Goal: Task Accomplishment & Management: Complete application form

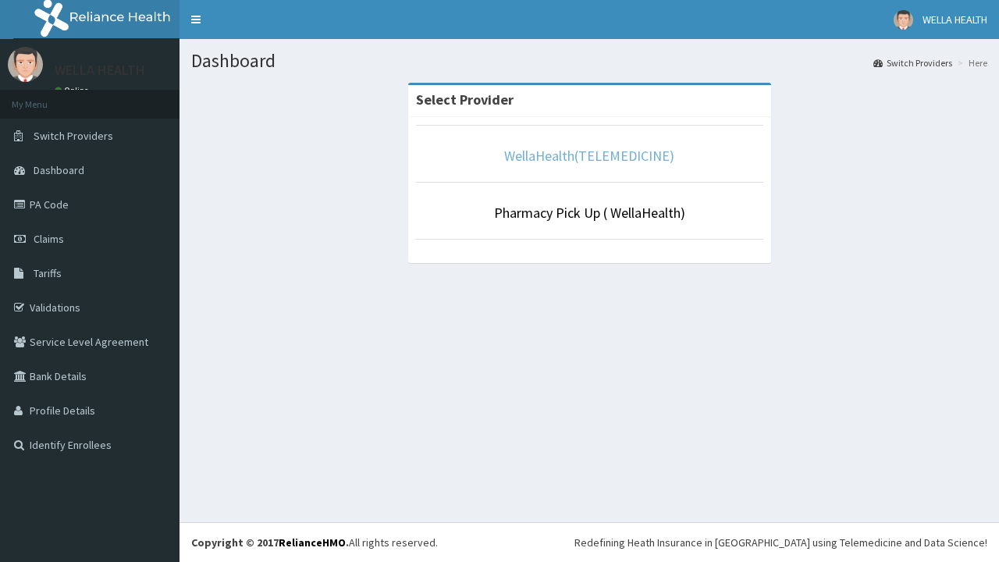
click at [589, 155] on link "WellaHealth(TELEMEDICINE)" at bounding box center [589, 156] width 170 height 18
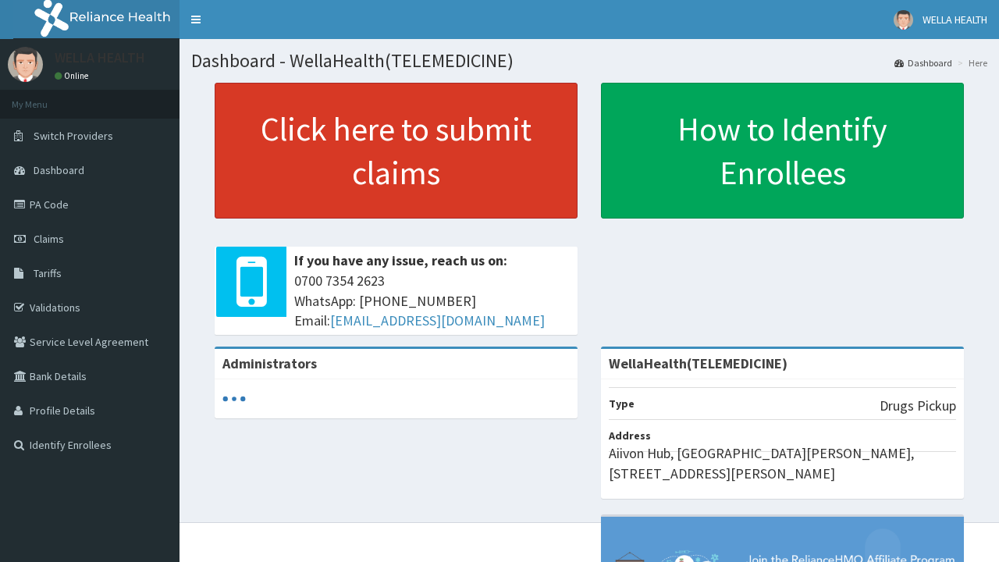
click at [396, 151] on link "Click here to submit claims" at bounding box center [396, 151] width 363 height 136
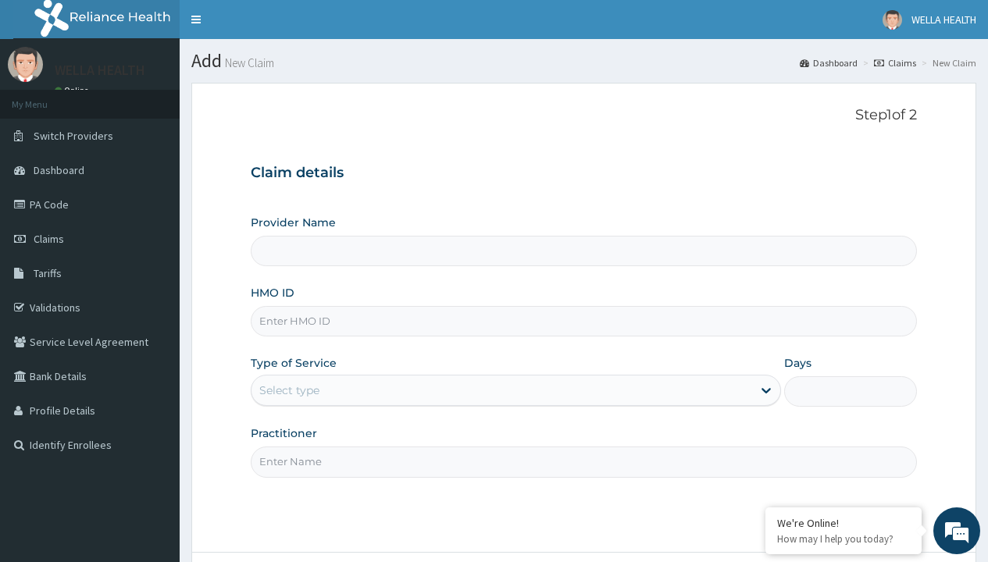
type input "DDF/10071/D"
type input "WellaHealth(TELEMEDICINE)"
type input "DDF/10071/D"
type input "WellaHealth"
type input "WellaHealth(TELEMEDICINE)"
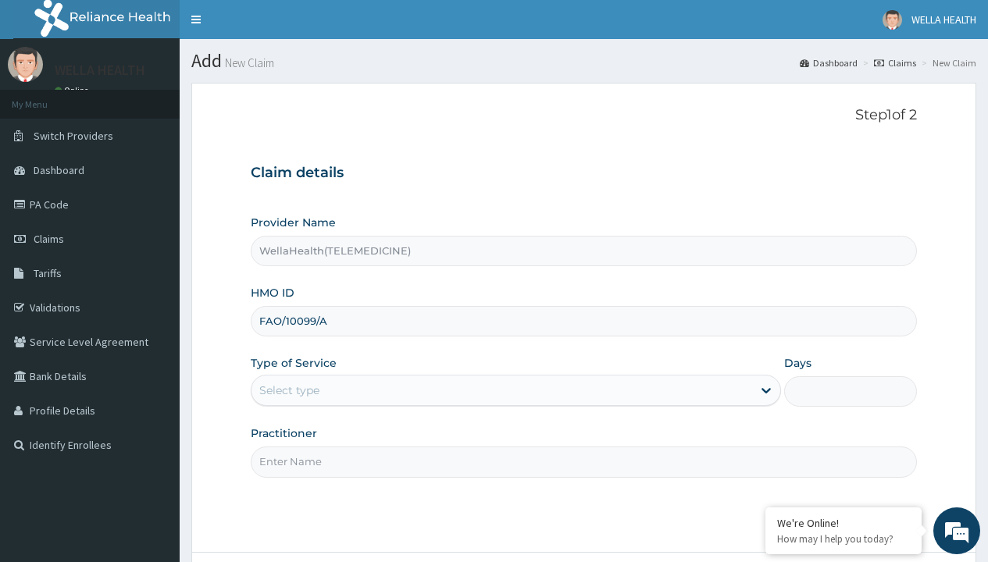
type input "FAO/10099/A"
type input "WellaHealth"
click at [289, 390] on div "Select type" at bounding box center [289, 391] width 60 height 16
type input "ICN/10064/E"
type input "WellaHealth(TELEMEDICINE)"
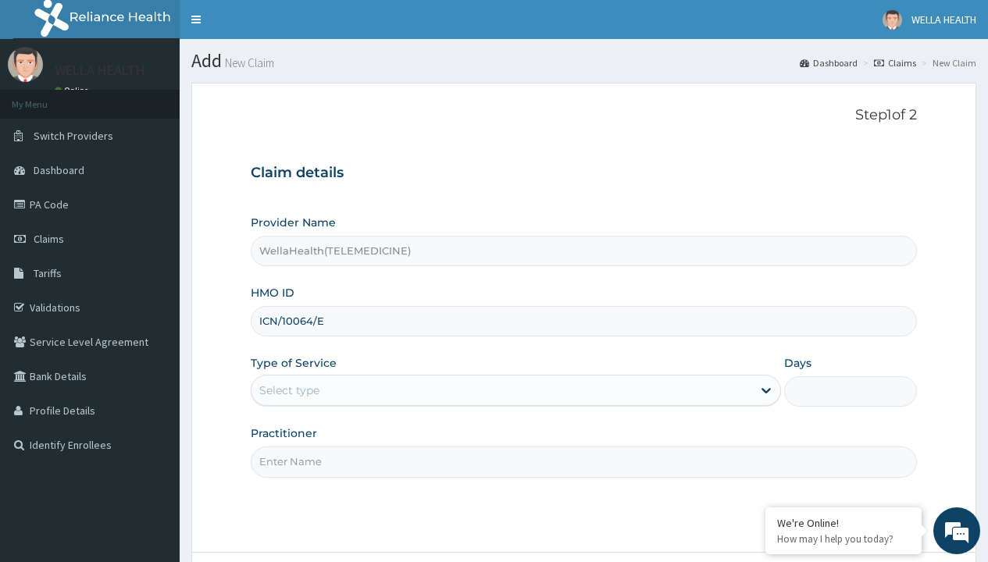
type input "ICN/10064/E"
type input "WellaHealth"
click at [289, 390] on div "Select type" at bounding box center [289, 391] width 60 height 16
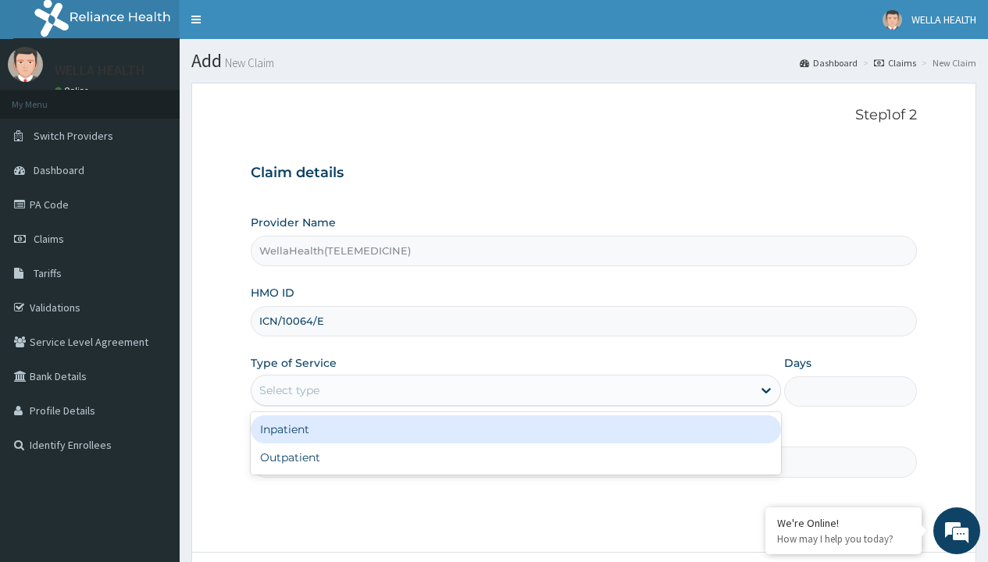
click at [515, 458] on div "Outpatient" at bounding box center [516, 458] width 530 height 28
type input "1"
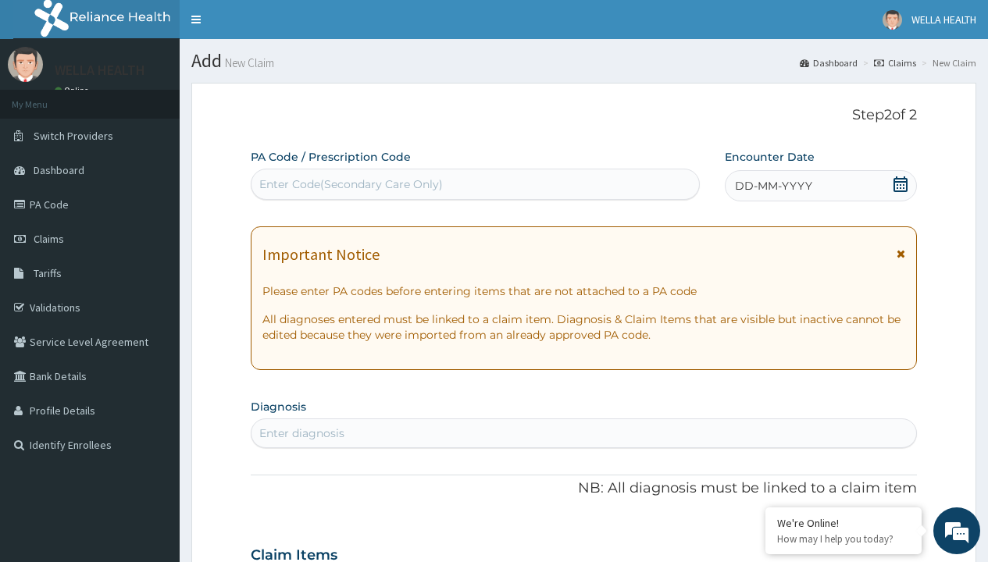
scroll to position [130, 0]
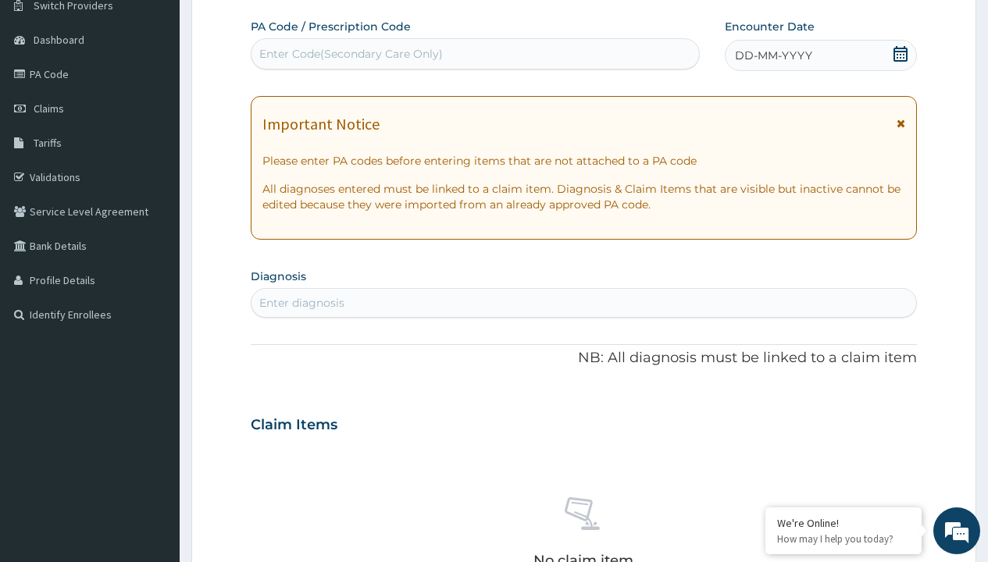
click at [772, 55] on span "DD-MM-YYYY" at bounding box center [773, 56] width 77 height 16
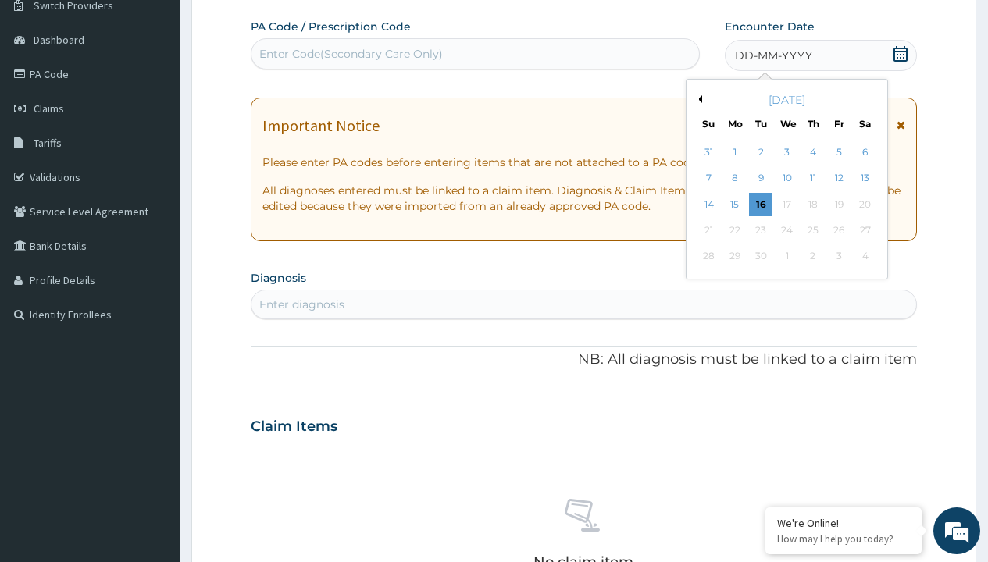
click at [697, 99] on button "Previous Month" at bounding box center [698, 99] width 8 height 8
click at [760, 204] on div "12" at bounding box center [760, 204] width 23 height 23
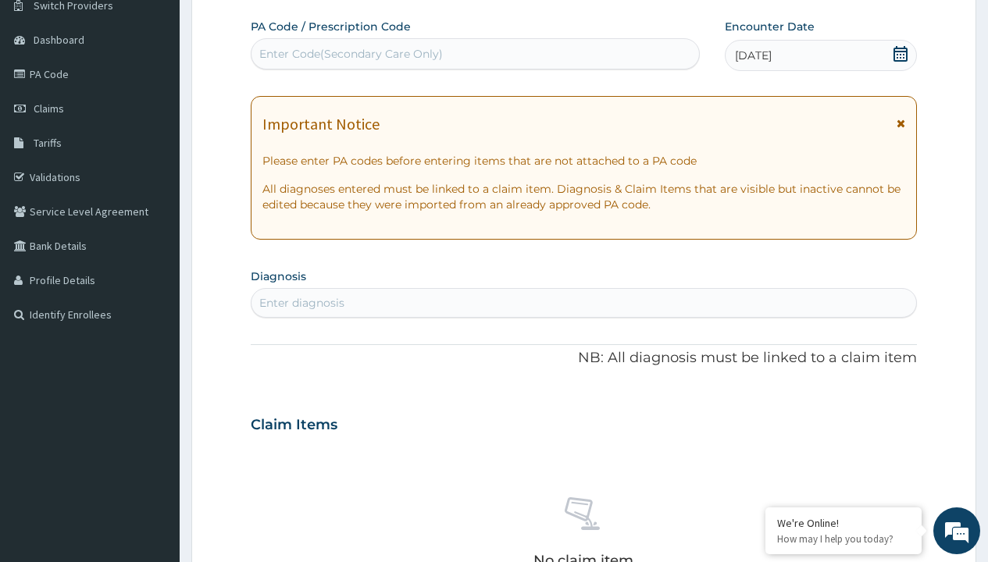
click at [350, 54] on div "Enter Code(Secondary Care Only)" at bounding box center [350, 54] width 183 height 16
type input "PR/6B481CD7"
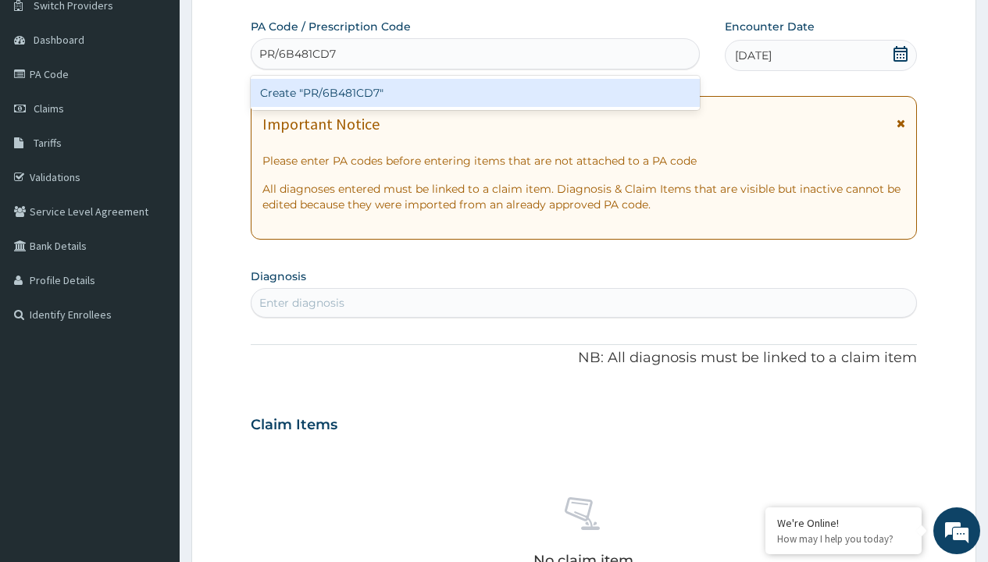
scroll to position [0, 0]
click at [475, 93] on div "Create "PR/6B481CD7"" at bounding box center [475, 93] width 448 height 28
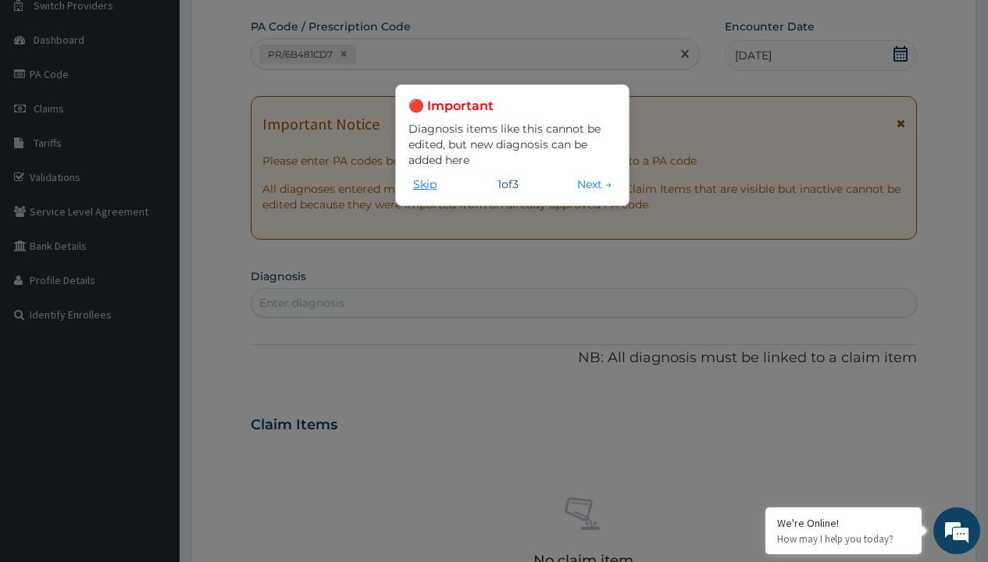
click at [425, 183] on button "Skip" at bounding box center [424, 184] width 33 height 17
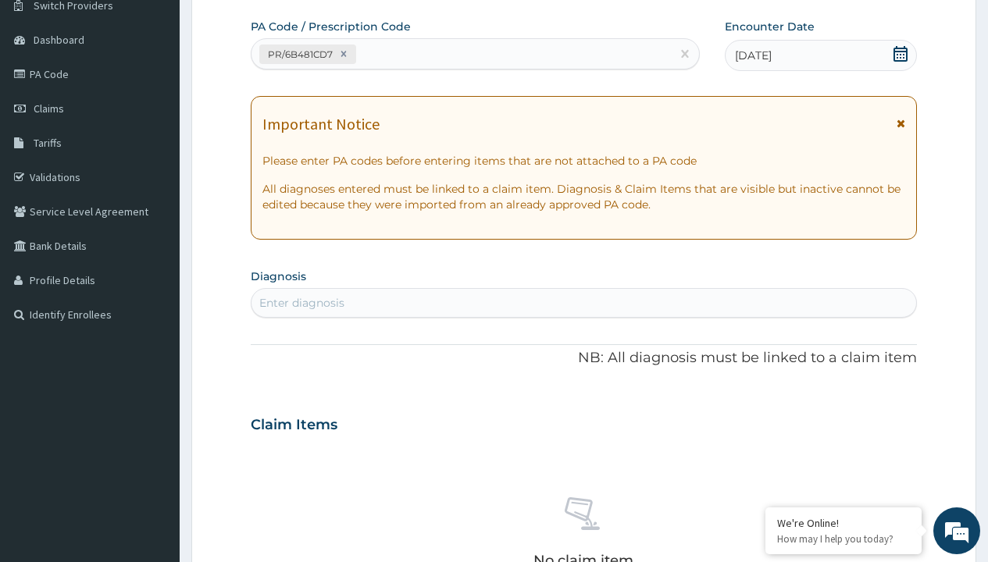
click at [301, 303] on div "Enter diagnosis" at bounding box center [301, 303] width 85 height 16
type input "prescription collected"
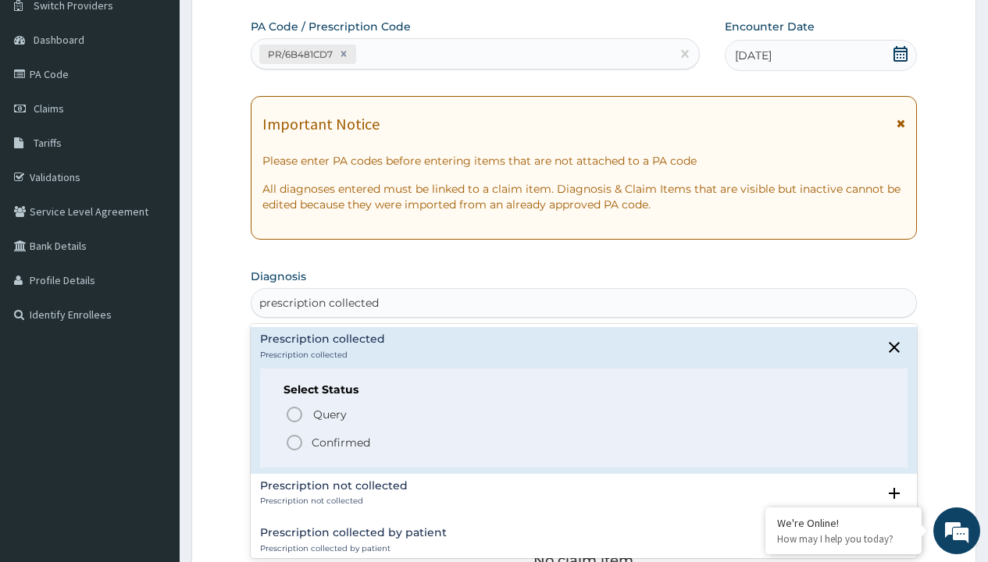
click at [340, 442] on p "Confirmed" at bounding box center [341, 443] width 59 height 16
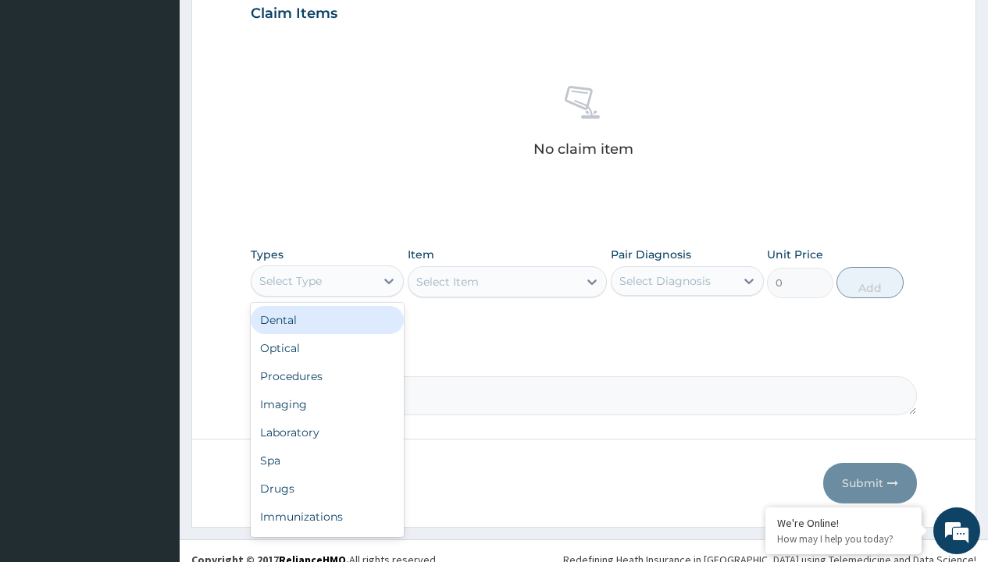
type input "procedures"
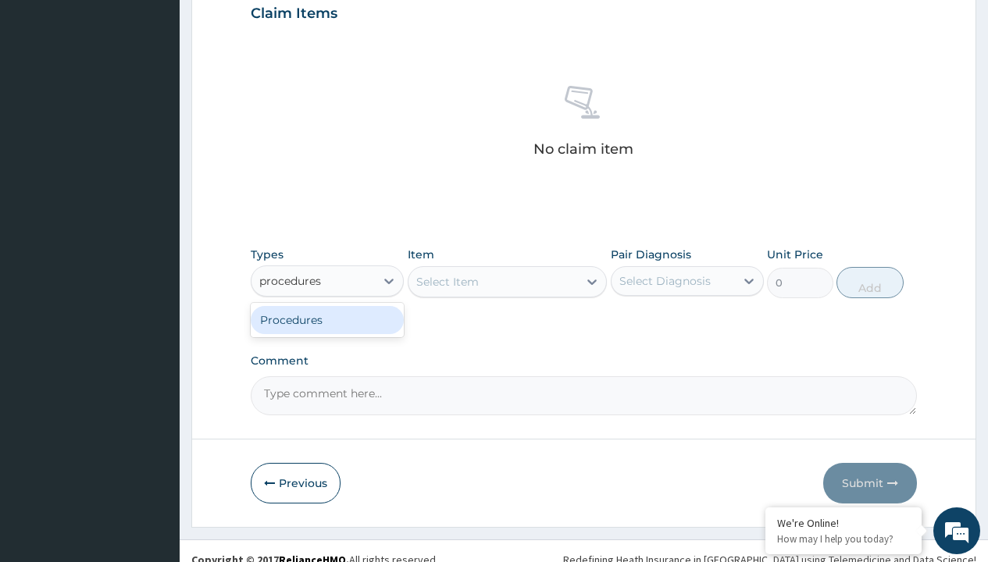
scroll to position [0, 0]
click at [327, 319] on div "Procedures" at bounding box center [327, 320] width 153 height 28
click at [447, 281] on div "Select Item" at bounding box center [447, 282] width 62 height 16
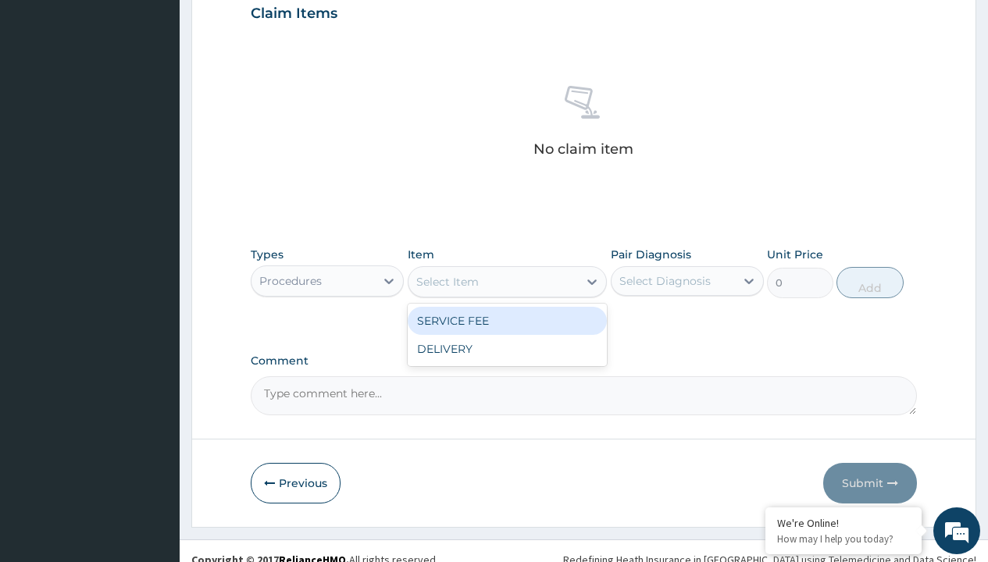
type input "service fee"
click at [507, 320] on div "SERVICE FEE" at bounding box center [508, 321] width 200 height 28
type input "100"
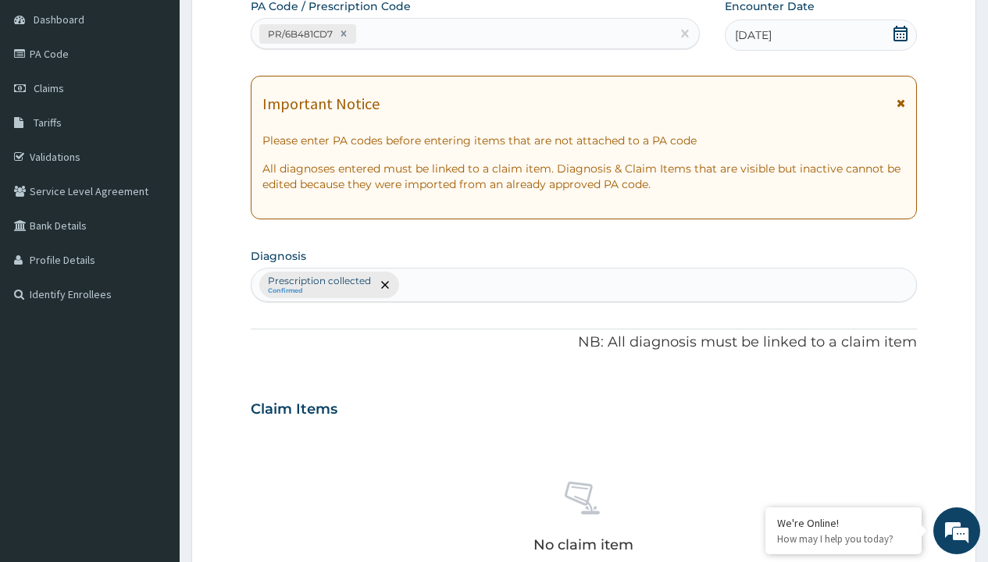
type input "prescription collected"
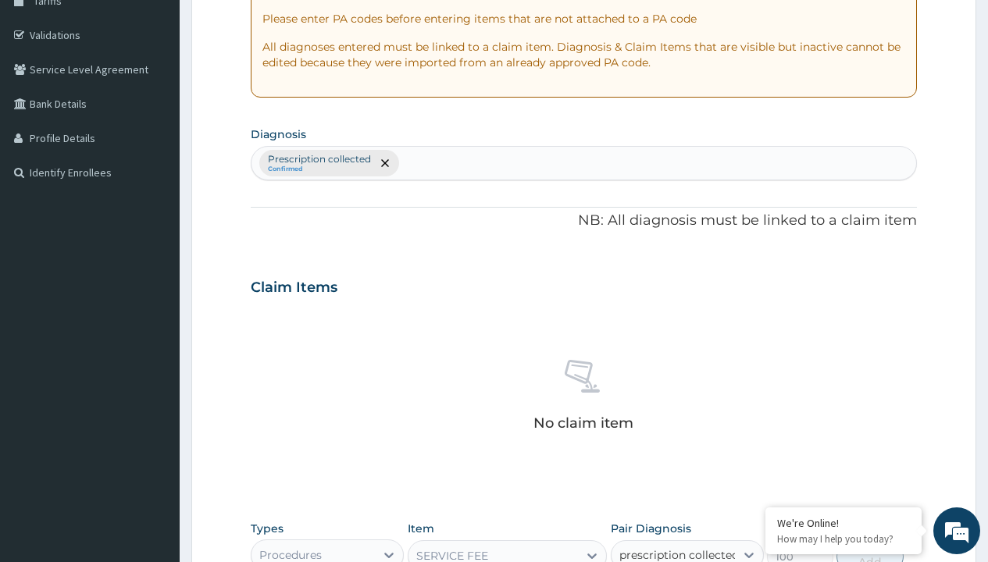
checkbox input "true"
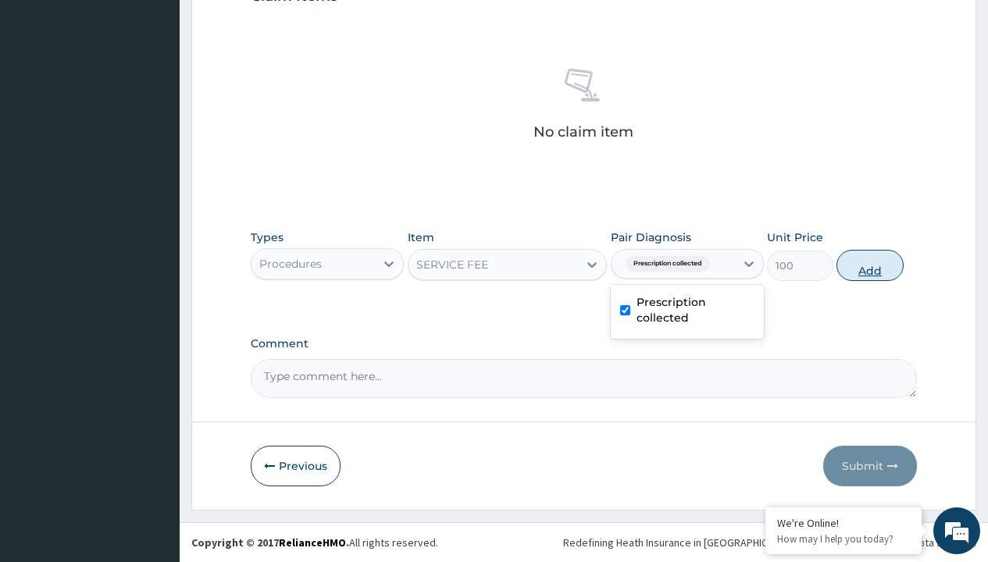
click at [870, 265] on button "Add" at bounding box center [869, 265] width 66 height 31
type input "0"
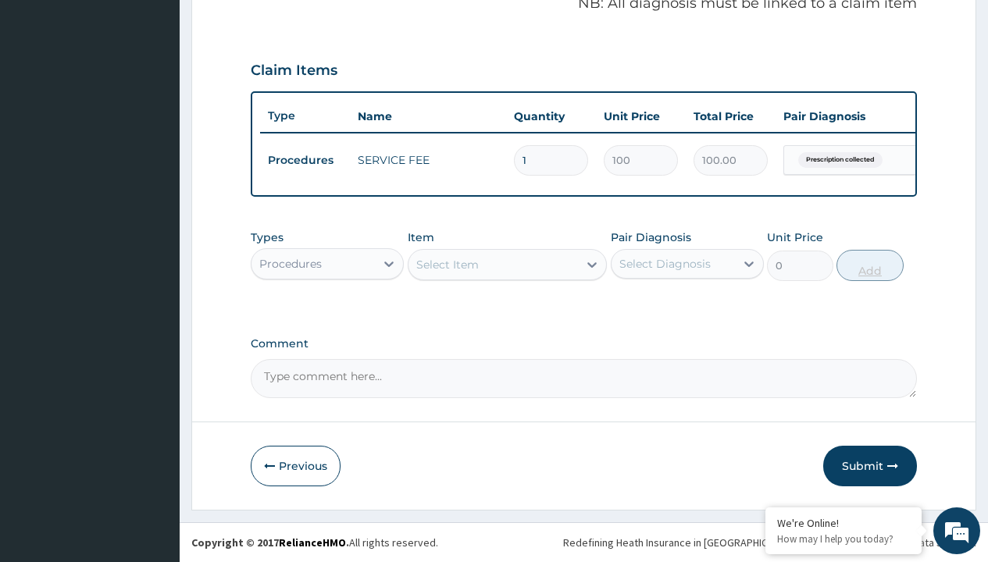
scroll to position [501, 0]
click at [290, 263] on div "Procedures" at bounding box center [290, 264] width 62 height 16
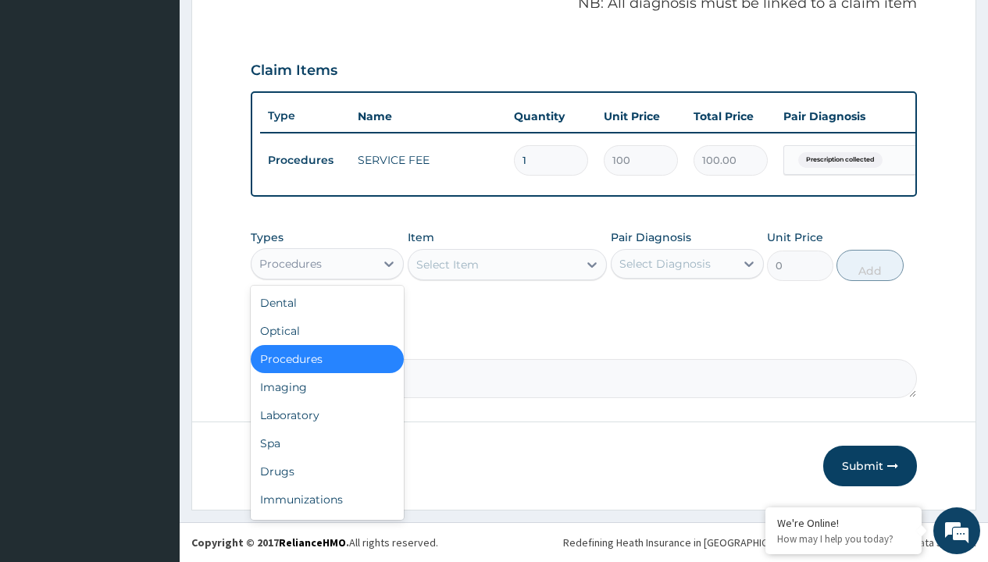
type input "drugs"
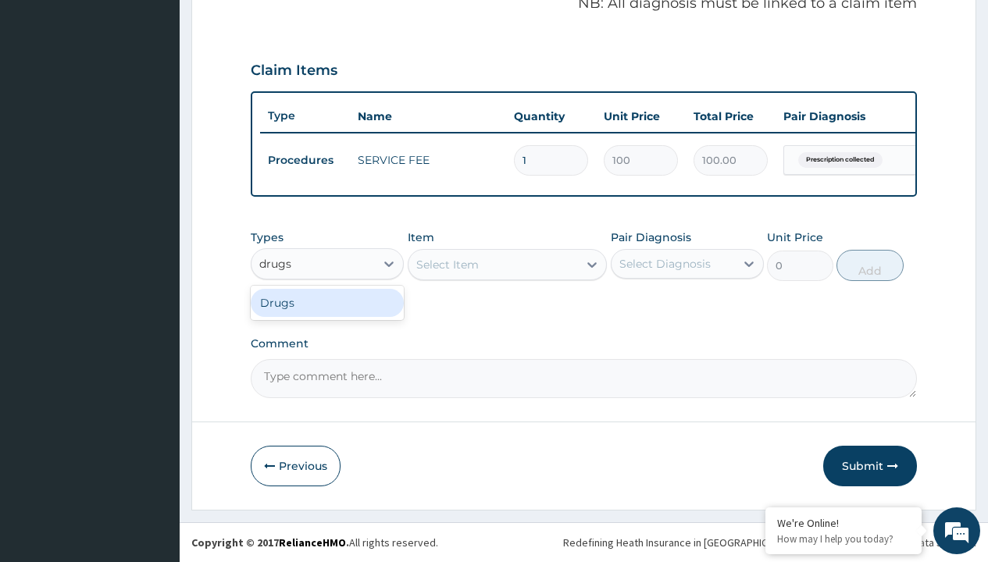
scroll to position [0, 0]
click at [327, 302] on div "Drugs" at bounding box center [327, 303] width 153 height 28
click at [447, 264] on div "Select Item" at bounding box center [508, 264] width 200 height 31
type input "amoxicillin suspension branded"
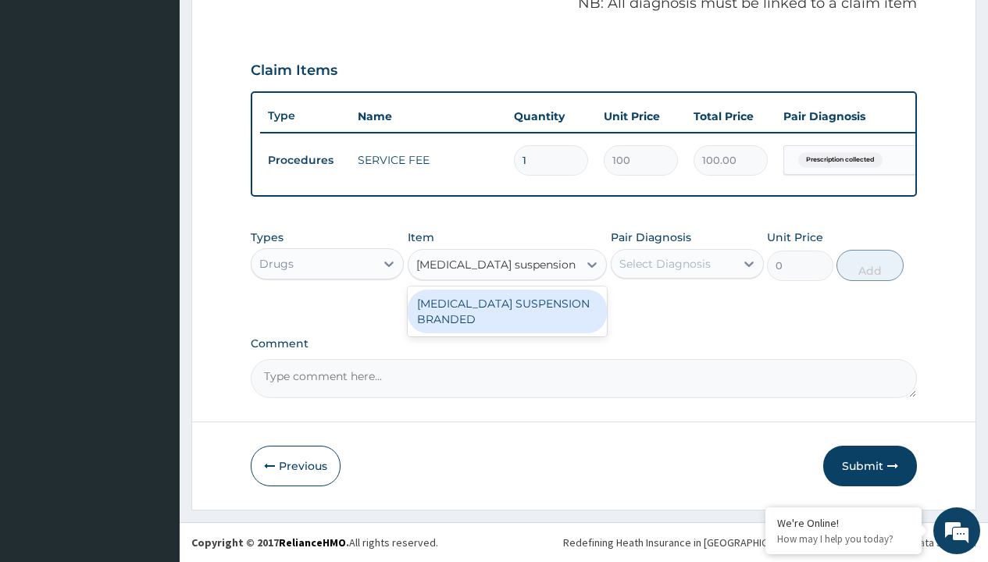
click at [507, 311] on div "AMOXICILLIN SUSPENSION BRANDED" at bounding box center [508, 312] width 200 height 44
type input "5890"
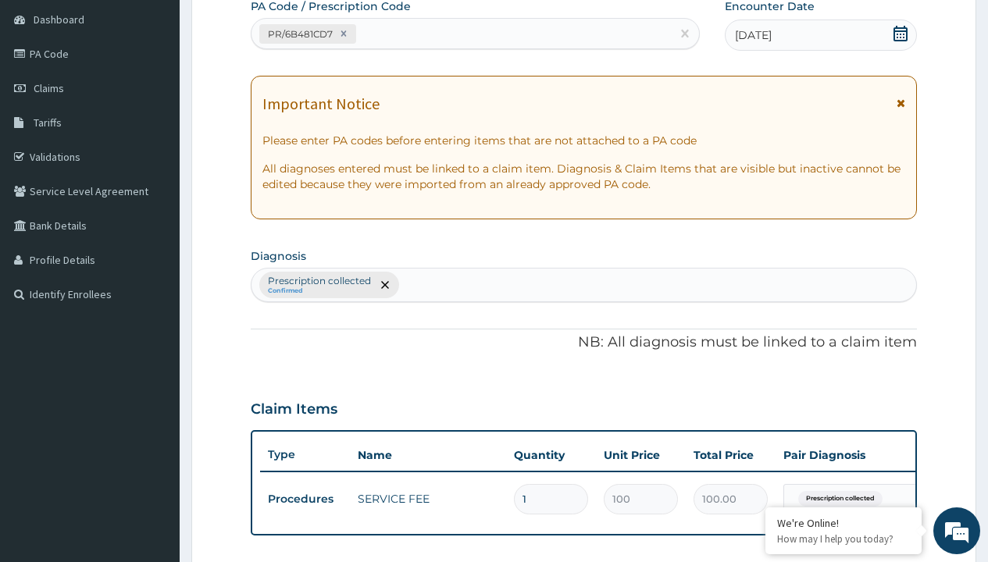
type input "prescription collected"
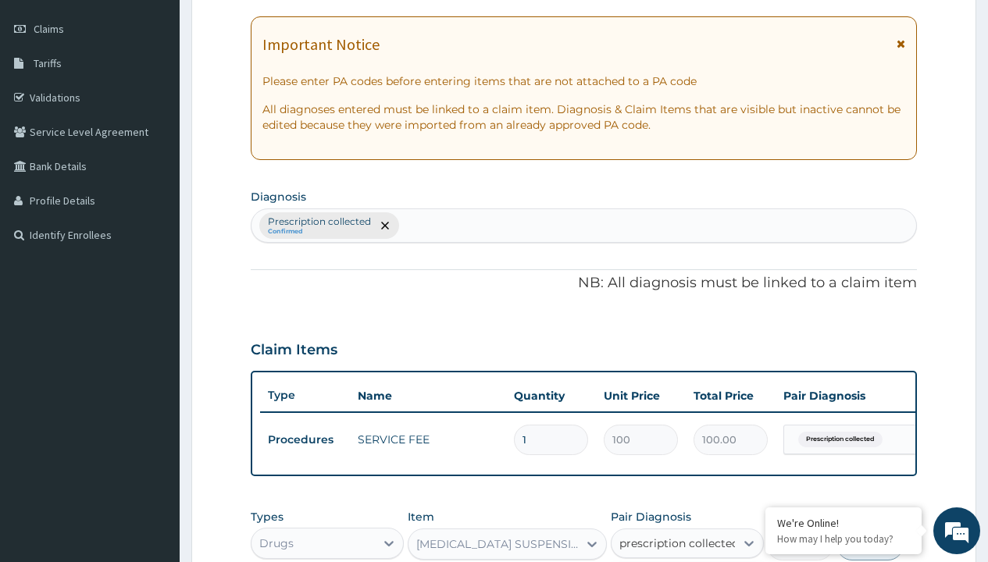
checkbox input "true"
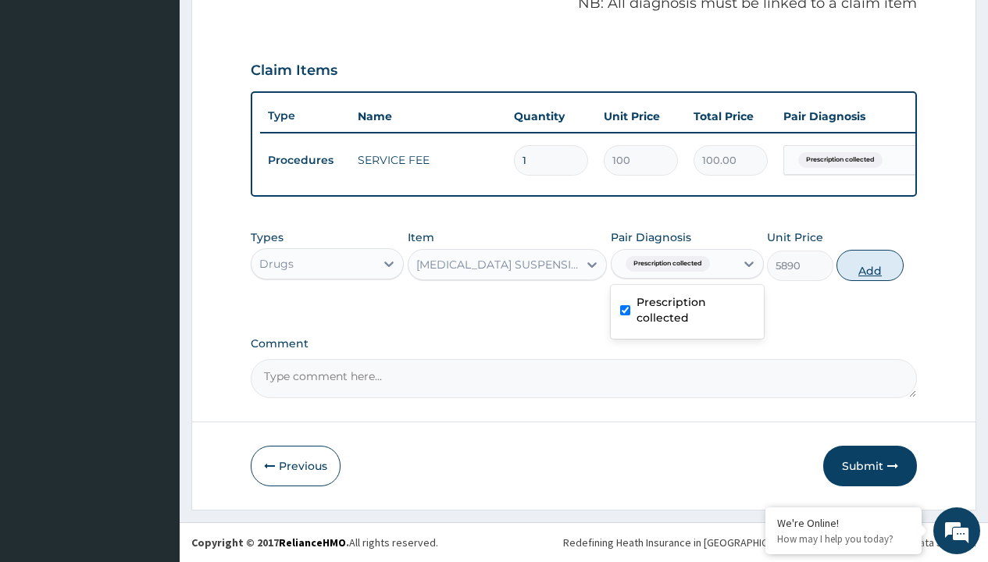
click at [870, 265] on button "Add" at bounding box center [869, 265] width 66 height 31
type input "0"
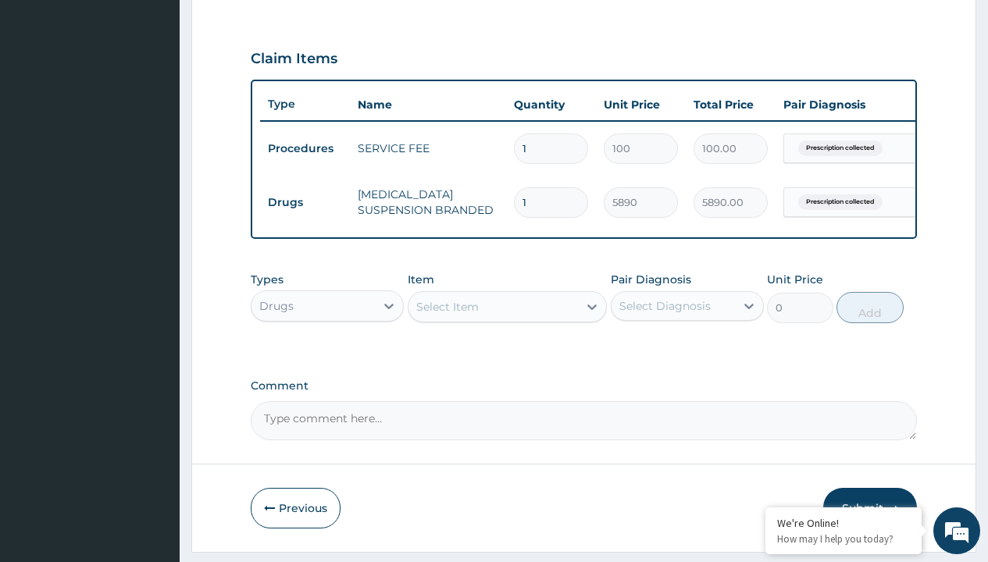
click at [305, 202] on td "Drugs" at bounding box center [305, 202] width 90 height 29
type input "drugs"
click at [327, 356] on div "Drugs" at bounding box center [327, 345] width 153 height 28
click at [447, 315] on div "Select Item" at bounding box center [447, 307] width 62 height 16
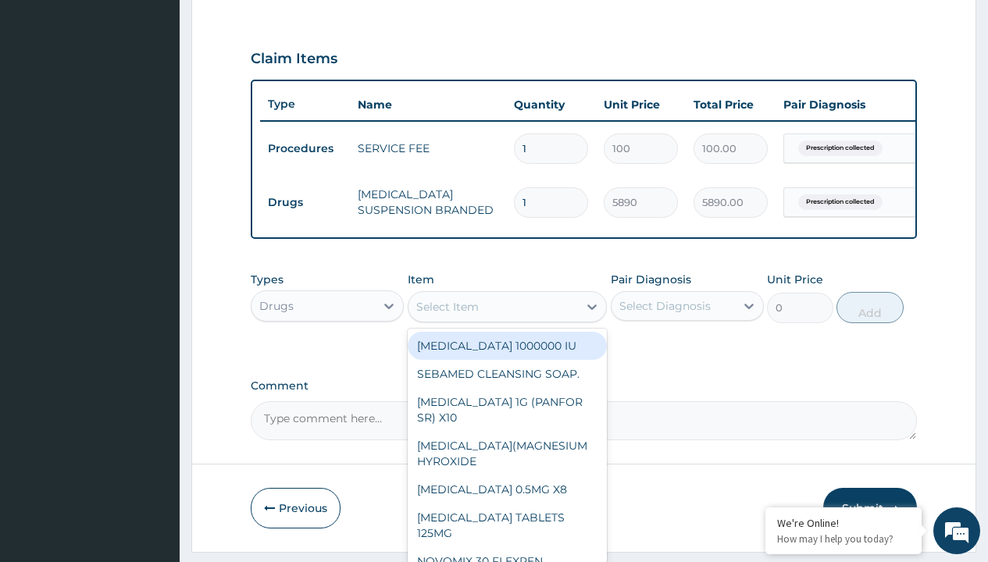
type input "artemether + lumefantrine 20/120 lumartem x24"
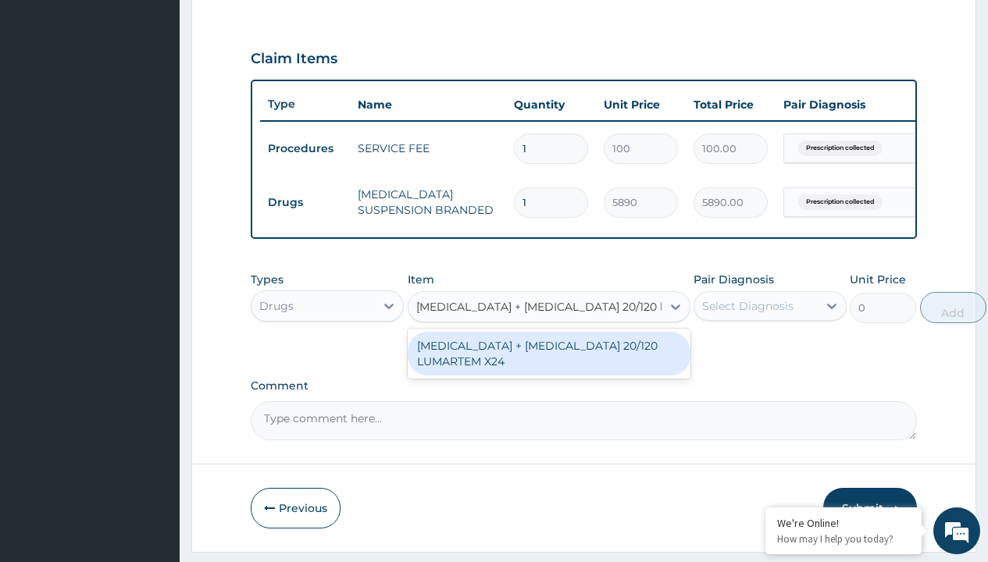
click at [548, 365] on div "ARTEMETHER + LUMEFANTRINE 20/120 LUMARTEM X24" at bounding box center [549, 354] width 283 height 44
type input "121.9000015258789"
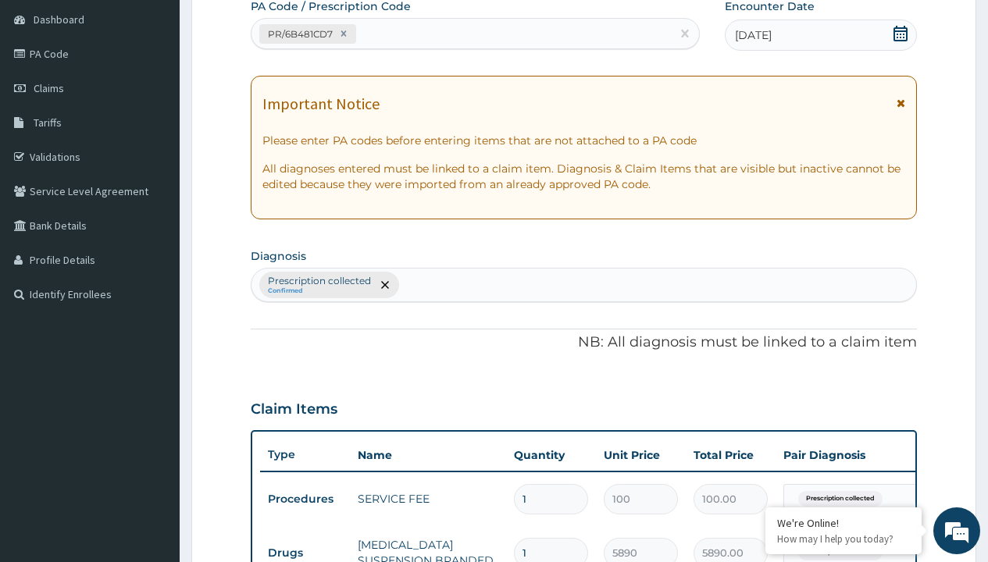
type input "prescription collected"
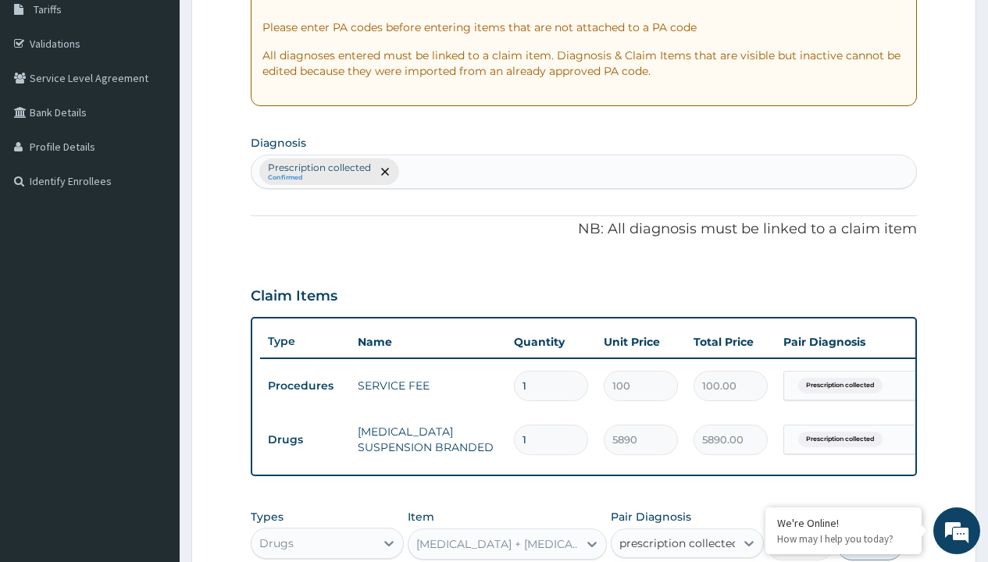
checkbox input "true"
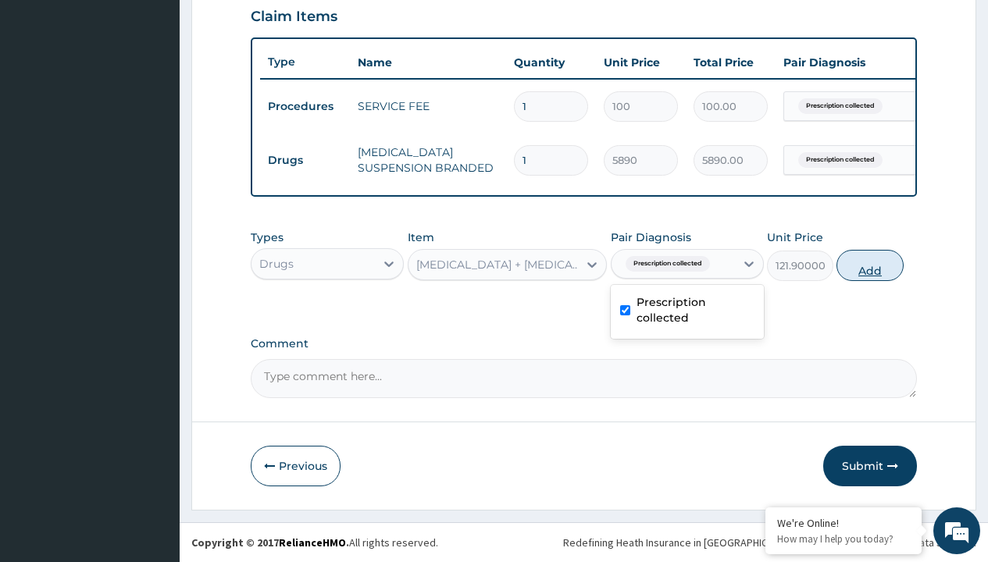
click at [870, 265] on button "Add" at bounding box center [869, 265] width 66 height 31
type input "0"
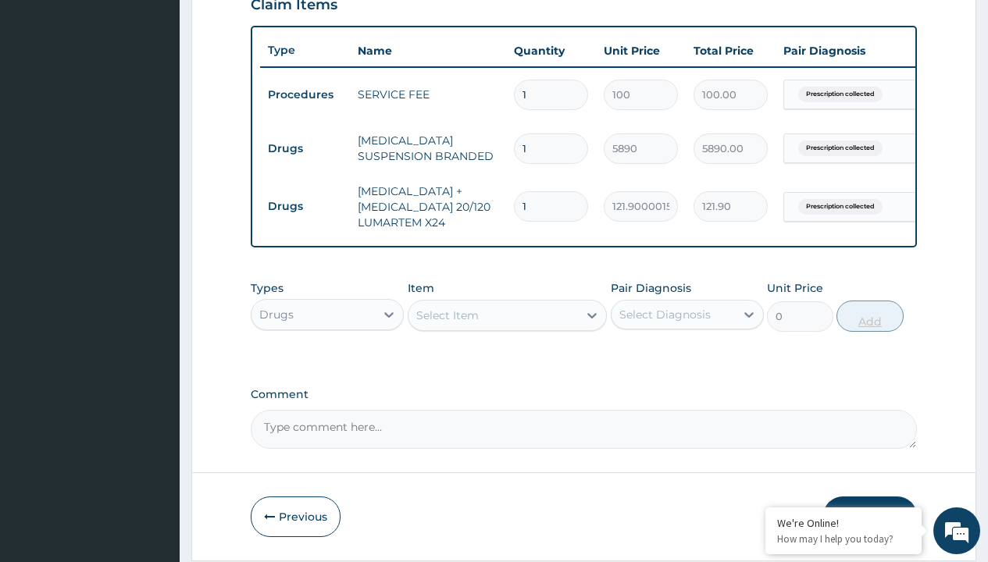
type input "12"
type input "1462.80"
type input "12"
click at [305, 148] on td "Drugs" at bounding box center [305, 148] width 90 height 29
type input "drugs"
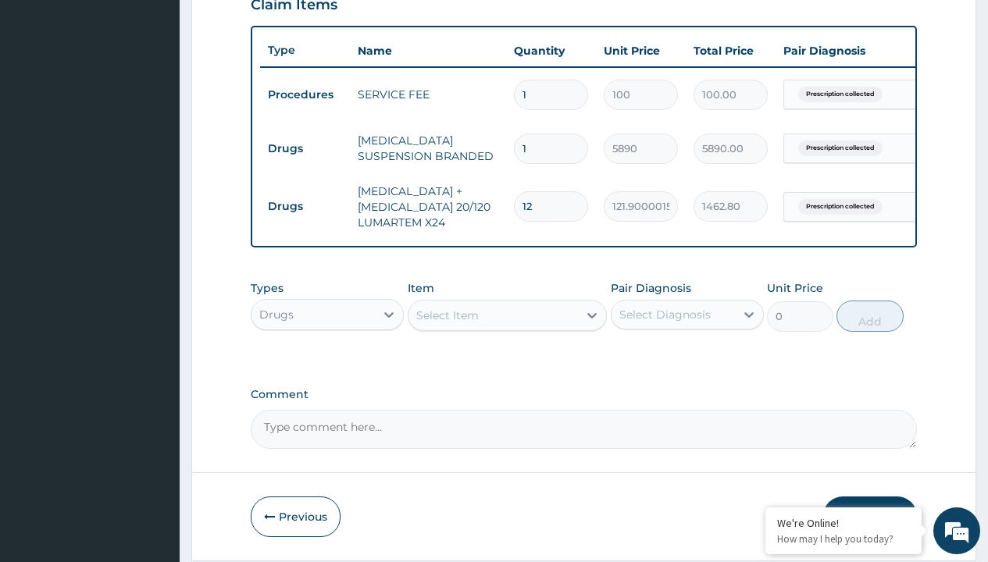
scroll to position [0, 0]
click at [327, 365] on div "Drugs" at bounding box center [327, 354] width 153 height 28
click at [447, 323] on div "Select Item" at bounding box center [447, 316] width 62 height 16
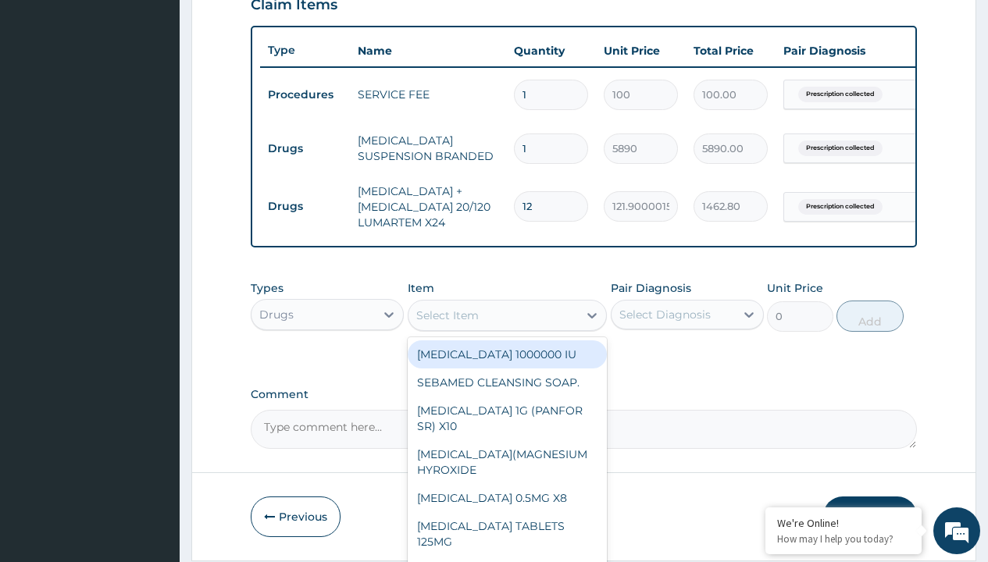
type input "paracetamol syrup emzor/bott"
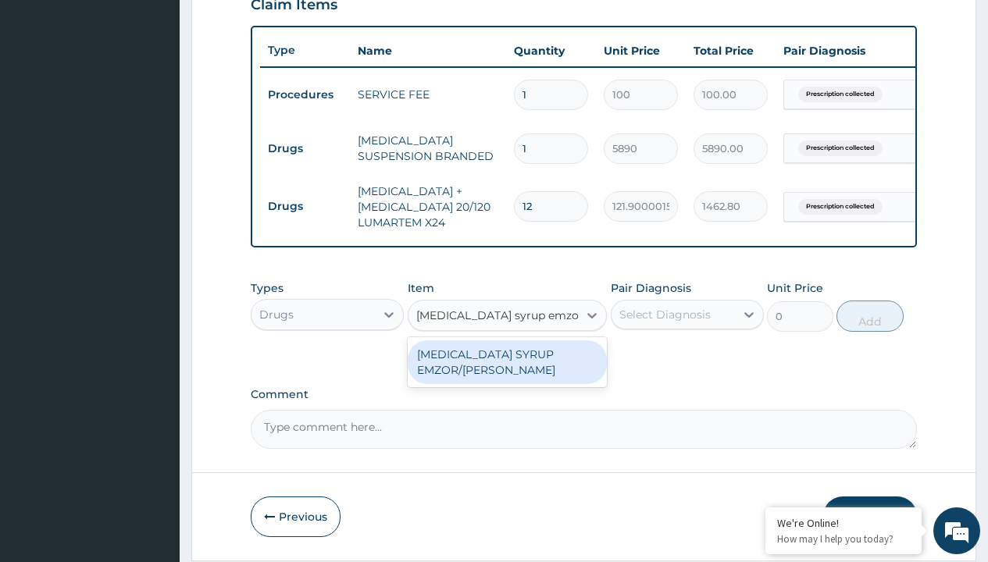
click at [507, 373] on div "PARACETAMOL SYRUP EMZOR/BOTT" at bounding box center [508, 362] width 200 height 44
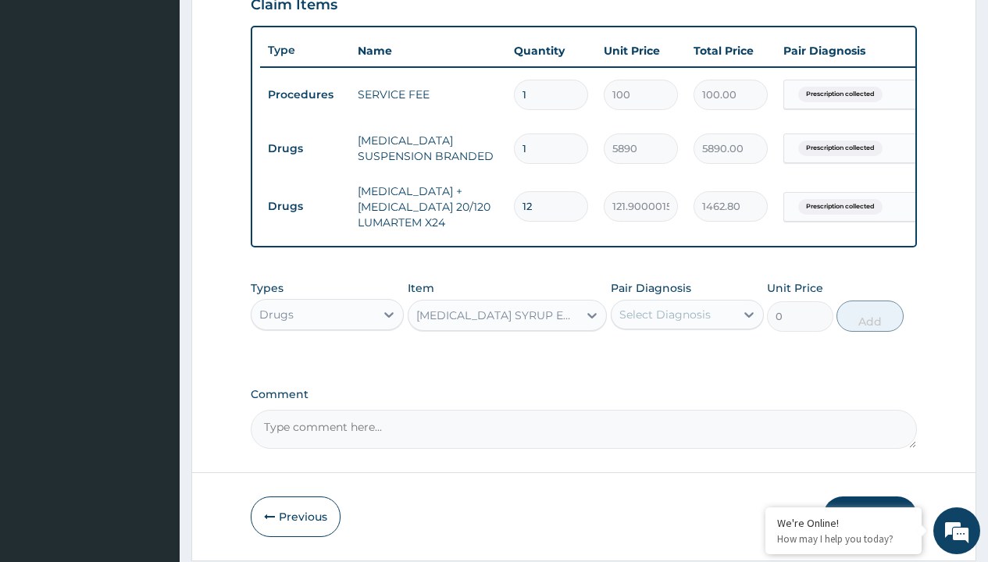
type input "1214.099975585938"
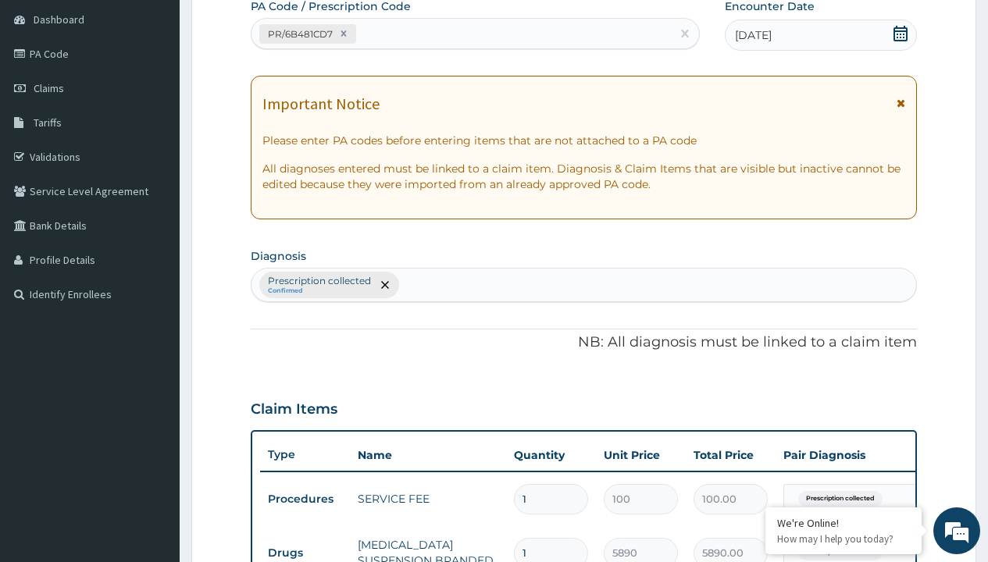
scroll to position [326, 0]
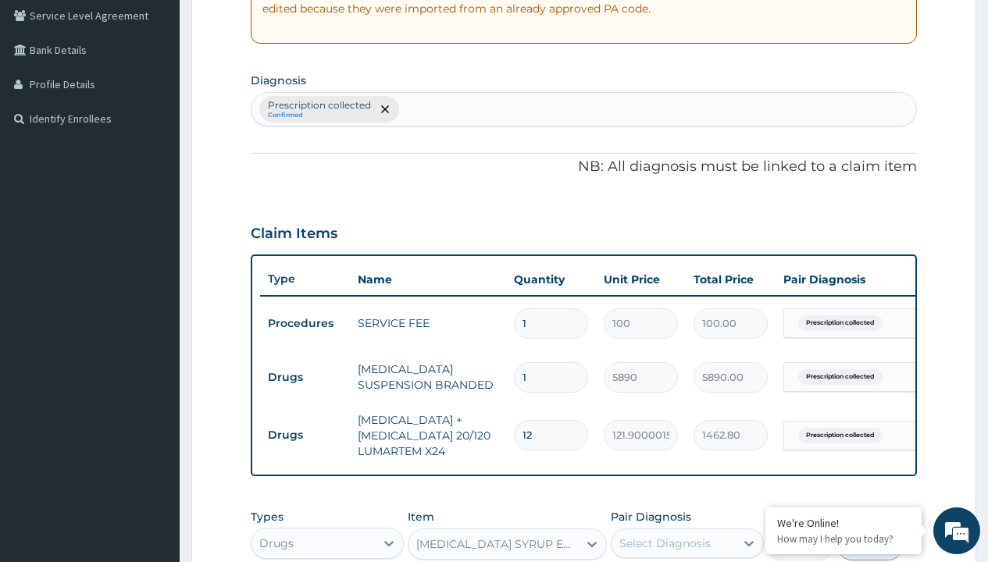
type input "prescription collected"
checkbox input "true"
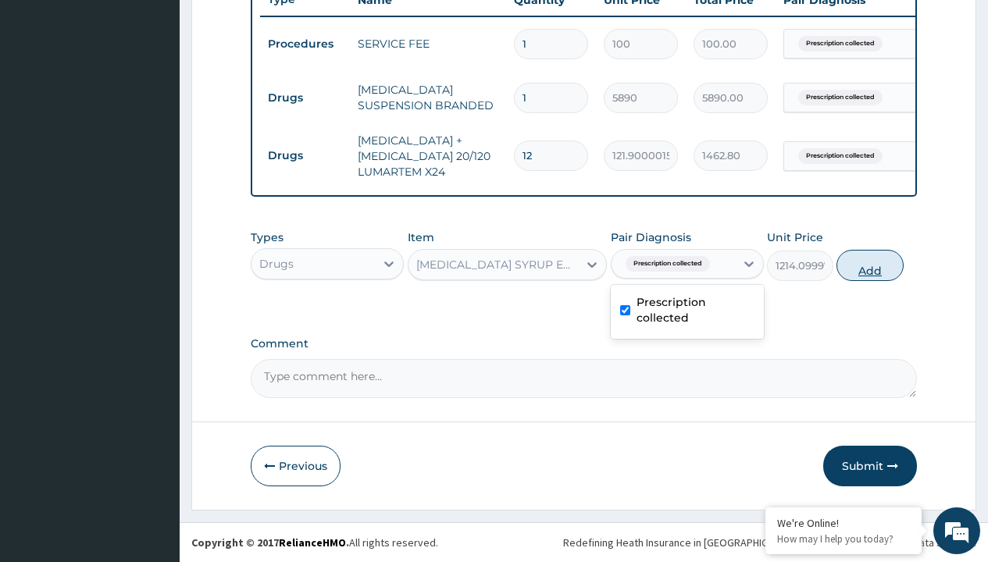
click at [870, 265] on button "Add" at bounding box center [869, 265] width 66 height 31
type input "0"
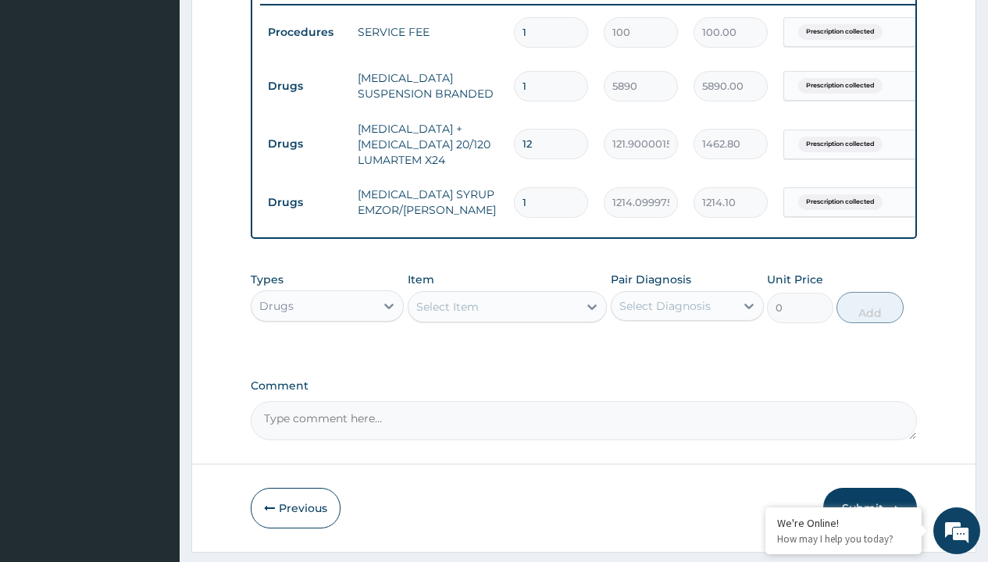
click at [305, 86] on td "Drugs" at bounding box center [305, 86] width 90 height 29
type input "drugs"
click at [327, 356] on div "Drugs" at bounding box center [327, 345] width 153 height 28
click at [447, 315] on div "Select Item" at bounding box center [447, 307] width 62 height 16
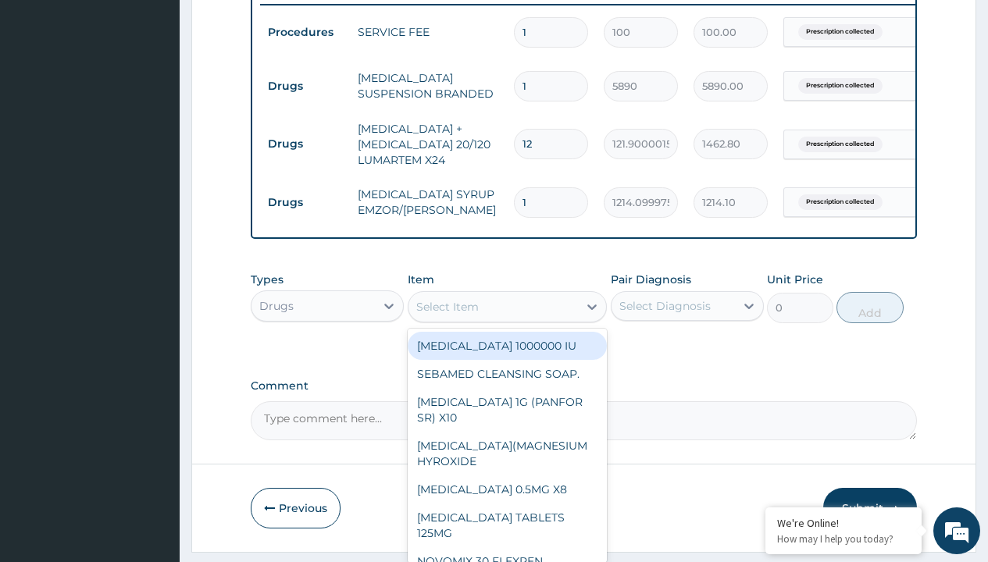
type input "cetirizine syrup"
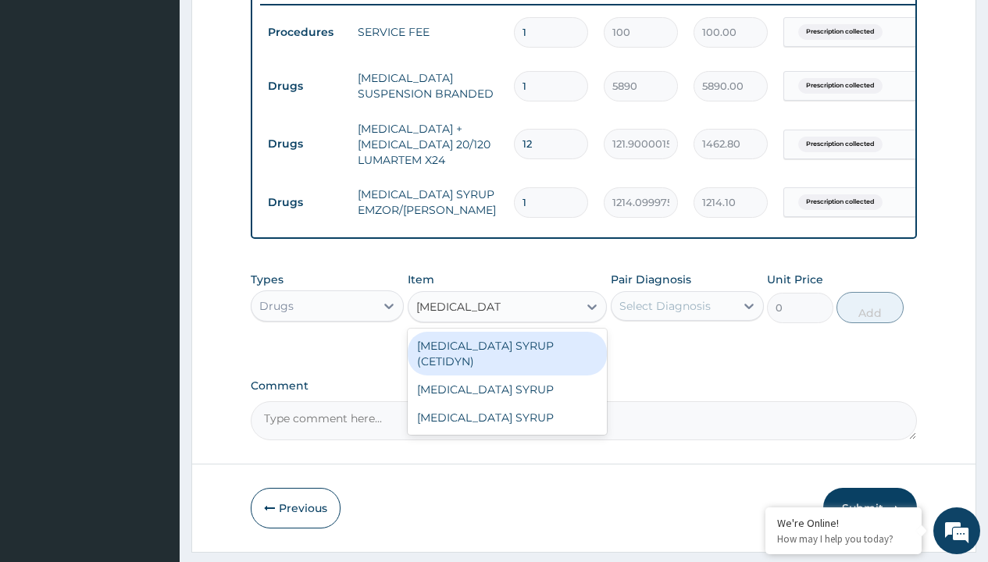
click at [507, 357] on div "[MEDICAL_DATA] SYRUP (CETIDYN)" at bounding box center [508, 354] width 200 height 44
type input "2200"
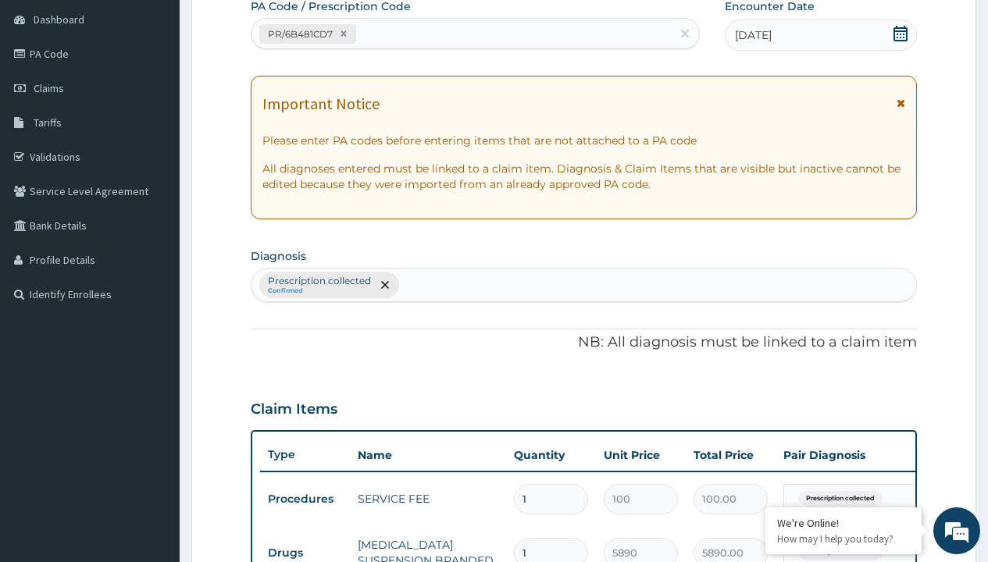
type input "prescription collected"
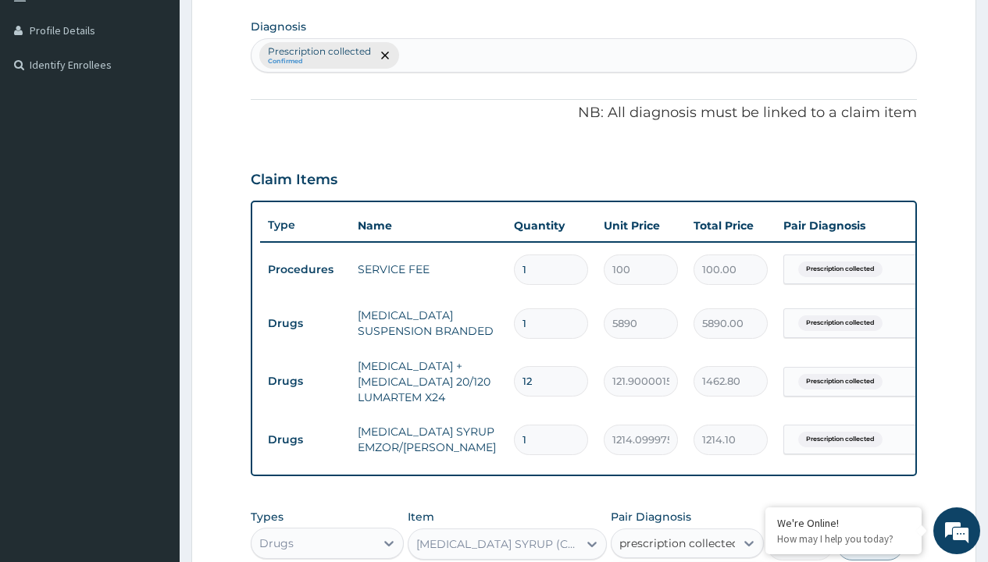
checkbox input "true"
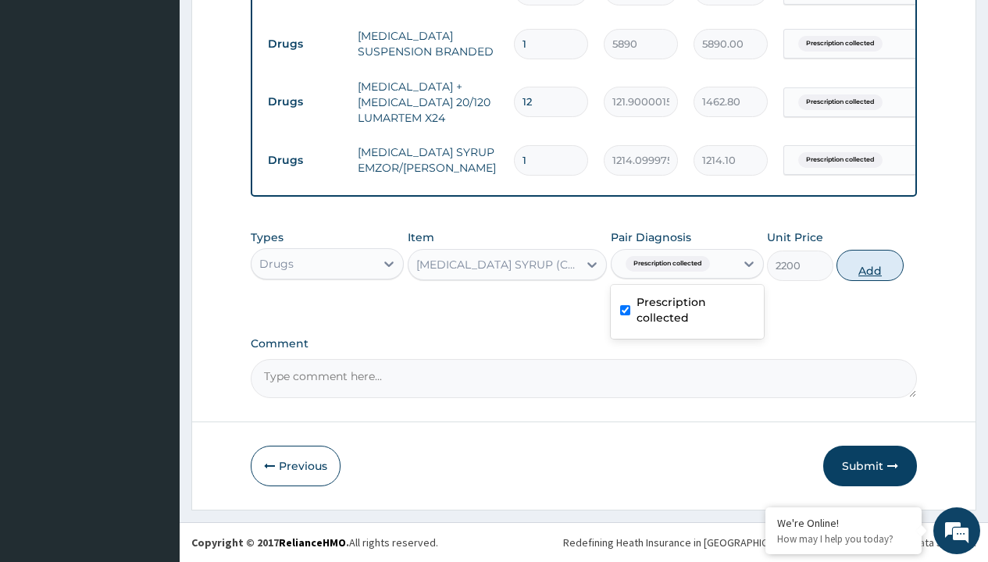
click at [870, 265] on button "Add" at bounding box center [869, 265] width 66 height 31
type input "0"
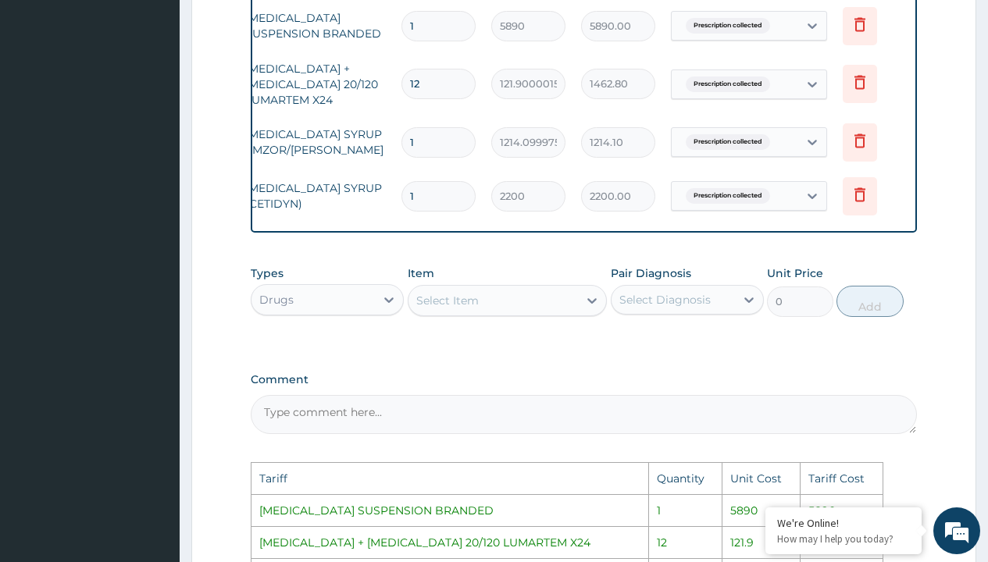
scroll to position [0, 118]
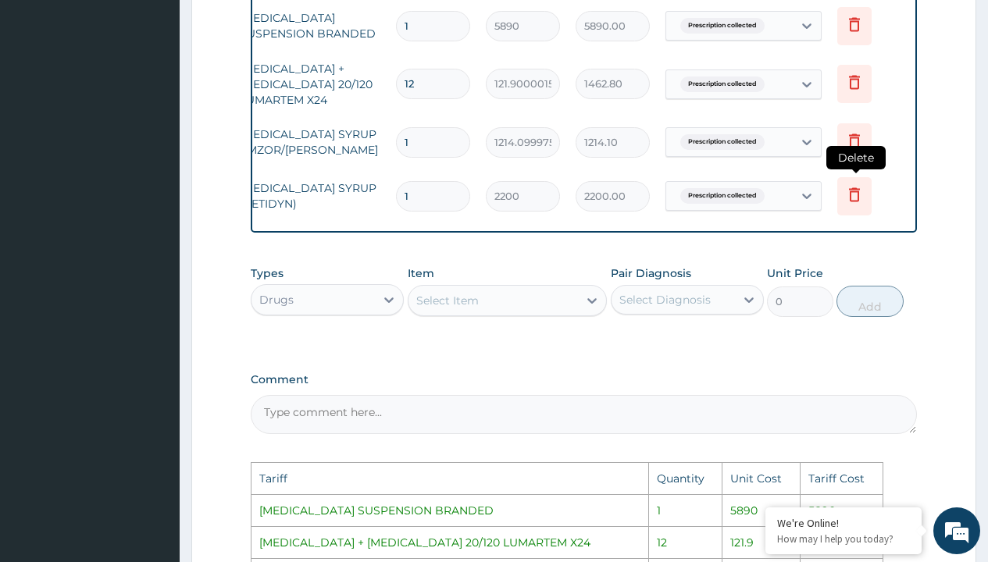
click at [851, 201] on icon at bounding box center [854, 194] width 11 height 14
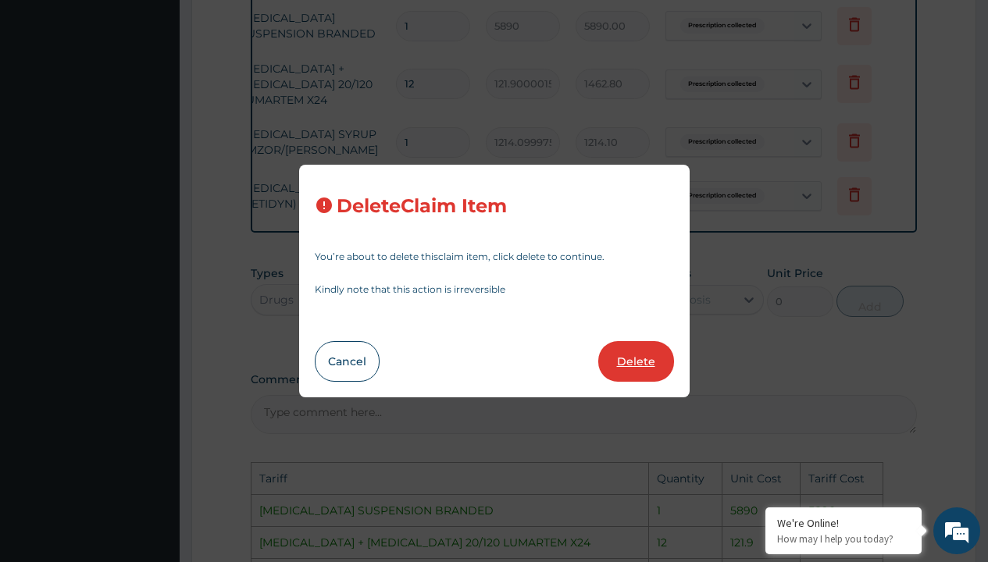
click at [643, 363] on button "Delete" at bounding box center [636, 361] width 76 height 41
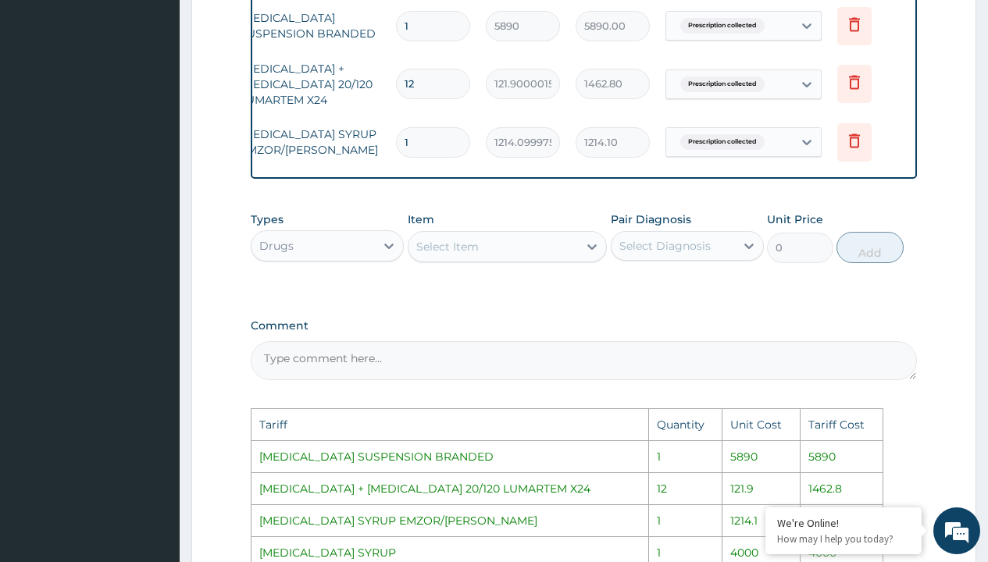
click at [504, 259] on div "Select Item" at bounding box center [493, 246] width 170 height 25
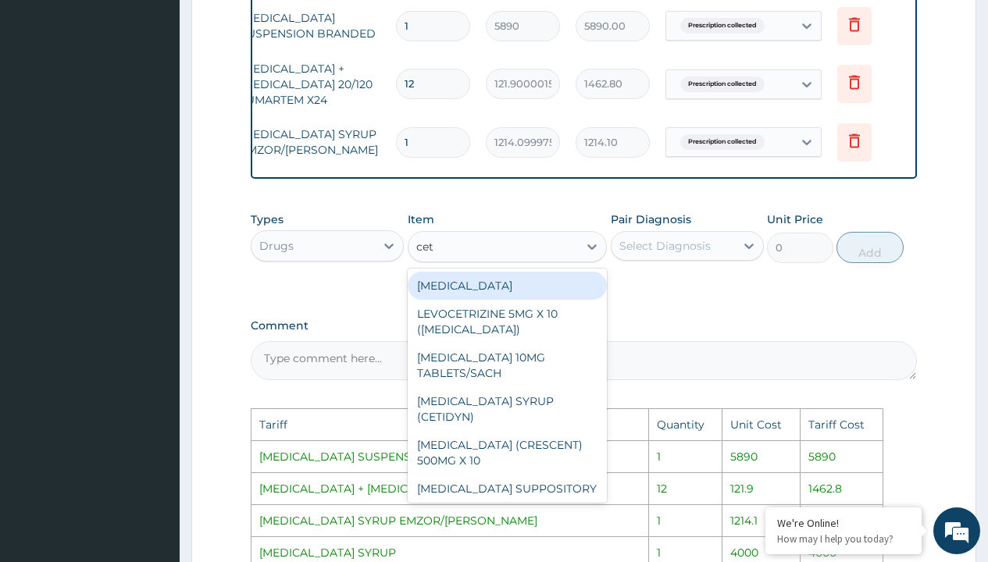
type input "ceti"
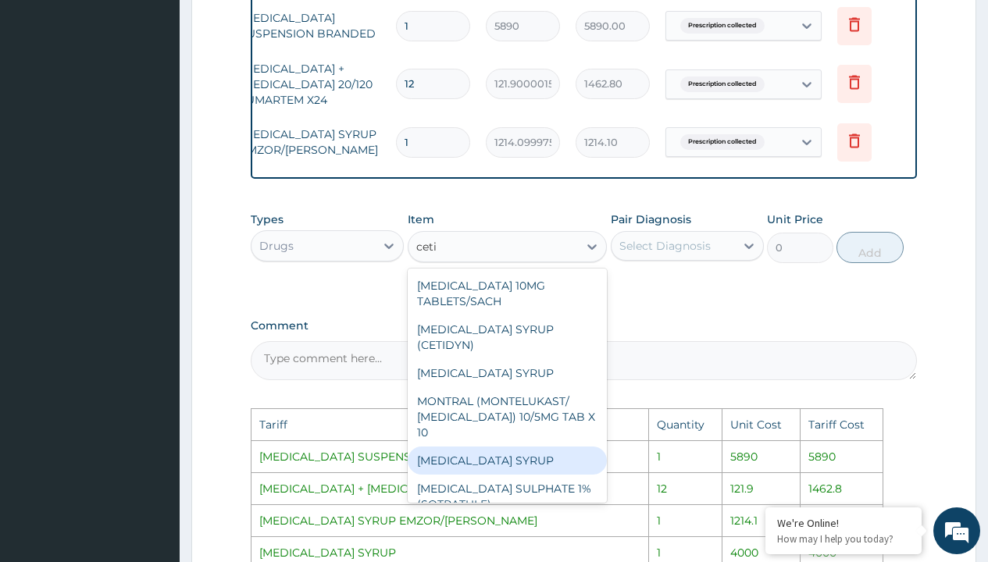
click at [509, 455] on div "[MEDICAL_DATA] SYRUP" at bounding box center [508, 461] width 200 height 28
type input "4000"
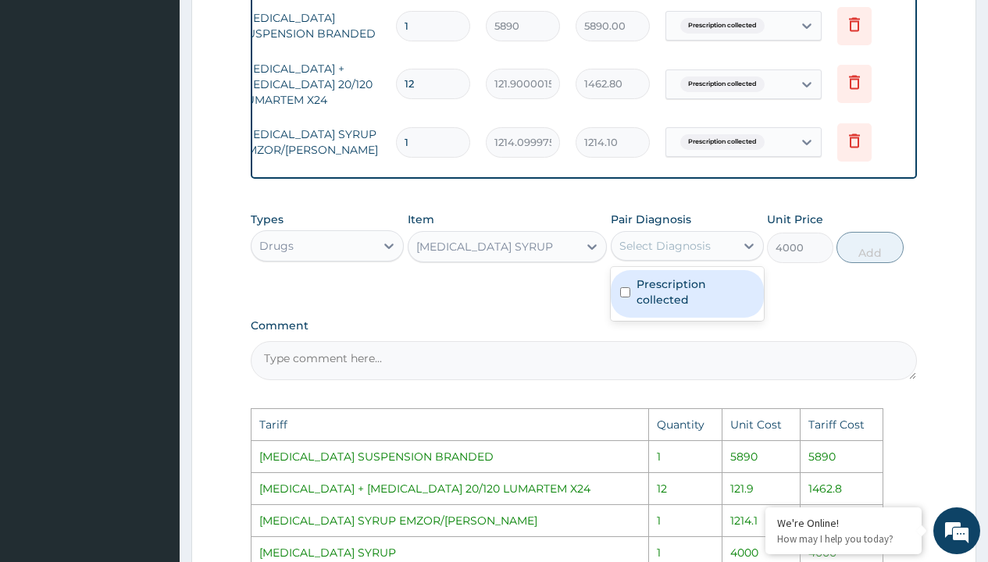
click at [657, 258] on div "Select Diagnosis" at bounding box center [672, 245] width 123 height 25
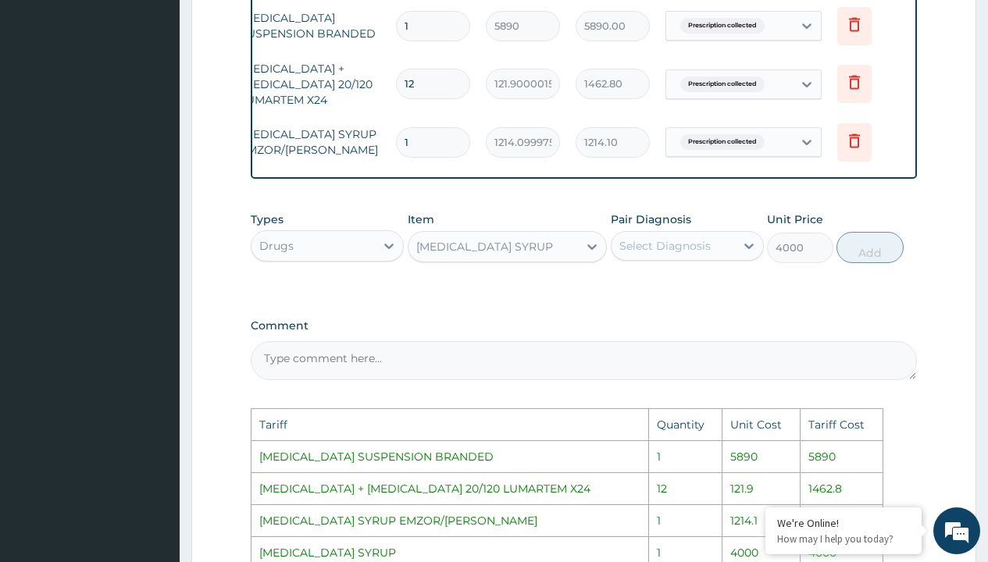
click at [672, 261] on div "Select Diagnosis" at bounding box center [687, 246] width 153 height 30
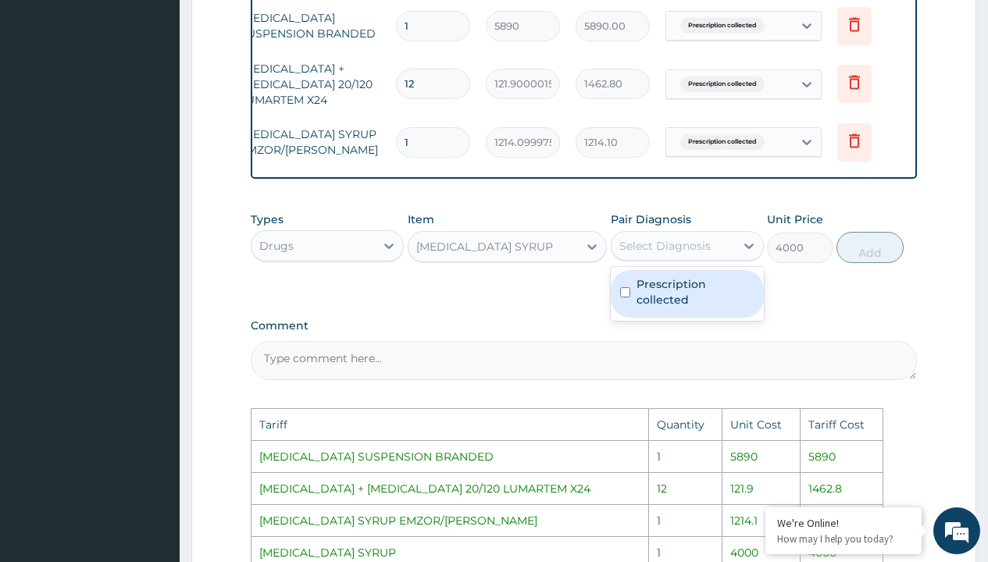
click at [706, 258] on div "Select Diagnosis" at bounding box center [672, 245] width 123 height 25
click at [707, 283] on div "Prescription collected" at bounding box center [687, 294] width 153 height 48
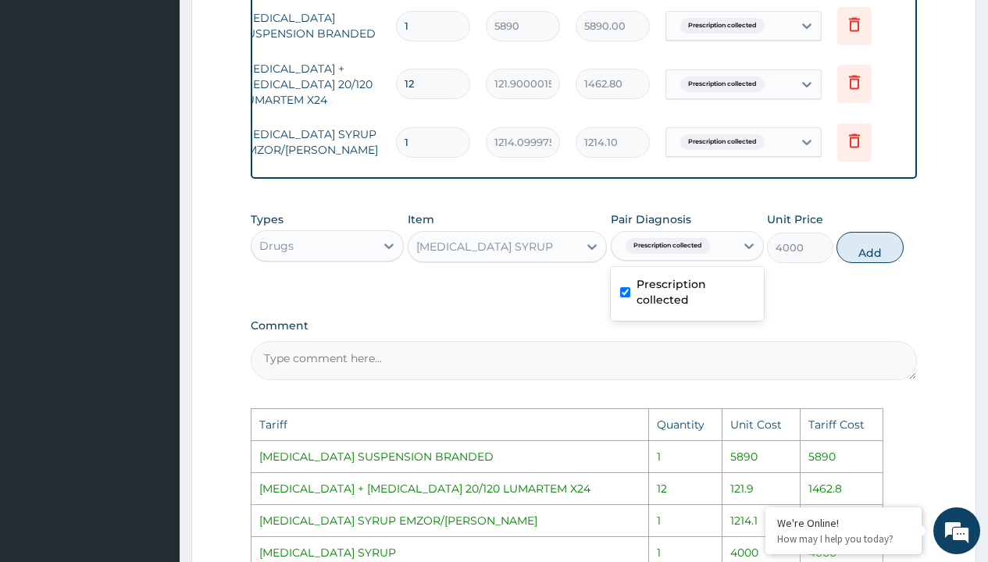
checkbox input "true"
click at [868, 263] on button "Add" at bounding box center [869, 247] width 66 height 31
type input "0"
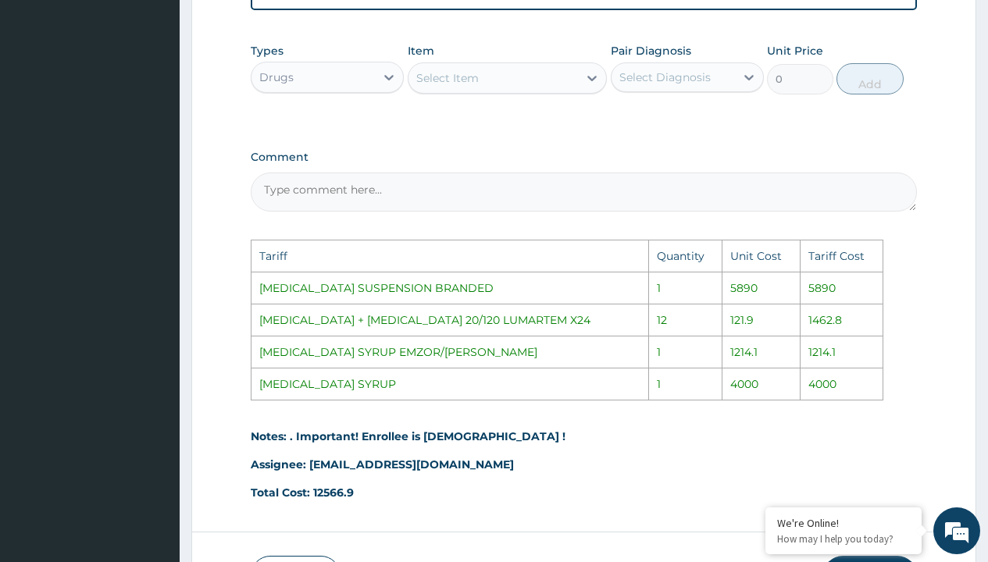
scroll to position [1022, 0]
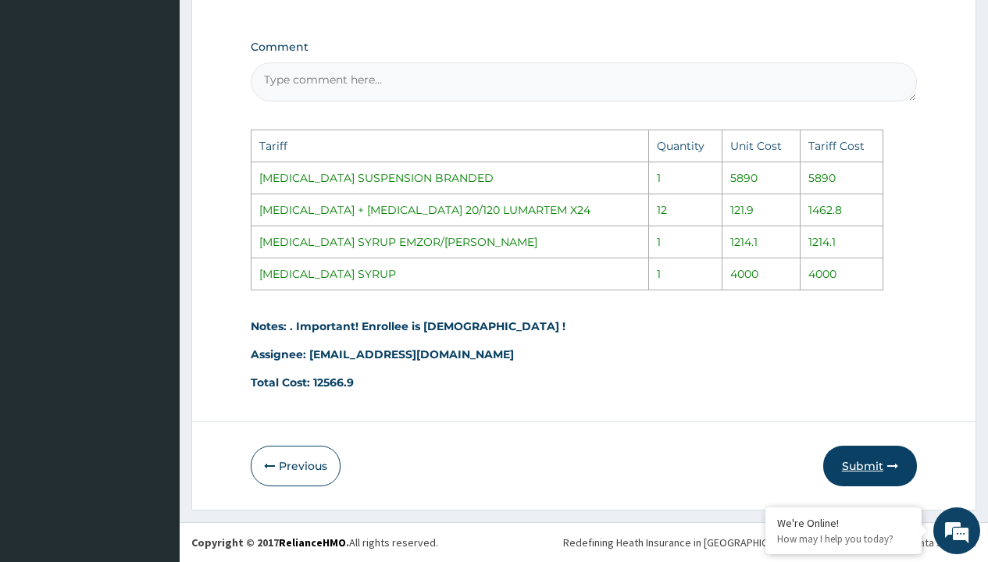
click at [890, 468] on icon "button" at bounding box center [892, 466] width 11 height 11
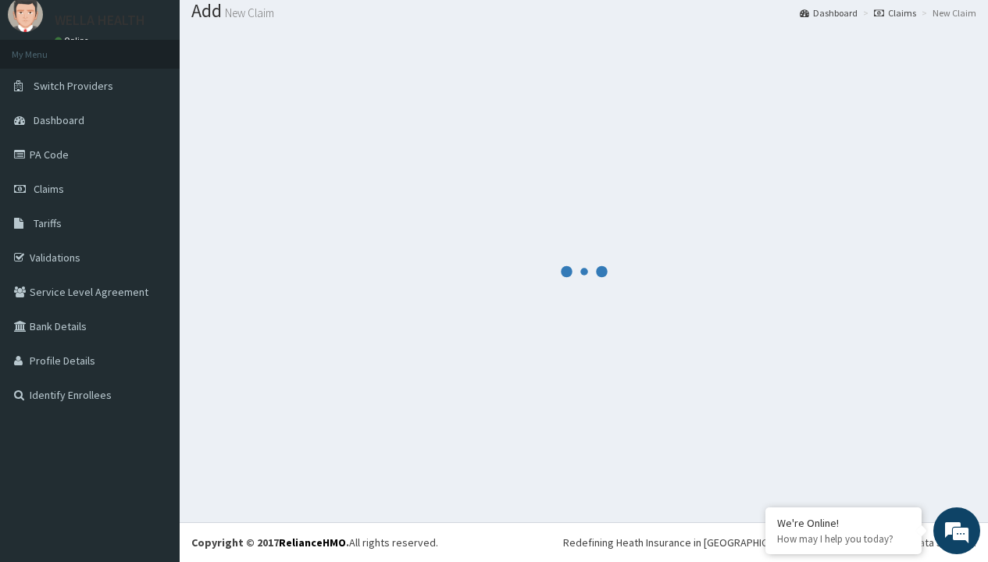
scroll to position [725, 0]
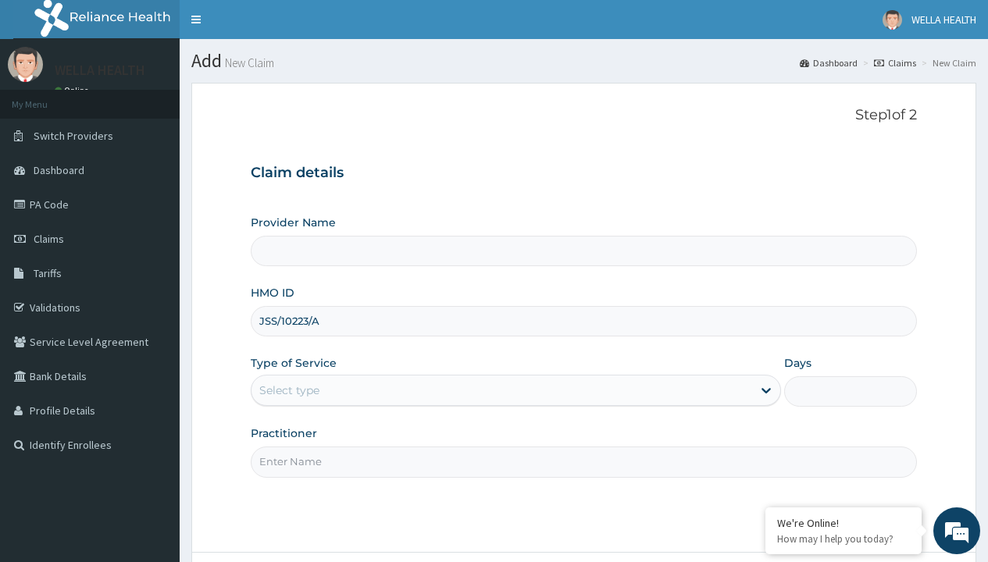
type input "JSS/10223/A"
type input "WellaHealth"
click at [289, 390] on div "Select type" at bounding box center [289, 391] width 60 height 16
type input "WellaHealth(TELEMEDICINE)"
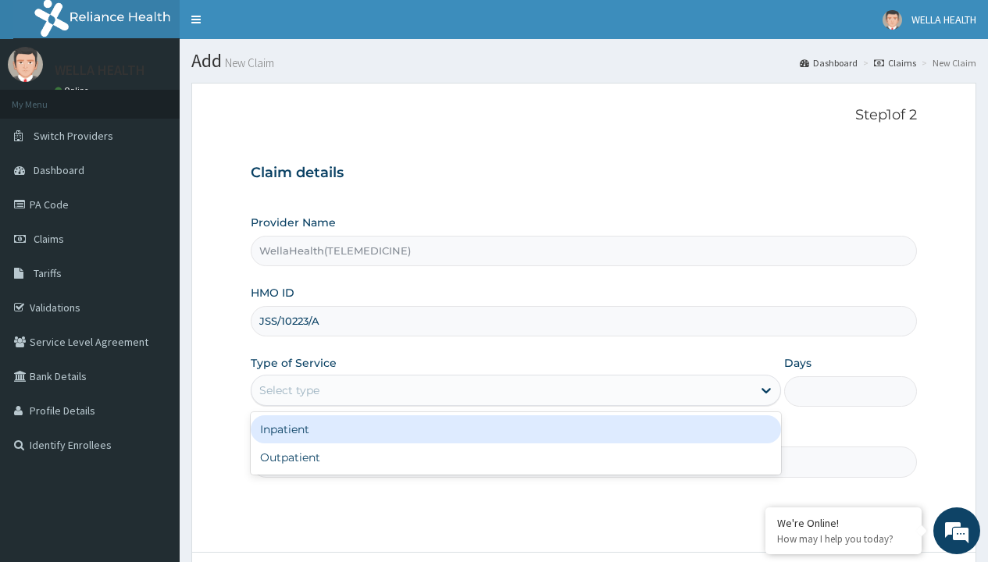
click at [515, 458] on div "Outpatient" at bounding box center [516, 458] width 530 height 28
type input "1"
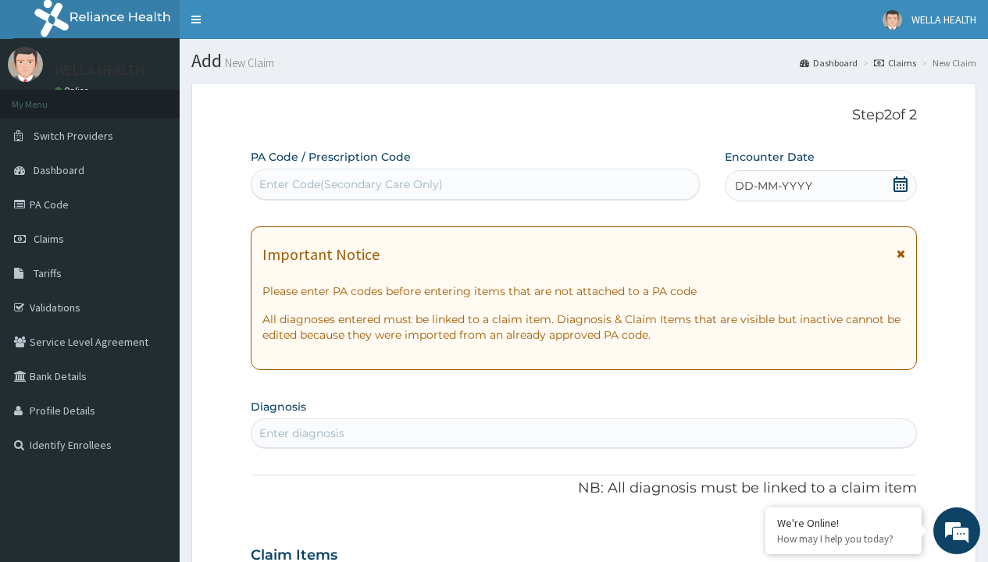
scroll to position [130, 0]
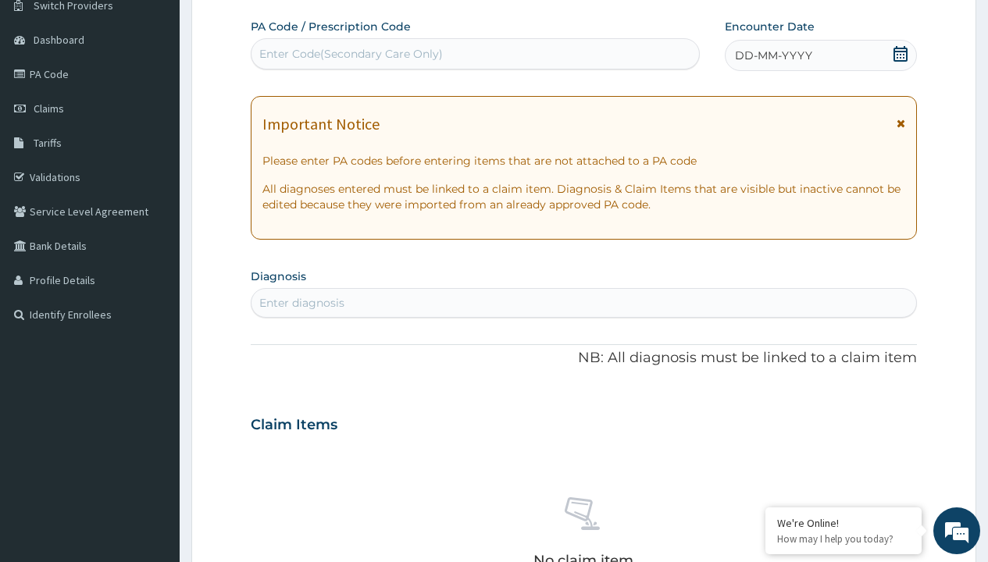
click at [772, 55] on span "DD-MM-YYYY" at bounding box center [773, 56] width 77 height 16
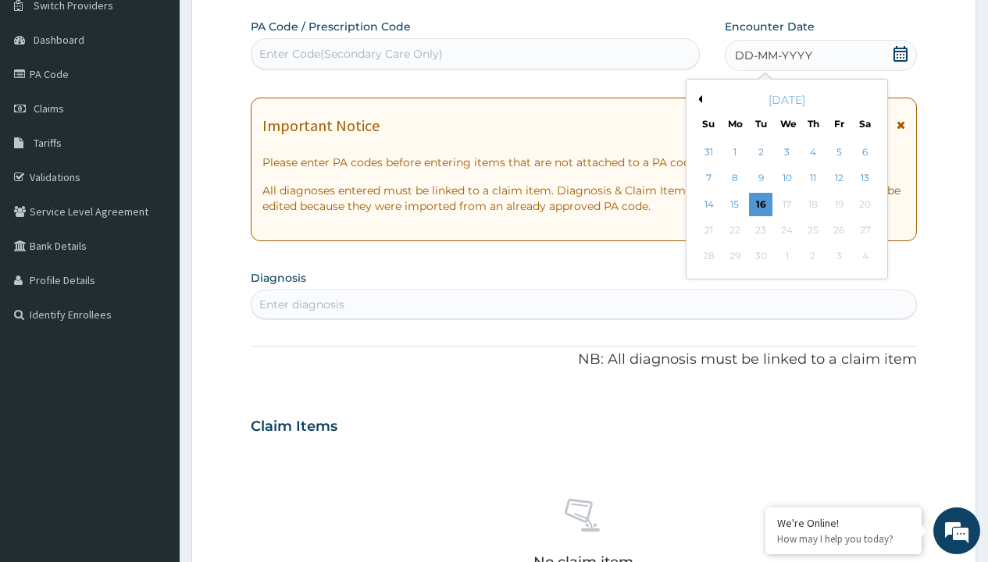
click at [697, 99] on button "Previous Month" at bounding box center [698, 99] width 8 height 8
click at [760, 204] on div "12" at bounding box center [760, 204] width 23 height 23
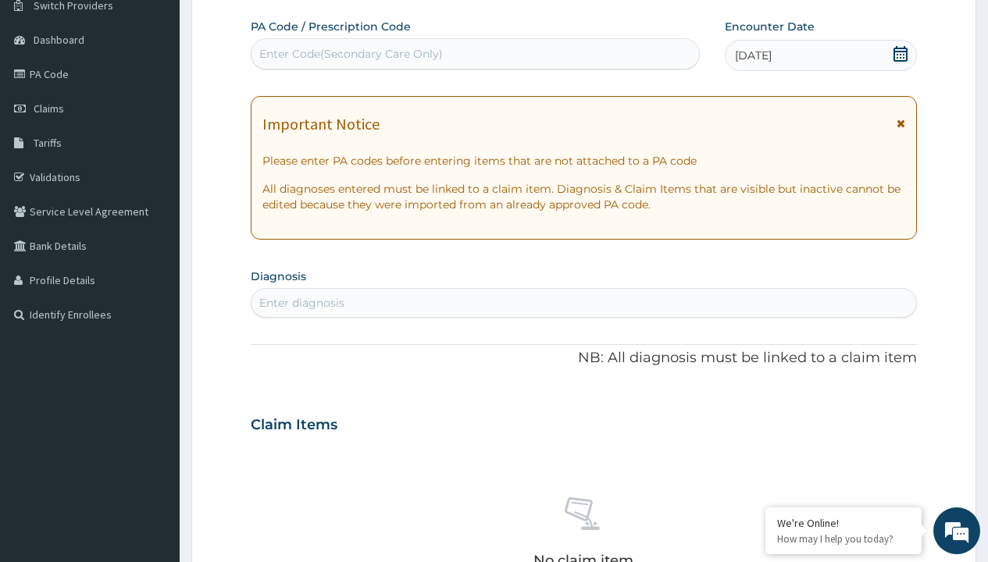
click at [350, 54] on div "Enter Code(Secondary Care Only)" at bounding box center [350, 54] width 183 height 16
type input "PR/5C9EBF16"
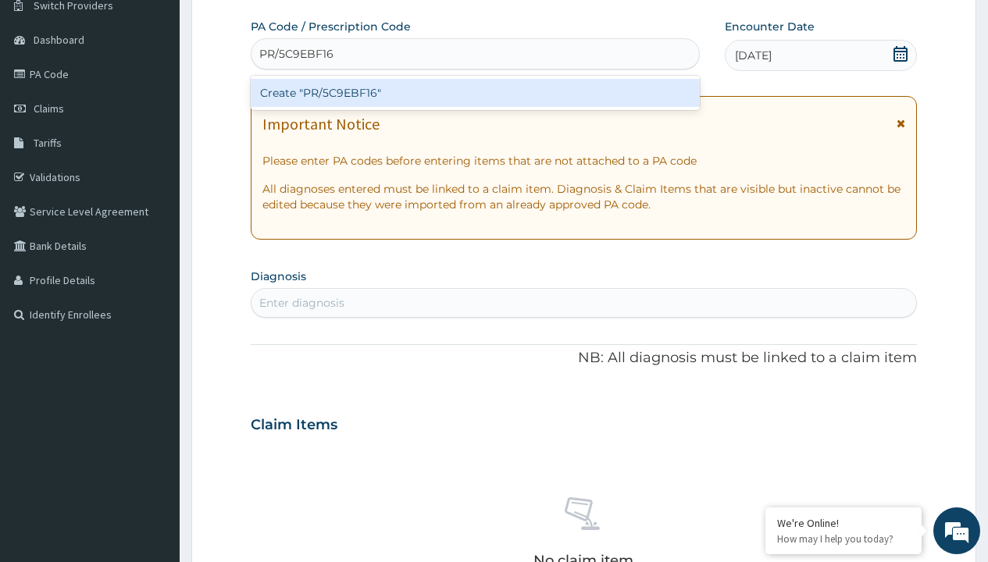
click at [475, 93] on div "Create "PR/5C9EBF16"" at bounding box center [475, 93] width 448 height 28
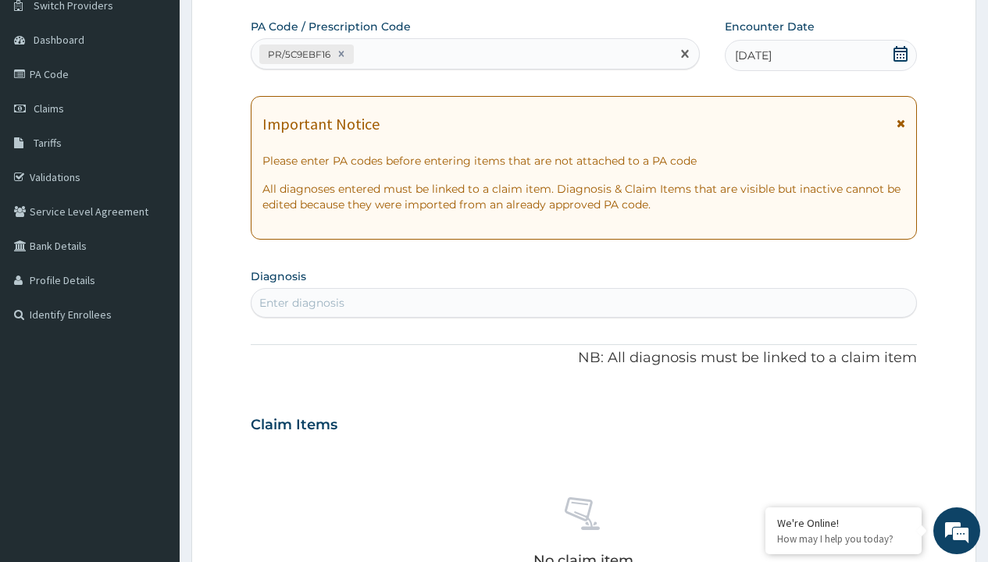
click at [301, 303] on div "Enter diagnosis" at bounding box center [301, 303] width 85 height 16
type input "prescription collected"
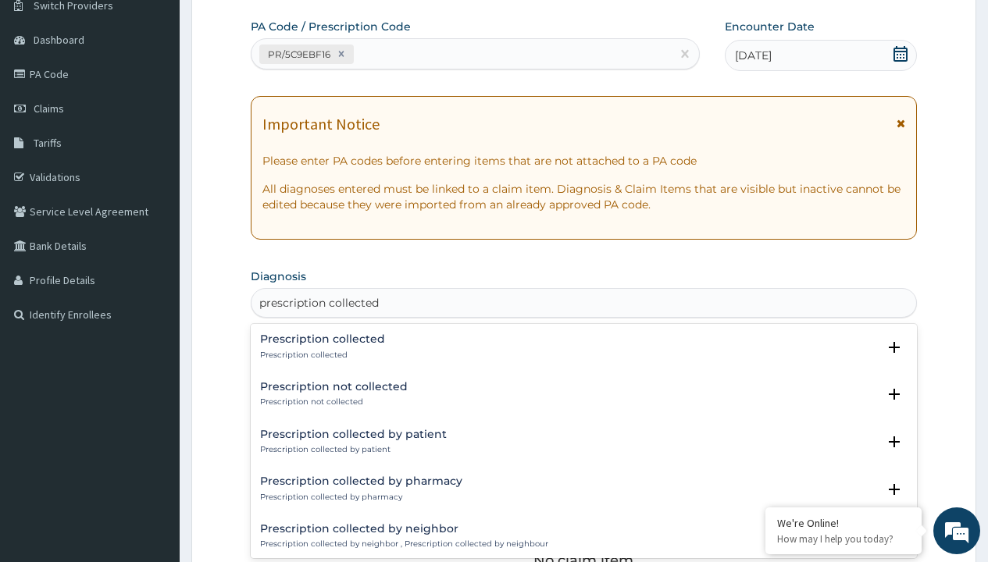
click at [320, 354] on p "Prescription collected" at bounding box center [322, 355] width 125 height 11
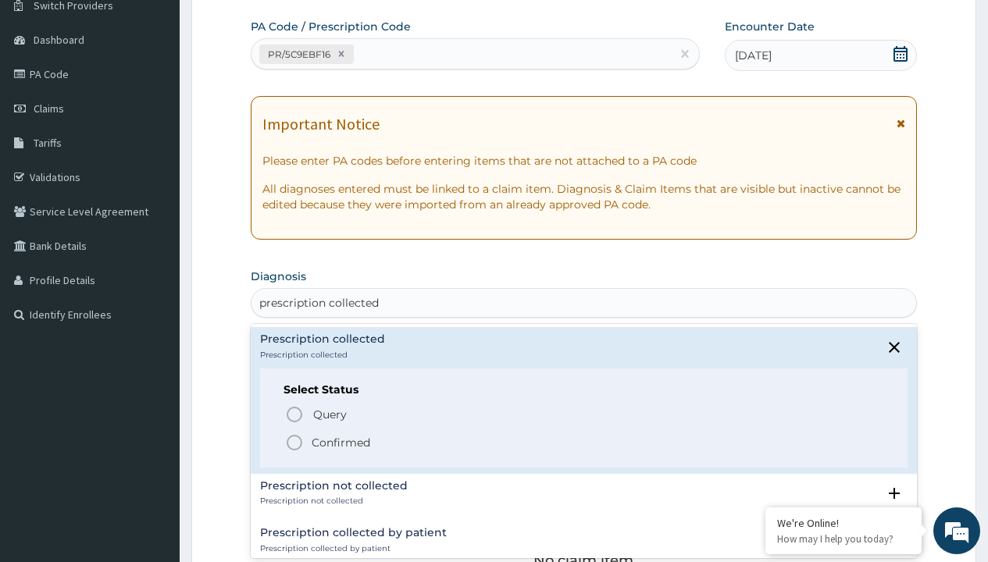
click at [340, 442] on p "Confirmed" at bounding box center [341, 443] width 59 height 16
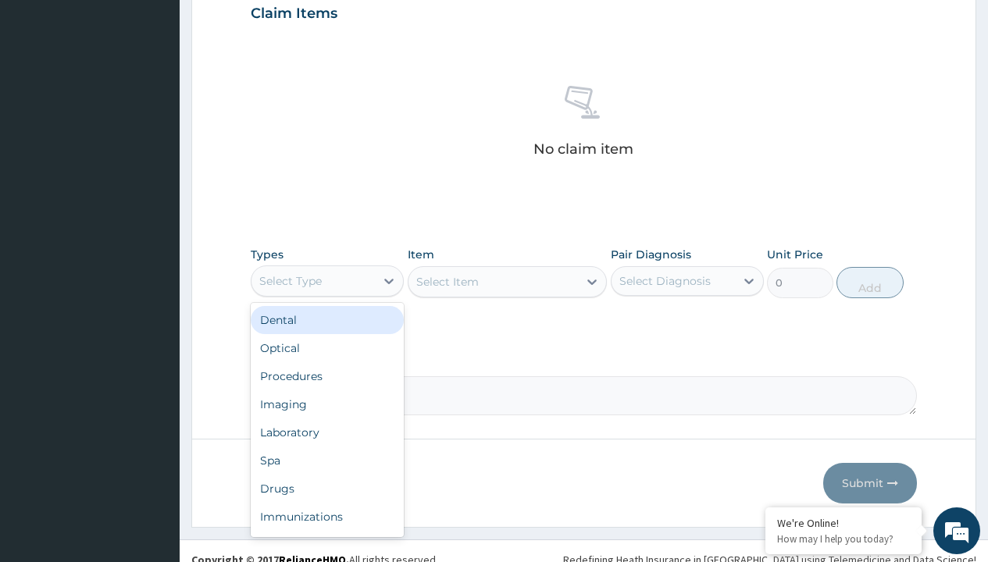
type input "procedures"
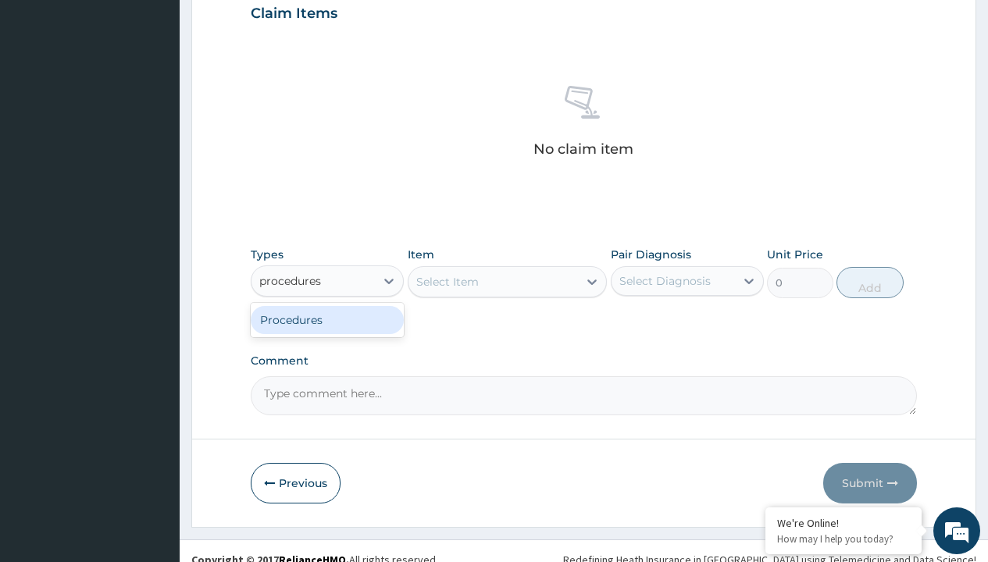
click at [327, 319] on div "Procedures" at bounding box center [327, 320] width 153 height 28
click at [447, 281] on div "Select Item" at bounding box center [447, 282] width 62 height 16
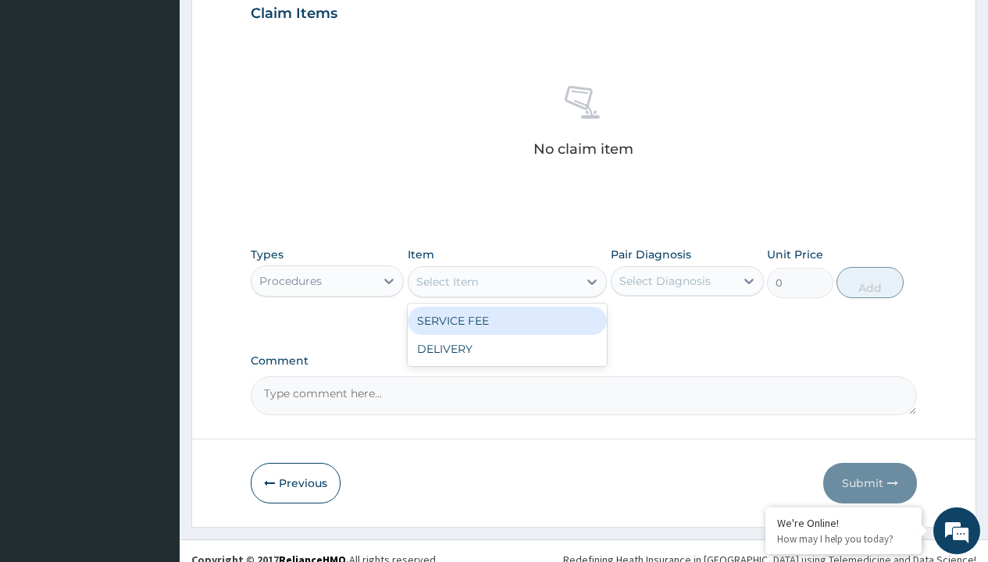
type input "service fee"
click at [507, 320] on div "SERVICE FEE" at bounding box center [508, 321] width 200 height 28
type input "100"
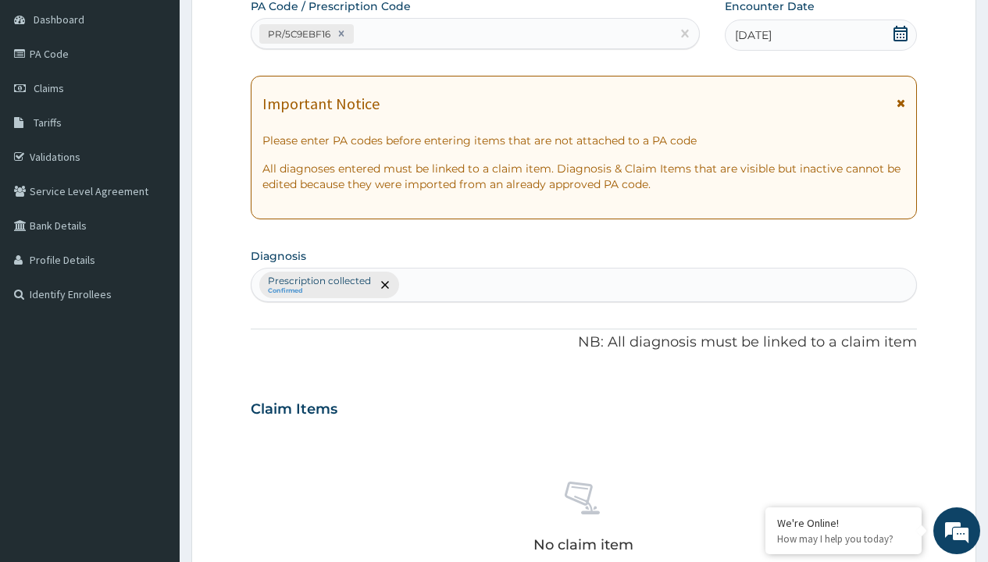
type input "prescription collected"
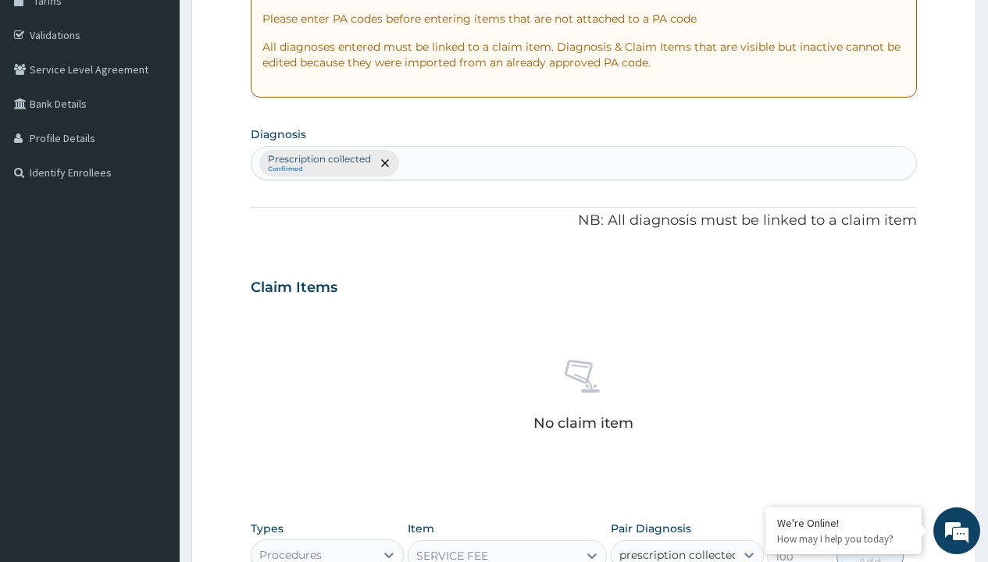
checkbox input "true"
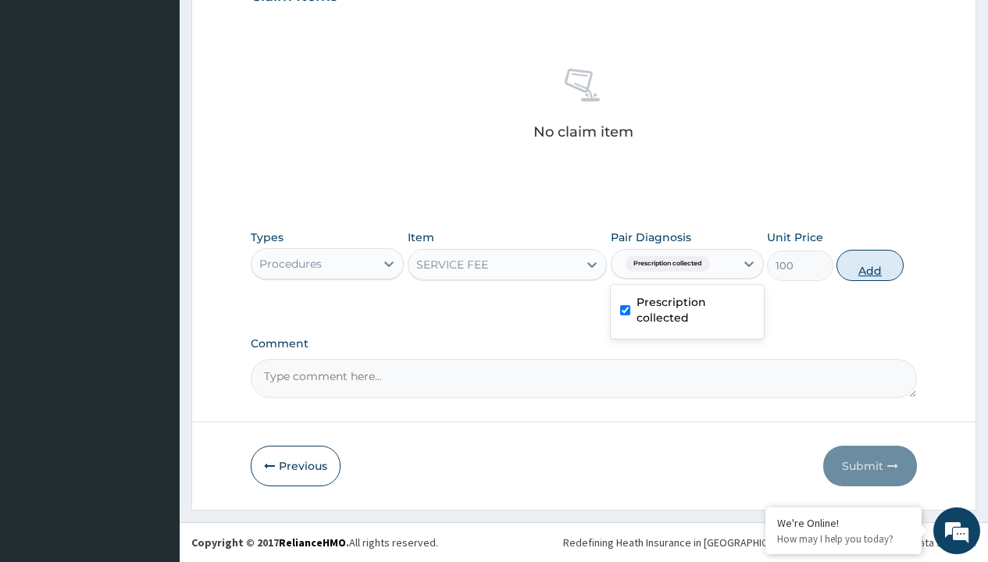
click at [870, 265] on button "Add" at bounding box center [869, 265] width 66 height 31
type input "0"
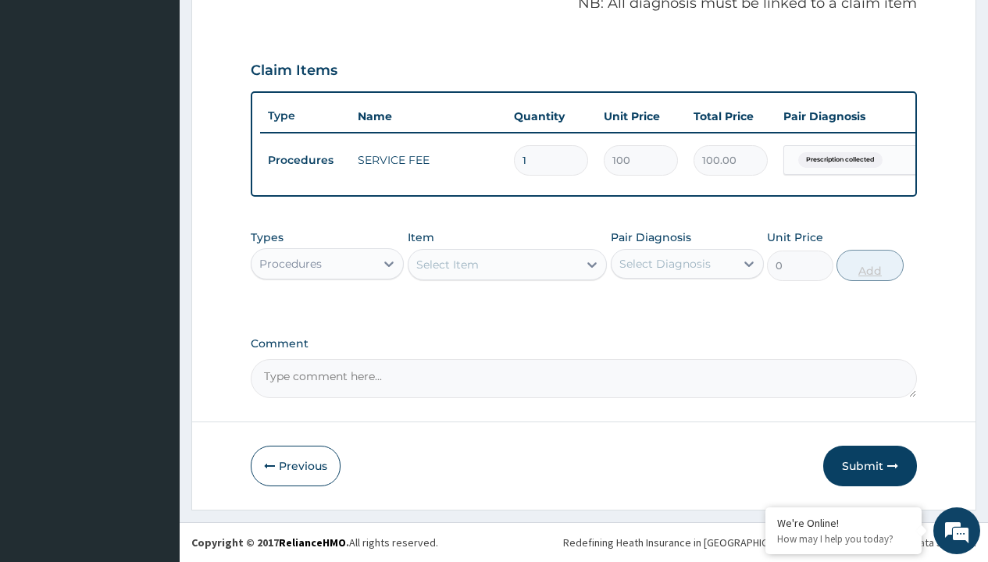
scroll to position [501, 0]
click at [290, 263] on div "Procedures" at bounding box center [290, 264] width 62 height 16
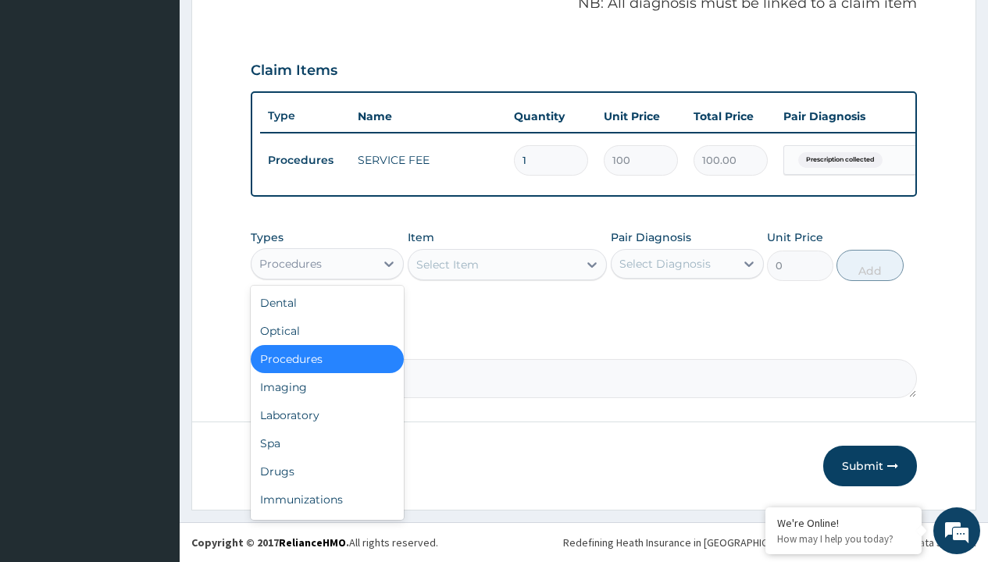
type input "drugs"
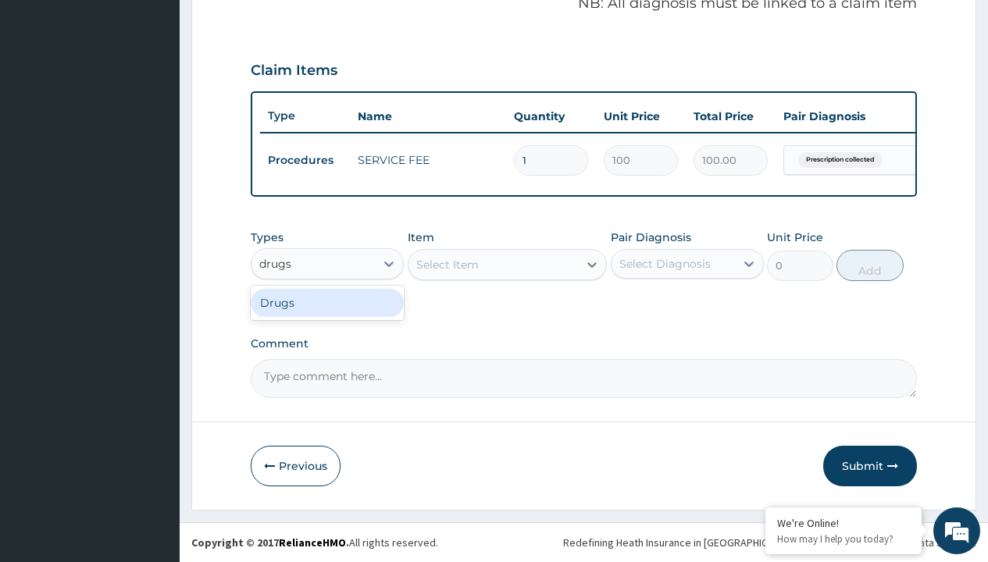
click at [327, 302] on div "Drugs" at bounding box center [327, 303] width 153 height 28
click at [447, 264] on div "Select Item" at bounding box center [508, 264] width 200 height 31
type input "arthermeter + lumefantrine tab (lokmal)"
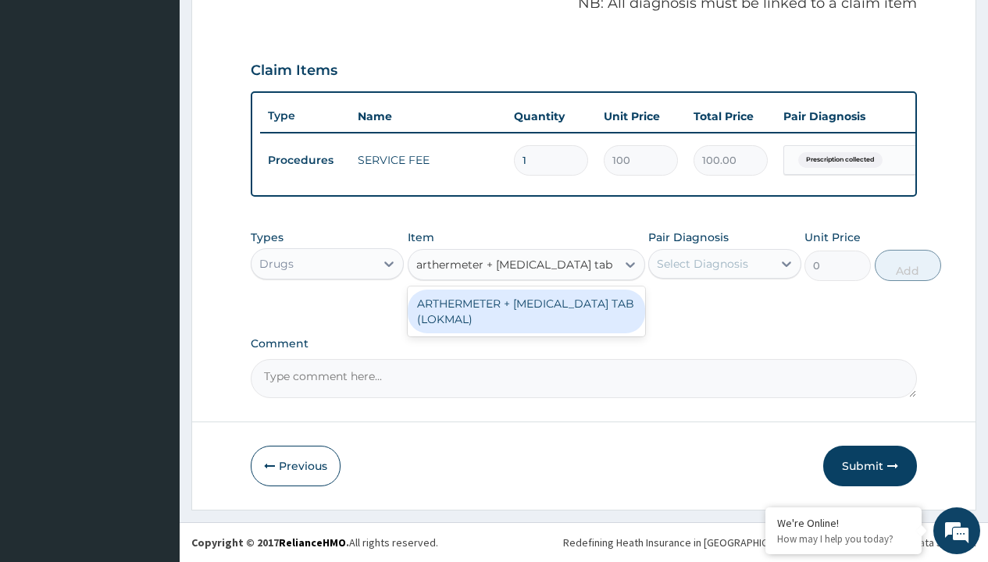
click at [525, 311] on div "ARTHERMETER + [MEDICAL_DATA] TAB (LOKMAL)" at bounding box center [526, 312] width 237 height 44
type input "300"
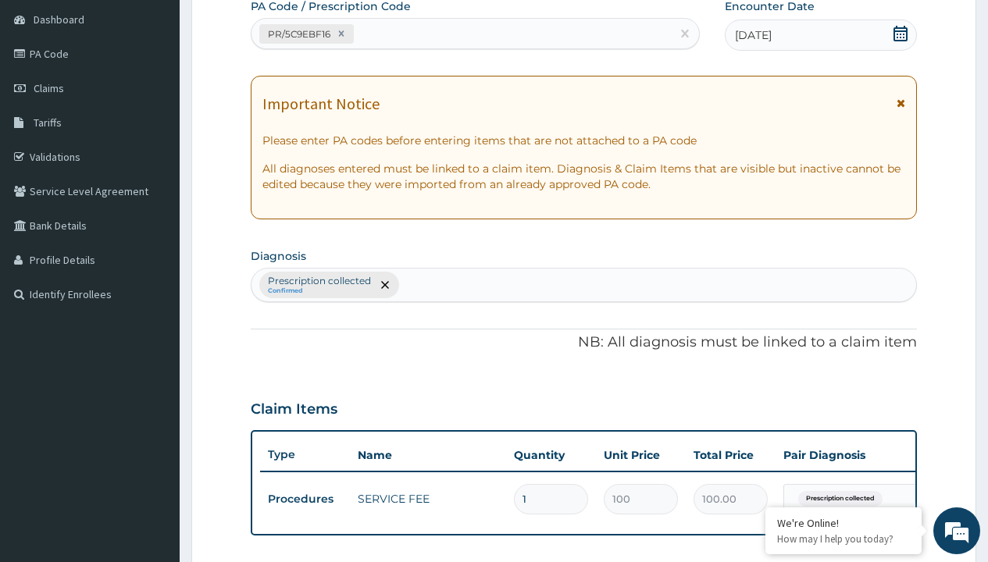
type input "prescription collected"
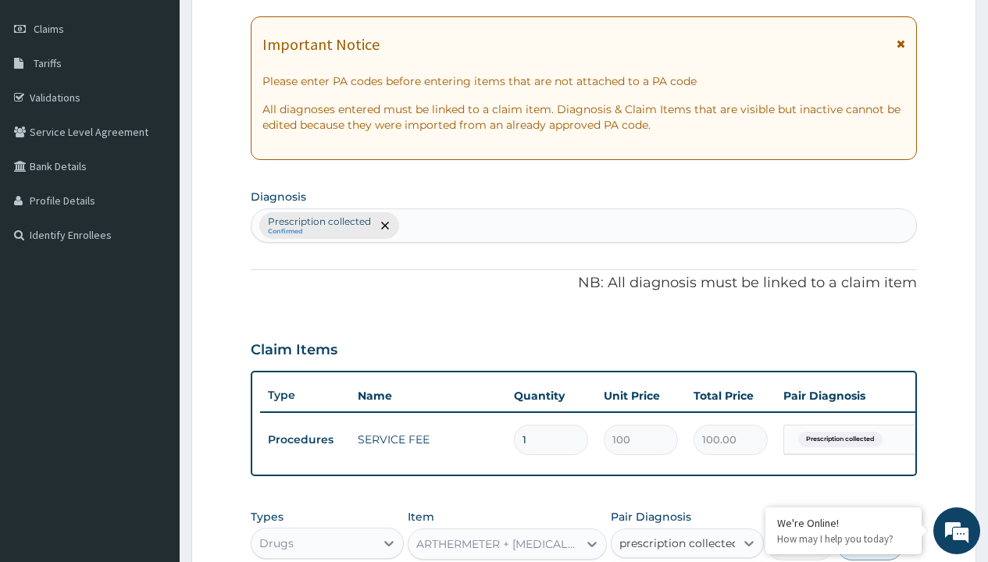
checkbox input "true"
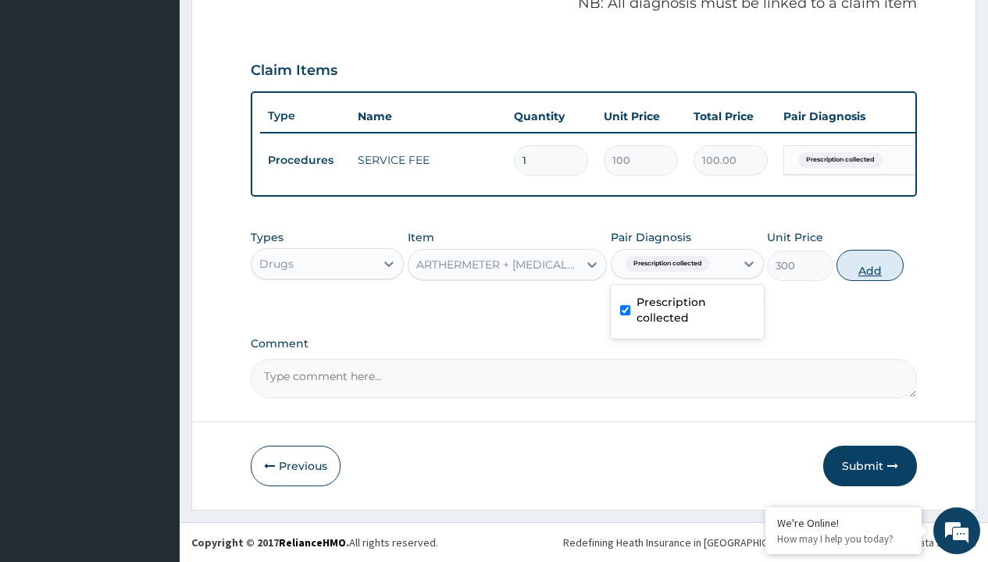
click at [870, 265] on button "Add" at bounding box center [869, 265] width 66 height 31
type input "0"
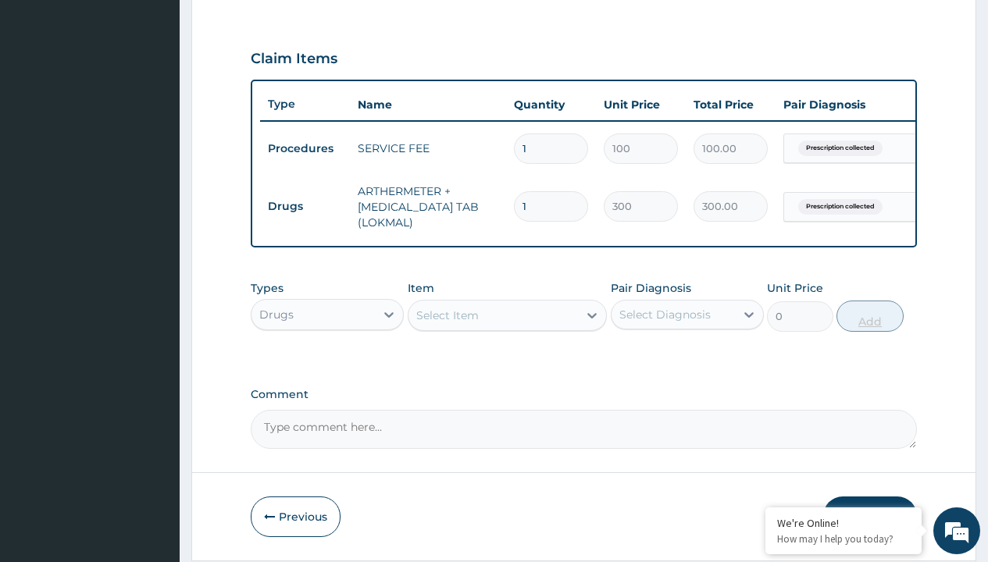
type input "6"
type input "1800.00"
type input "6"
click at [305, 206] on td "Drugs" at bounding box center [305, 206] width 90 height 29
type input "drugs"
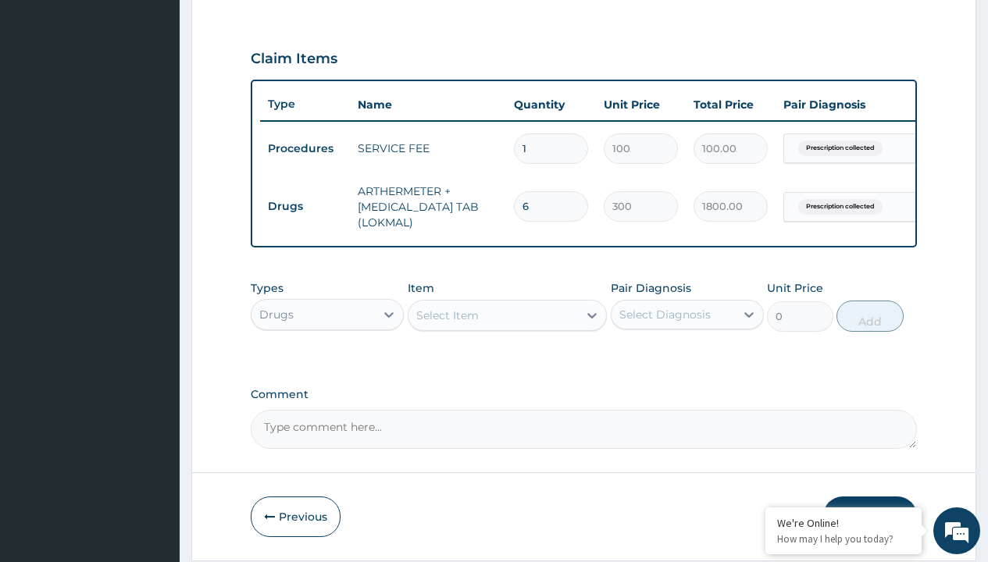
scroll to position [0, 0]
click at [327, 365] on div "Drugs" at bounding box center [327, 354] width 153 height 28
click at [447, 323] on div "Select Item" at bounding box center [447, 316] width 62 height 16
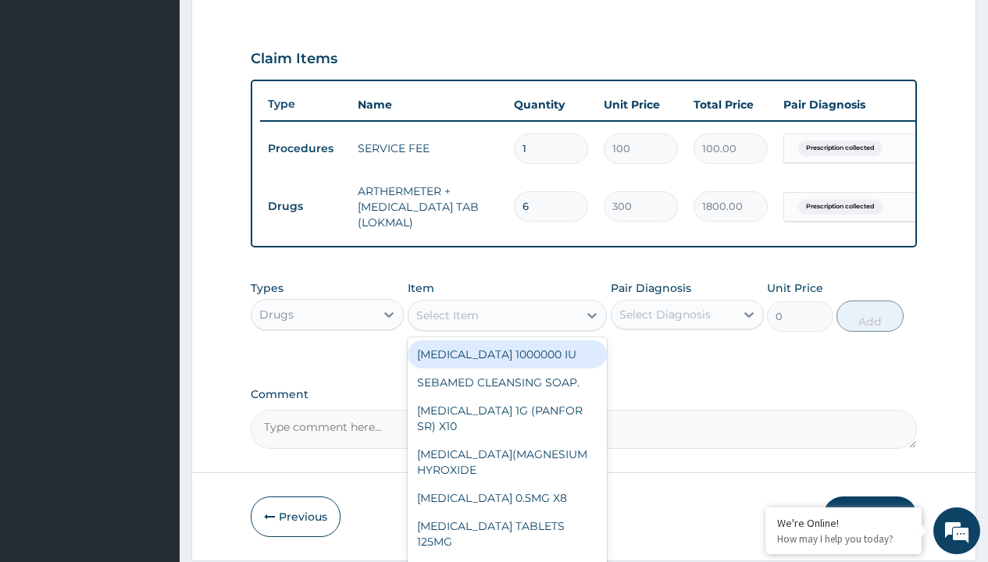
type input "[MEDICAL_DATA] 500mg tablet emzor/sach"
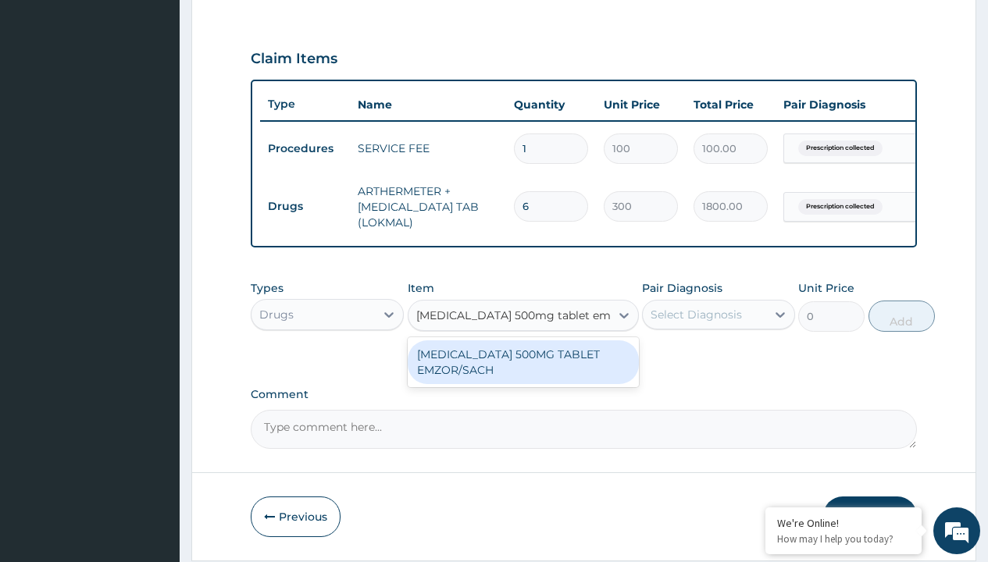
click at [522, 373] on div "[MEDICAL_DATA] 500MG TABLET EMZOR/SACH" at bounding box center [523, 362] width 231 height 44
type input "24"
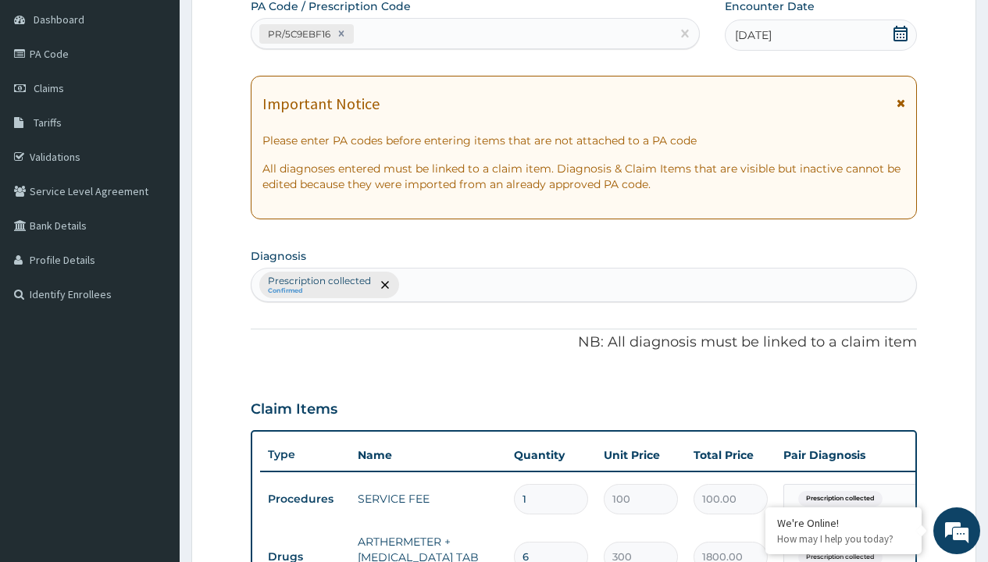
type input "prescription collected"
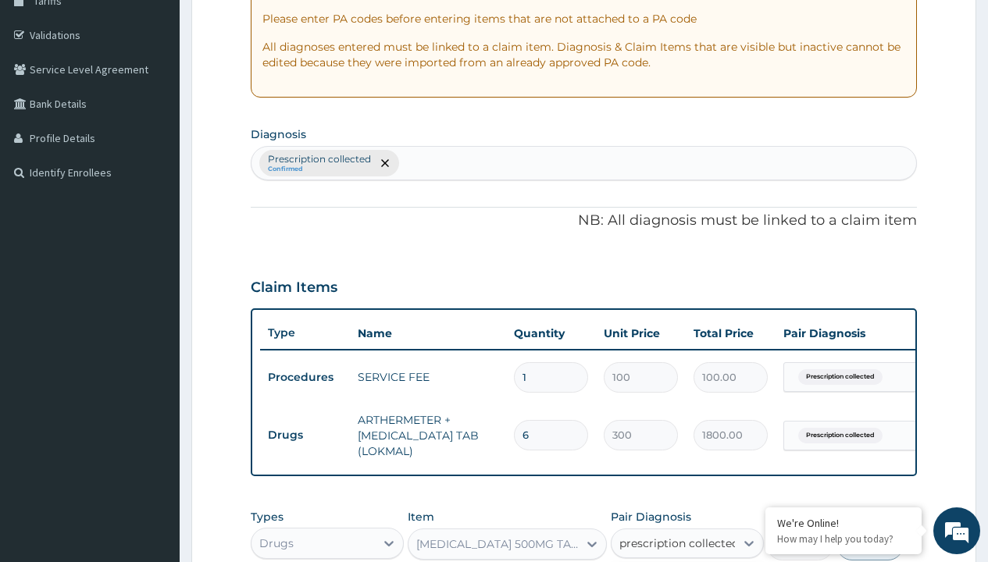
checkbox input "true"
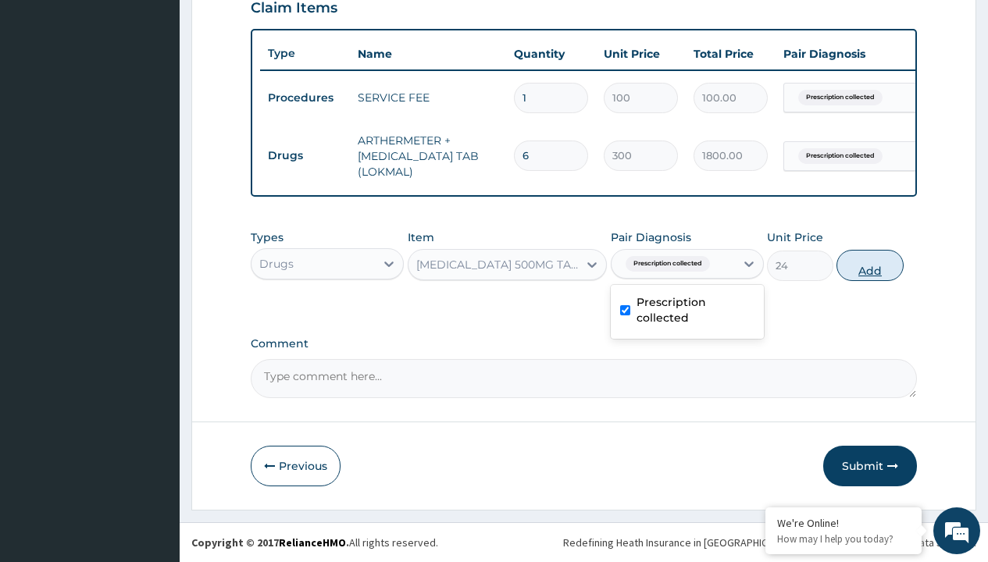
click at [870, 265] on button "Add" at bounding box center [869, 265] width 66 height 31
type input "0"
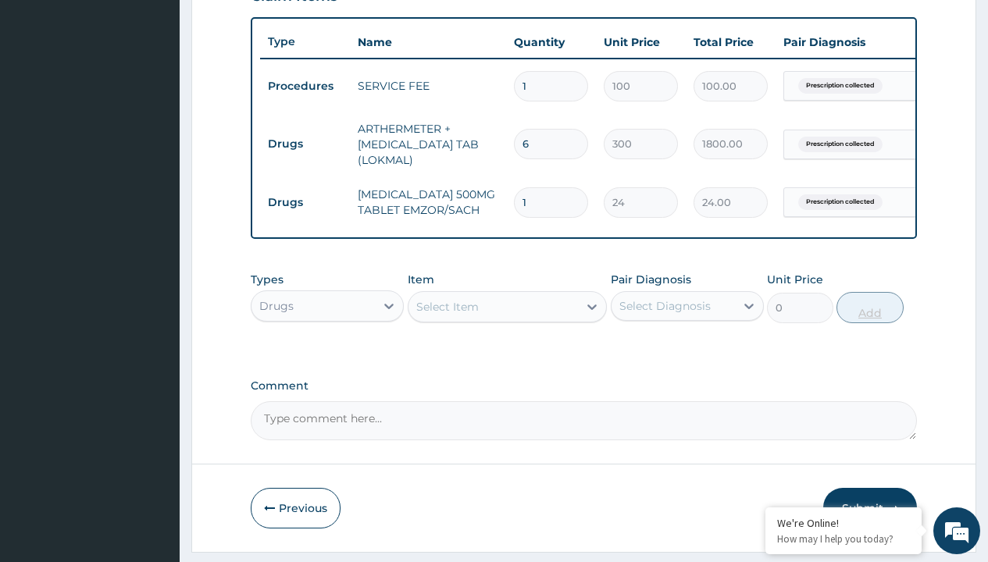
type input "24"
type input "576.00"
type input "24"
click at [305, 144] on td "Drugs" at bounding box center [305, 144] width 90 height 29
type input "drugs"
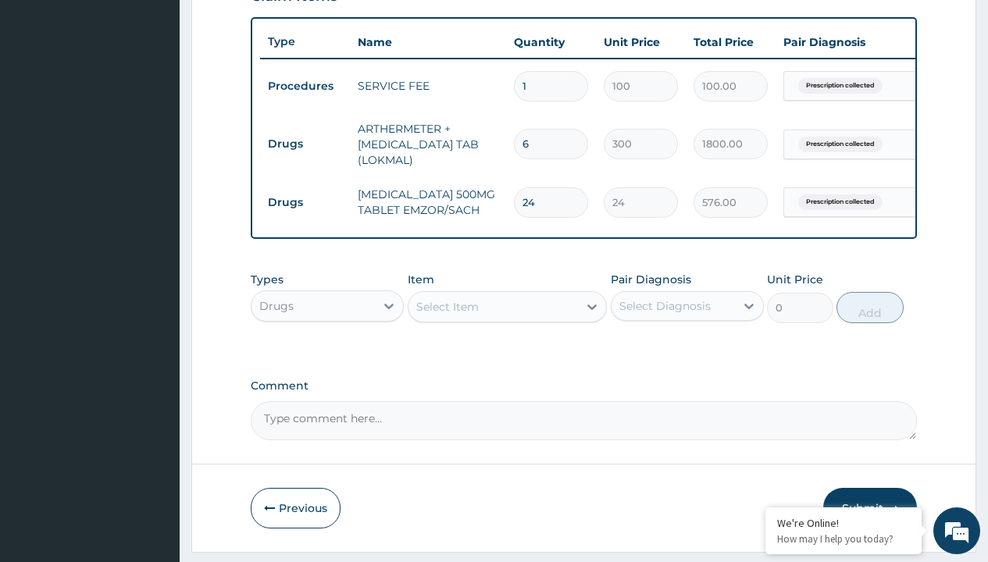
scroll to position [0, 0]
click at [327, 356] on div "Drugs" at bounding box center [327, 345] width 153 height 28
click at [447, 315] on div "Select Item" at bounding box center [447, 307] width 62 height 16
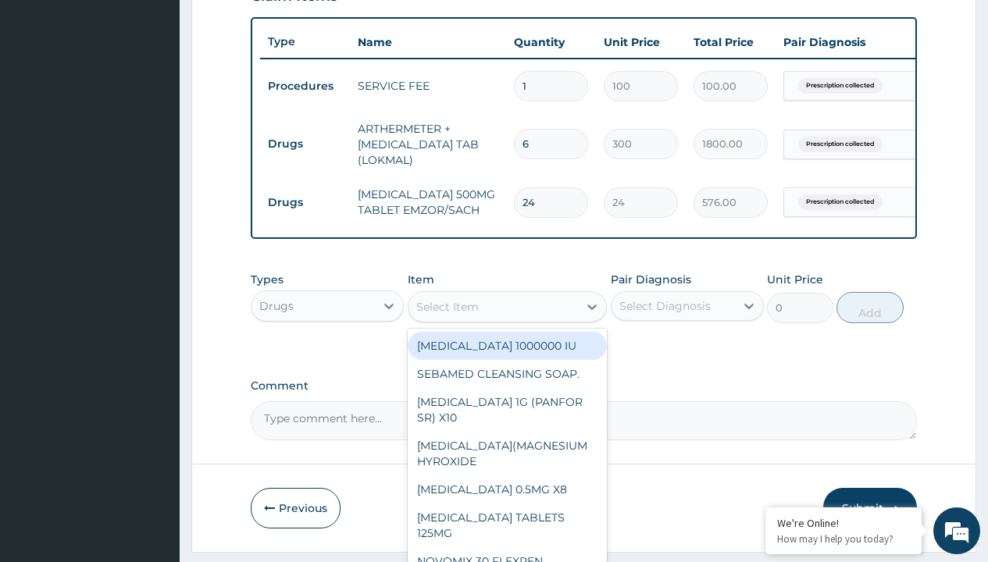
type input "loratadine 10mg by afrab/sach"
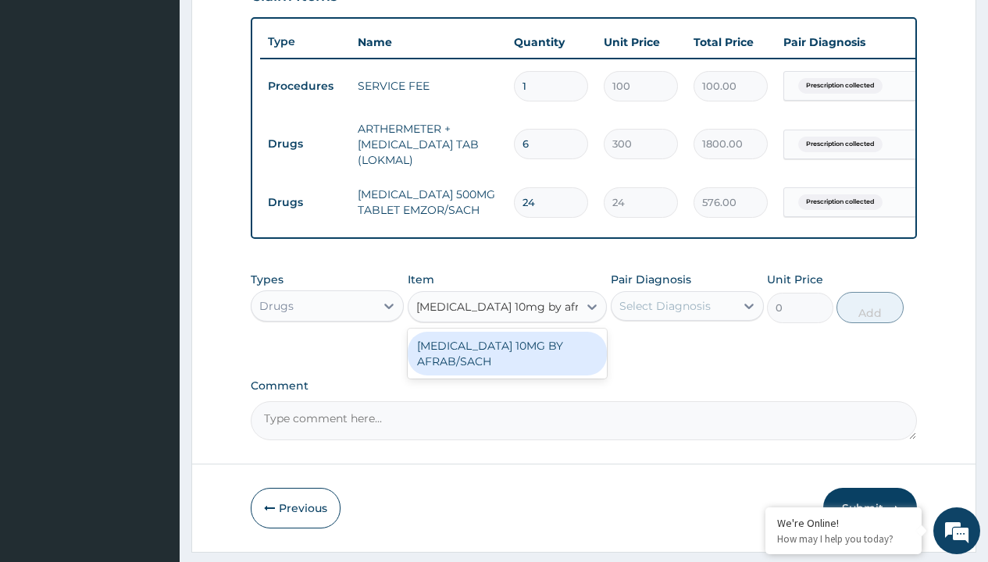
click at [507, 365] on div "[MEDICAL_DATA] 10MG BY AFRAB/SACH" at bounding box center [508, 354] width 200 height 44
type input "70"
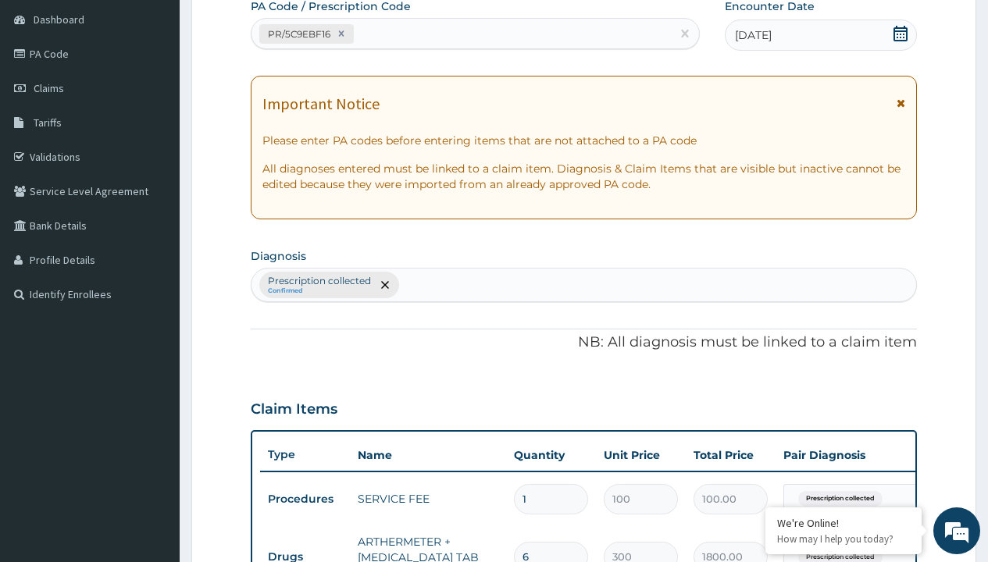
type input "prescription collected"
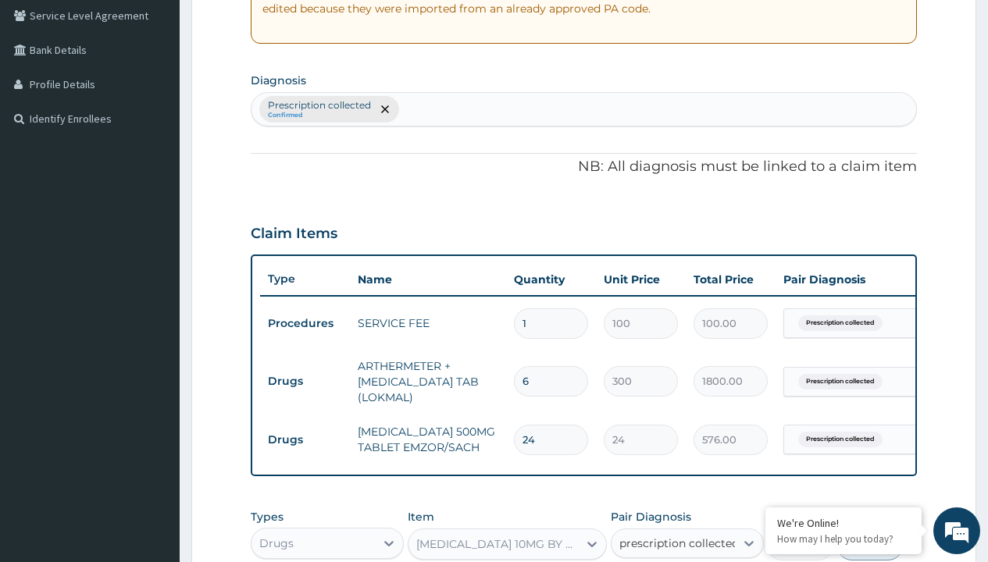
checkbox input "true"
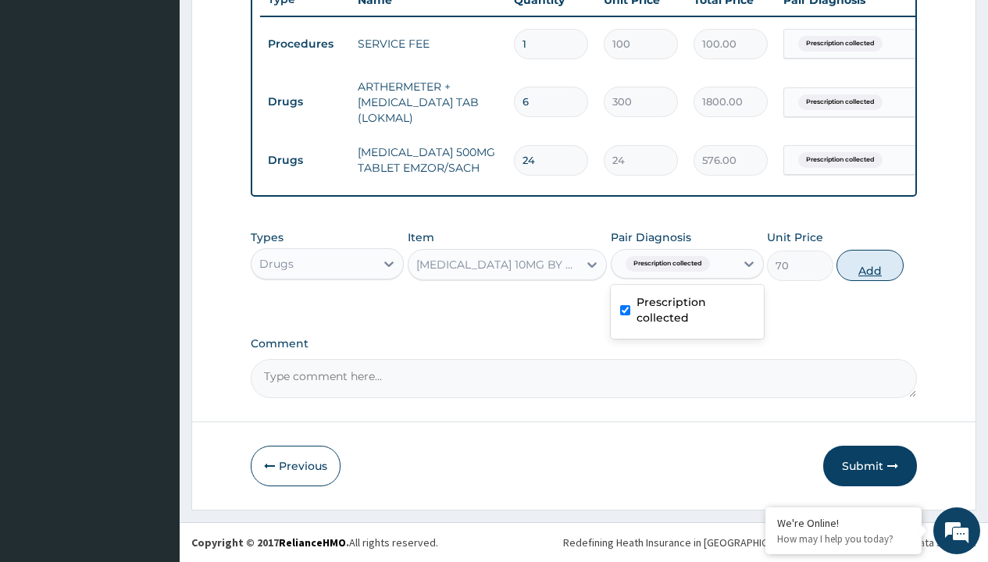
click at [870, 265] on button "Add" at bounding box center [869, 265] width 66 height 31
type input "0"
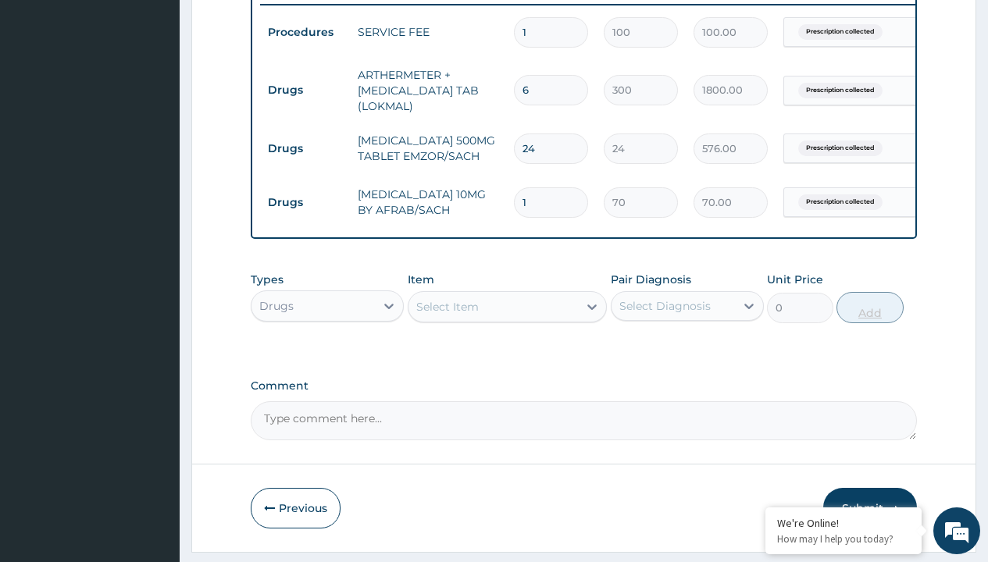
type input "10"
type input "700.00"
type input "10"
click at [305, 90] on td "Drugs" at bounding box center [305, 90] width 90 height 29
type input "drugs"
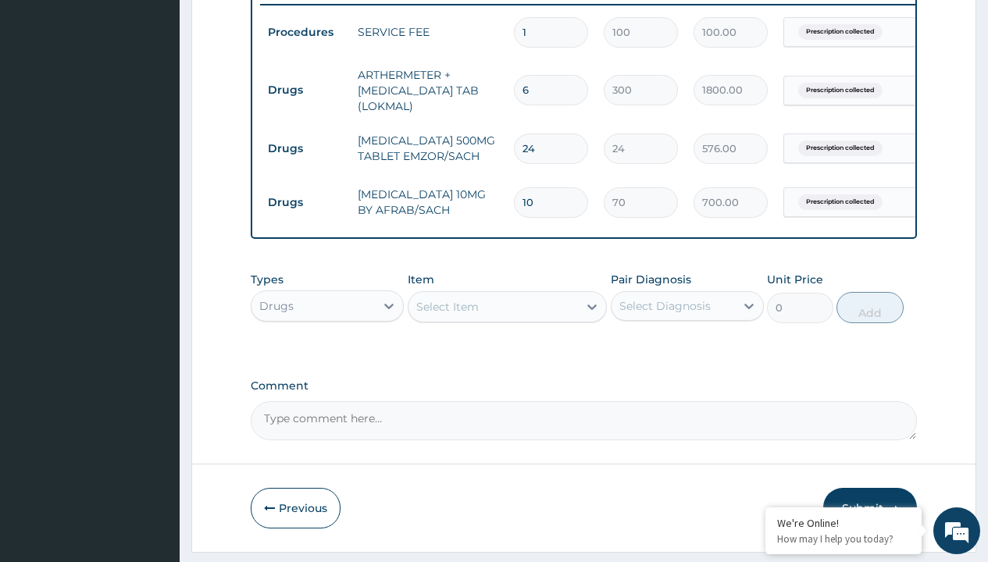
scroll to position [0, 0]
click at [327, 356] on div "Drugs" at bounding box center [327, 345] width 153 height 28
click at [447, 315] on div "Select Item" at bounding box center [447, 307] width 62 height 16
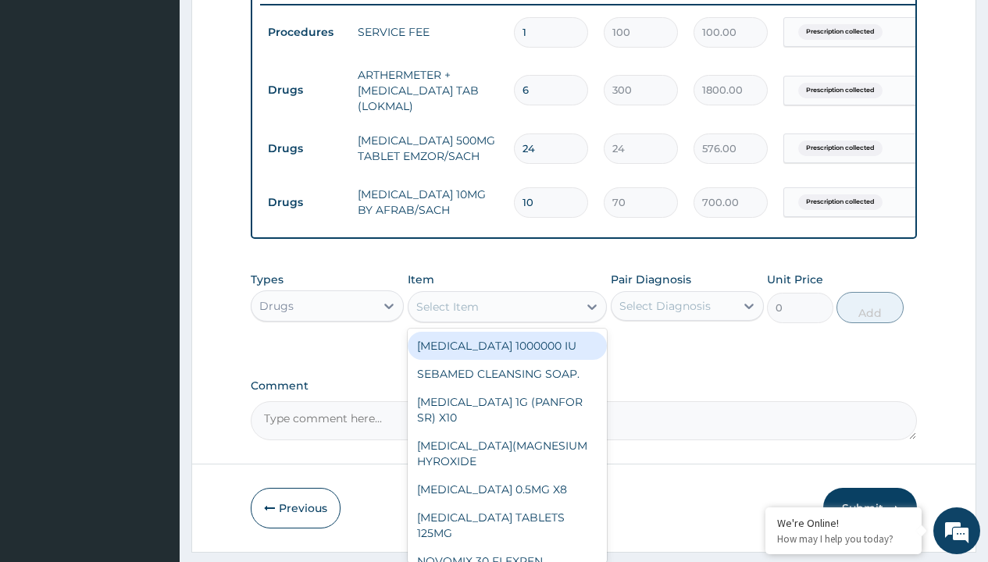
type input "clotrimazole cream unbranded"
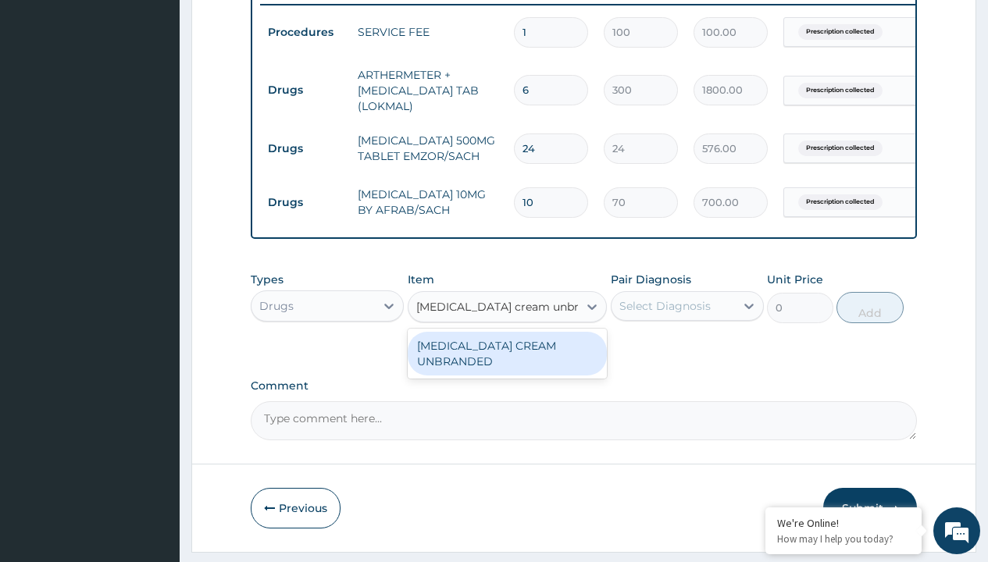
click at [507, 365] on div "[MEDICAL_DATA] CREAM UNBRANDED" at bounding box center [508, 354] width 200 height 44
type input "2500"
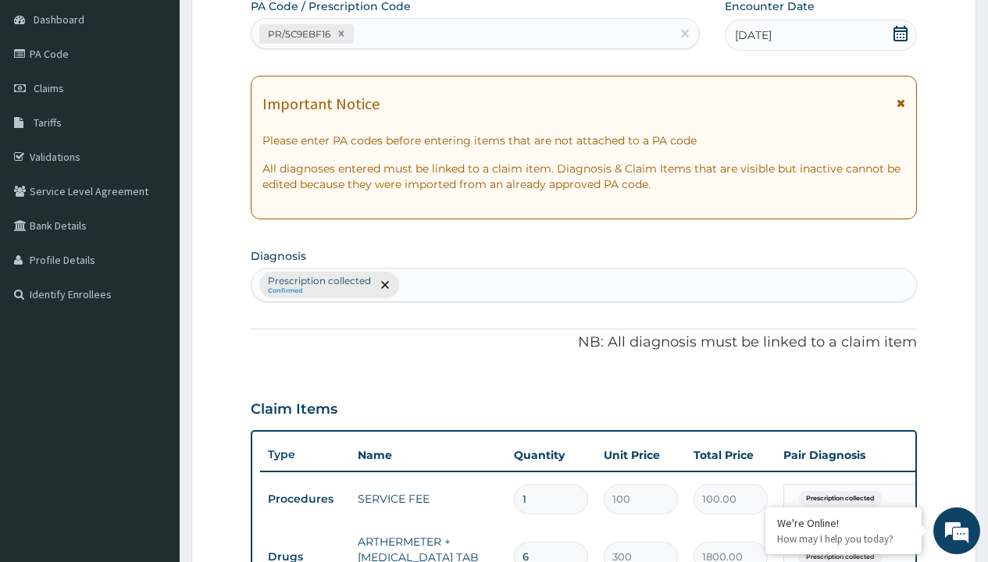
type input "prescription collected"
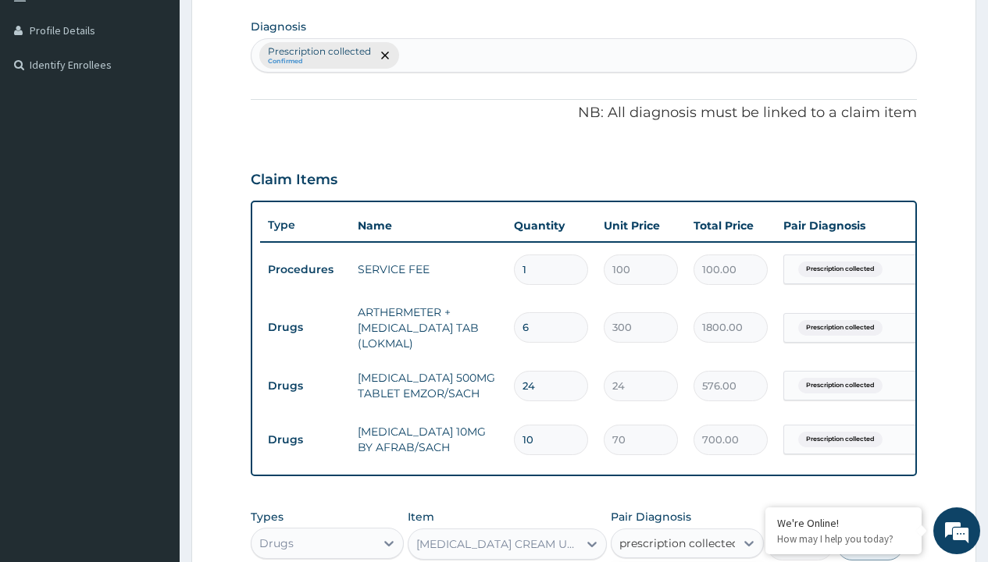
checkbox input "true"
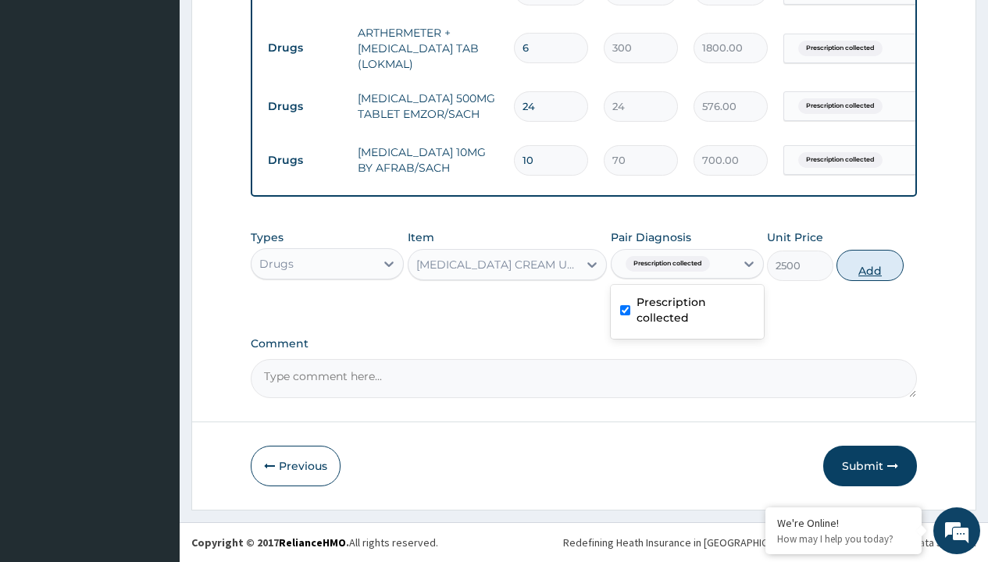
click at [870, 265] on button "Add" at bounding box center [869, 265] width 66 height 31
type input "0"
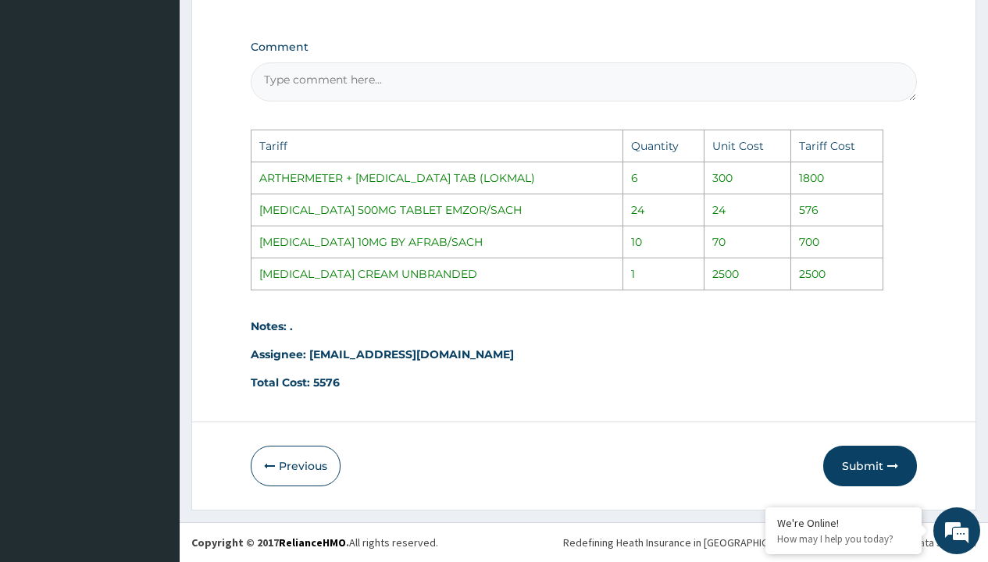
scroll to position [1022, 0]
click at [875, 462] on button "Submit" at bounding box center [870, 466] width 94 height 41
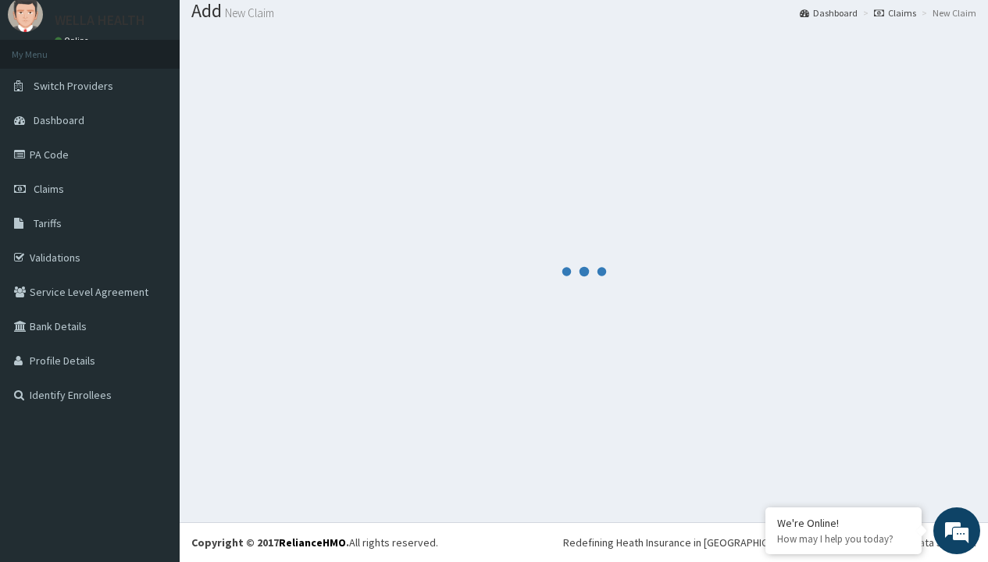
scroll to position [725, 0]
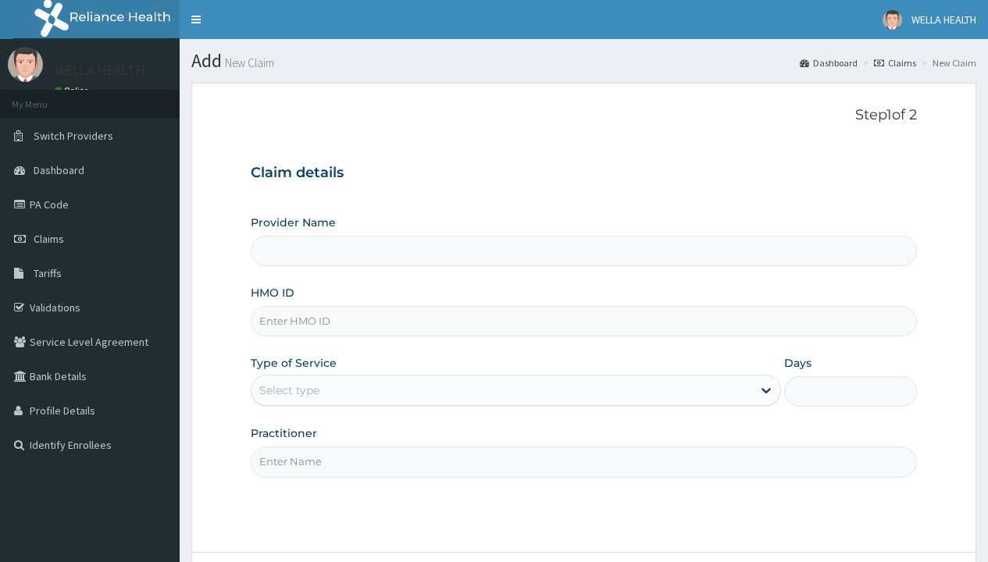
type input "JTA/10022/A"
type input "WellaHealth(TELEMEDICINE)"
type input "JTA/10022/A"
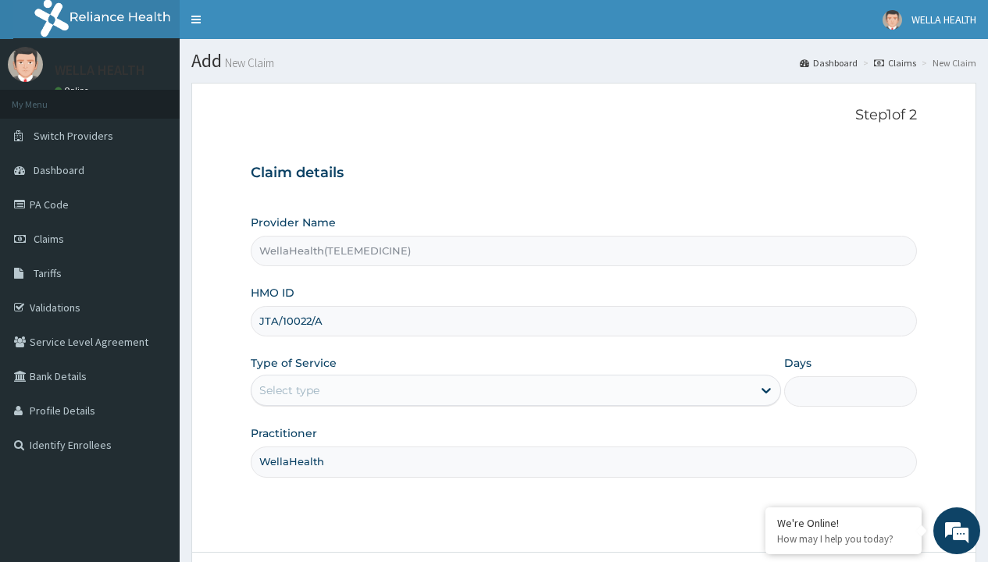
type input "WellaHealth"
click at [289, 390] on div "Select type" at bounding box center [289, 391] width 60 height 16
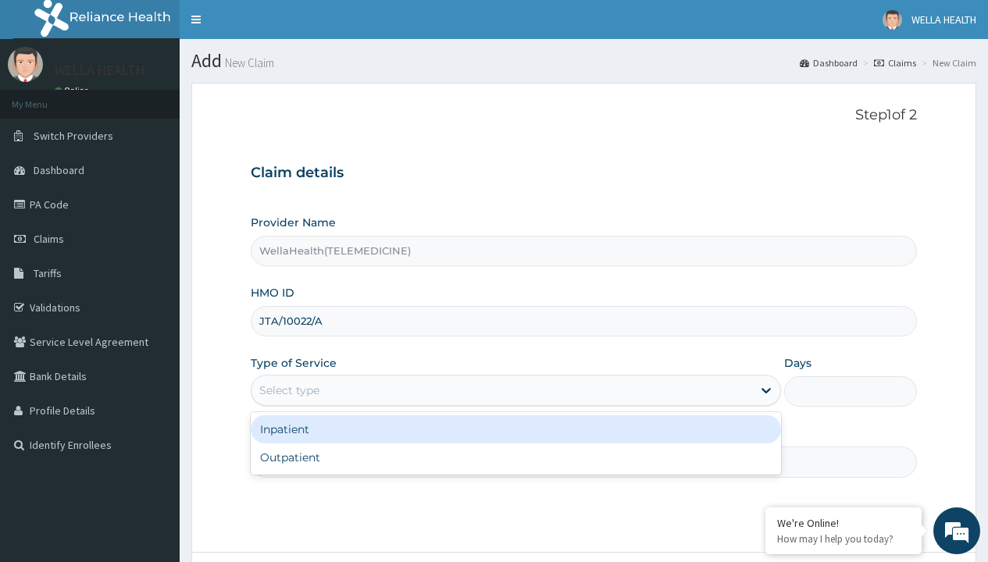
click at [515, 458] on div "Outpatient" at bounding box center [516, 458] width 530 height 28
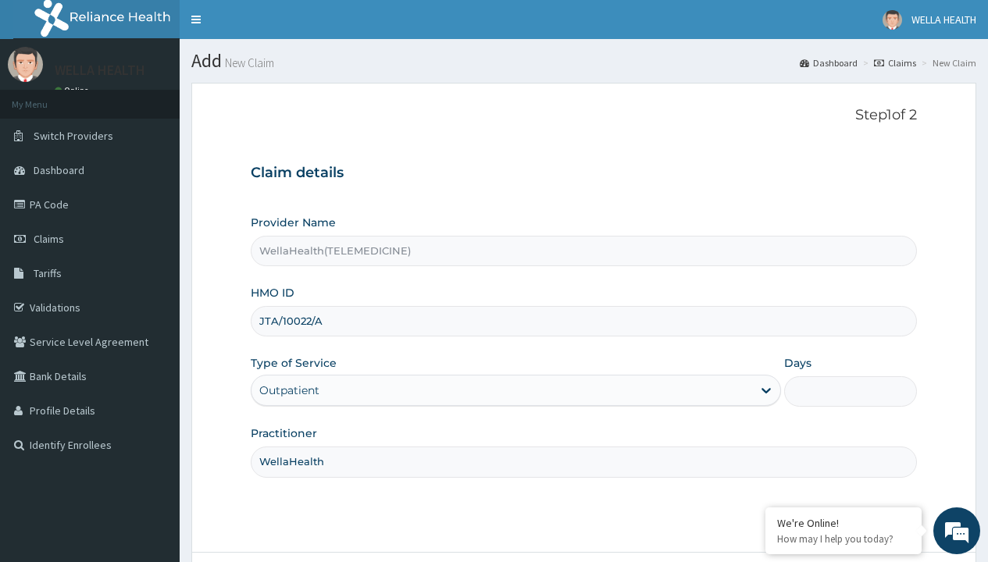
type input "1"
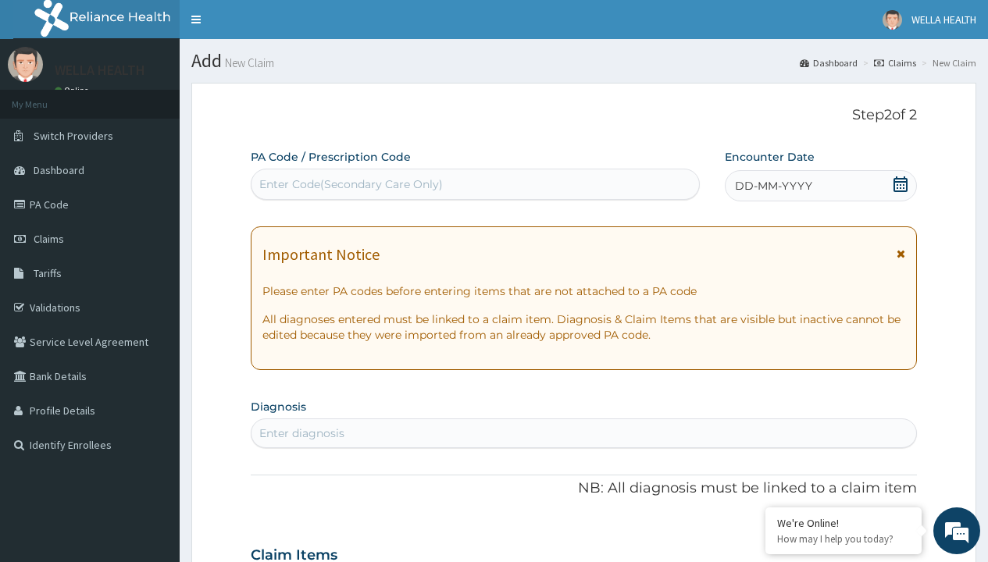
scroll to position [130, 0]
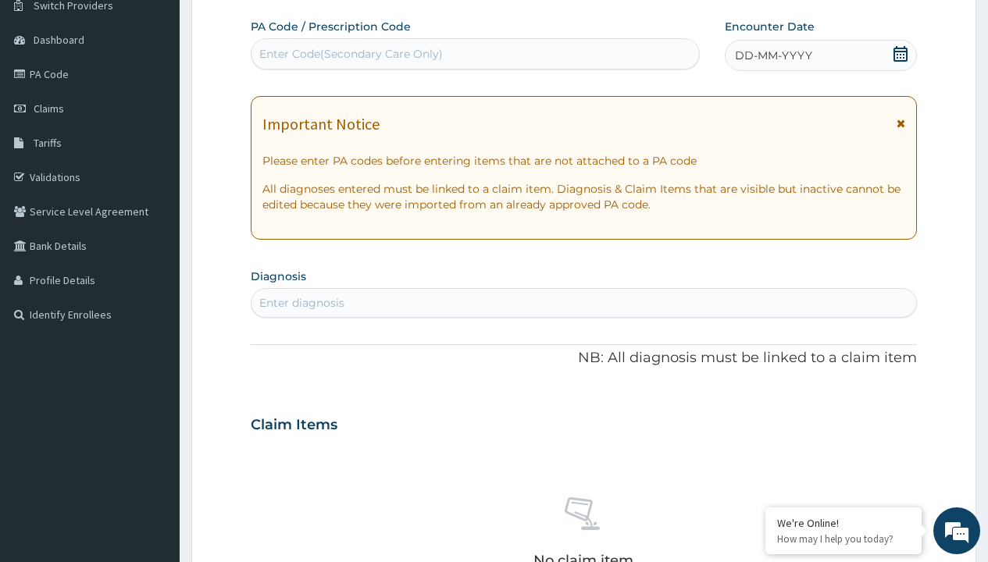
click at [772, 55] on span "DD-MM-YYYY" at bounding box center [773, 56] width 77 height 16
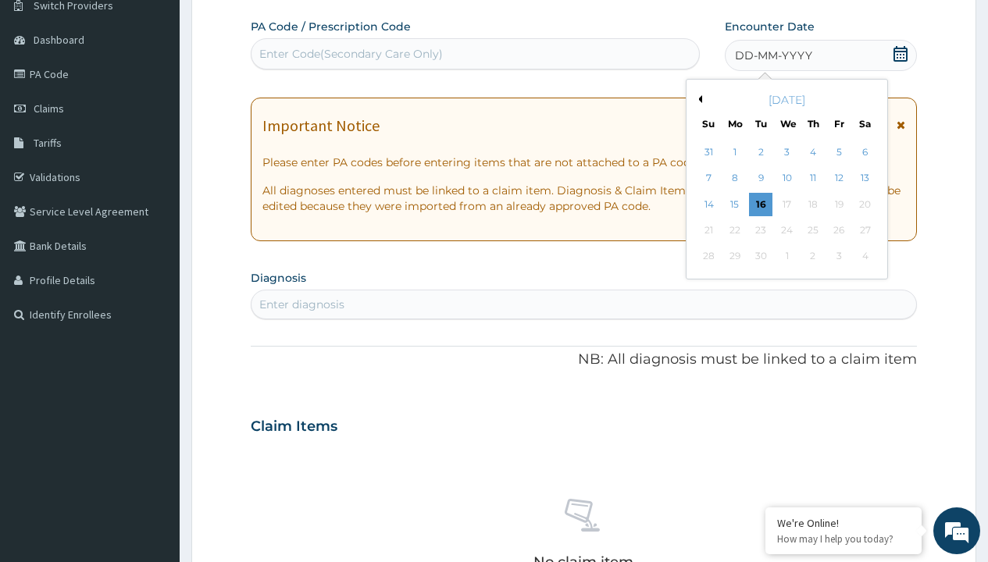
click at [697, 99] on button "Previous Month" at bounding box center [698, 99] width 8 height 8
click at [760, 204] on div "12" at bounding box center [760, 204] width 23 height 23
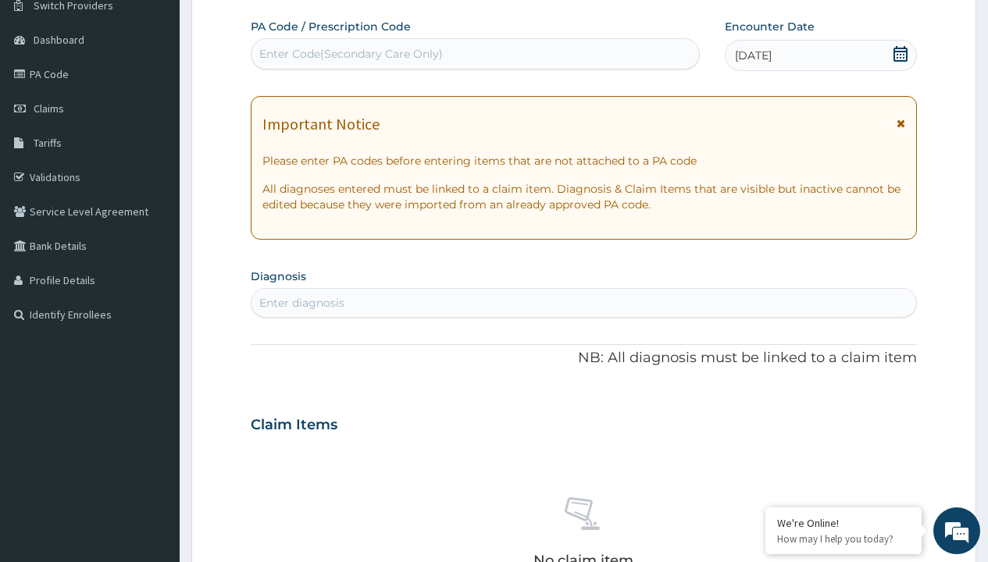
click at [350, 54] on div "Enter Code(Secondary Care Only)" at bounding box center [350, 54] width 183 height 16
type input "PR/57AE74BE"
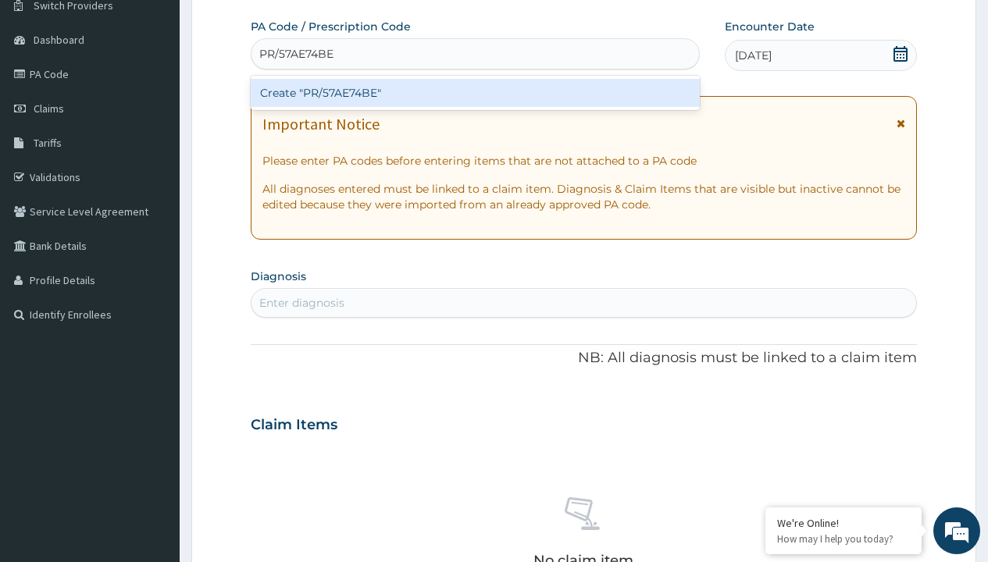
scroll to position [0, 0]
click at [475, 93] on div "Create "PR/57AE74BE"" at bounding box center [475, 93] width 448 height 28
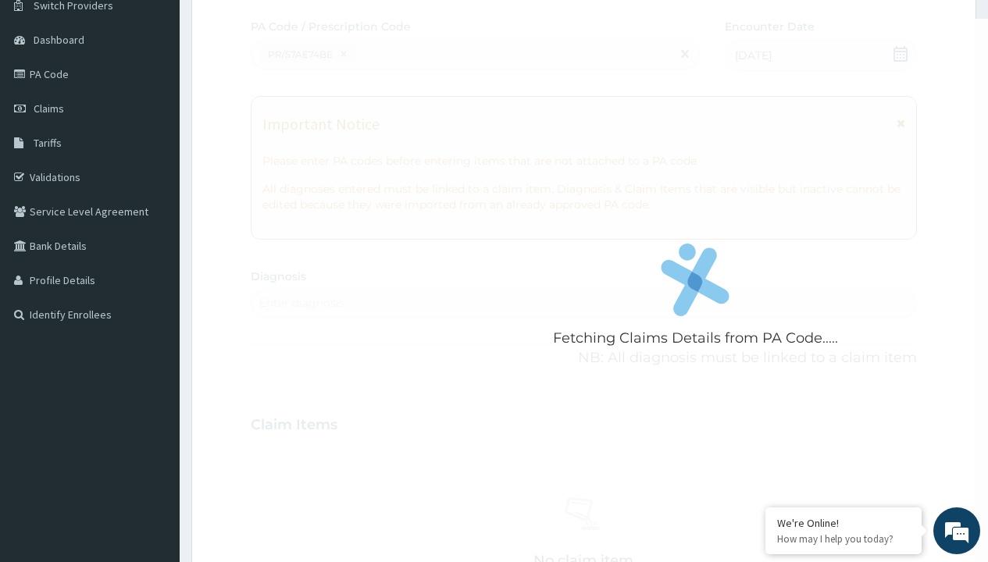
click at [301, 303] on div "Enter diagnosis" at bounding box center [301, 303] width 85 height 16
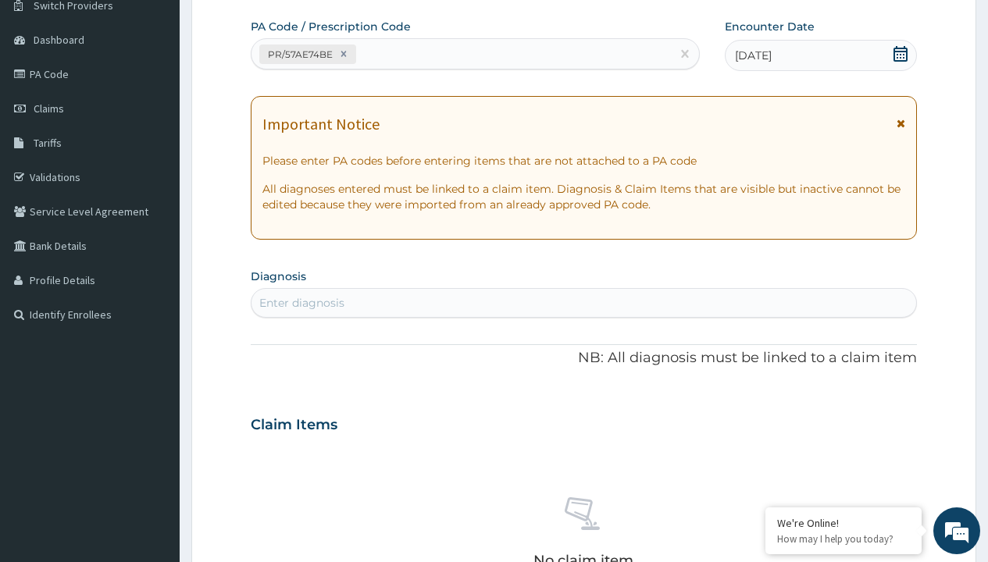
type input "prescription collected"
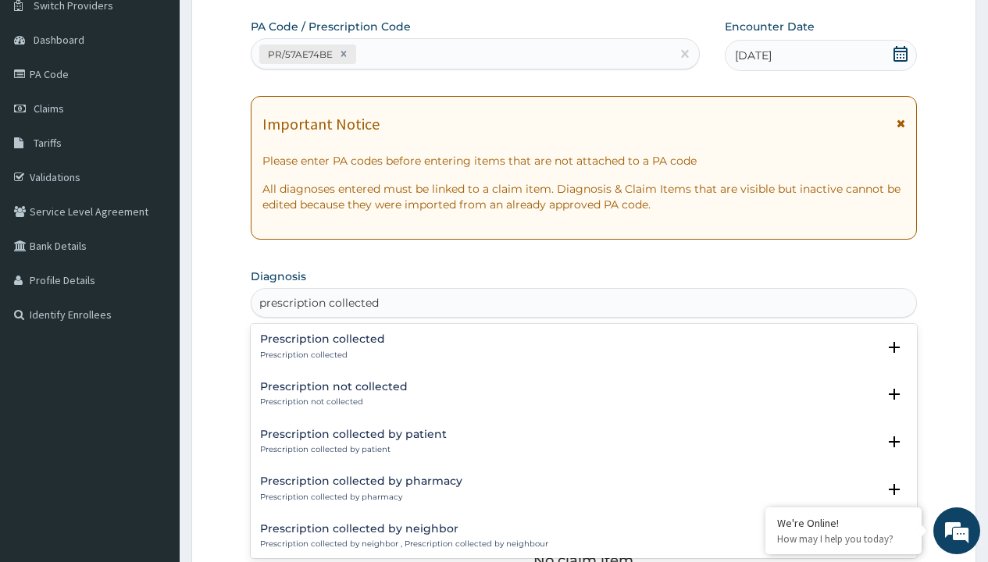
click at [320, 354] on p "Prescription collected" at bounding box center [322, 355] width 125 height 11
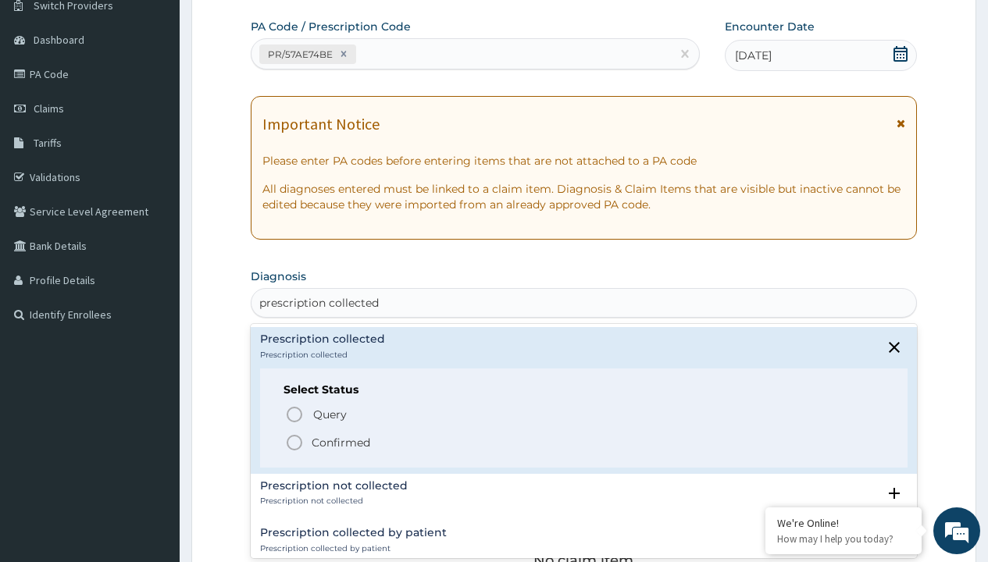
click at [340, 442] on p "Confirmed" at bounding box center [341, 443] width 59 height 16
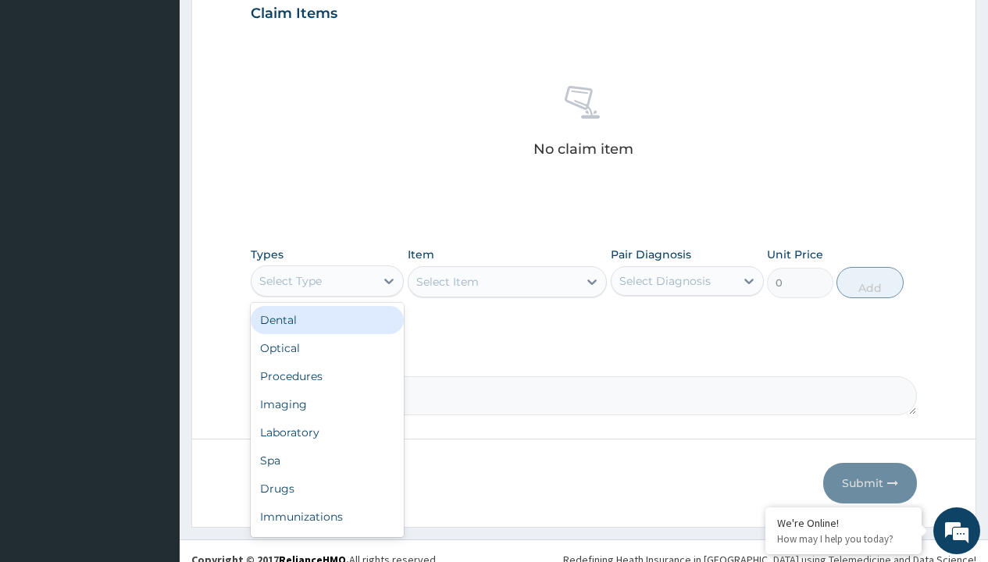
type input "procedures"
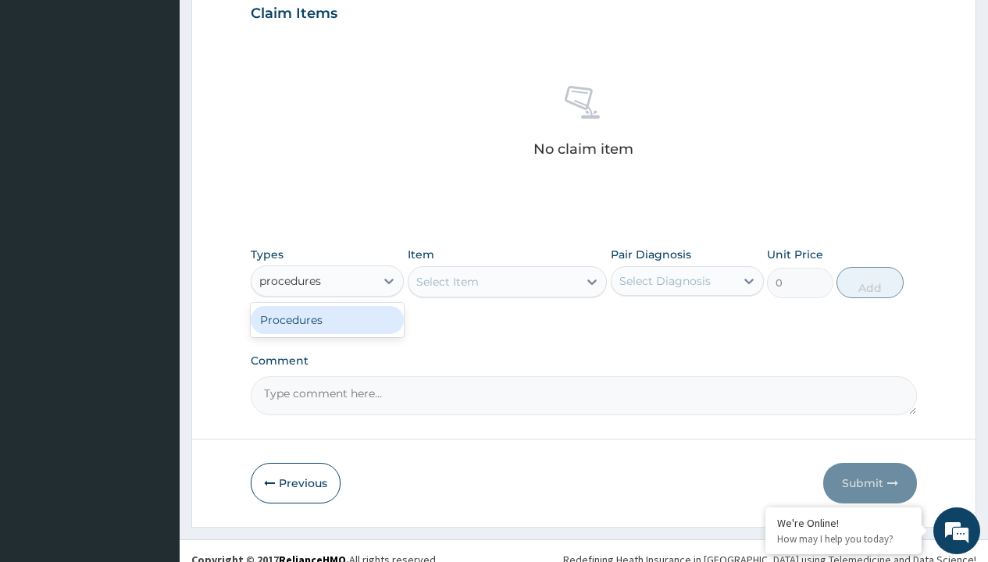
scroll to position [0, 0]
click at [327, 319] on div "Procedures" at bounding box center [327, 320] width 153 height 28
click at [447, 281] on div "Select Item" at bounding box center [447, 282] width 62 height 16
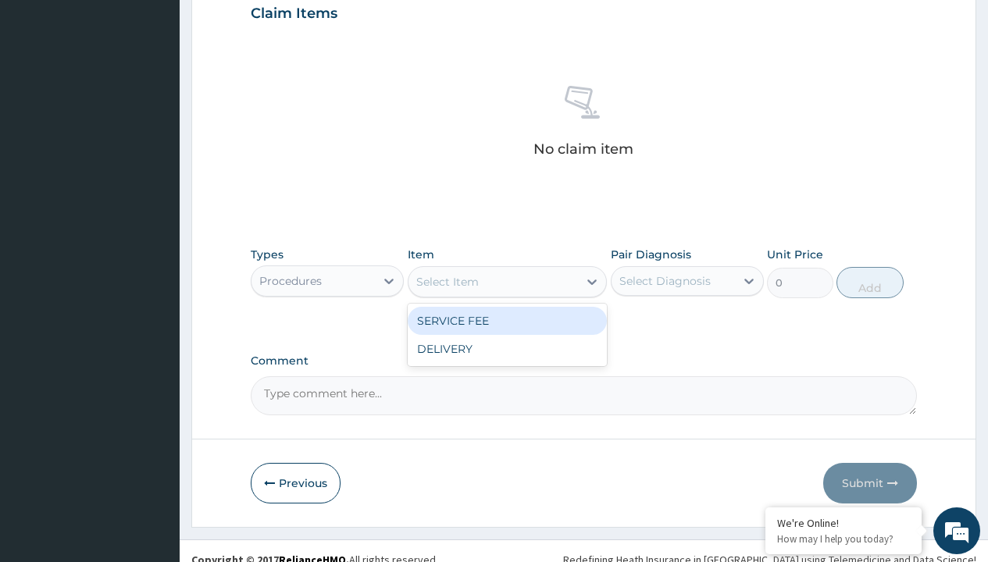
type input "service fee"
click at [507, 320] on div "SERVICE FEE" at bounding box center [508, 321] width 200 height 28
type input "100"
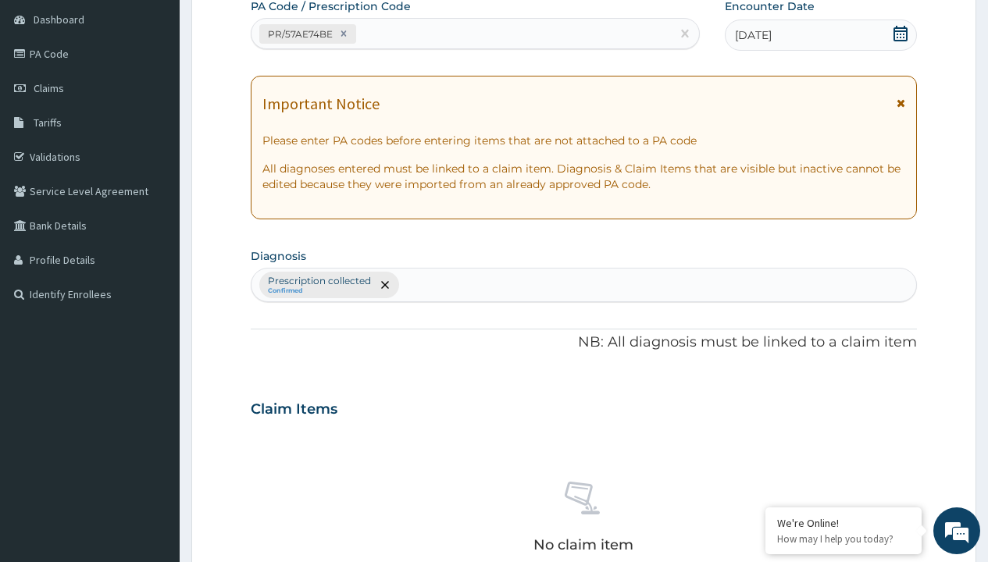
type input "prescription collected"
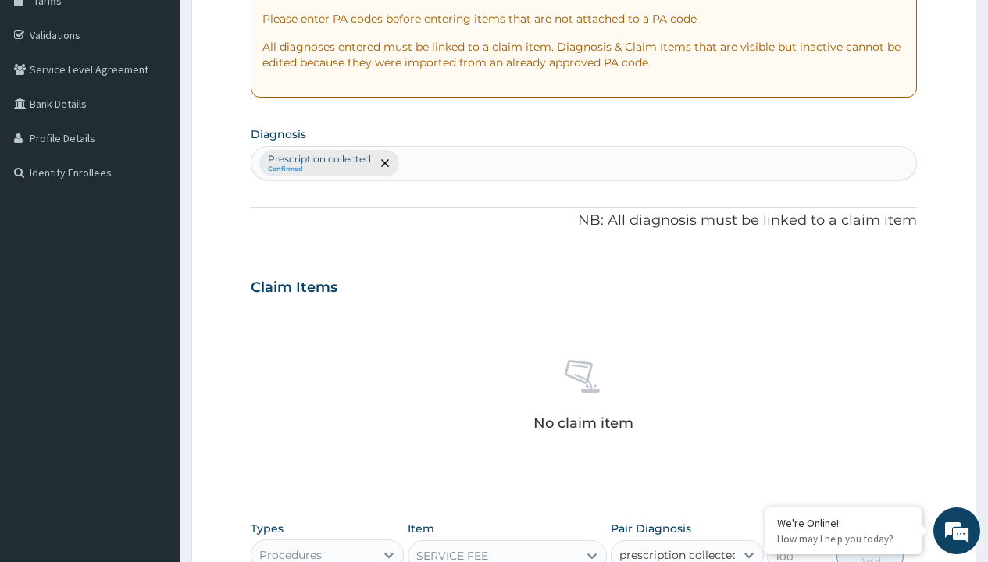
checkbox input "true"
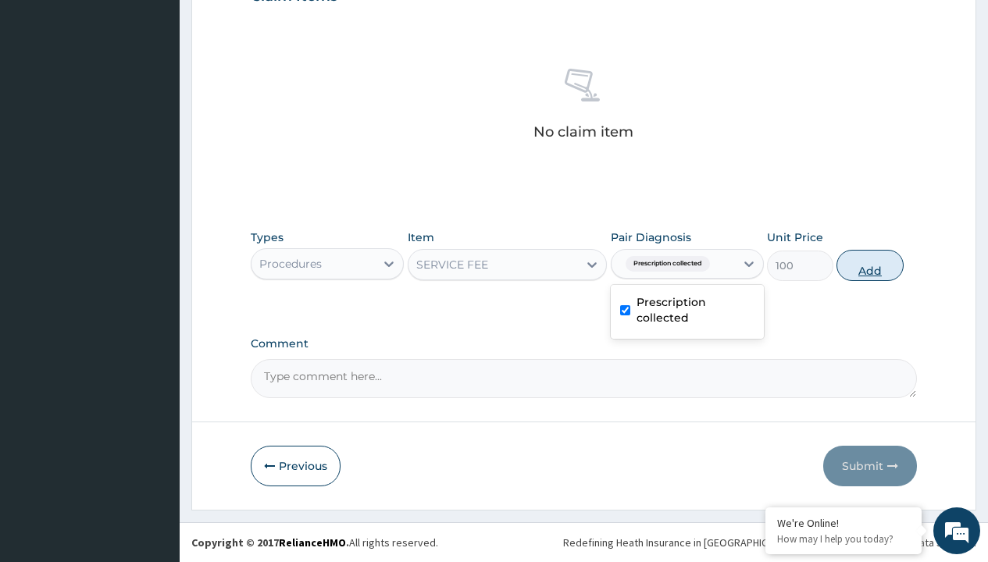
click at [870, 265] on button "Add" at bounding box center [869, 265] width 66 height 31
type input "0"
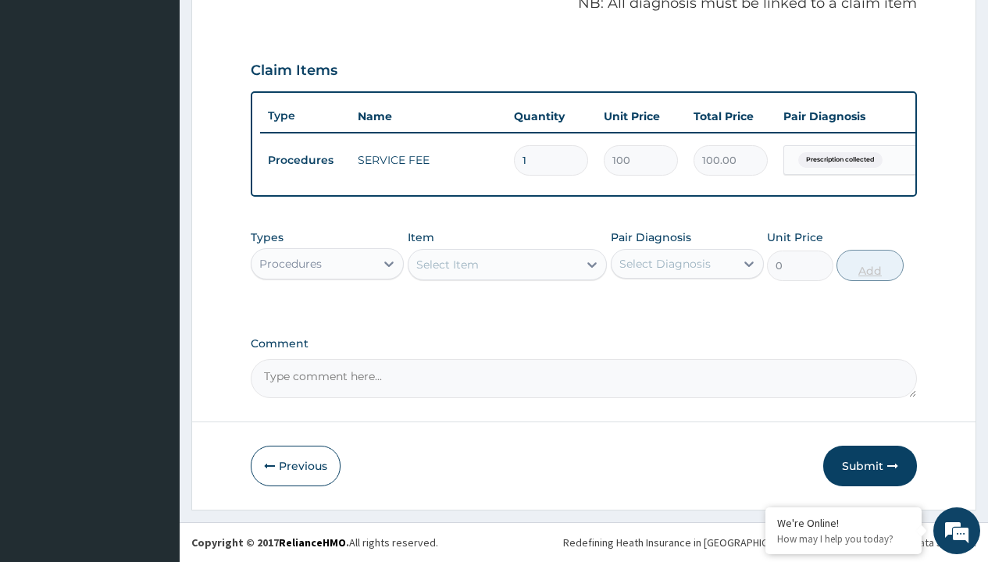
scroll to position [501, 0]
click at [290, 263] on div "Procedures" at bounding box center [290, 264] width 62 height 16
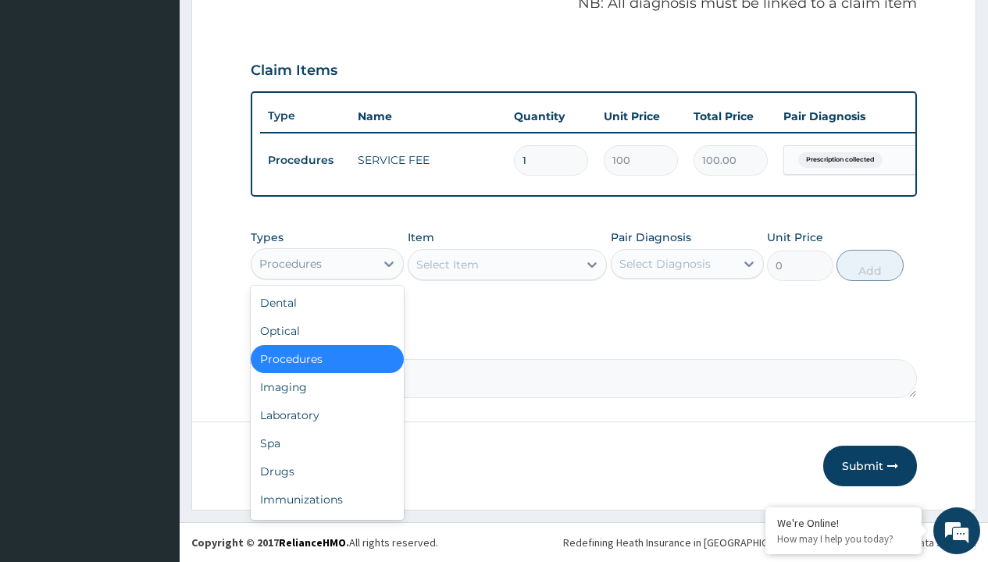
type input "drugs"
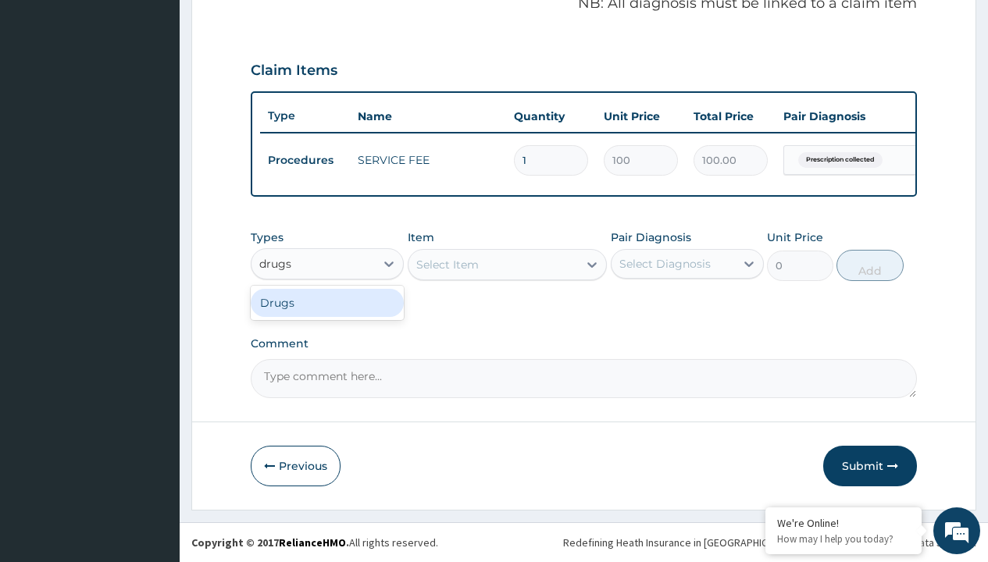
scroll to position [0, 0]
click at [327, 302] on div "Drugs" at bounding box center [327, 303] width 153 height 28
click at [447, 264] on div "Select Item" at bounding box center [508, 264] width 200 height 31
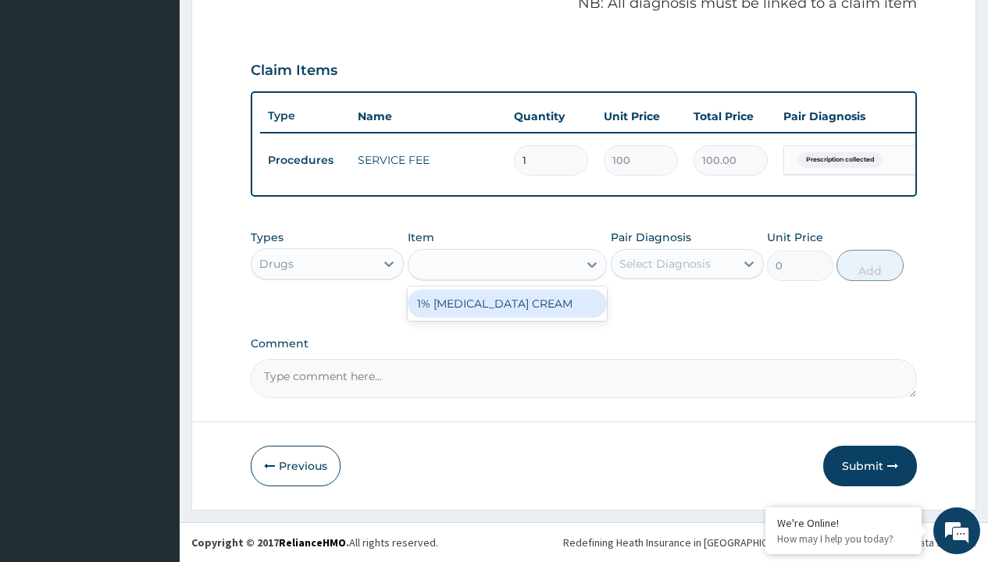
type input "1% hydrocortisone cream"
click at [507, 303] on div "1% HYDROCORTISONE CREAM" at bounding box center [508, 304] width 200 height 28
type input "2925"
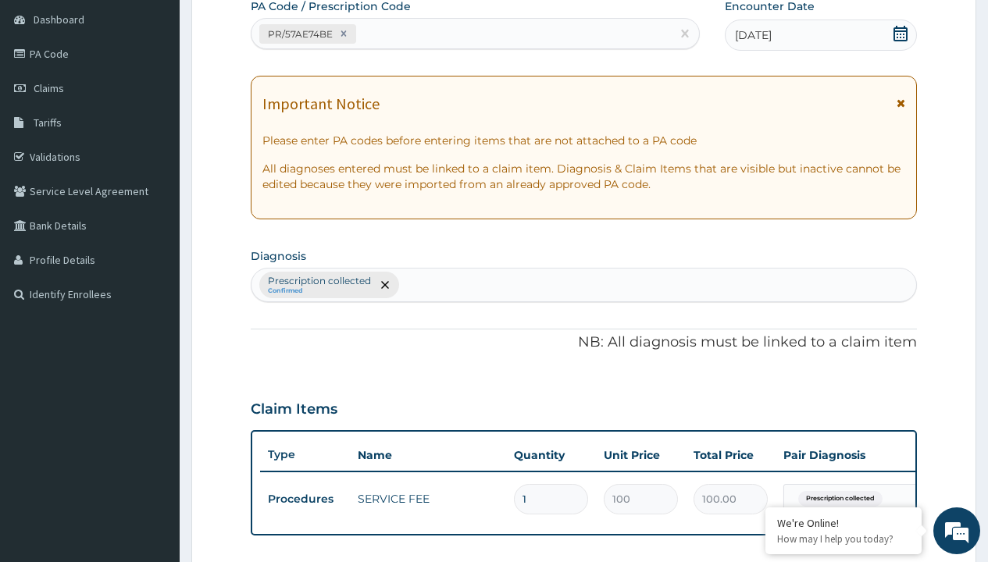
type input "prescription collected"
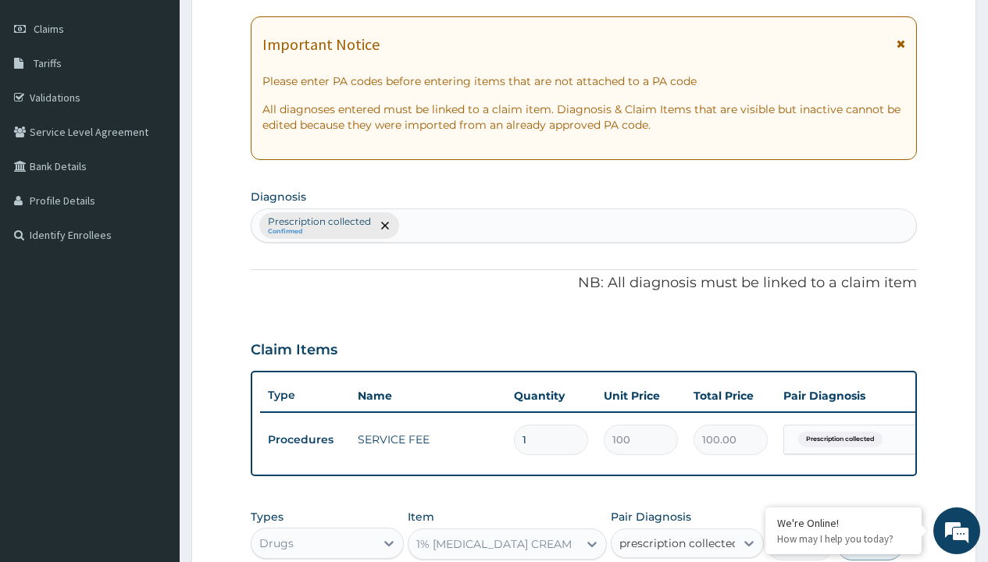
checkbox input "true"
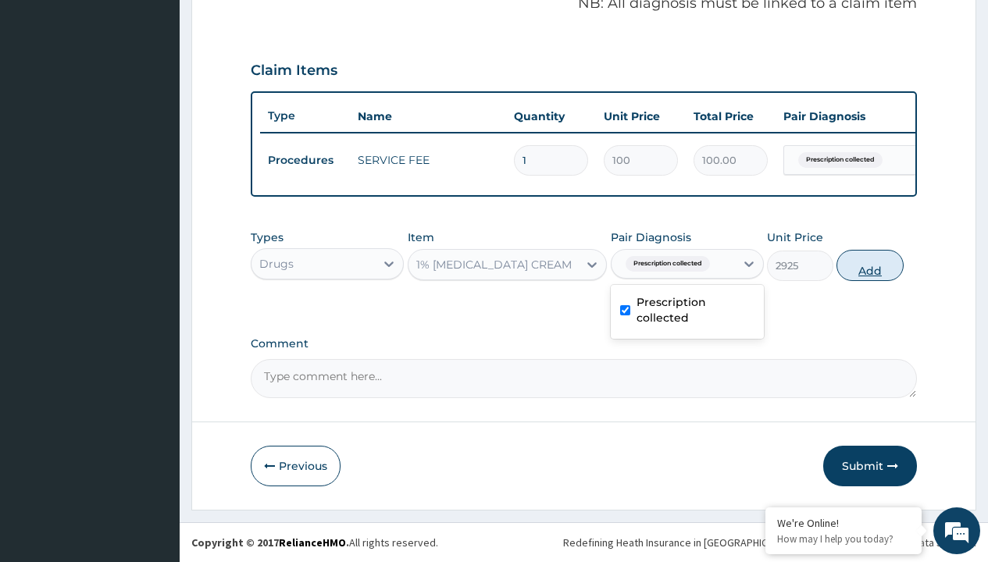
click at [870, 265] on button "Add" at bounding box center [869, 265] width 66 height 31
type input "0"
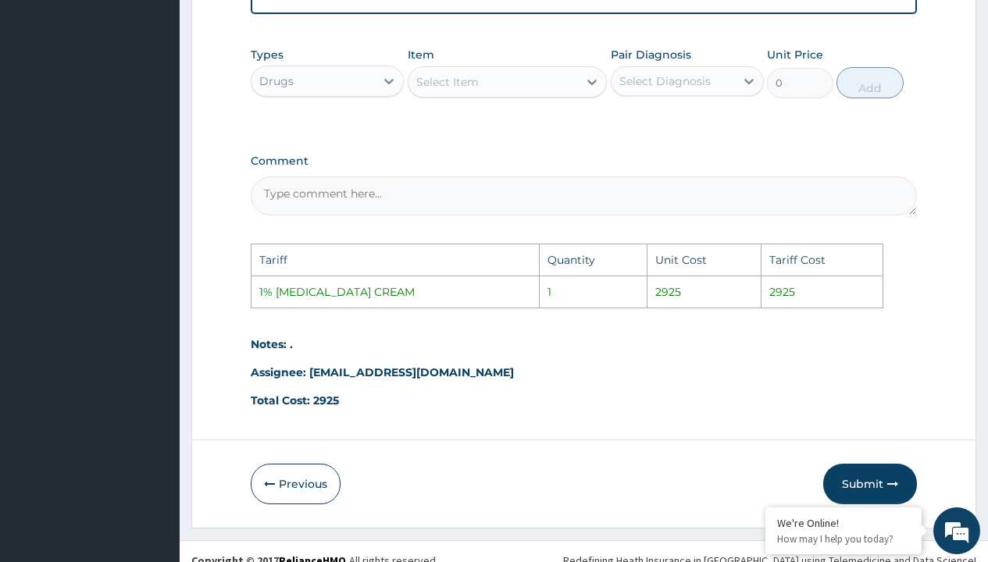
scroll to position [756, 0]
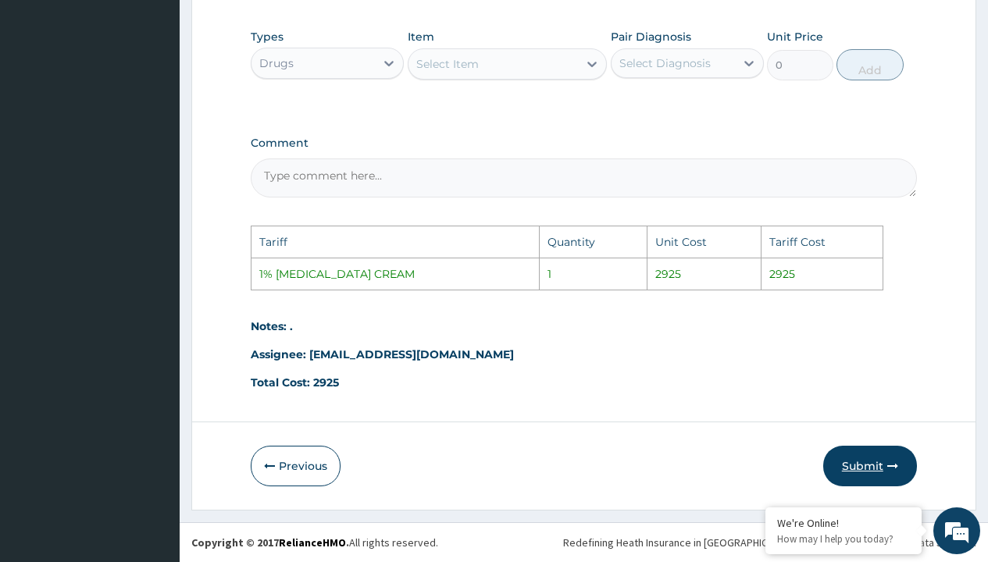
click at [900, 462] on button "Submit" at bounding box center [870, 466] width 94 height 41
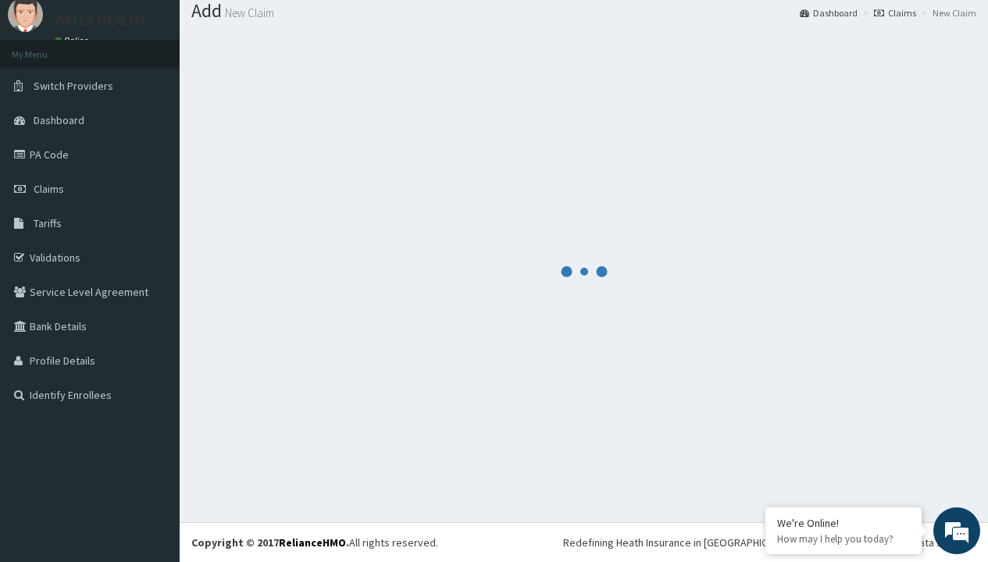
scroll to position [555, 0]
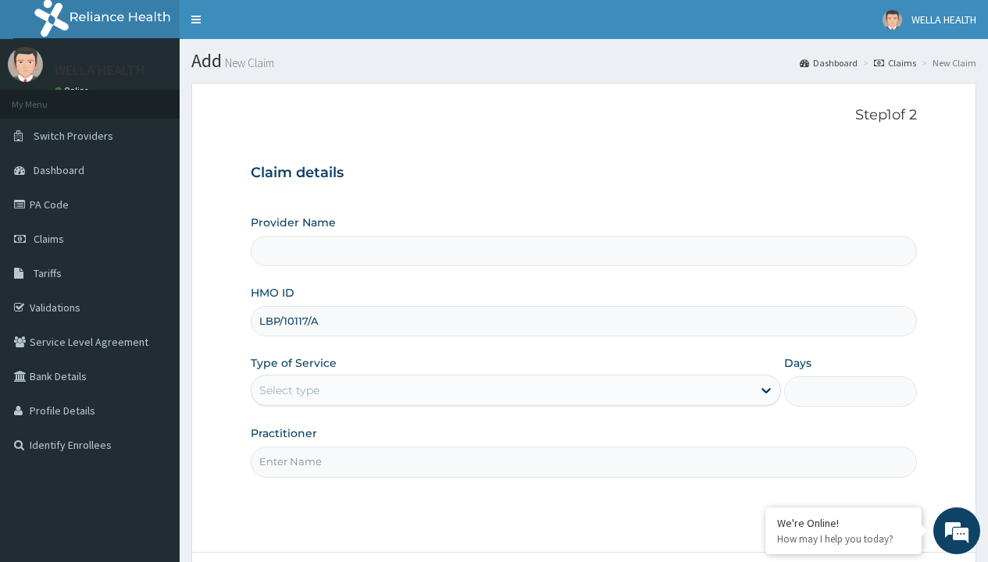
type input "LBP/10117/A"
type input "WellaHealth"
click at [289, 390] on div "Select type" at bounding box center [289, 391] width 60 height 16
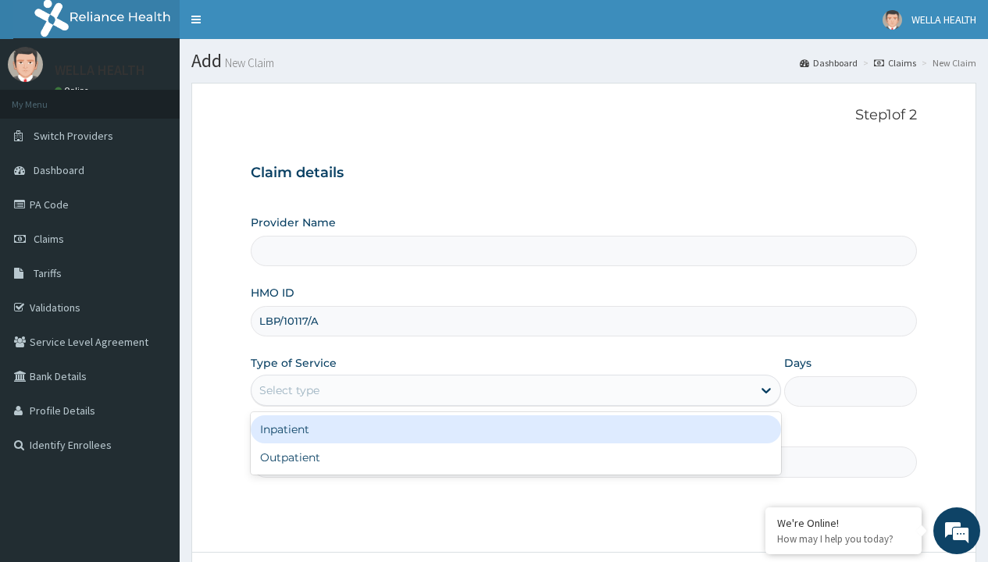
type input "WellaHealth(TELEMEDICINE)"
click at [515, 458] on div "Outpatient" at bounding box center [516, 458] width 530 height 28
type input "1"
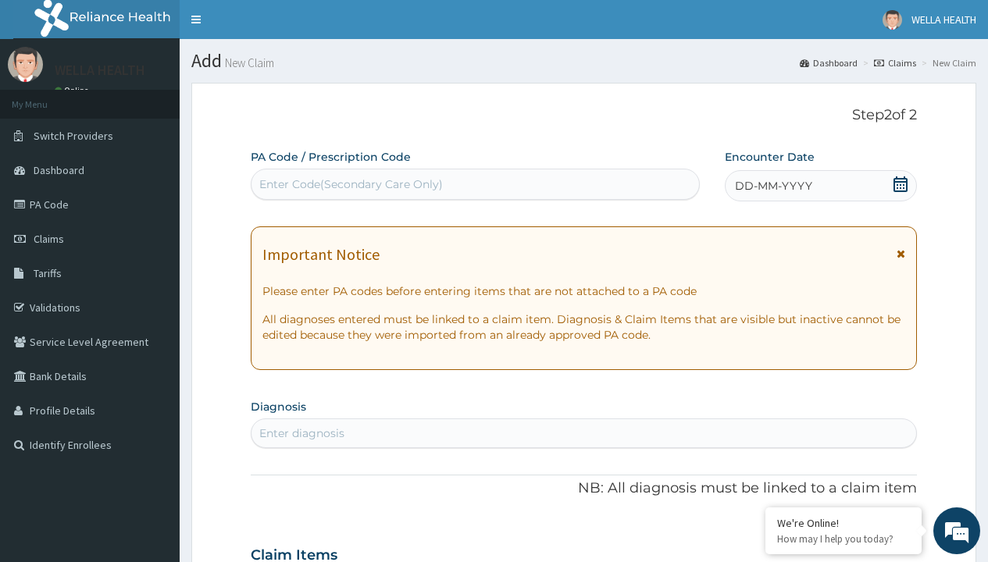
scroll to position [130, 0]
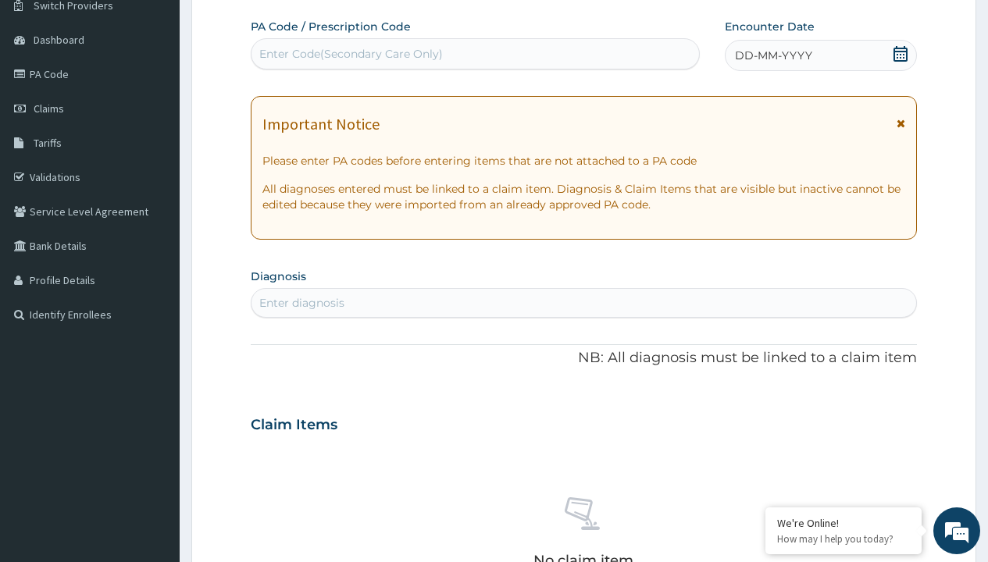
click at [772, 55] on span "DD-MM-YYYY" at bounding box center [773, 56] width 77 height 16
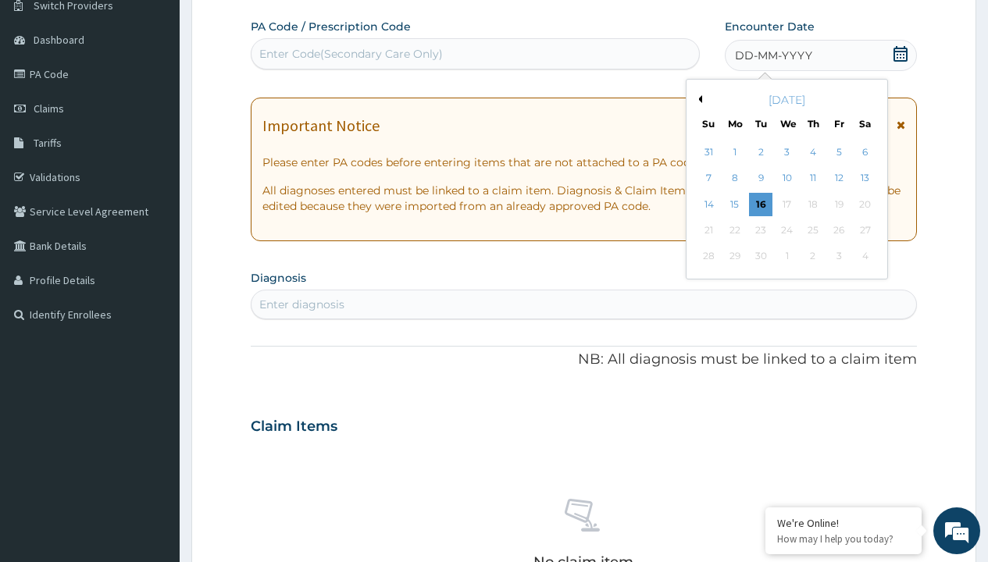
click at [697, 99] on button "Previous Month" at bounding box center [698, 99] width 8 height 8
click at [760, 204] on div "12" at bounding box center [760, 204] width 23 height 23
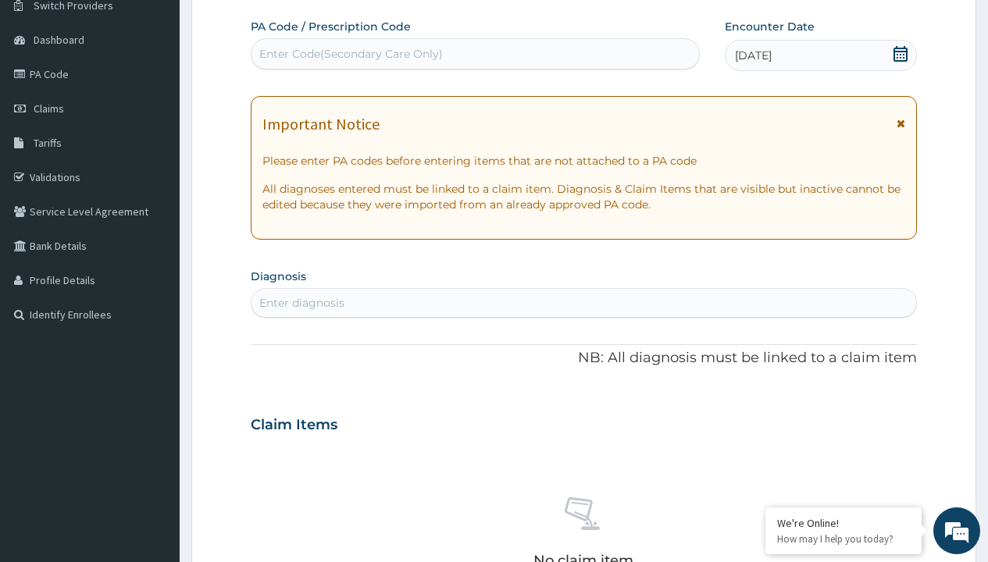
scroll to position [0, 0]
click at [350, 54] on div "Enter Code(Secondary Care Only)" at bounding box center [350, 54] width 183 height 16
type input "PR/5C668608"
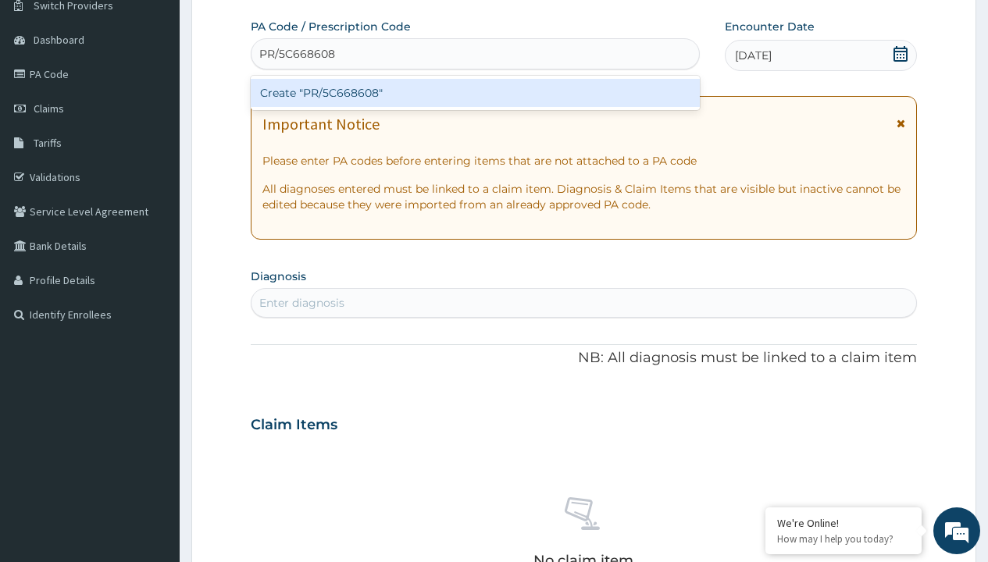
click at [475, 93] on div "Create "PR/5C668608"" at bounding box center [475, 93] width 448 height 28
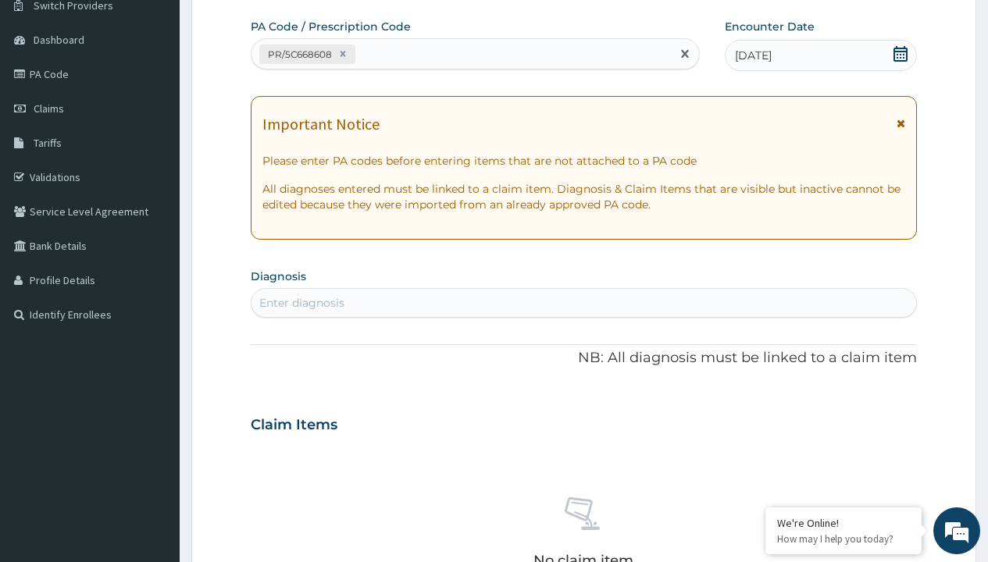
click at [301, 303] on div "Enter diagnosis" at bounding box center [301, 303] width 85 height 16
type input "prescription collected"
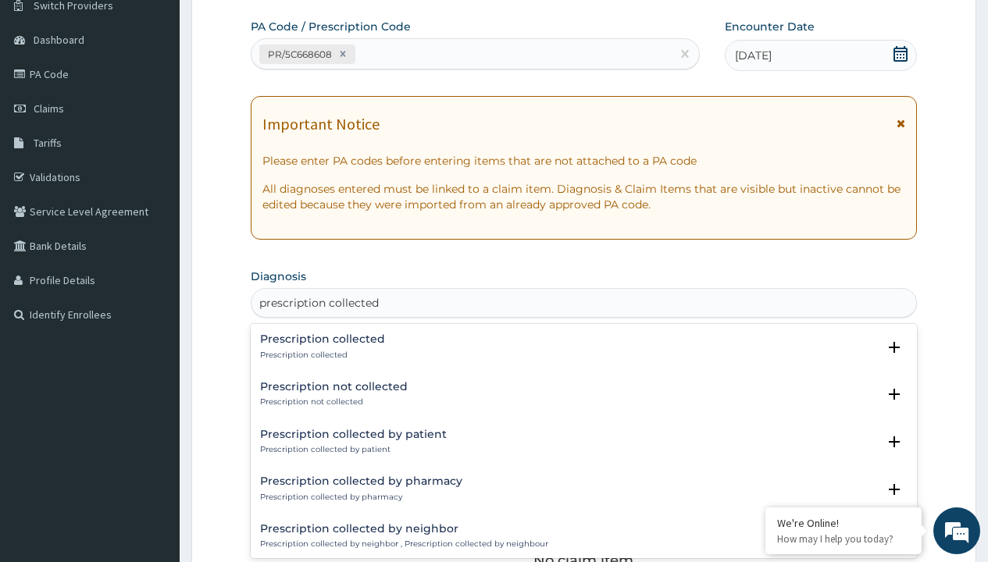
click at [320, 354] on p "Prescription collected" at bounding box center [322, 355] width 125 height 11
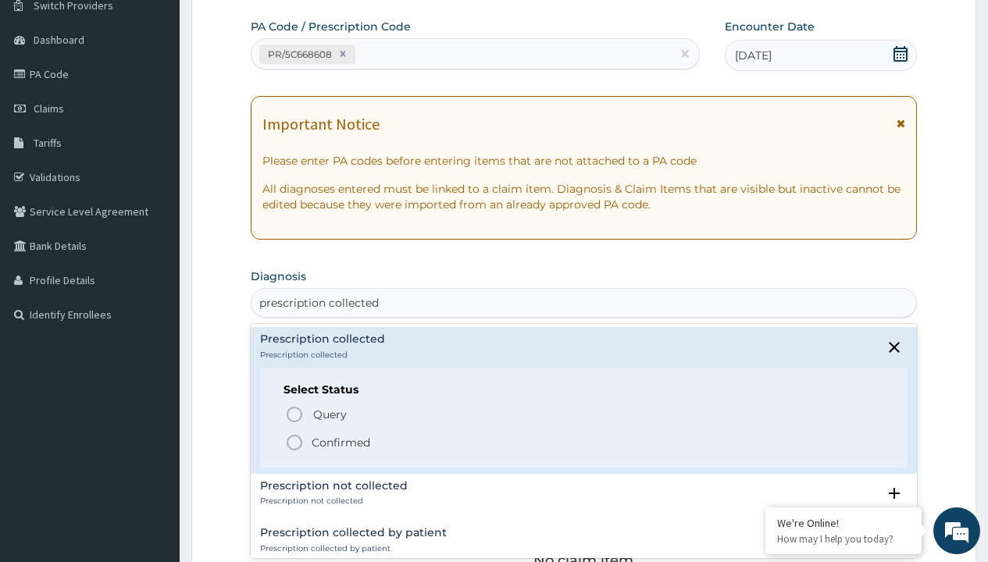
click at [340, 442] on p "Confirmed" at bounding box center [341, 443] width 59 height 16
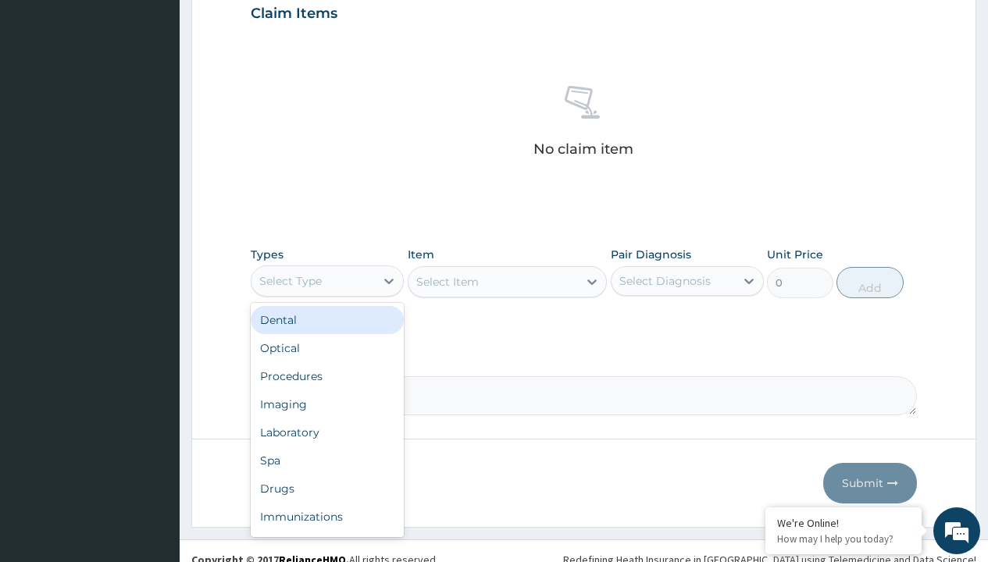
type input "procedures"
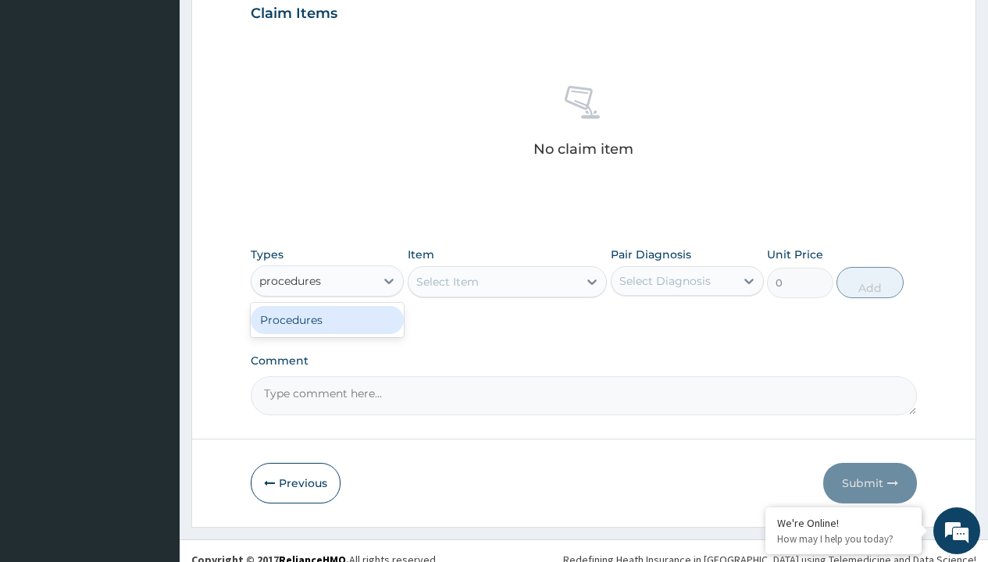
scroll to position [0, 0]
click at [327, 319] on div "Procedures" at bounding box center [327, 320] width 153 height 28
click at [447, 281] on div "Select Item" at bounding box center [447, 282] width 62 height 16
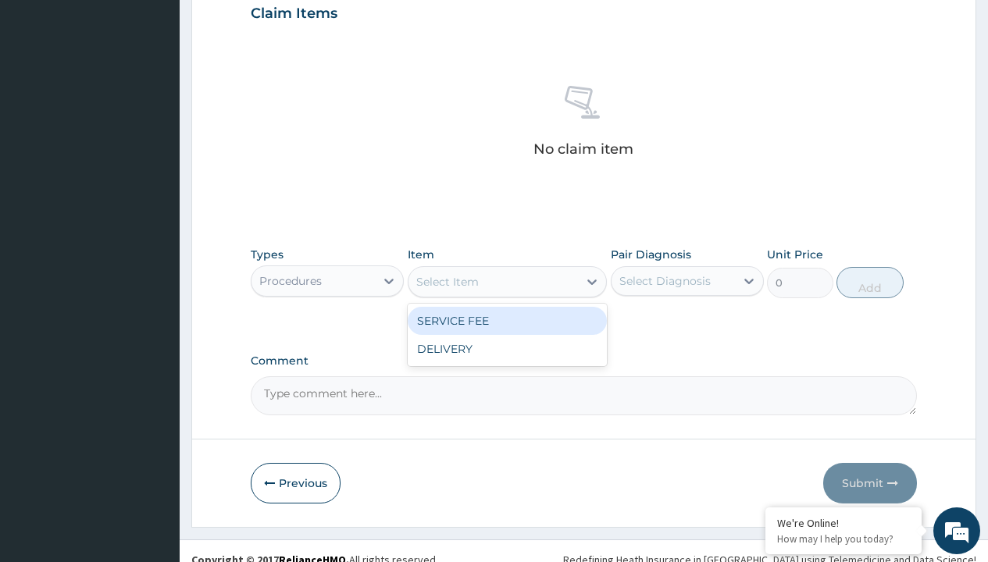
type input "service fee"
click at [507, 320] on div "SERVICE FEE" at bounding box center [508, 321] width 200 height 28
type input "100"
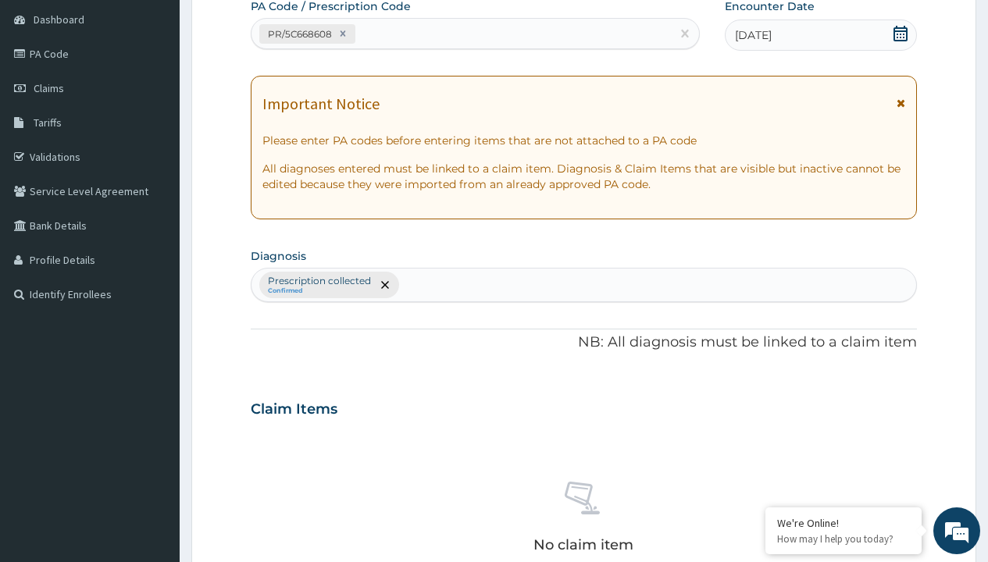
type input "prescription collected"
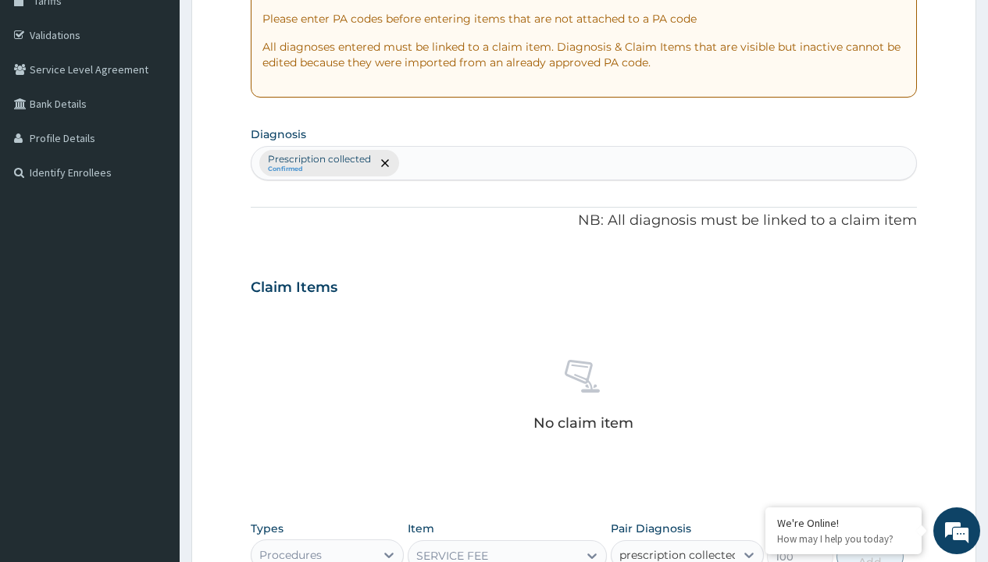
scroll to position [564, 0]
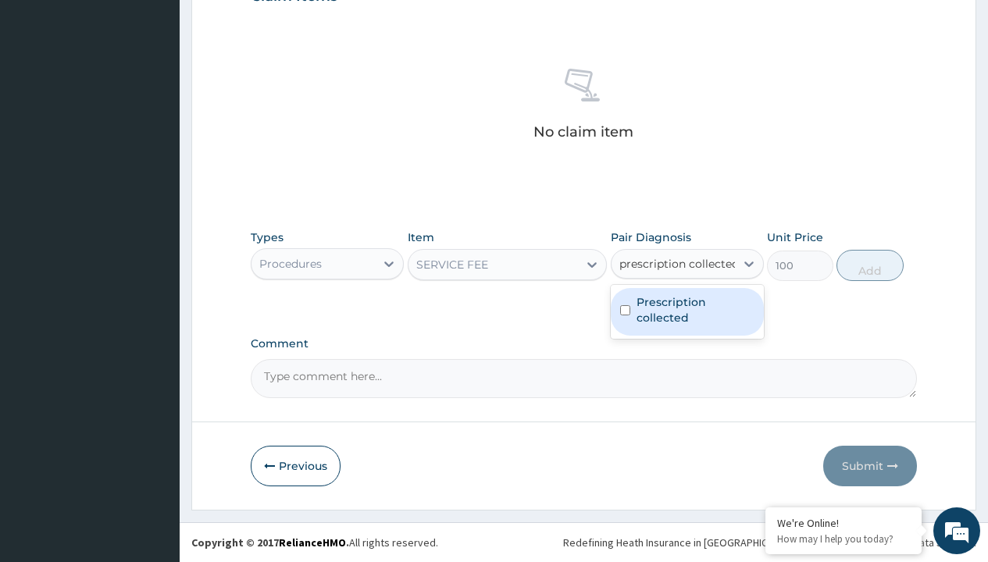
click at [686, 312] on label "Prescription collected" at bounding box center [695, 309] width 118 height 31
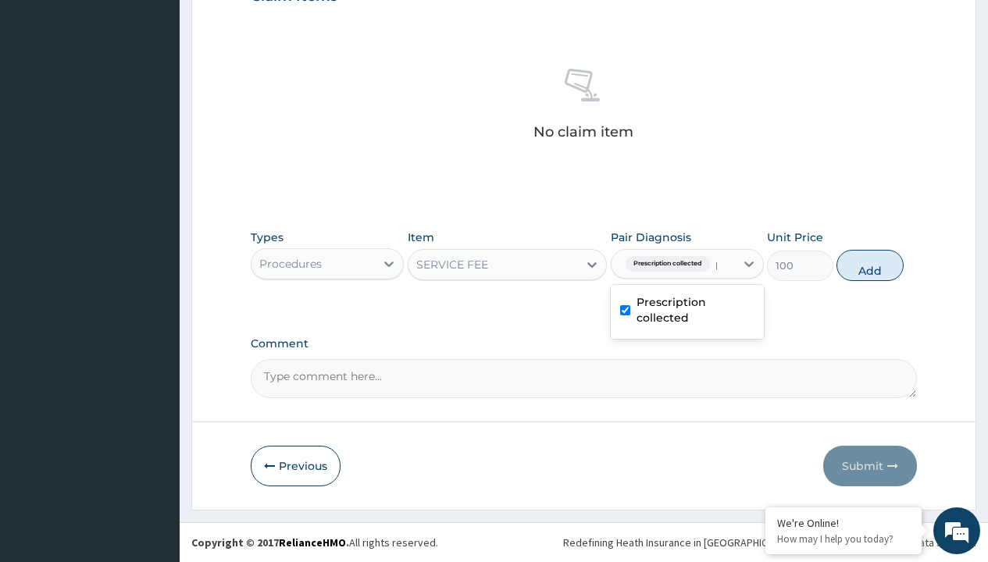
checkbox input "true"
click at [870, 265] on button "Add" at bounding box center [869, 265] width 66 height 31
type input "0"
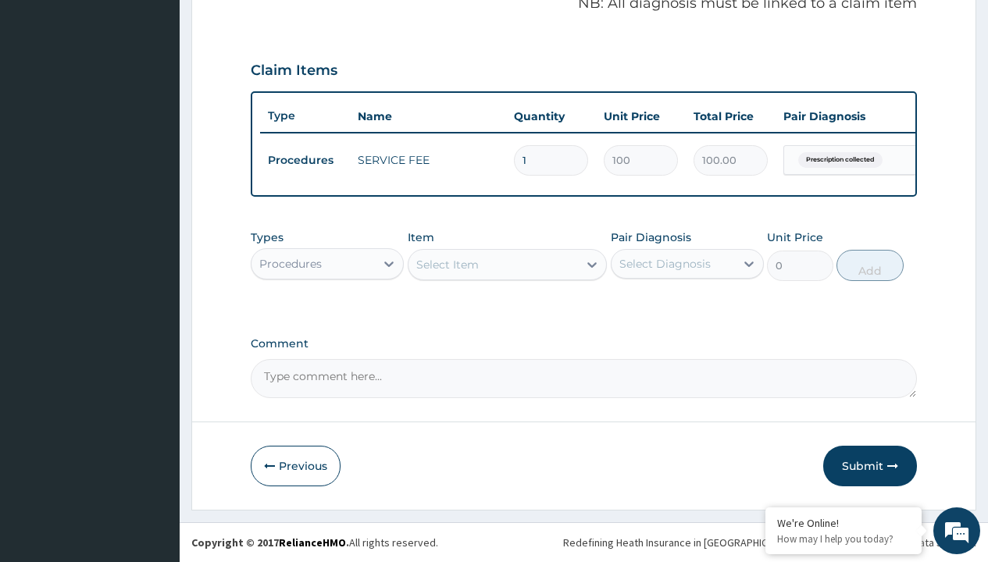
click at [290, 263] on div "Procedures" at bounding box center [290, 264] width 62 height 16
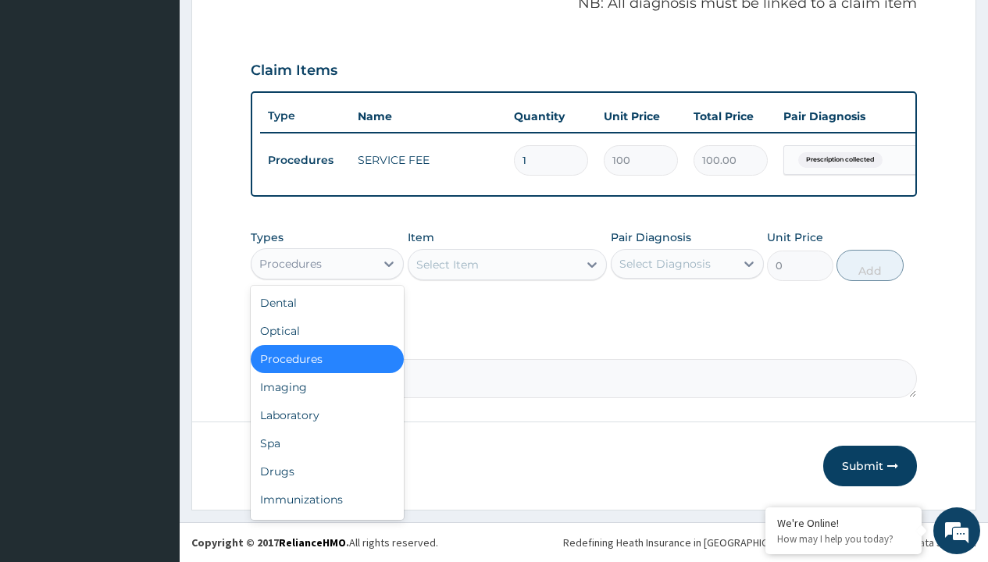
type input "drugs"
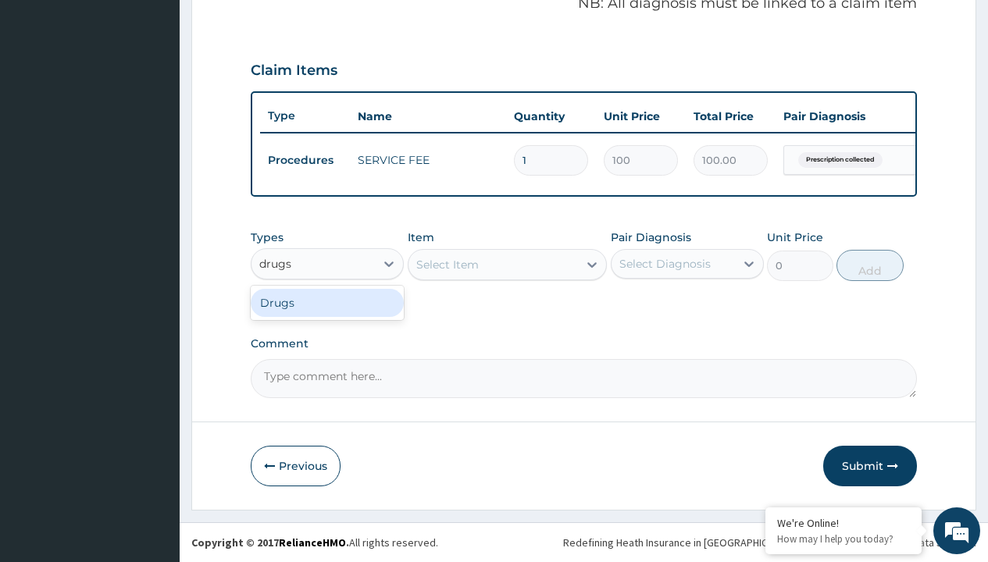
scroll to position [0, 0]
click at [327, 302] on div "Drugs" at bounding box center [327, 303] width 153 height 28
click at [447, 264] on div "Select Item" at bounding box center [508, 264] width 200 height 31
type input "lonart ds tabs/pack"
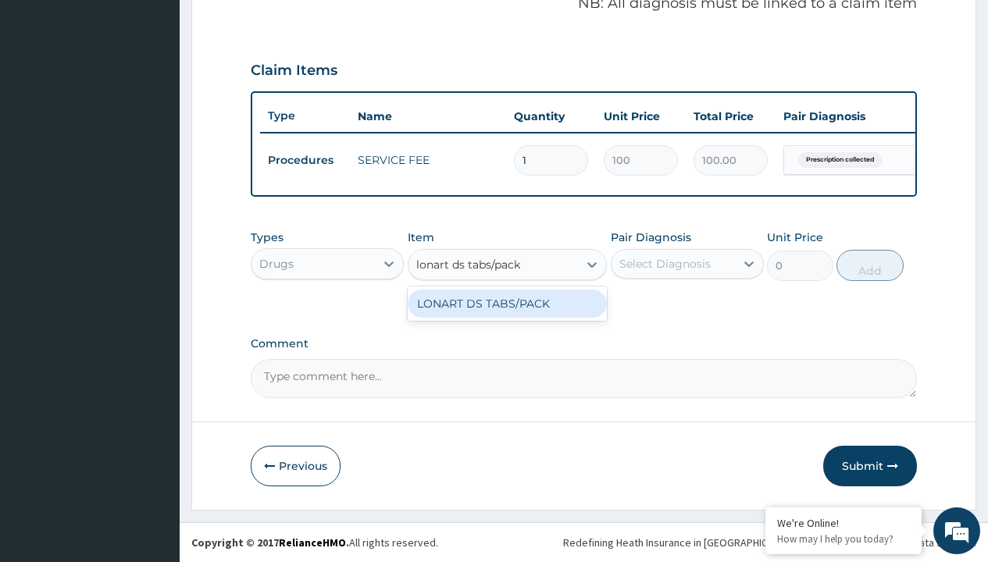
click at [507, 303] on div "LONART DS TABS/PACK" at bounding box center [508, 304] width 200 height 28
type input "633.2999877929688"
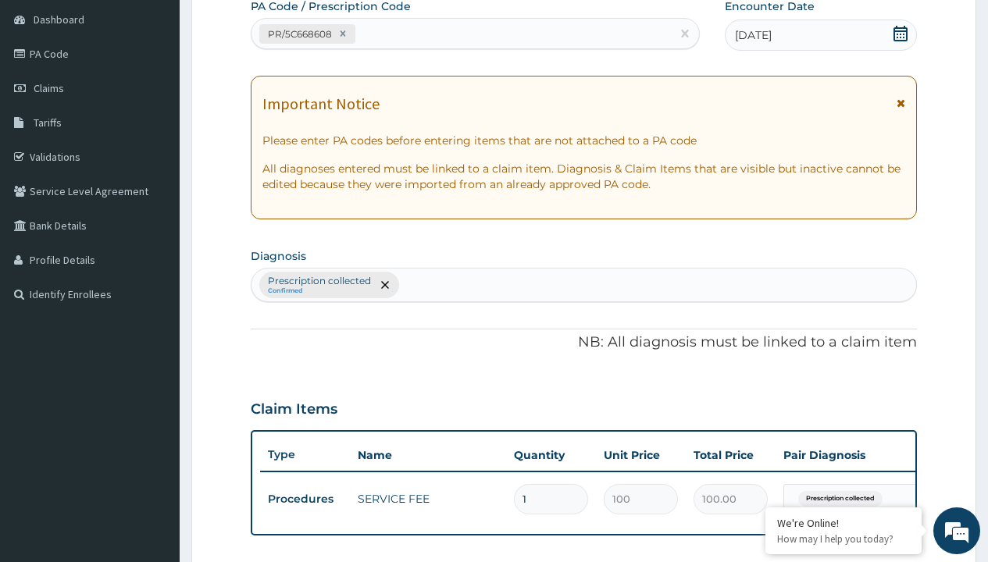
type input "prescription collected"
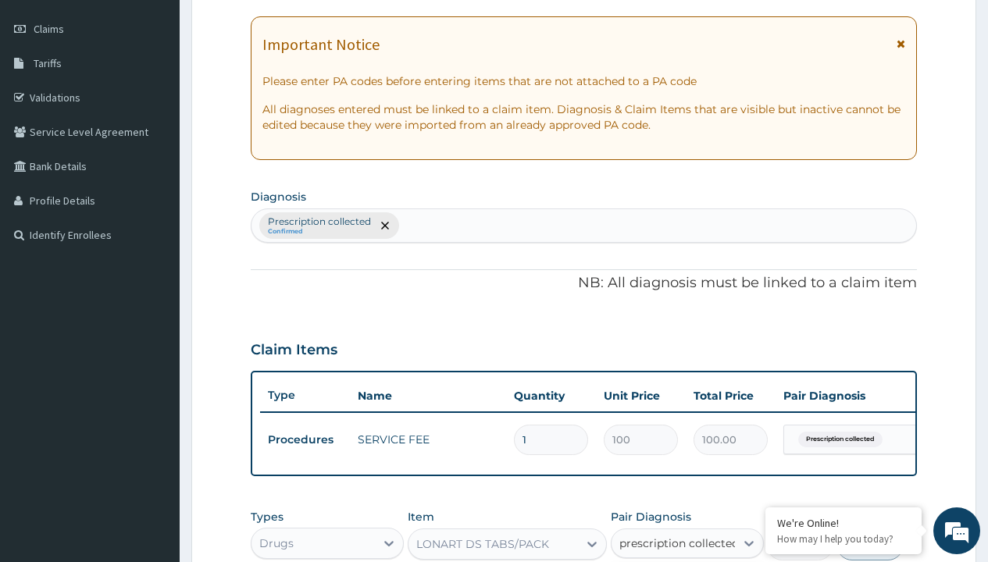
checkbox input "true"
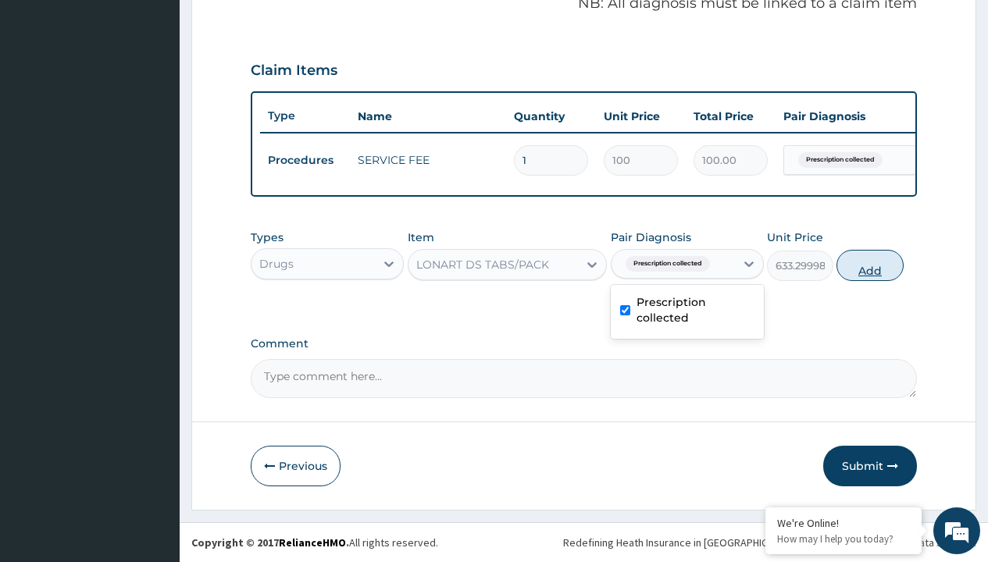
click at [870, 265] on button "Add" at bounding box center [869, 265] width 66 height 31
type input "0"
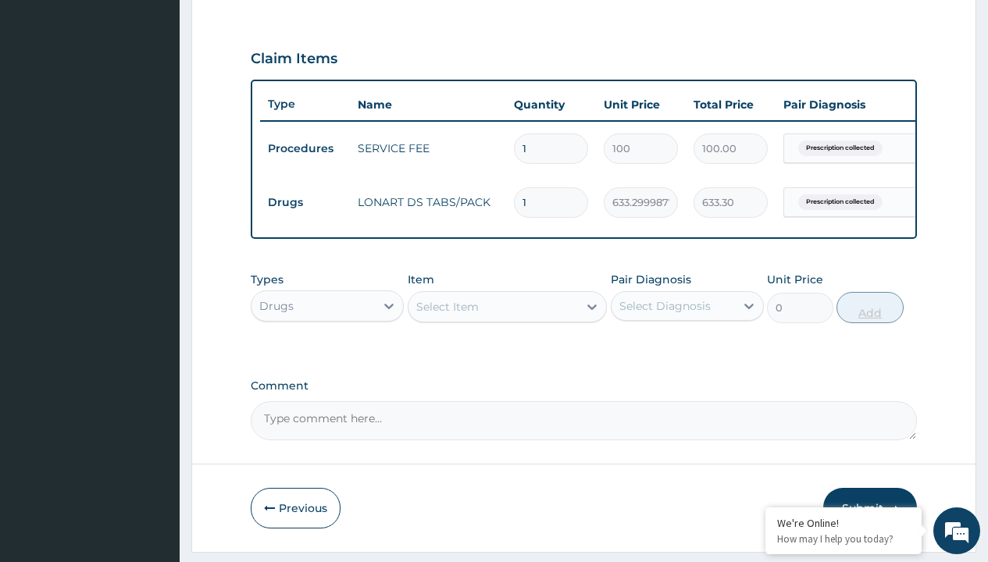
type input "6"
type input "3799.80"
type input "6"
click at [305, 202] on td "Drugs" at bounding box center [305, 202] width 90 height 29
type input "drugs"
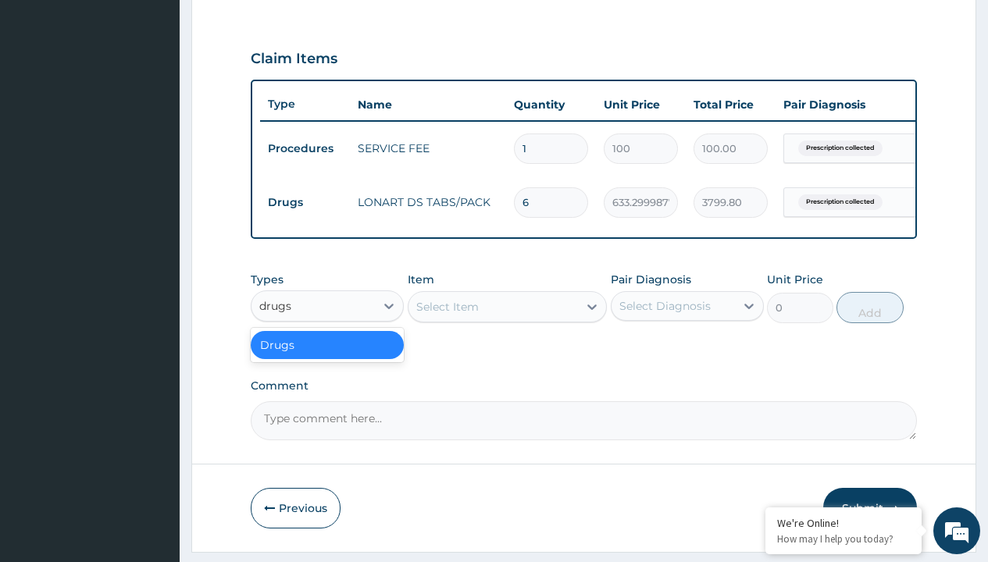
scroll to position [0, 0]
click at [327, 356] on div "Drugs" at bounding box center [327, 345] width 153 height 28
click at [447, 315] on div "Select Item" at bounding box center [447, 307] width 62 height 16
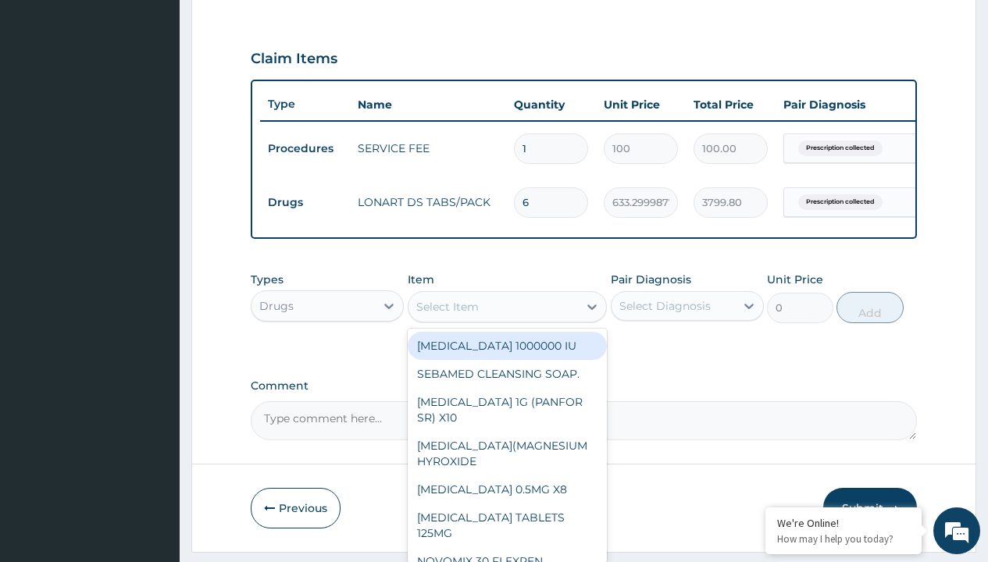
type input "ibuprofen 400mg x10 (nurofen)"
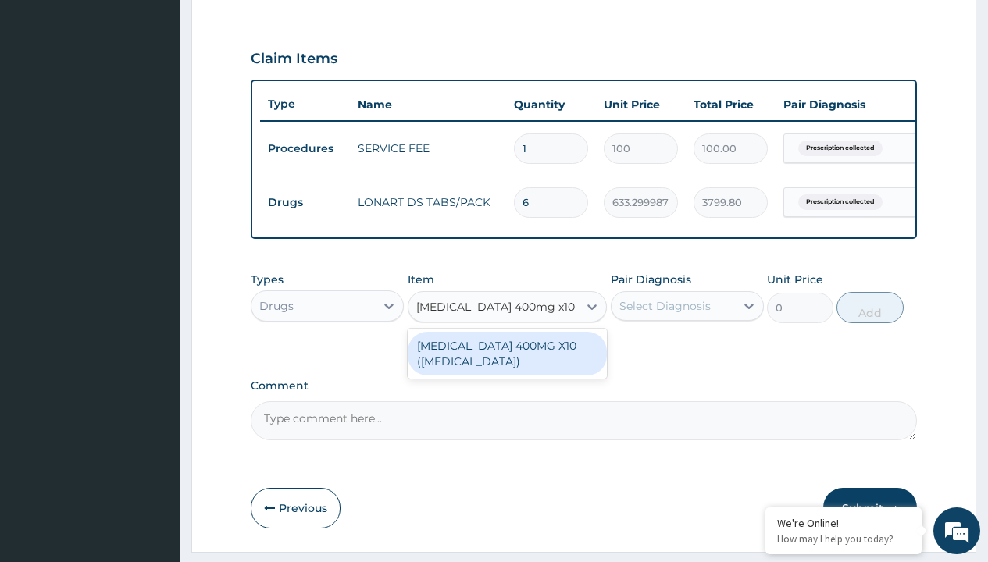
click at [507, 365] on div "IBUPROFEN 400MG X10 (NUROFEN)" at bounding box center [508, 354] width 200 height 44
type input "150"
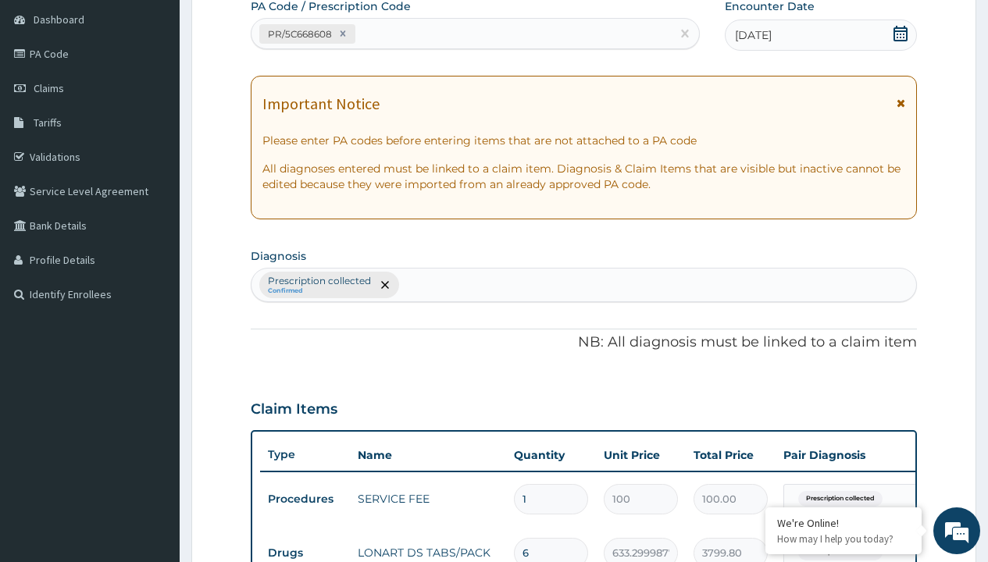
scroll to position [264, 0]
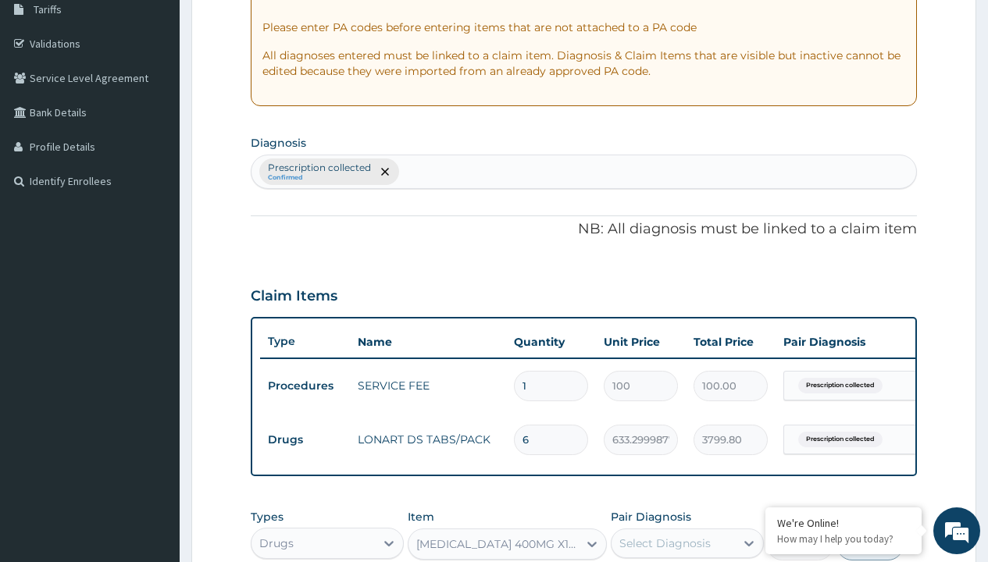
type input "prescription collected"
checkbox input "true"
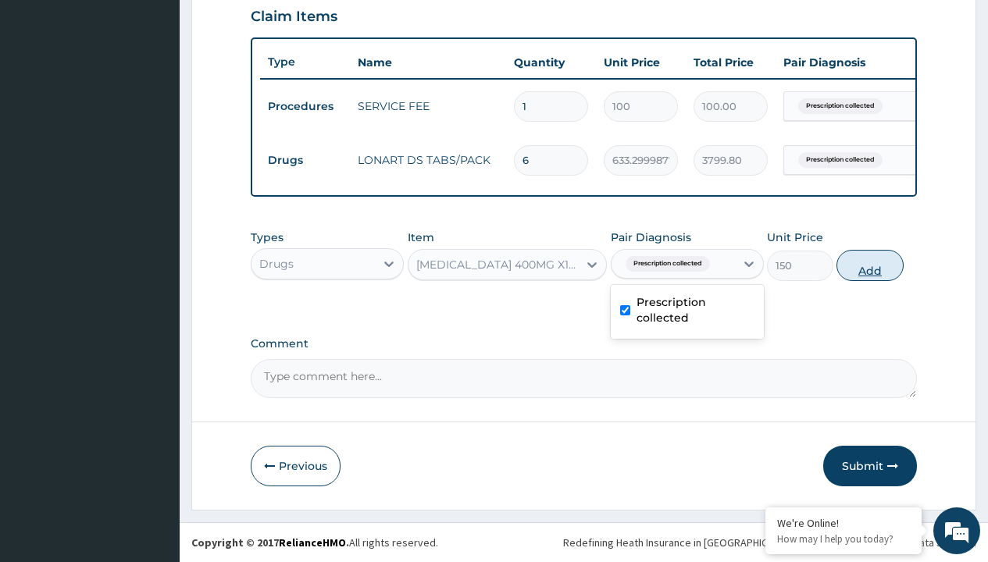
click at [870, 265] on button "Add" at bounding box center [869, 265] width 66 height 31
type input "0"
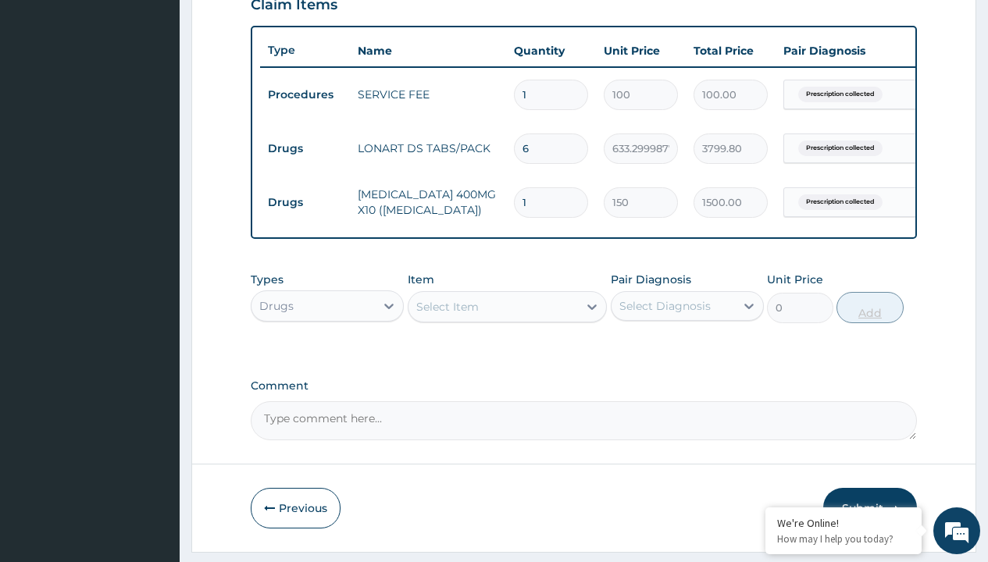
type input "10"
type input "1500.00"
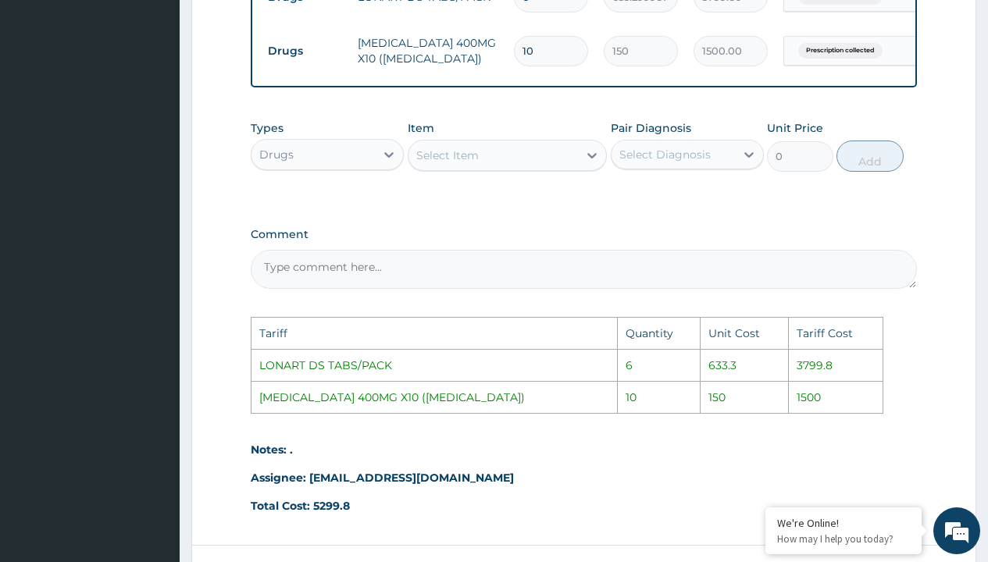
scroll to position [842, 0]
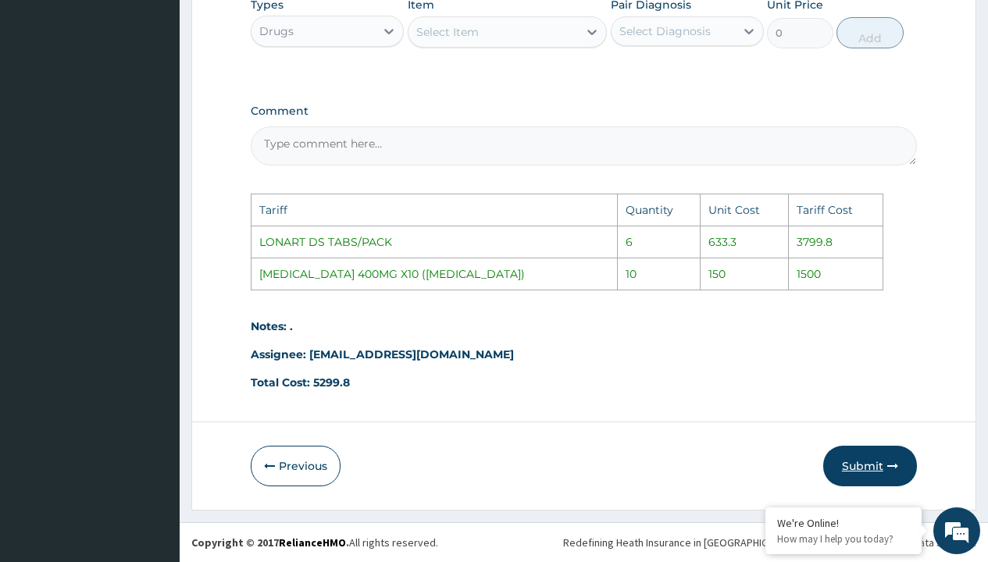
type input "10"
click at [863, 464] on button "Submit" at bounding box center [870, 466] width 94 height 41
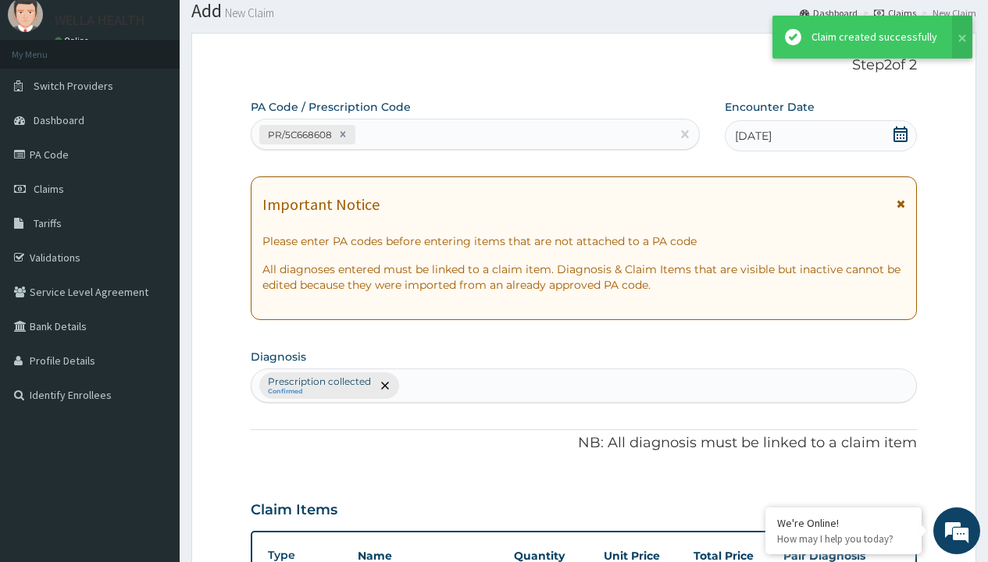
scroll to position [609, 0]
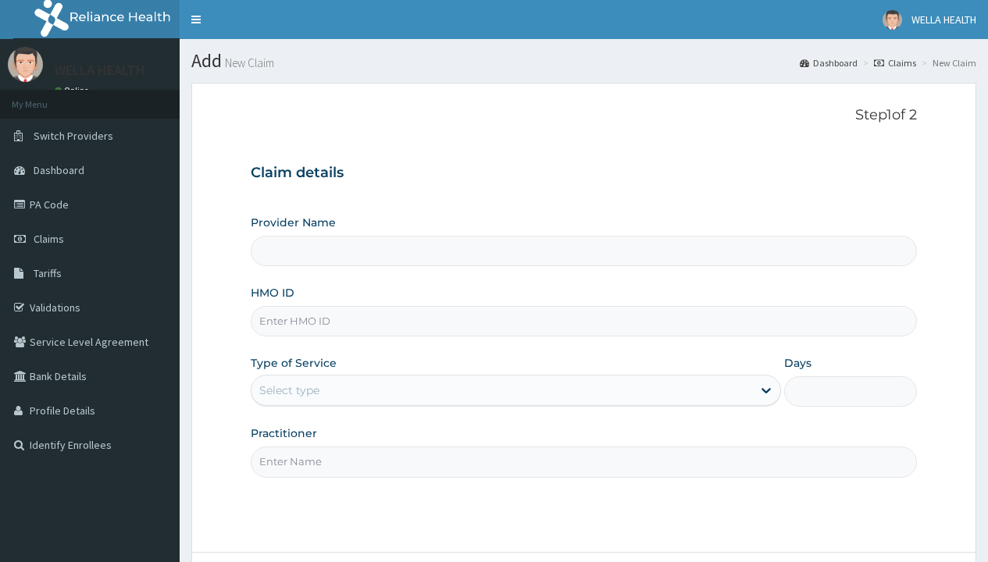
type input "LIR/10024/A"
type input "WellaHealth(TELEMEDICINE)"
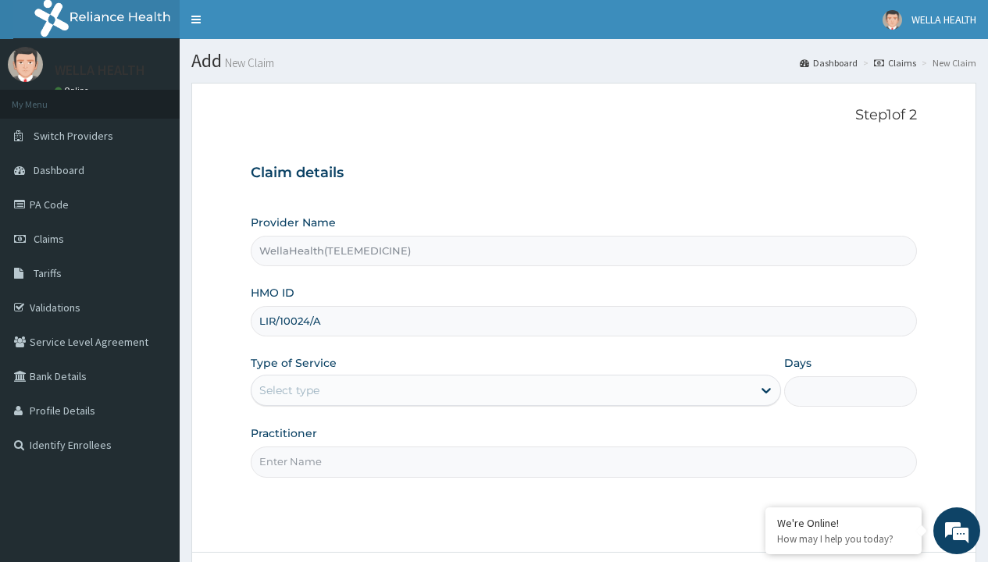
type input "LIR/10024/A"
type input "WellaHealth"
click at [289, 390] on div "Select type" at bounding box center [289, 391] width 60 height 16
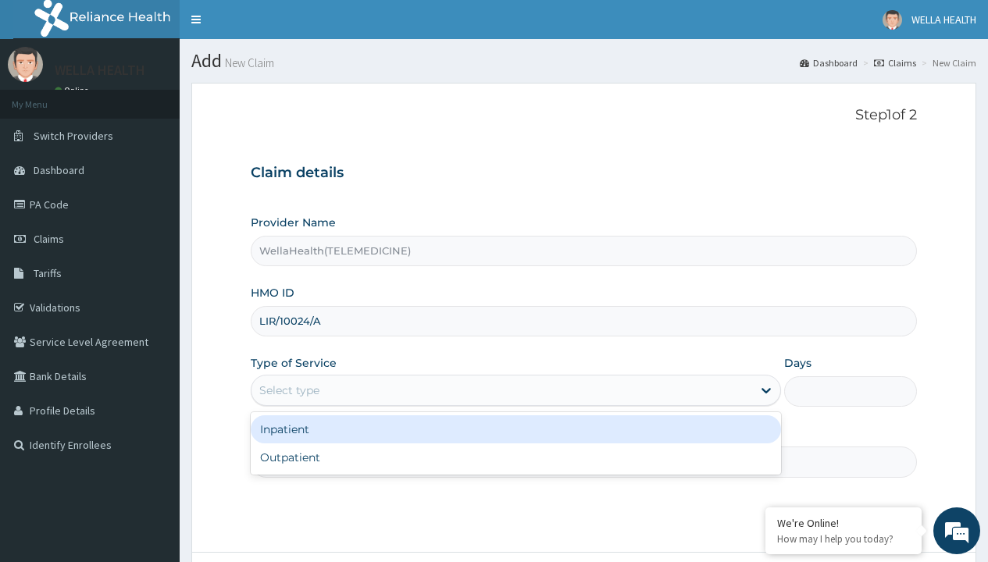
click at [515, 458] on div "Outpatient" at bounding box center [516, 458] width 530 height 28
type input "1"
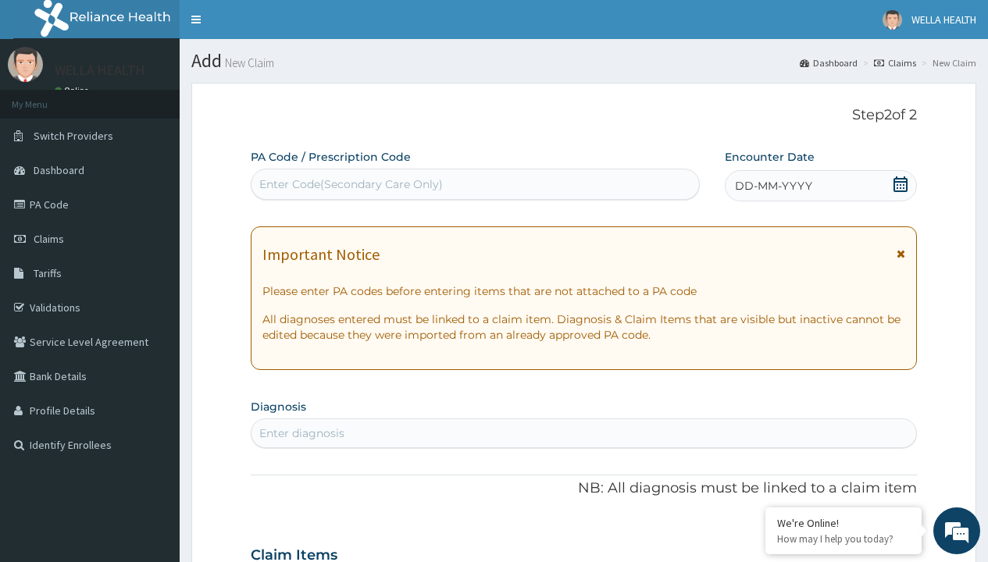
scroll to position [130, 0]
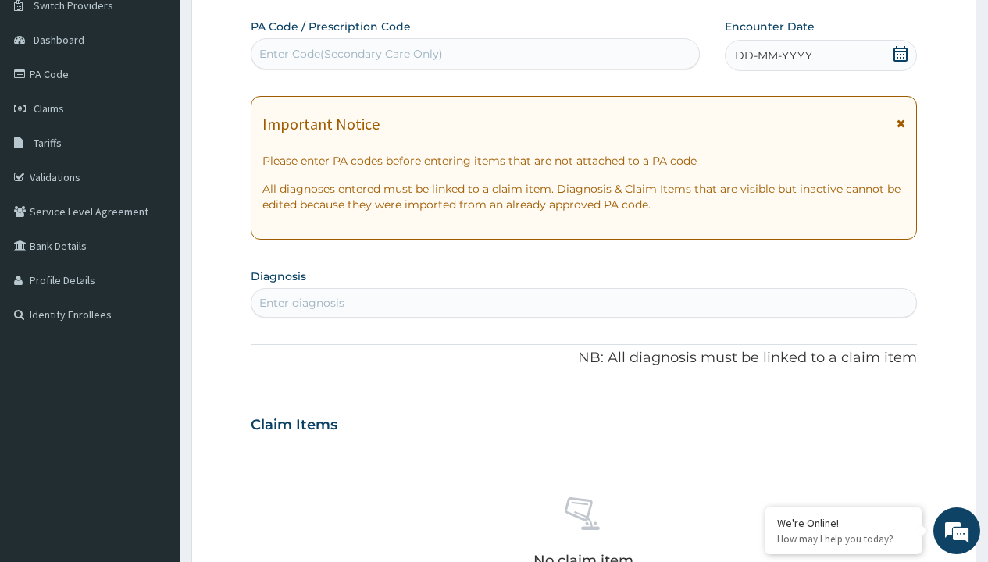
click at [772, 55] on span "DD-MM-YYYY" at bounding box center [773, 56] width 77 height 16
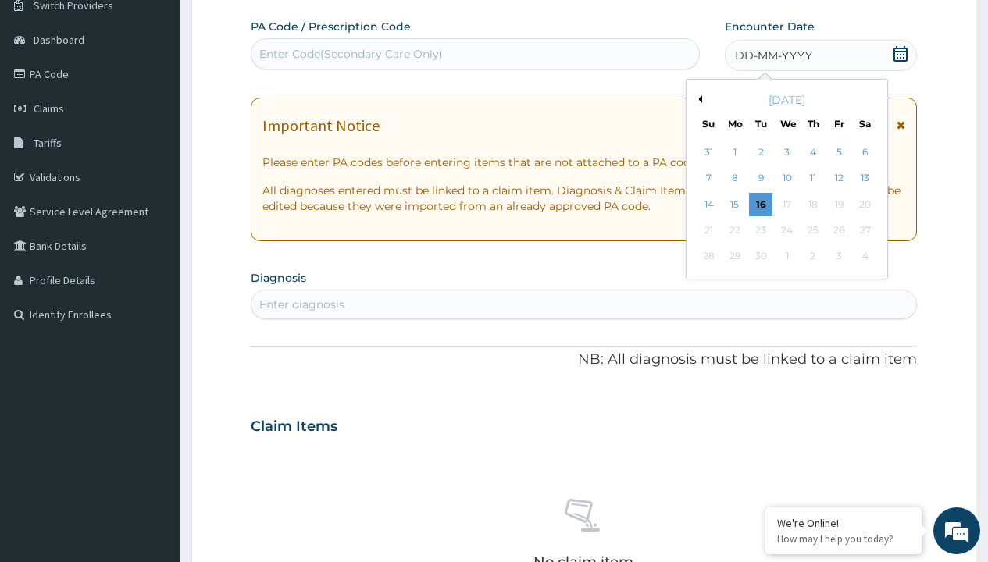
click at [697, 99] on button "Previous Month" at bounding box center [698, 99] width 8 height 8
click at [760, 204] on div "12" at bounding box center [760, 204] width 23 height 23
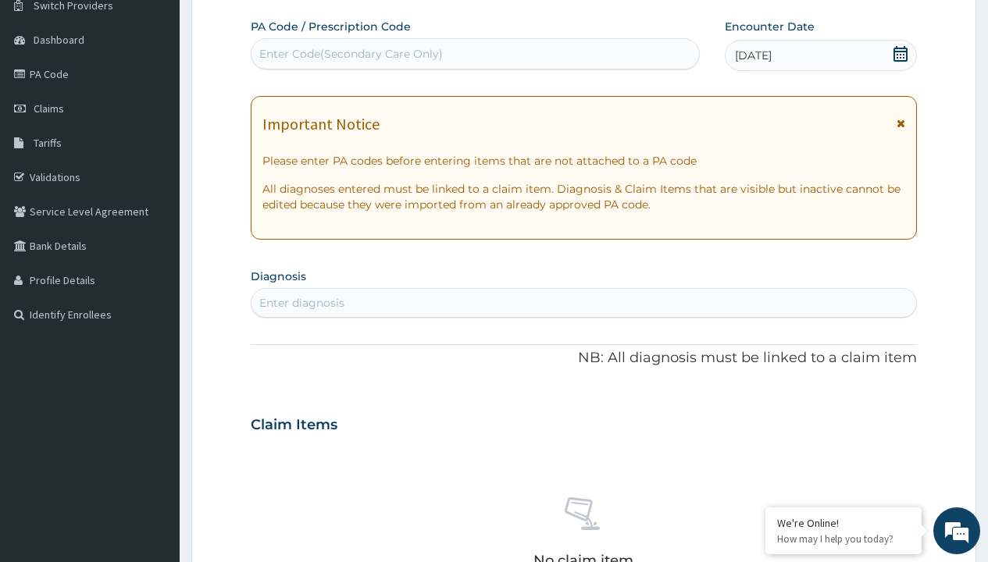
click at [350, 54] on div "Enter Code(Secondary Care Only)" at bounding box center [350, 54] width 183 height 16
type input "PR/C7636D3B"
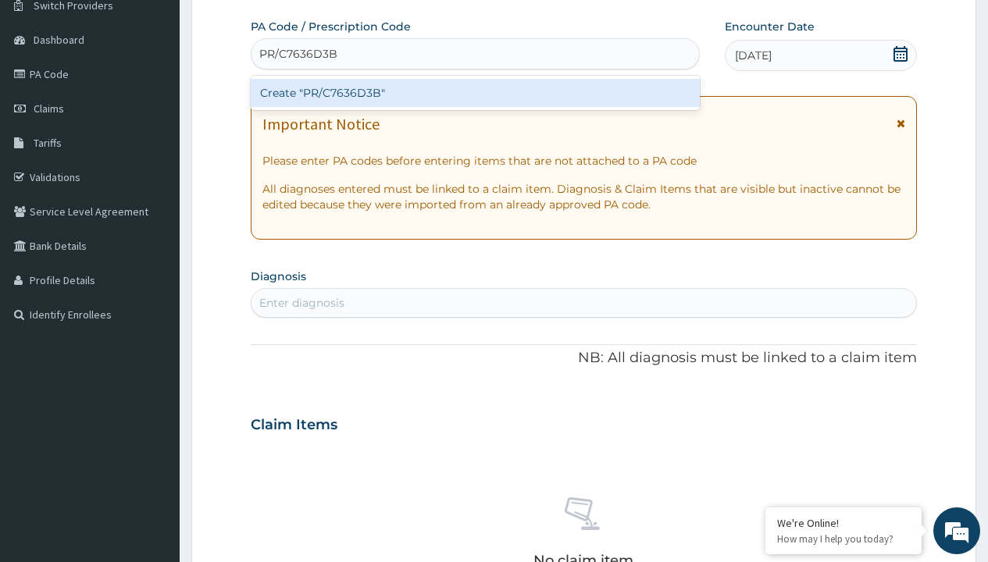
click at [475, 93] on div "Create "PR/C7636D3B"" at bounding box center [475, 93] width 448 height 28
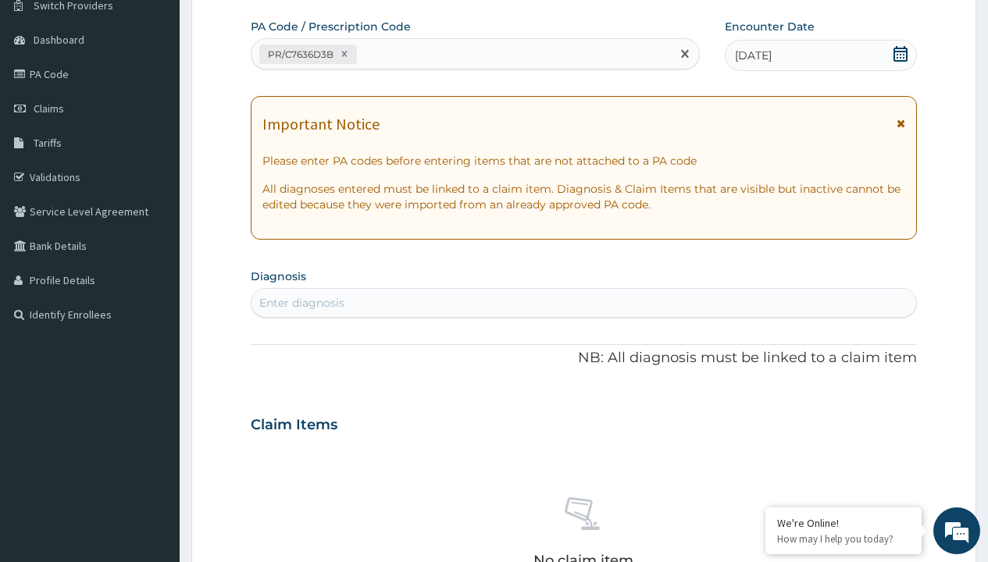
click at [301, 303] on div "Enter diagnosis" at bounding box center [301, 303] width 85 height 16
type input "prescription collected"
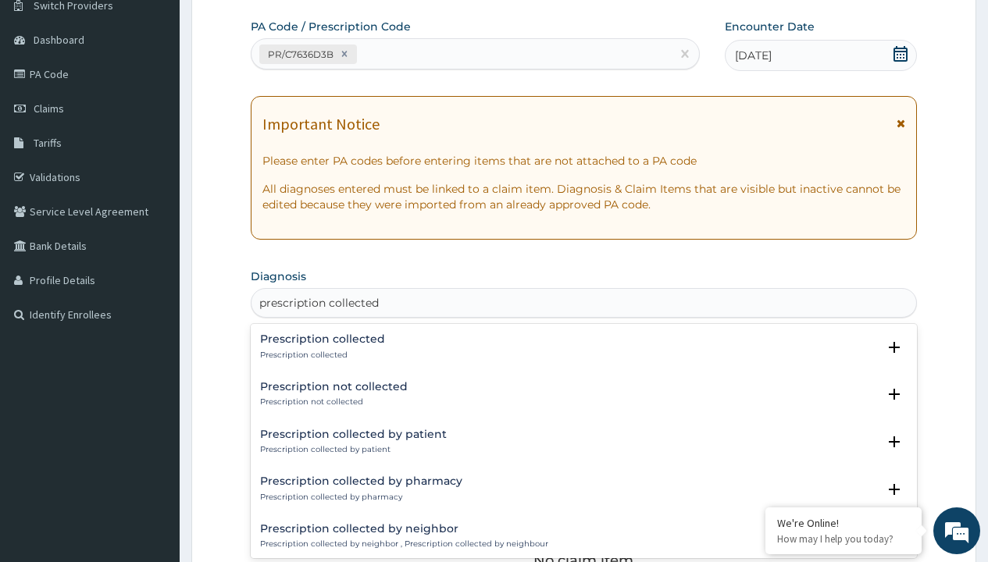
click at [320, 354] on p "Prescription collected" at bounding box center [322, 355] width 125 height 11
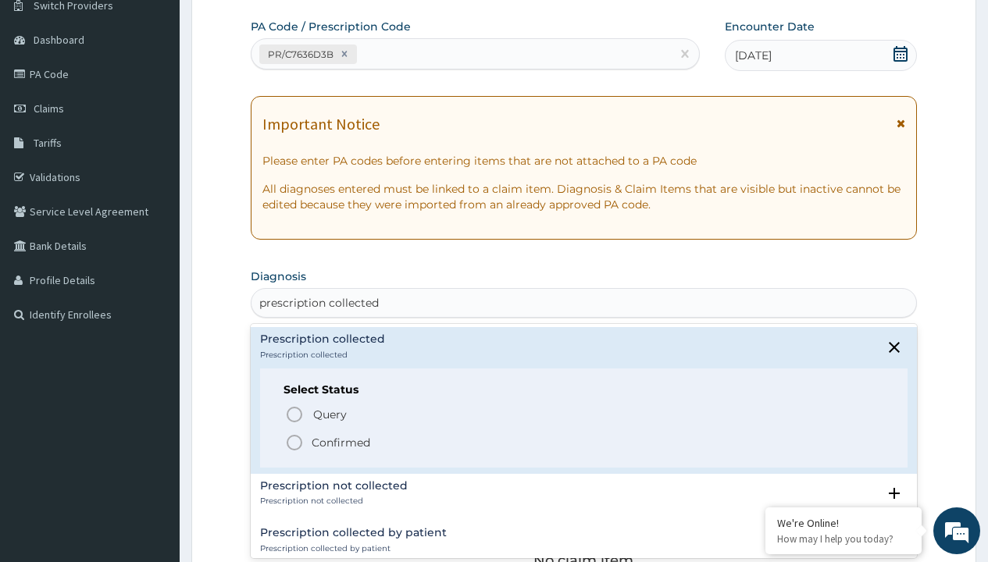
click at [340, 442] on p "Confirmed" at bounding box center [341, 443] width 59 height 16
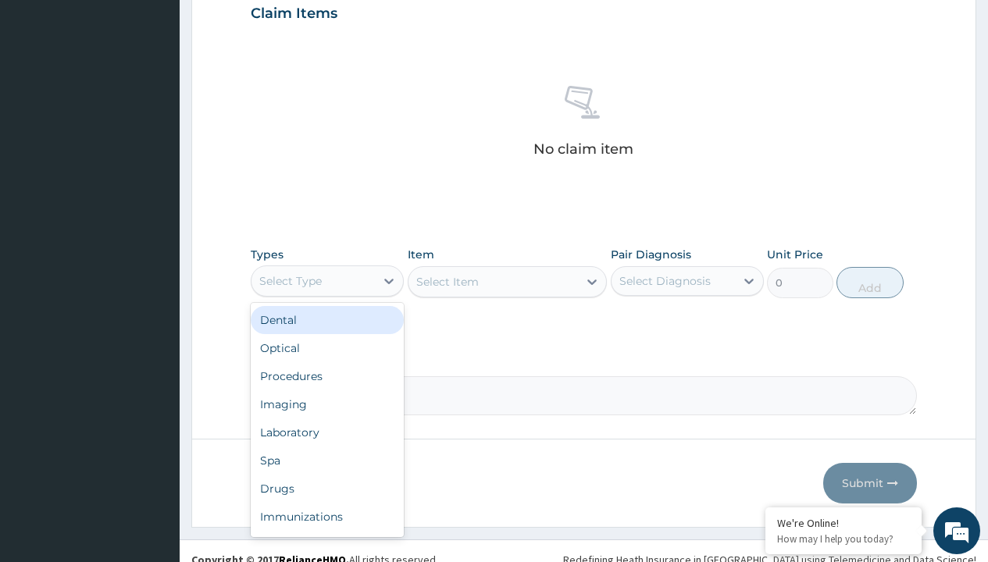
type input "procedures"
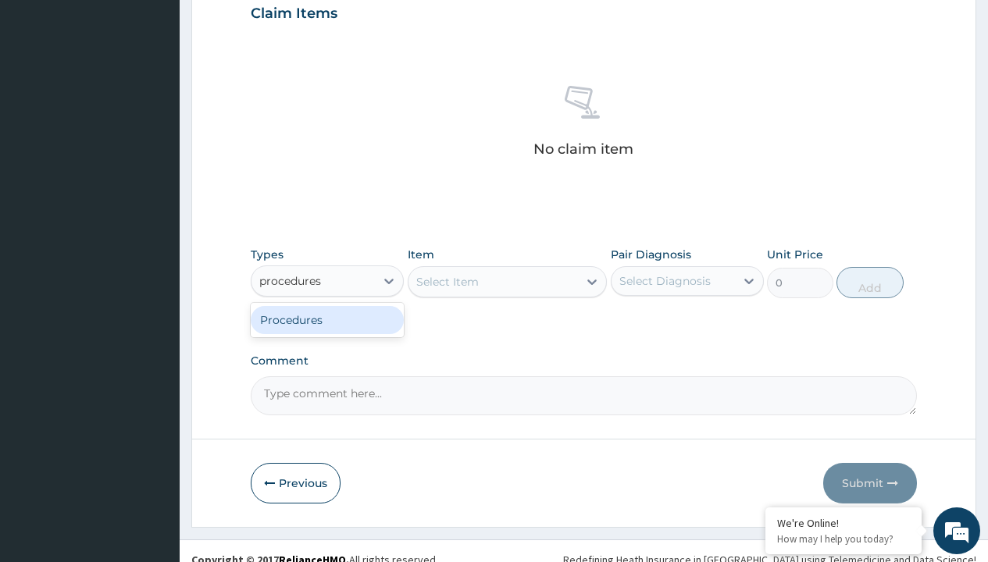
click at [327, 319] on div "Procedures" at bounding box center [327, 320] width 153 height 28
click at [447, 281] on div "Select Item" at bounding box center [447, 282] width 62 height 16
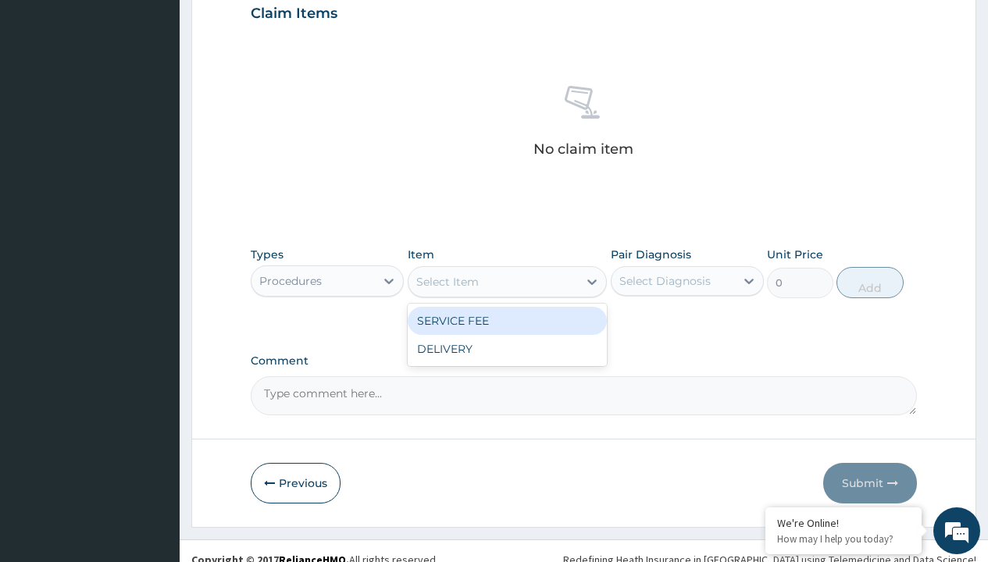
type input "service fee"
click at [507, 320] on div "SERVICE FEE" at bounding box center [508, 321] width 200 height 28
type input "100"
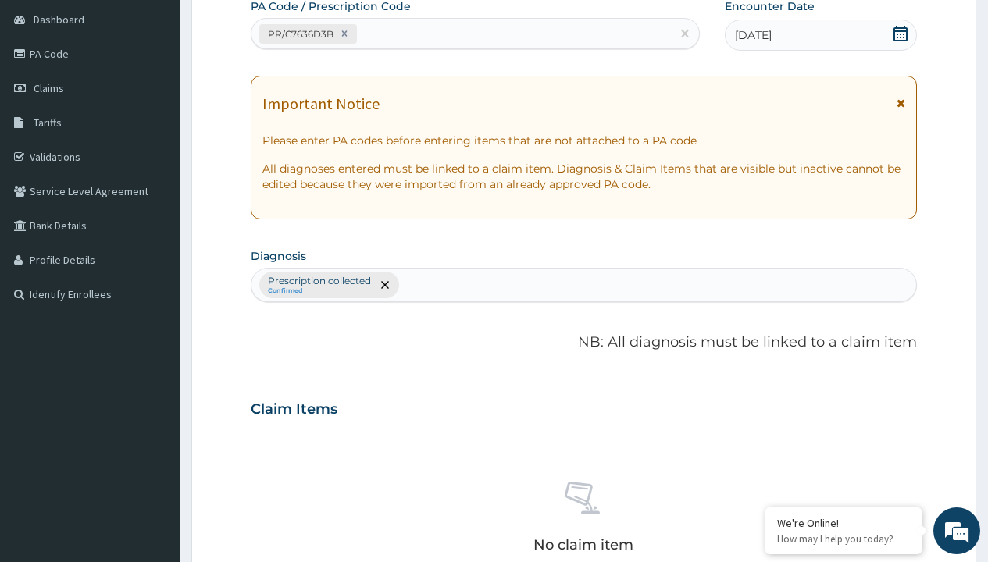
type input "prescription collected"
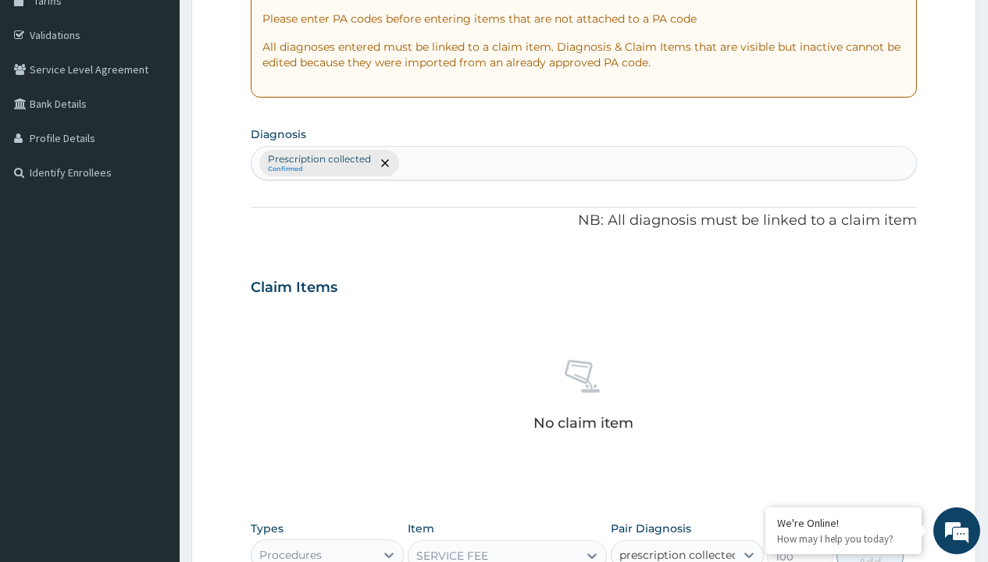
checkbox input "true"
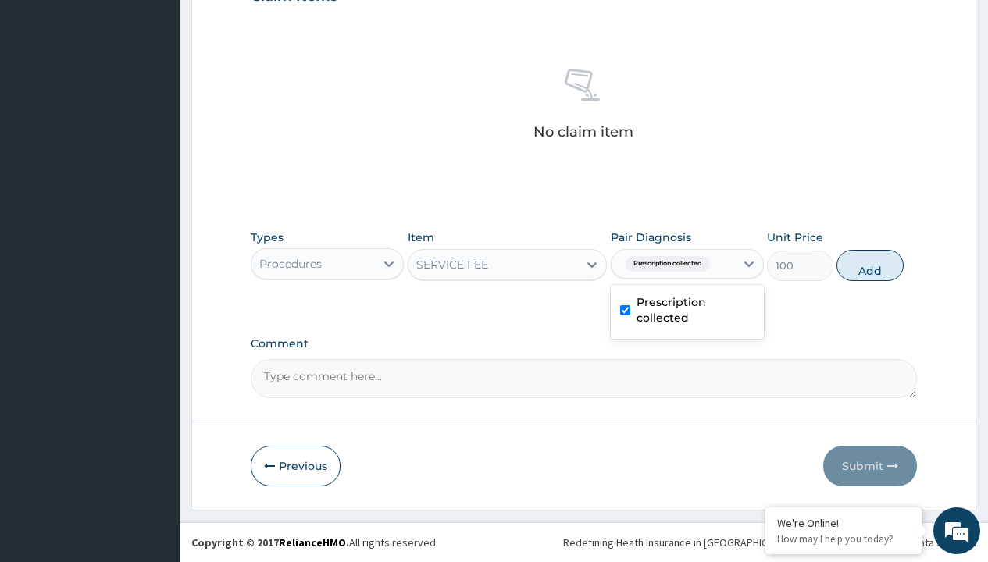
click at [870, 265] on button "Add" at bounding box center [869, 265] width 66 height 31
type input "0"
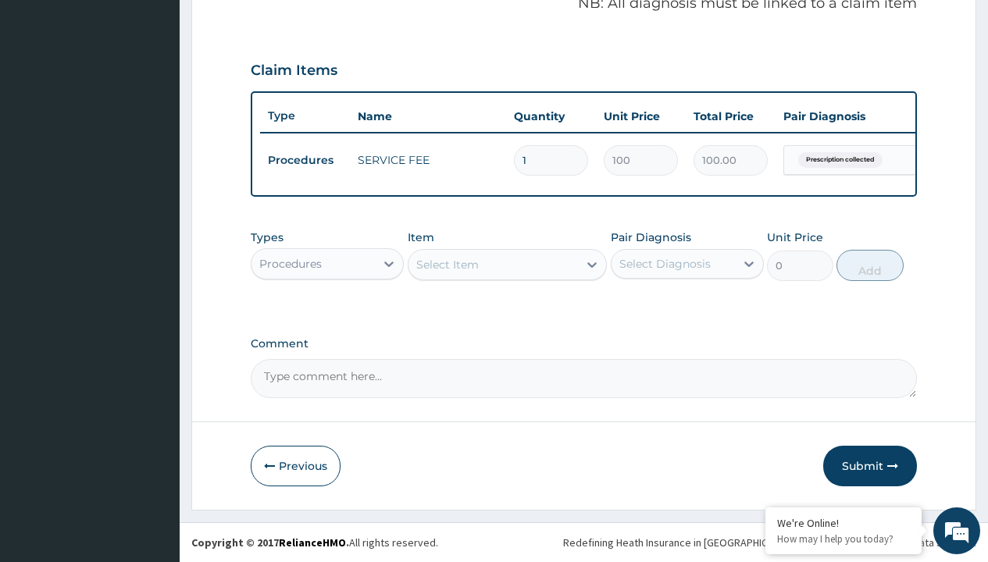
click at [290, 263] on div "Procedures" at bounding box center [290, 264] width 62 height 16
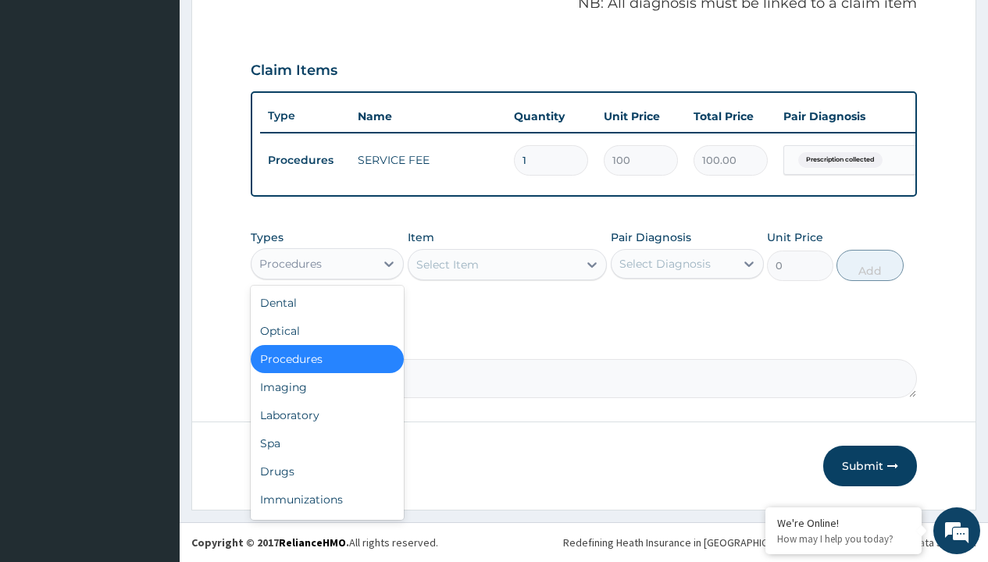
type input "drugs"
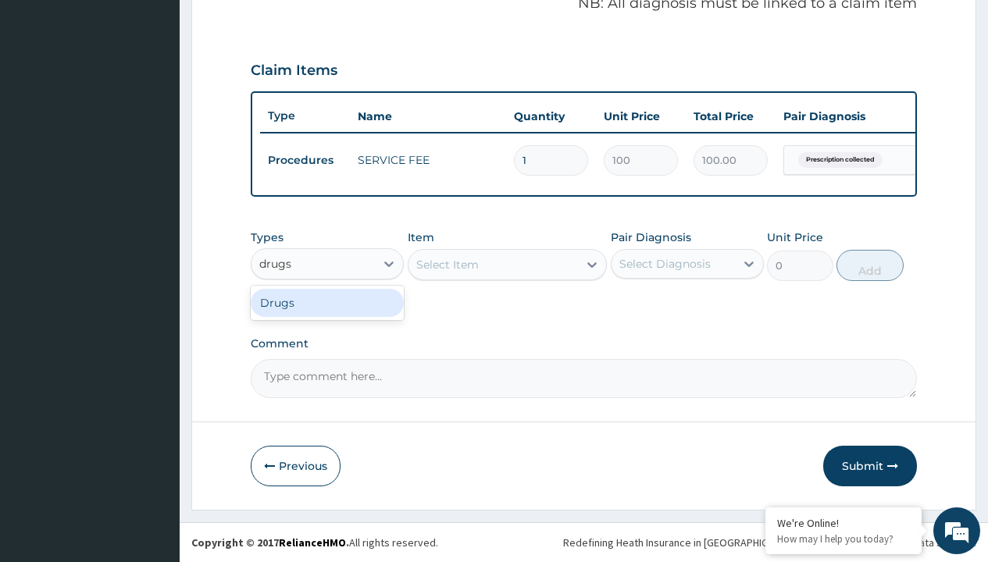
scroll to position [0, 0]
click at [327, 302] on div "Drugs" at bounding box center [327, 303] width 153 height 28
click at [447, 264] on div "Select Item" at bounding box center [508, 264] width 200 height 31
type input "omeprazole 20mg tabs/pack"
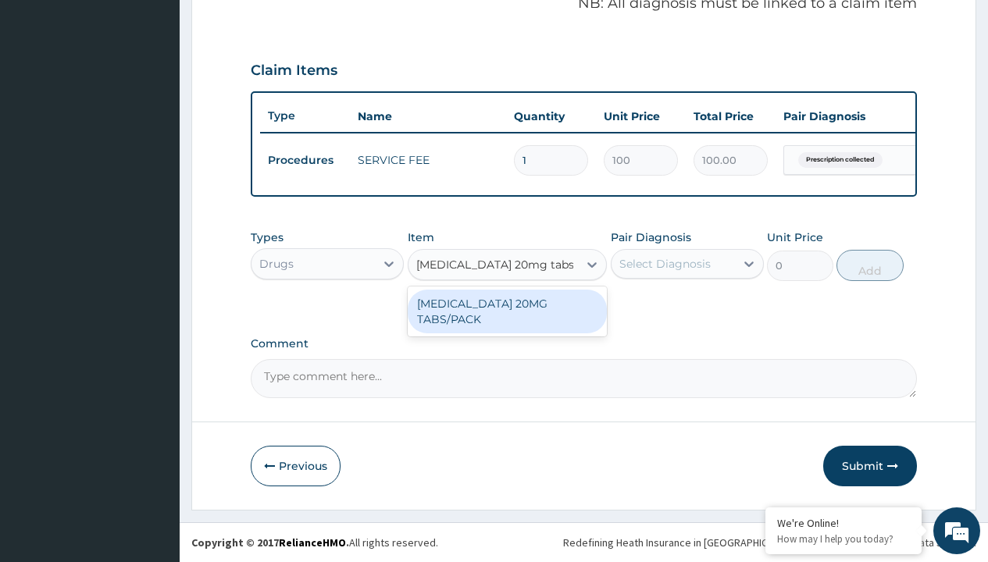
click at [507, 311] on div "[MEDICAL_DATA] 20MG TABS/PACK" at bounding box center [508, 312] width 200 height 44
type input "235.6999969482422"
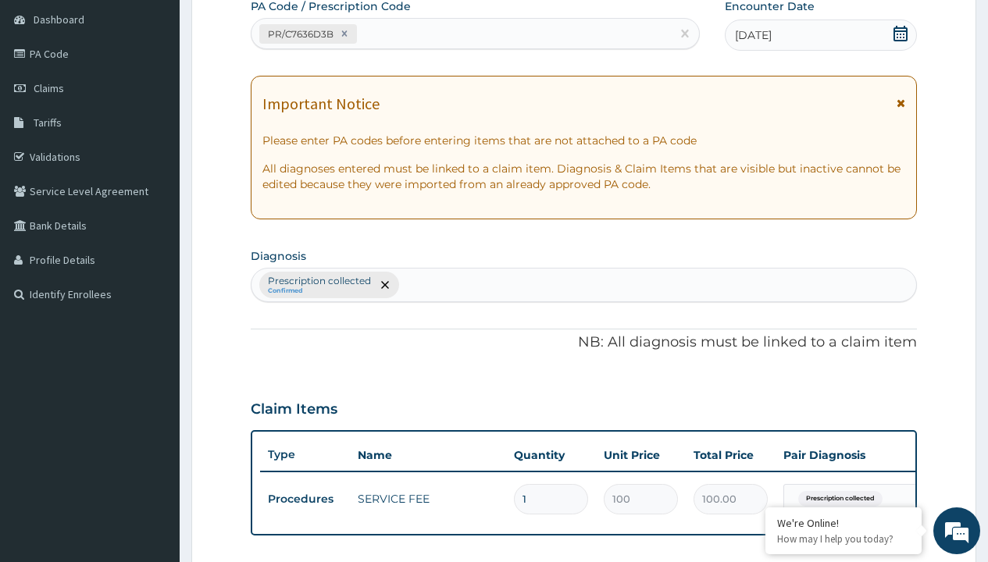
type input "prescription collected"
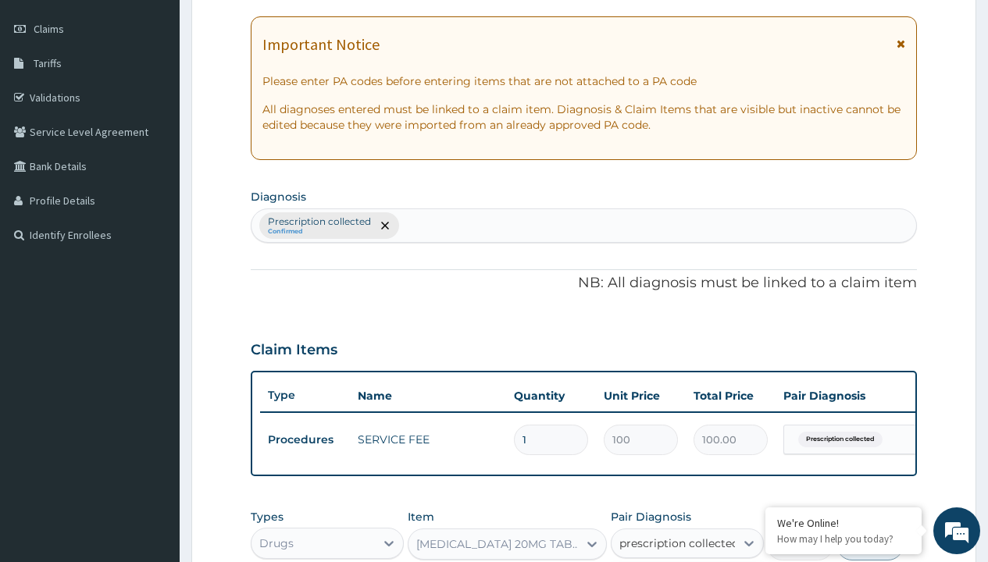
checkbox input "true"
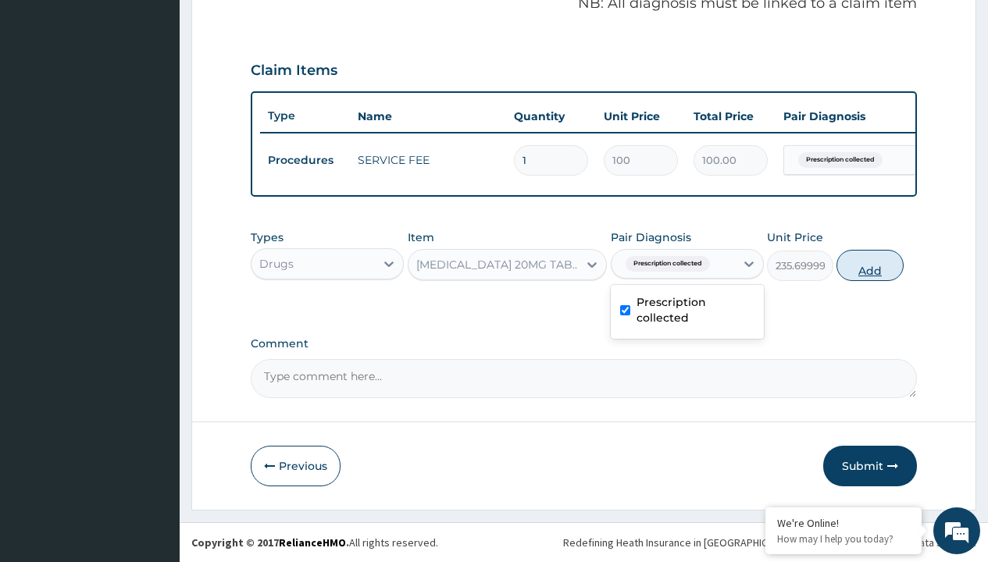
click at [870, 265] on button "Add" at bounding box center [869, 265] width 66 height 31
type input "0"
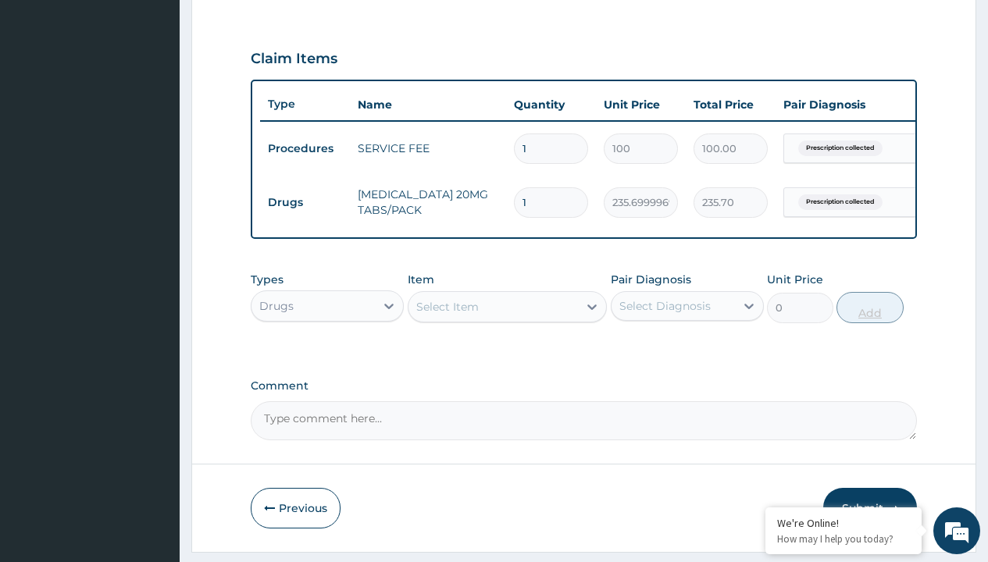
type input "20"
type input "4714.00"
type input "20"
click at [305, 202] on td "Drugs" at bounding box center [305, 202] width 90 height 29
type input "drugs"
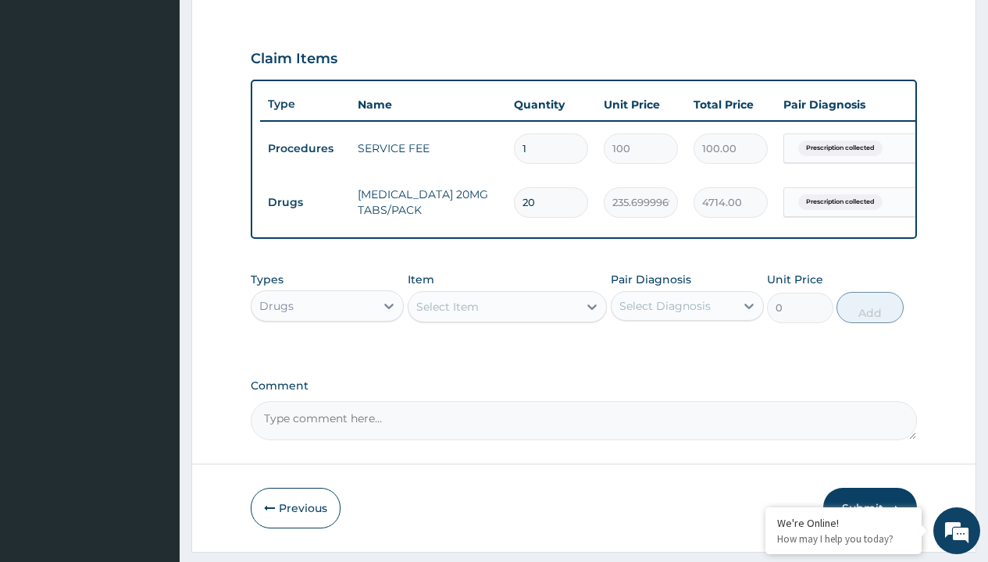
scroll to position [0, 0]
click at [327, 356] on div "Drugs" at bounding box center [327, 345] width 153 height 28
click at [447, 315] on div "Select Item" at bounding box center [447, 307] width 62 height 16
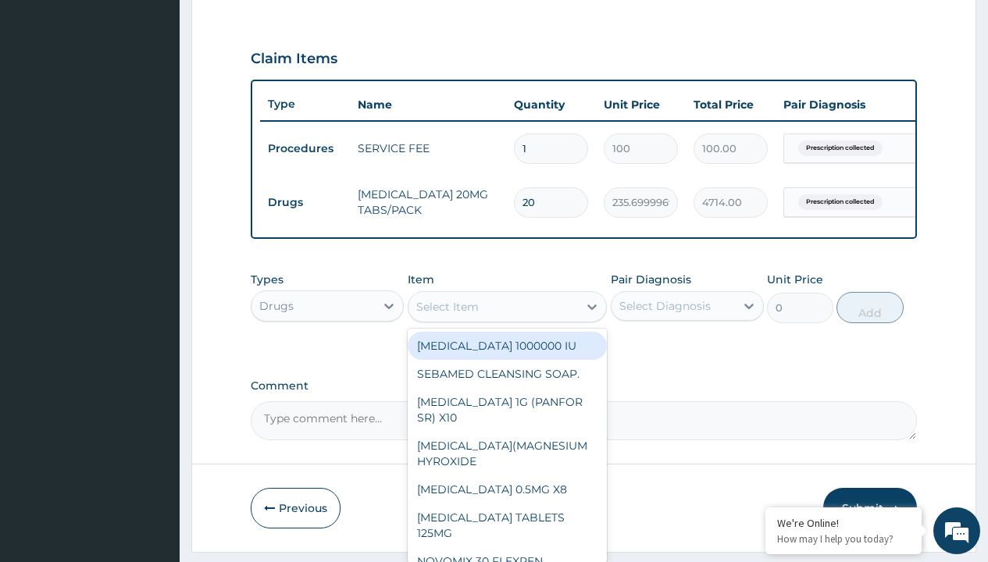
type input "magnesium trisilicate (mmt)"
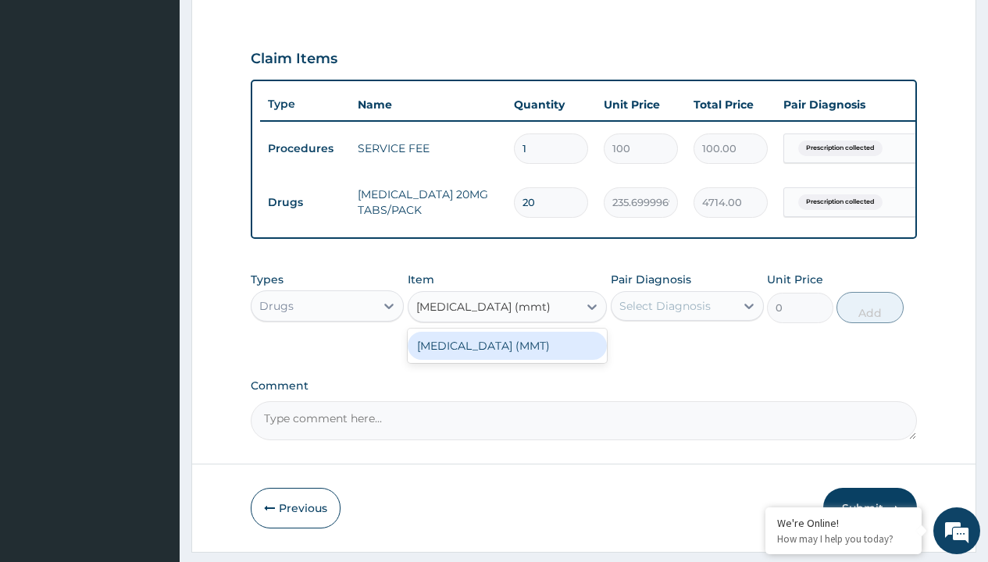
click at [507, 357] on div "[MEDICAL_DATA] (MMT)" at bounding box center [508, 346] width 200 height 28
type input "2339.89990234375"
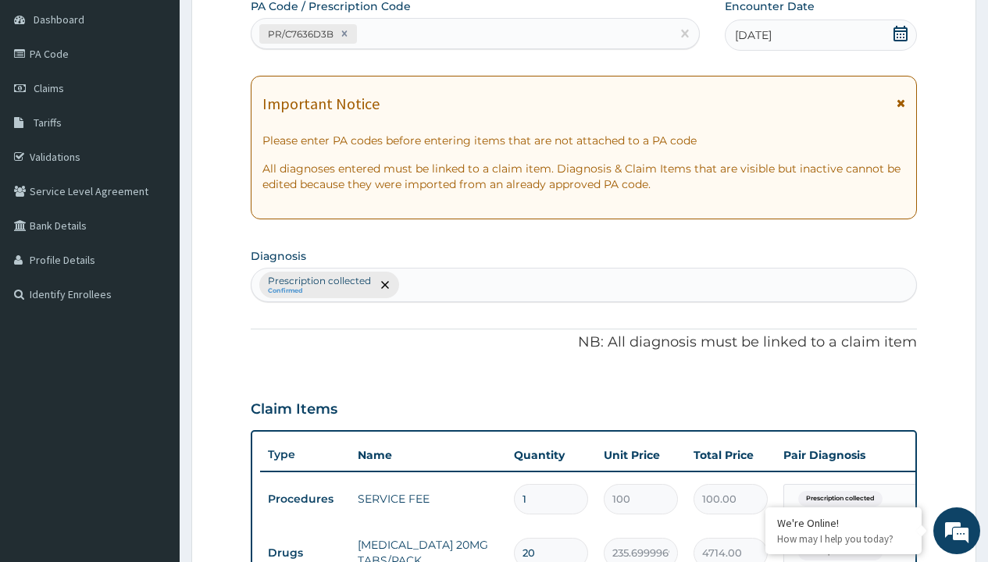
type input "prescription collected"
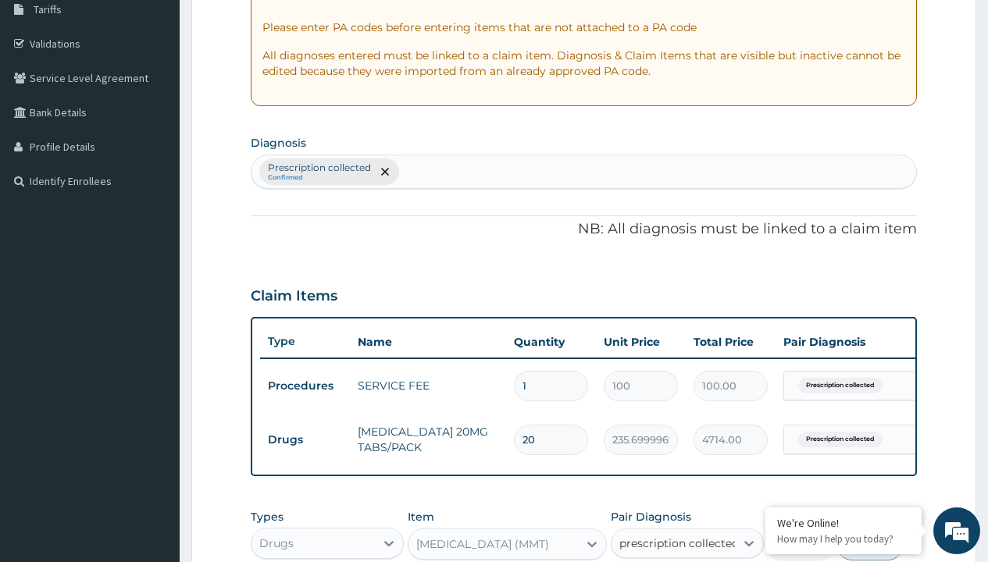
checkbox input "true"
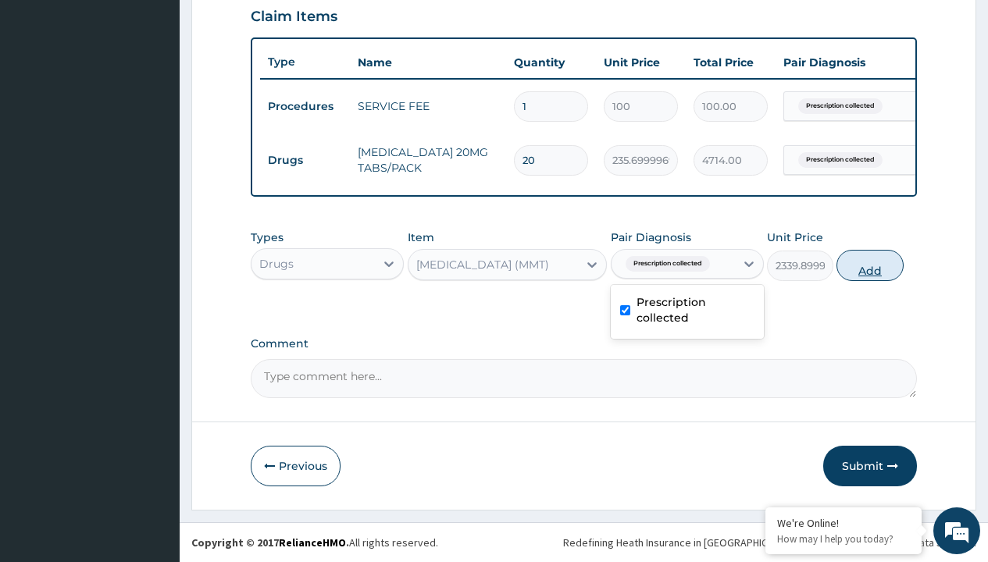
click at [870, 265] on button "Add" at bounding box center [869, 265] width 66 height 31
type input "0"
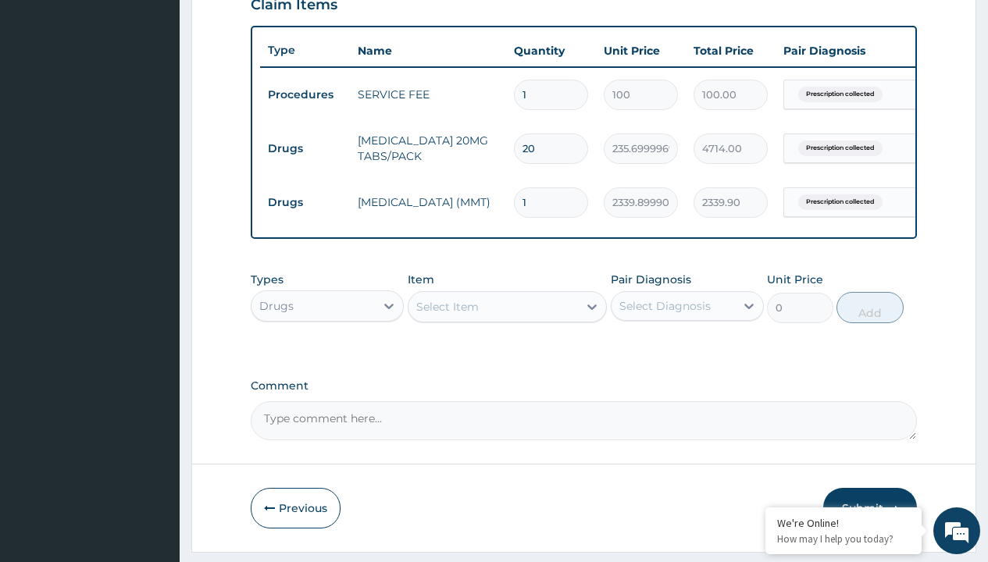
click at [305, 148] on td "Drugs" at bounding box center [305, 148] width 90 height 29
type input "drugs"
click at [327, 356] on div "Drugs" at bounding box center [327, 345] width 153 height 28
click at [447, 315] on div "Select Item" at bounding box center [447, 307] width 62 height 16
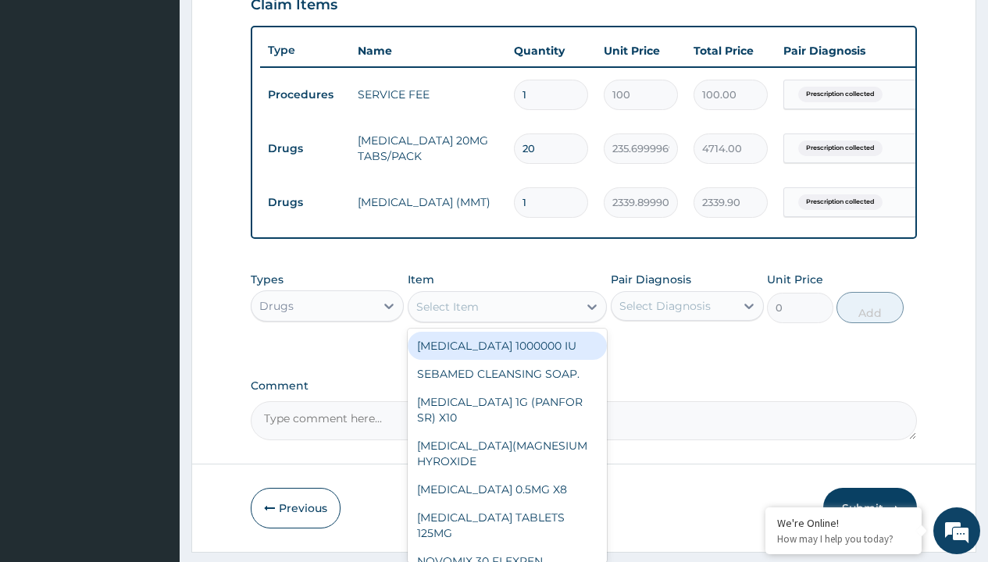
type input "loperamide caps 2mg/sach"
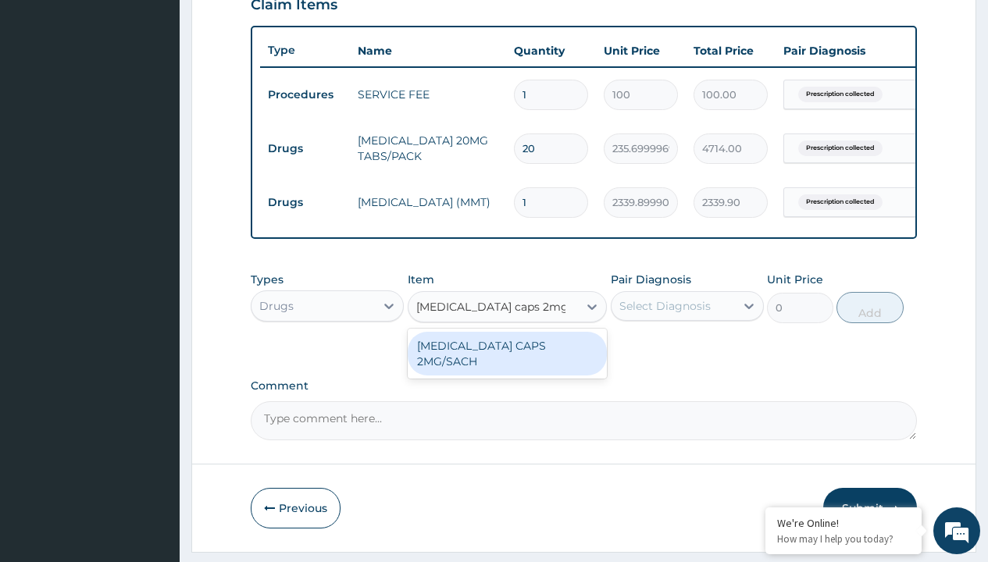
click at [507, 357] on div "[MEDICAL_DATA] CAPS 2MG/SACH" at bounding box center [508, 354] width 200 height 44
type input "420"
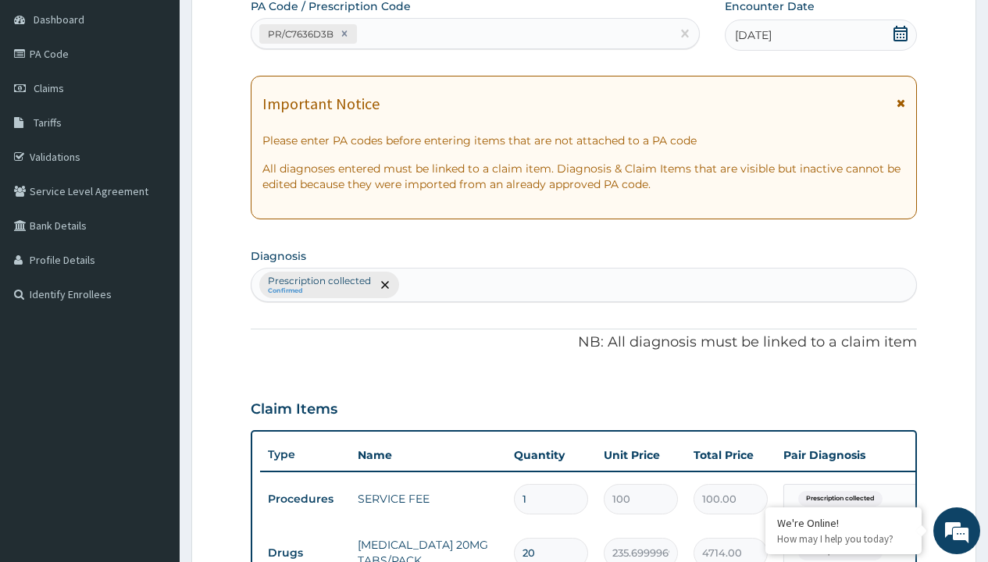
type input "prescription collected"
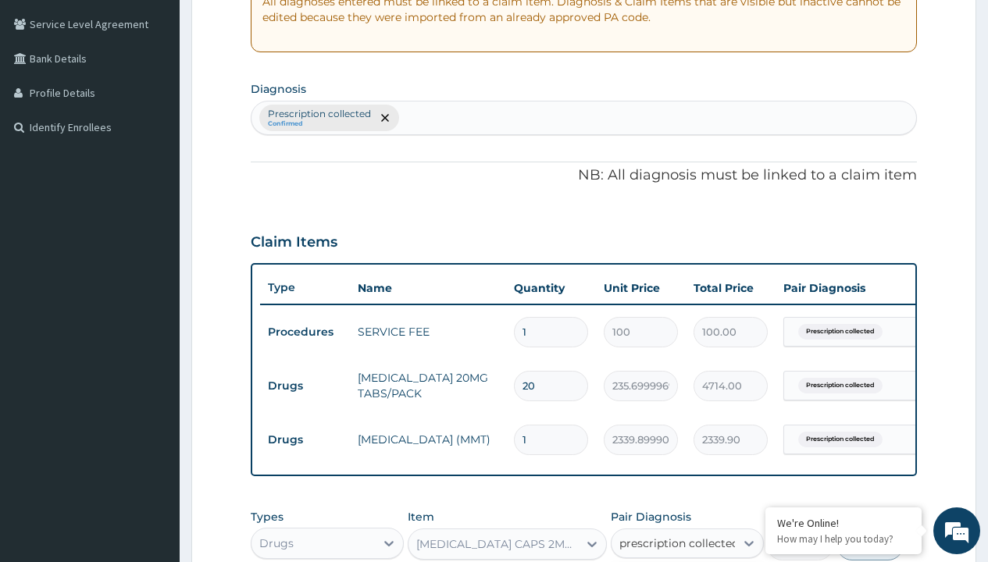
checkbox input "true"
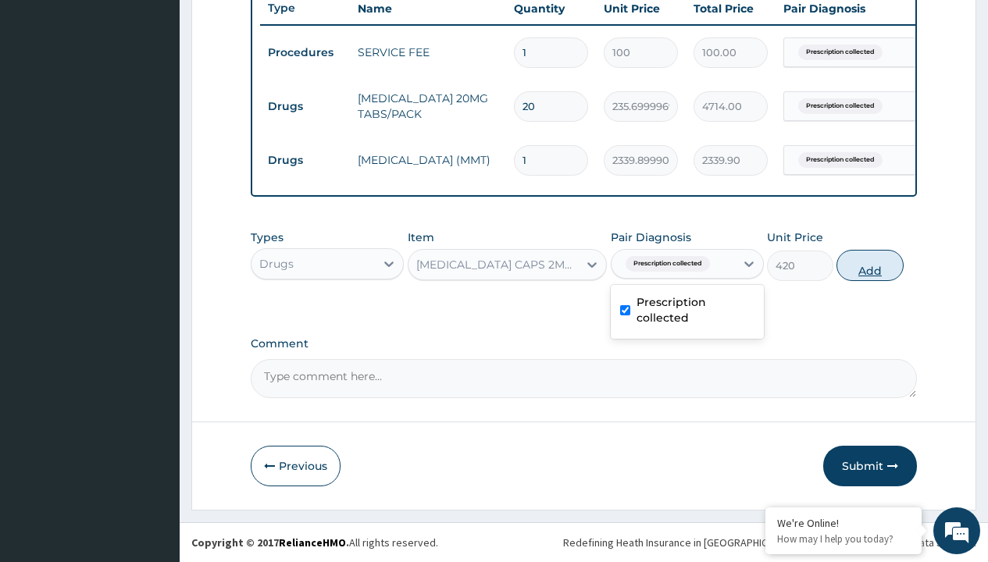
click at [870, 265] on button "Add" at bounding box center [869, 265] width 66 height 31
type input "0"
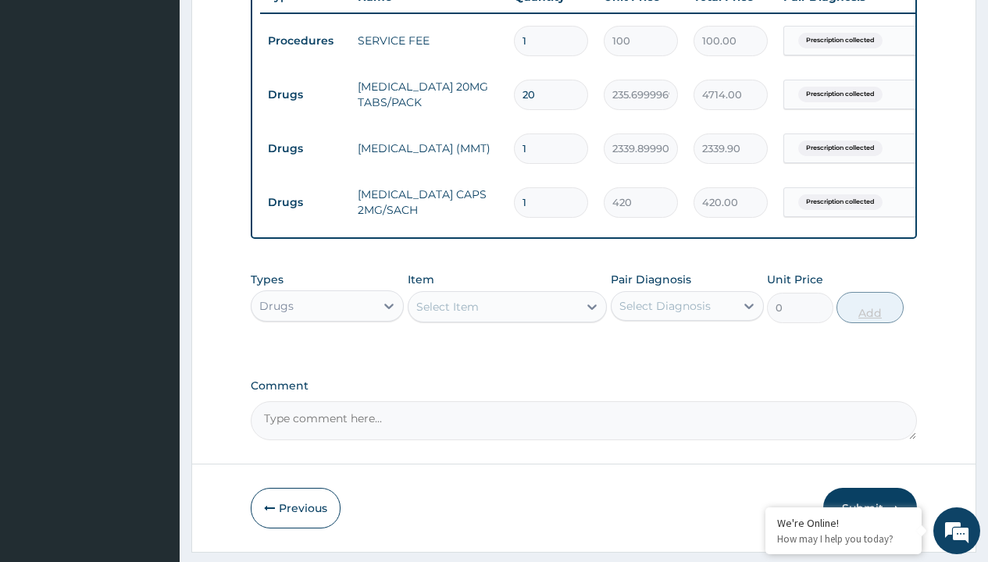
type input "10"
type input "4200.00"
type input "10"
click at [305, 94] on td "Drugs" at bounding box center [305, 94] width 90 height 29
type input "drugs"
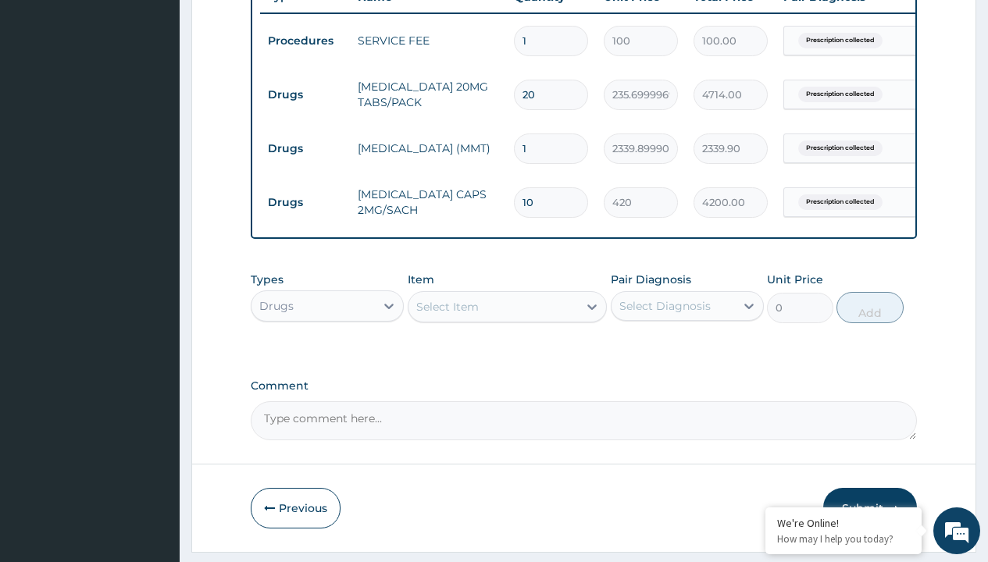
scroll to position [0, 0]
click at [327, 356] on div "Drugs" at bounding box center [327, 345] width 153 height 28
click at [447, 315] on div "Select Item" at bounding box center [447, 307] width 62 height 16
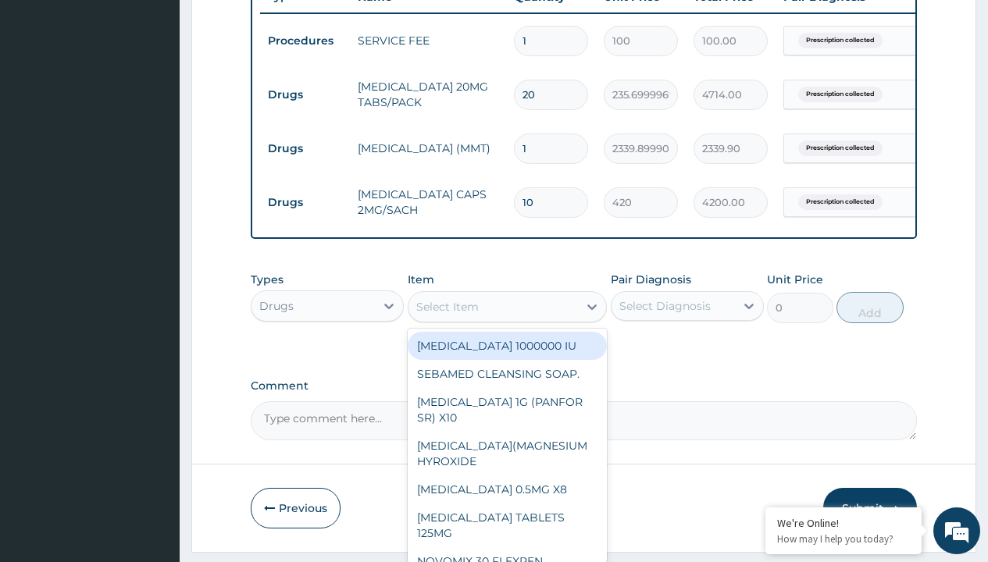
type input "tuxil-d/tuxil-n syrup/bott"
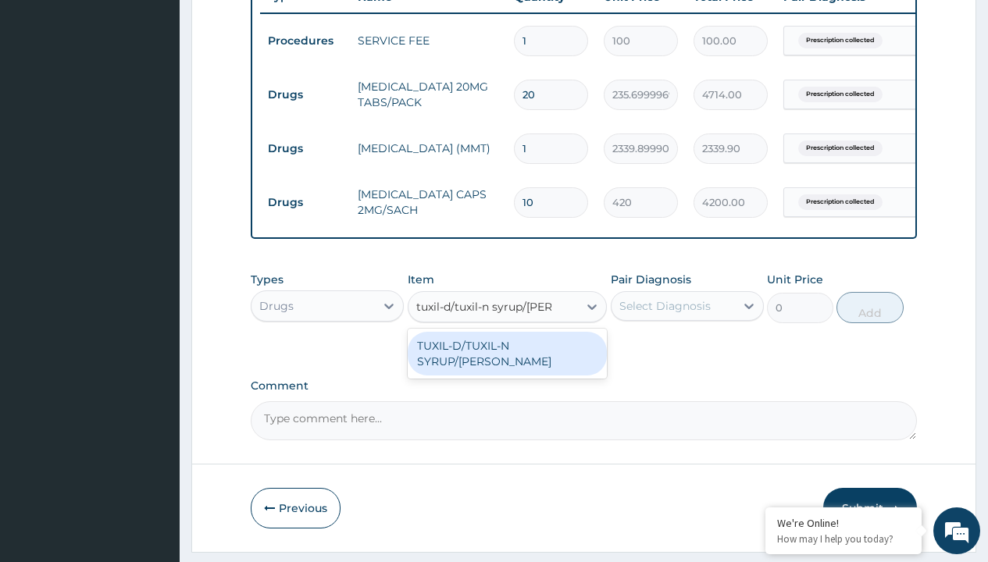
click at [507, 357] on div "TUXIL-D/TUXIL-N SYRUP/BOTT" at bounding box center [508, 354] width 200 height 44
type input "1425"
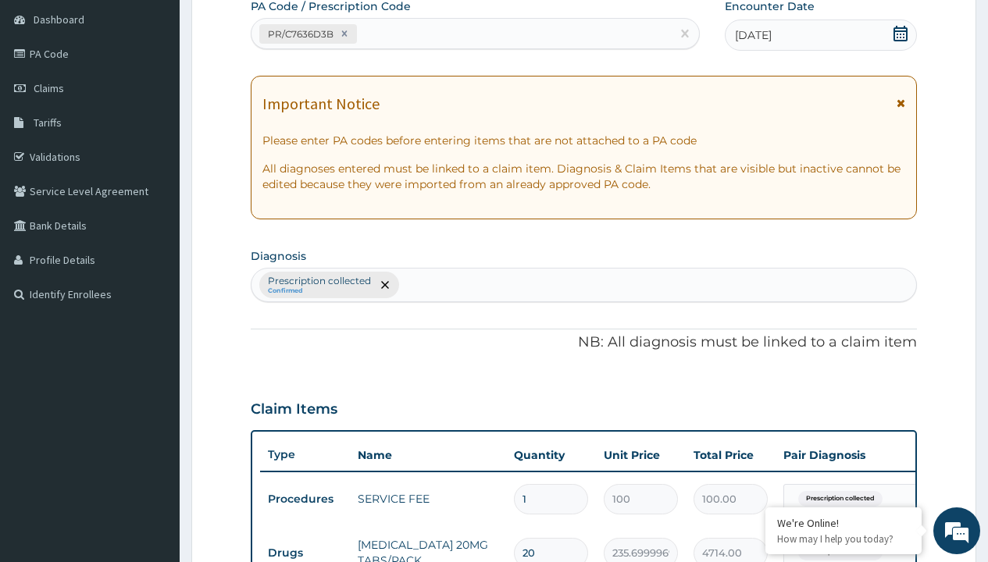
type input "prescription collected"
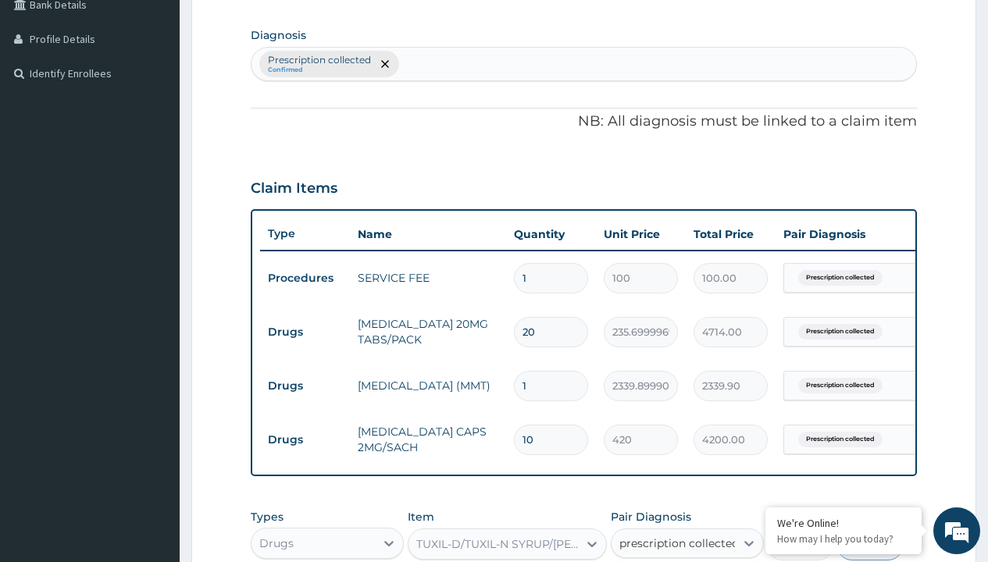
checkbox input "true"
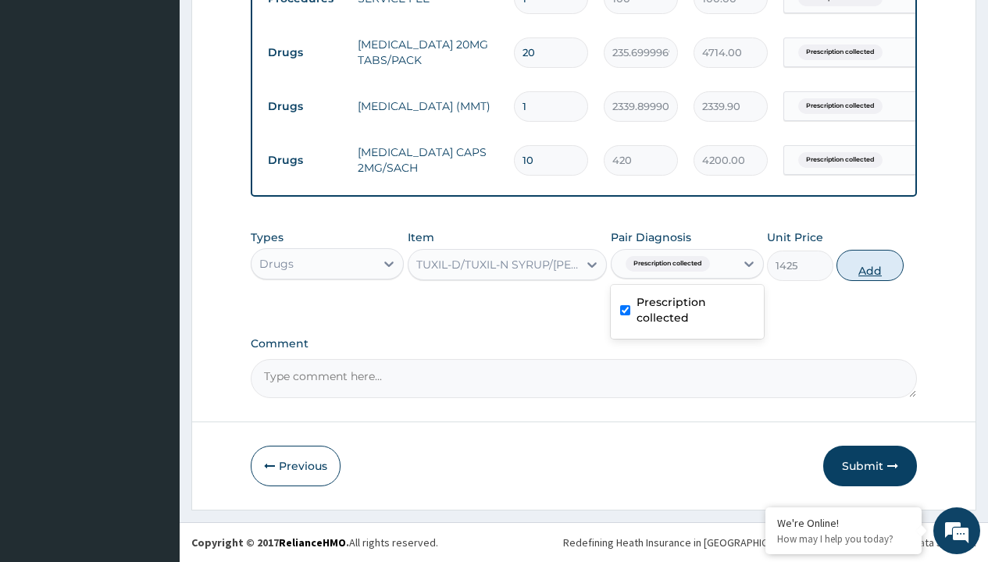
click at [870, 265] on button "Add" at bounding box center [869, 265] width 66 height 31
type input "0"
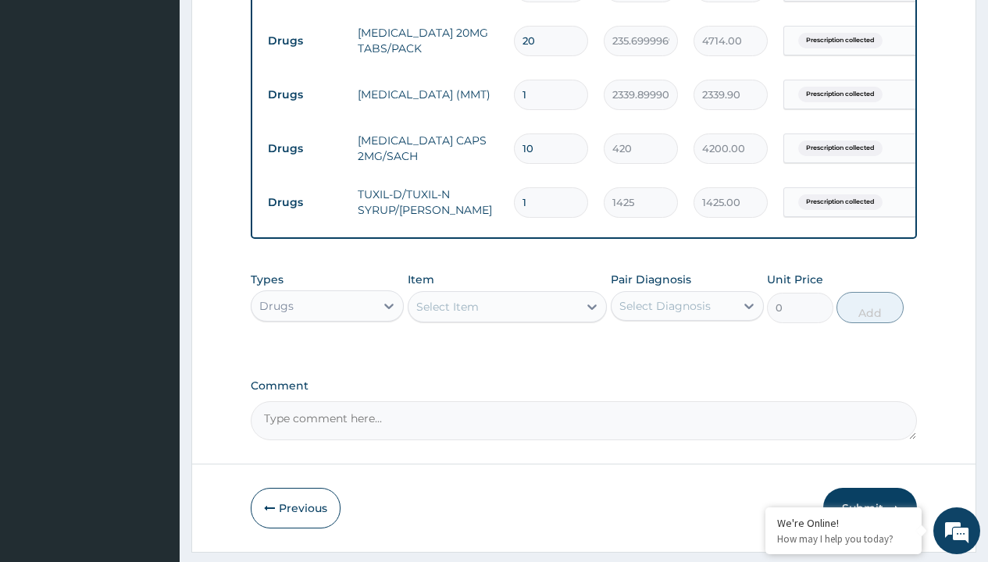
click at [305, 41] on td "Drugs" at bounding box center [305, 41] width 90 height 29
type input "drugs"
click at [327, 356] on div "Drugs" at bounding box center [327, 345] width 153 height 28
click at [447, 315] on div "Select Item" at bounding box center [447, 307] width 62 height 16
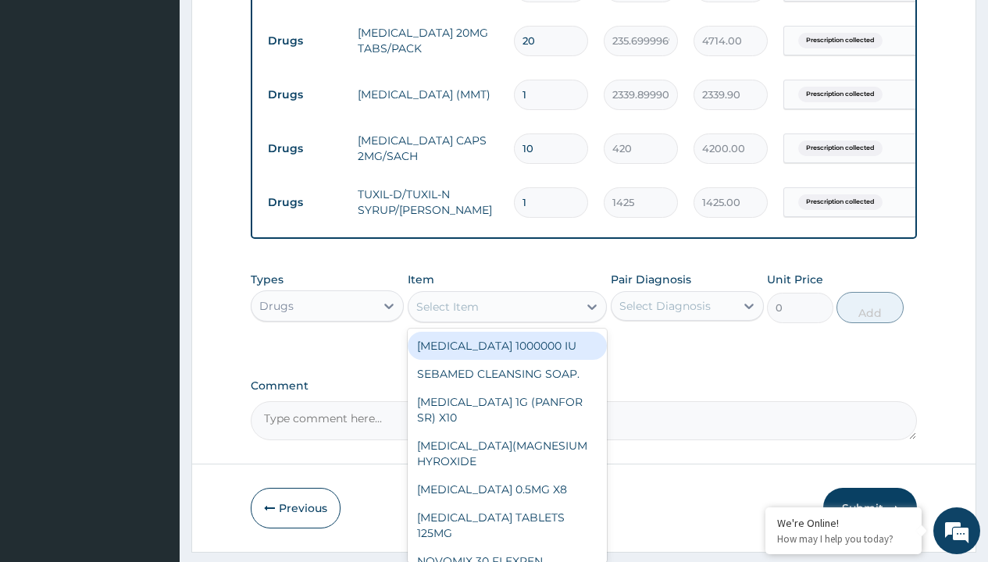
type input "throat lozenges"
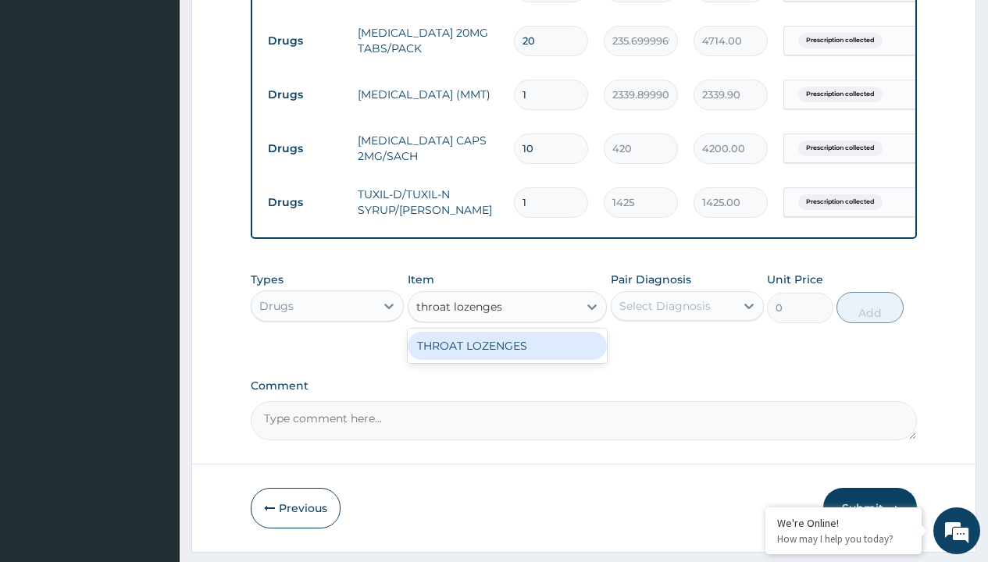
click at [507, 357] on div "THROAT LOZENGES" at bounding box center [508, 346] width 200 height 28
type input "196"
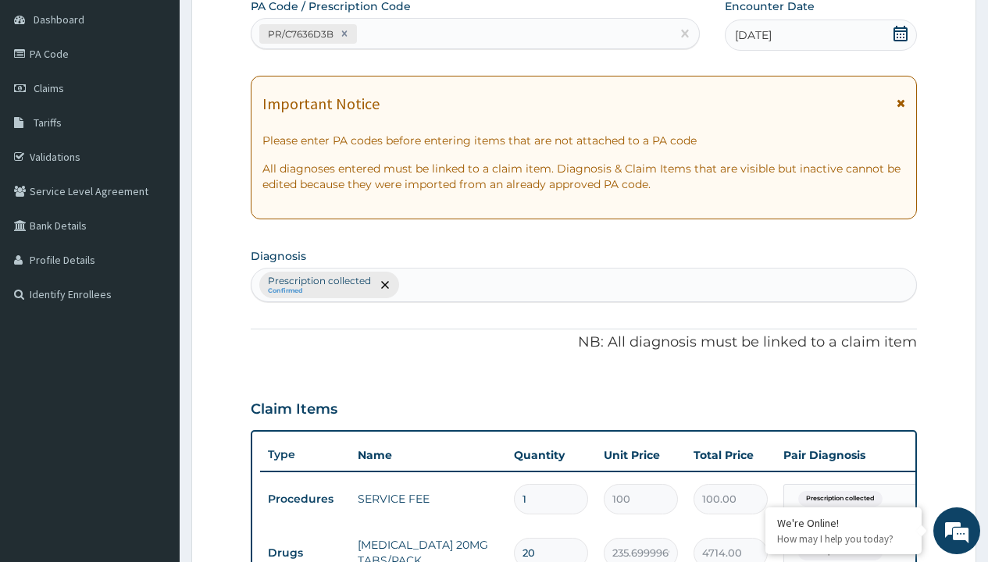
type input "prescription collected"
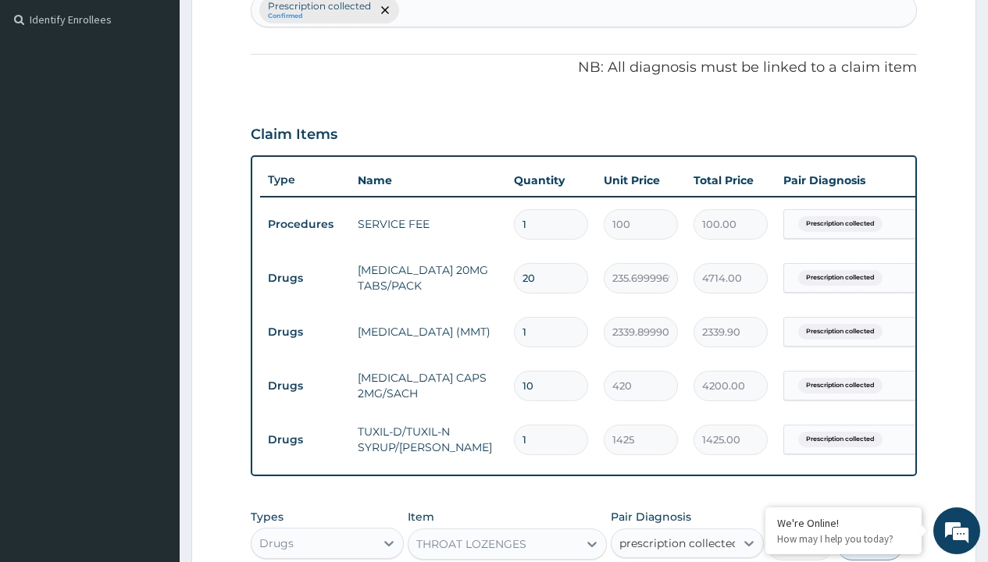
checkbox input "true"
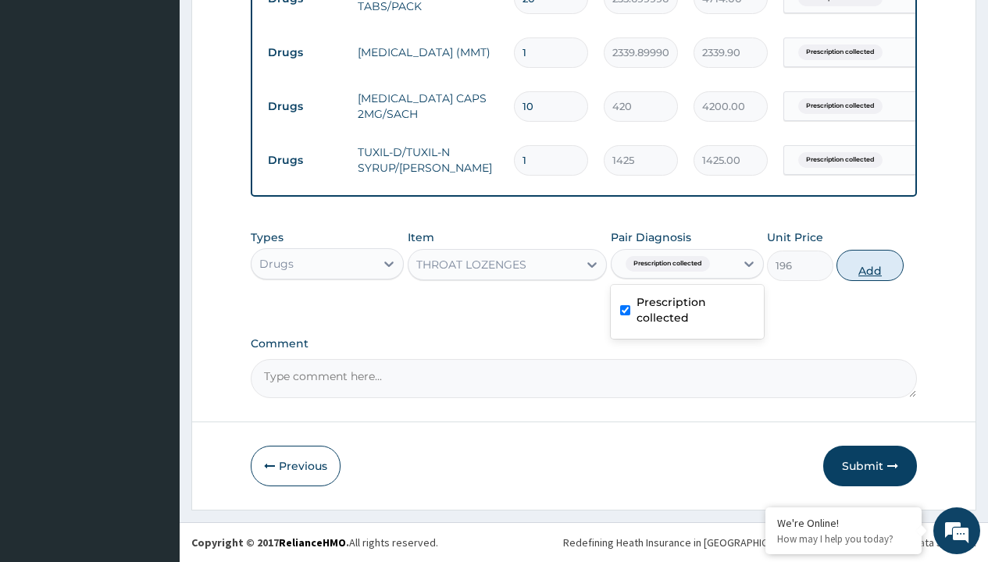
click at [870, 265] on button "Add" at bounding box center [869, 265] width 66 height 31
type input "0"
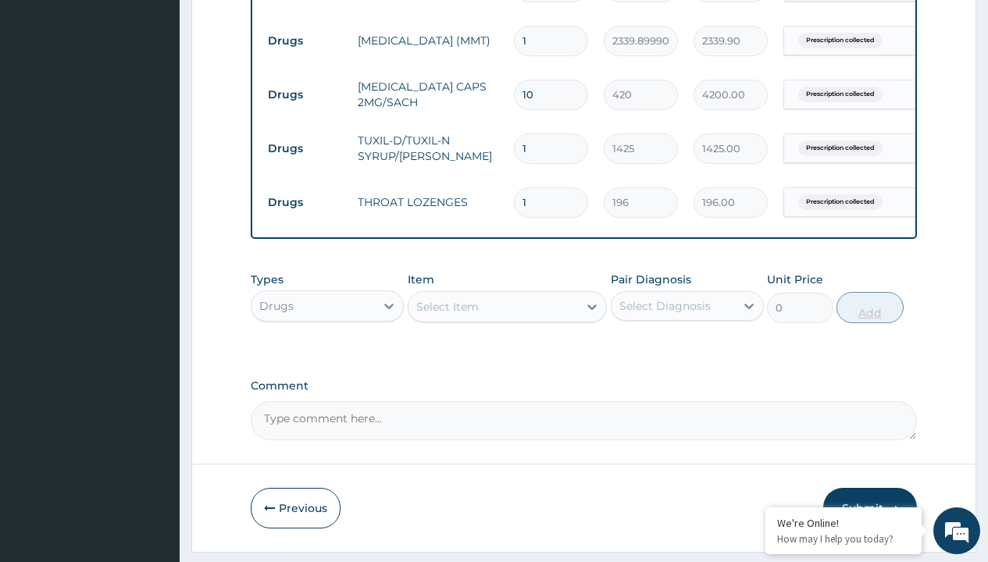
type input "12"
type input "2352.00"
type input "12"
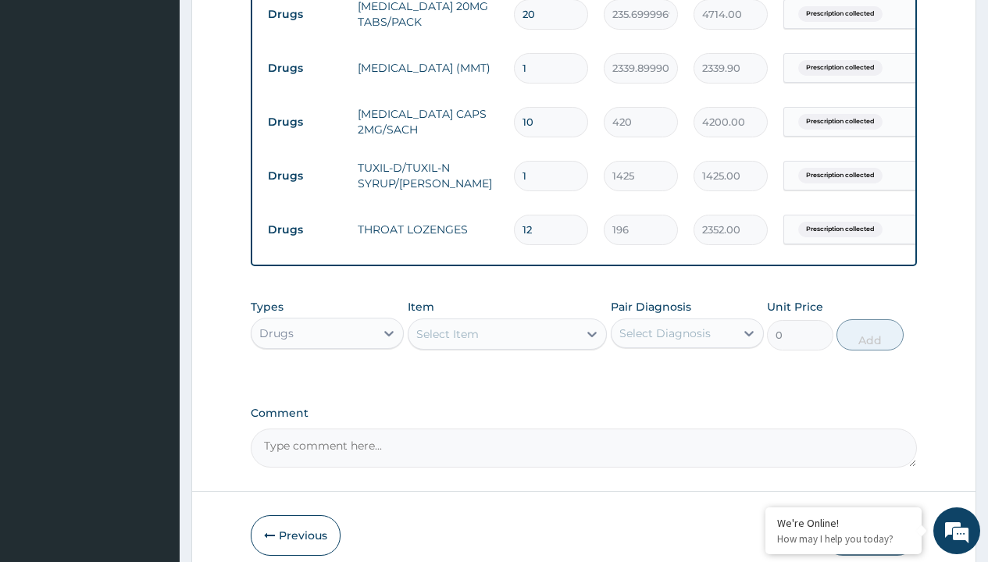
type input "drugs"
click at [327, 383] on div "Drugs" at bounding box center [327, 372] width 153 height 28
click at [447, 342] on div "Select Item" at bounding box center [447, 334] width 62 height 16
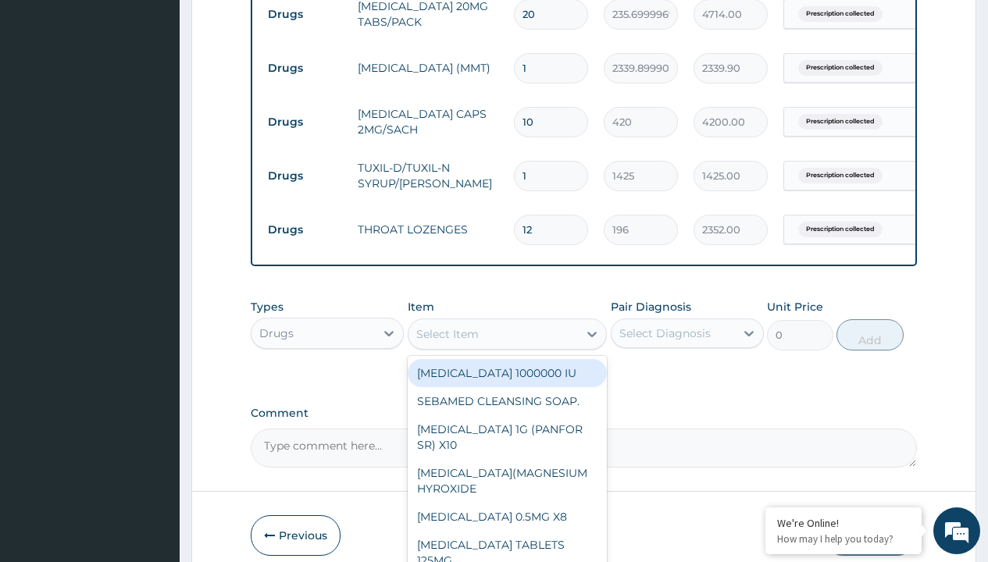
type input "zinc 20mg by 10"
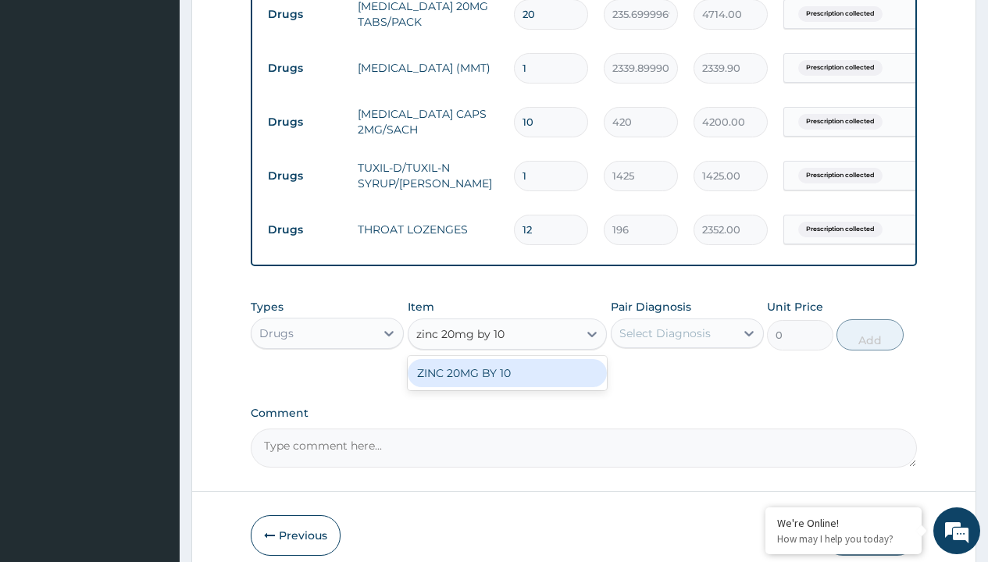
click at [507, 384] on div "ZINC 20MG BY 10" at bounding box center [508, 373] width 200 height 28
type input "15"
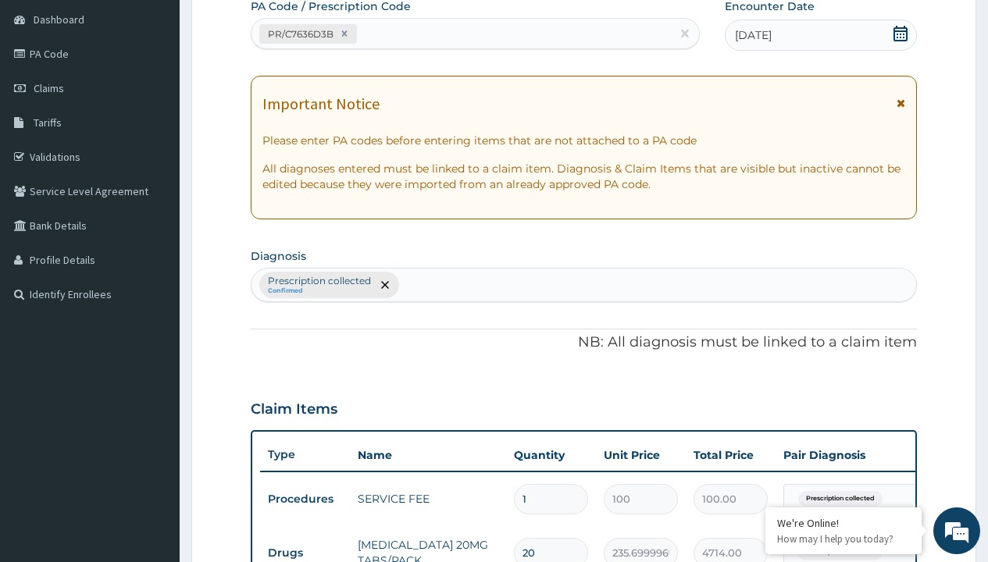
type input "prescription collected"
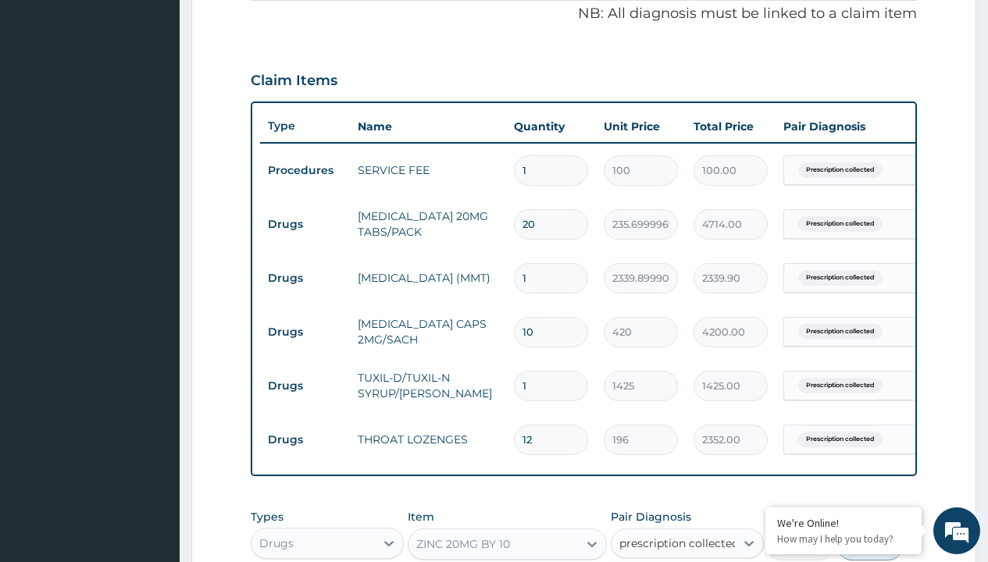
checkbox input "true"
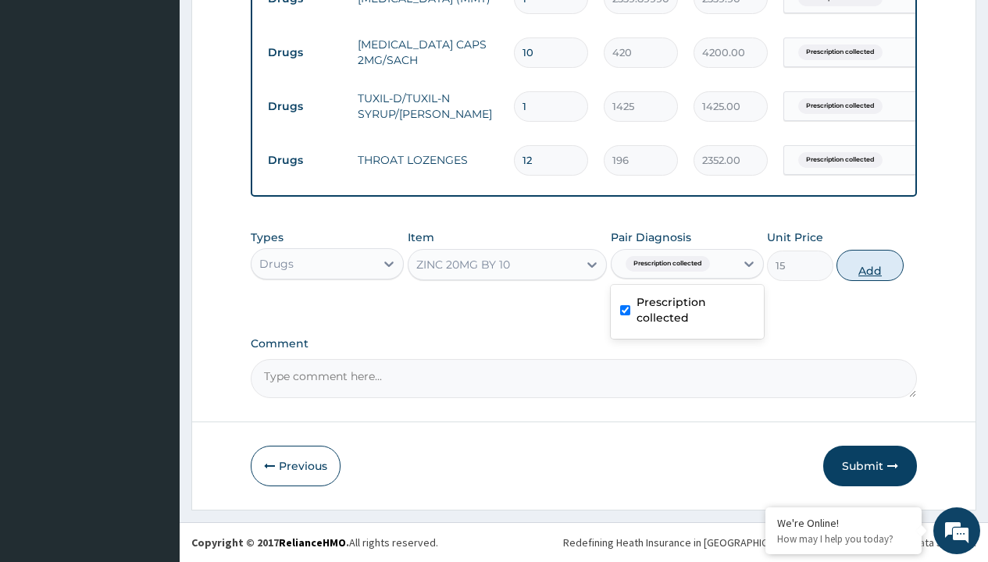
click at [870, 265] on button "Add" at bounding box center [869, 265] width 66 height 31
type input "0"
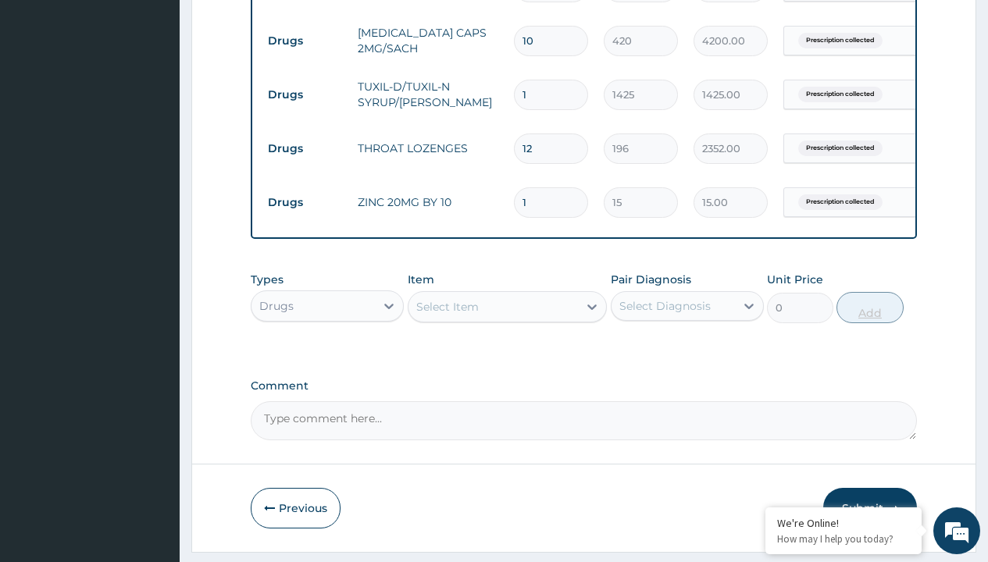
type input "10"
type input "150.00"
type input "10"
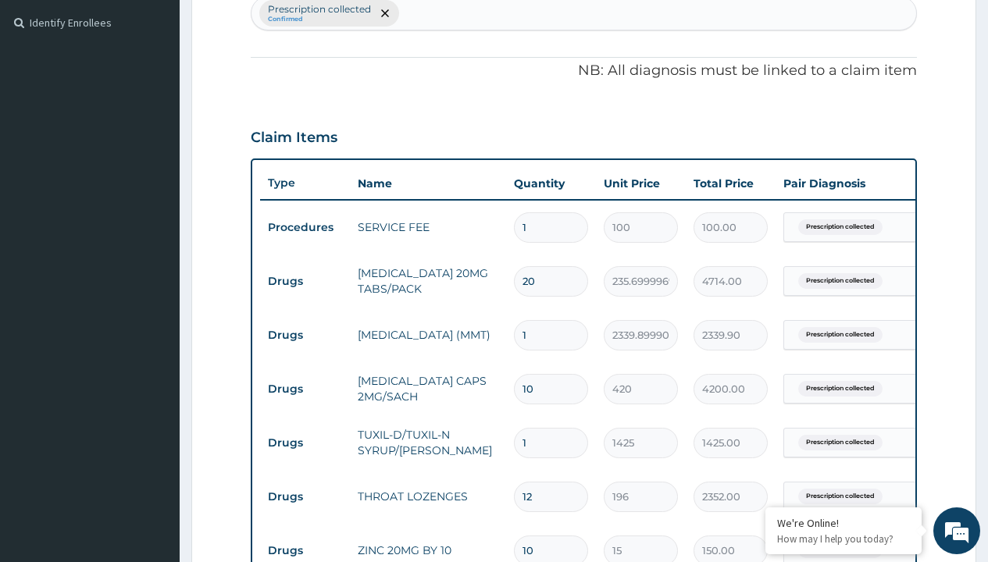
type input "drugs"
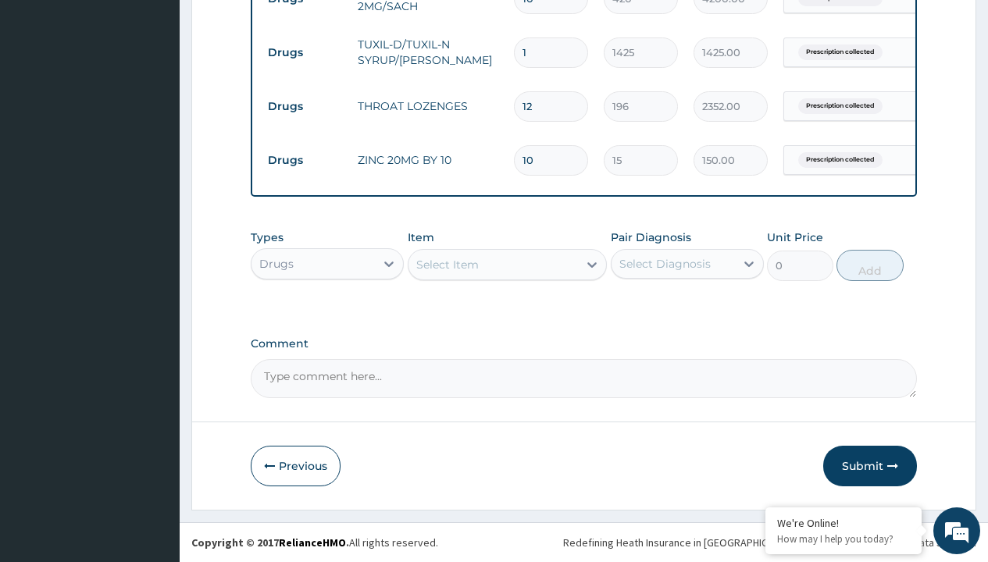
click at [447, 264] on div "Select Item" at bounding box center [447, 265] width 62 height 16
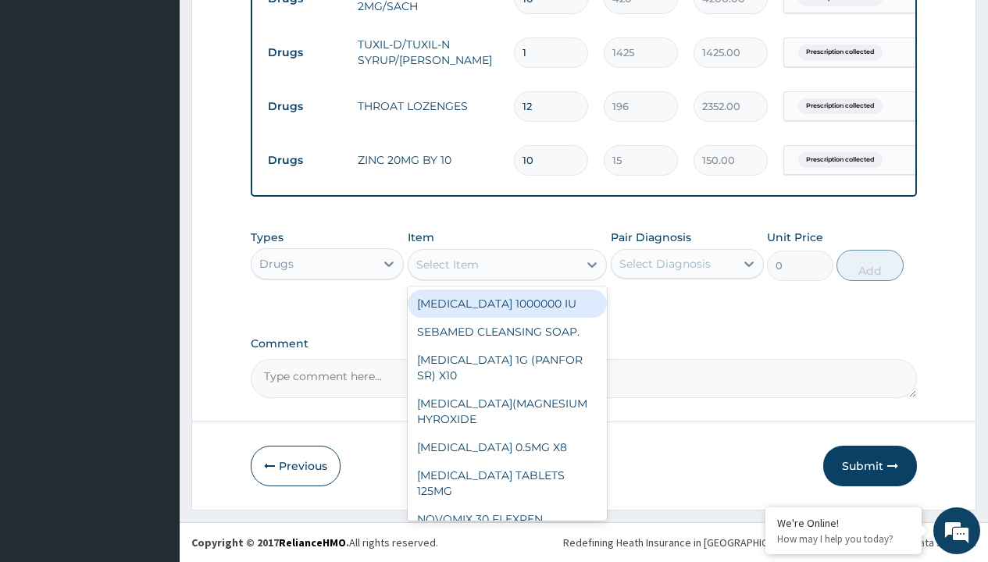
type input "loratadine 10mg by afrab/sach"
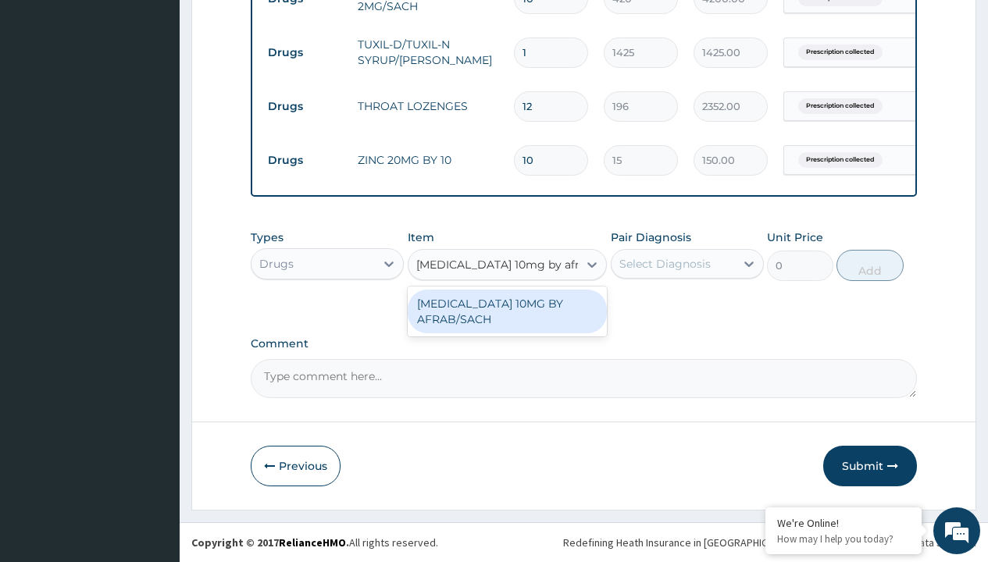
click at [507, 311] on div "[MEDICAL_DATA] 10MG BY AFRAB/SACH" at bounding box center [508, 312] width 200 height 44
type input "70"
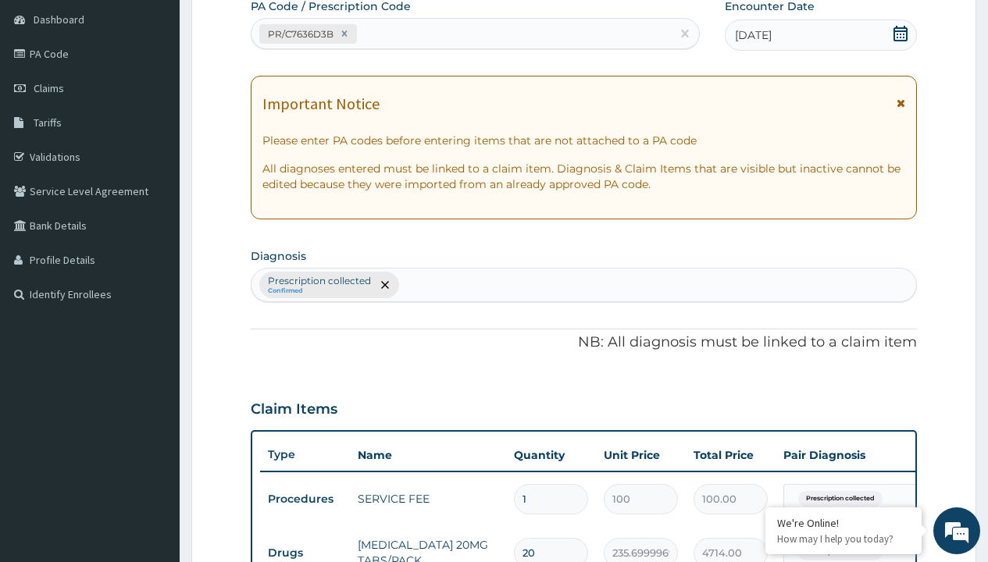
type input "prescription collected"
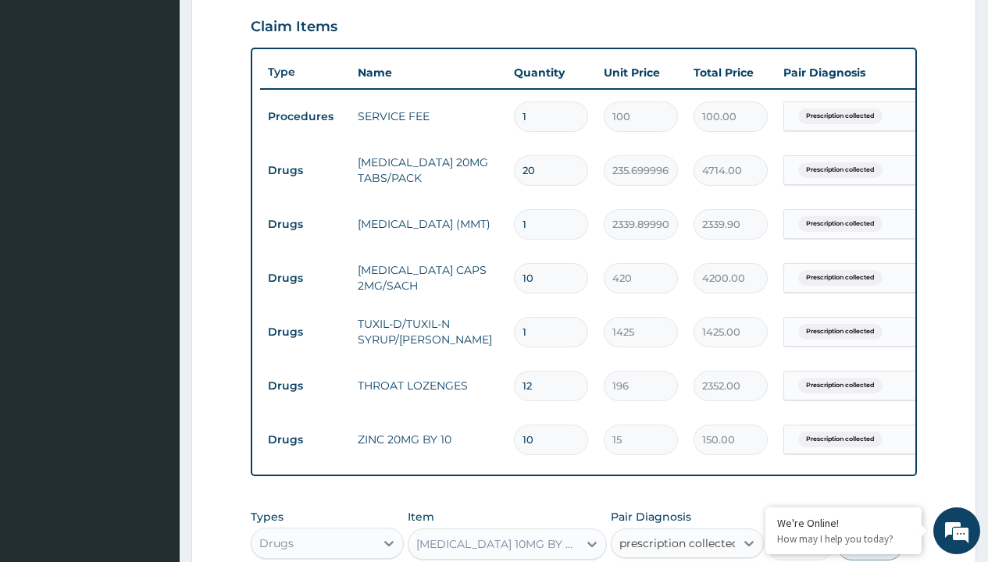
checkbox input "true"
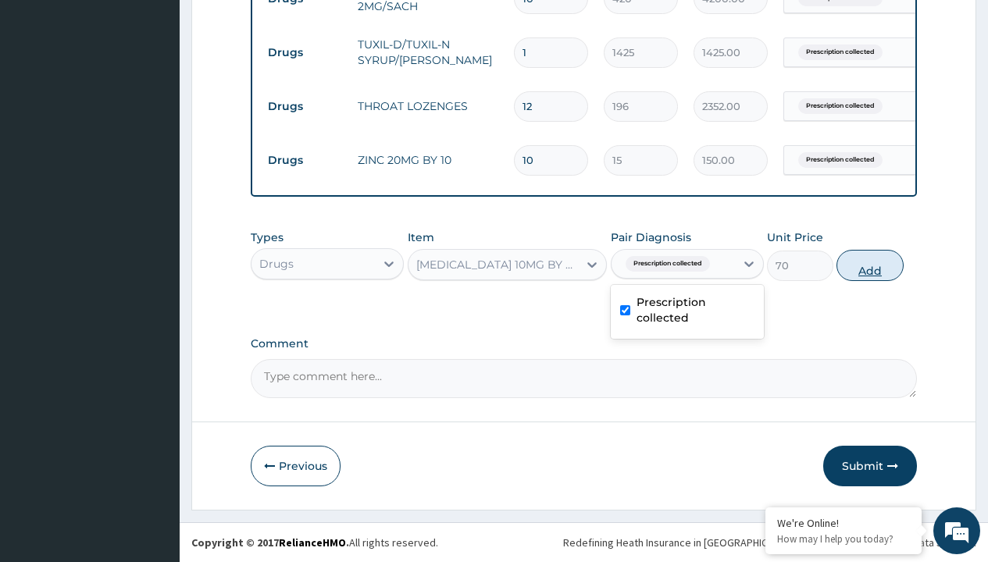
click at [870, 265] on button "Add" at bounding box center [869, 265] width 66 height 31
type input "0"
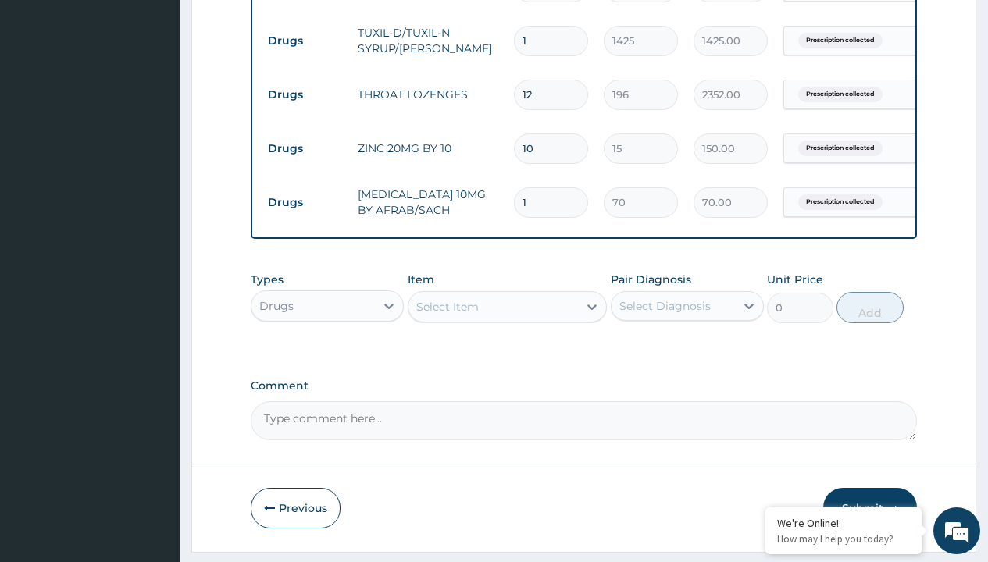
type input "10"
type input "700.00"
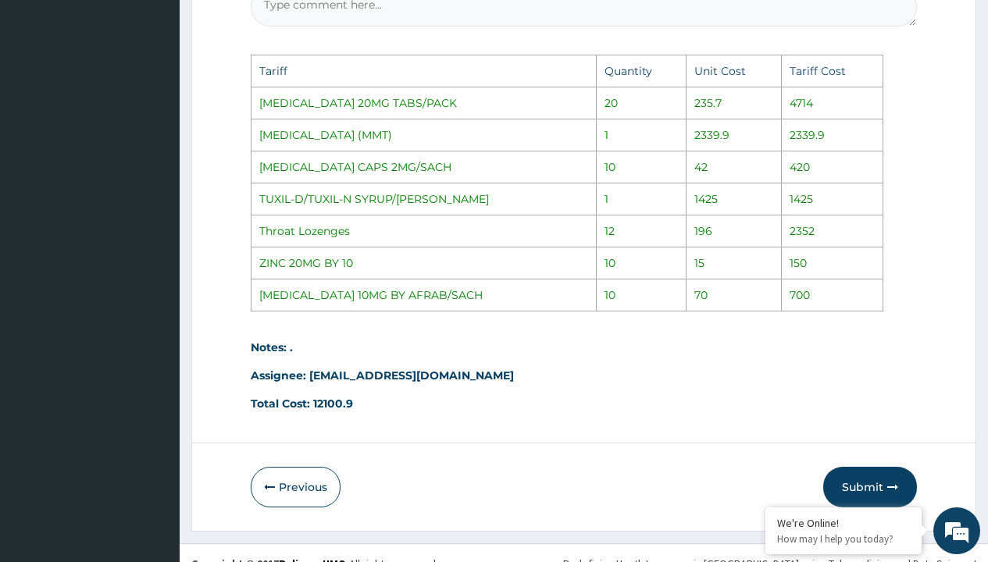
type input "10"
click at [773, 176] on td "42" at bounding box center [733, 167] width 95 height 32
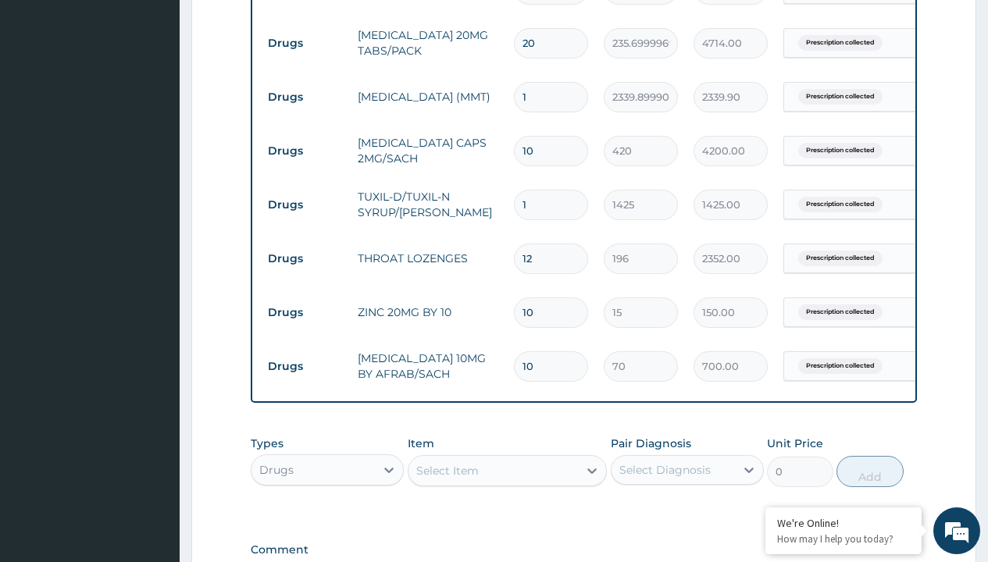
scroll to position [638, 0]
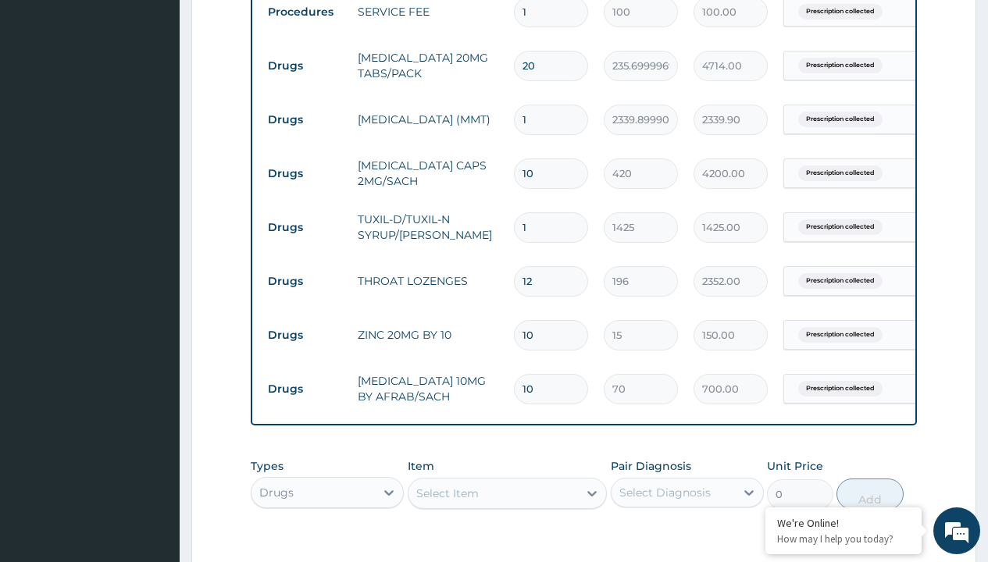
click at [547, 176] on input "10" at bounding box center [551, 174] width 74 height 30
type input "1"
type input "420.00"
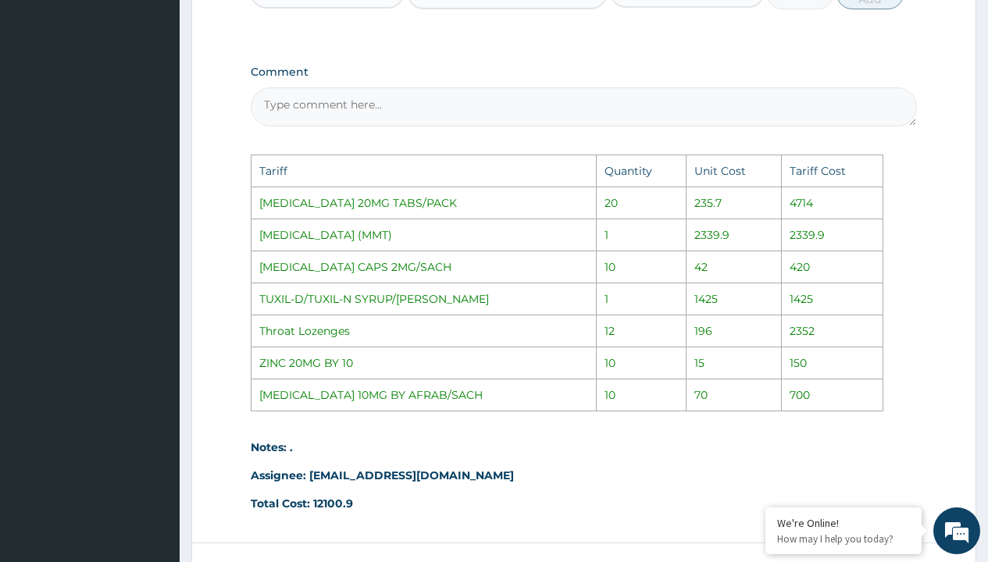
scroll to position [1271, 0]
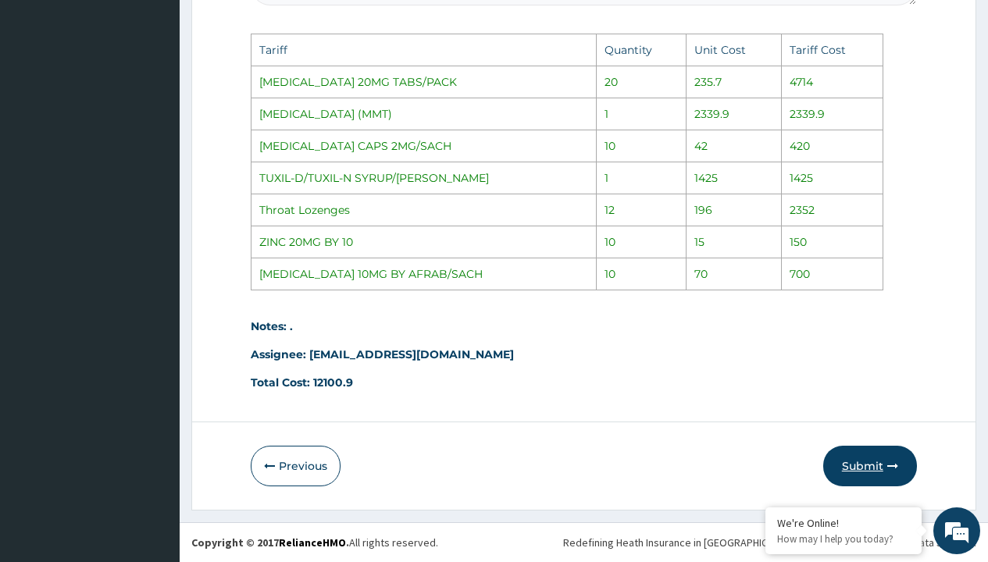
type input "1"
click at [869, 464] on button "Submit" at bounding box center [870, 466] width 94 height 41
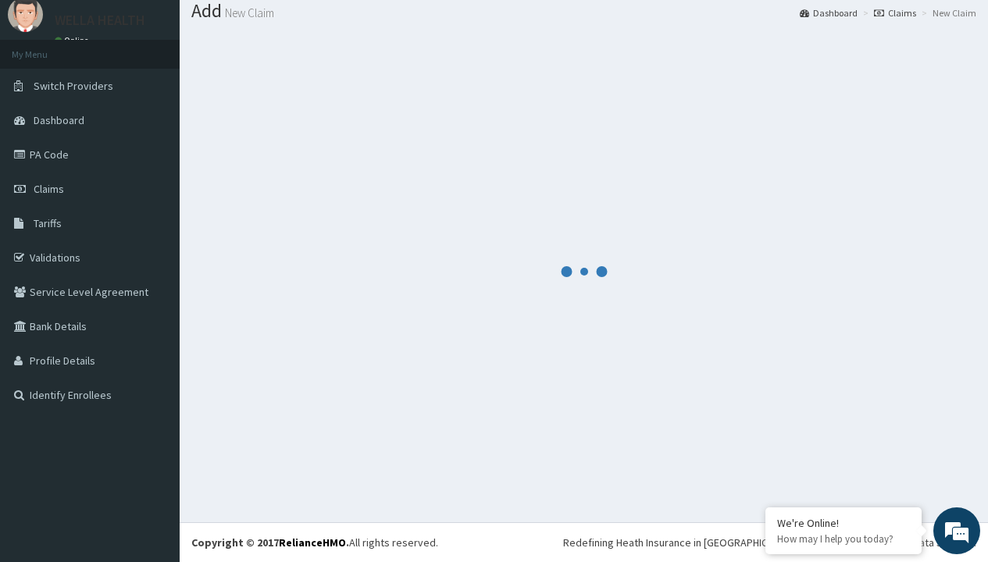
scroll to position [878, 0]
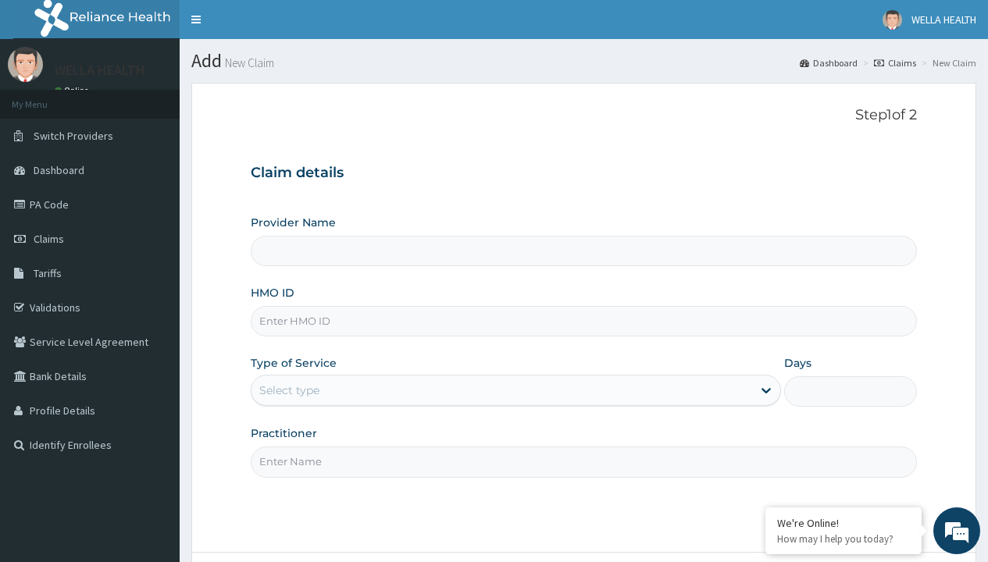
type input "WellaHealth(TELEMEDICINE)"
type input "LMG/10237/A"
type input "WellaHealth"
click at [289, 390] on div "Select type" at bounding box center [289, 391] width 60 height 16
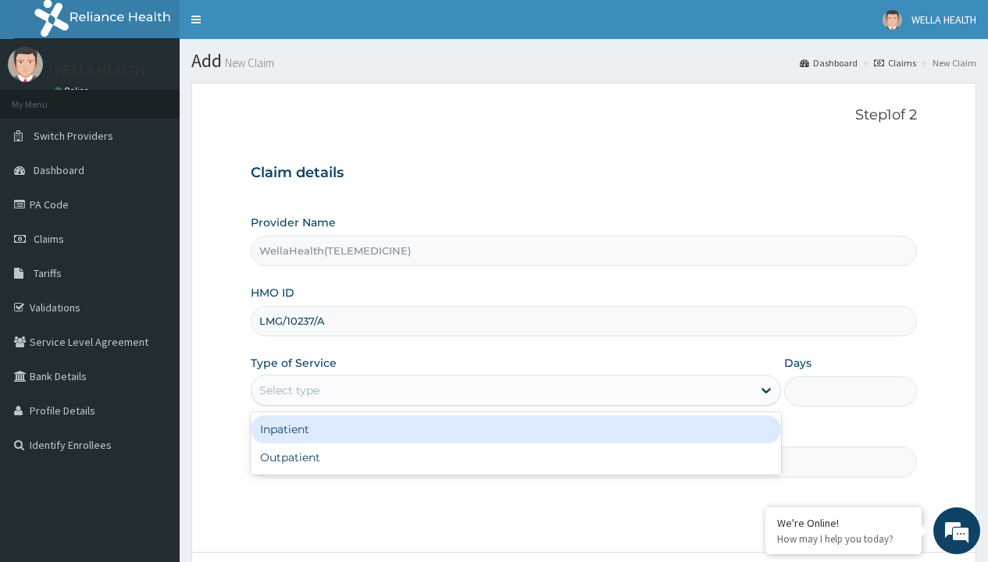
click at [515, 458] on div "Outpatient" at bounding box center [516, 458] width 530 height 28
type input "1"
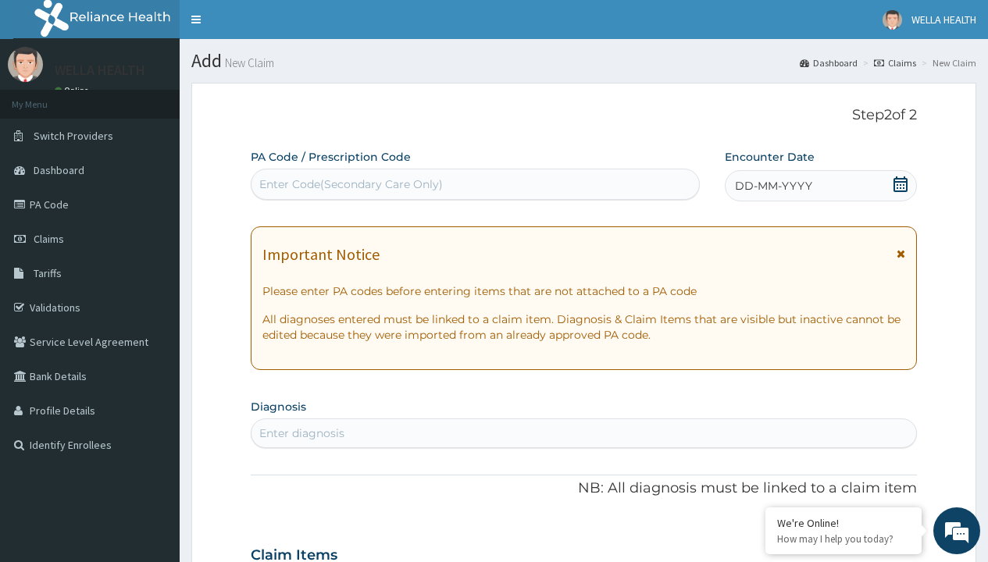
scroll to position [130, 0]
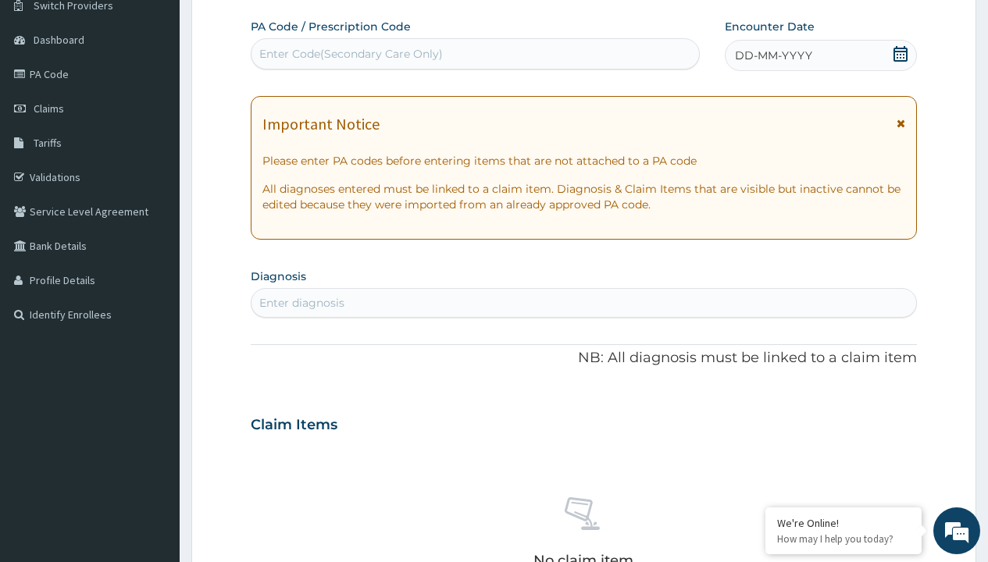
click at [772, 55] on span "DD-MM-YYYY" at bounding box center [773, 56] width 77 height 16
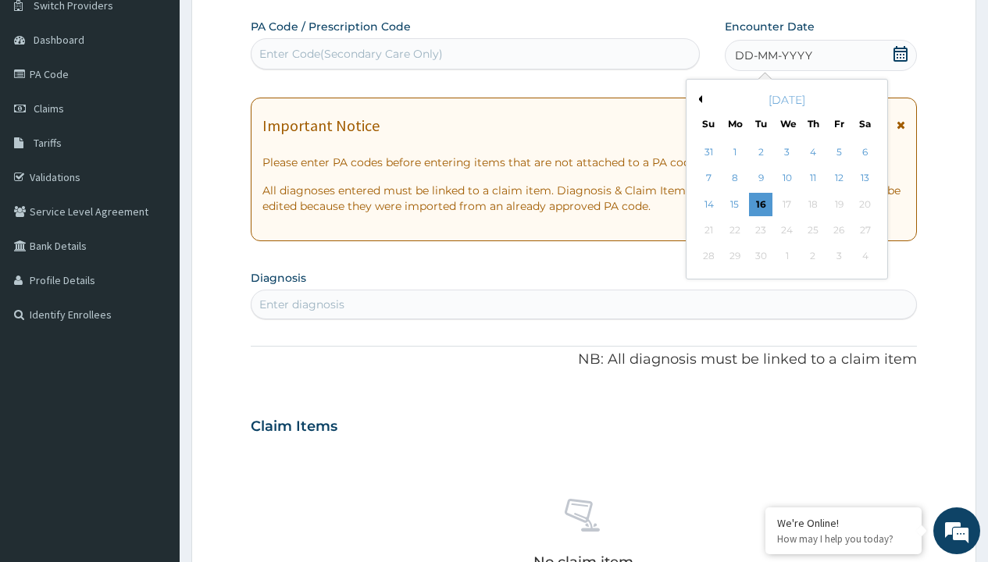
click at [697, 99] on button "Previous Month" at bounding box center [698, 99] width 8 height 8
click at [760, 204] on div "12" at bounding box center [760, 204] width 23 height 23
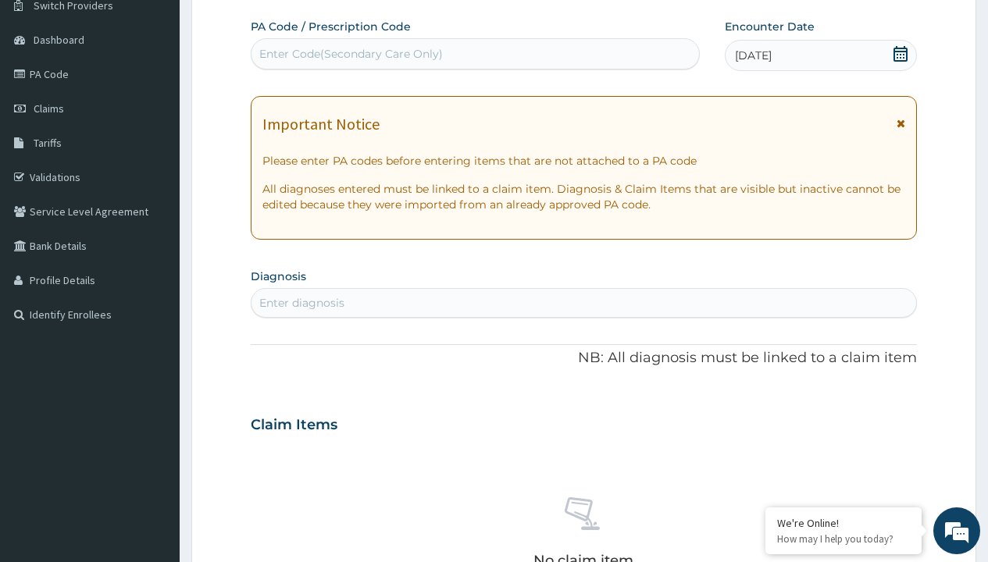
click at [350, 54] on div "Enter Code(Secondary Care Only)" at bounding box center [350, 54] width 183 height 16
type input "PR/F5C14B9B"
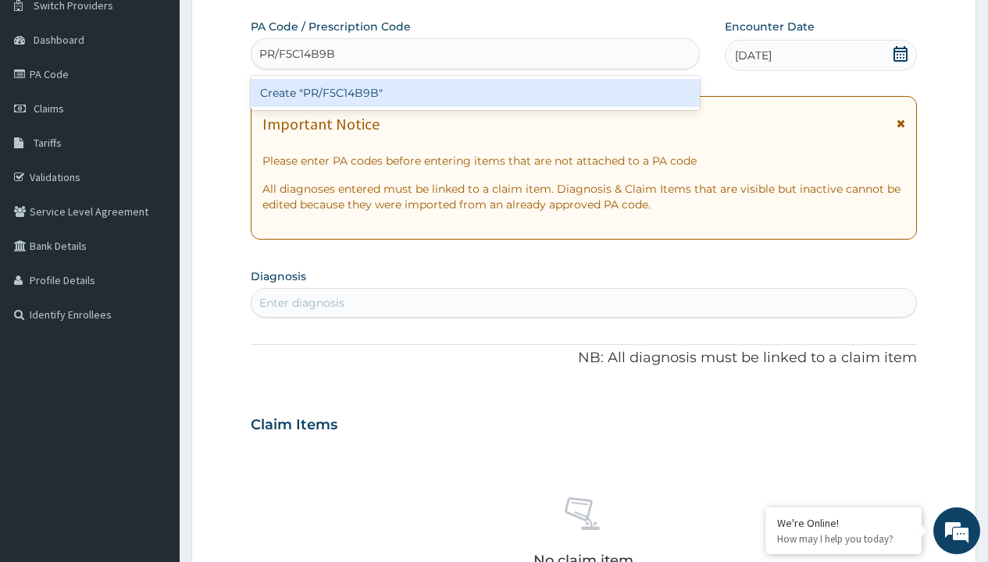
scroll to position [0, 0]
click at [475, 93] on div "Create "PR/F5C14B9B"" at bounding box center [475, 93] width 448 height 28
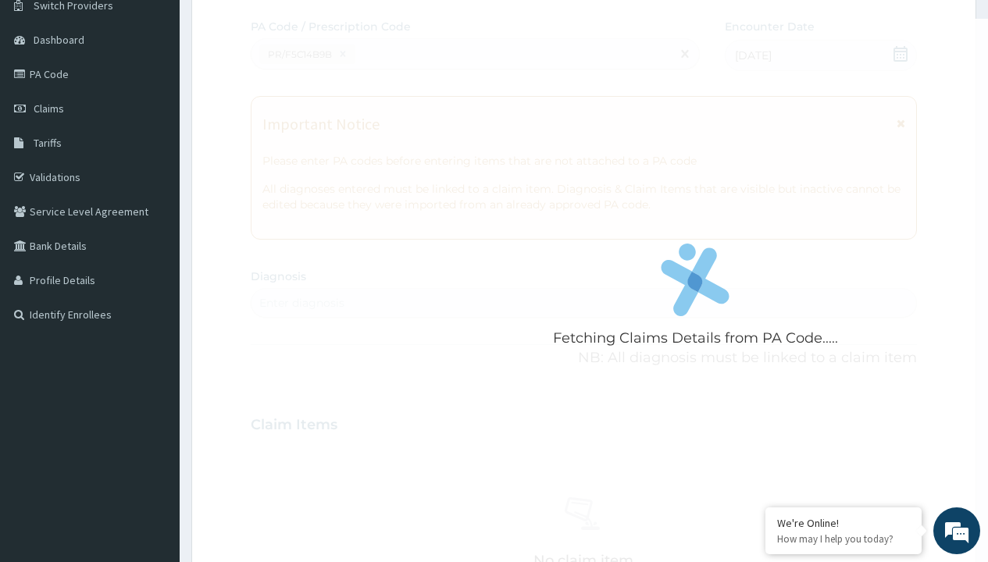
click at [301, 303] on div "Enter diagnosis" at bounding box center [301, 303] width 85 height 16
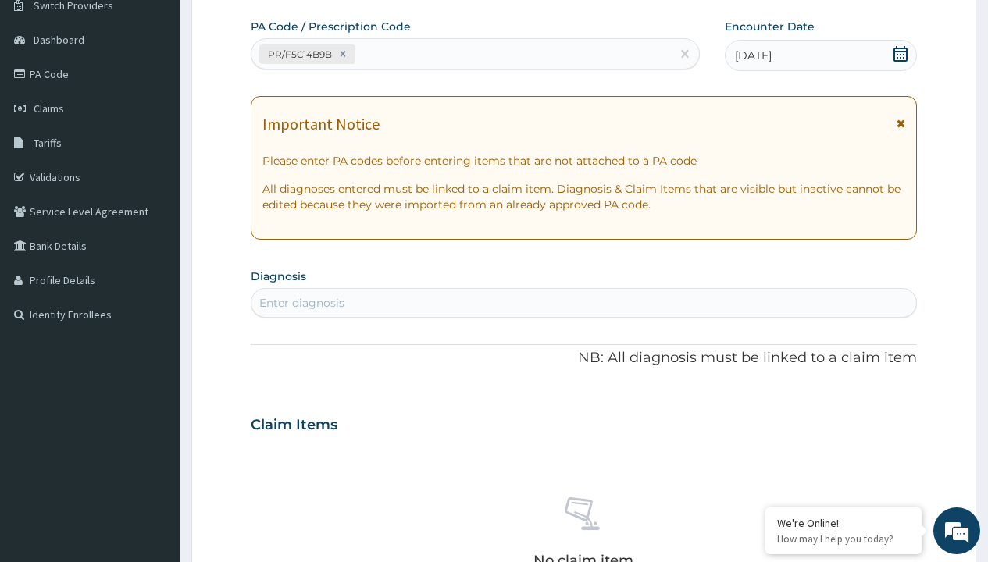
type input "prescription collected"
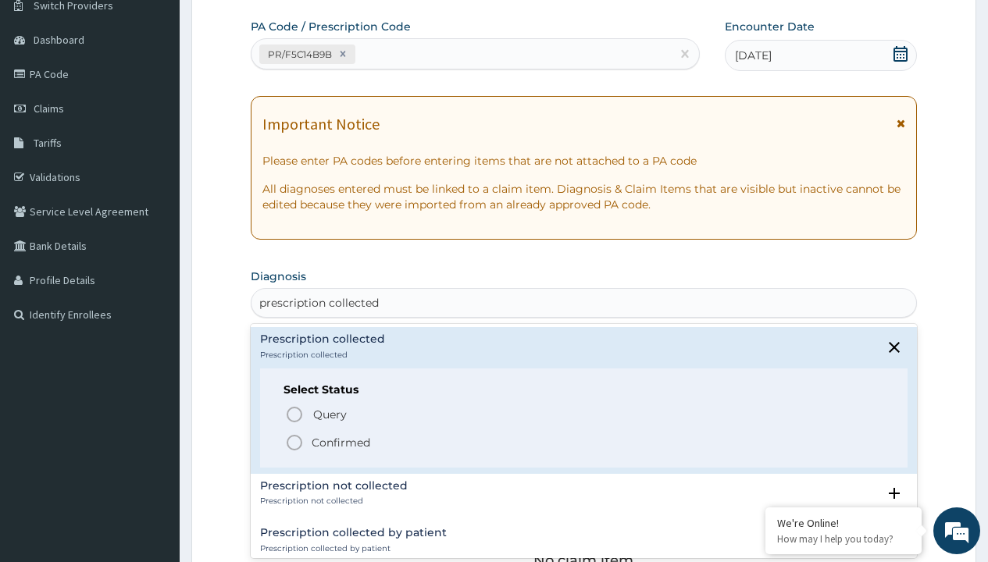
click at [340, 442] on p "Confirmed" at bounding box center [341, 443] width 59 height 16
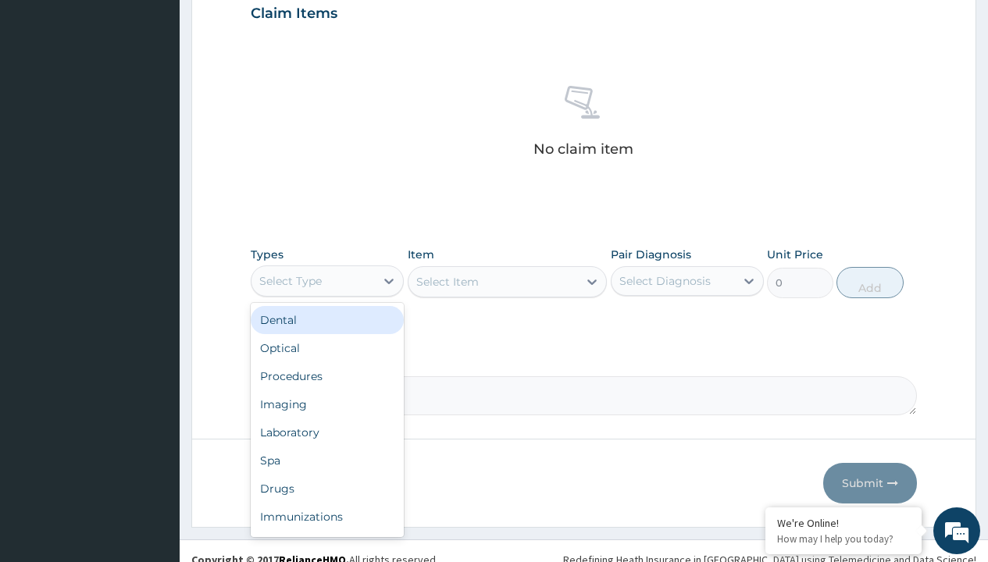
type input "procedures"
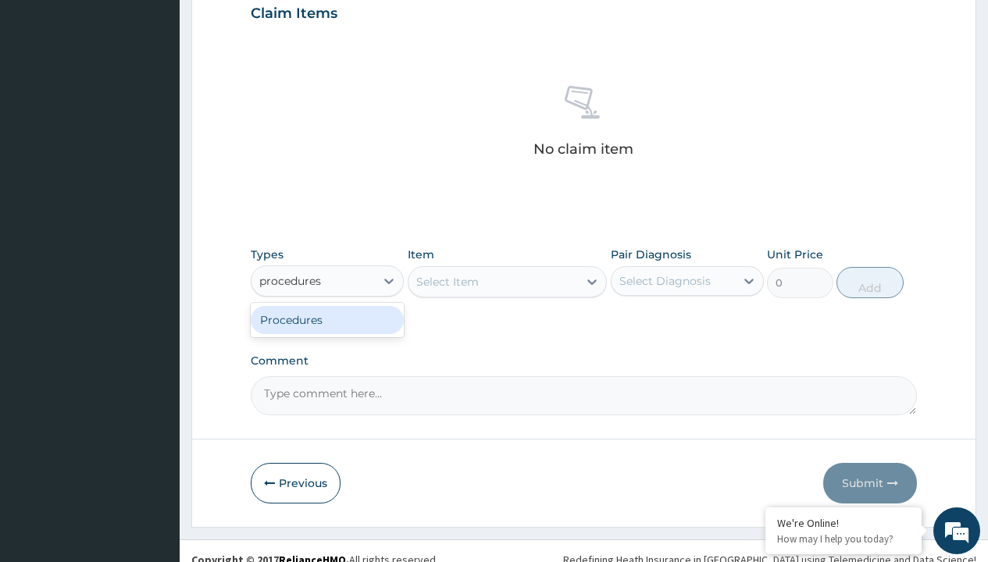
click at [327, 319] on div "Procedures" at bounding box center [327, 320] width 153 height 28
click at [447, 281] on div "Select Item" at bounding box center [447, 282] width 62 height 16
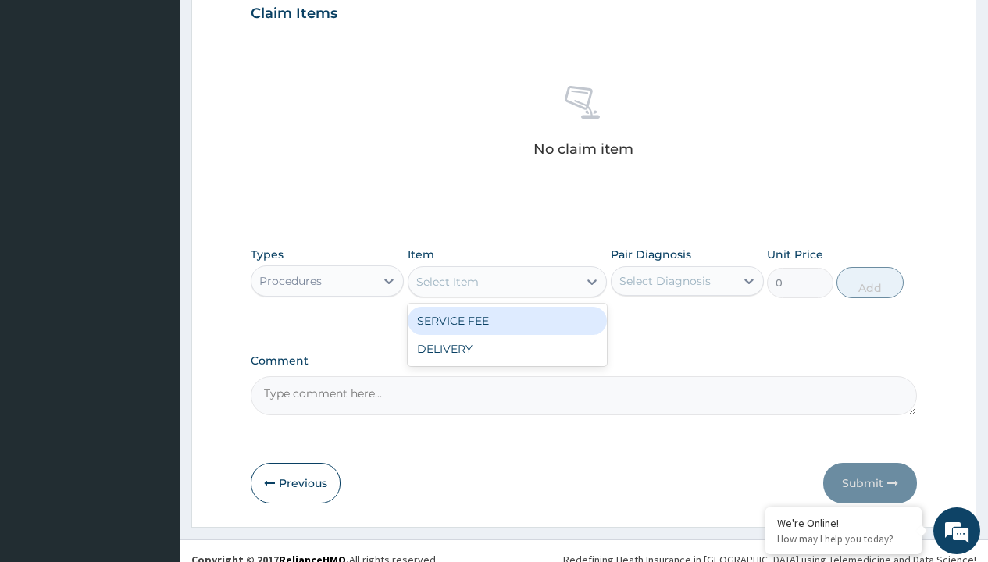
type input "service fee"
click at [507, 320] on div "SERVICE FEE" at bounding box center [508, 321] width 200 height 28
type input "100"
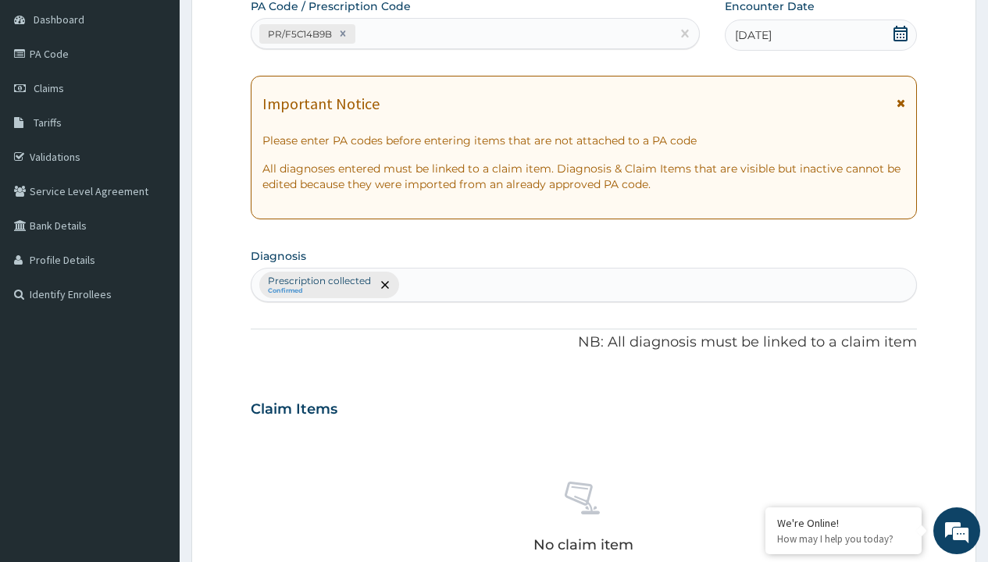
type input "prescription collected"
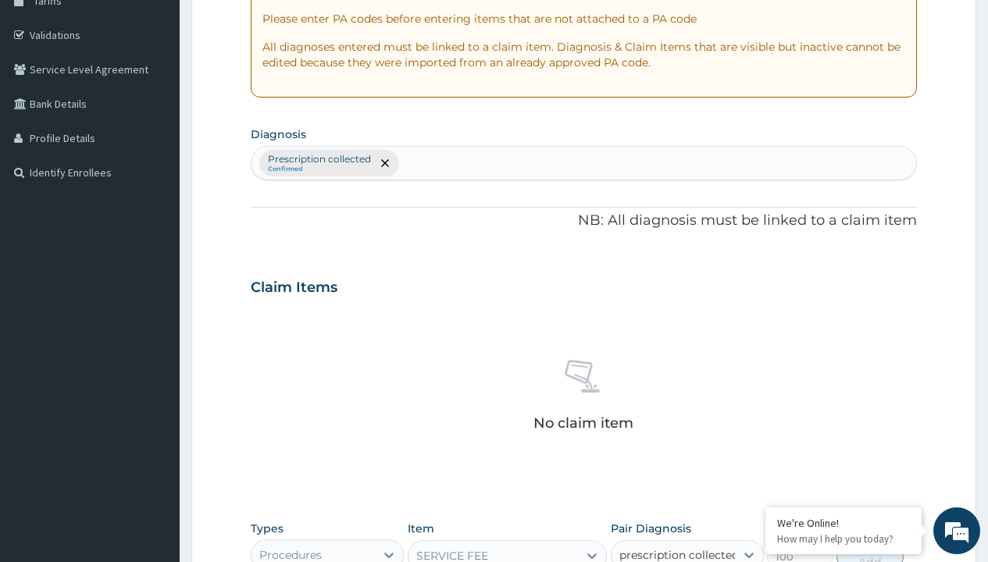
checkbox input "true"
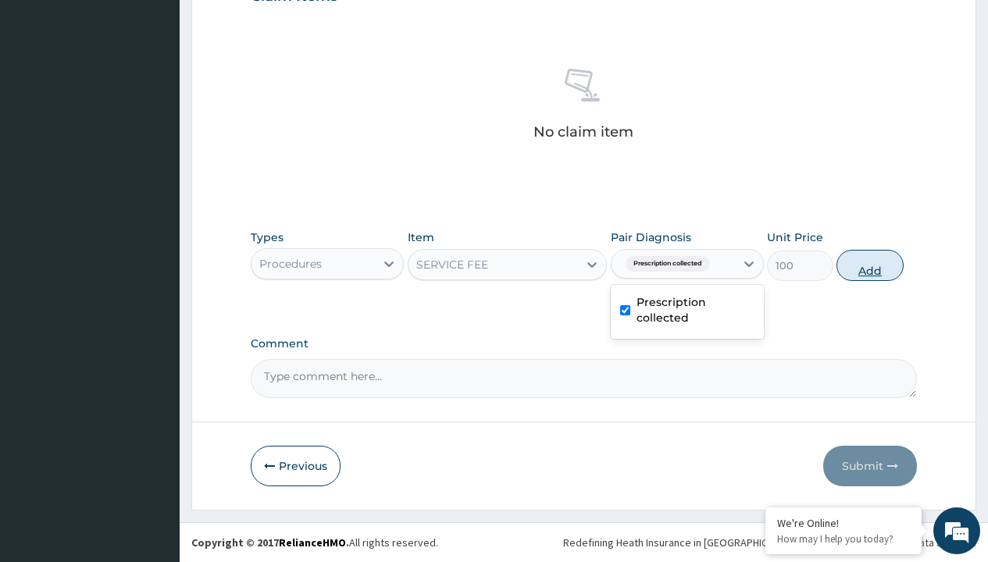
click at [870, 265] on button "Add" at bounding box center [869, 265] width 66 height 31
type input "0"
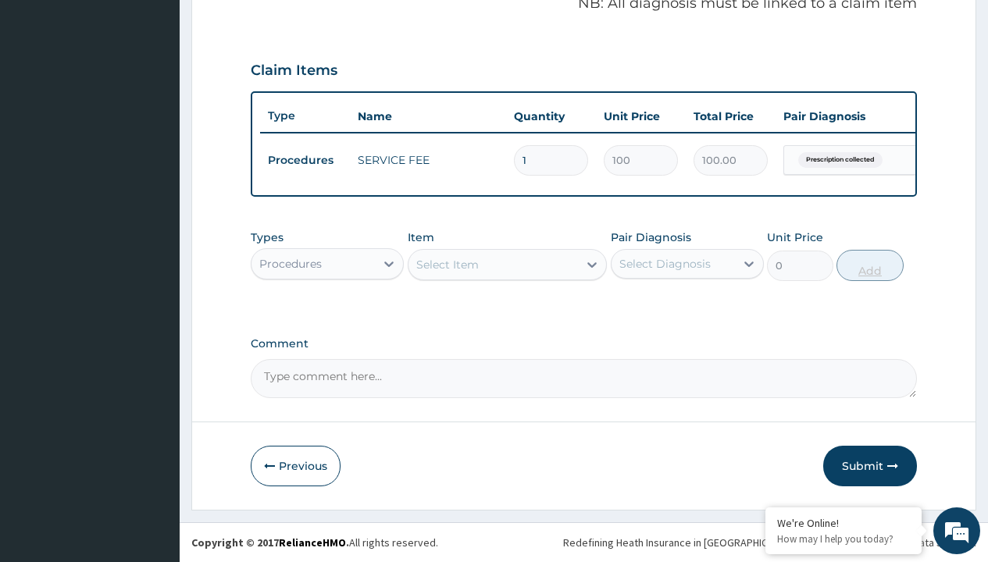
scroll to position [501, 0]
click at [290, 263] on div "Procedures" at bounding box center [290, 264] width 62 height 16
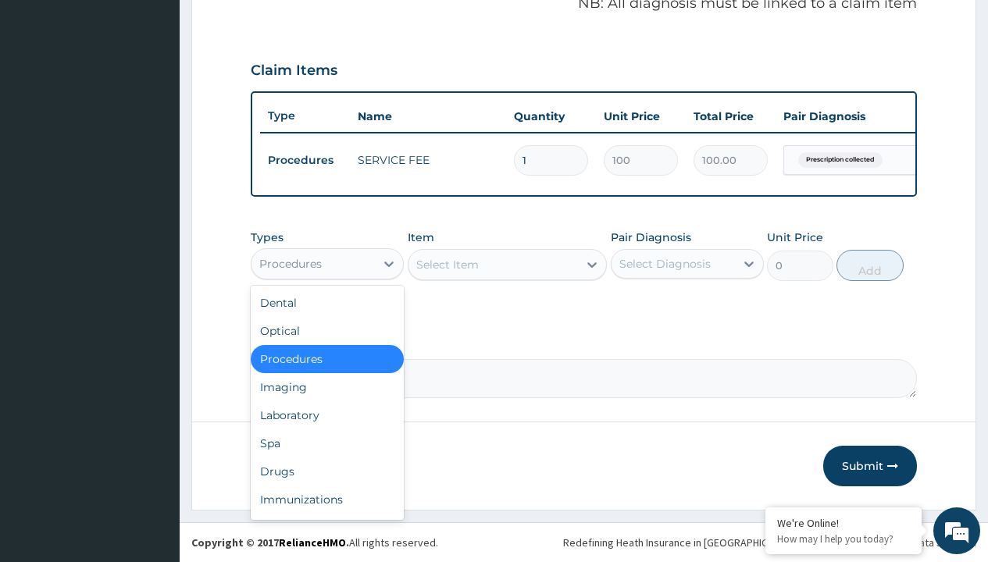
type input "drugs"
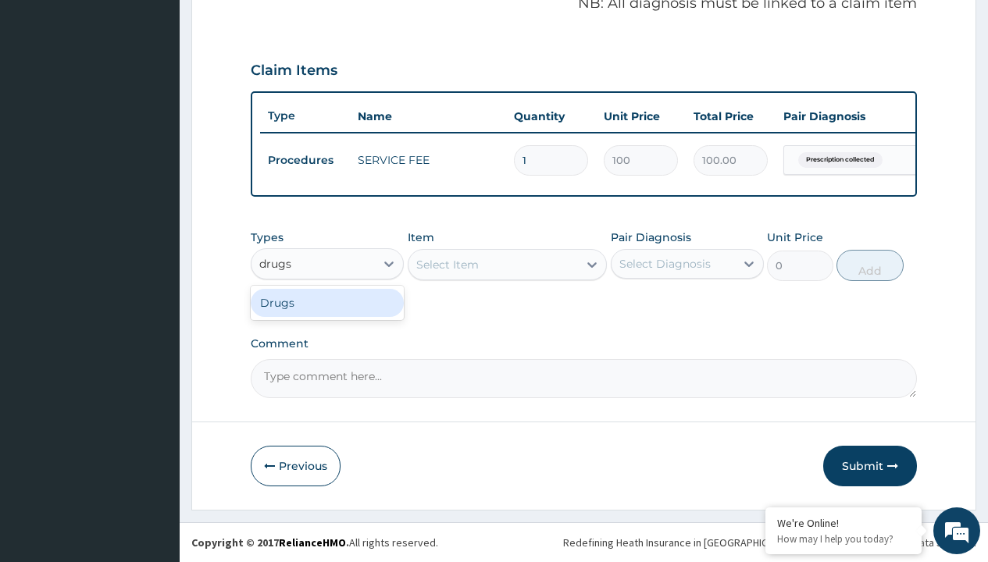
click at [327, 302] on div "Drugs" at bounding box center [327, 303] width 153 height 28
click at [447, 264] on div "Select Item" at bounding box center [508, 264] width 200 height 31
type input "[MEDICAL_DATA] 500mg tablet emzor/sach"
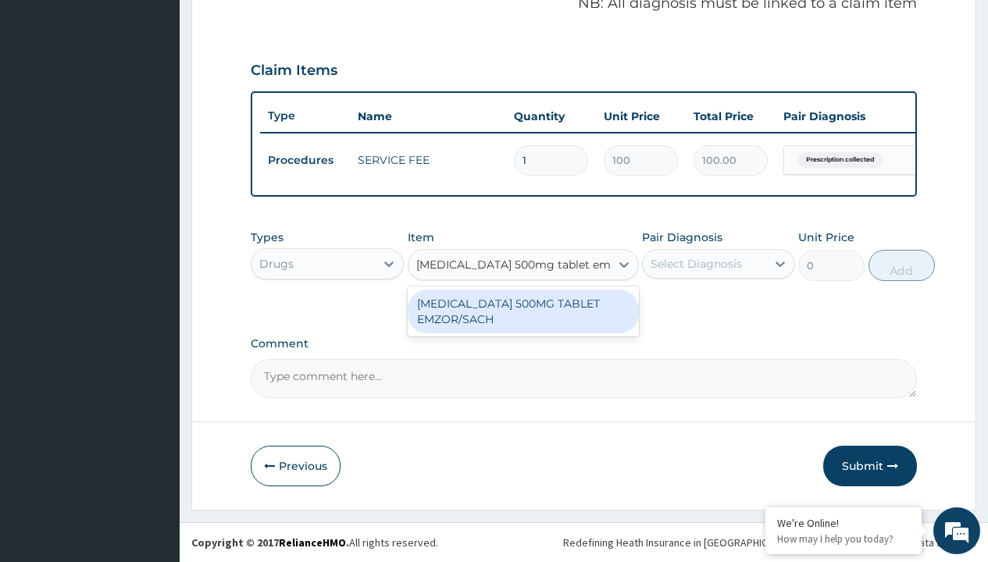
click at [522, 311] on div "[MEDICAL_DATA] 500MG TABLET EMZOR/SACH" at bounding box center [523, 312] width 231 height 44
type input "24"
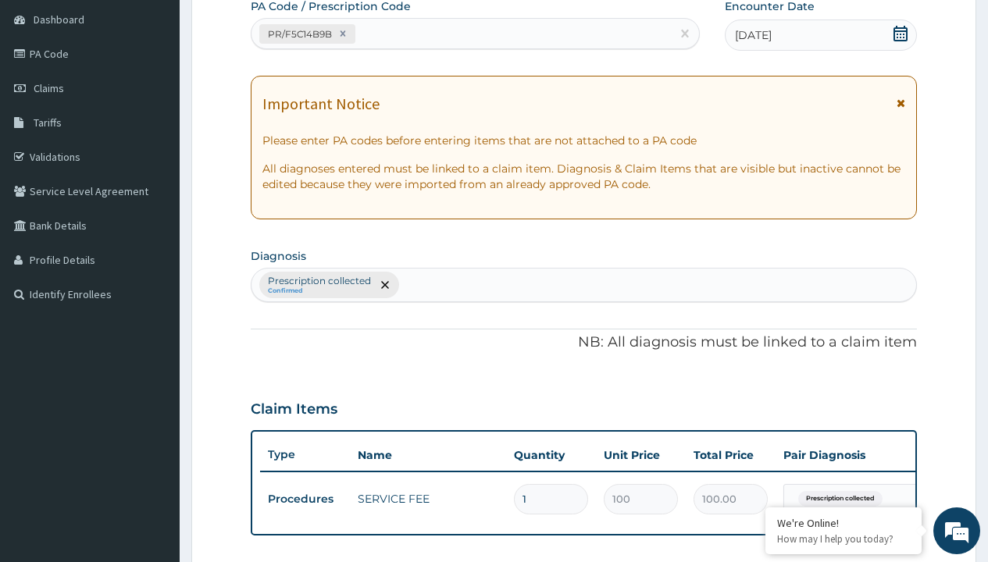
type input "prescription collected"
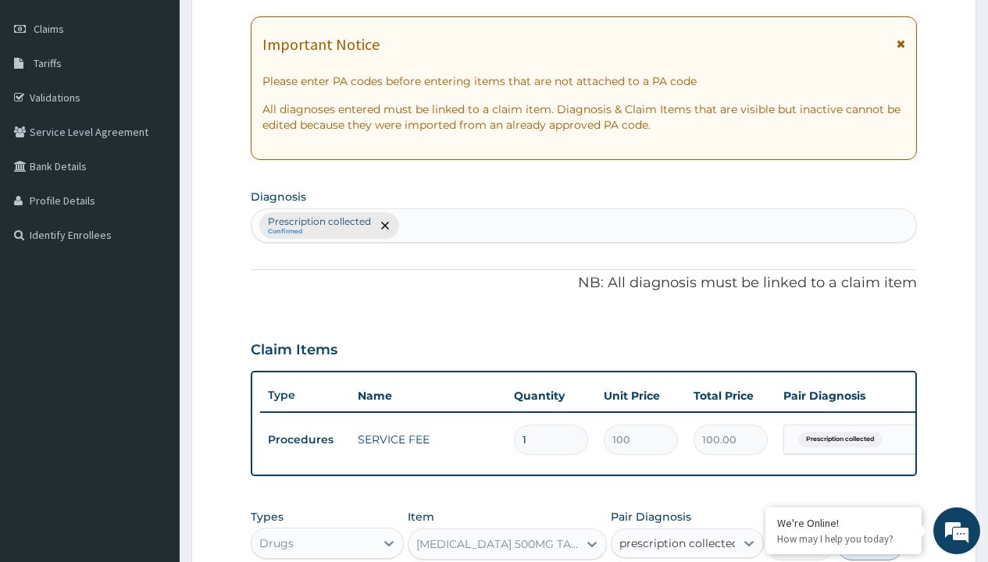
checkbox input "true"
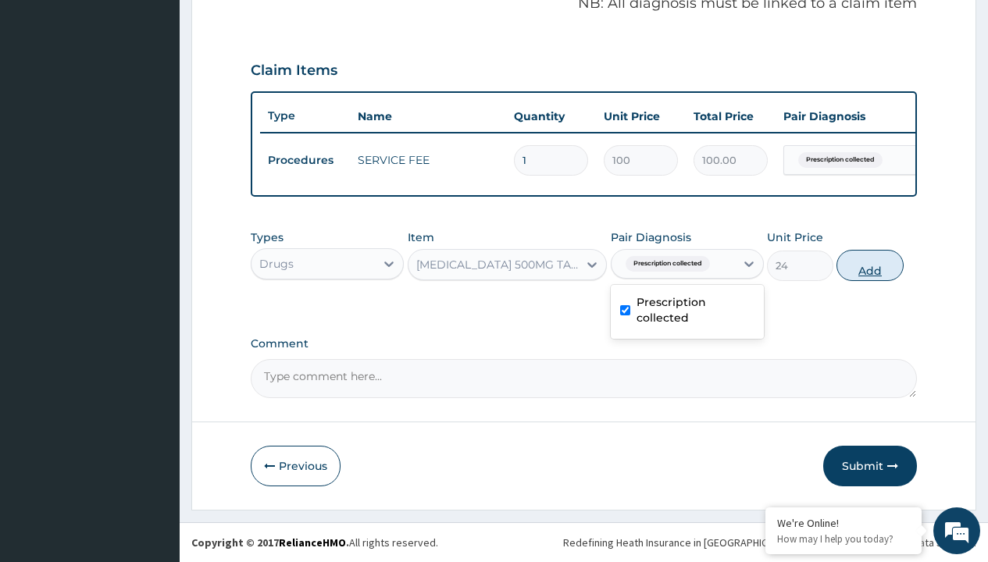
click at [870, 265] on button "Add" at bounding box center [869, 265] width 66 height 31
type input "0"
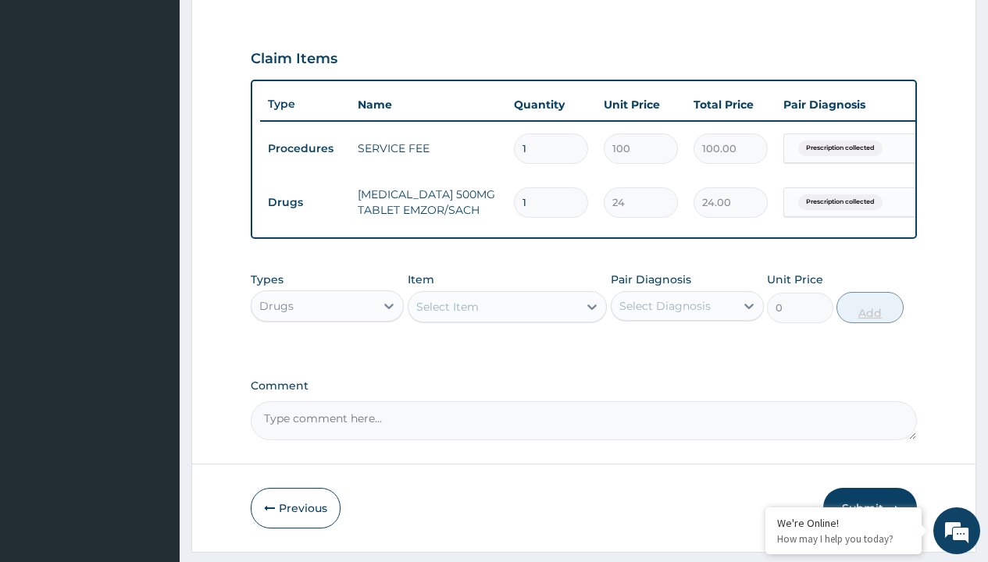
type input "24"
type input "576.00"
type input "24"
click at [305, 202] on td "Drugs" at bounding box center [305, 202] width 90 height 29
type input "drugs"
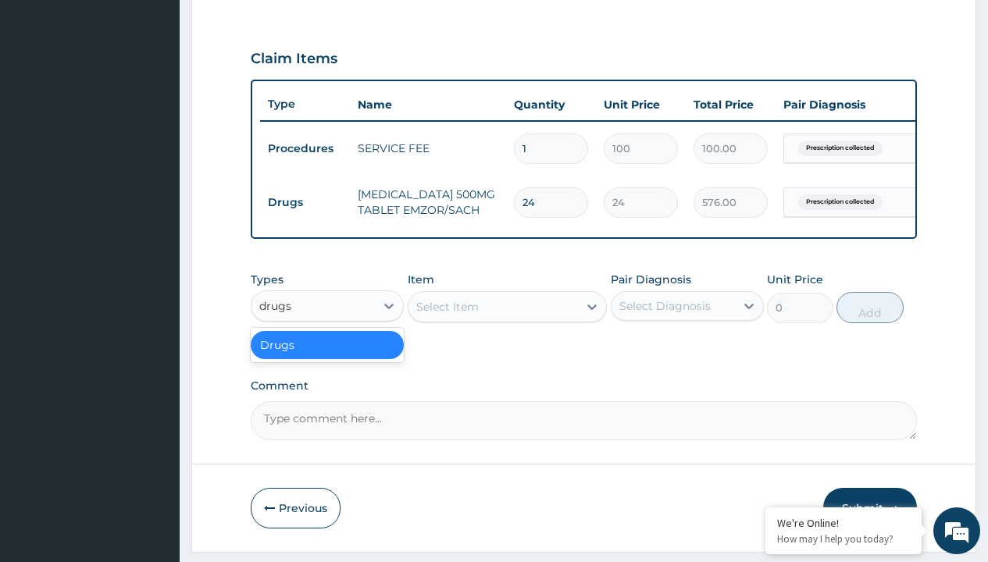
scroll to position [0, 0]
click at [327, 356] on div "Drugs" at bounding box center [327, 345] width 153 height 28
click at [447, 315] on div "Select Item" at bounding box center [447, 307] width 62 height 16
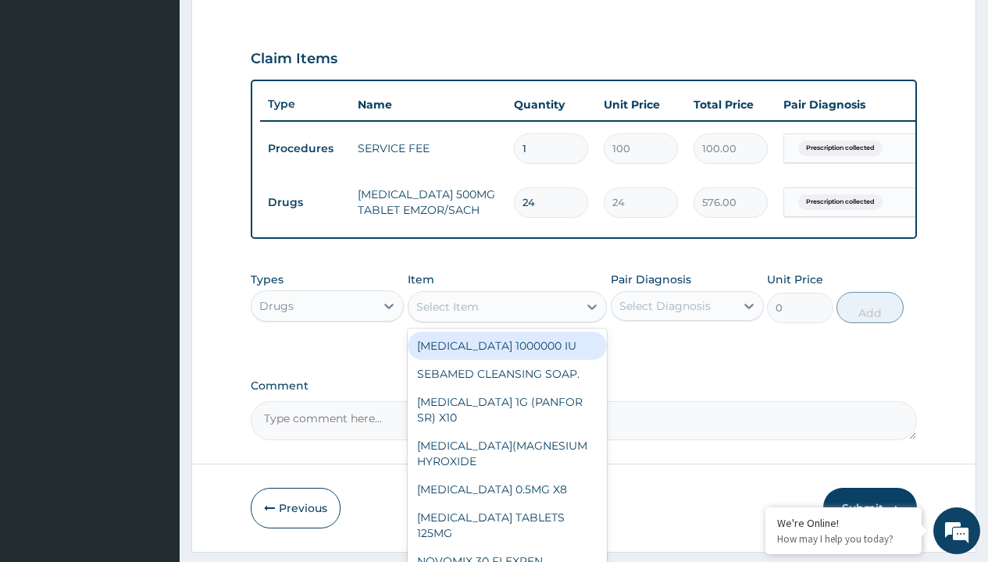
type input "tuxil-d/tuxil-n syrup/bott"
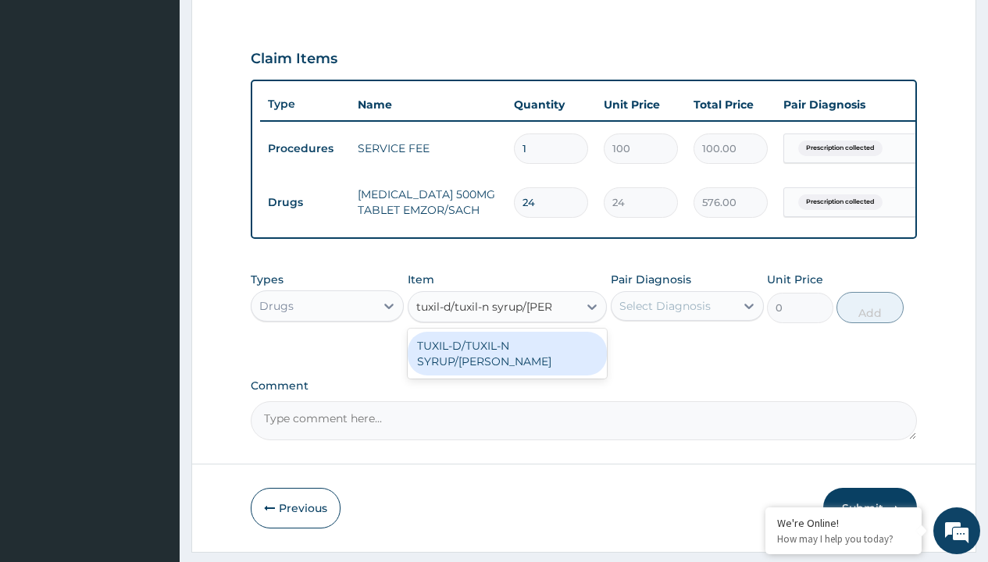
click at [507, 357] on div "TUXIL-D/TUXIL-N SYRUP/[PERSON_NAME]" at bounding box center [508, 354] width 200 height 44
type input "1425"
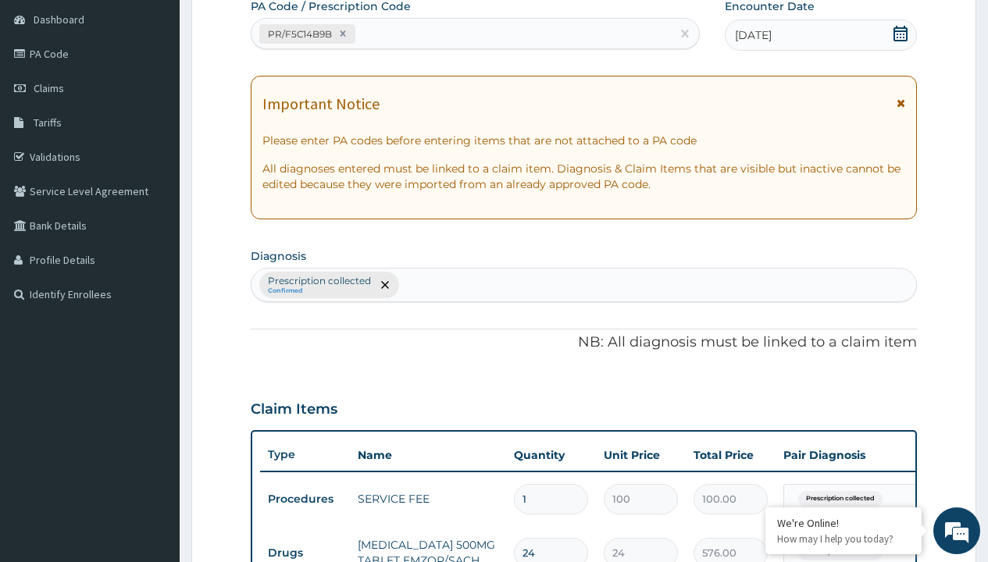
type input "prescription collected"
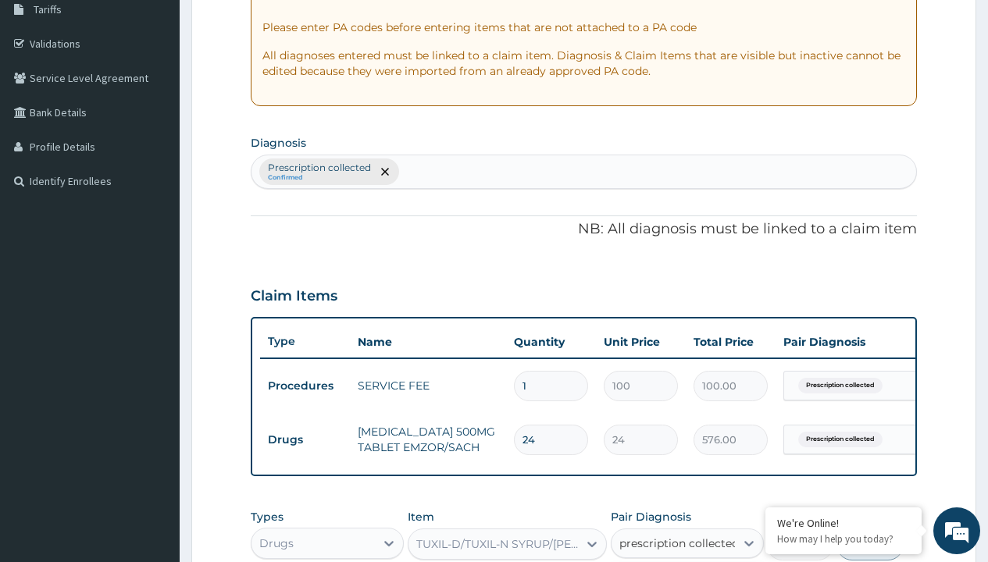
checkbox input "true"
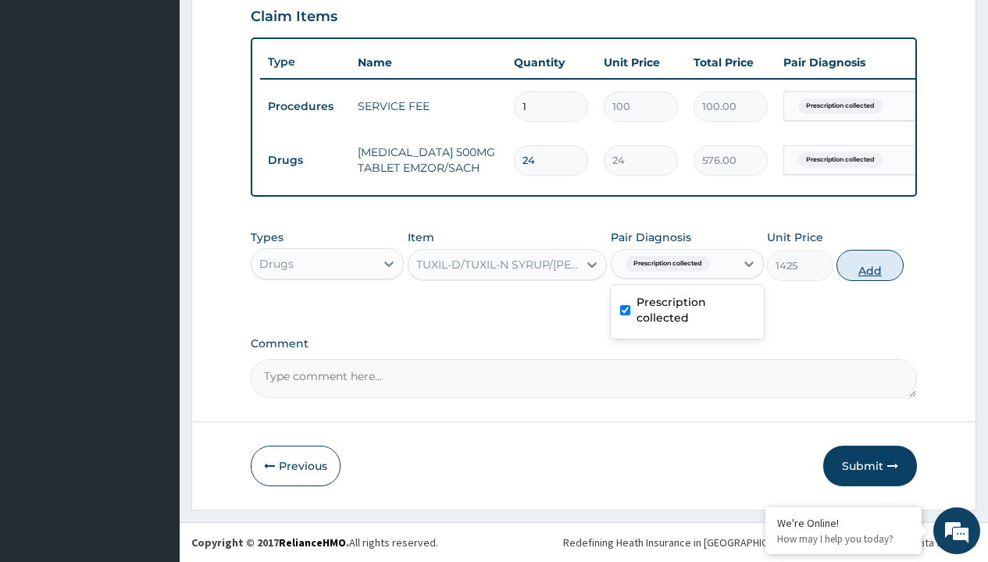
click at [870, 265] on button "Add" at bounding box center [869, 265] width 66 height 31
type input "0"
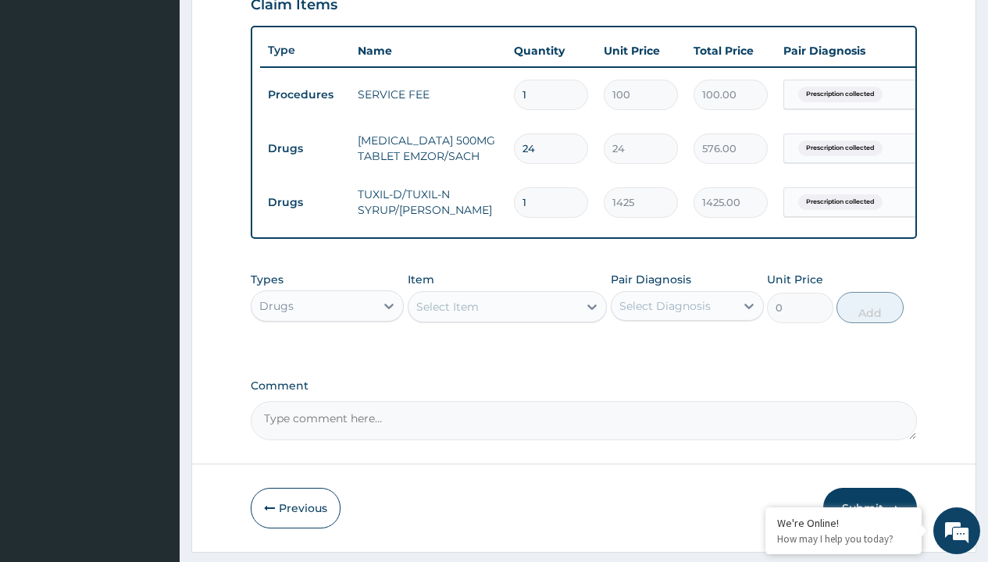
click at [305, 148] on td "Drugs" at bounding box center [305, 148] width 90 height 29
type input "drugs"
click at [327, 356] on div "Drugs" at bounding box center [327, 345] width 153 height 28
click at [447, 315] on div "Select Item" at bounding box center [447, 307] width 62 height 16
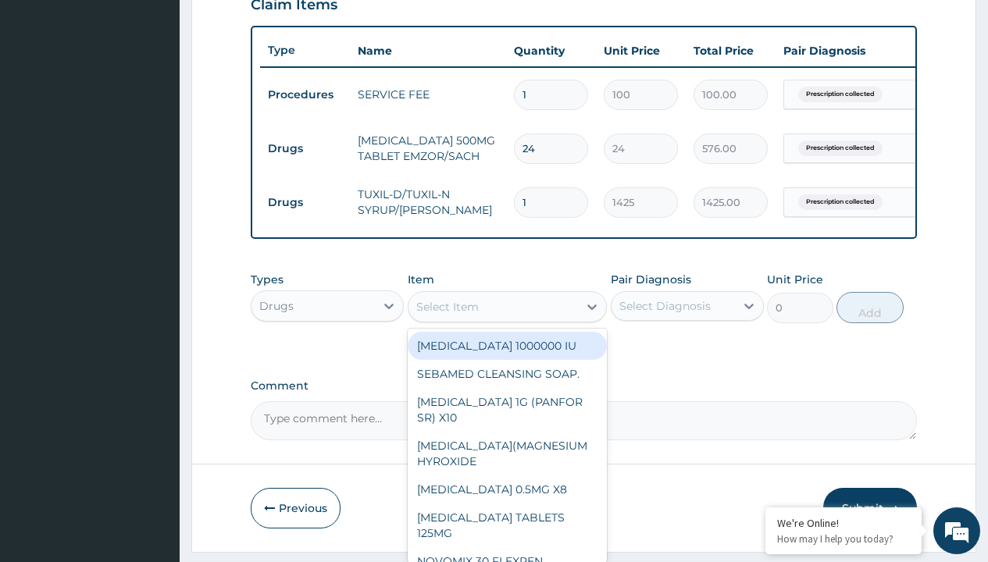
type input "cetirizine 10mg tablets/sach"
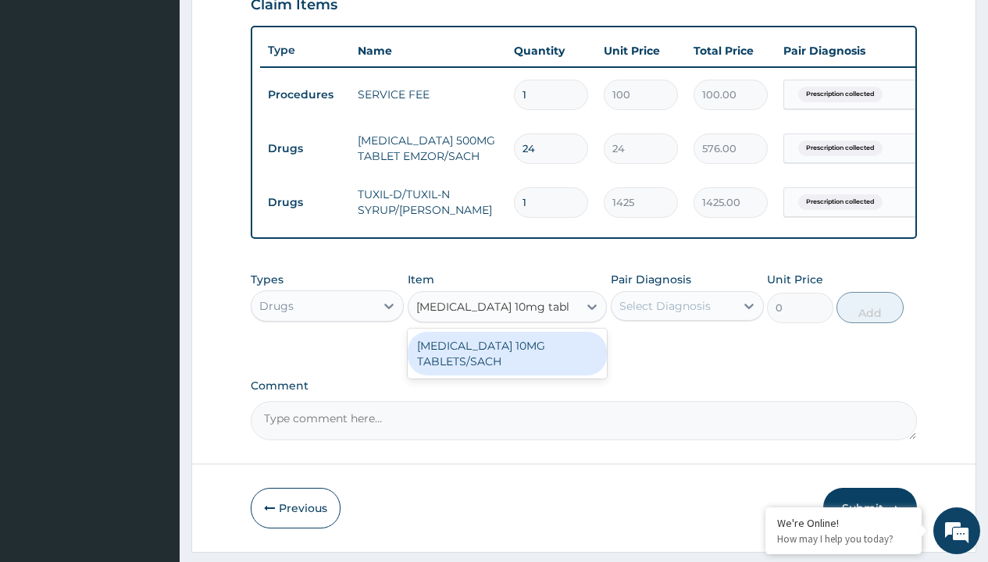
click at [507, 365] on div "[MEDICAL_DATA] 10MG TABLETS/SACH" at bounding box center [508, 354] width 200 height 44
type input "240"
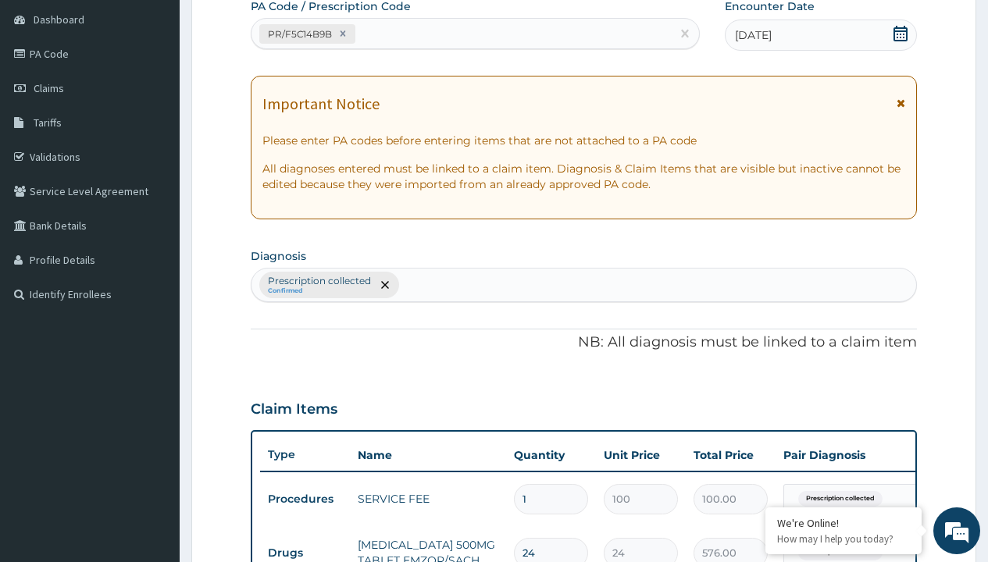
type input "prescription collected"
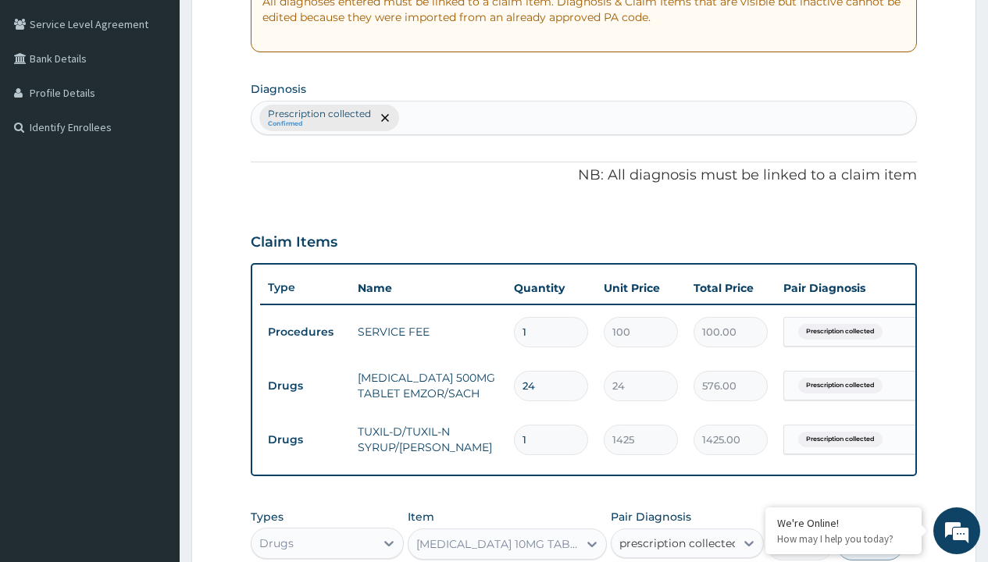
checkbox input "true"
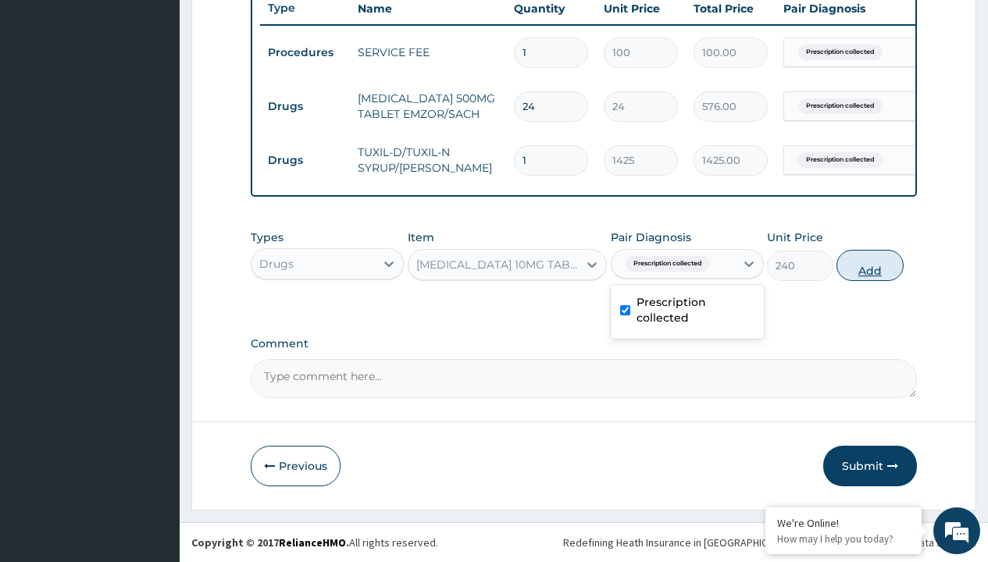
click at [870, 265] on button "Add" at bounding box center [869, 265] width 66 height 31
type input "0"
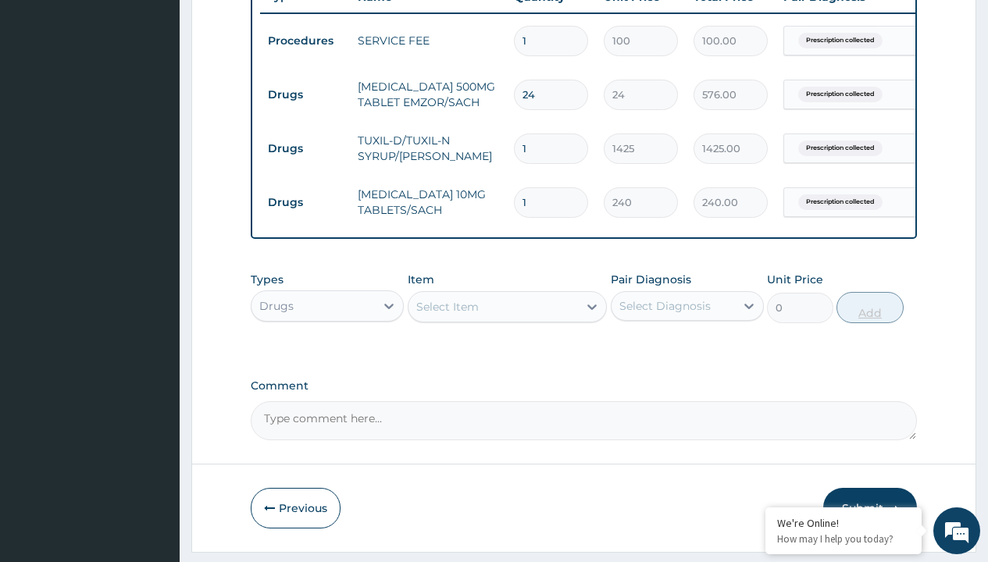
type input "5"
type input "1200.00"
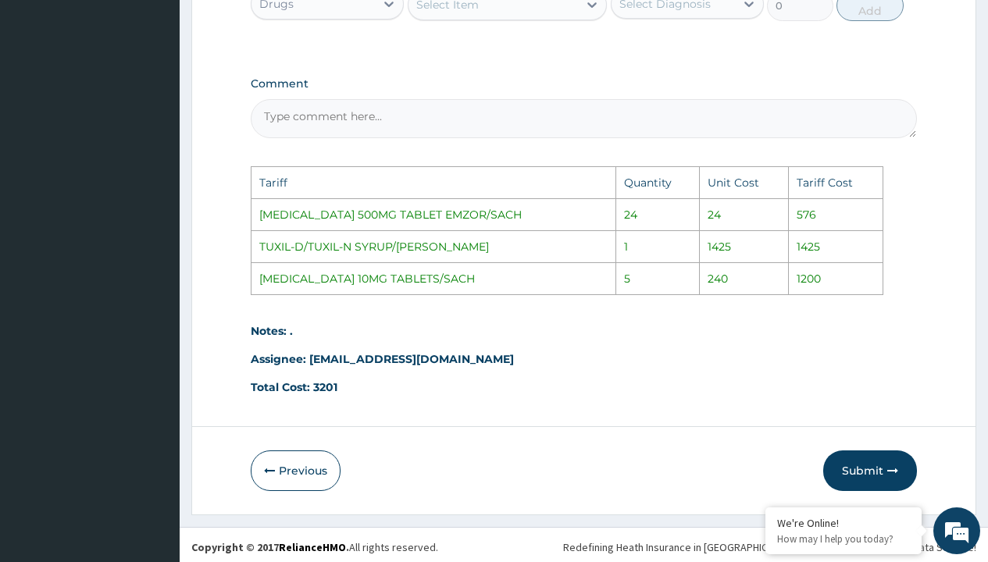
scroll to position [928, 0]
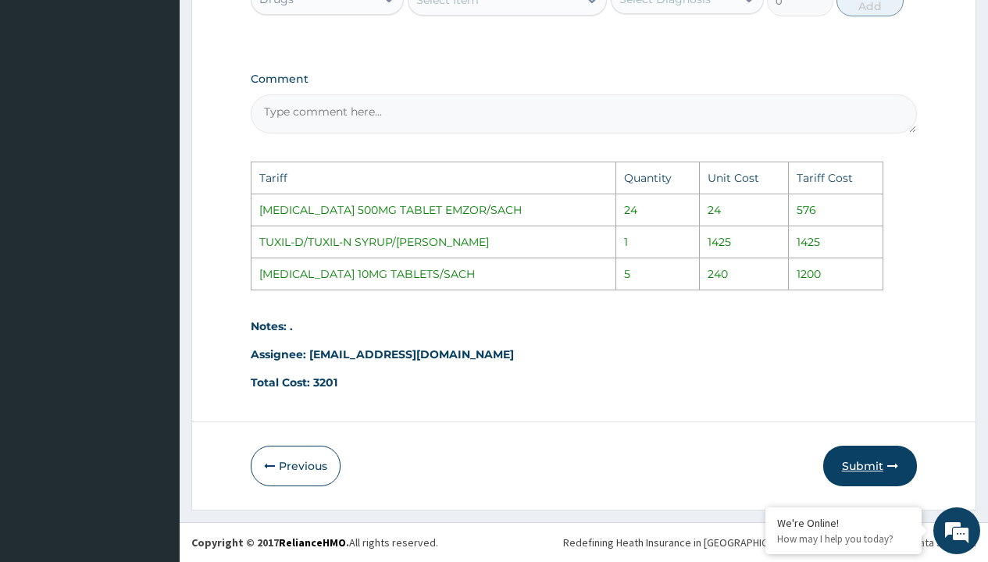
type input "5"
click at [850, 477] on button "Submit" at bounding box center [870, 466] width 94 height 41
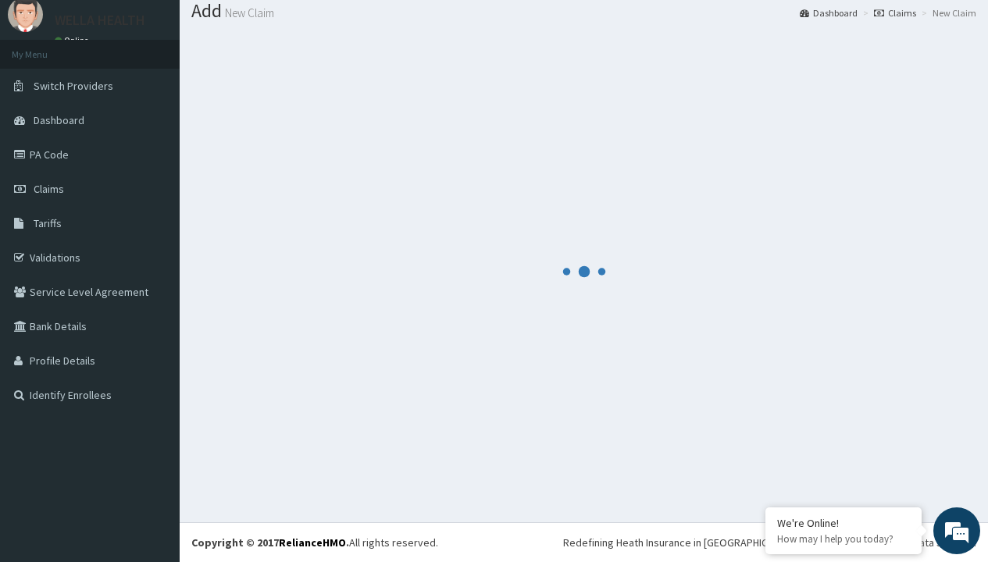
scroll to position [663, 0]
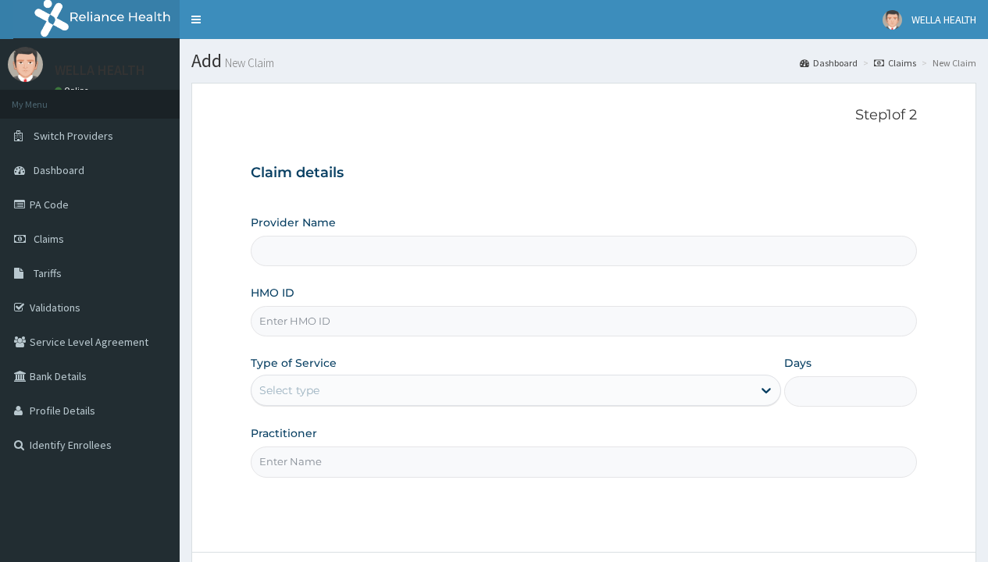
type input "WellaHealth(TELEMEDICINE)"
type input "MCM/10001/C"
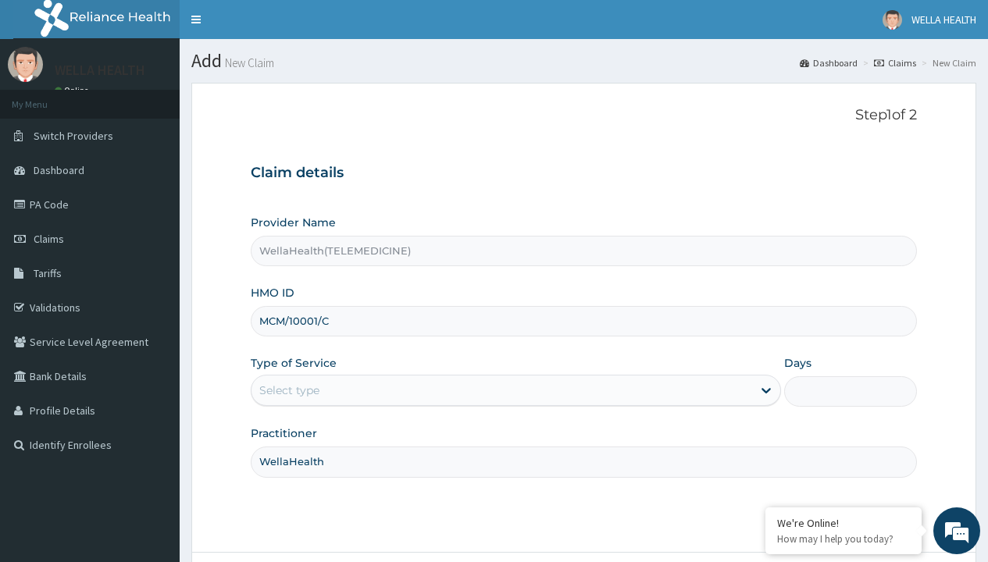
type input "WellaHealth"
click at [289, 390] on div "Select type" at bounding box center [289, 391] width 60 height 16
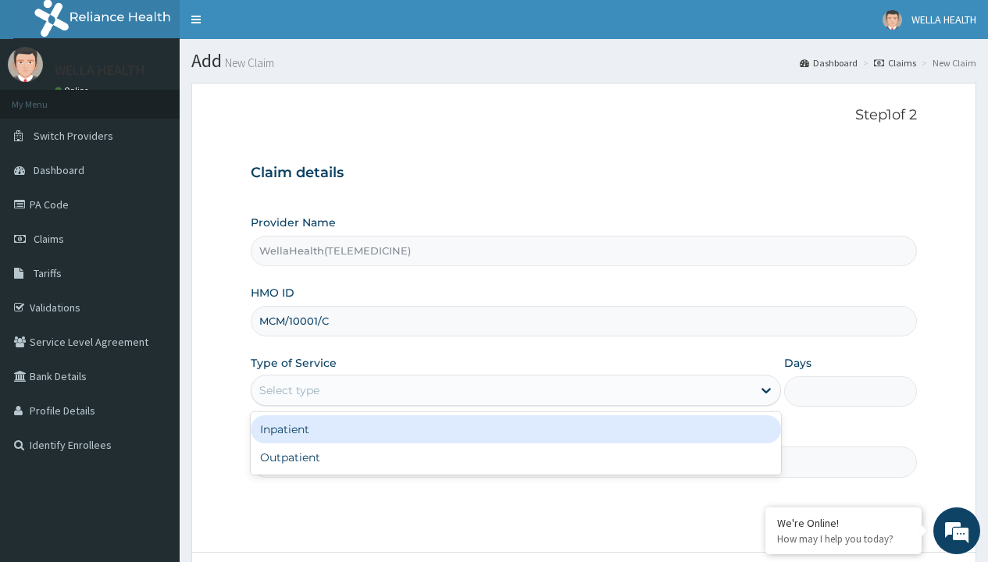
click at [515, 458] on div "Outpatient" at bounding box center [516, 458] width 530 height 28
type input "1"
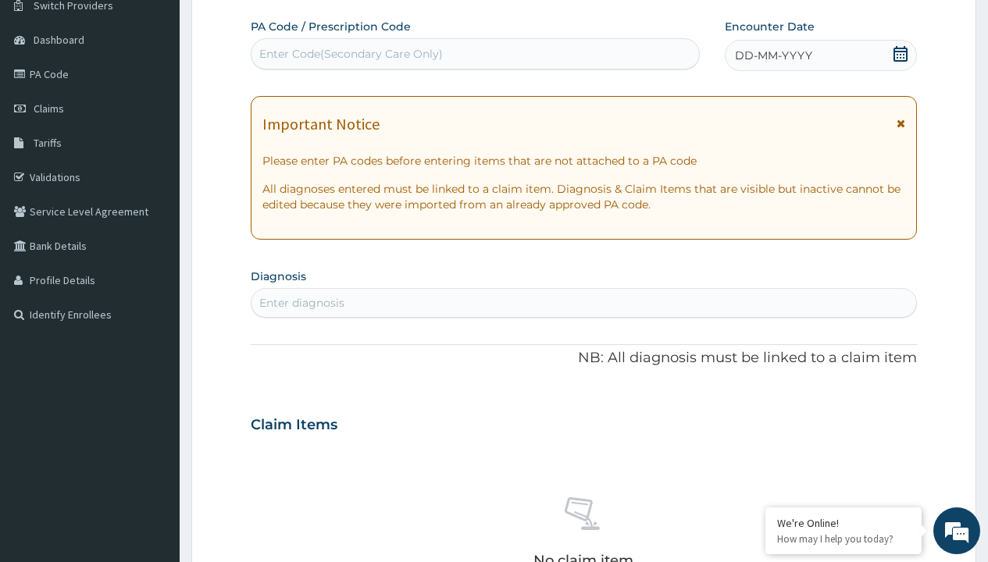
click at [772, 55] on span "DD-MM-YYYY" at bounding box center [773, 56] width 77 height 16
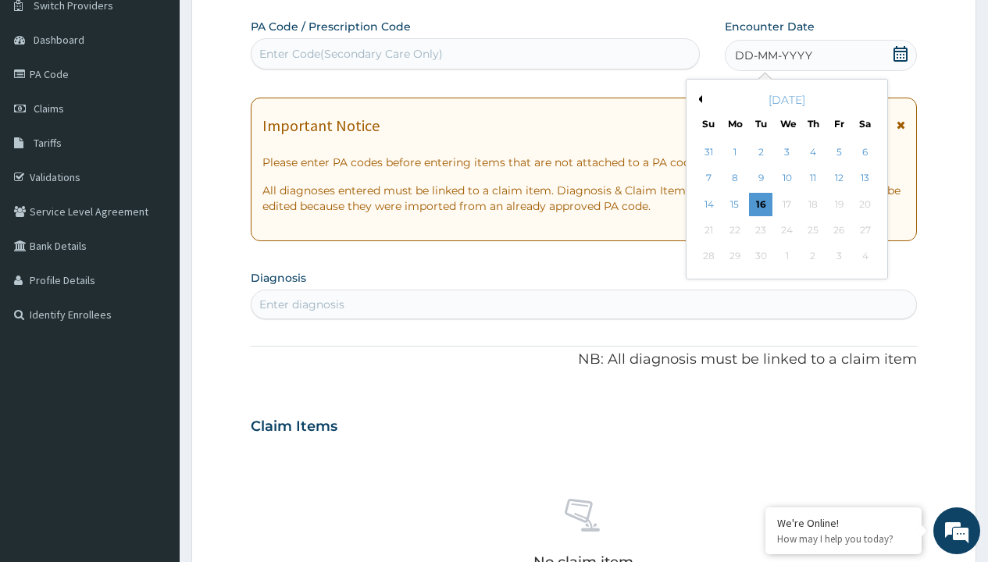
click at [697, 99] on button "Previous Month" at bounding box center [698, 99] width 8 height 8
click at [760, 204] on div "12" at bounding box center [760, 204] width 23 height 23
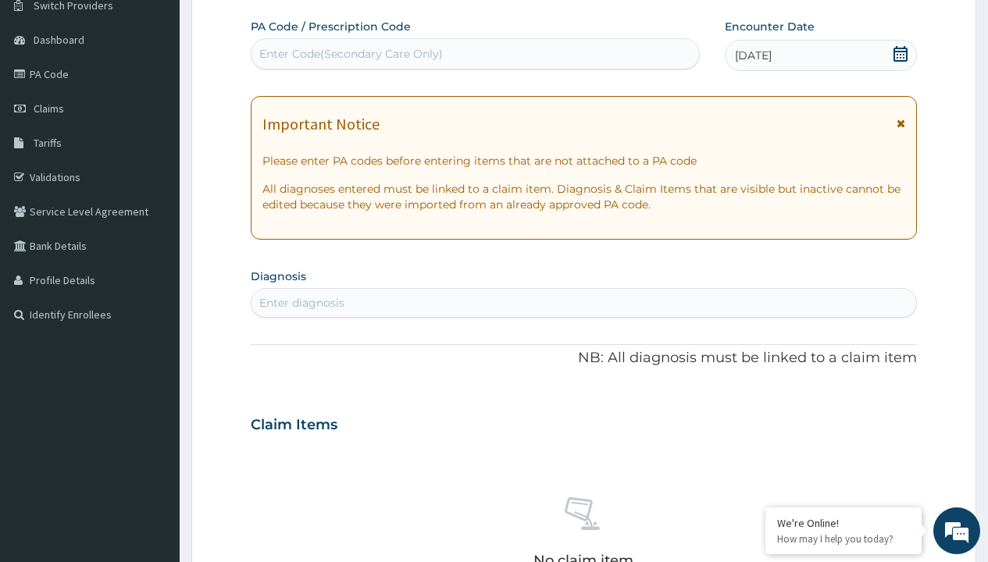
click at [350, 54] on div "Enter Code(Secondary Care Only)" at bounding box center [350, 54] width 183 height 16
type input "PR/96CA0085"
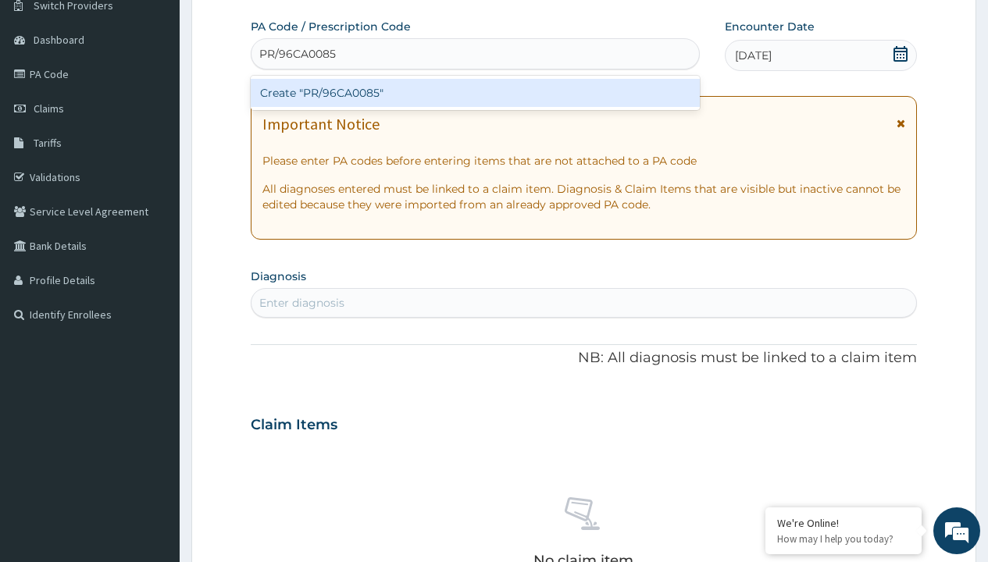
scroll to position [0, 0]
click at [475, 93] on div "Create "PR/96CA0085"" at bounding box center [475, 93] width 448 height 28
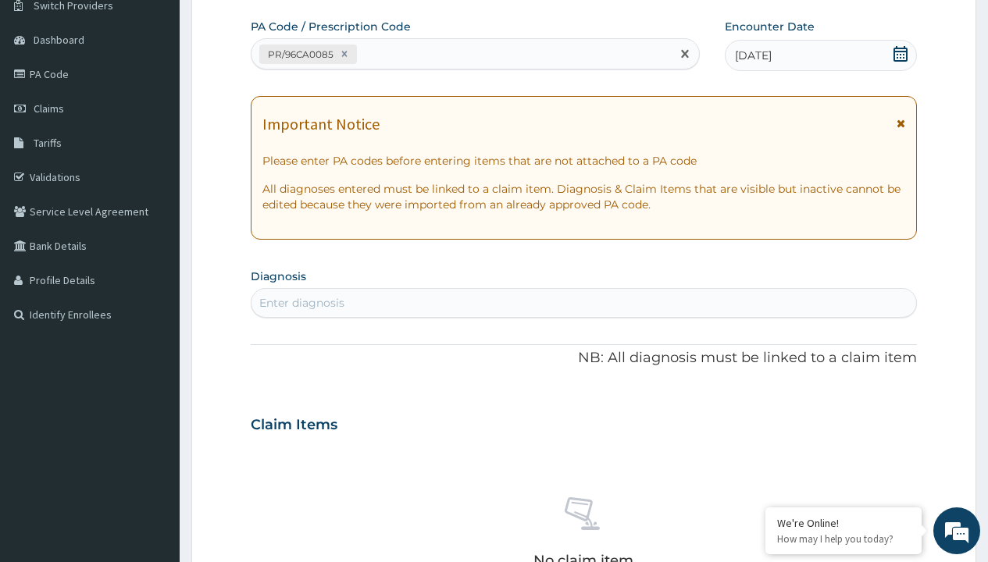
click at [301, 303] on div "Enter diagnosis" at bounding box center [301, 303] width 85 height 16
type input "prescription collected"
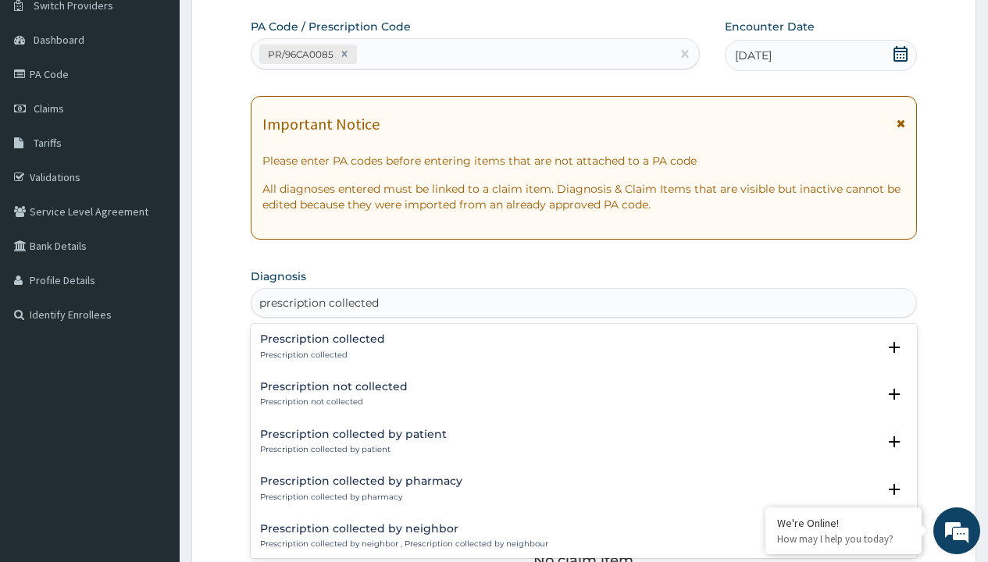
click at [320, 354] on p "Prescription collected" at bounding box center [322, 355] width 125 height 11
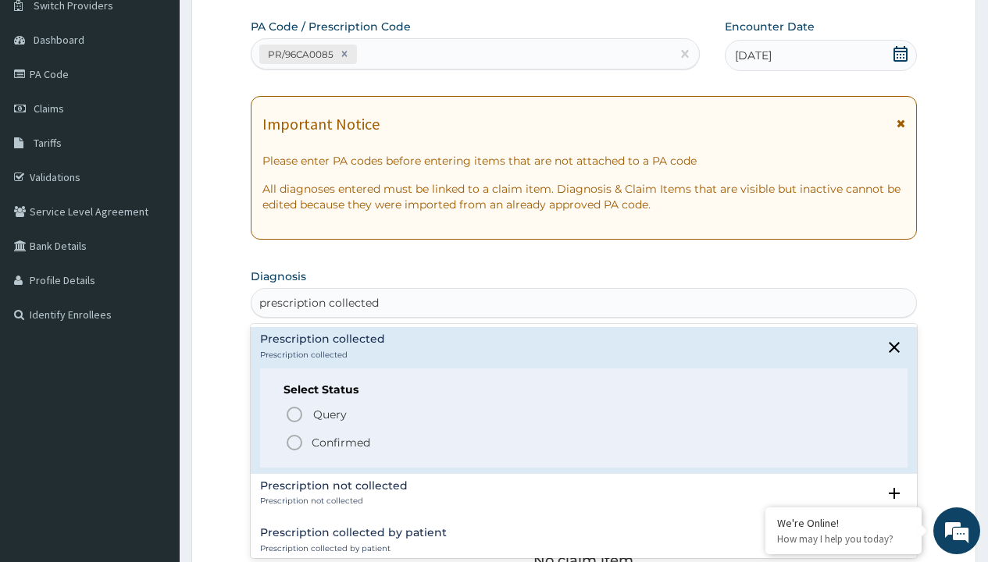
click at [340, 442] on p "Confirmed" at bounding box center [341, 443] width 59 height 16
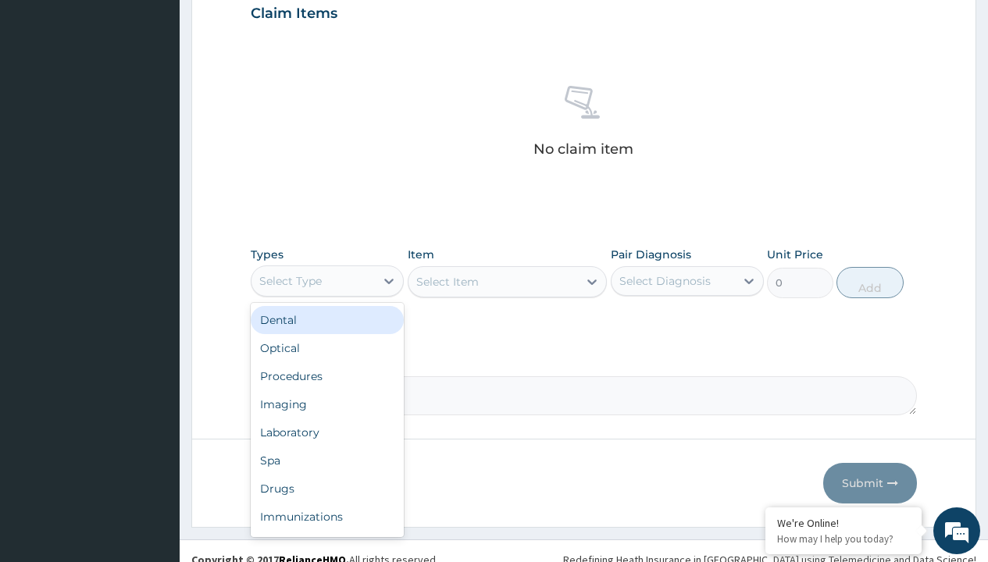
type input "procedures"
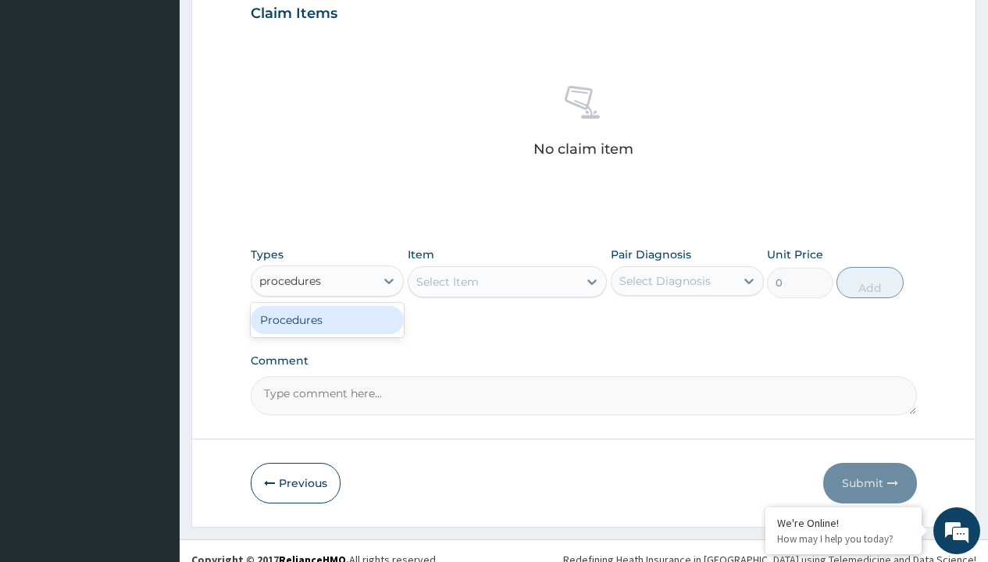
click at [327, 319] on div "Procedures" at bounding box center [327, 320] width 153 height 28
click at [447, 281] on div "Select Item" at bounding box center [447, 282] width 62 height 16
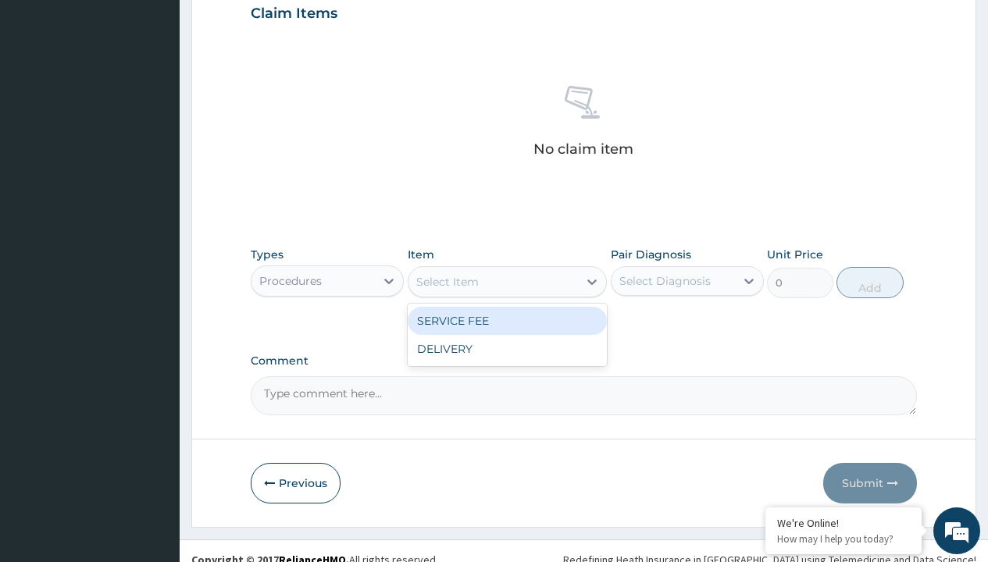
type input "service fee"
click at [507, 320] on div "SERVICE FEE" at bounding box center [508, 321] width 200 height 28
type input "100"
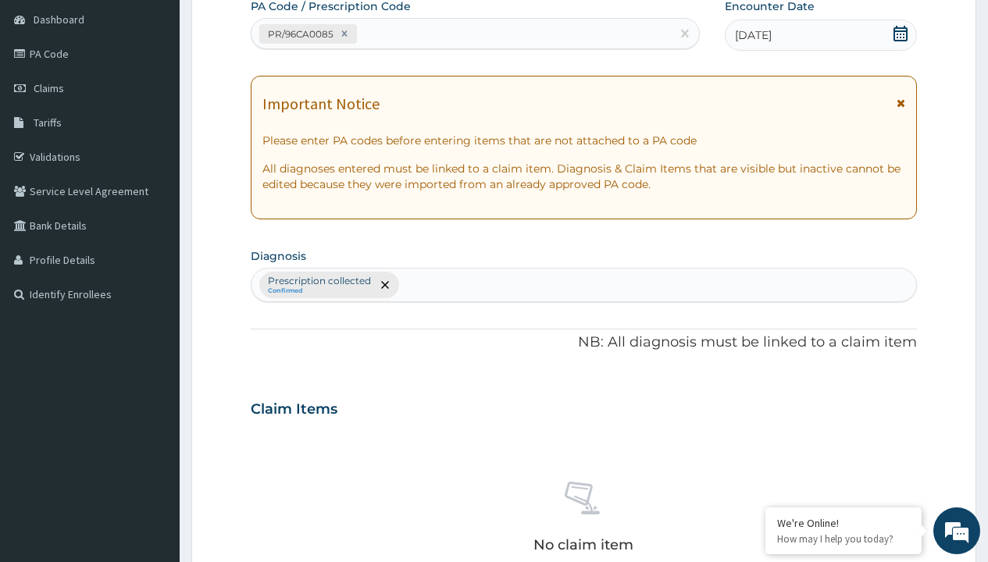
type input "prescription collected"
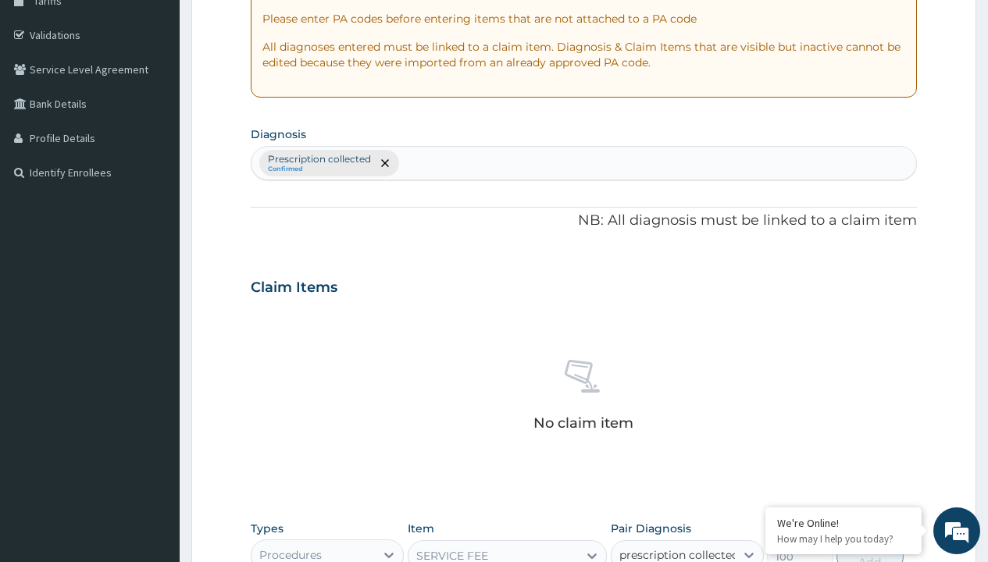
checkbox input "true"
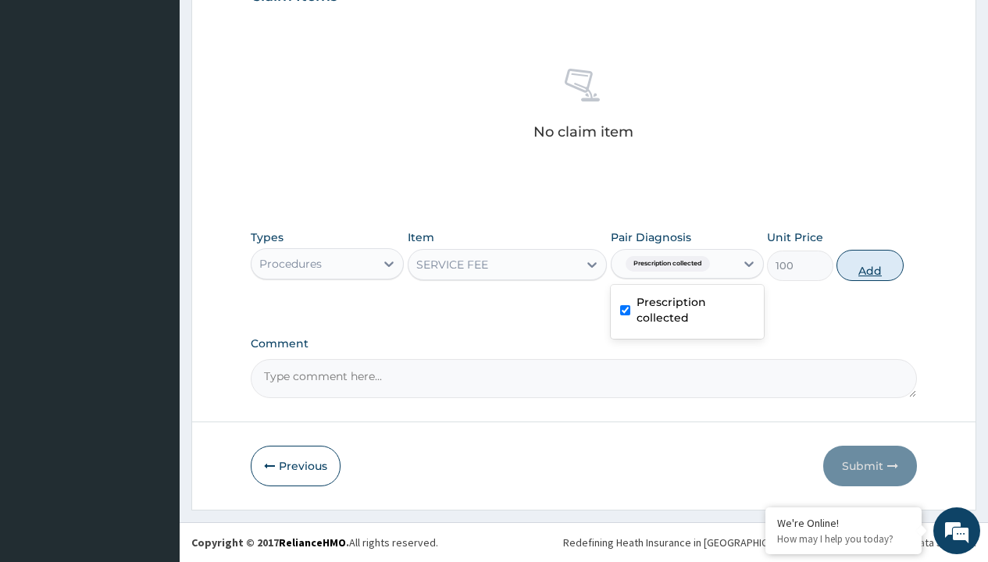
click at [870, 265] on button "Add" at bounding box center [869, 265] width 66 height 31
type input "0"
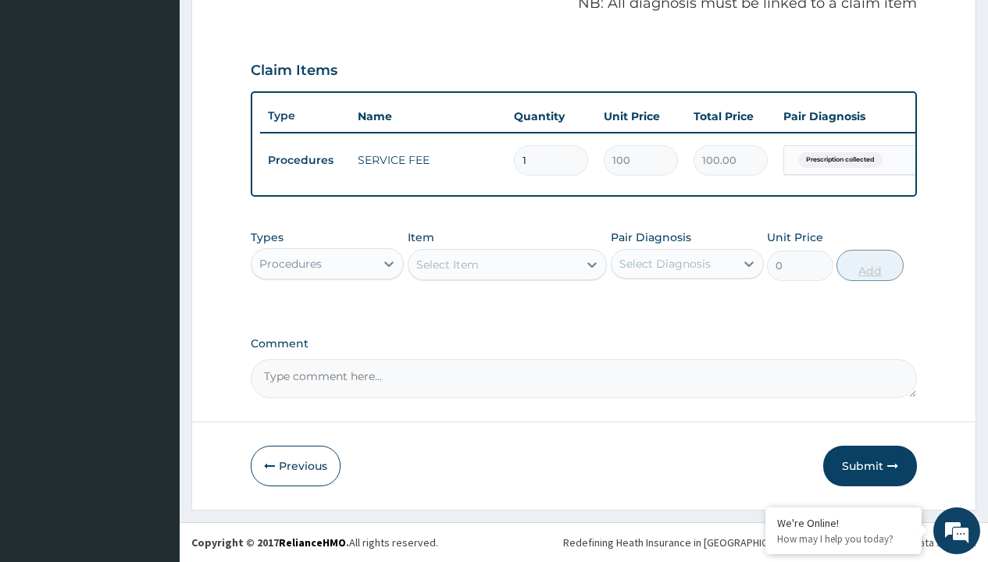
scroll to position [501, 0]
click at [290, 263] on div "Procedures" at bounding box center [290, 264] width 62 height 16
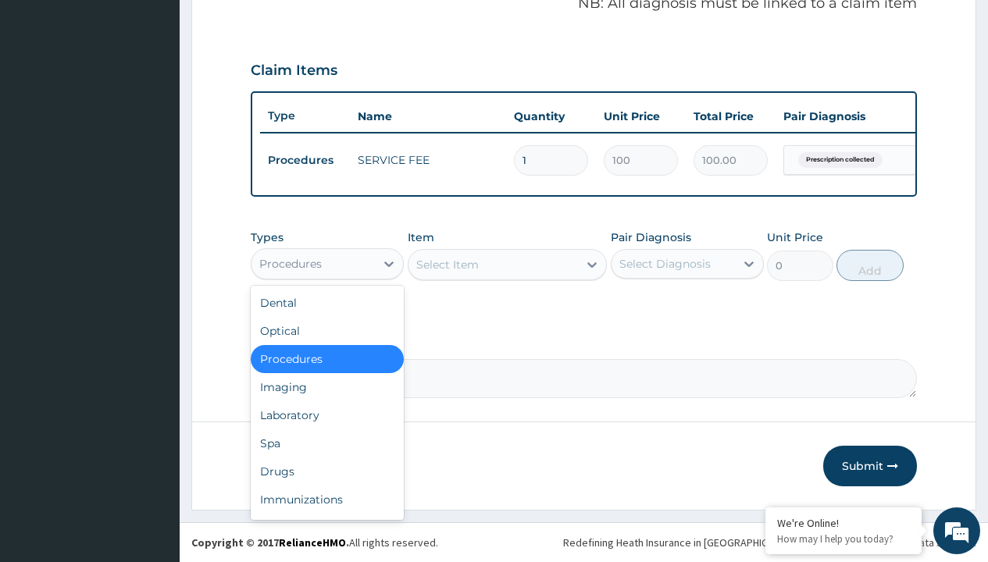
type input "drugs"
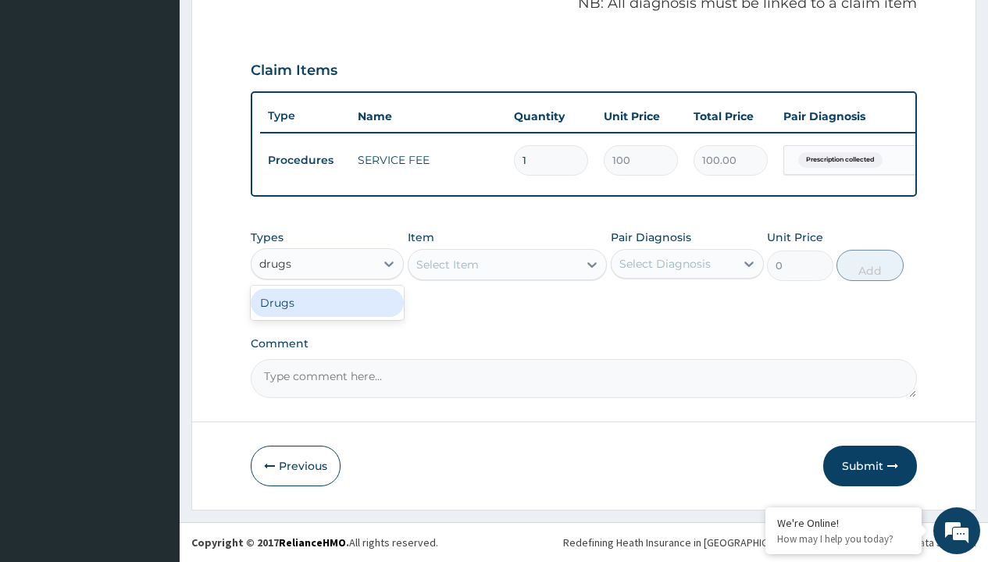
click at [327, 302] on div "Drugs" at bounding box center [327, 303] width 153 height 28
click at [447, 264] on div "Select Item" at bounding box center [508, 264] width 200 height 31
type input "[MEDICAL_DATA] + [MEDICAL_DATA] 80/480 lonart ds/pack"
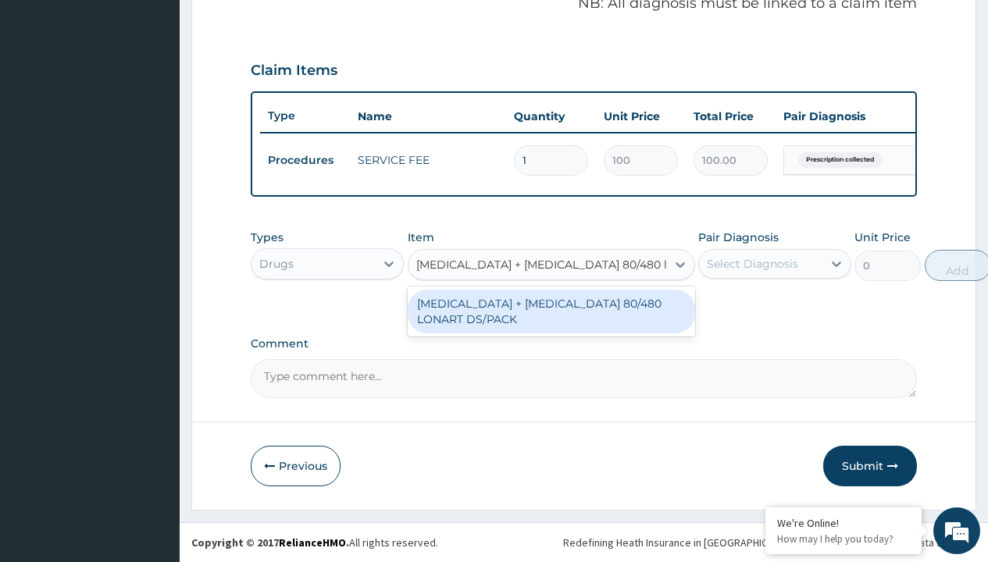
click at [550, 311] on div "[MEDICAL_DATA] + [MEDICAL_DATA] 80/480 LONART DS/PACK" at bounding box center [551, 312] width 287 height 44
type input "665"
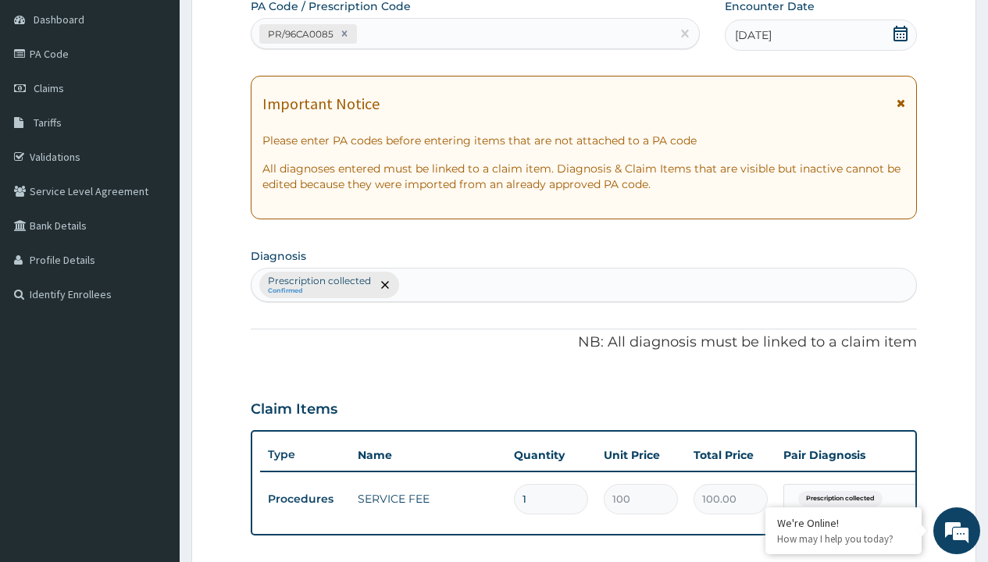
type input "prescription collected"
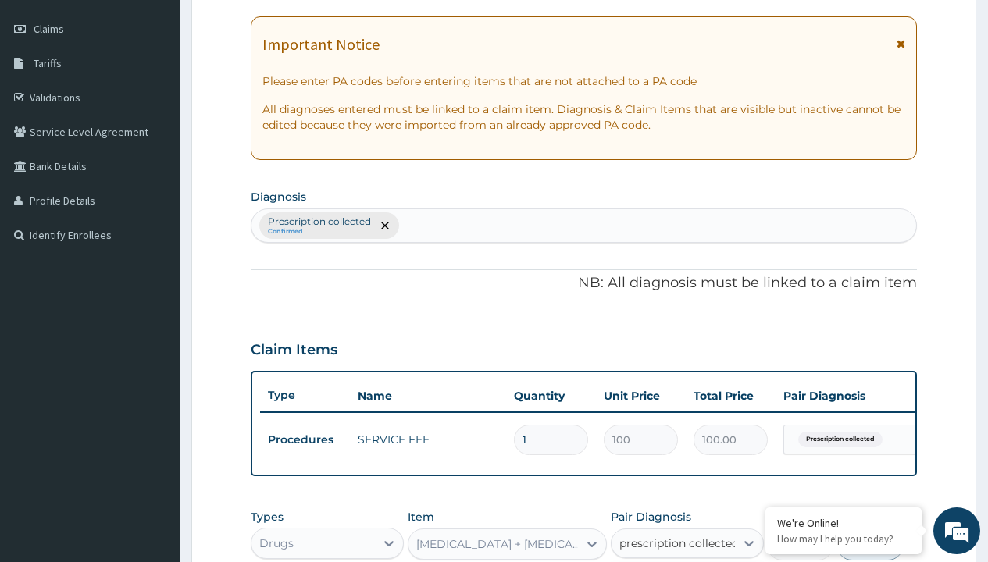
checkbox input "true"
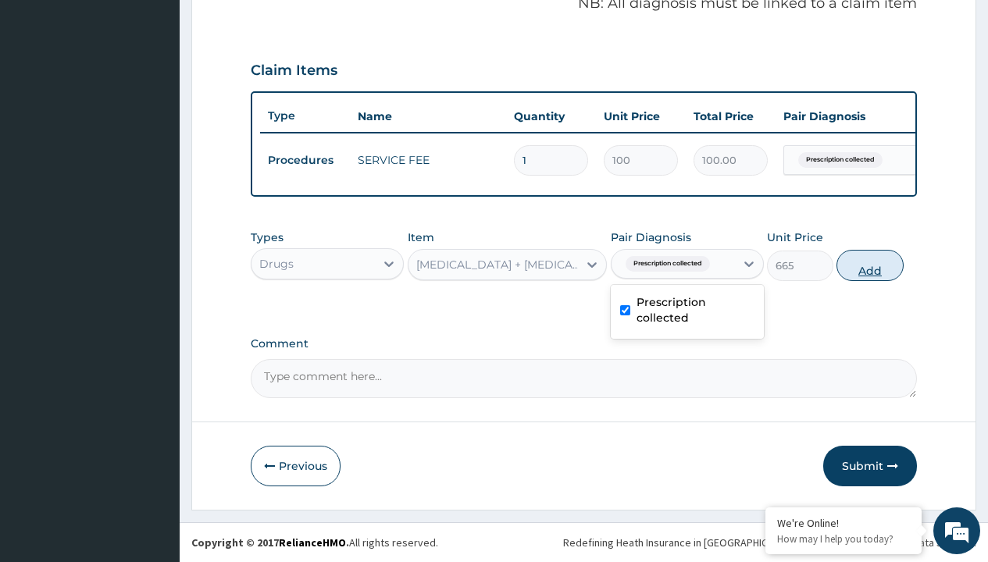
click at [870, 265] on button "Add" at bounding box center [869, 265] width 66 height 31
type input "0"
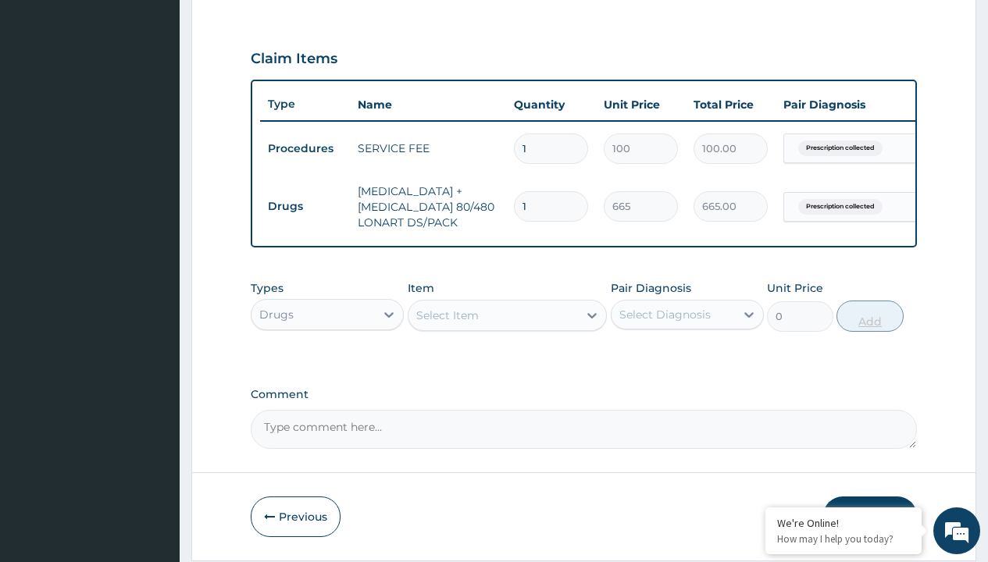
type input "6"
type input "3990.00"
type input "6"
click at [305, 206] on td "Drugs" at bounding box center [305, 206] width 90 height 29
type input "drugs"
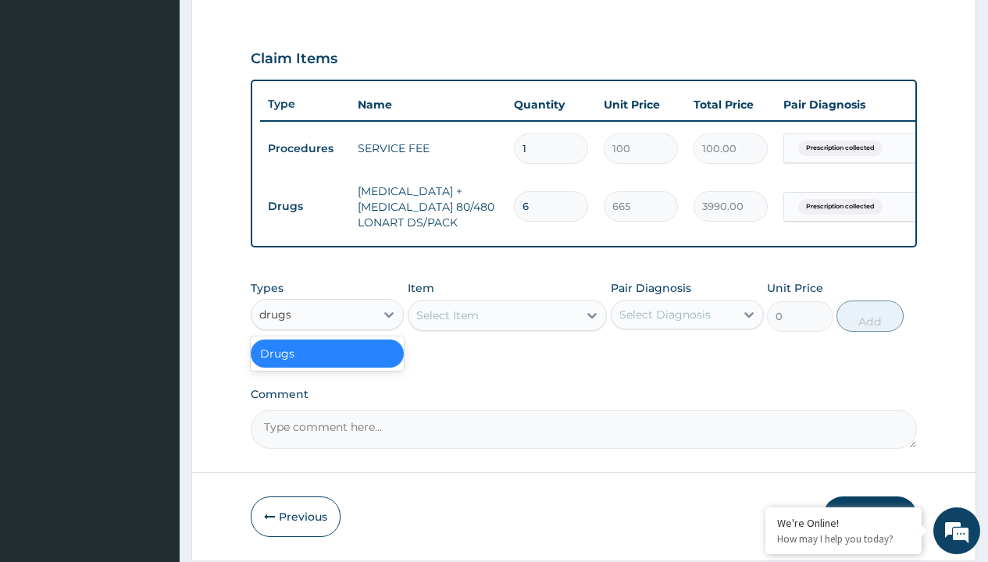
scroll to position [0, 0]
click at [327, 365] on div "Drugs" at bounding box center [327, 354] width 153 height 28
click at [447, 323] on div "Select Item" at bounding box center [447, 316] width 62 height 16
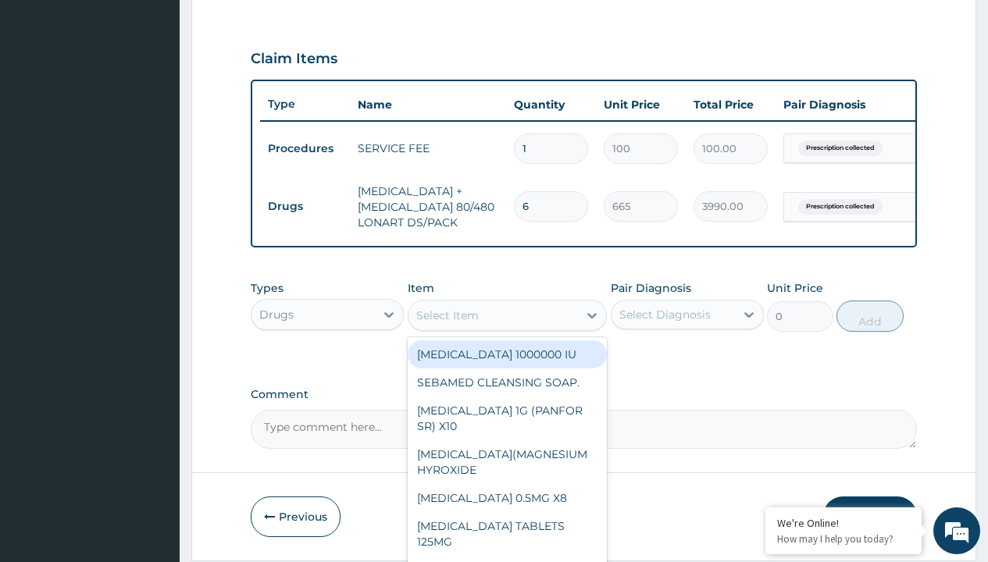
type input "[MEDICAL_DATA] 500mg tablet emzor/sach"
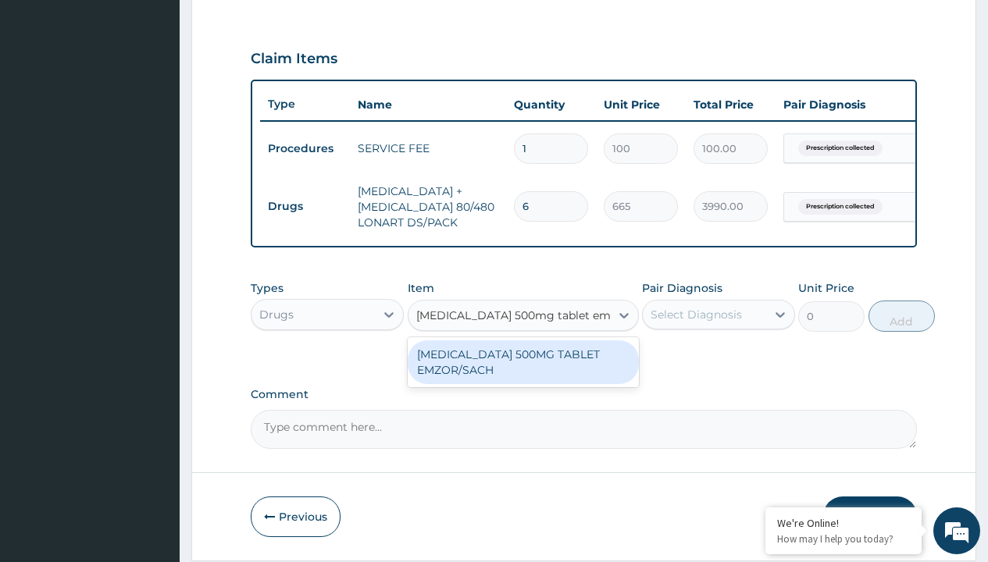
click at [522, 373] on div "[MEDICAL_DATA] 500MG TABLET EMZOR/SACH" at bounding box center [523, 362] width 231 height 44
type input "24"
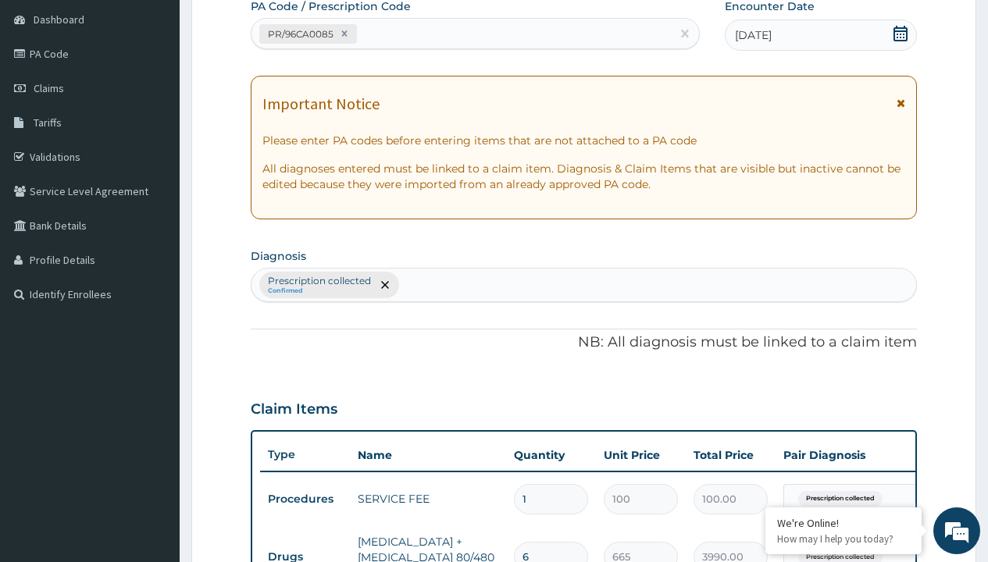
type input "prescription collected"
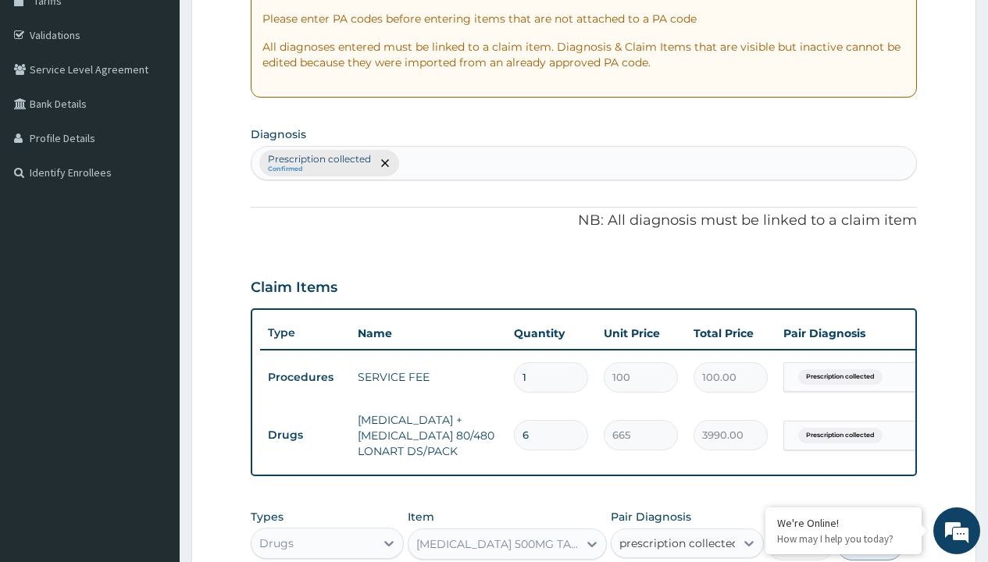
checkbox input "true"
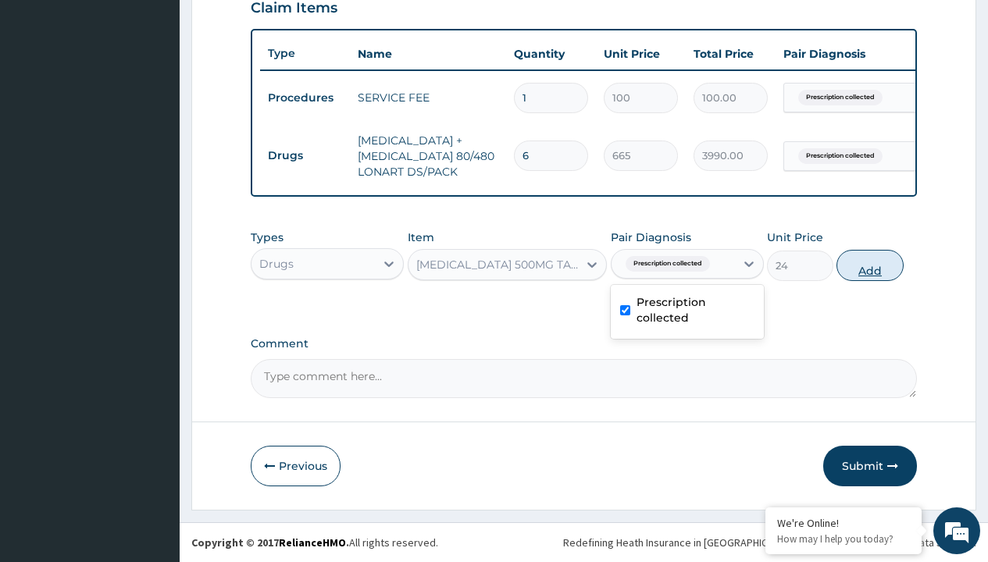
click at [870, 265] on button "Add" at bounding box center [869, 265] width 66 height 31
type input "0"
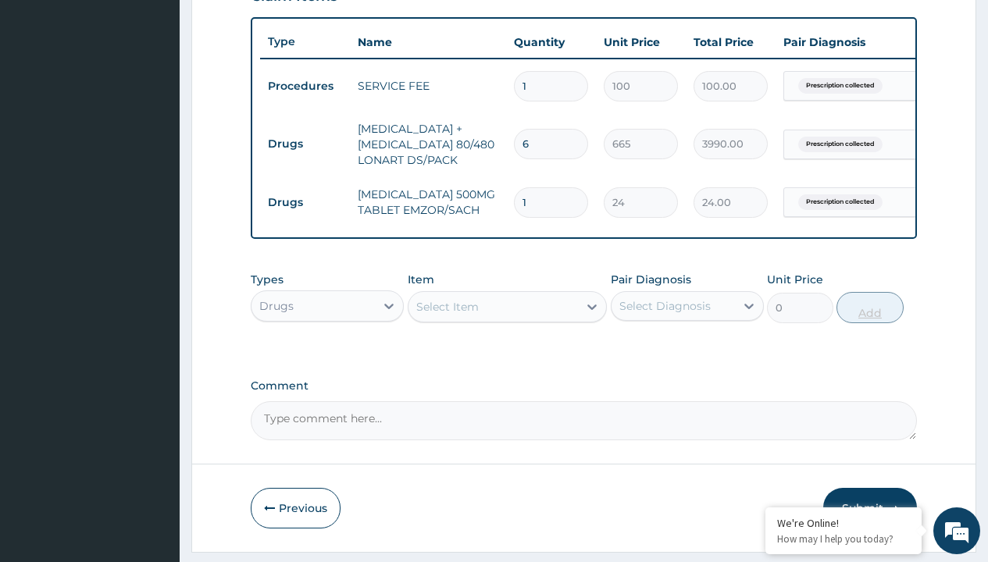
type input "24"
type input "576.00"
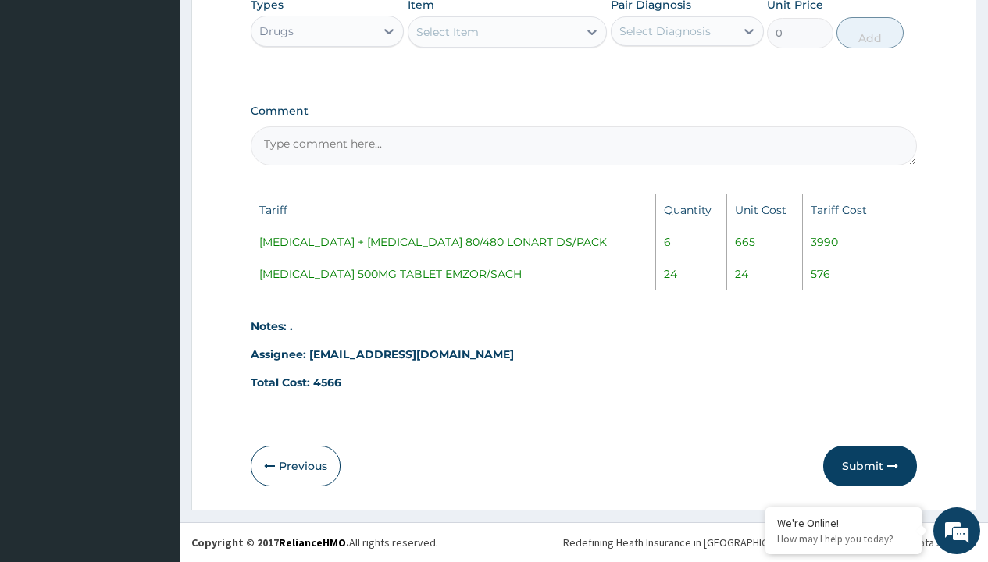
scroll to position [850, 0]
type input "24"
click at [894, 468] on icon "button" at bounding box center [892, 466] width 11 height 11
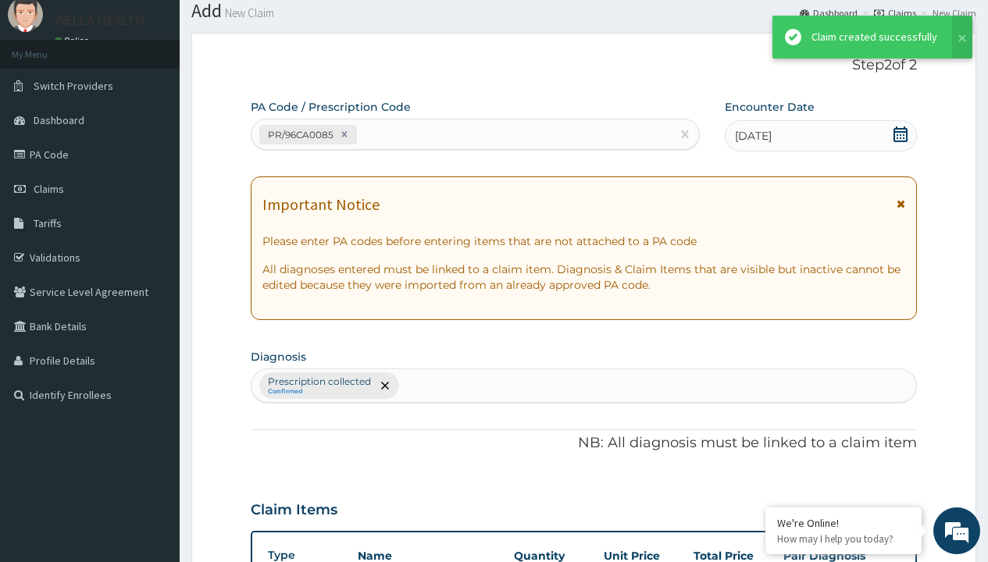
scroll to position [618, 0]
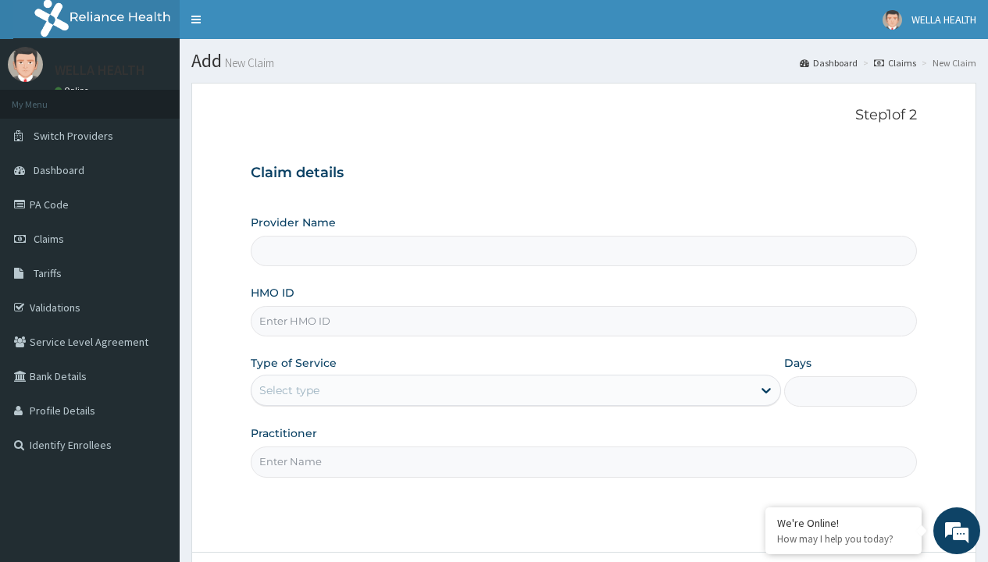
type input "WellaHealth(TELEMEDICINE)"
type input "MMM/10061/C"
type input "WellaHealth"
click at [289, 390] on div "Select type" at bounding box center [289, 391] width 60 height 16
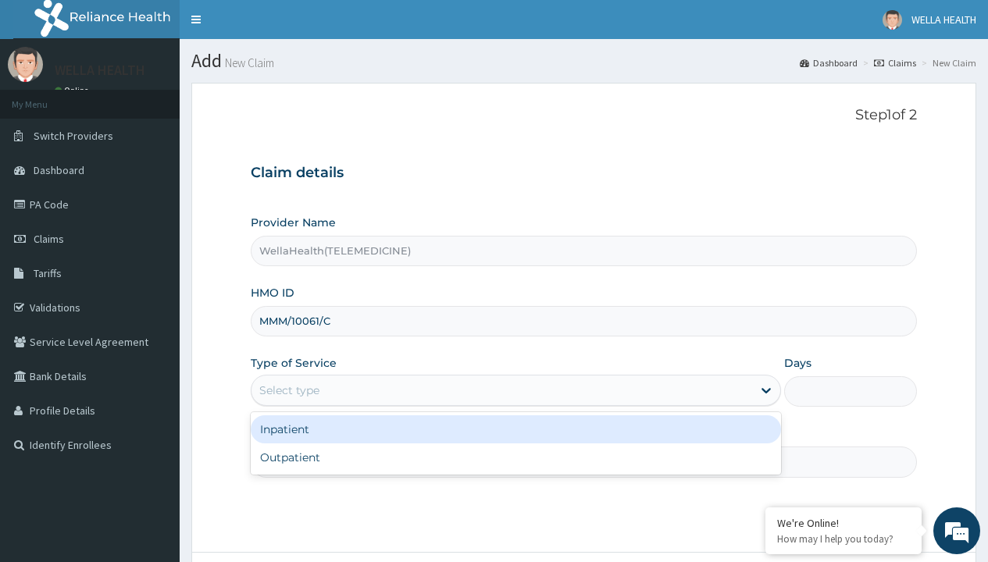
click at [515, 458] on div "Outpatient" at bounding box center [516, 458] width 530 height 28
type input "1"
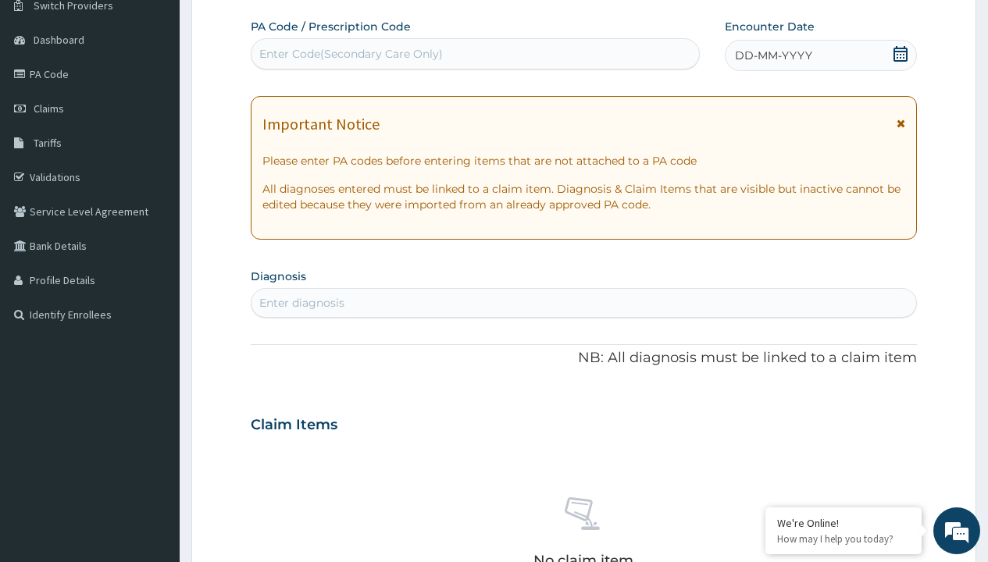
click at [772, 55] on span "DD-MM-YYYY" at bounding box center [773, 56] width 77 height 16
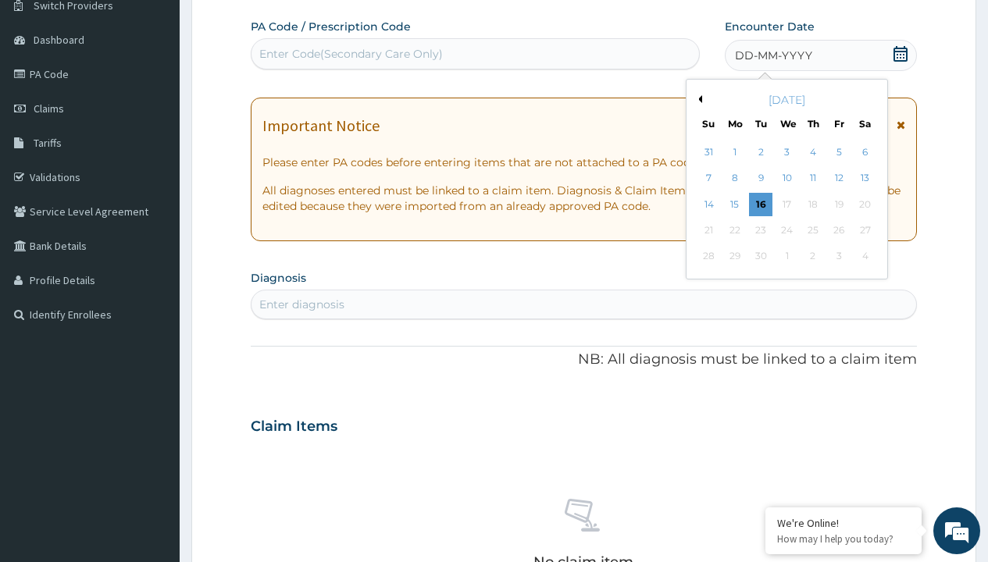
click at [697, 99] on button "Previous Month" at bounding box center [698, 99] width 8 height 8
click at [760, 204] on div "12" at bounding box center [760, 204] width 23 height 23
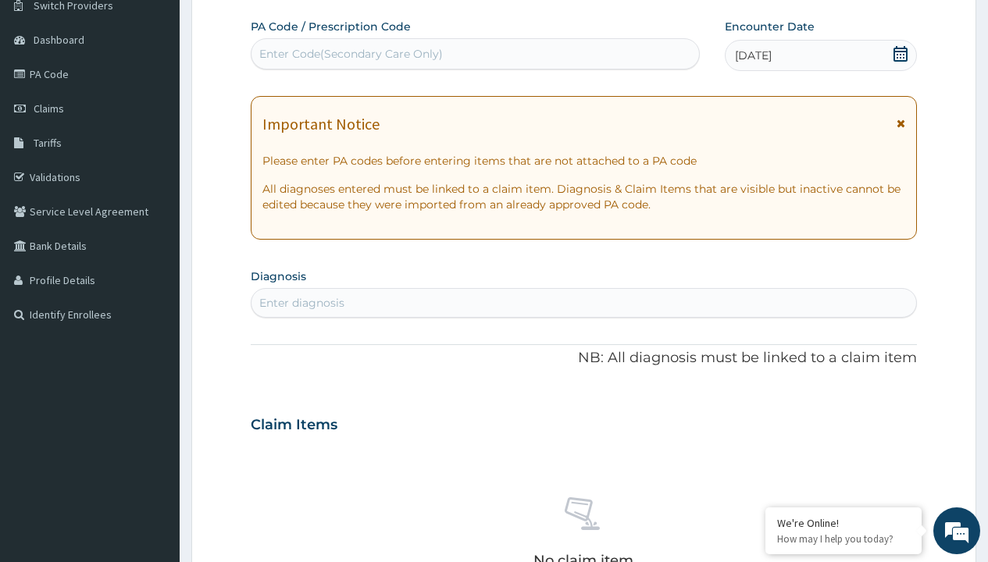
click at [350, 54] on div "Enter Code(Secondary Care Only)" at bounding box center [350, 54] width 183 height 16
type input "PR/60FBFDFF"
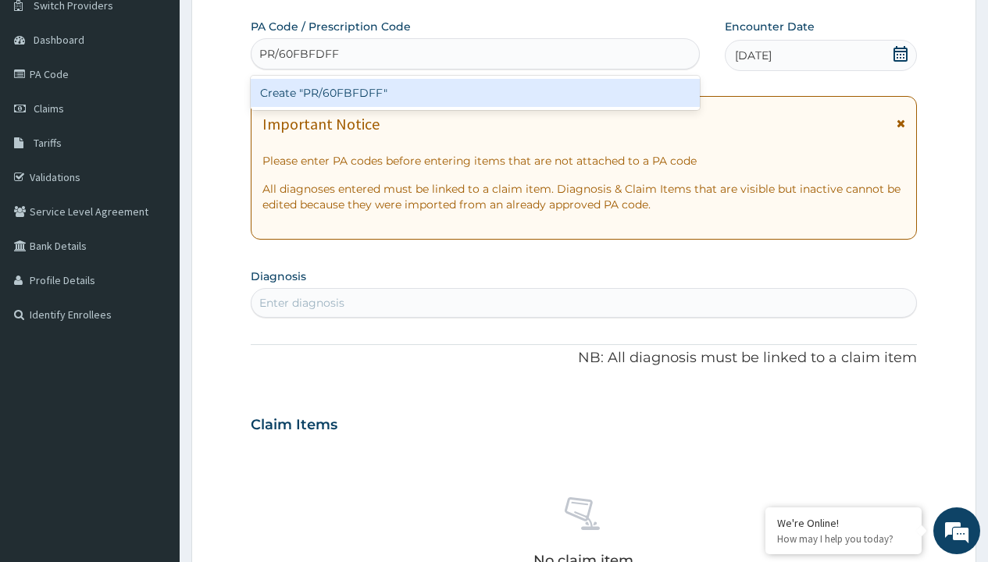
click at [475, 93] on div "Create "PR/60FBFDFF"" at bounding box center [475, 93] width 448 height 28
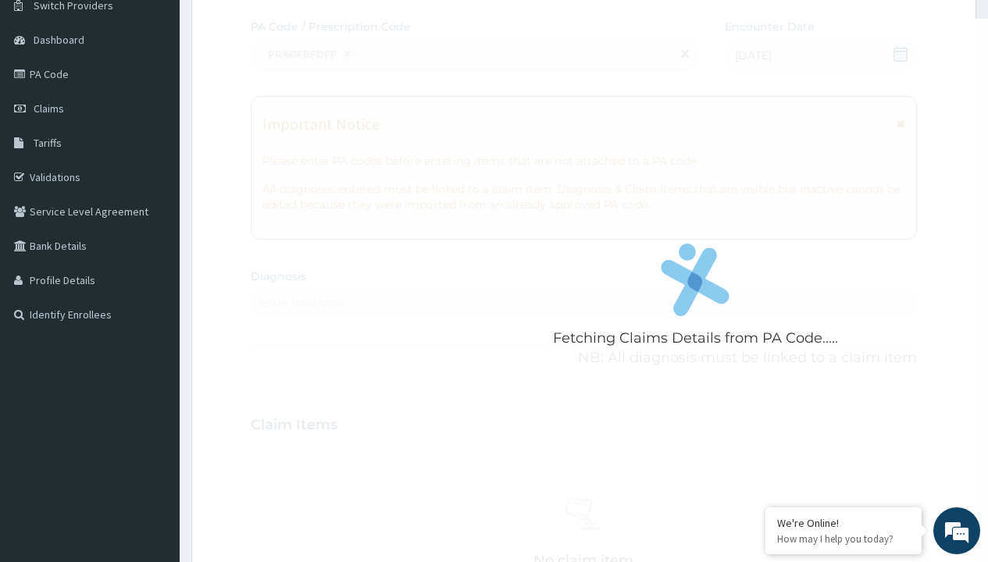
click at [301, 303] on div "Enter diagnosis" at bounding box center [301, 303] width 85 height 16
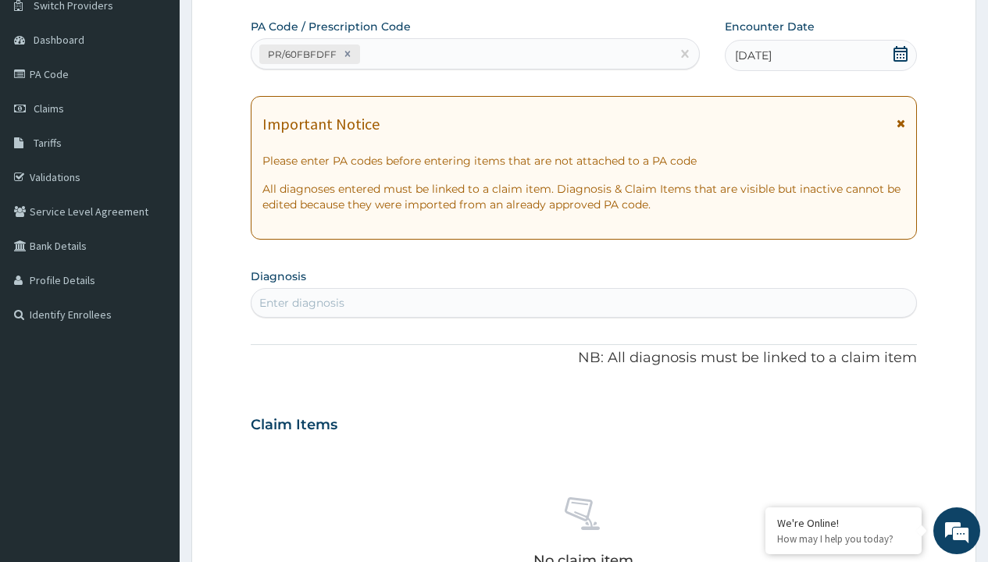
type input "prescription collected"
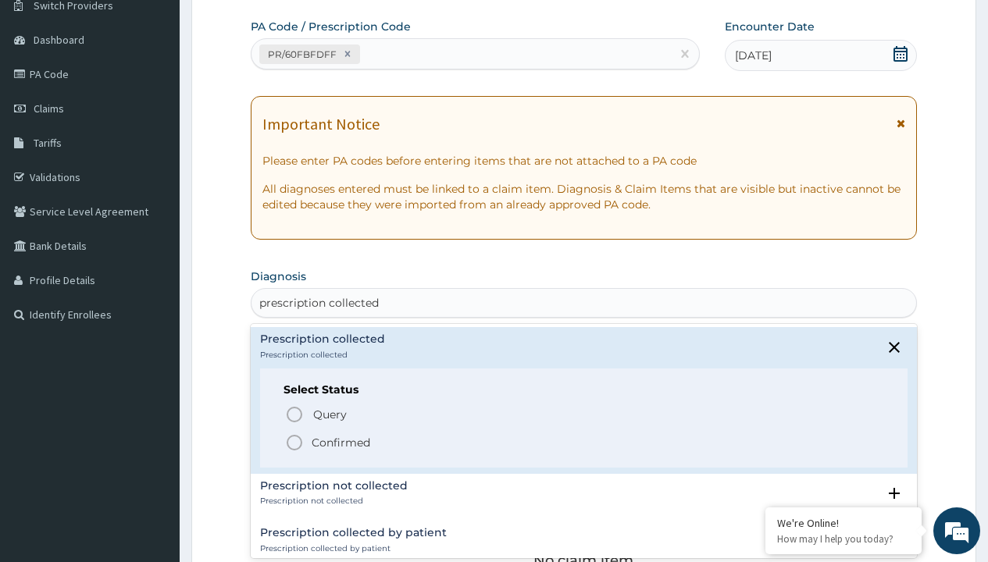
click at [340, 442] on p "Confirmed" at bounding box center [341, 443] width 59 height 16
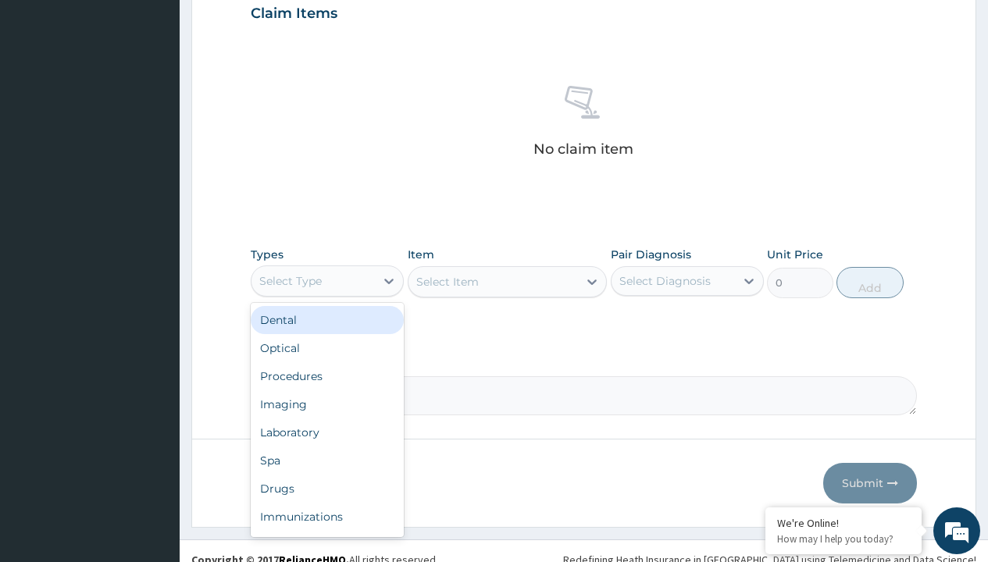
type input "procedures"
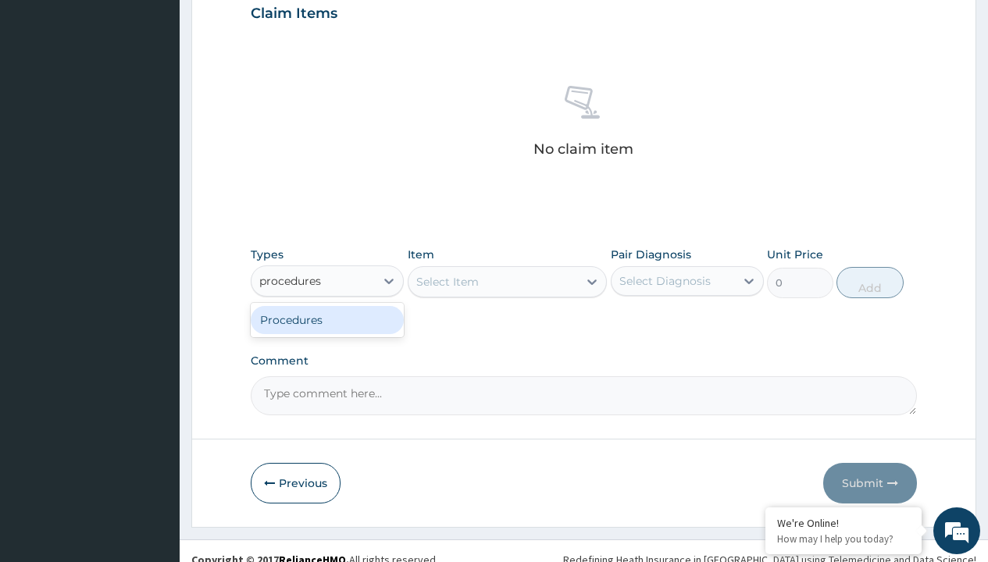
click at [327, 319] on div "Procedures" at bounding box center [327, 320] width 153 height 28
click at [447, 281] on div "Select Item" at bounding box center [447, 282] width 62 height 16
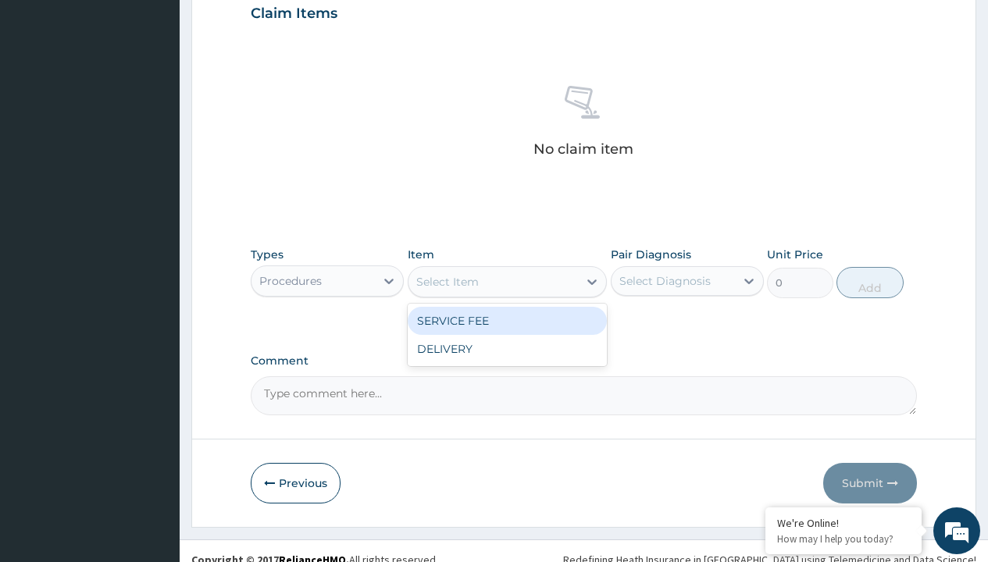
type input "service fee"
click at [507, 320] on div "SERVICE FEE" at bounding box center [508, 321] width 200 height 28
type input "100"
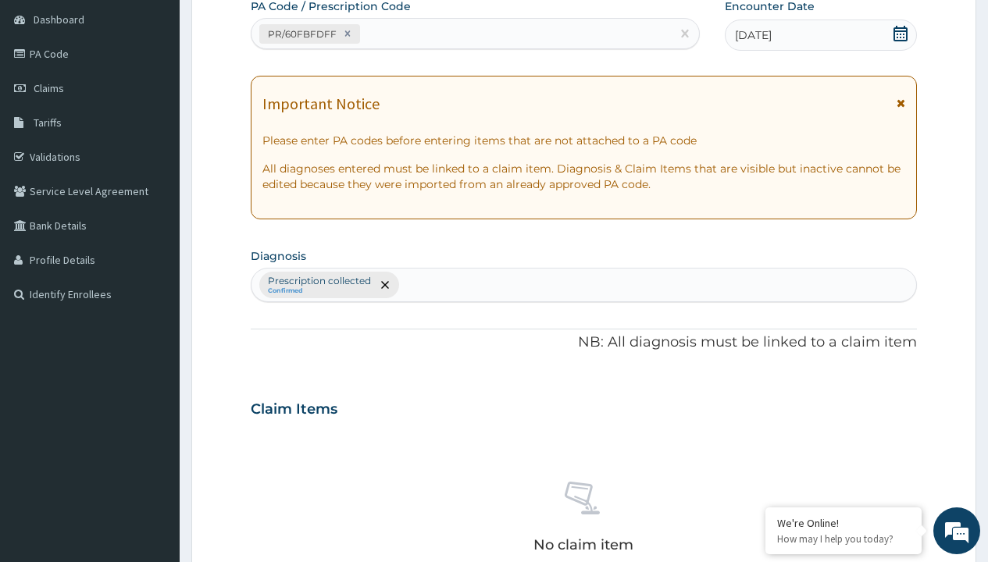
type input "prescription collected"
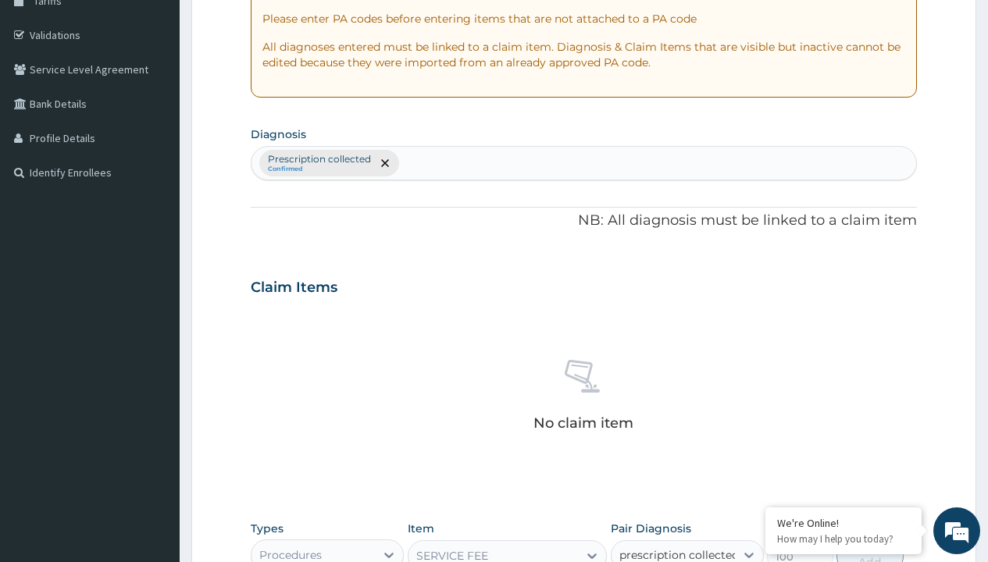
checkbox input "true"
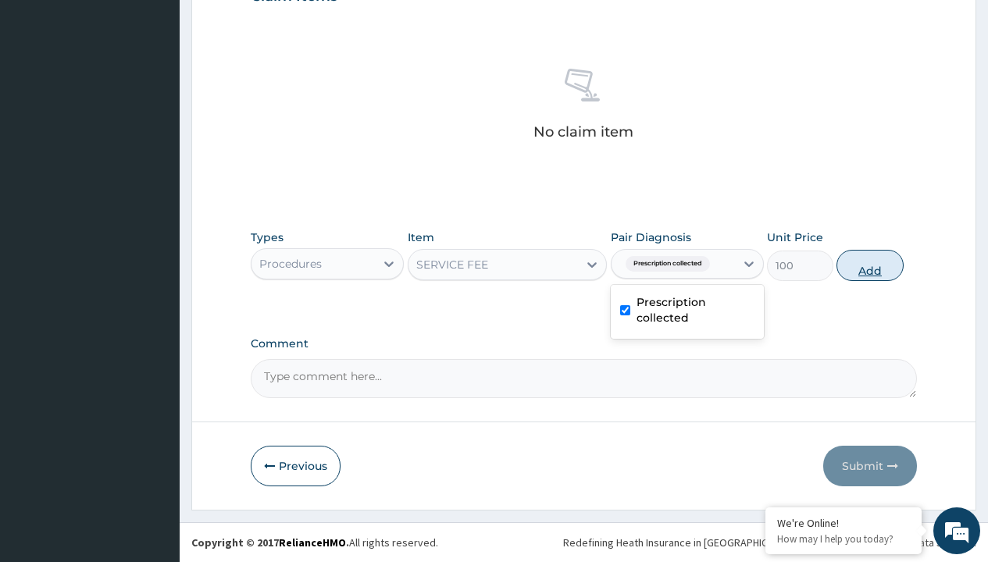
click at [870, 265] on button "Add" at bounding box center [869, 265] width 66 height 31
type input "0"
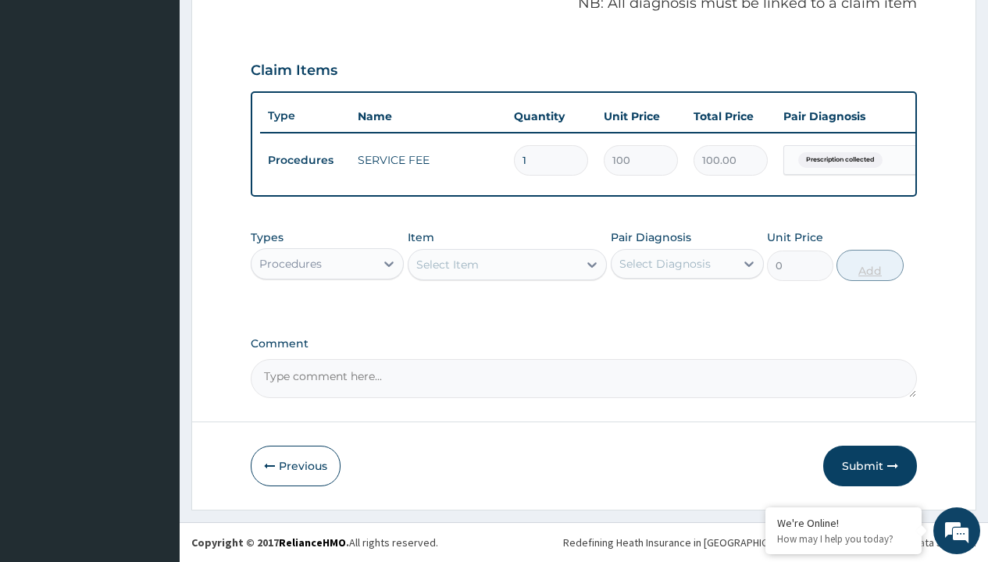
scroll to position [501, 0]
click at [290, 263] on div "Procedures" at bounding box center [290, 264] width 62 height 16
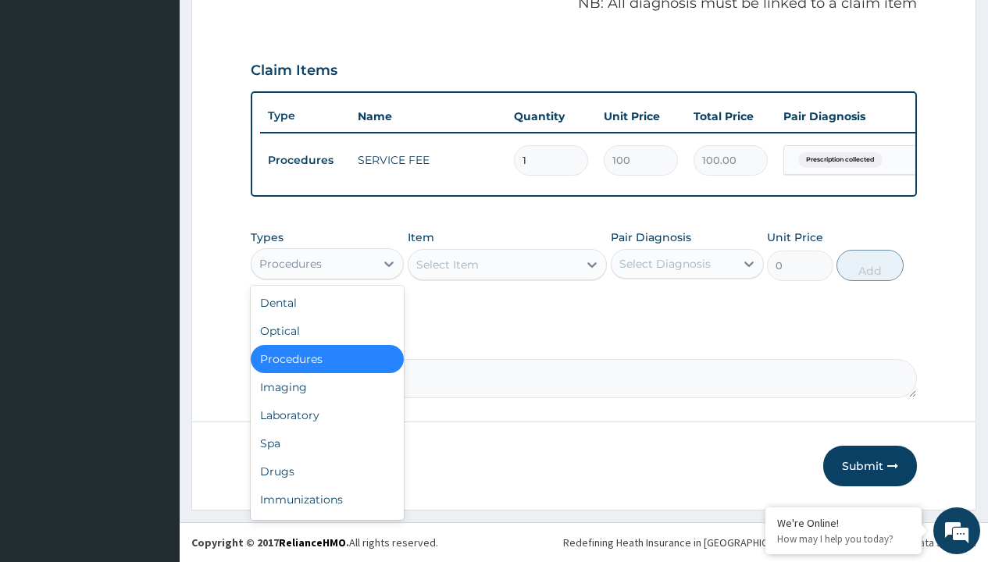
type input "drugs"
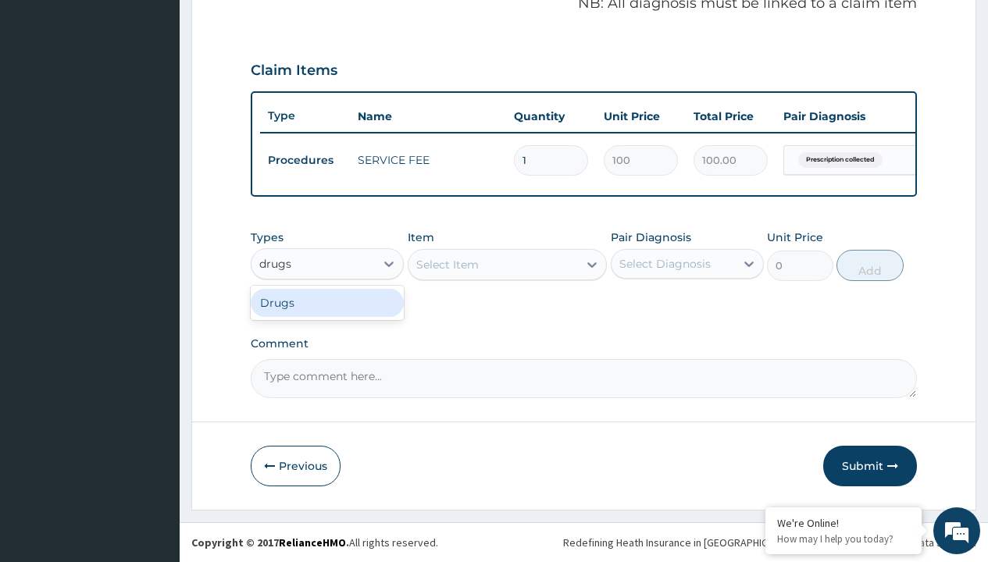
click at [327, 302] on div "Drugs" at bounding box center [327, 303] width 153 height 28
click at [447, 264] on div "Select Item" at bounding box center [508, 264] width 200 height 31
type input "artemether + lumefantrine 20/120 lumartem x24"
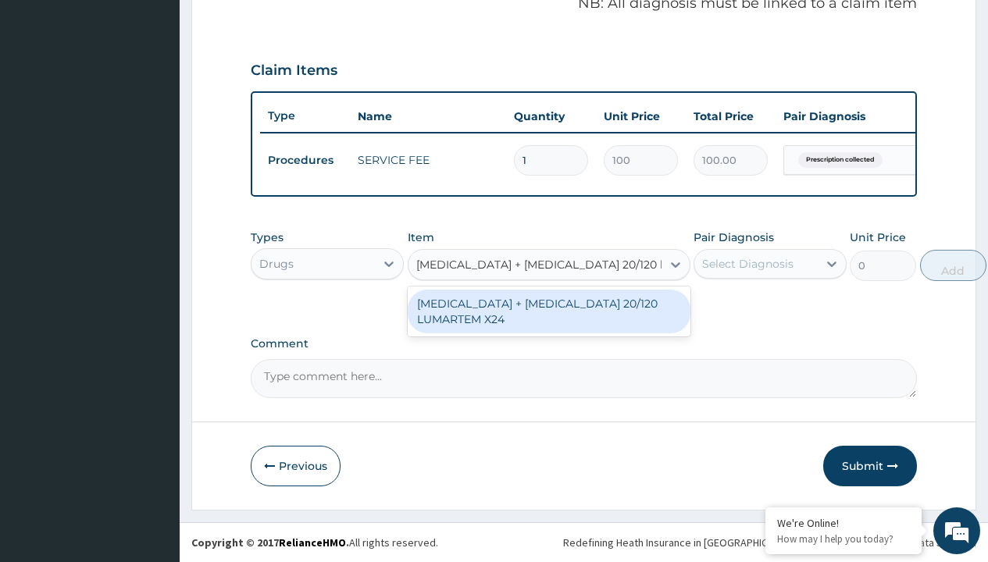
click at [548, 311] on div "[MEDICAL_DATA] + [MEDICAL_DATA] 20/120 LUMARTEM X24" at bounding box center [549, 312] width 283 height 44
type input "121.9000015258789"
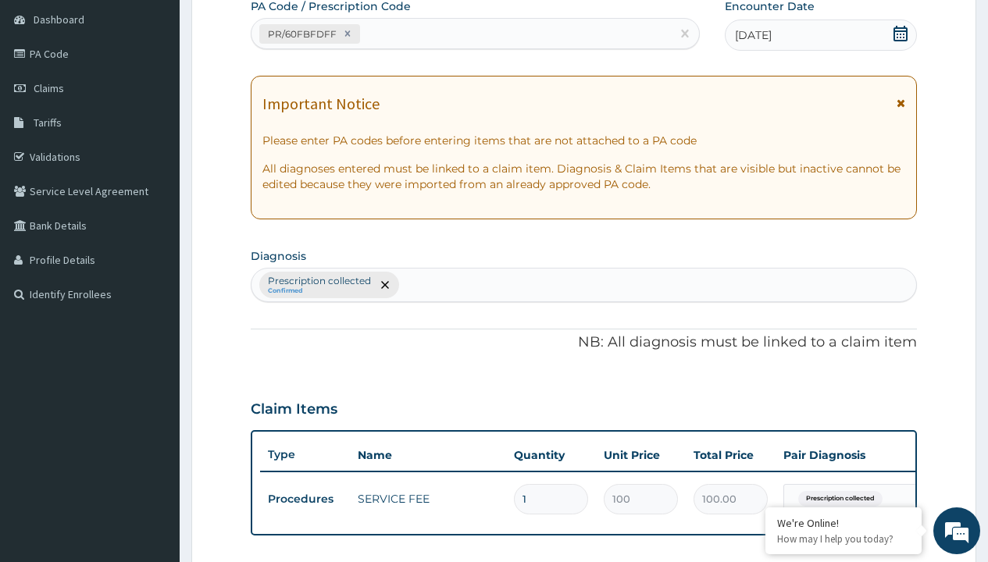
type input "prescription collected"
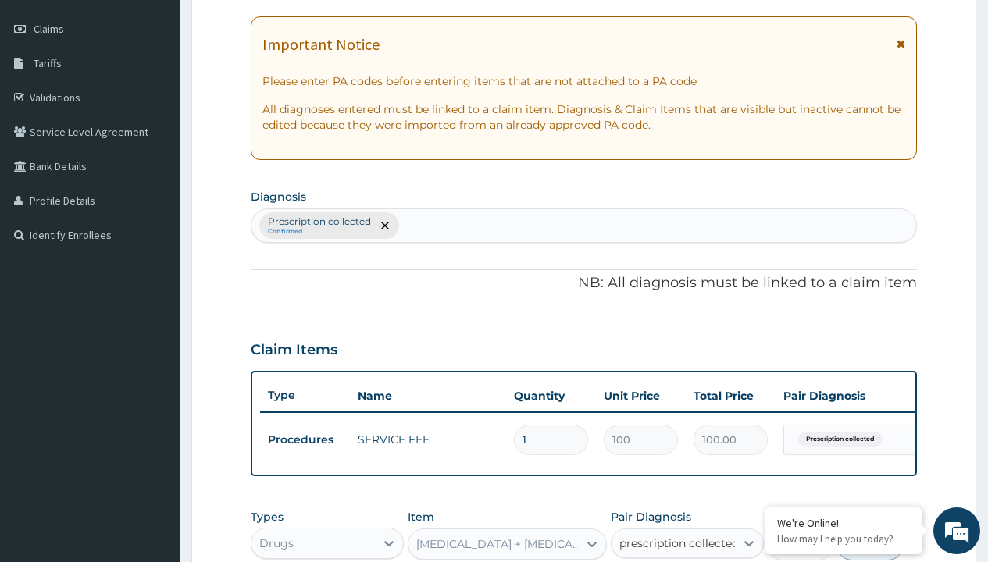
checkbox input "true"
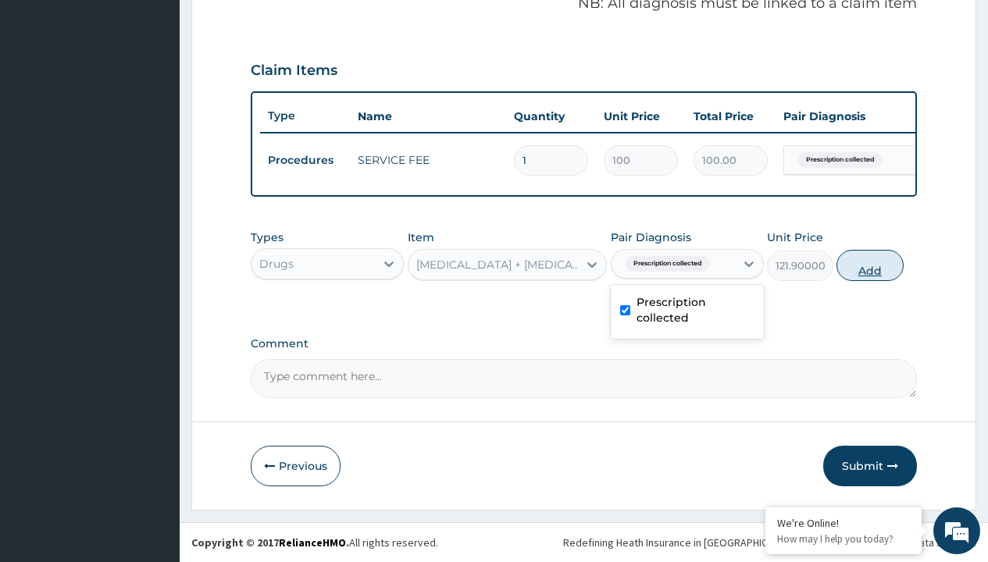
click at [870, 265] on button "Add" at bounding box center [869, 265] width 66 height 31
type input "0"
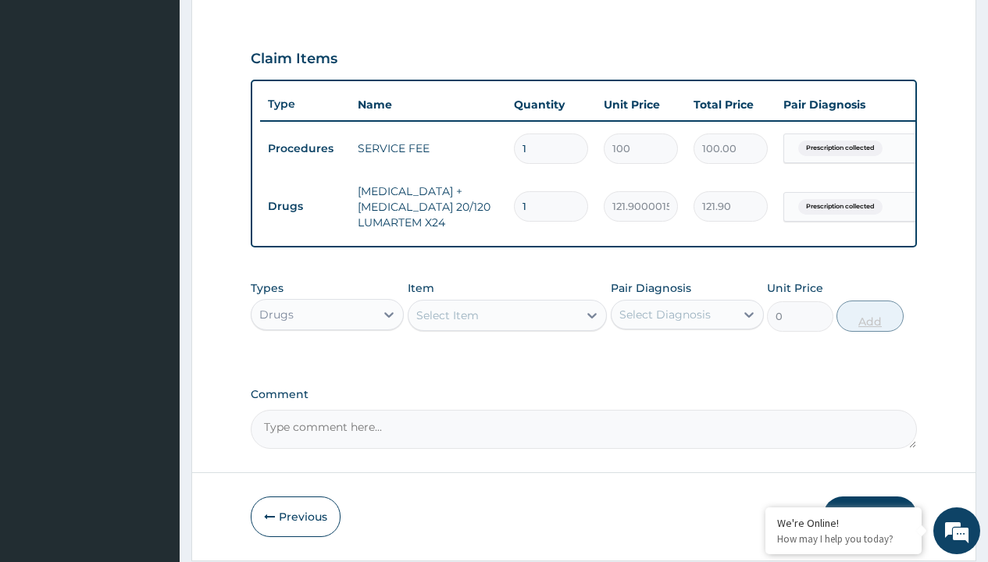
type input "24"
type input "2925.60"
type input "24"
click at [305, 206] on td "Drugs" at bounding box center [305, 206] width 90 height 29
type input "drugs"
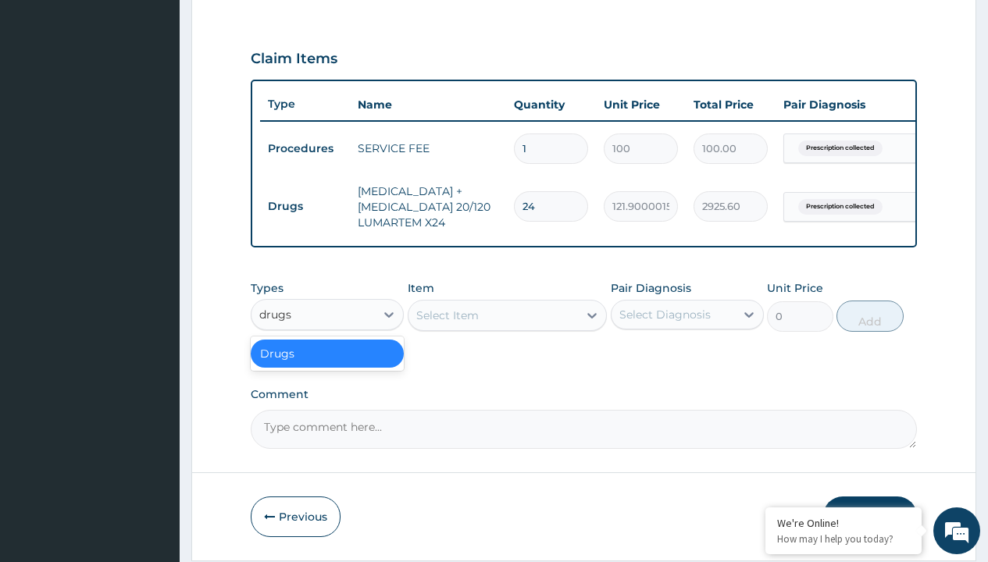
scroll to position [0, 0]
click at [327, 365] on div "Drugs" at bounding box center [327, 354] width 153 height 28
click at [447, 323] on div "Select Item" at bounding box center [447, 316] width 62 height 16
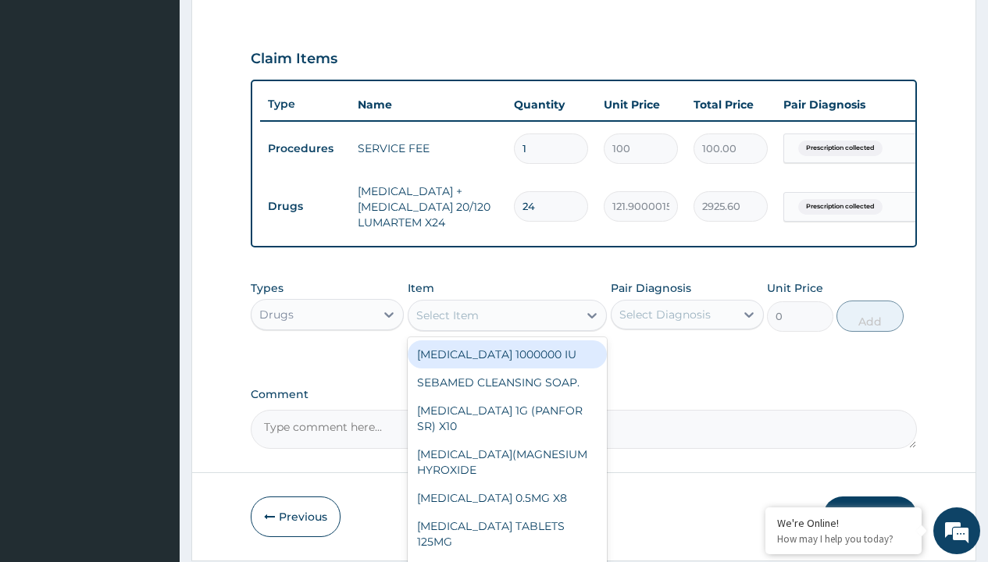
type input "amoxicillin suspension branded"
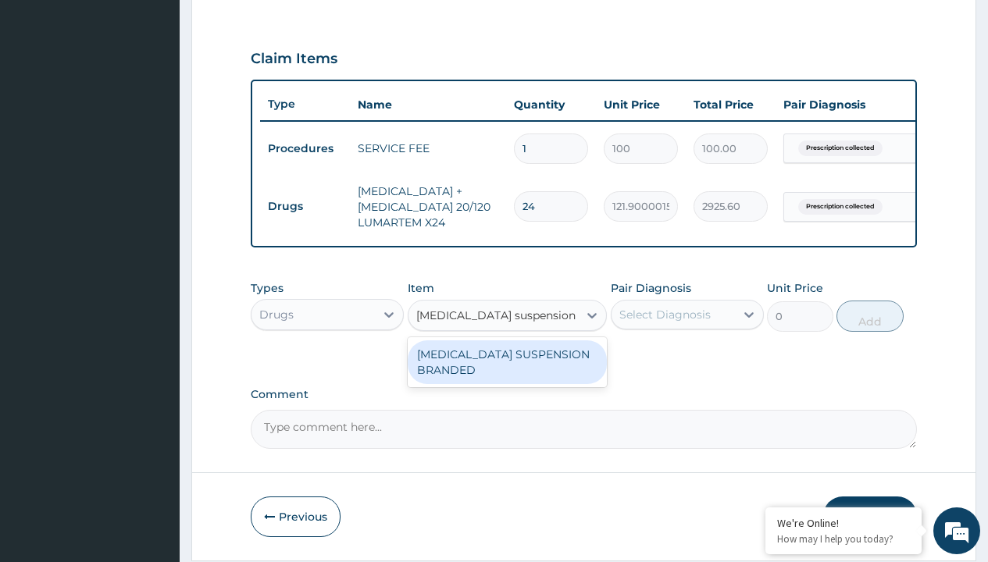
click at [507, 373] on div "[MEDICAL_DATA] SUSPENSION BRANDED" at bounding box center [508, 362] width 200 height 44
type input "5890"
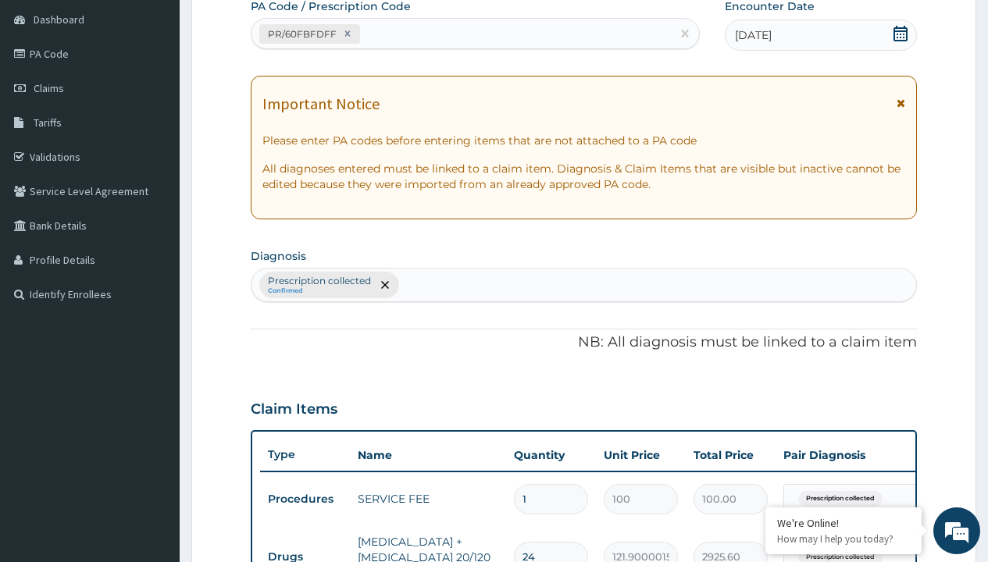
type input "prescription collected"
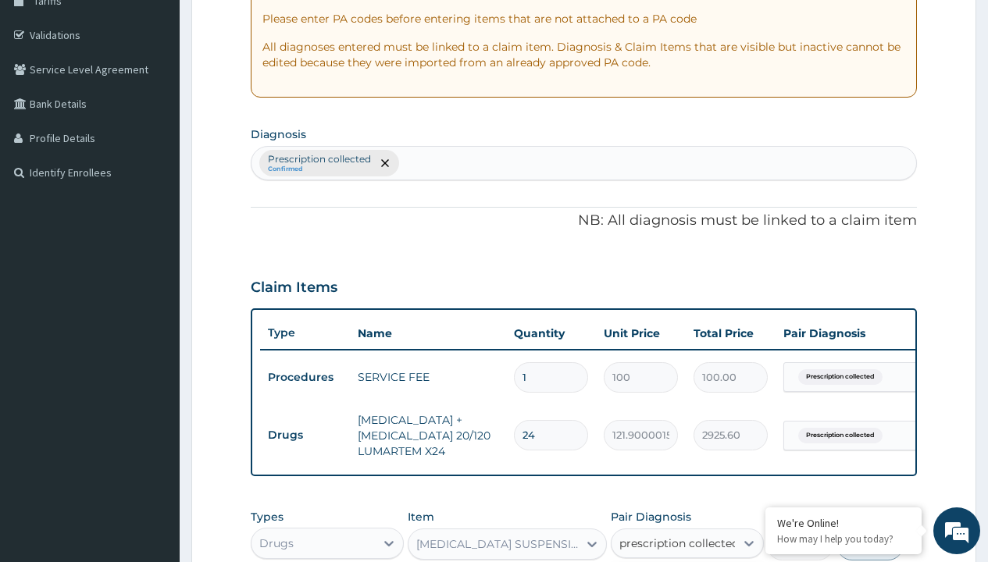
checkbox input "true"
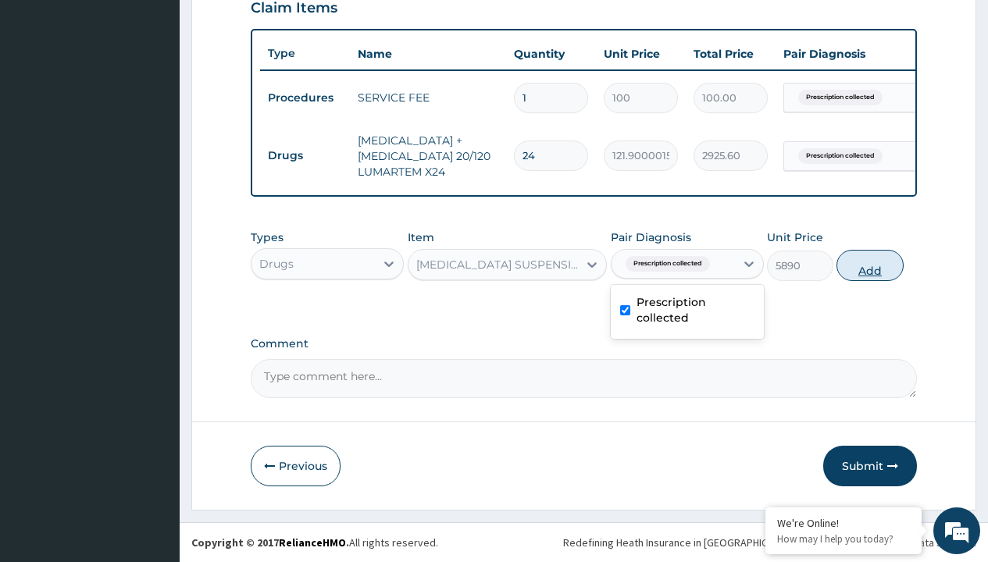
click at [870, 265] on button "Add" at bounding box center [869, 265] width 66 height 31
type input "0"
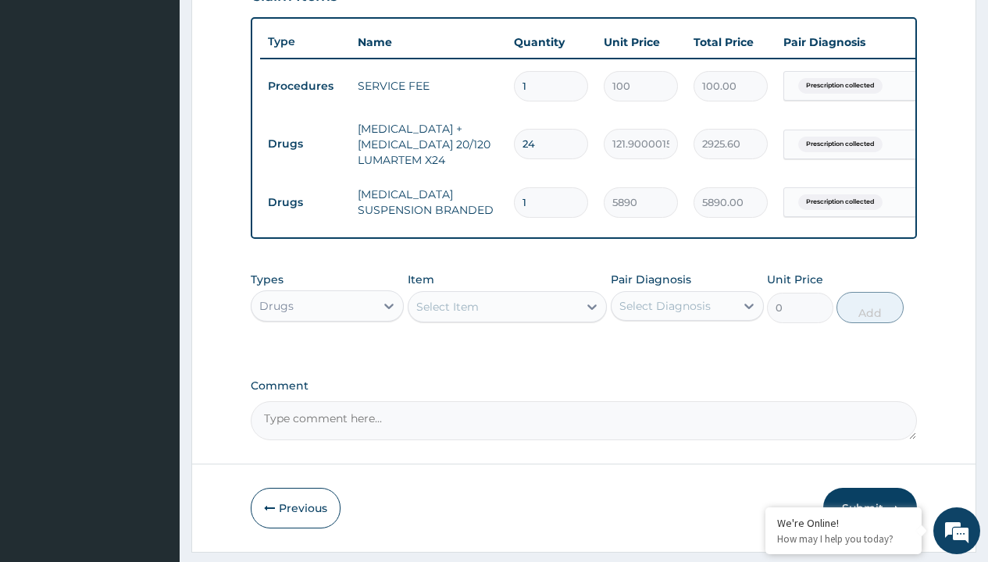
click at [305, 144] on td "Drugs" at bounding box center [305, 144] width 90 height 29
type input "drugs"
click at [327, 356] on div "Drugs" at bounding box center [327, 345] width 153 height 28
click at [447, 315] on div "Select Item" at bounding box center [447, 307] width 62 height 16
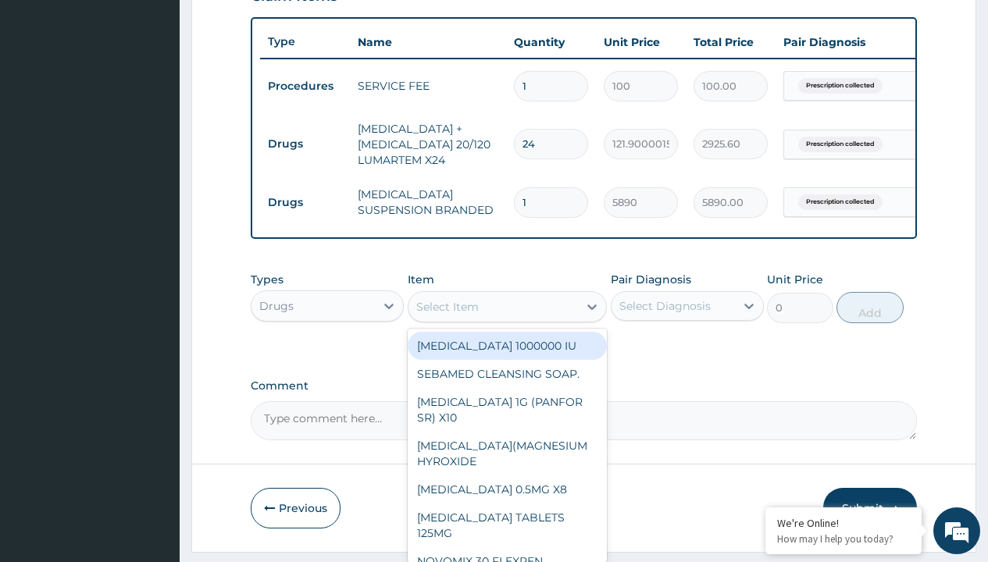
type input "paracetamol syrup emzor/bott"
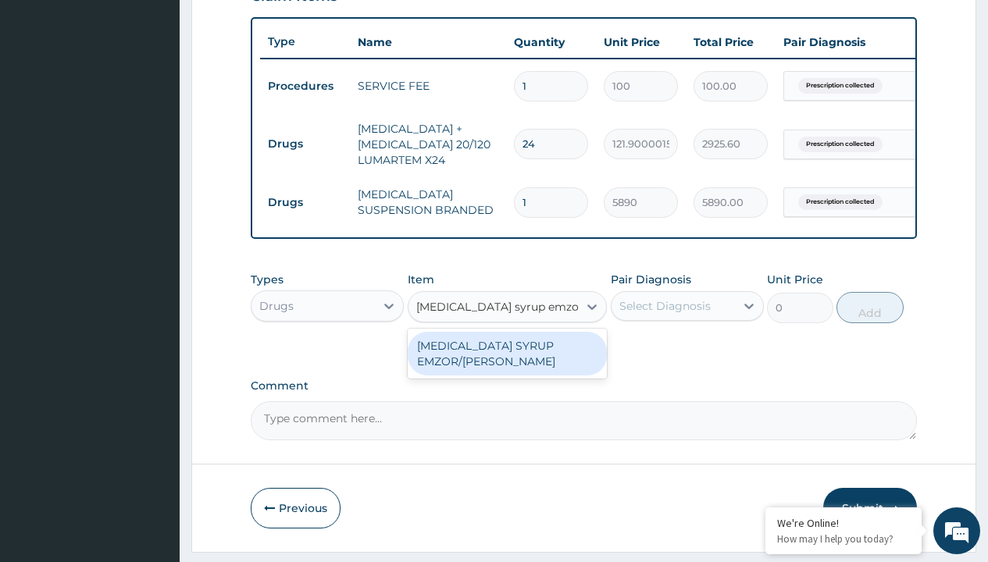
click at [507, 365] on div "[MEDICAL_DATA] SYRUP EMZOR/[PERSON_NAME]" at bounding box center [508, 354] width 200 height 44
type input "1214.099975585938"
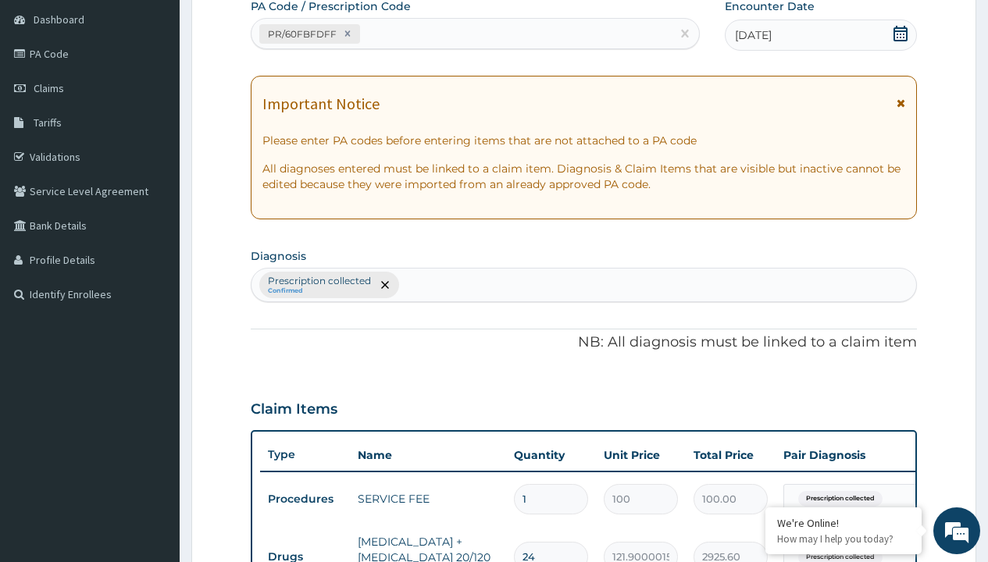
type input "prescription collected"
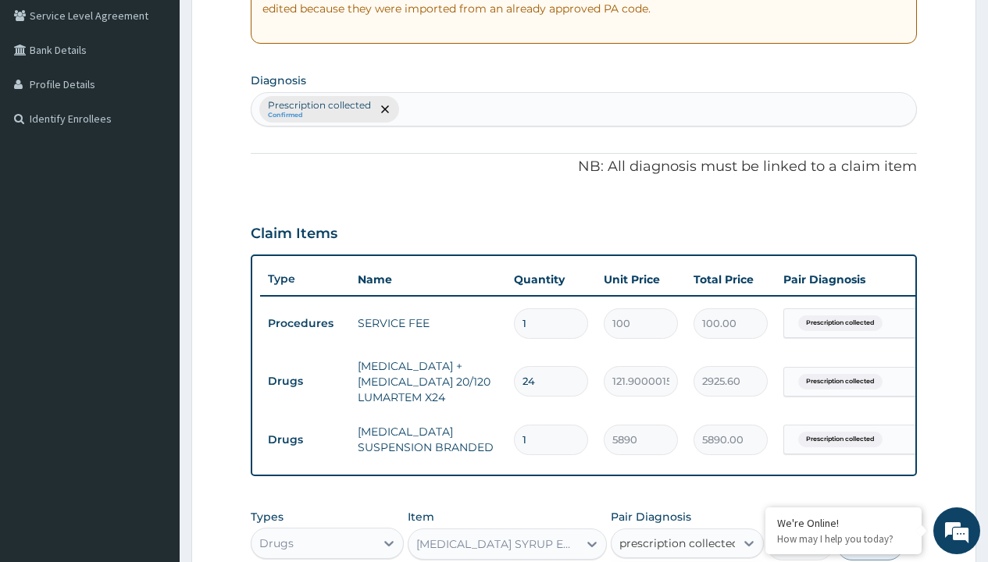
checkbox input "true"
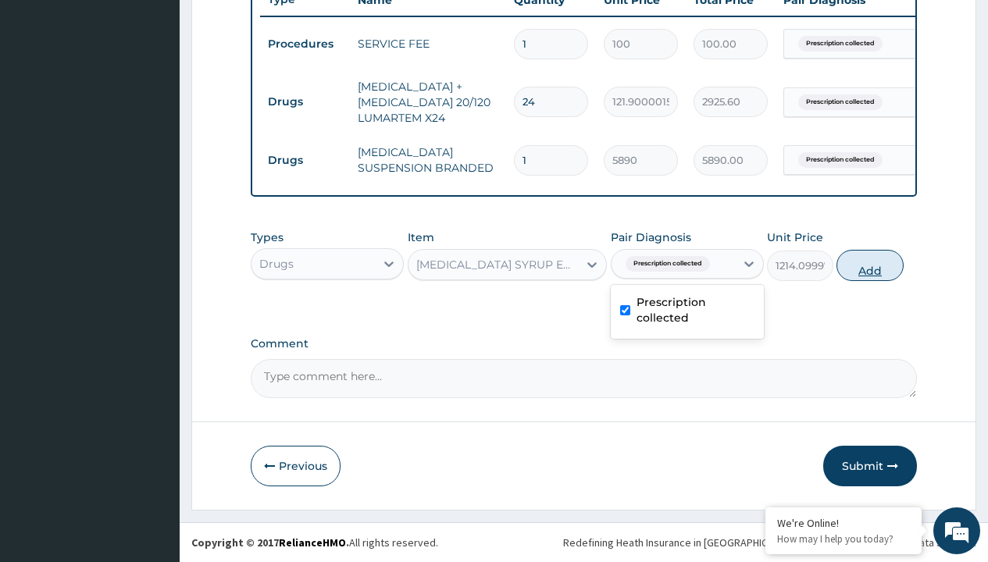
click at [870, 265] on button "Add" at bounding box center [869, 265] width 66 height 31
type input "0"
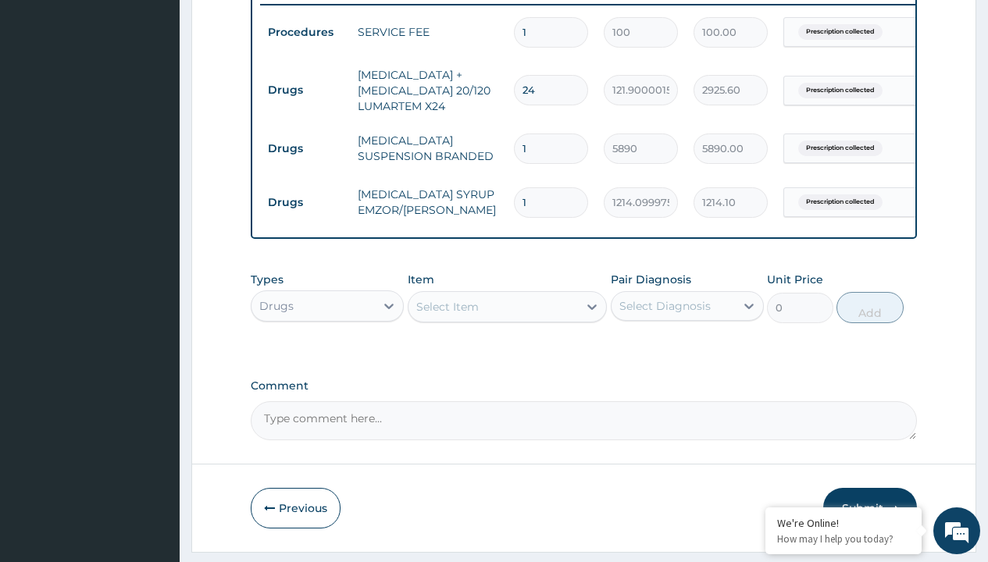
click at [305, 90] on td "Drugs" at bounding box center [305, 90] width 90 height 29
type input "drugs"
click at [327, 356] on div "Drugs" at bounding box center [327, 345] width 153 height 28
click at [447, 315] on div "Select Item" at bounding box center [447, 307] width 62 height 16
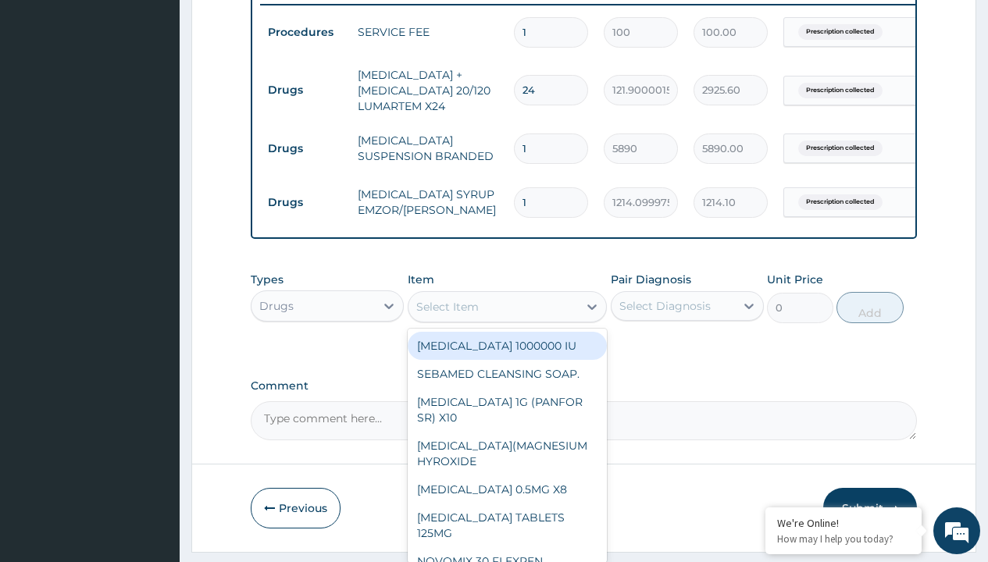
type input "cetirizine syrup"
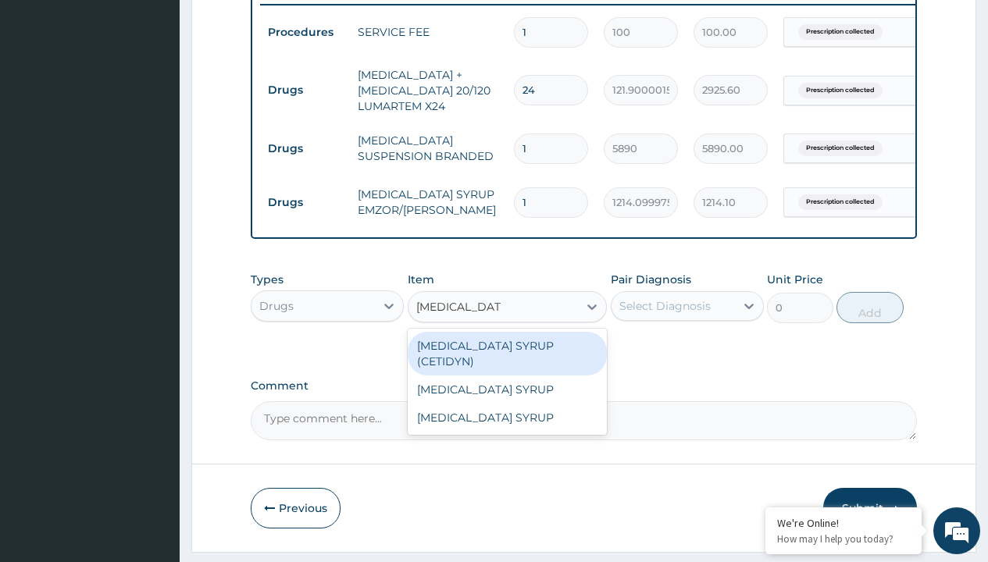
click at [507, 357] on div "[MEDICAL_DATA] SYRUP (CETIDYN)" at bounding box center [508, 354] width 200 height 44
type input "2200"
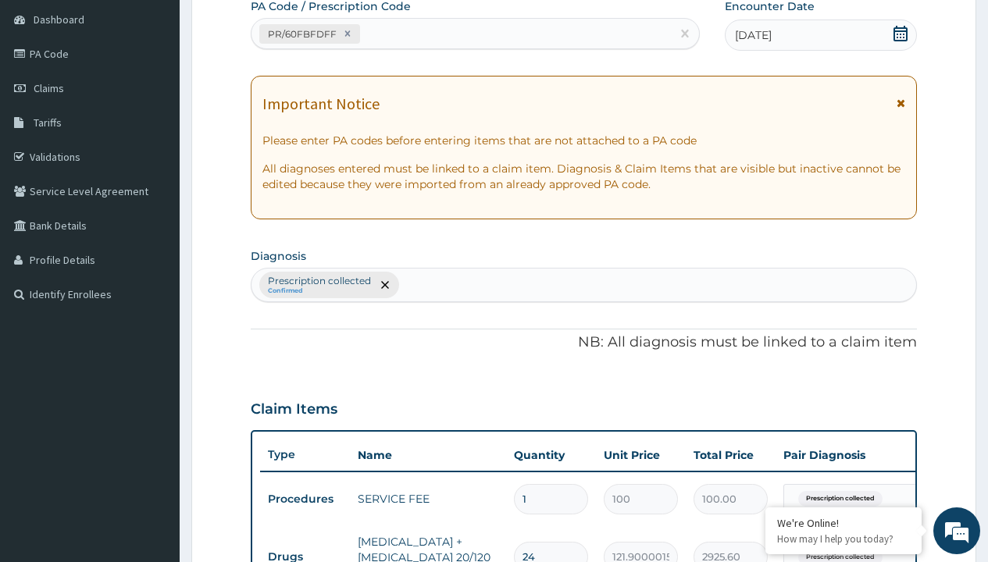
type input "prescription collected"
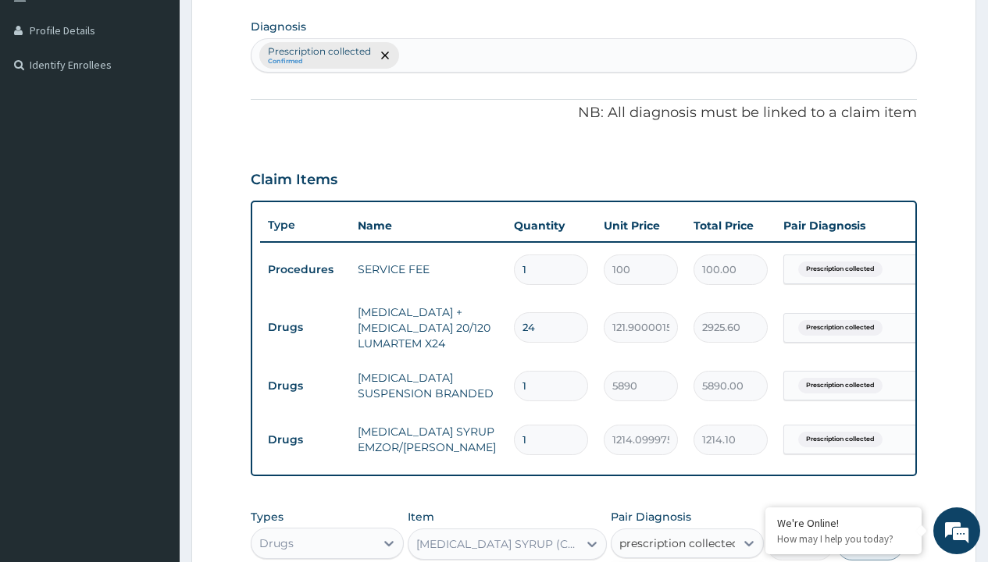
checkbox input "true"
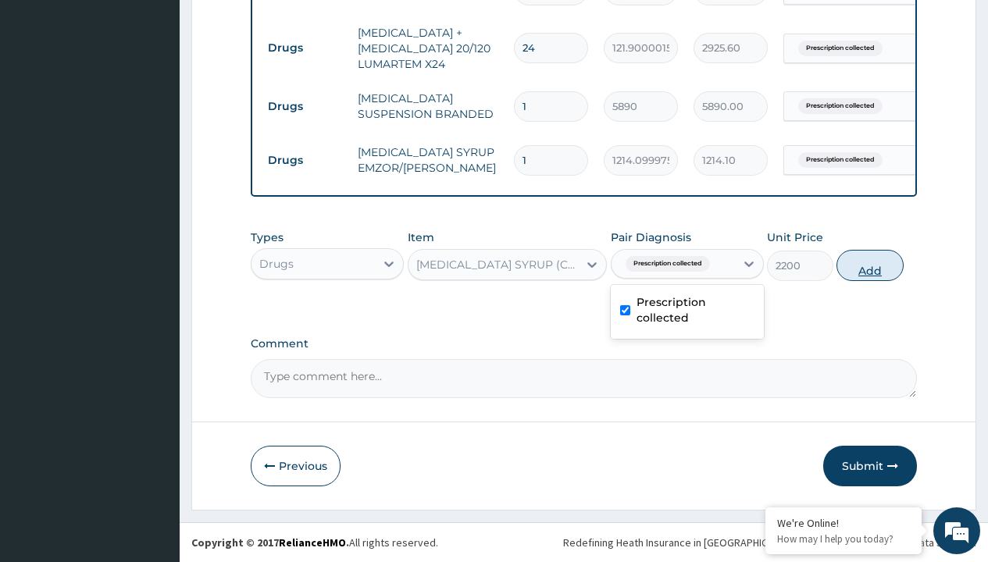
click at [870, 265] on button "Add" at bounding box center [869, 265] width 66 height 31
type input "0"
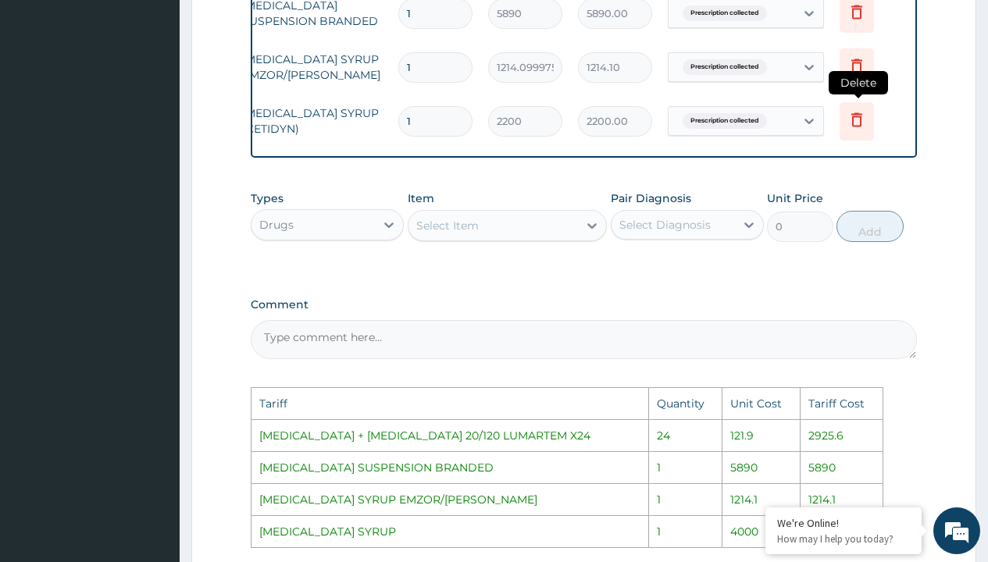
scroll to position [0, 118]
click at [843, 120] on icon at bounding box center [854, 121] width 34 height 38
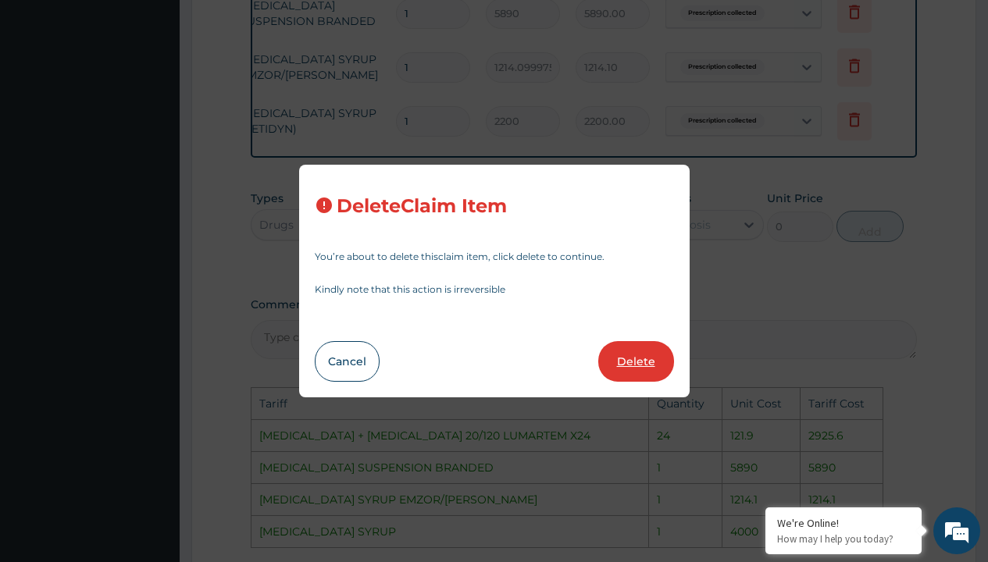
click at [618, 356] on button "Delete" at bounding box center [636, 361] width 76 height 41
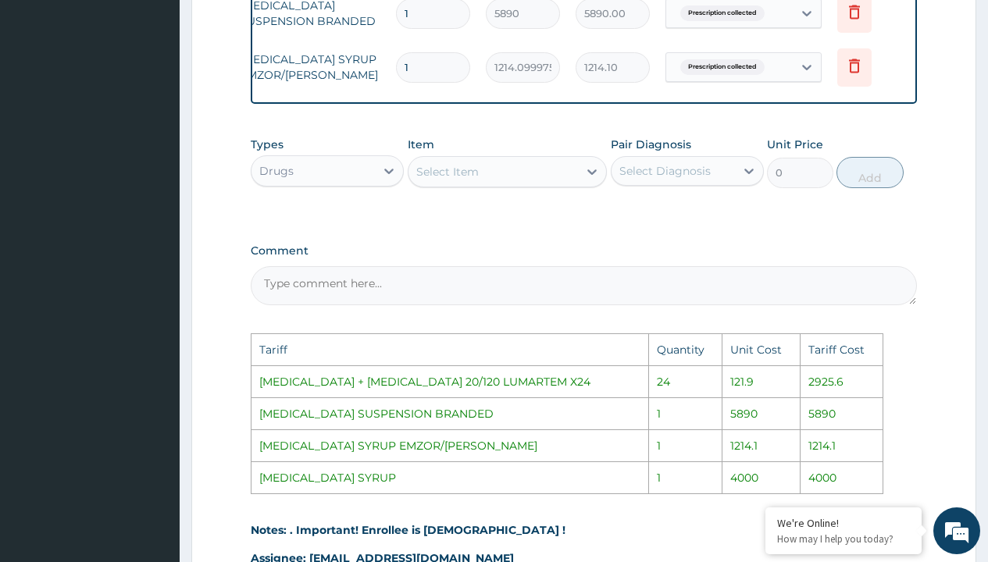
click at [473, 180] on div "Select Item" at bounding box center [447, 172] width 62 height 16
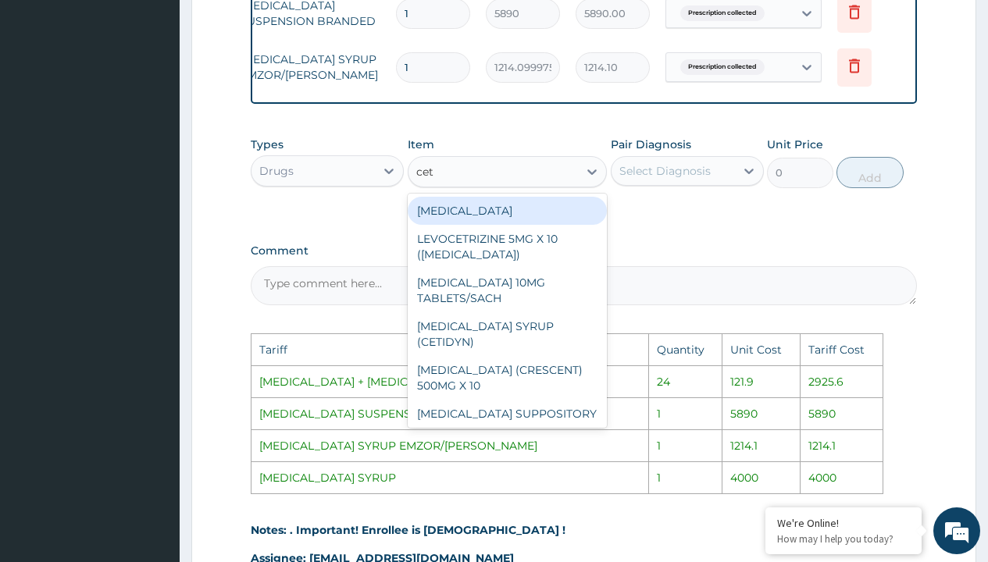
type input "ceti"
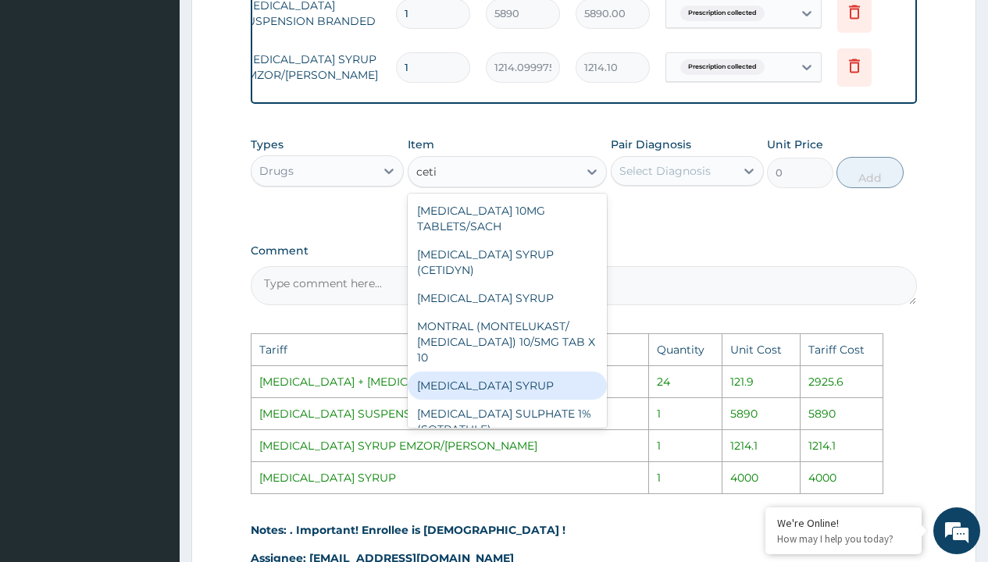
click at [509, 381] on div "[MEDICAL_DATA] SYRUP" at bounding box center [508, 386] width 200 height 28
type input "4000"
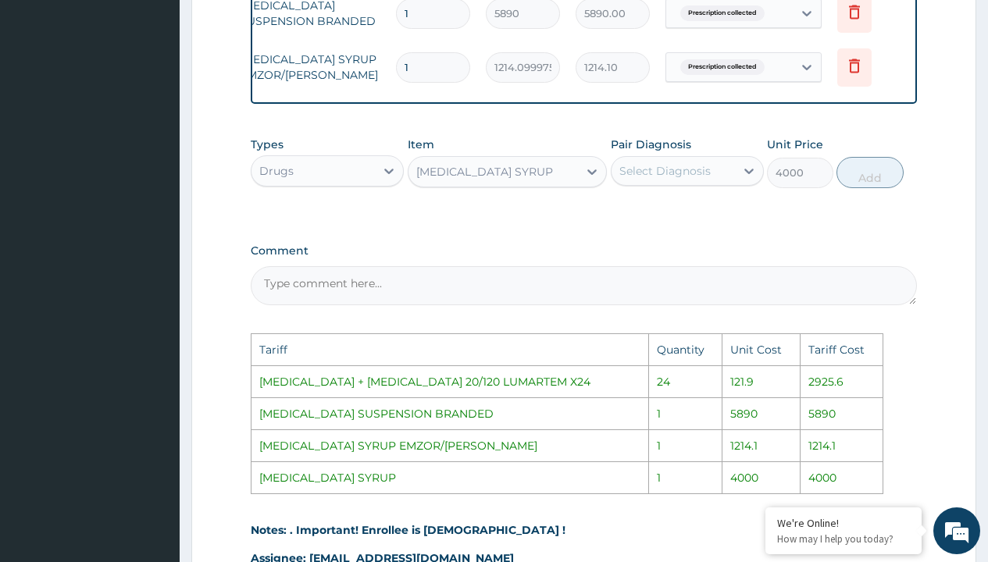
click at [675, 179] on div "Select Diagnosis" at bounding box center [664, 171] width 91 height 16
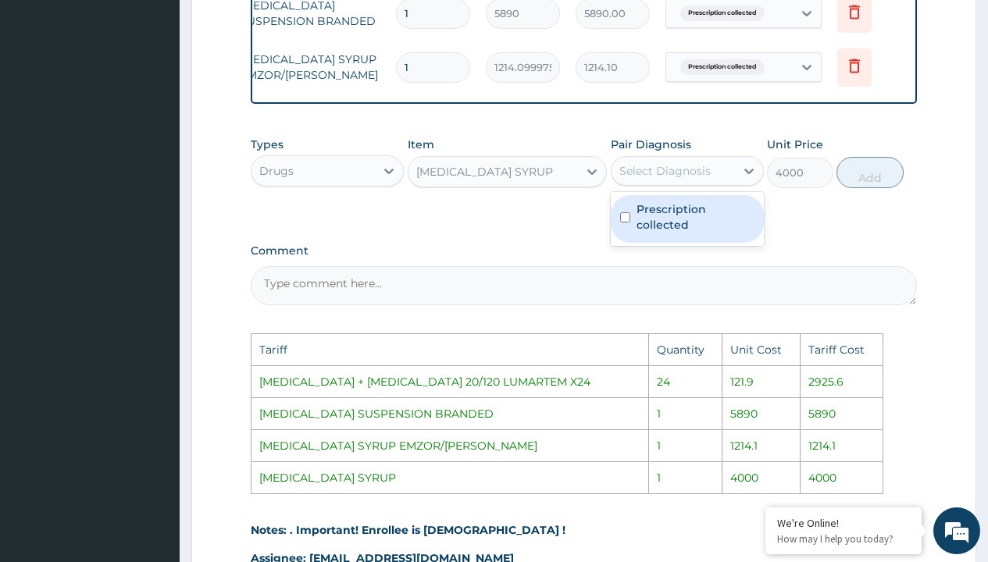
click at [689, 219] on label "Prescription collected" at bounding box center [695, 216] width 118 height 31
checkbox input "true"
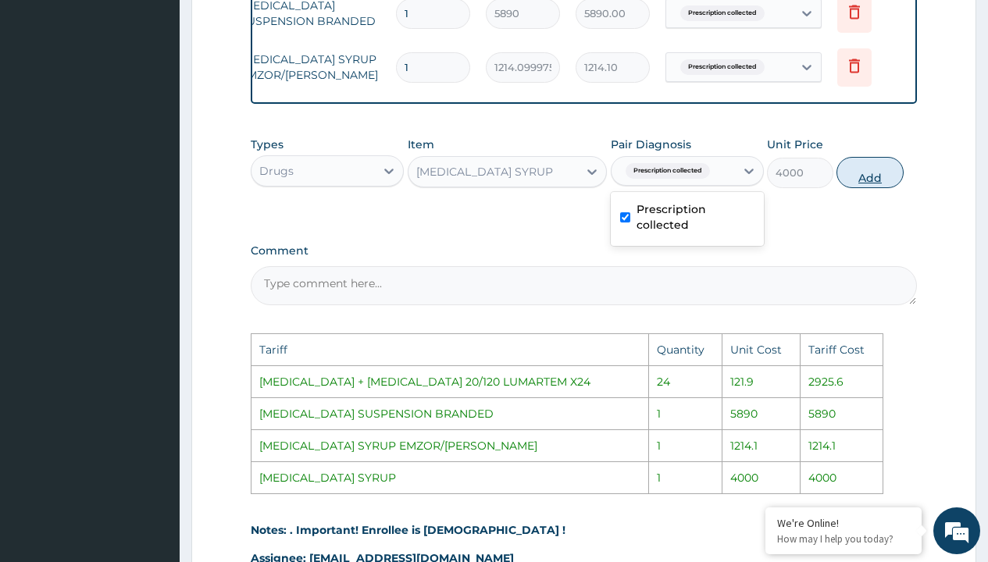
click at [860, 187] on button "Add" at bounding box center [869, 172] width 66 height 31
type input "0"
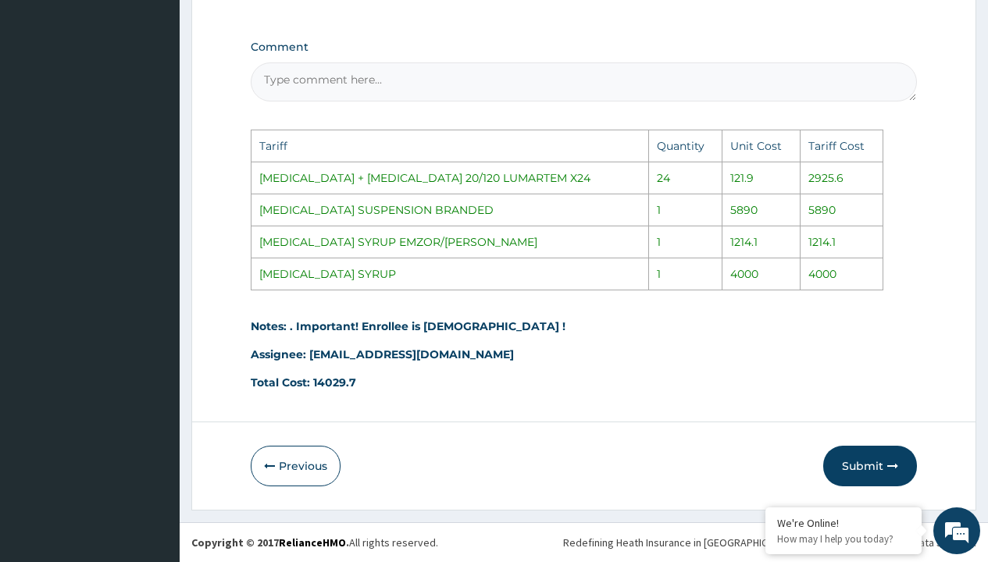
scroll to position [1022, 0]
click at [875, 466] on button "Submit" at bounding box center [870, 466] width 94 height 41
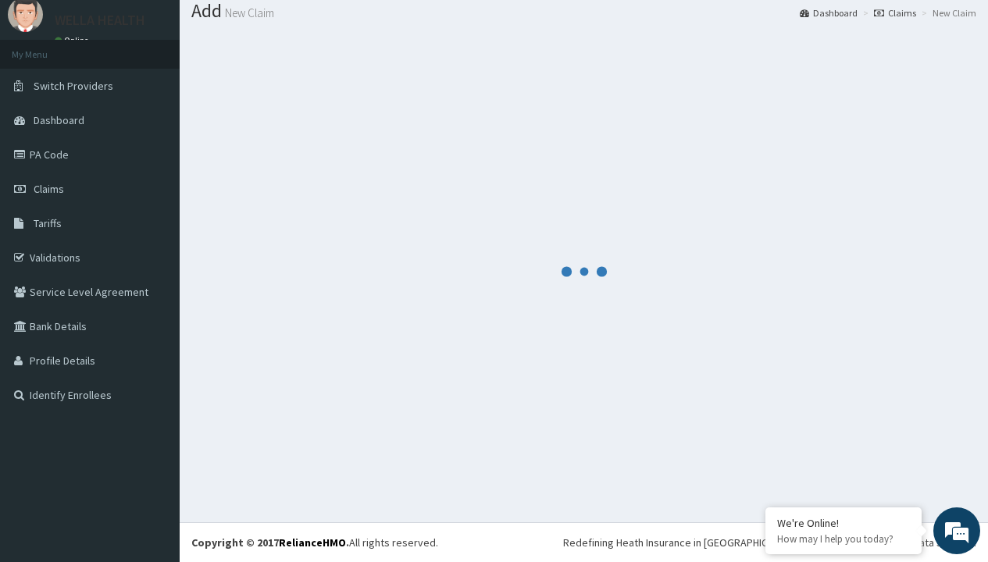
scroll to position [725, 0]
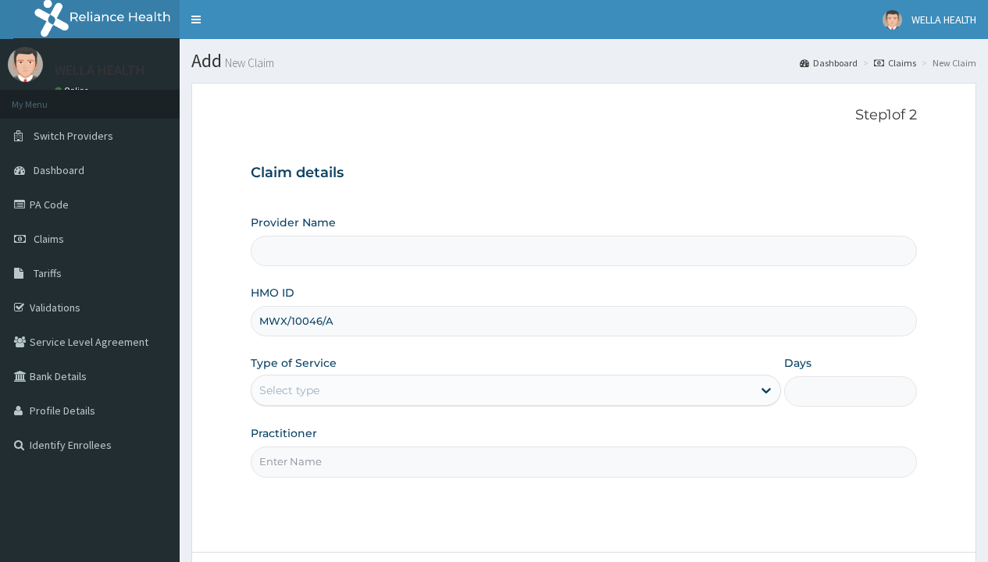
type input "MWX/10046/A"
type input "WellaHealth"
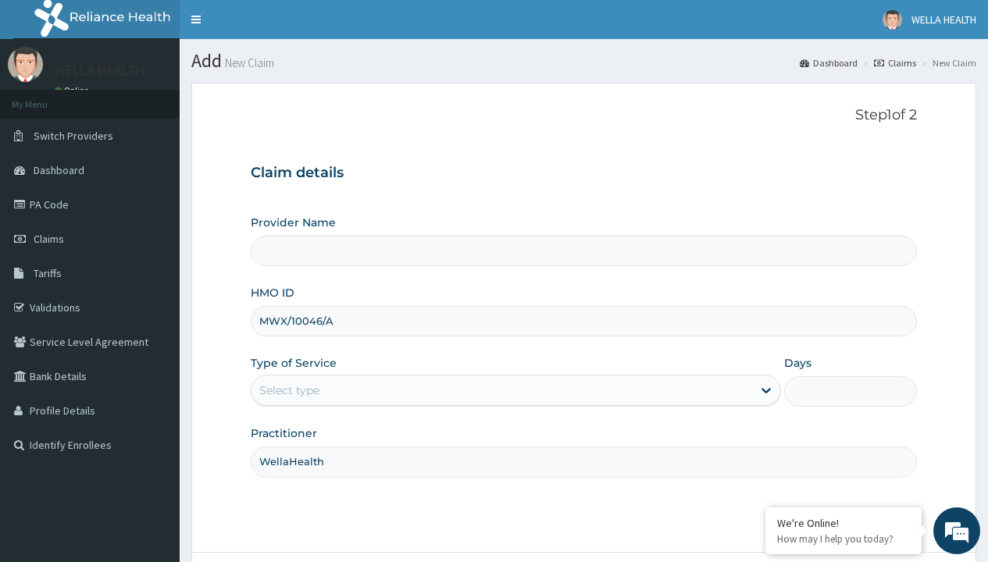
type input "WellaHealth(TELEMEDICINE)"
type input "WellaHealth"
click at [289, 390] on div "Select type" at bounding box center [289, 391] width 60 height 16
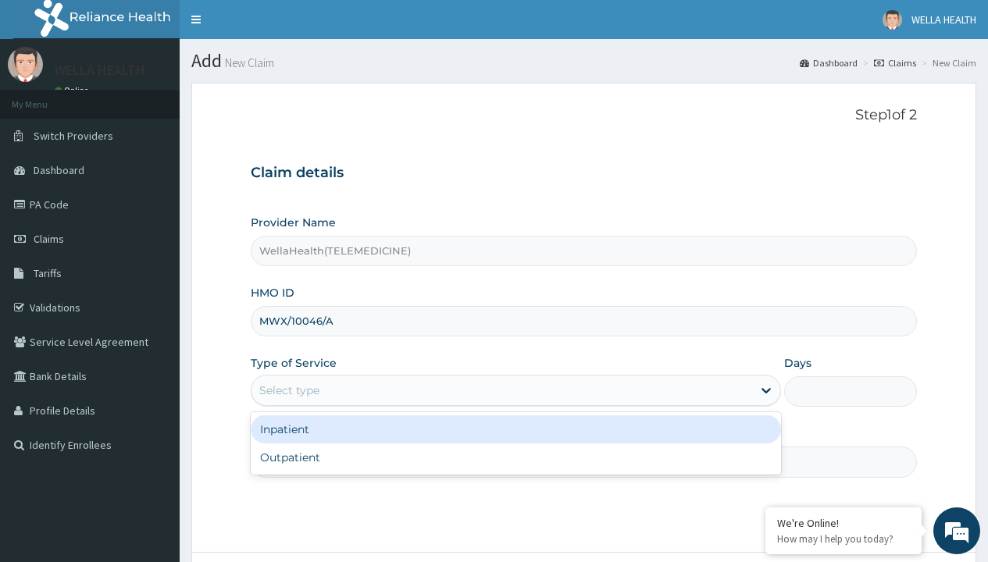
click at [515, 458] on div "Outpatient" at bounding box center [516, 458] width 530 height 28
type input "1"
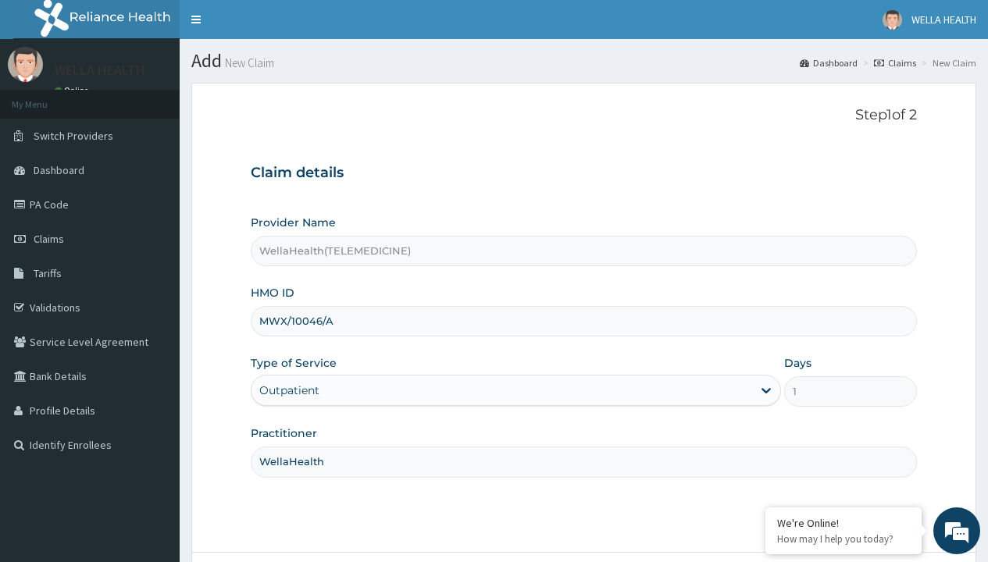
scroll to position [130, 0]
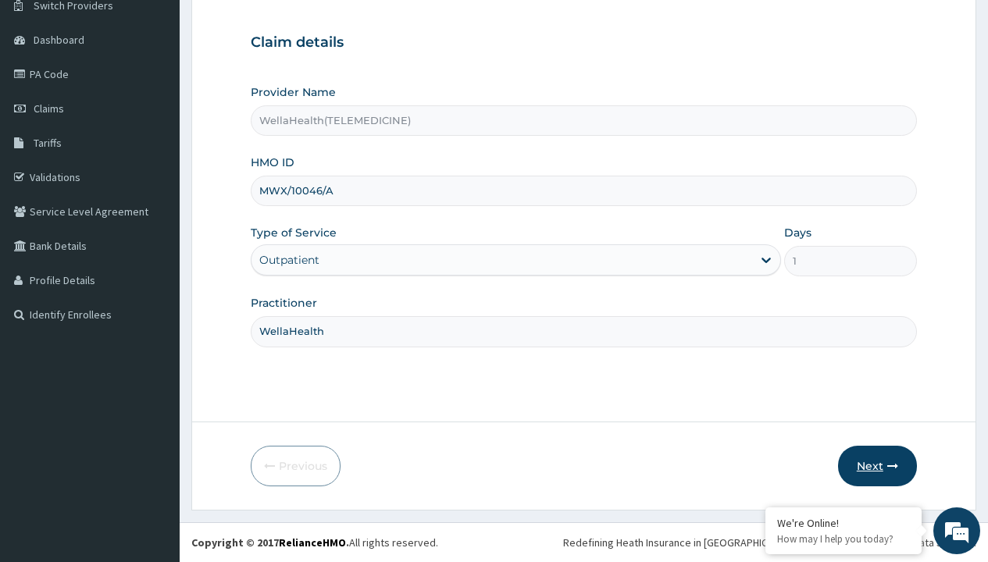
click at [877, 466] on button "Next" at bounding box center [877, 466] width 79 height 41
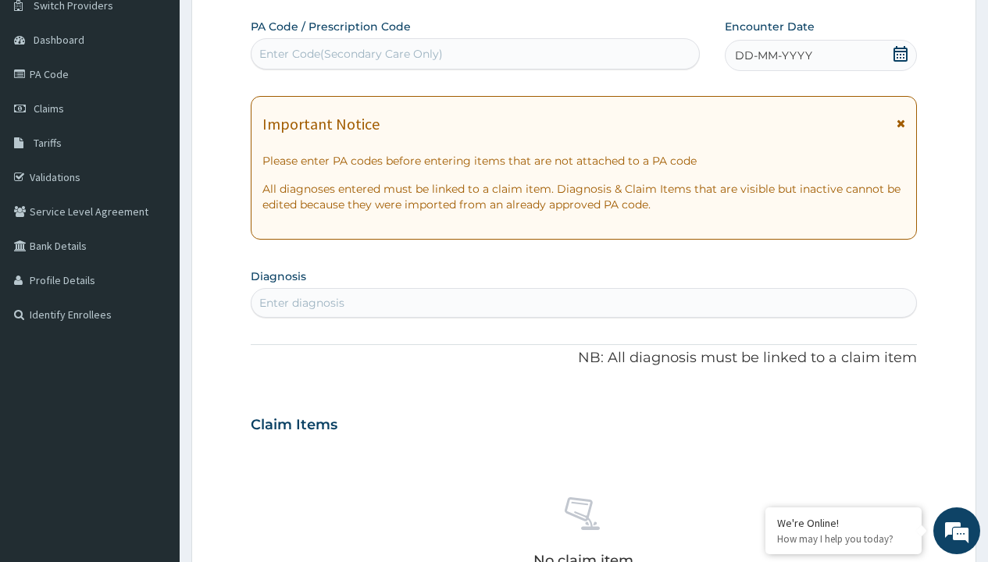
click at [772, 55] on span "DD-MM-YYYY" at bounding box center [773, 56] width 77 height 16
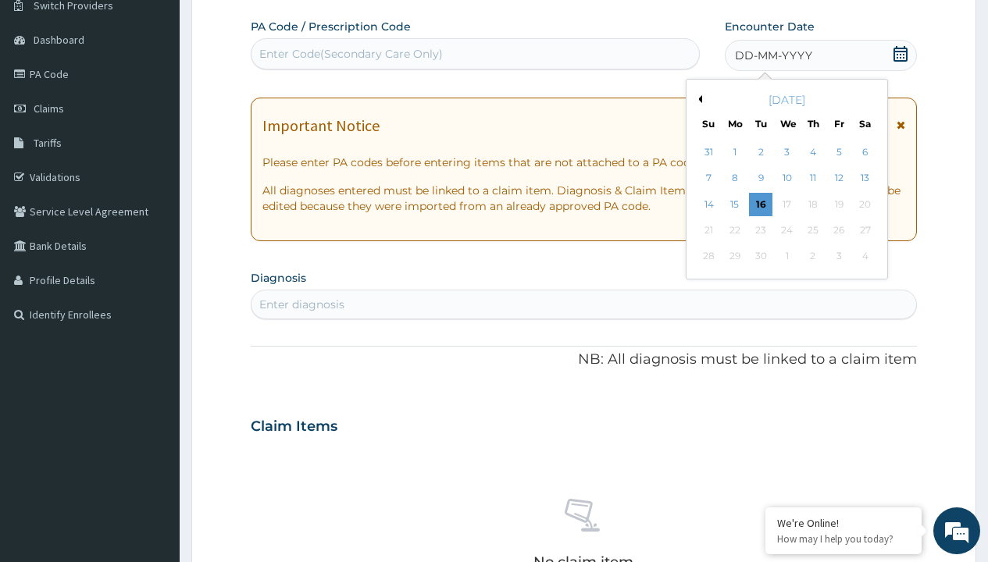
click at [697, 99] on button "Previous Month" at bounding box center [698, 99] width 8 height 8
click at [760, 204] on div "12" at bounding box center [760, 204] width 23 height 23
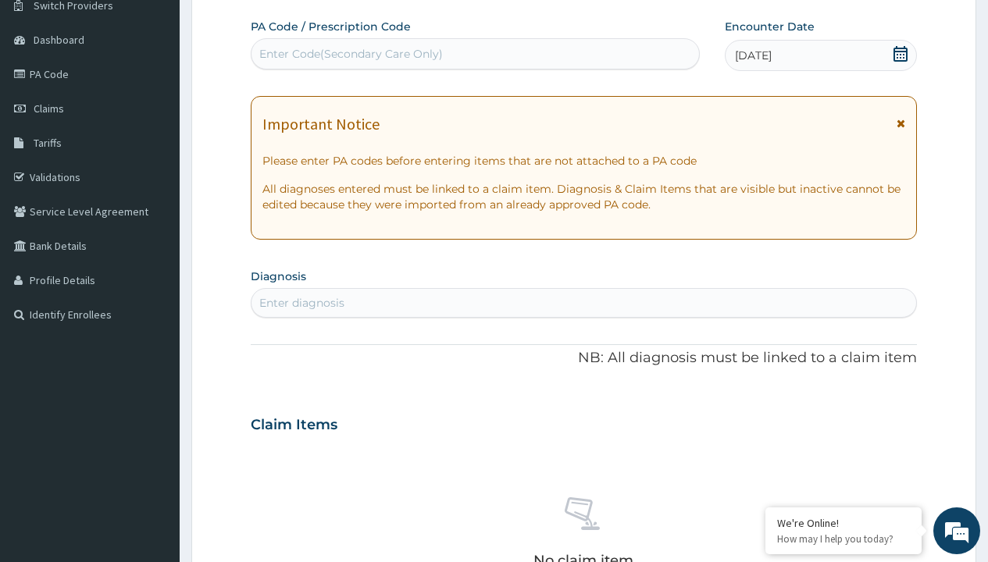
click at [350, 54] on div "Enter Code(Secondary Care Only)" at bounding box center [350, 54] width 183 height 16
type input "PR/7EB8856E"
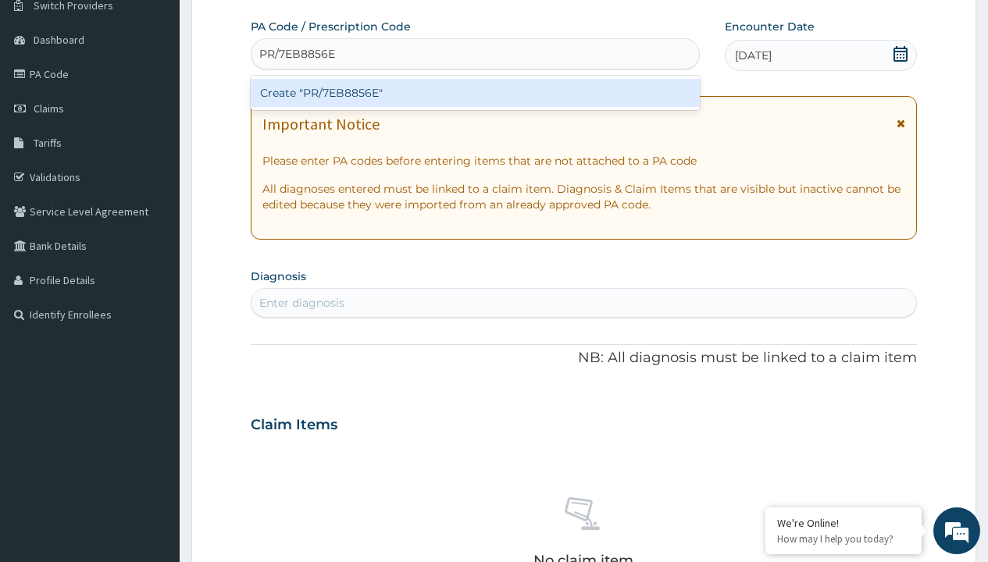
click at [475, 93] on div "Create "PR/7EB8856E"" at bounding box center [475, 93] width 448 height 28
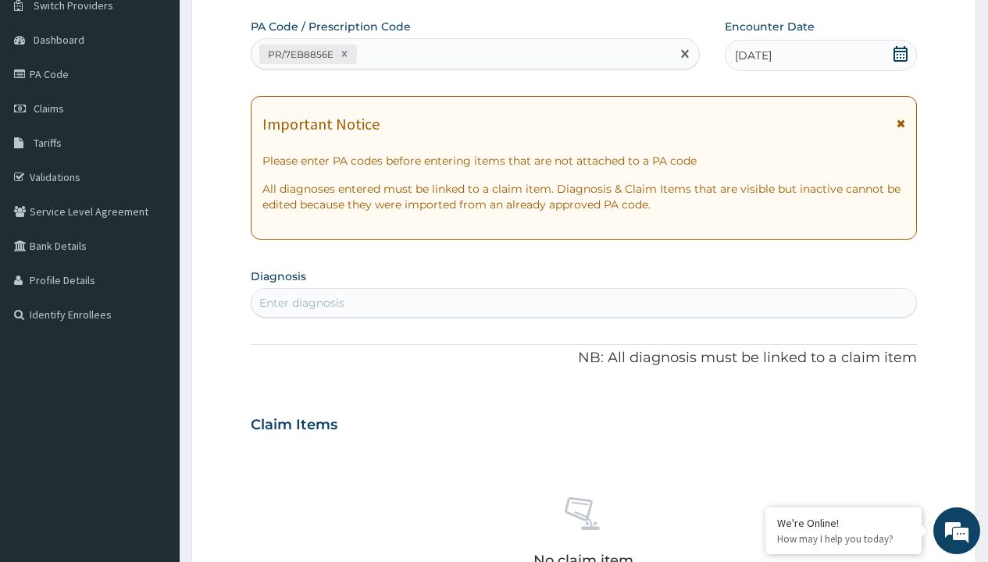
click at [301, 303] on div "Enter diagnosis" at bounding box center [301, 303] width 85 height 16
type input "prescription collected"
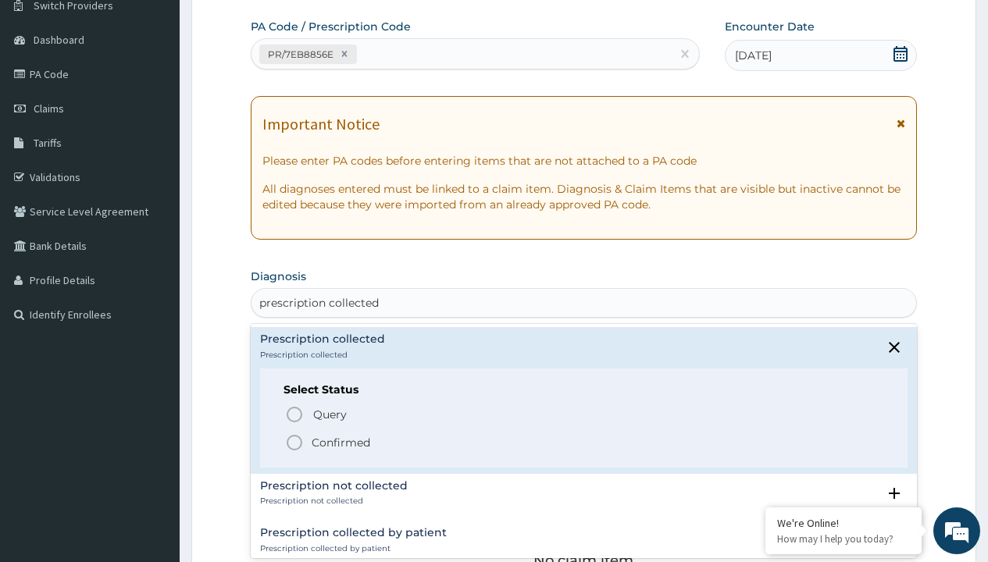
click at [340, 442] on p "Confirmed" at bounding box center [341, 443] width 59 height 16
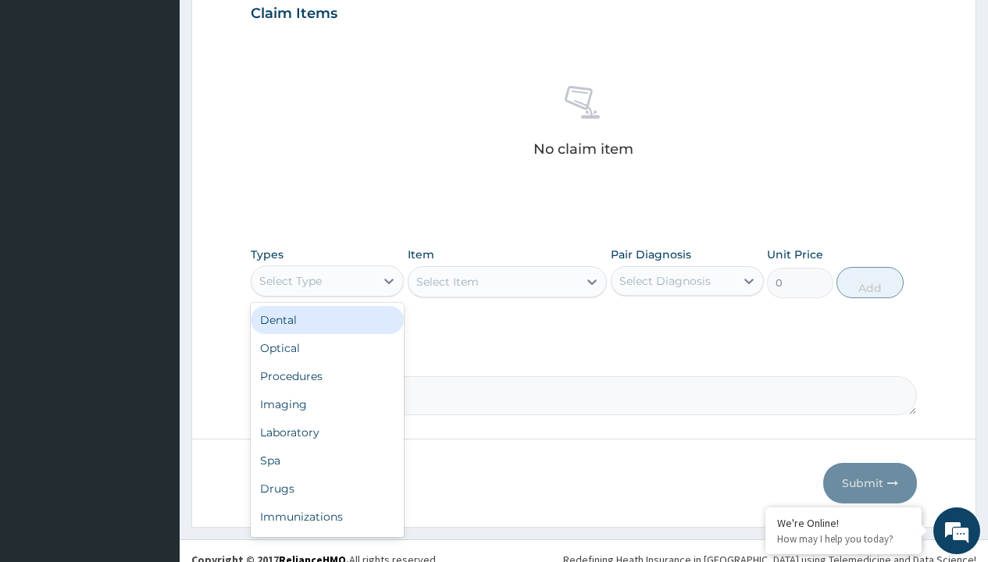
type input "procedures"
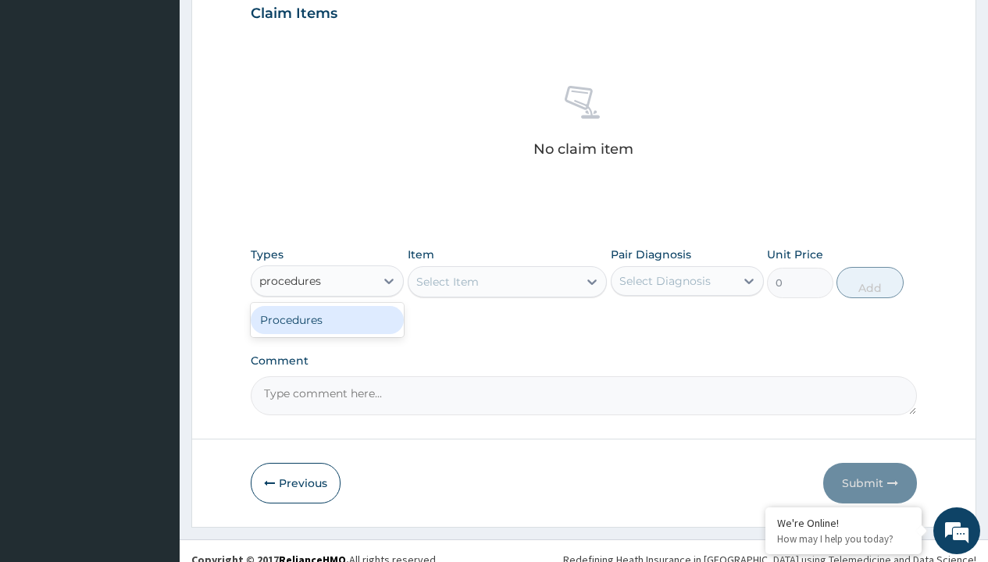
scroll to position [0, 0]
click at [327, 319] on div "Procedures" at bounding box center [327, 320] width 153 height 28
click at [447, 281] on div "Select Item" at bounding box center [447, 282] width 62 height 16
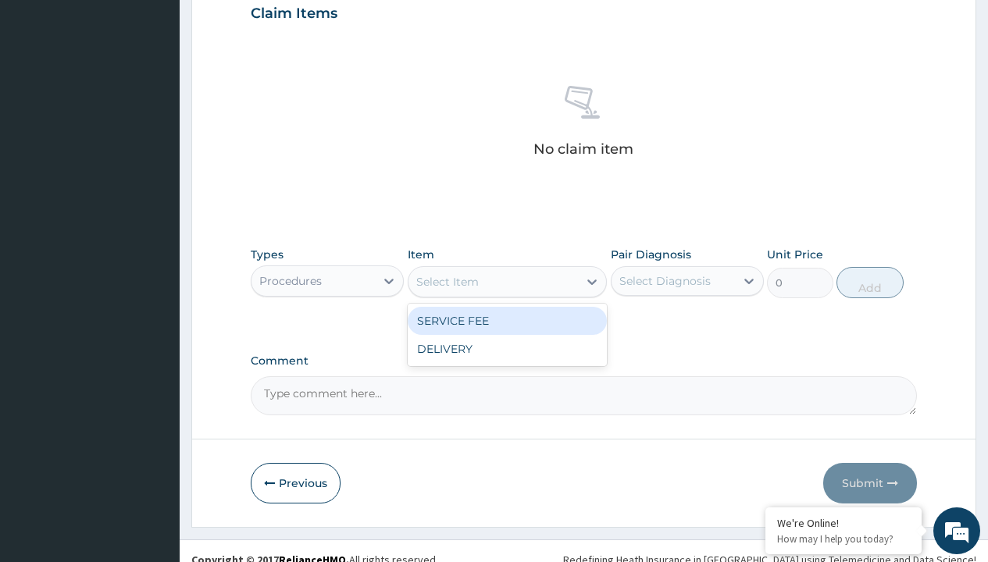
type input "service fee"
click at [507, 320] on div "SERVICE FEE" at bounding box center [508, 321] width 200 height 28
type input "100"
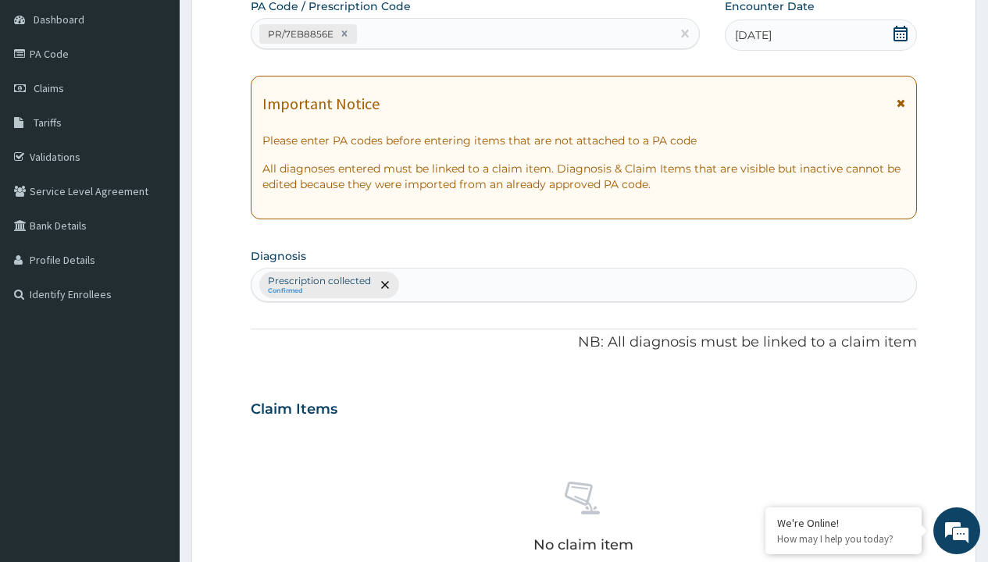
type input "prescription collected"
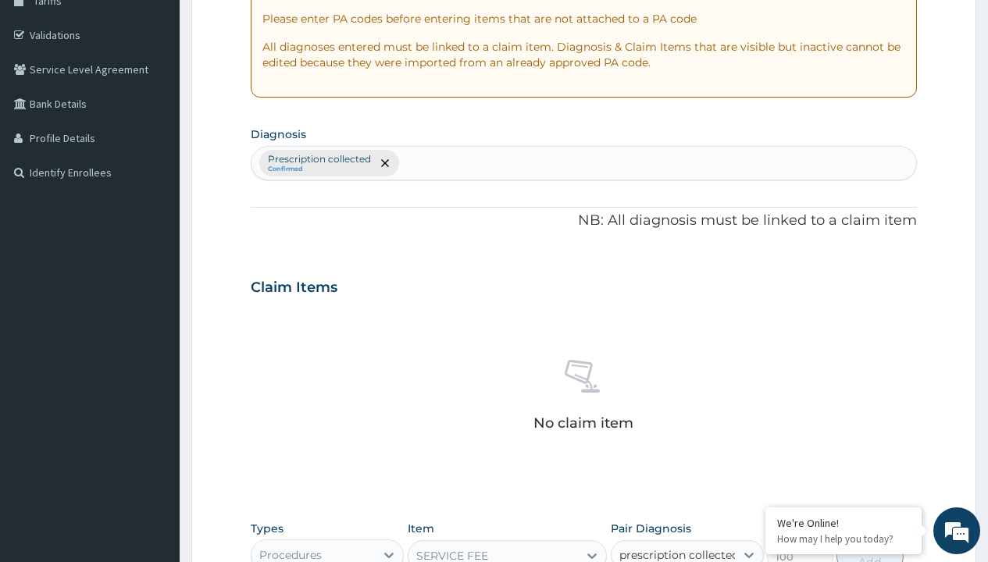
checkbox input "true"
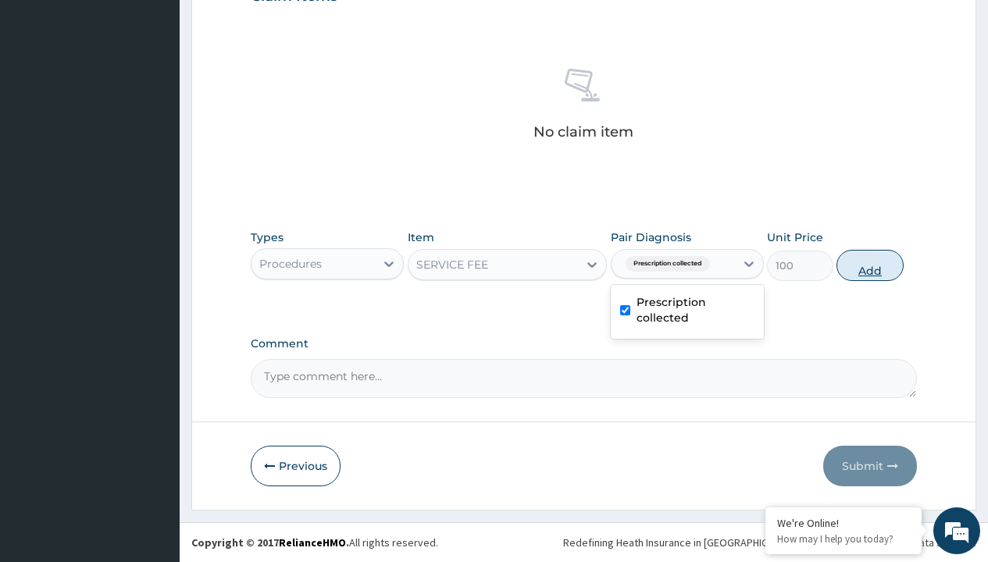
click at [870, 265] on button "Add" at bounding box center [869, 265] width 66 height 31
type input "0"
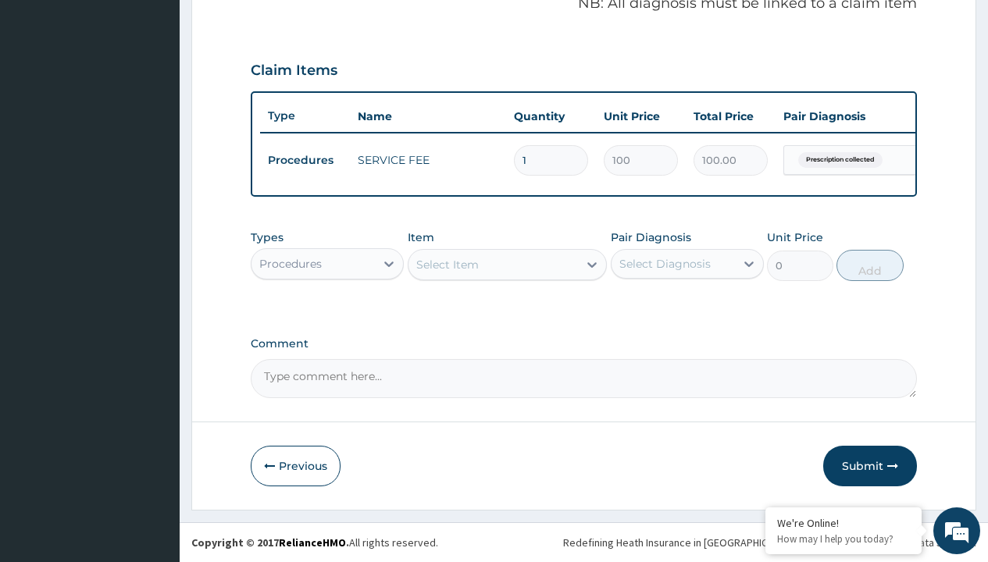
click at [290, 263] on div "Procedures" at bounding box center [290, 264] width 62 height 16
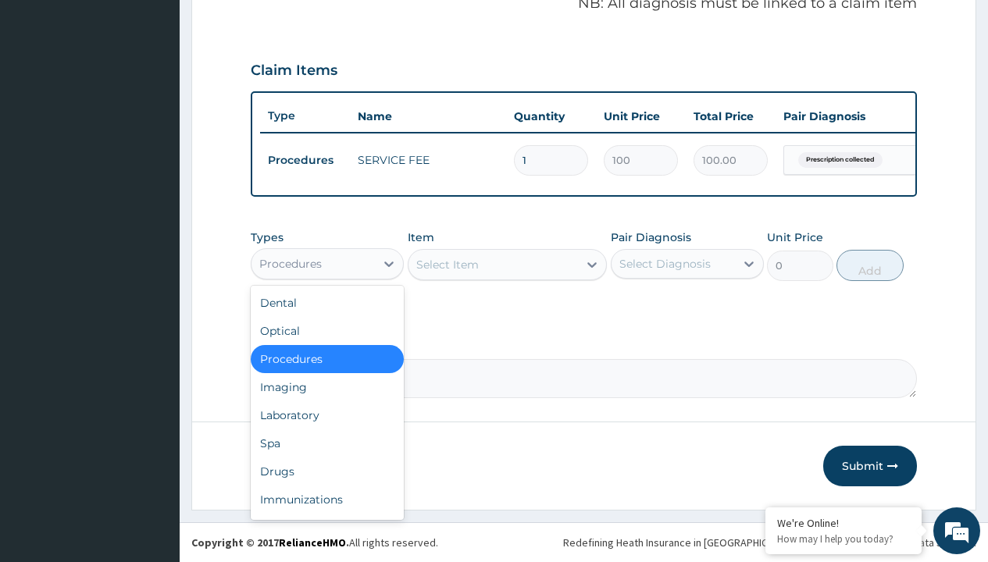
type input "drugs"
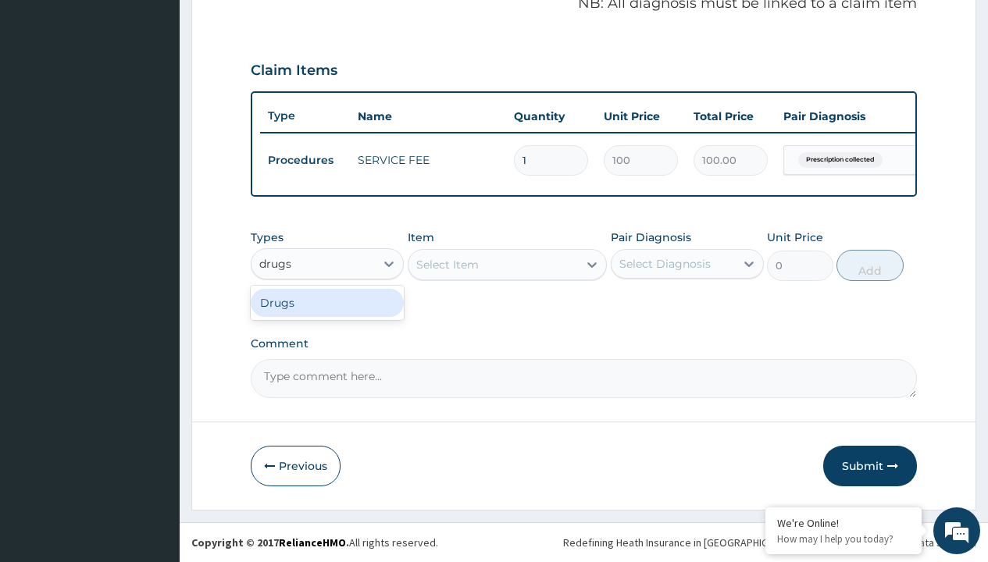
scroll to position [0, 0]
click at [327, 302] on div "Drugs" at bounding box center [327, 303] width 153 height 28
click at [447, 264] on div "Select Item" at bounding box center [508, 264] width 200 height 31
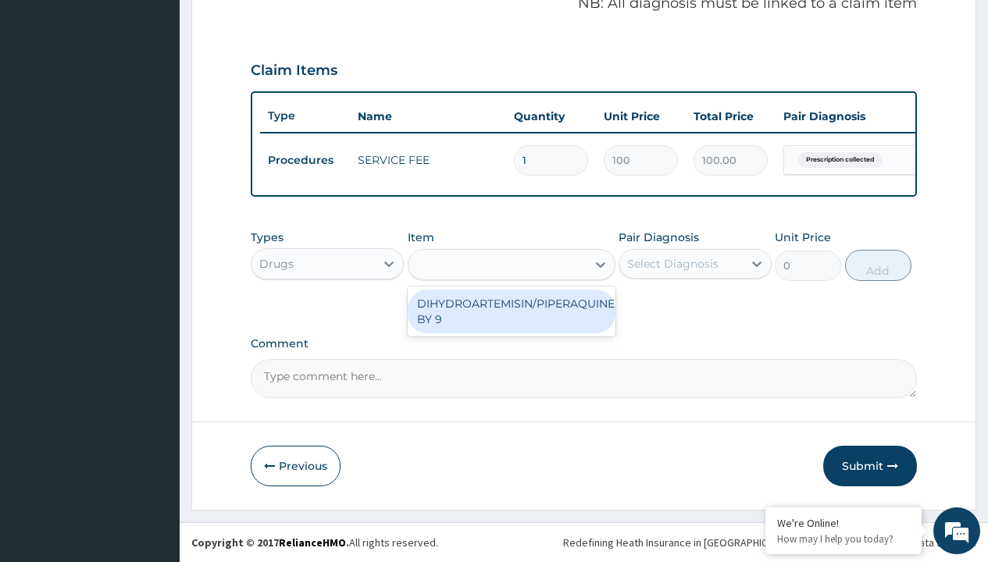
type input "dihydroartemisin/piperaquine by 9"
click at [511, 311] on div "DIHYDROARTEMISIN/PIPERAQUINE BY 9" at bounding box center [512, 312] width 208 height 44
type input "388.8999938964844"
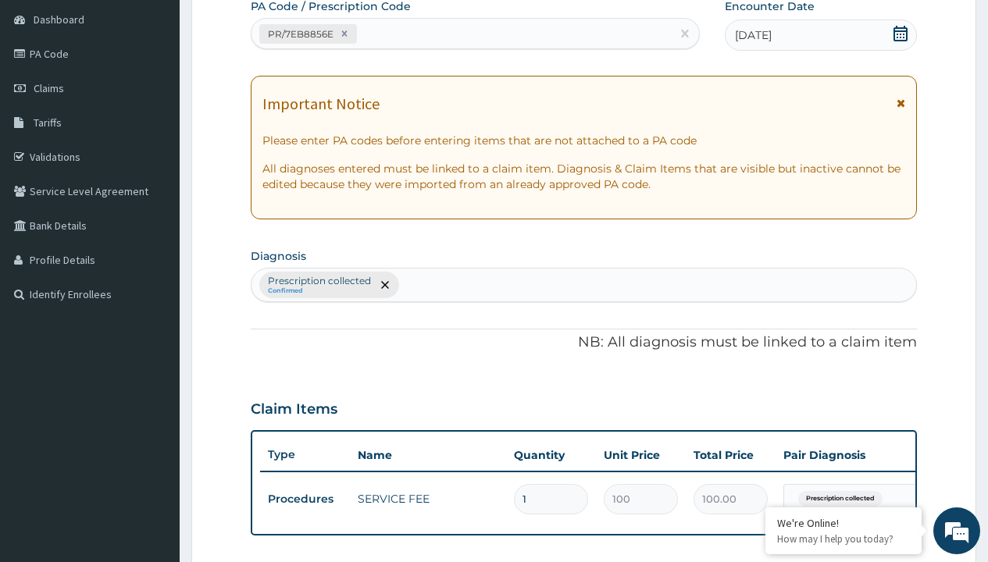
type input "prescription collected"
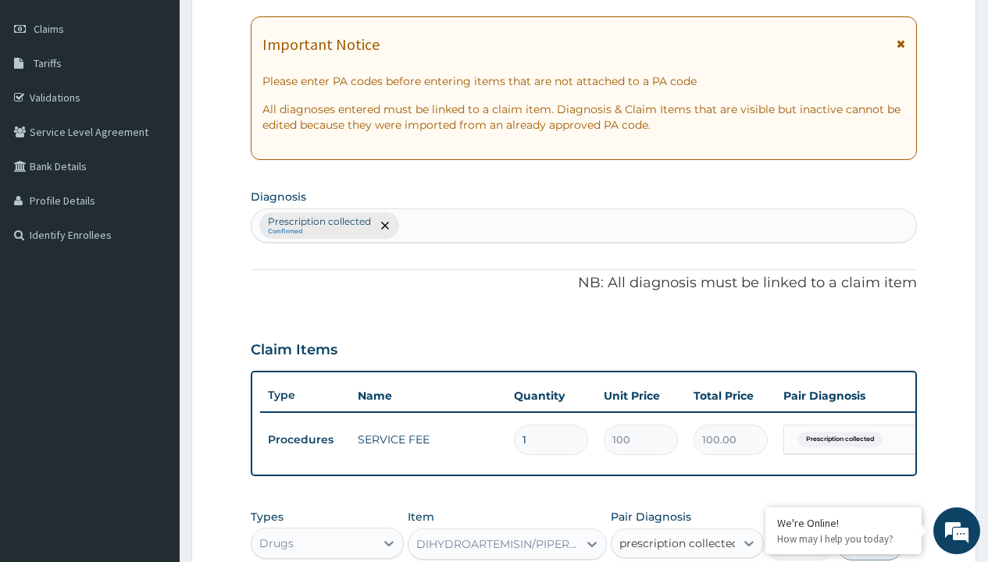
checkbox input "true"
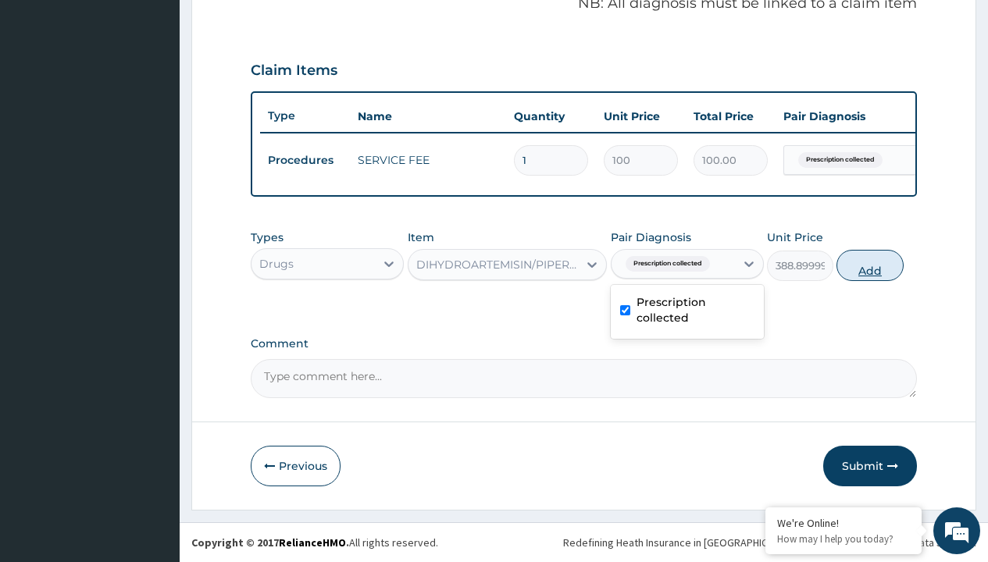
click at [870, 265] on button "Add" at bounding box center [869, 265] width 66 height 31
type input "0"
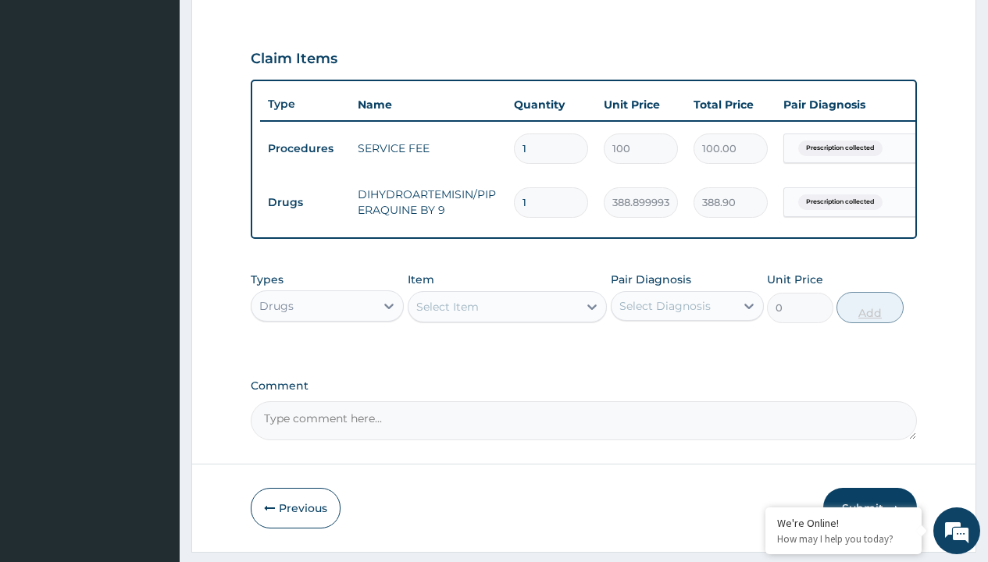
type input "10"
type input "3889.00"
type input "10"
click at [305, 202] on td "Drugs" at bounding box center [305, 202] width 90 height 29
type input "drugs"
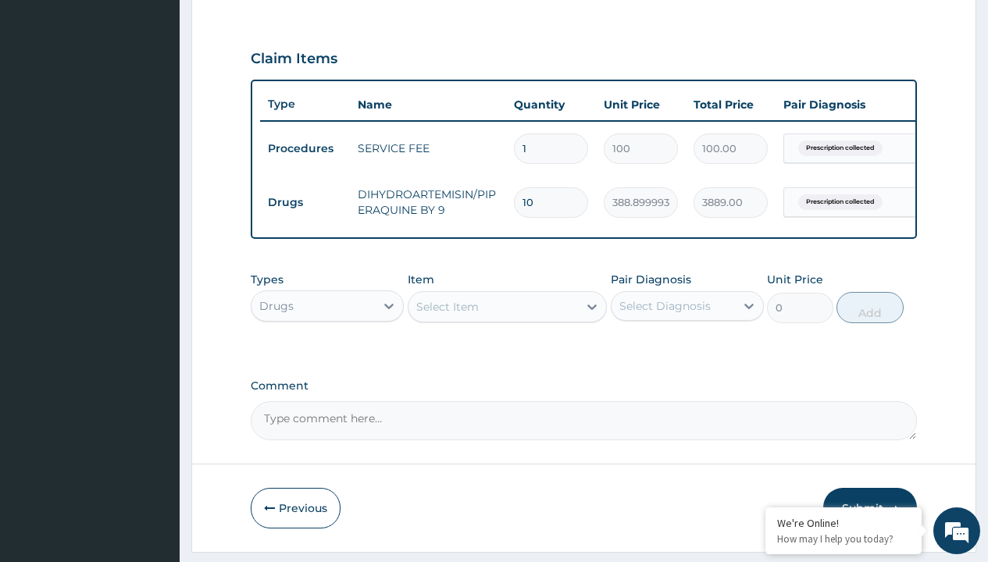
scroll to position [0, 0]
click at [327, 356] on div "Drugs" at bounding box center [327, 345] width 153 height 28
click at [447, 315] on div "Select Item" at bounding box center [447, 307] width 62 height 16
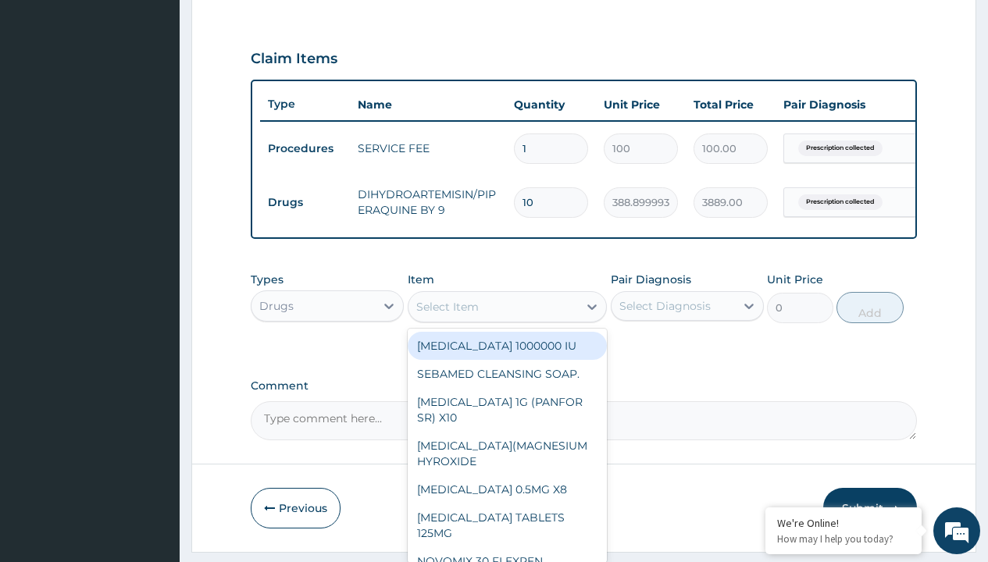
type input "[MEDICAL_DATA] 500mg tablet emzor/sach"
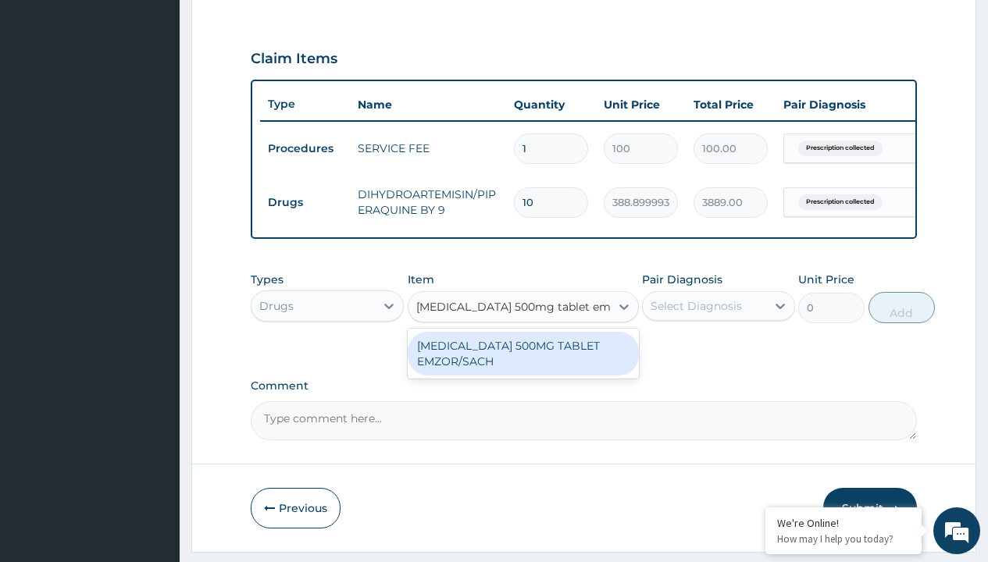
click at [522, 365] on div "[MEDICAL_DATA] 500MG TABLET EMZOR/SACH" at bounding box center [523, 354] width 231 height 44
type input "24"
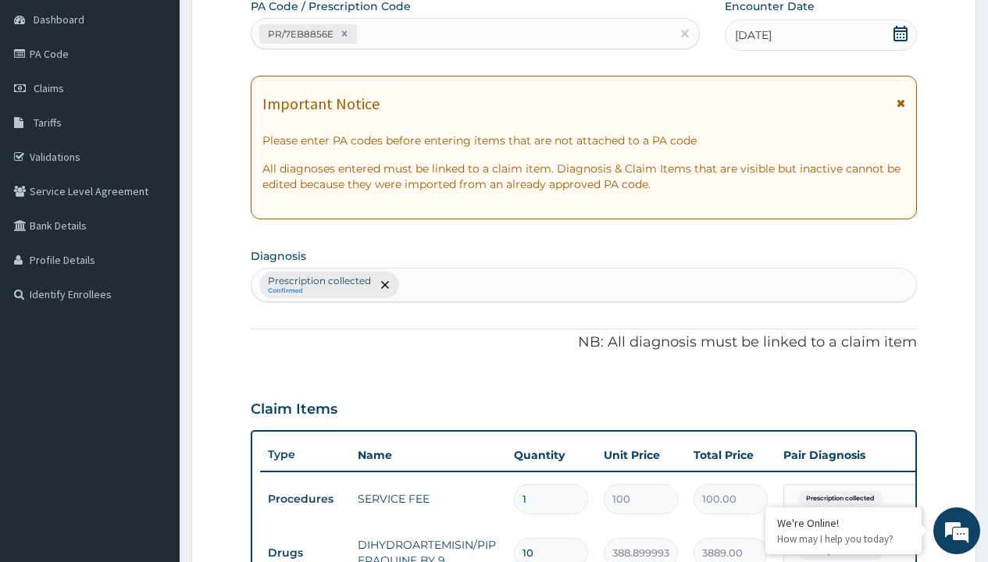
scroll to position [264, 0]
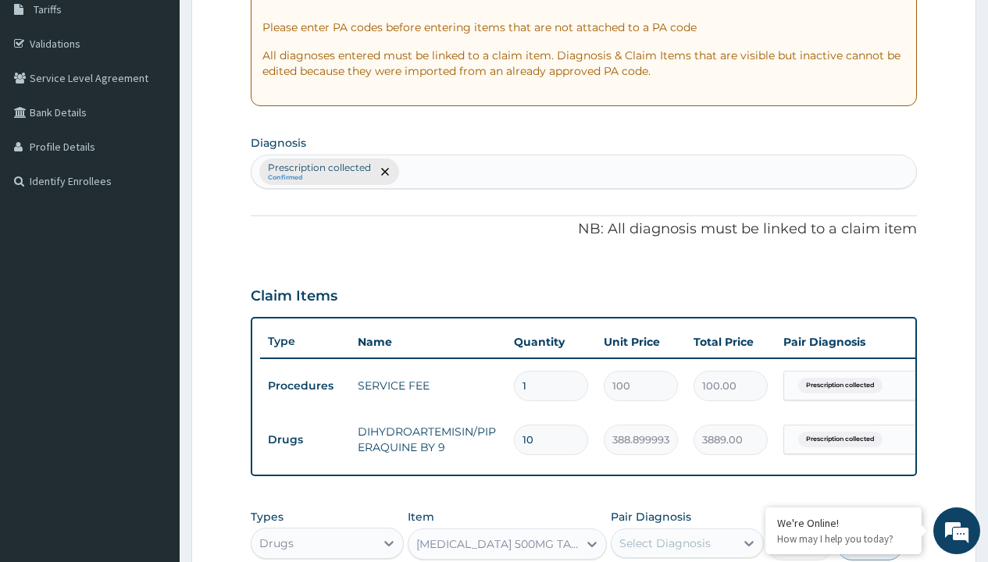
type input "prescription collected"
checkbox input "true"
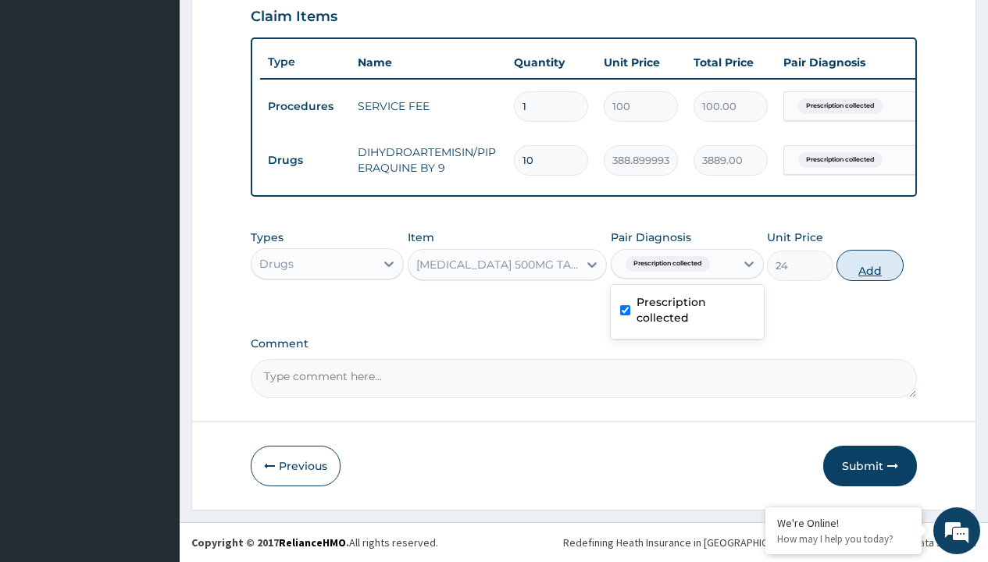
click at [870, 265] on button "Add" at bounding box center [869, 265] width 66 height 31
type input "0"
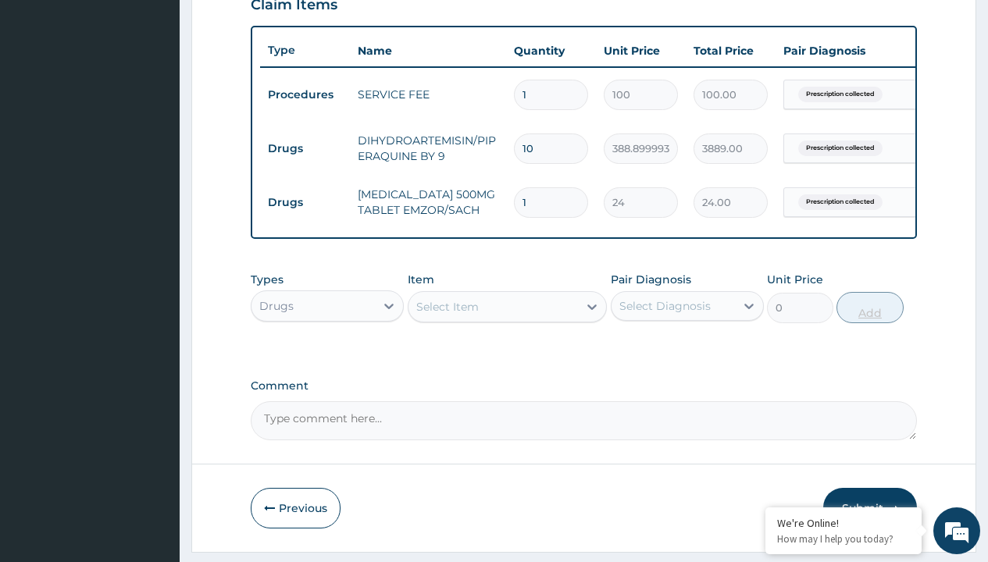
type input "24"
type input "576.00"
type input "24"
click at [305, 148] on td "Drugs" at bounding box center [305, 148] width 90 height 29
type input "drugs"
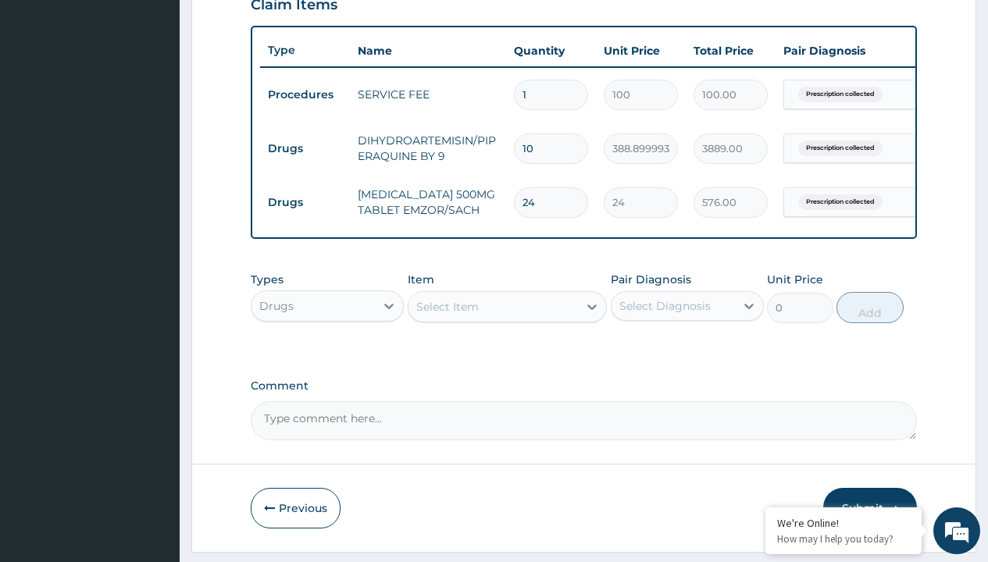
scroll to position [0, 0]
click at [327, 356] on div "Drugs" at bounding box center [327, 345] width 153 height 28
click at [447, 315] on div "Select Item" at bounding box center [447, 307] width 62 height 16
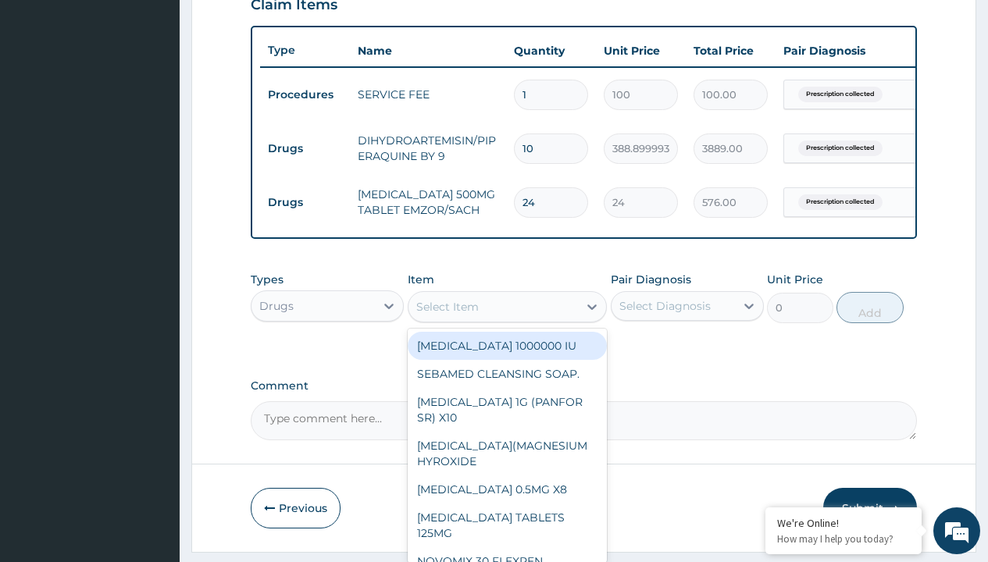
type input "[MEDICAL_DATA] 10mg by afrab/sach"
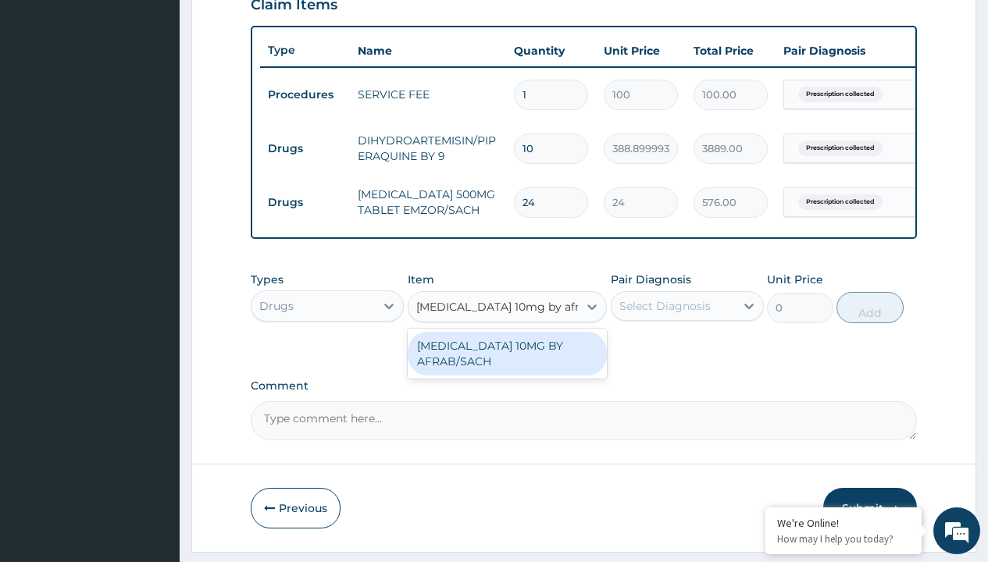
click at [507, 365] on div "[MEDICAL_DATA] 10MG BY AFRAB/SACH" at bounding box center [508, 354] width 200 height 44
type input "70"
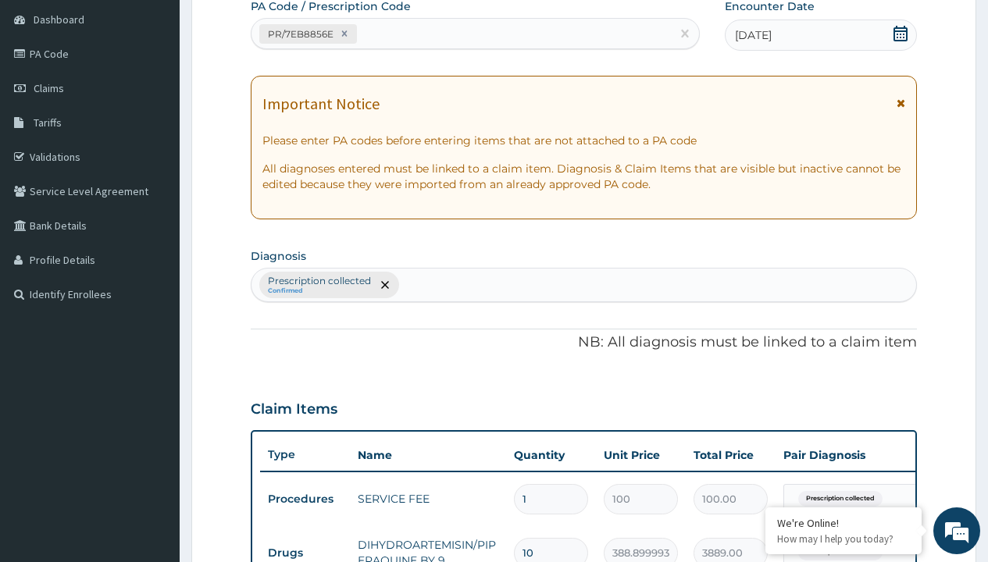
type input "prescription collected"
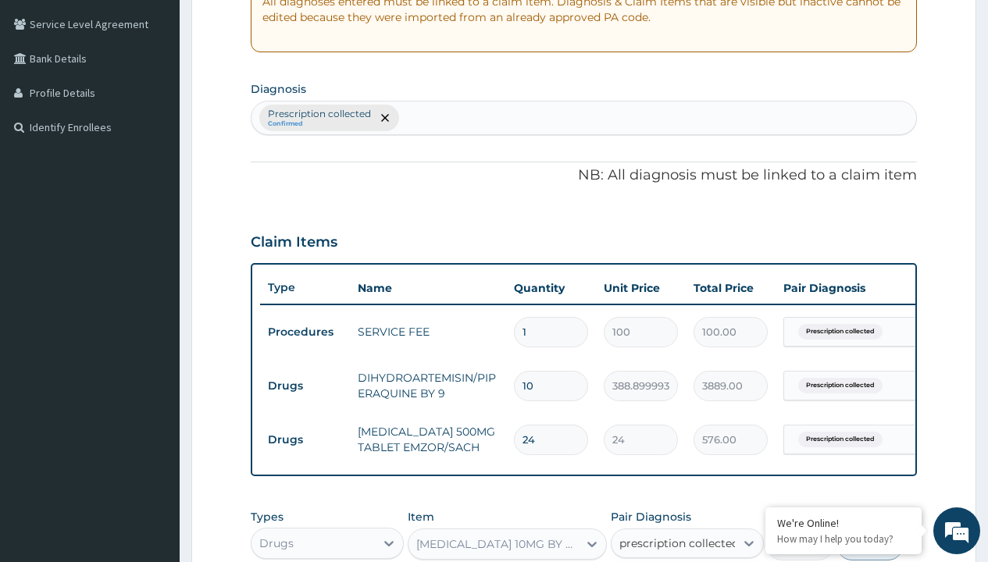
checkbox input "true"
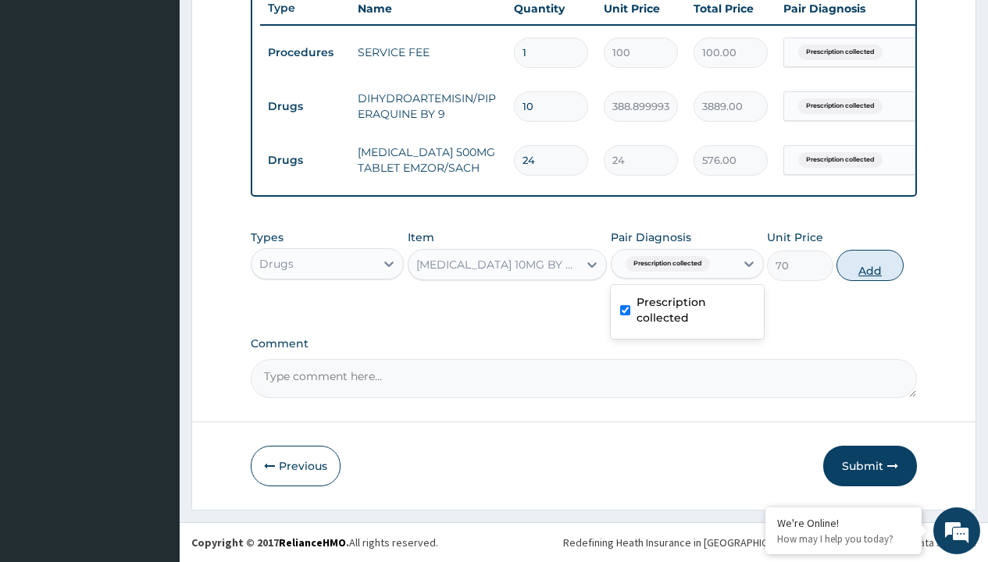
click at [870, 265] on button "Add" at bounding box center [869, 265] width 66 height 31
type input "0"
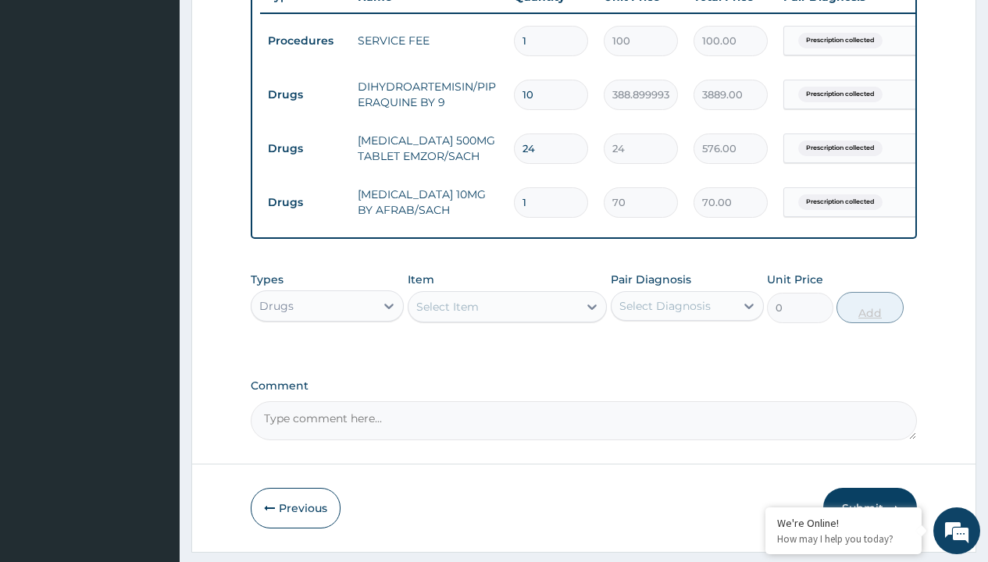
type input "10"
type input "700.00"
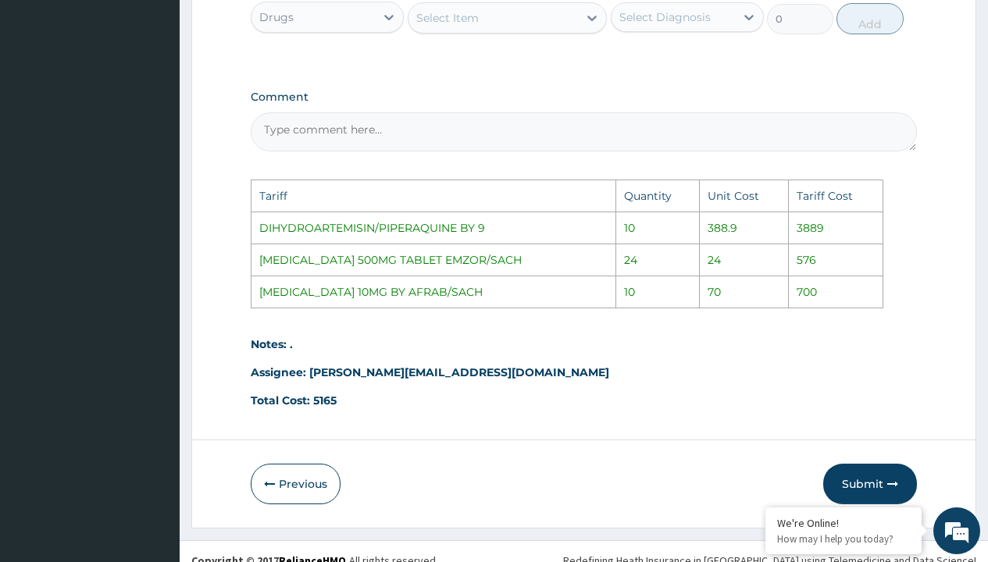
scroll to position [928, 0]
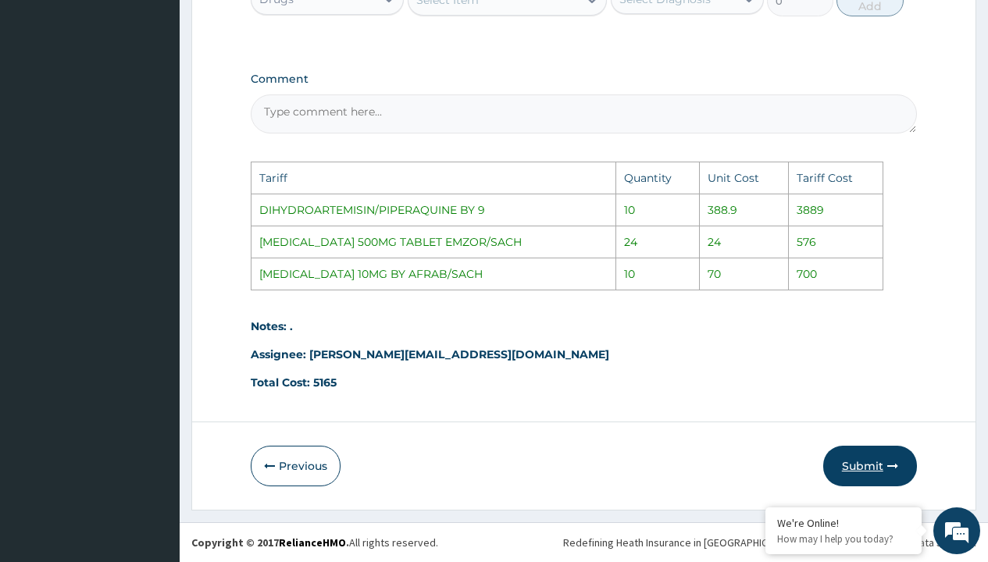
type input "10"
click at [891, 461] on icon "button" at bounding box center [892, 466] width 11 height 11
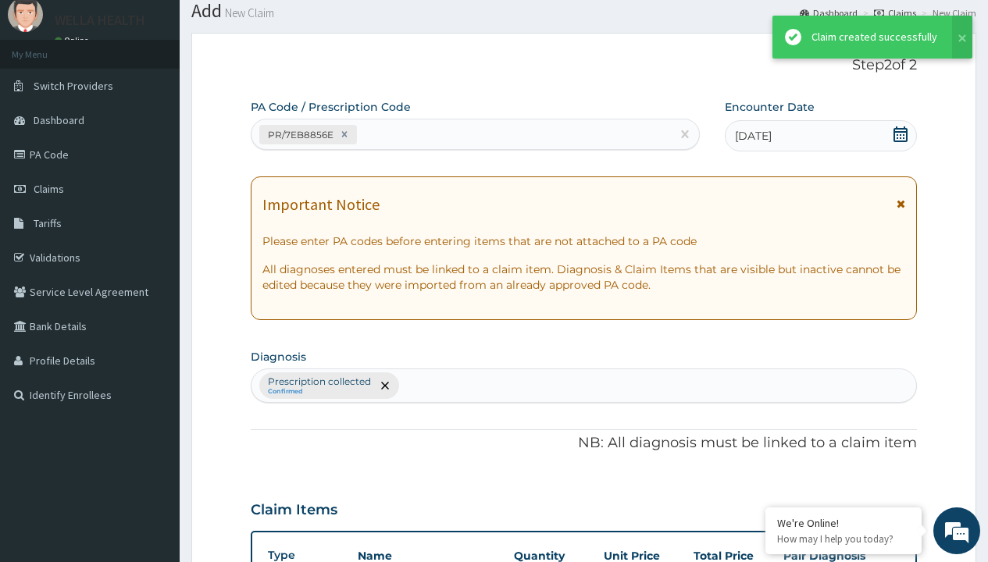
scroll to position [663, 0]
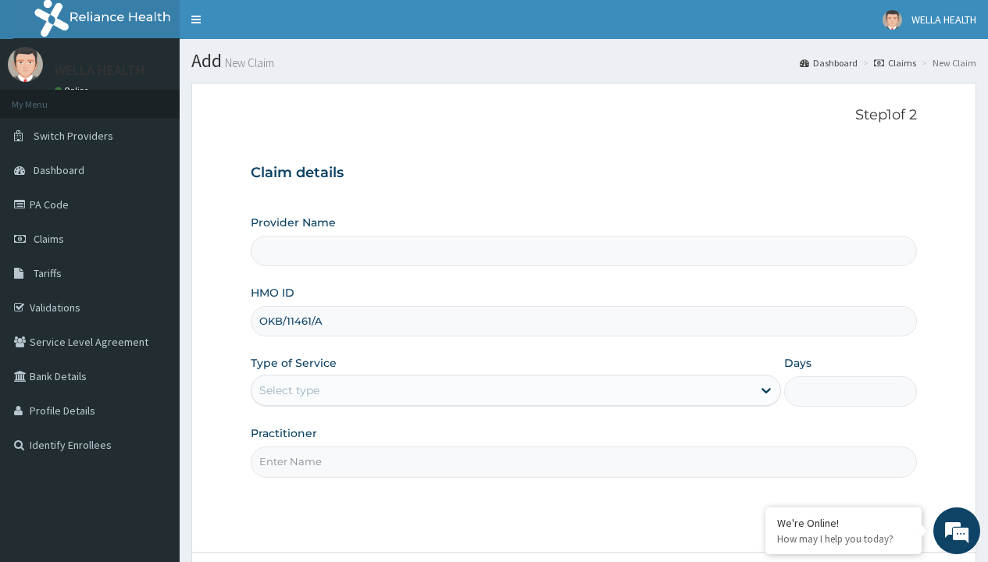
type input "OKB/11461/A"
type input "WellaHealth"
type input "WellaHealth(TELEMEDICINE)"
type input "WellaHealth"
click at [289, 390] on div "Select type" at bounding box center [289, 391] width 60 height 16
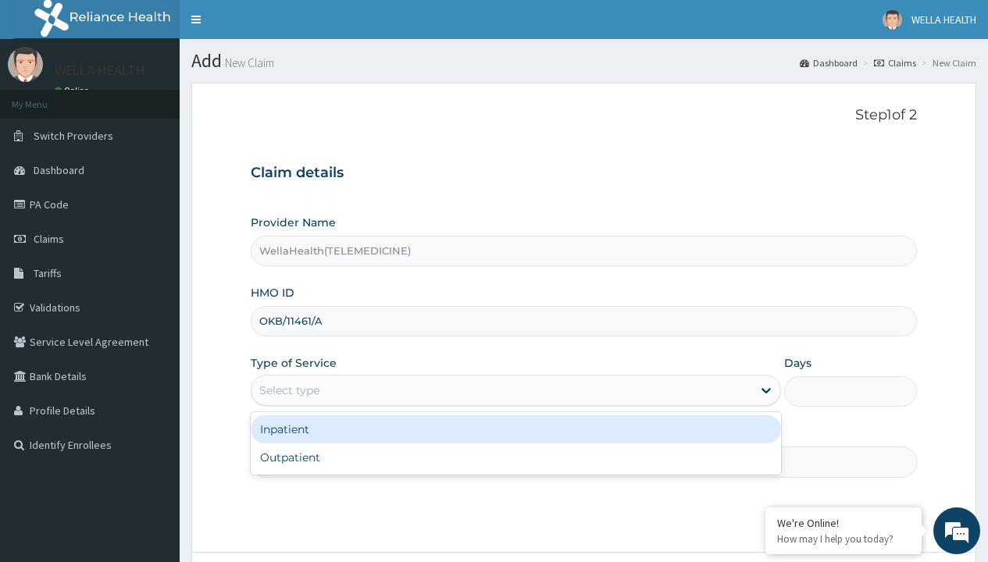
click at [515, 458] on div "Outpatient" at bounding box center [516, 458] width 530 height 28
type input "1"
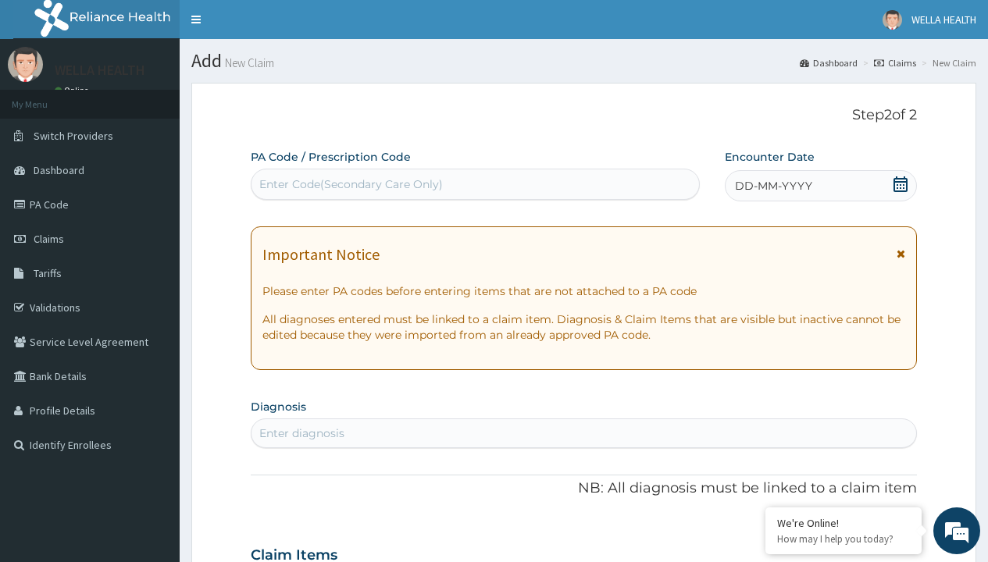
scroll to position [130, 0]
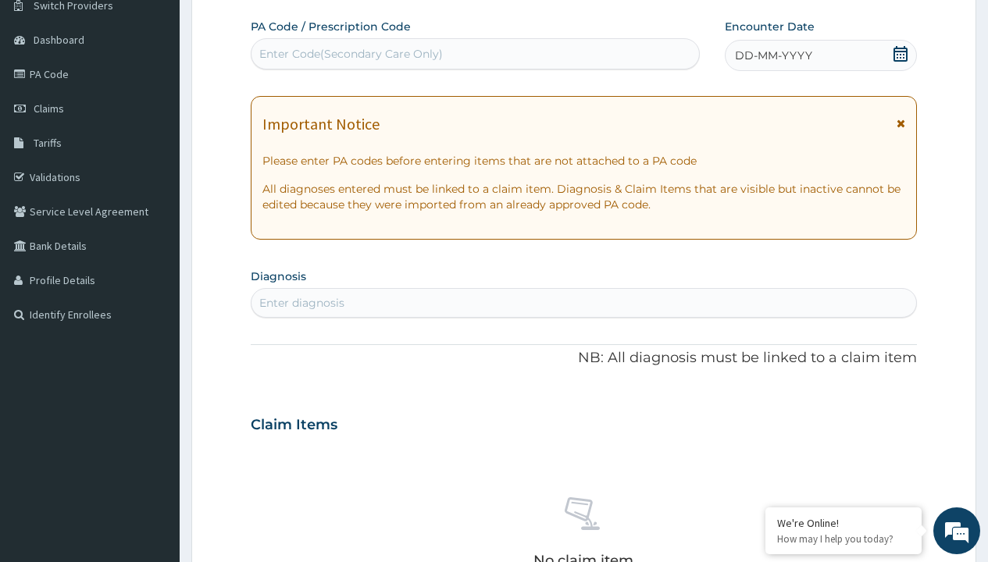
click at [772, 55] on span "DD-MM-YYYY" at bounding box center [773, 56] width 77 height 16
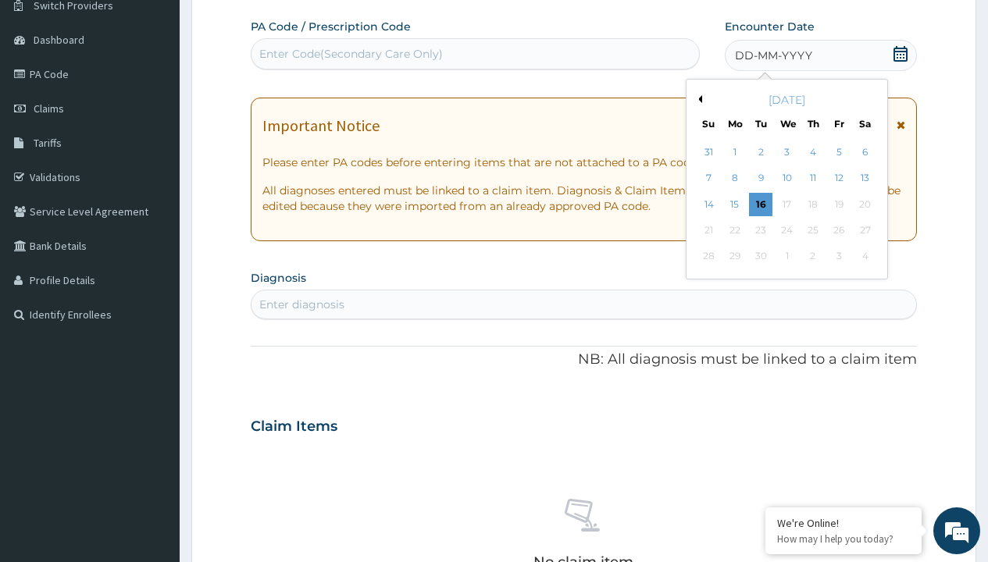
click at [697, 99] on button "Previous Month" at bounding box center [698, 99] width 8 height 8
click at [760, 204] on div "12" at bounding box center [760, 204] width 23 height 23
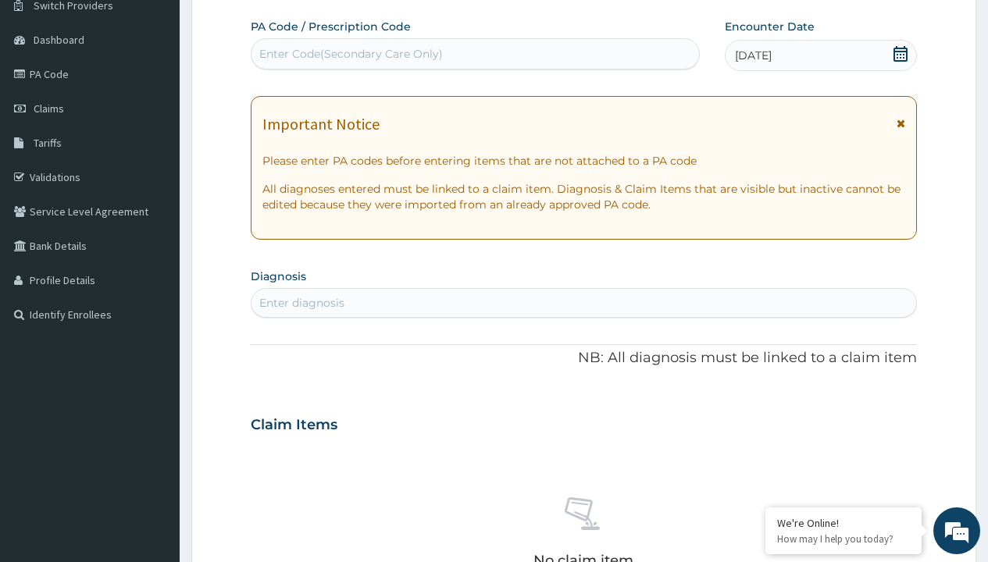
click at [350, 54] on div "Enter Code(Secondary Care Only)" at bounding box center [350, 54] width 183 height 16
type input "PR/D5B23527"
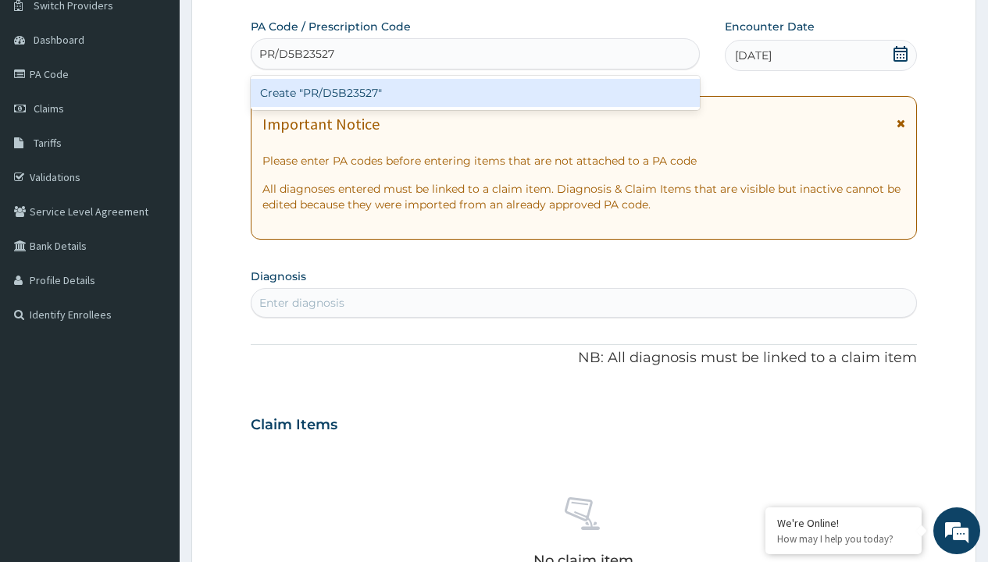
scroll to position [0, 0]
click at [475, 93] on div "Create "PR/D5B23527"" at bounding box center [475, 93] width 448 height 28
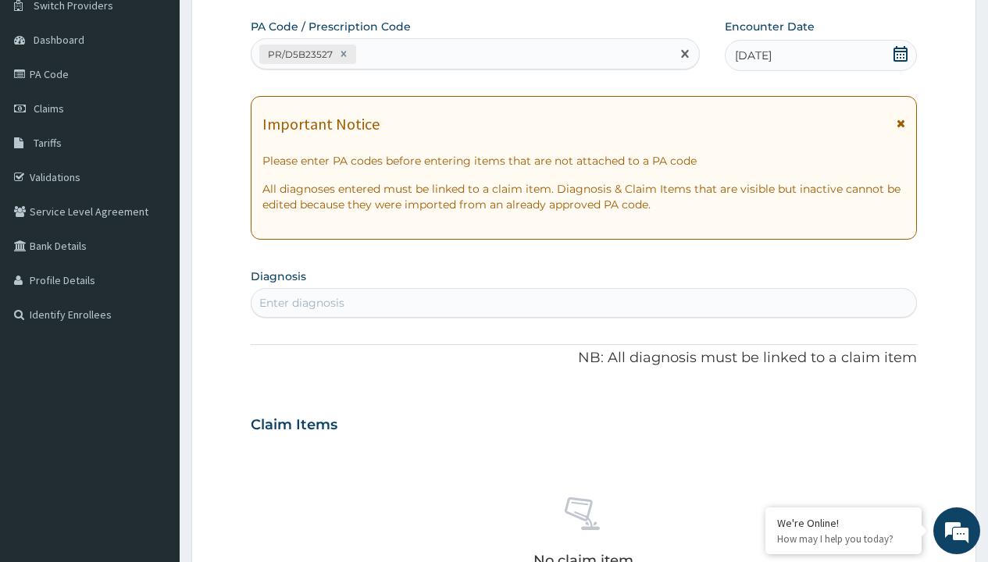
click at [301, 303] on div "Enter diagnosis" at bounding box center [301, 303] width 85 height 16
type input "prescription collected"
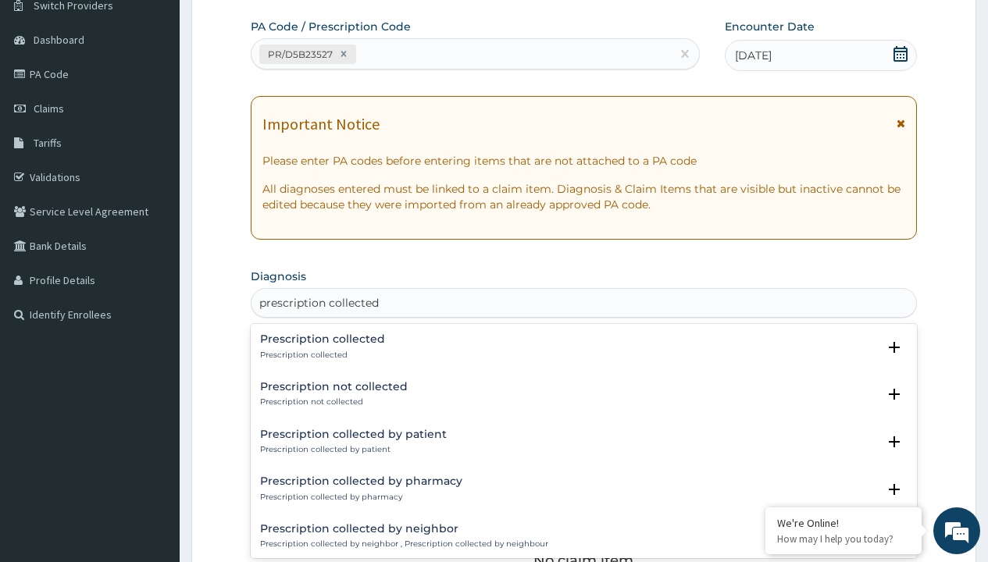
click at [320, 354] on p "Prescription collected" at bounding box center [322, 355] width 125 height 11
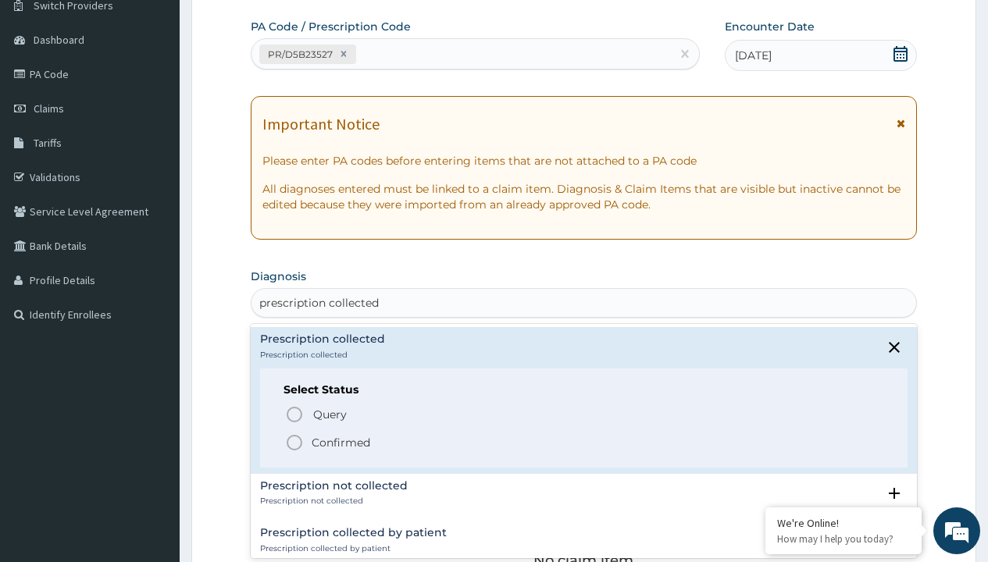
click at [340, 442] on p "Confirmed" at bounding box center [341, 443] width 59 height 16
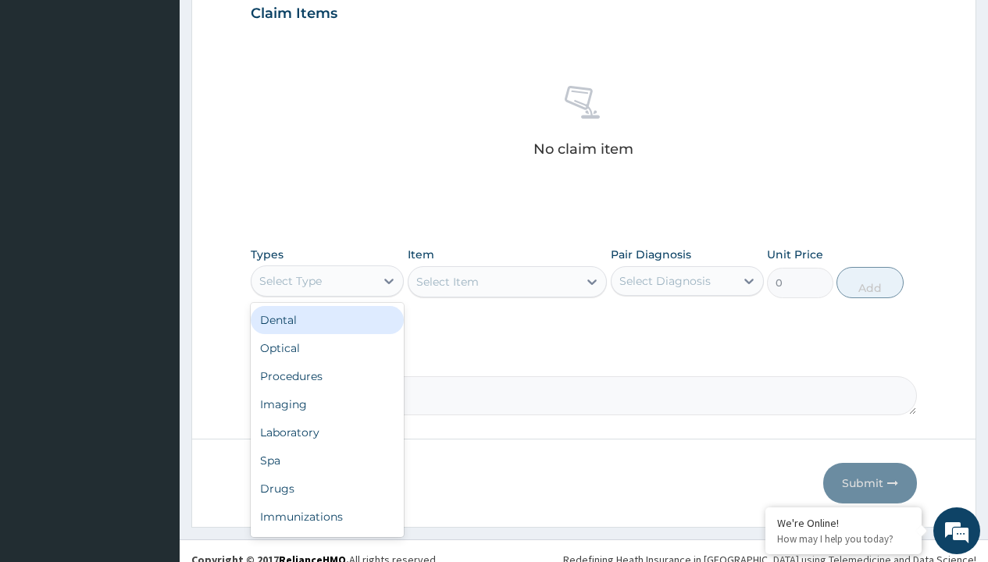
type input "procedures"
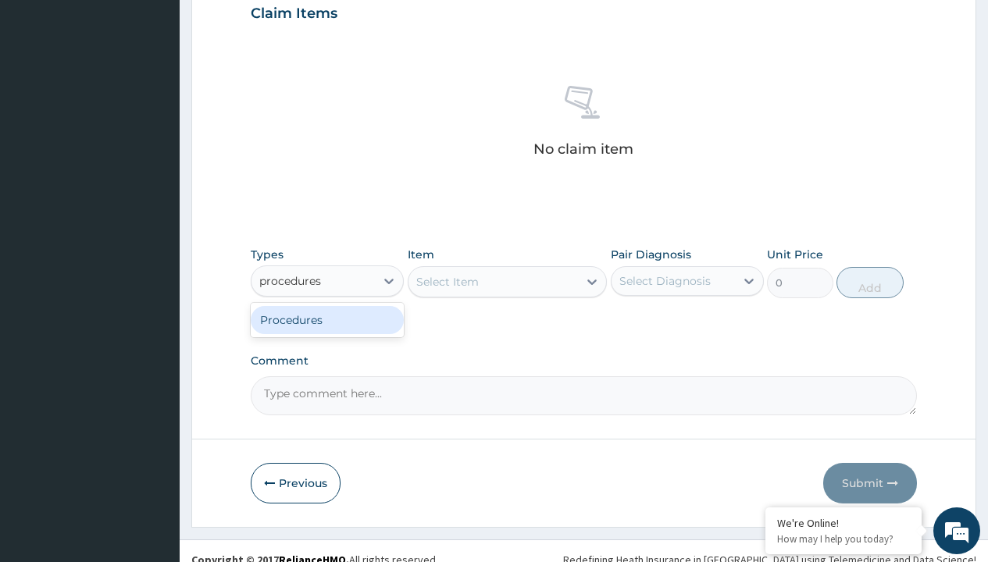
scroll to position [0, 0]
click at [327, 319] on div "Procedures" at bounding box center [327, 320] width 153 height 28
click at [447, 281] on div "Select Item" at bounding box center [447, 282] width 62 height 16
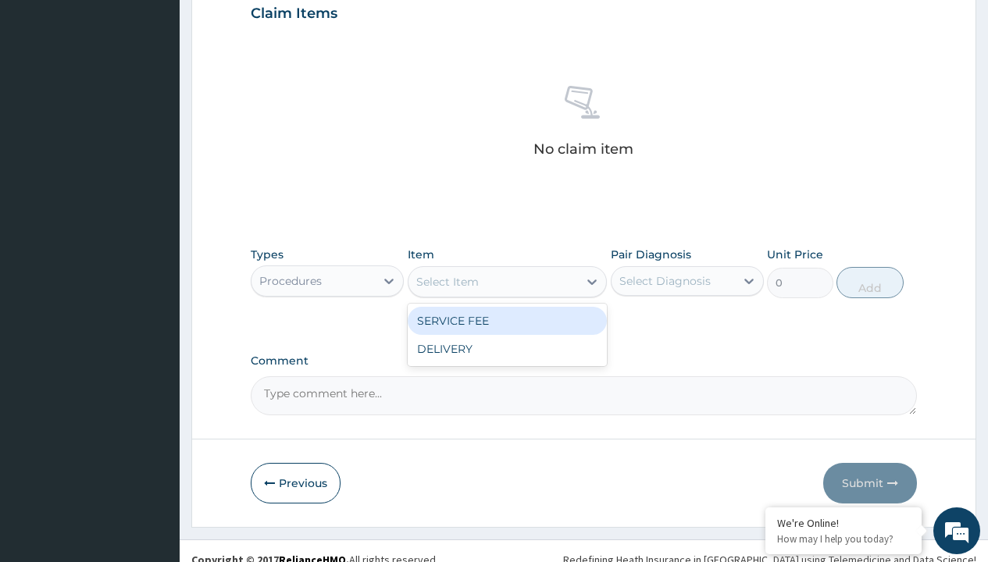
type input "service fee"
click at [507, 320] on div "SERVICE FEE" at bounding box center [508, 321] width 200 height 28
type input "100"
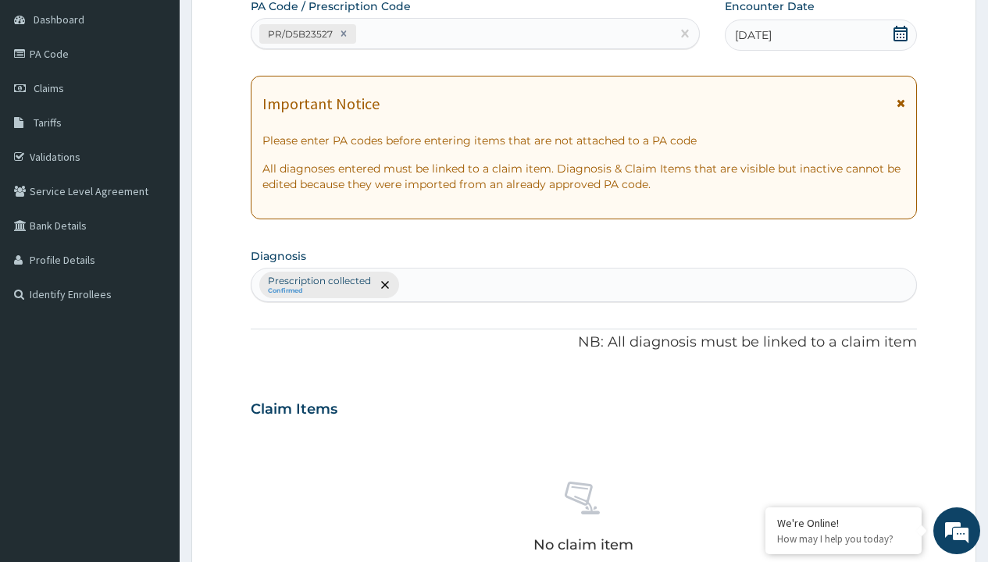
type input "prescription collected"
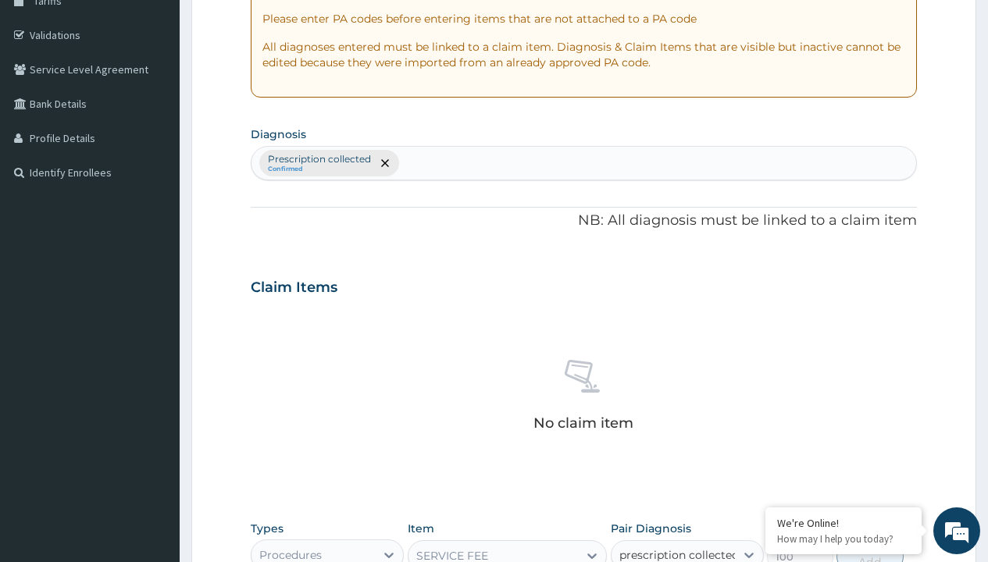
checkbox input "true"
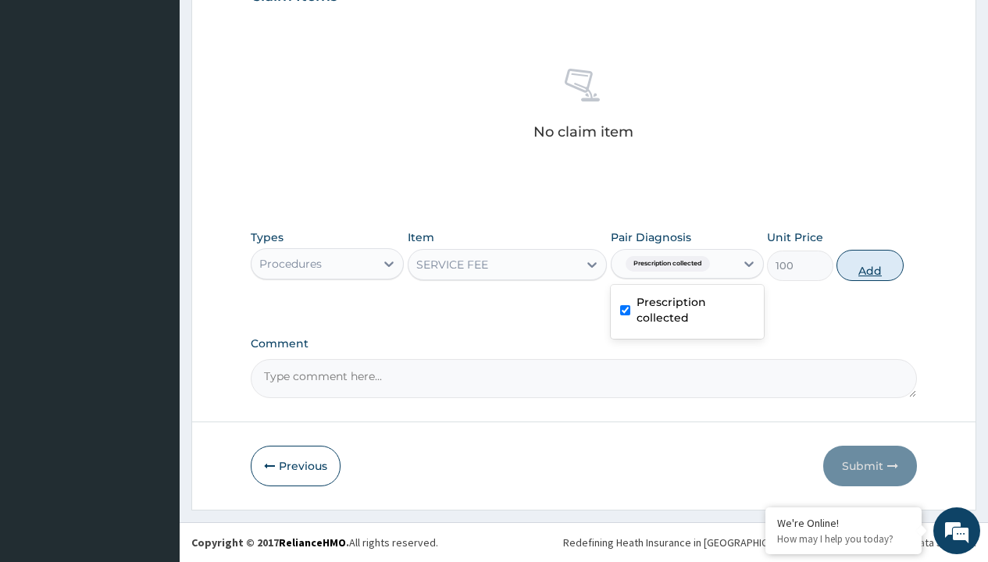
click at [870, 265] on button "Add" at bounding box center [869, 265] width 66 height 31
type input "0"
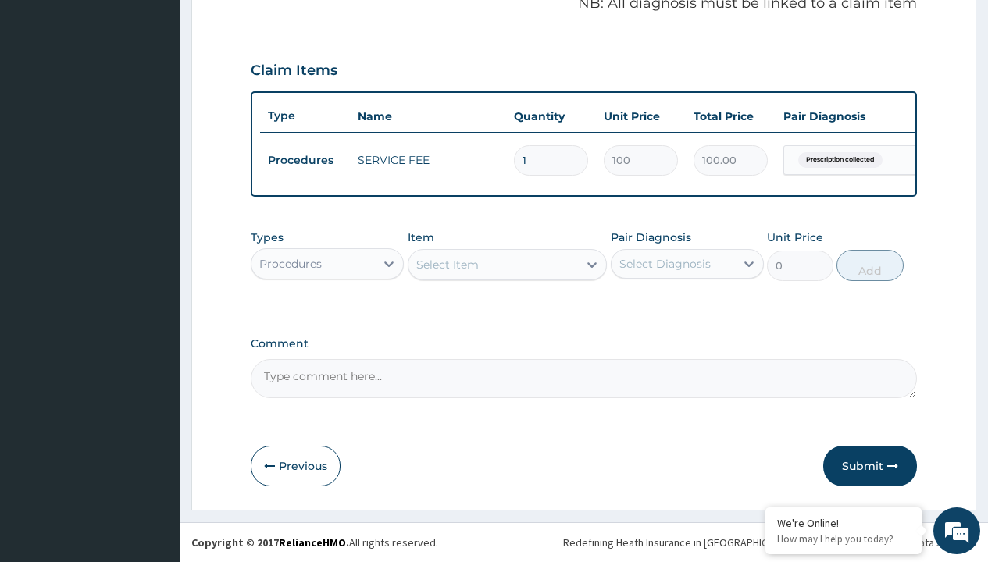
scroll to position [501, 0]
click at [290, 263] on div "Procedures" at bounding box center [290, 264] width 62 height 16
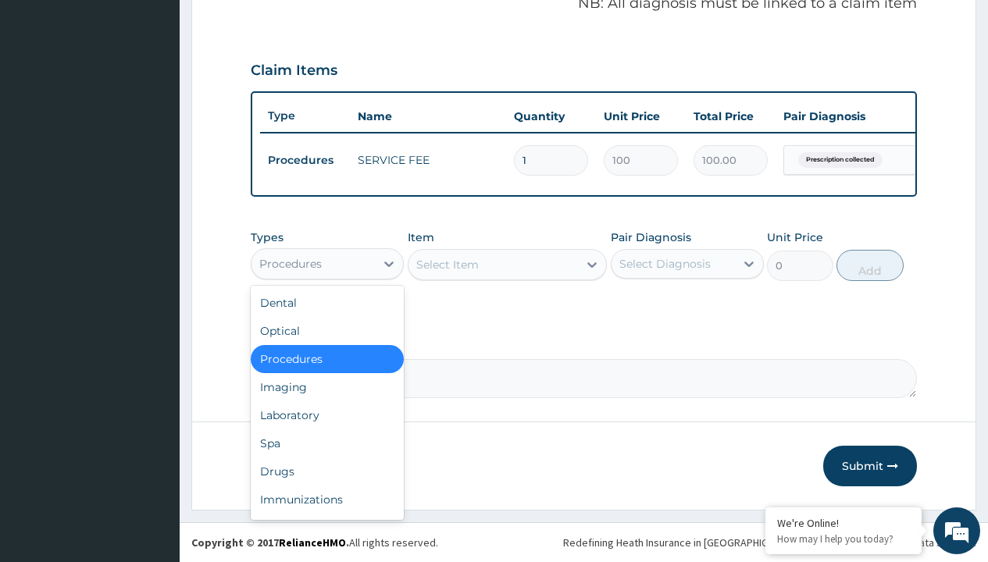
type input "drugs"
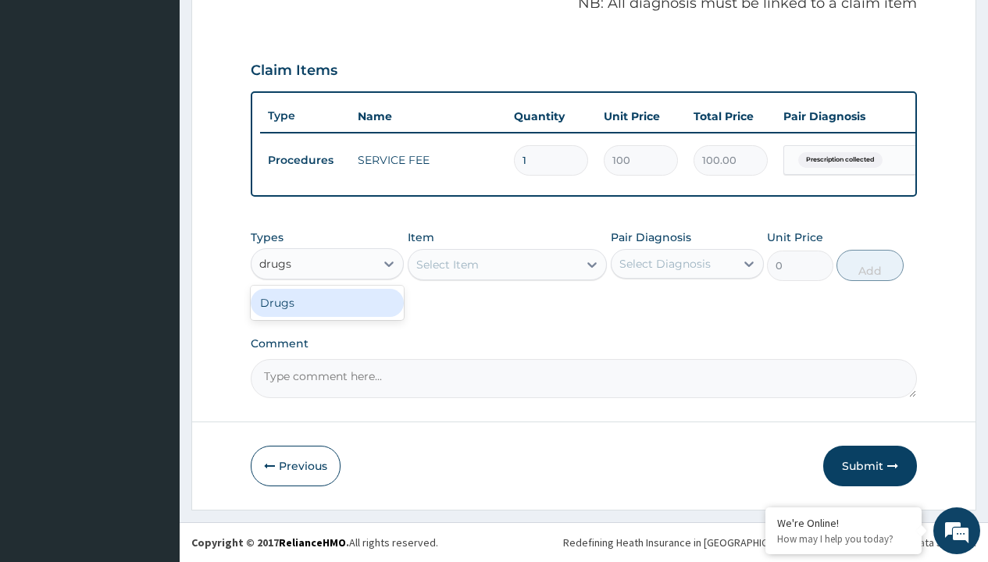
scroll to position [0, 0]
click at [327, 302] on div "Drugs" at bounding box center [327, 303] width 153 height 28
click at [447, 264] on div "Select Item" at bounding box center [508, 264] width 200 height 31
type input "[MEDICAL_DATA] caps 2mg/sach"
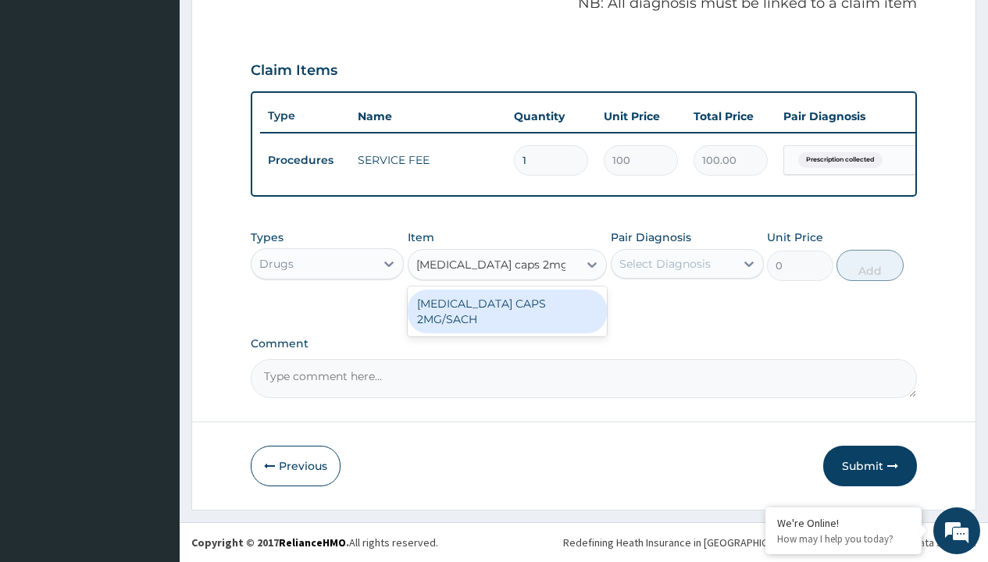
click at [507, 303] on div "[MEDICAL_DATA] CAPS 2MG/SACH" at bounding box center [508, 312] width 200 height 44
type input "420"
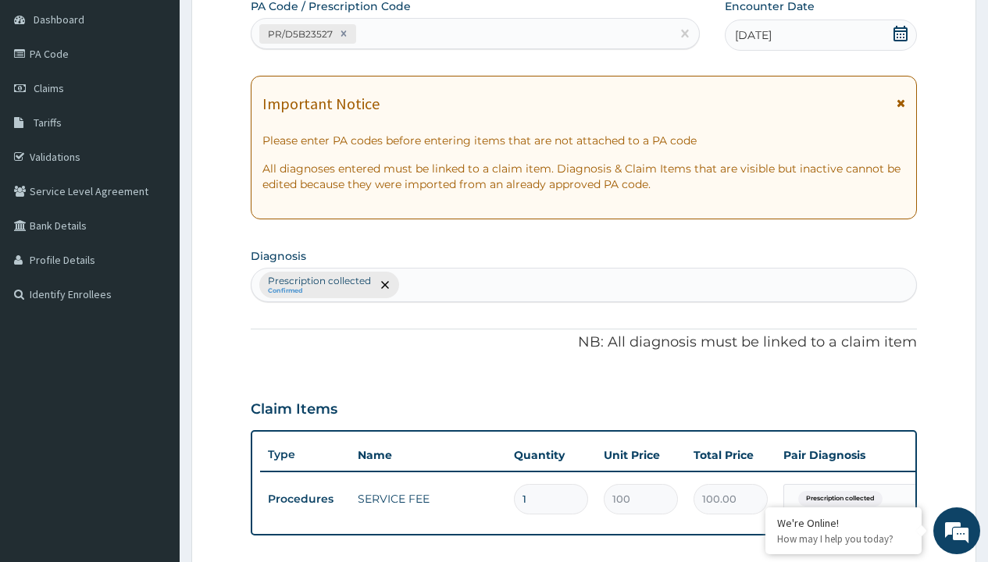
type input "prescription collected"
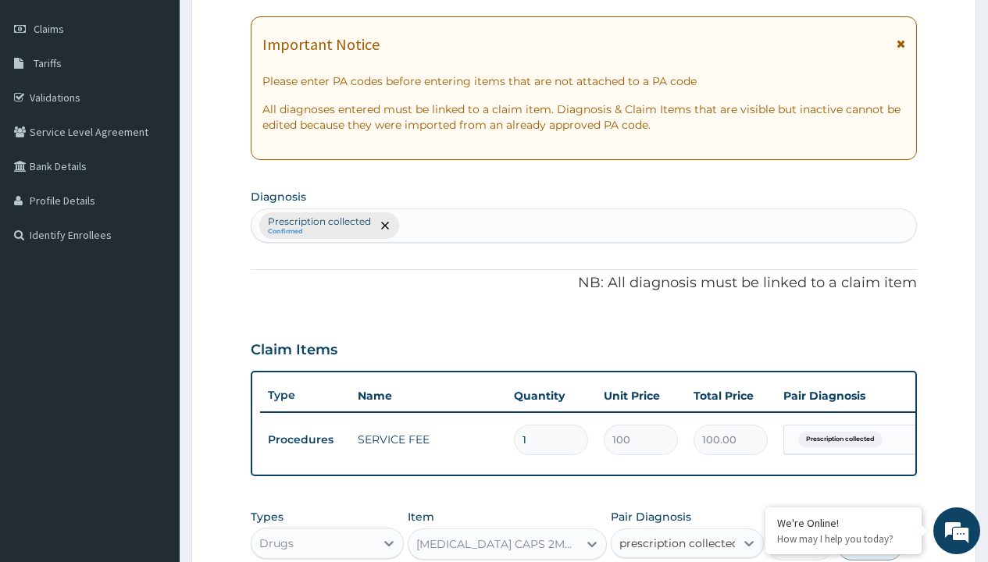
checkbox input "true"
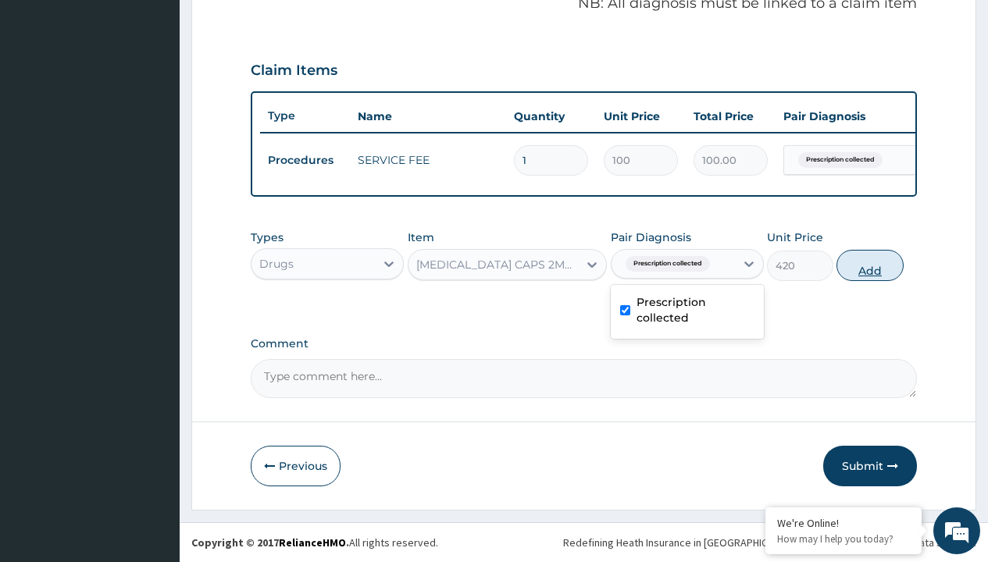
click at [870, 265] on button "Add" at bounding box center [869, 265] width 66 height 31
type input "0"
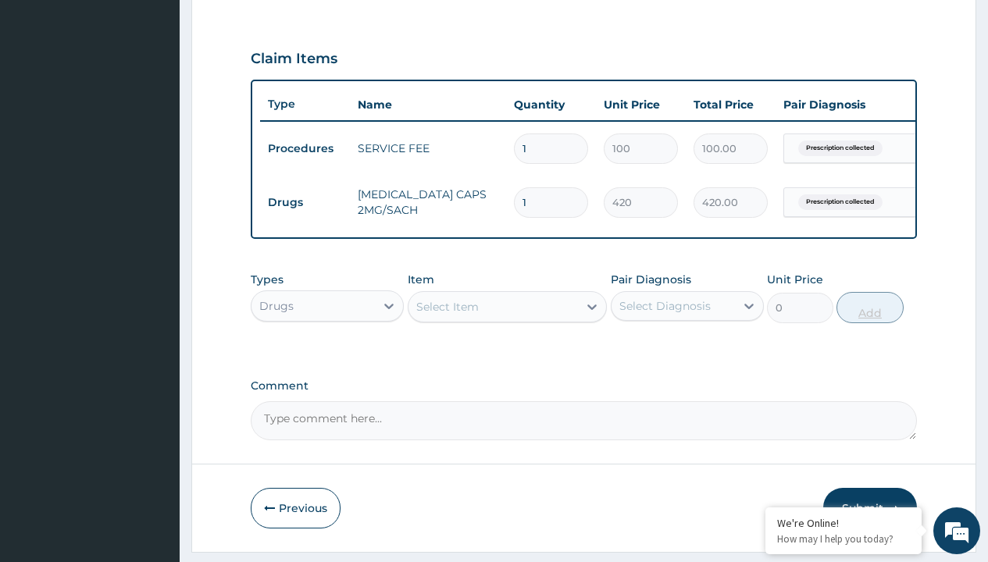
type input "10"
type input "4200.00"
type input "10"
click at [305, 202] on td "Drugs" at bounding box center [305, 202] width 90 height 29
type input "drugs"
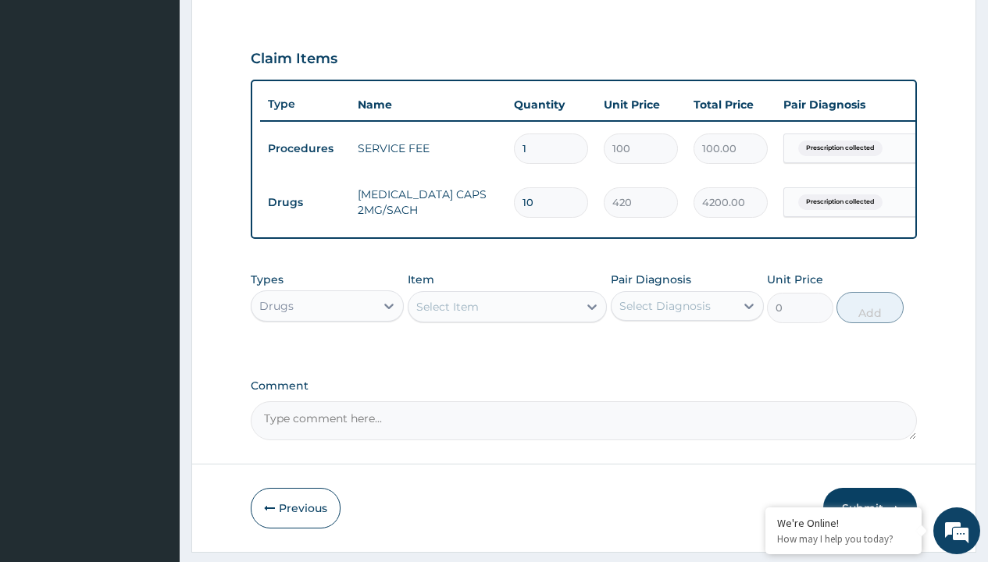
scroll to position [0, 0]
click at [327, 356] on div "Drugs" at bounding box center [327, 345] width 153 height 28
click at [447, 315] on div "Select Item" at bounding box center [447, 307] width 62 height 16
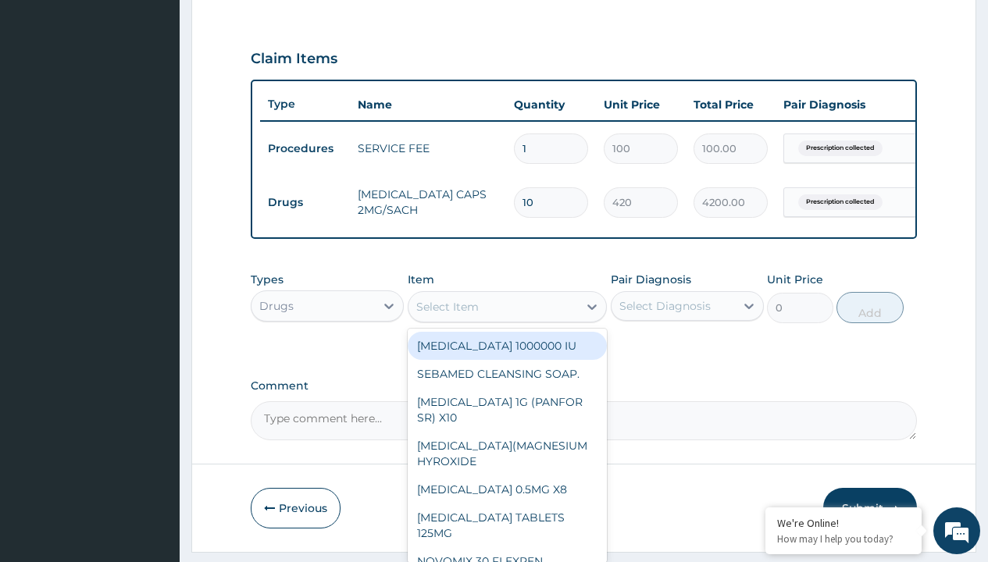
type input "ors/sachet"
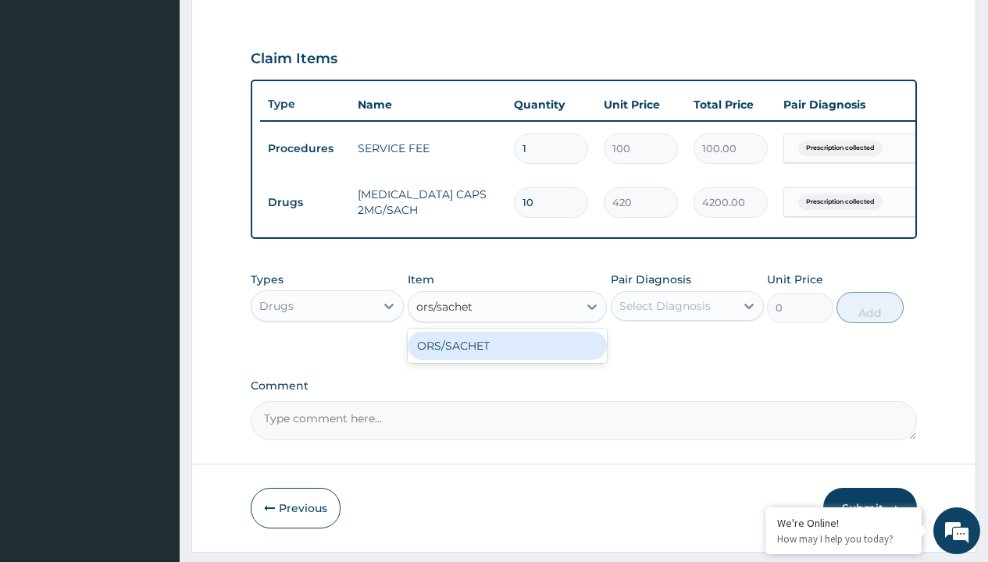
click at [507, 357] on div "ORS/SACHET" at bounding box center [508, 346] width 200 height 28
type input "600"
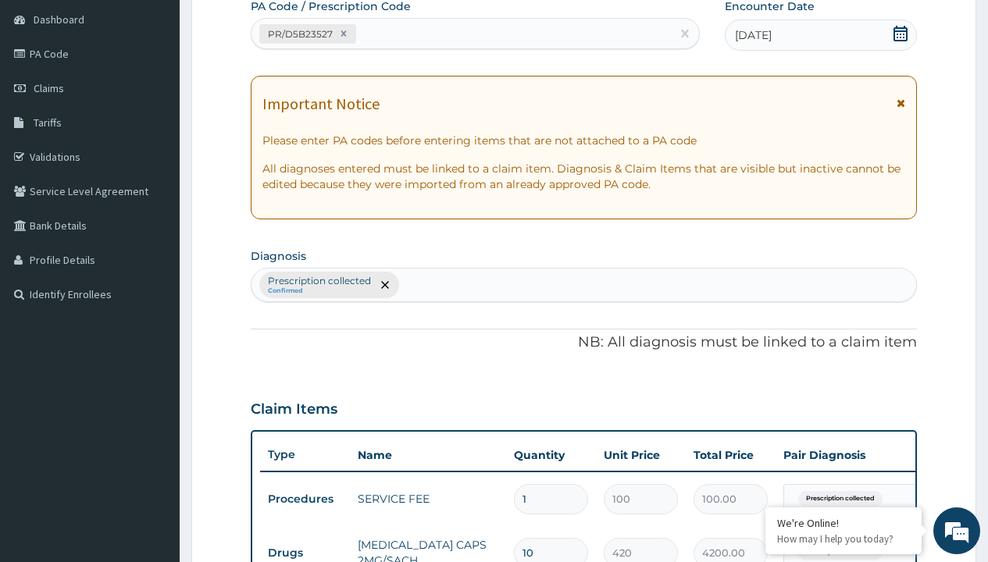
type input "prescription collected"
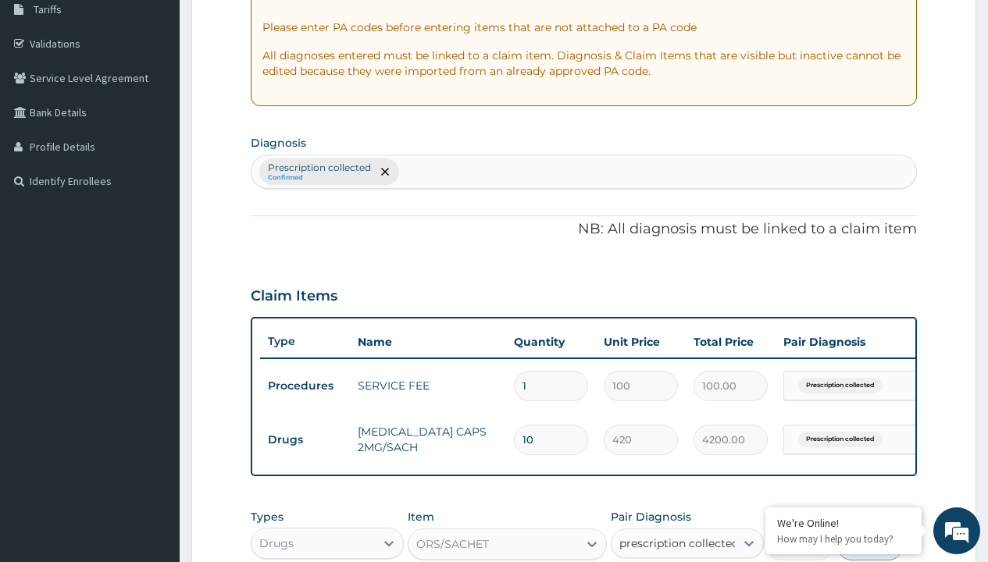
checkbox input "true"
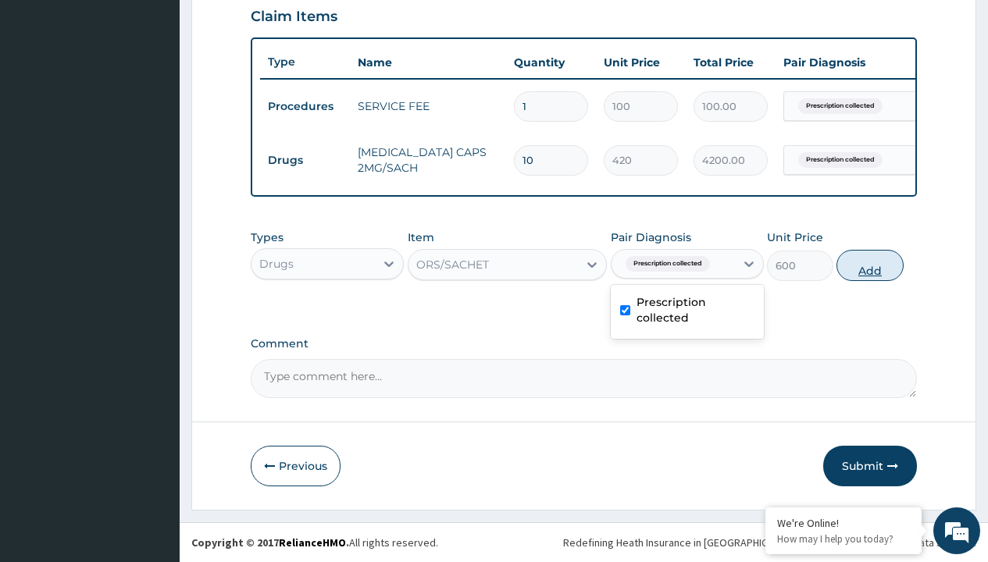
click at [870, 265] on button "Add" at bounding box center [869, 265] width 66 height 31
type input "0"
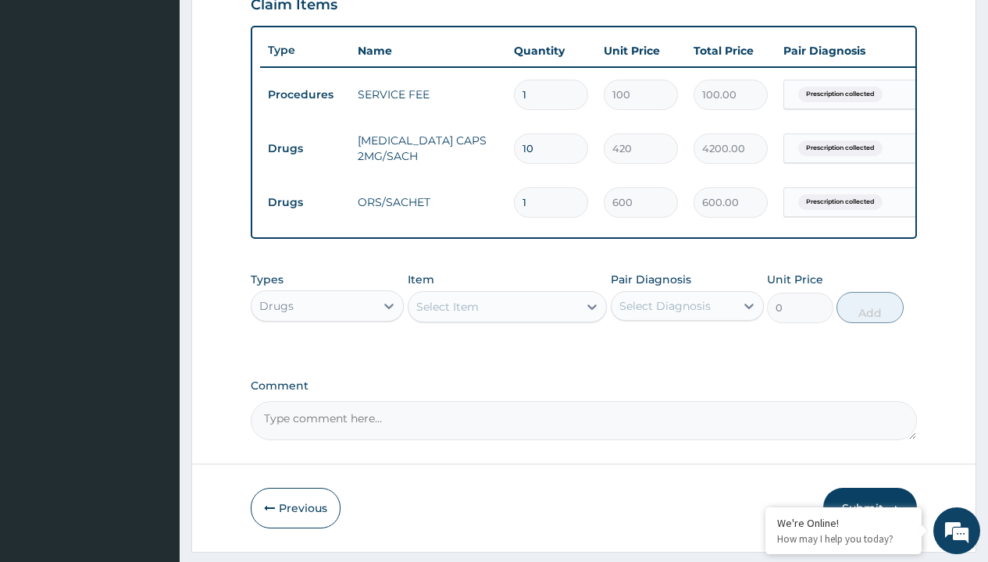
click at [305, 148] on td "Drugs" at bounding box center [305, 148] width 90 height 29
type input "drugs"
click at [327, 356] on div "Drugs" at bounding box center [327, 345] width 153 height 28
click at [447, 315] on div "Select Item" at bounding box center [447, 307] width 62 height 16
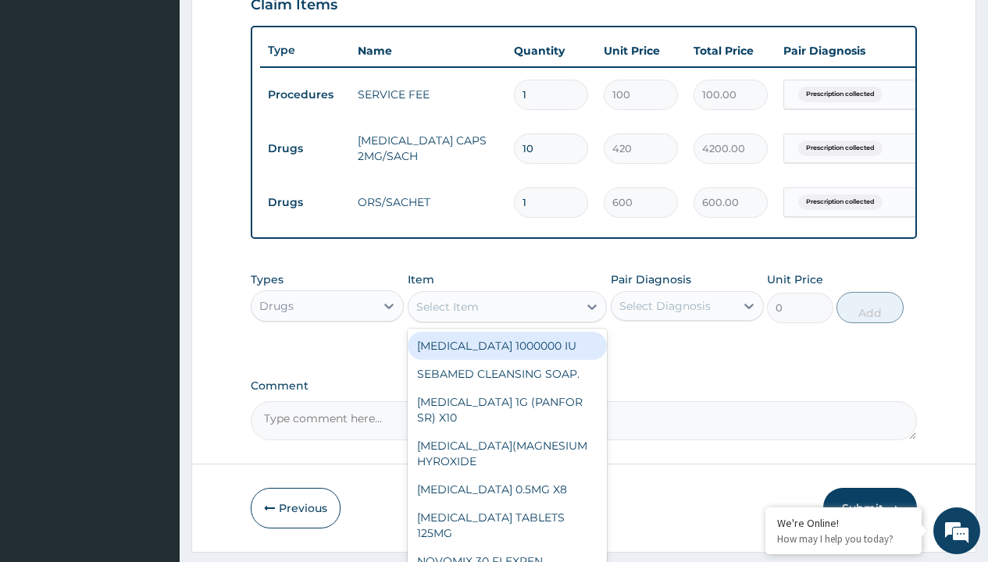
type input "zinc 20mg by 10"
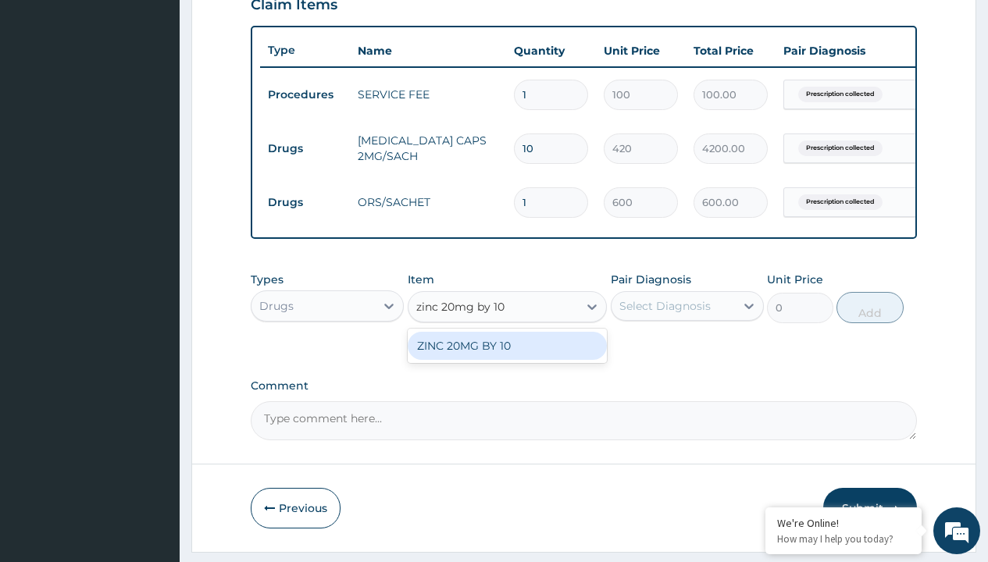
click at [507, 357] on div "ZINC 20MG BY 10" at bounding box center [508, 346] width 200 height 28
type input "15"
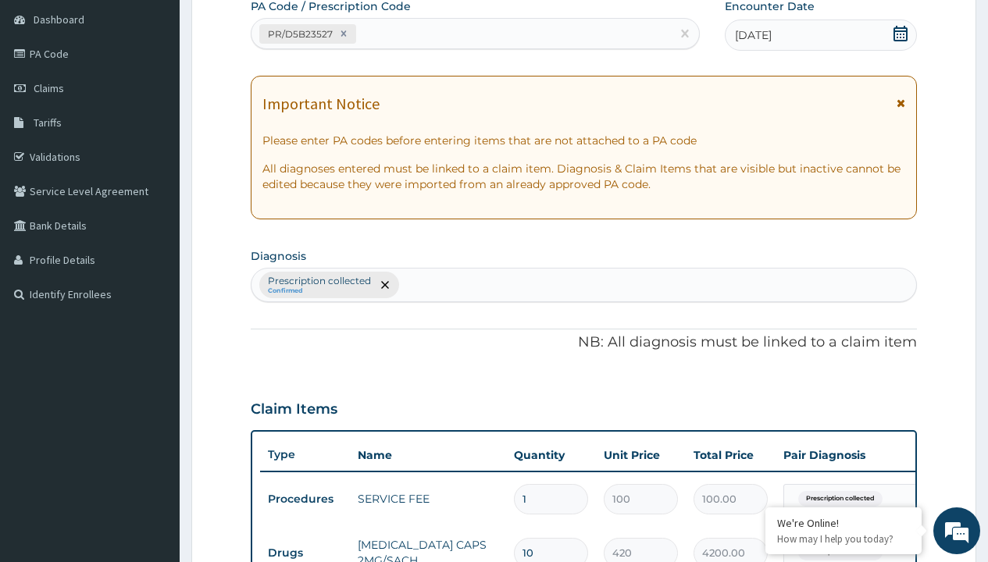
type input "prescription collected"
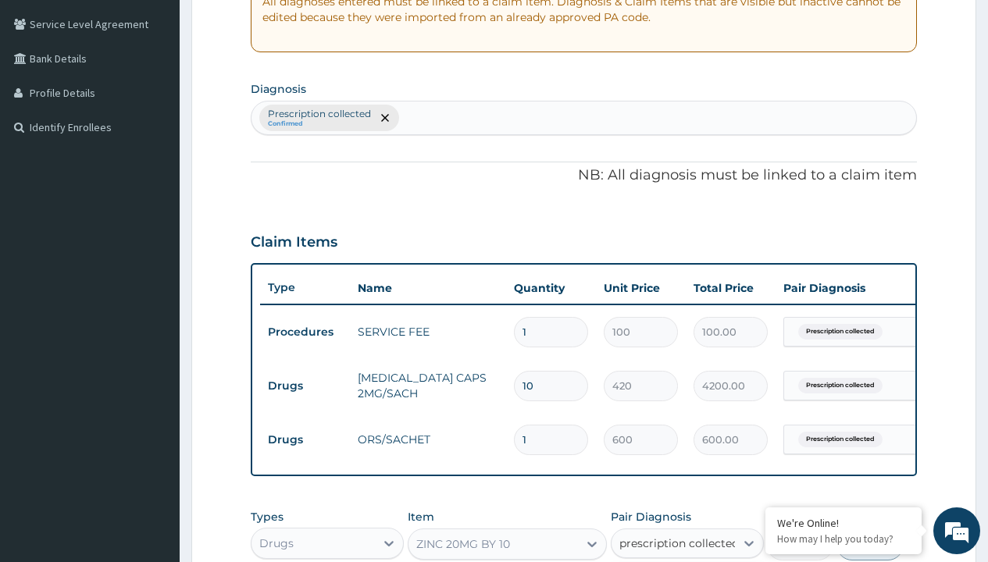
checkbox input "true"
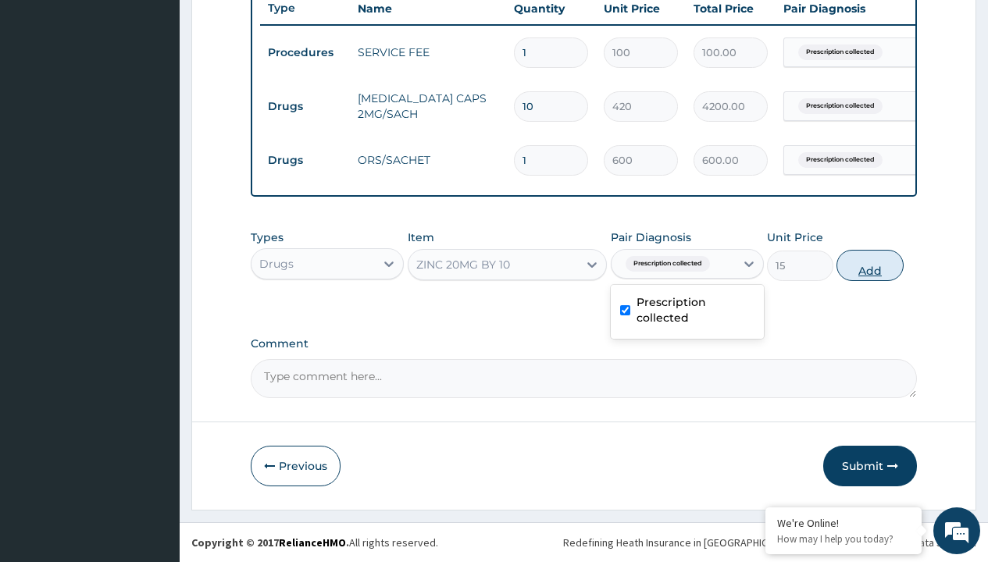
click at [870, 265] on button "Add" at bounding box center [869, 265] width 66 height 31
type input "0"
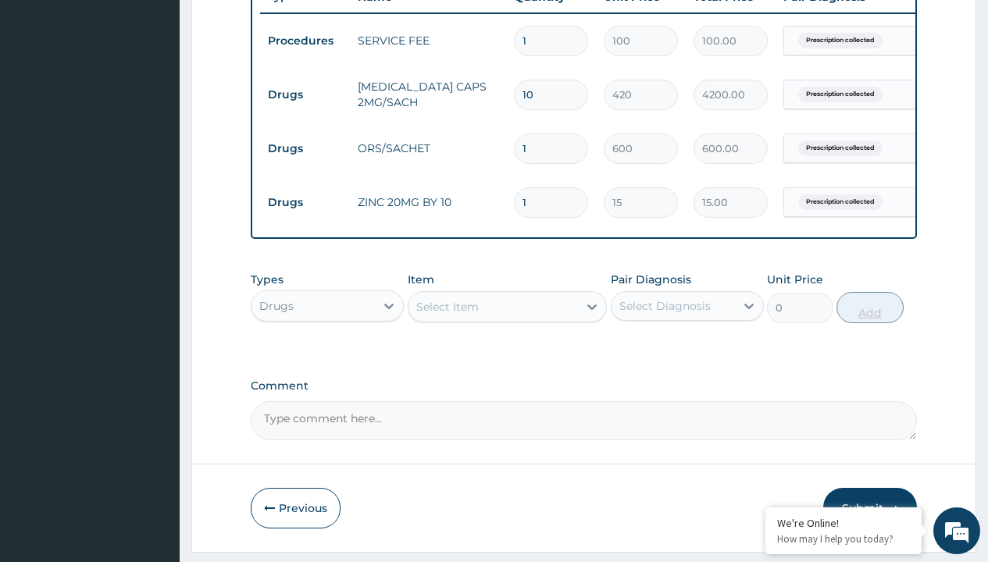
type input "10"
type input "150.00"
type input "10"
click at [305, 94] on td "Drugs" at bounding box center [305, 94] width 90 height 29
type input "drugs"
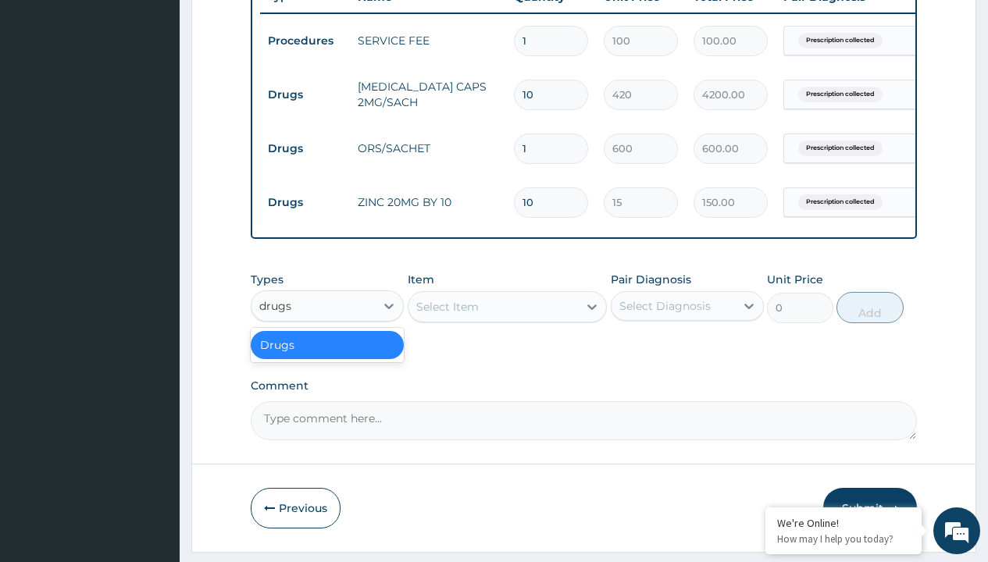
scroll to position [0, 0]
click at [327, 356] on div "Drugs" at bounding box center [327, 345] width 153 height 28
click at [447, 315] on div "Select Item" at bounding box center [447, 307] width 62 height 16
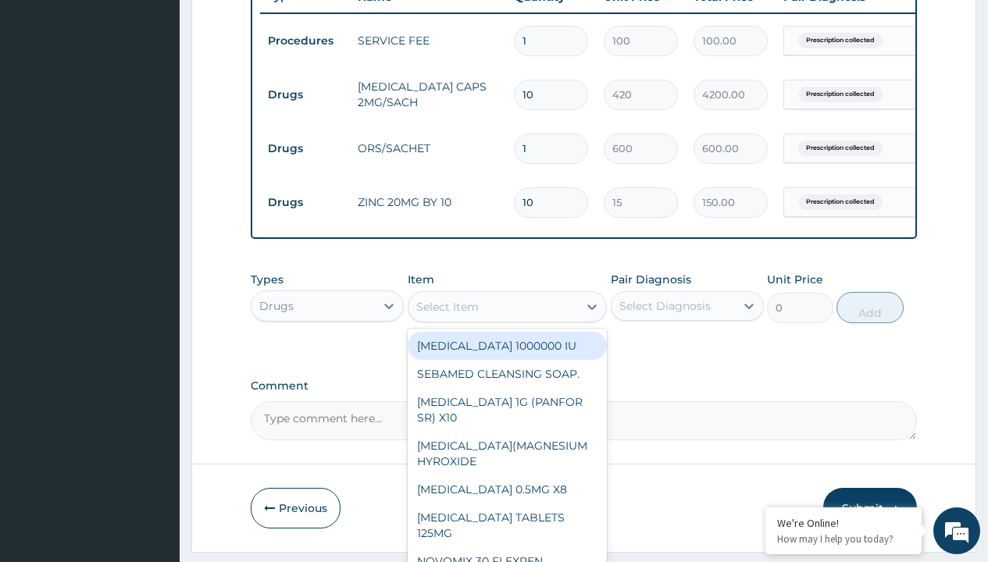
type input "promethazine tablet"
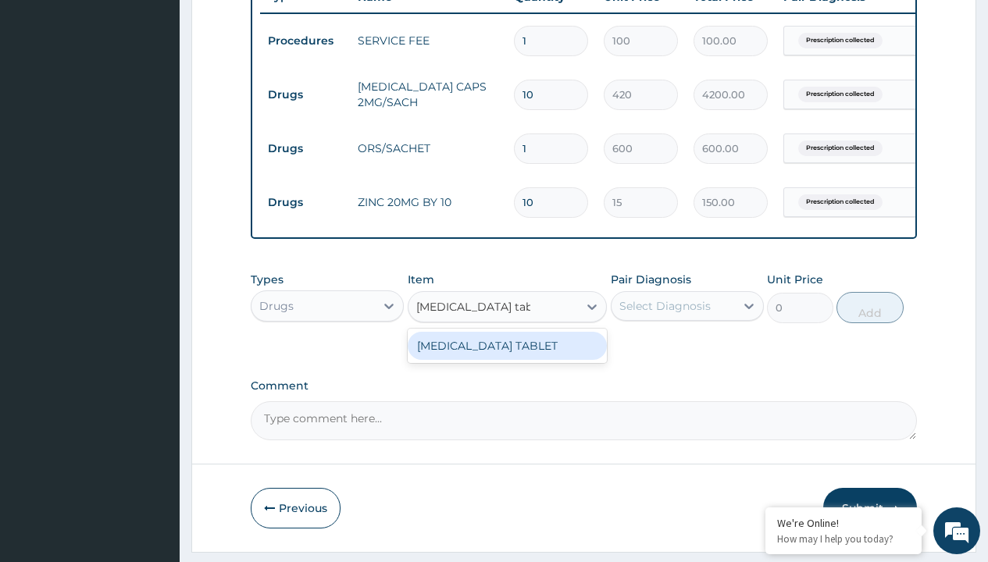
click at [507, 357] on div "[MEDICAL_DATA] TABLET" at bounding box center [508, 346] width 200 height 28
type input "300"
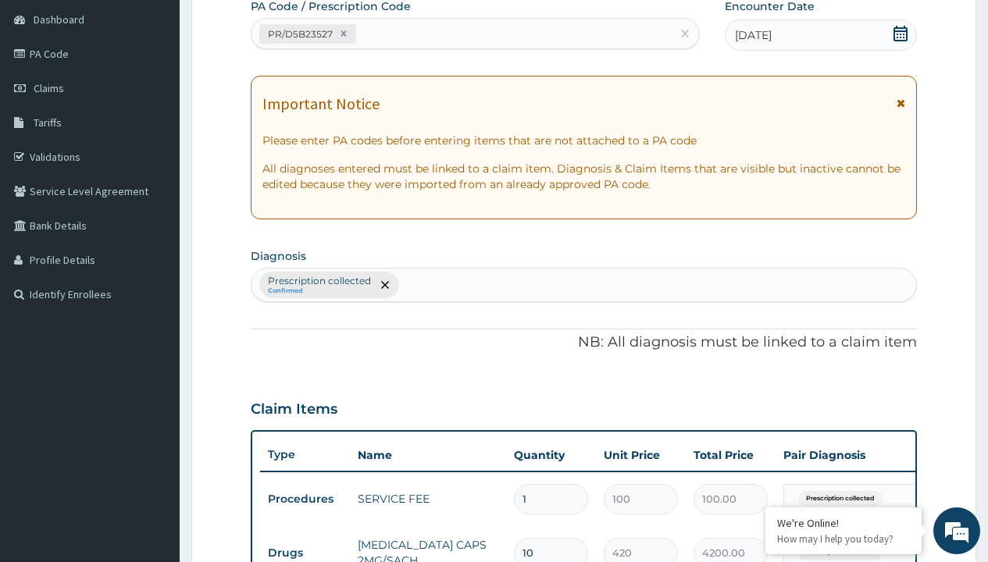
type input "prescription collected"
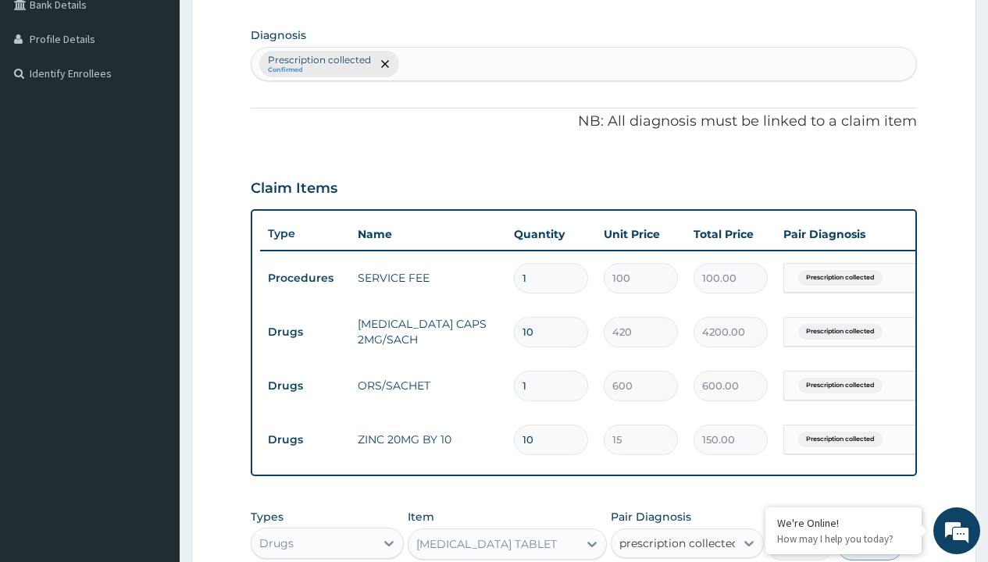
checkbox input "true"
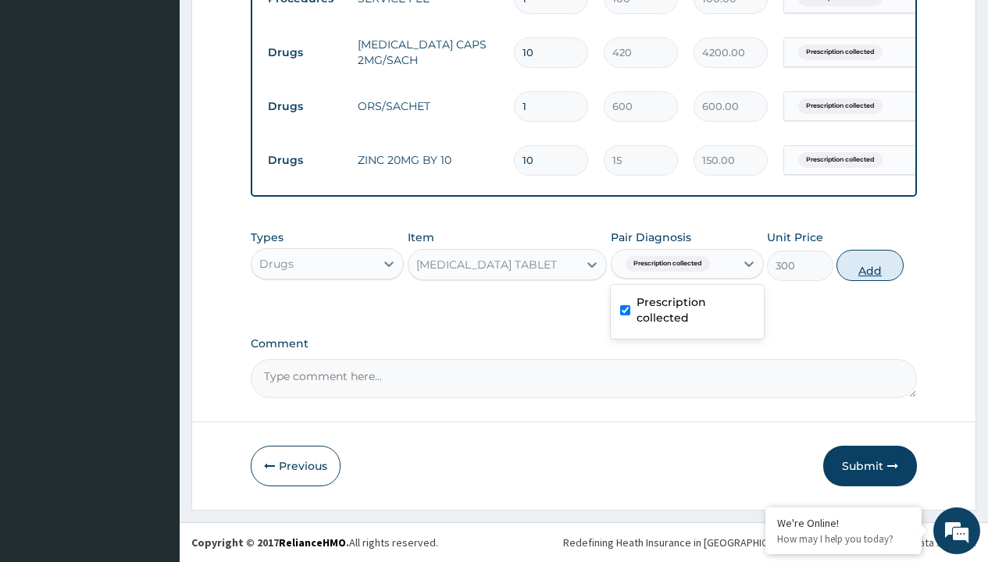
click at [870, 265] on button "Add" at bounding box center [869, 265] width 66 height 31
type input "0"
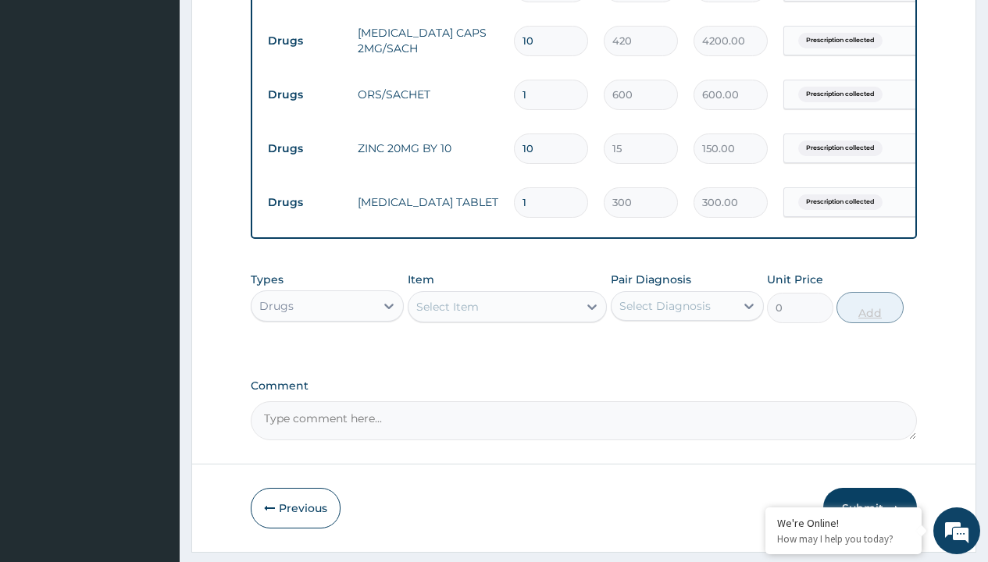
type input "10"
type input "3000.00"
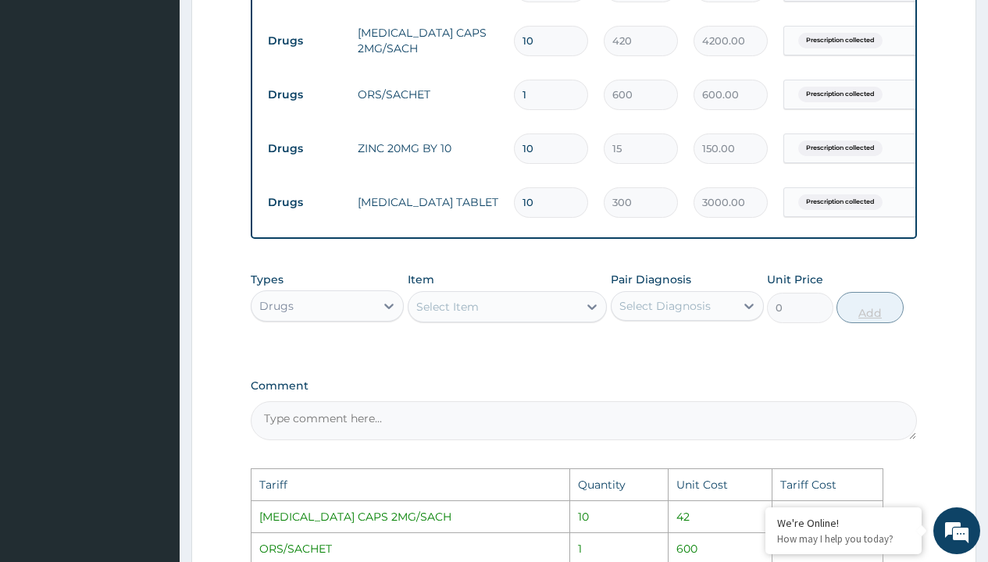
scroll to position [0, 0]
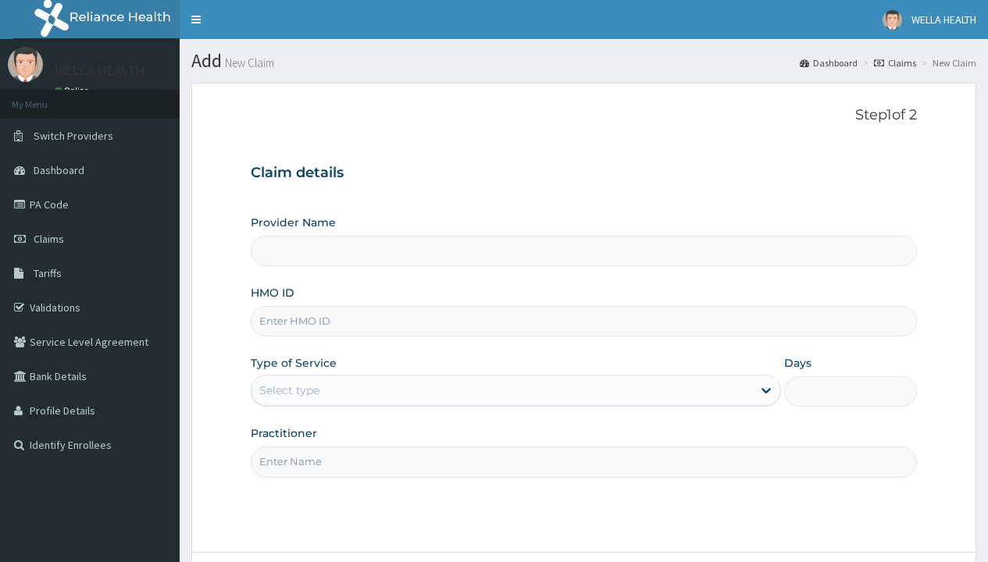
type input "WellaHealth(TELEMEDICINE)"
type input "PGL/10162/A"
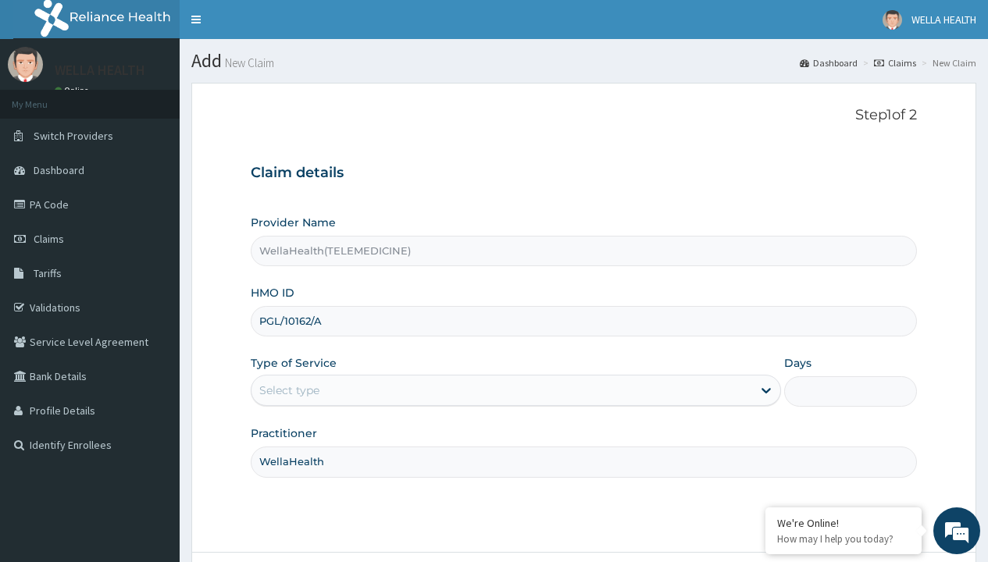
type input "WellaHealth"
click at [289, 390] on div "Select type" at bounding box center [289, 391] width 60 height 16
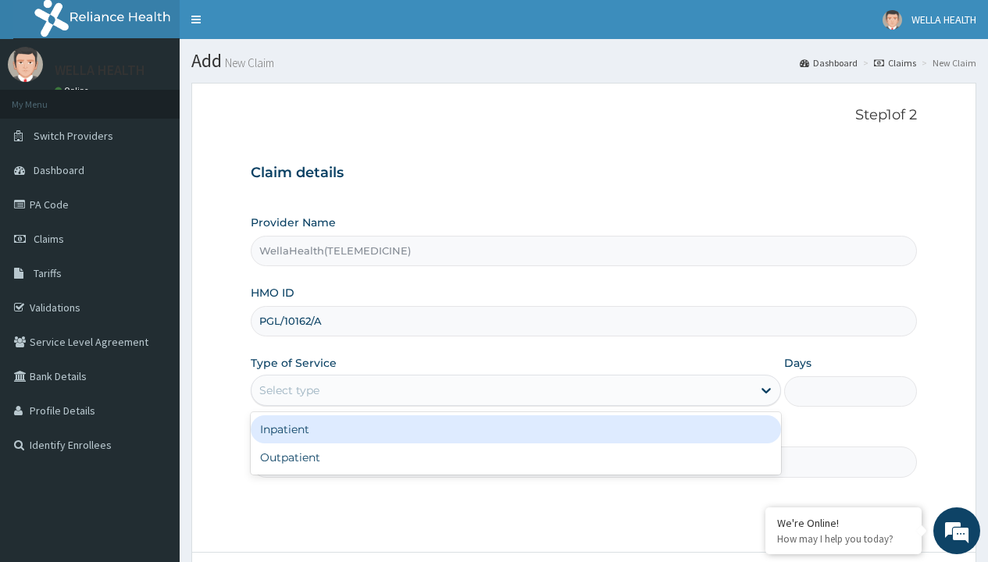
click at [515, 458] on div "Outpatient" at bounding box center [516, 458] width 530 height 28
type input "1"
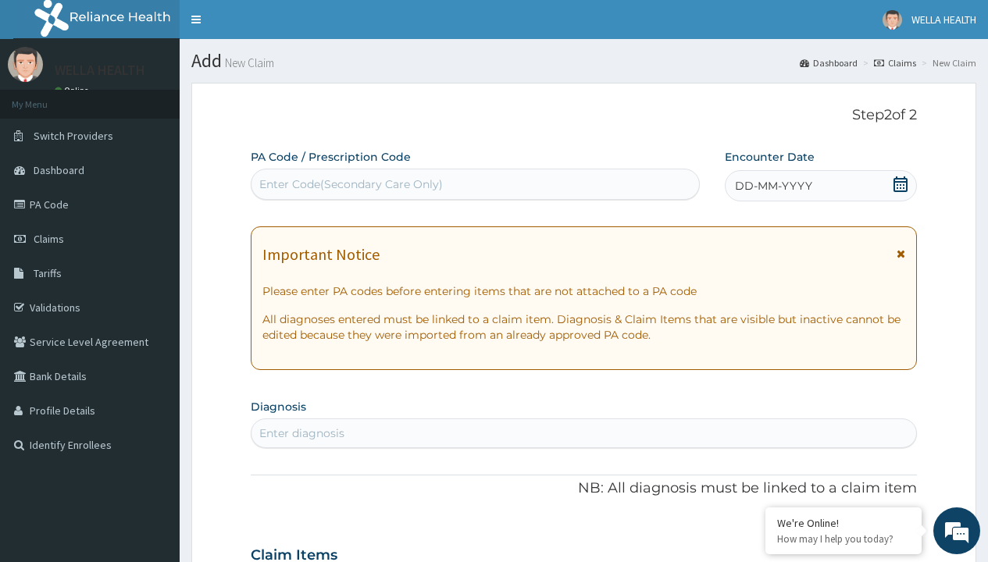
scroll to position [130, 0]
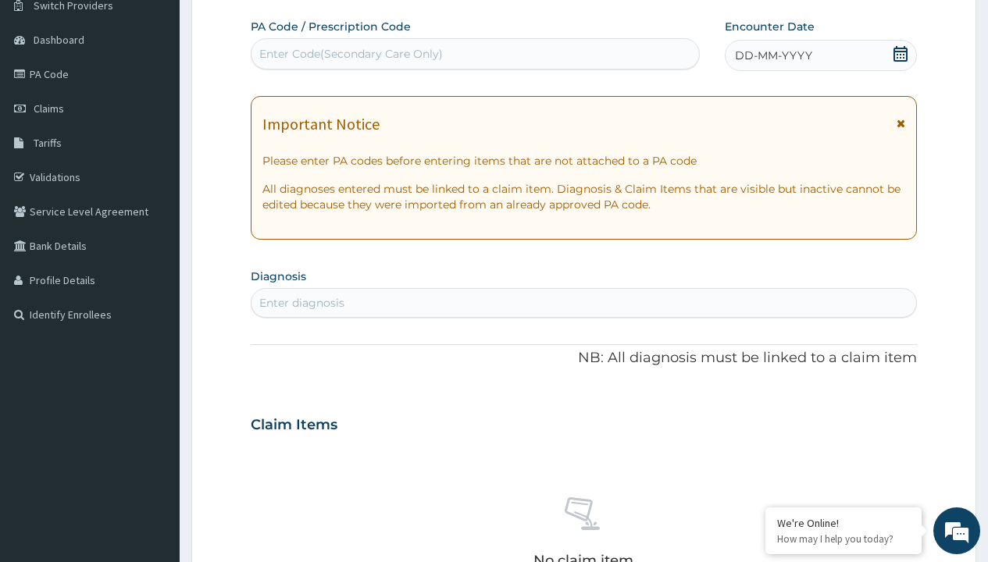
click at [772, 55] on span "DD-MM-YYYY" at bounding box center [773, 56] width 77 height 16
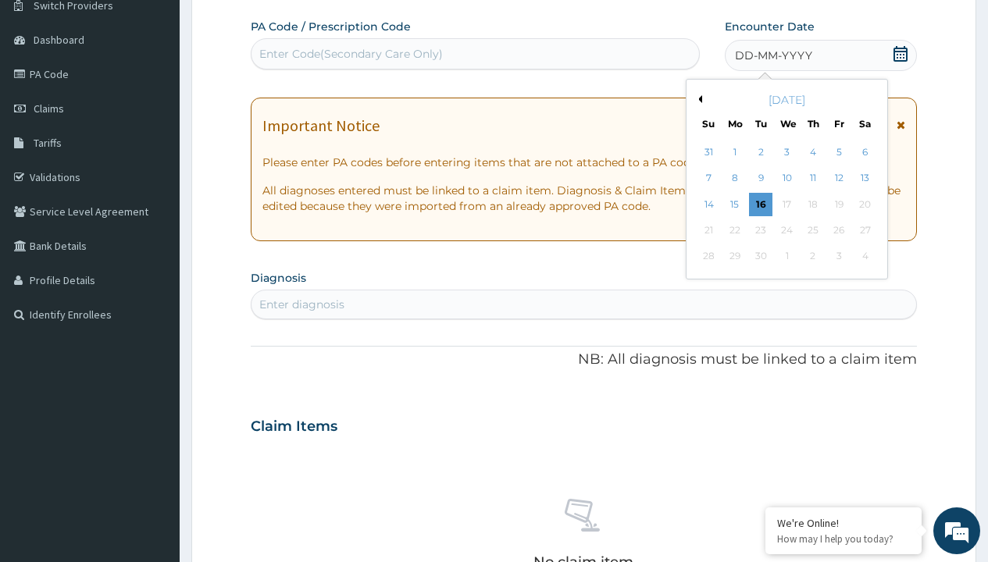
click at [697, 99] on button "Previous Month" at bounding box center [698, 99] width 8 height 8
click at [760, 204] on div "12" at bounding box center [760, 204] width 23 height 23
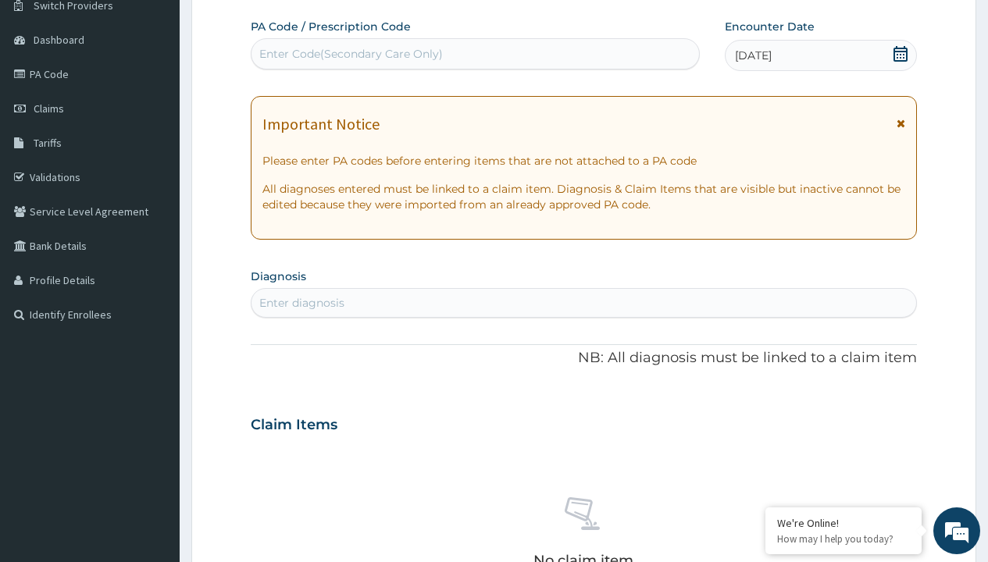
click at [350, 54] on div "Enter Code(Secondary Care Only)" at bounding box center [350, 54] width 183 height 16
type input "PR/A1482E20"
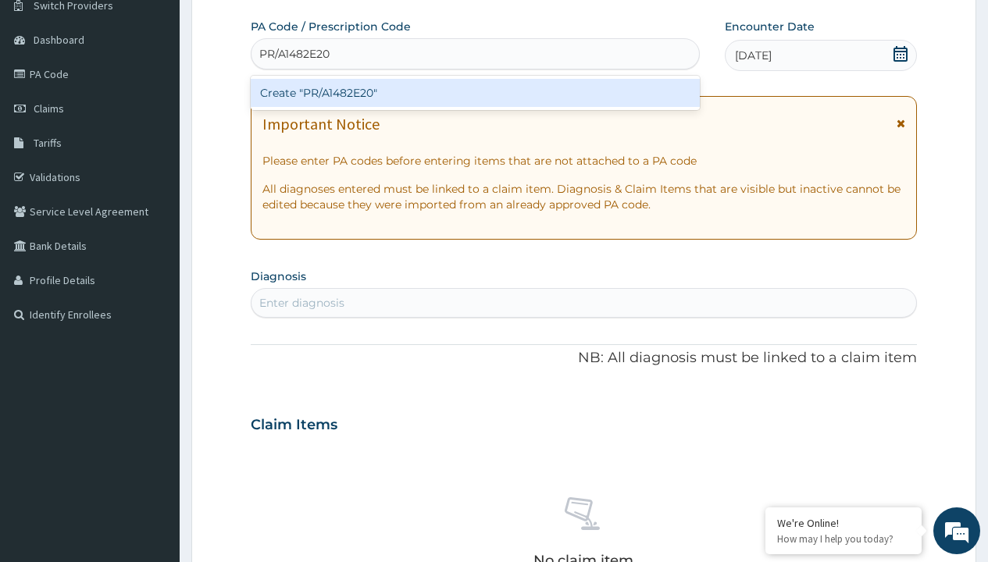
scroll to position [0, 0]
click at [475, 93] on div "Create "PR/A1482E20"" at bounding box center [475, 93] width 448 height 28
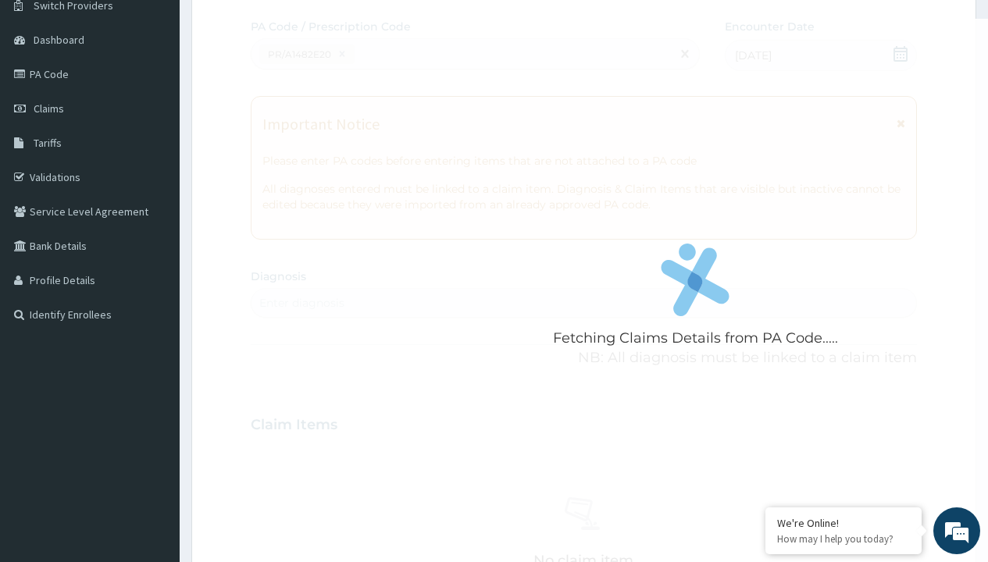
click at [301, 303] on div "Enter diagnosis" at bounding box center [301, 303] width 85 height 16
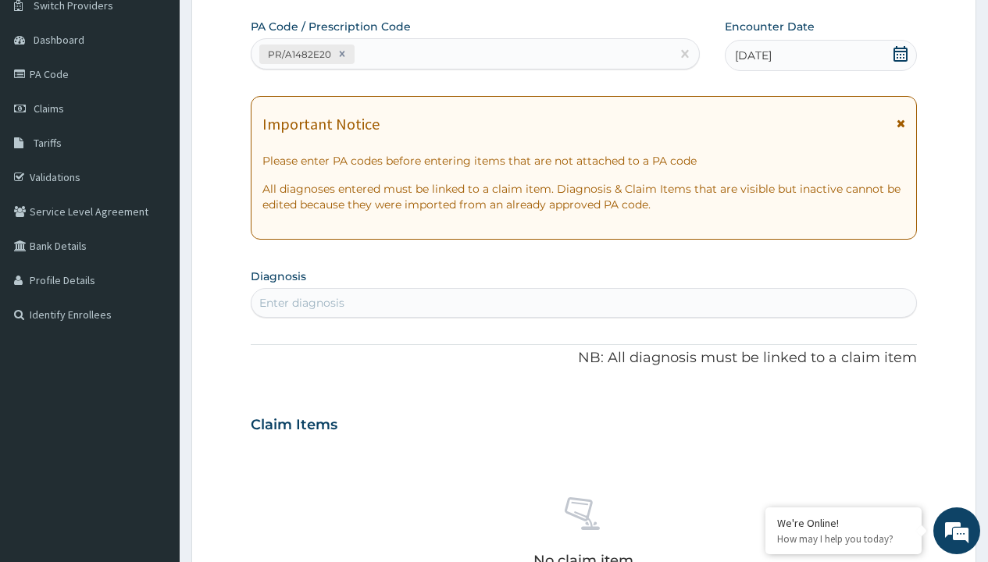
type input "prescription collected"
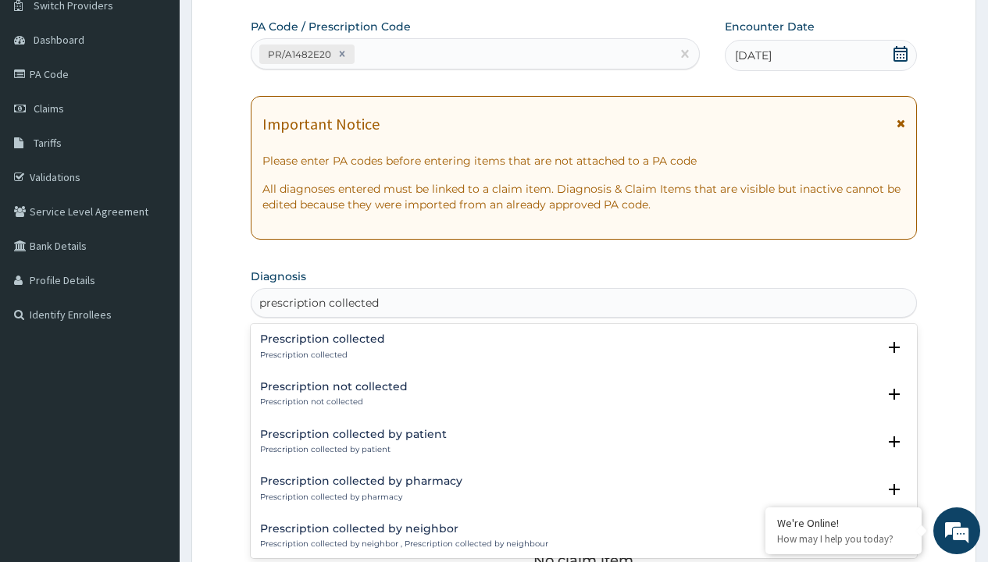
click at [320, 354] on p "Prescription collected" at bounding box center [322, 355] width 125 height 11
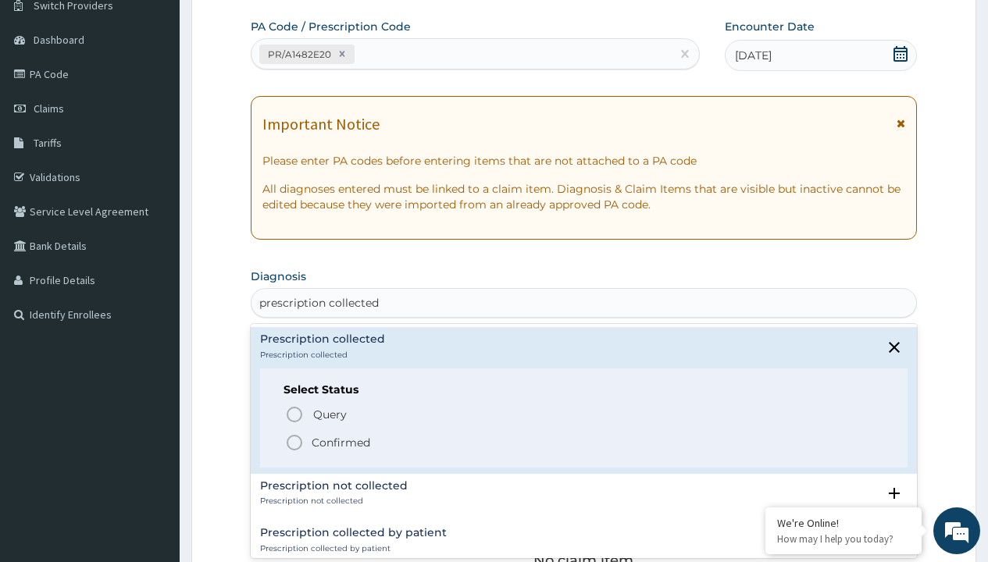
click at [340, 442] on p "Confirmed" at bounding box center [341, 443] width 59 height 16
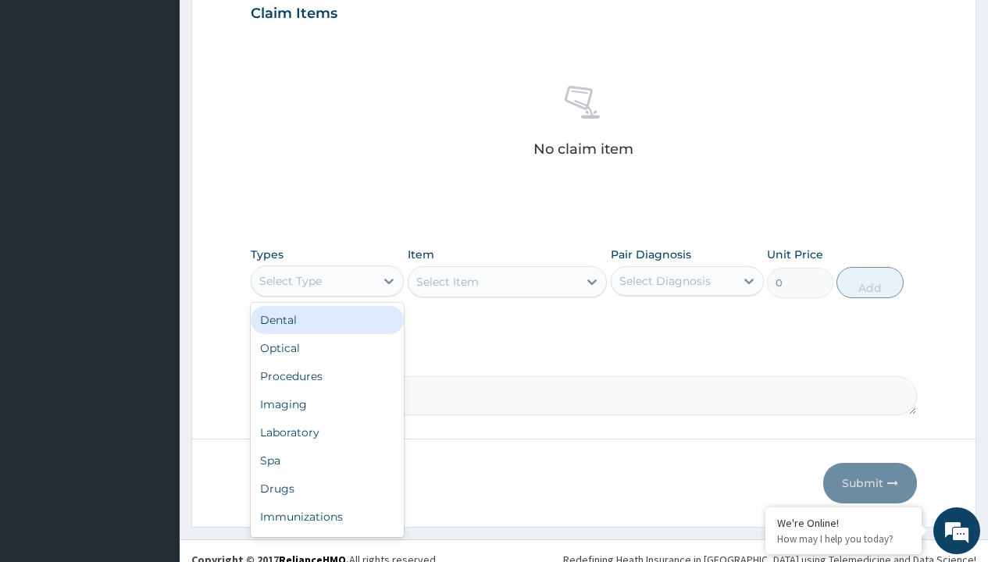
type input "procedures"
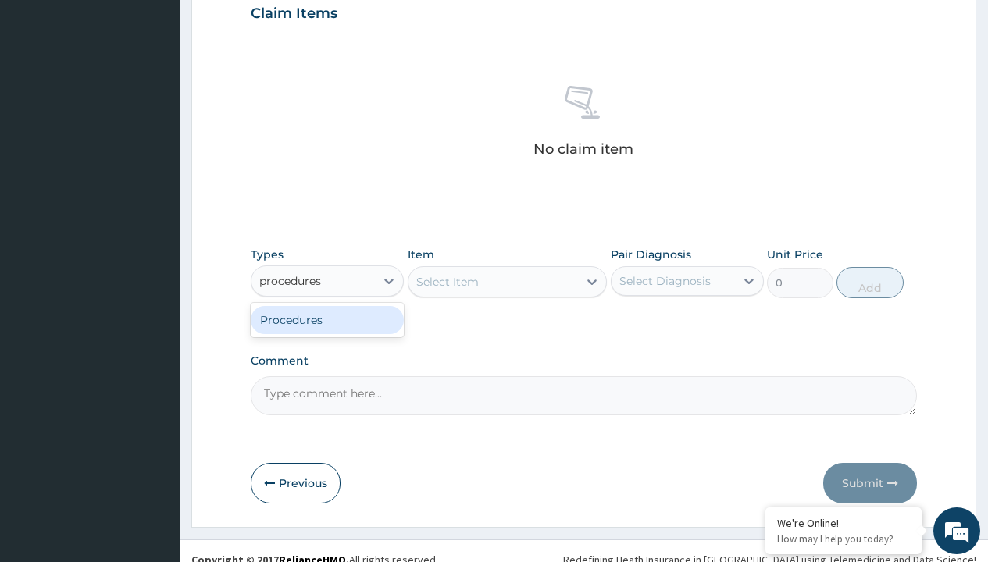
scroll to position [0, 0]
click at [327, 319] on div "Procedures" at bounding box center [327, 320] width 153 height 28
click at [447, 281] on div "Select Item" at bounding box center [447, 282] width 62 height 16
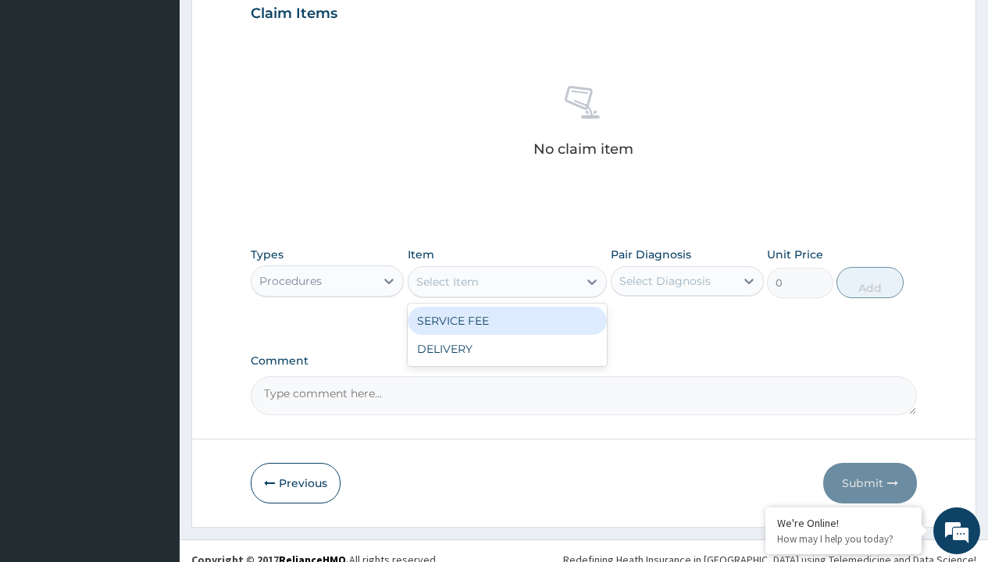
type input "service fee"
click at [507, 320] on div "SERVICE FEE" at bounding box center [508, 321] width 200 height 28
type input "100"
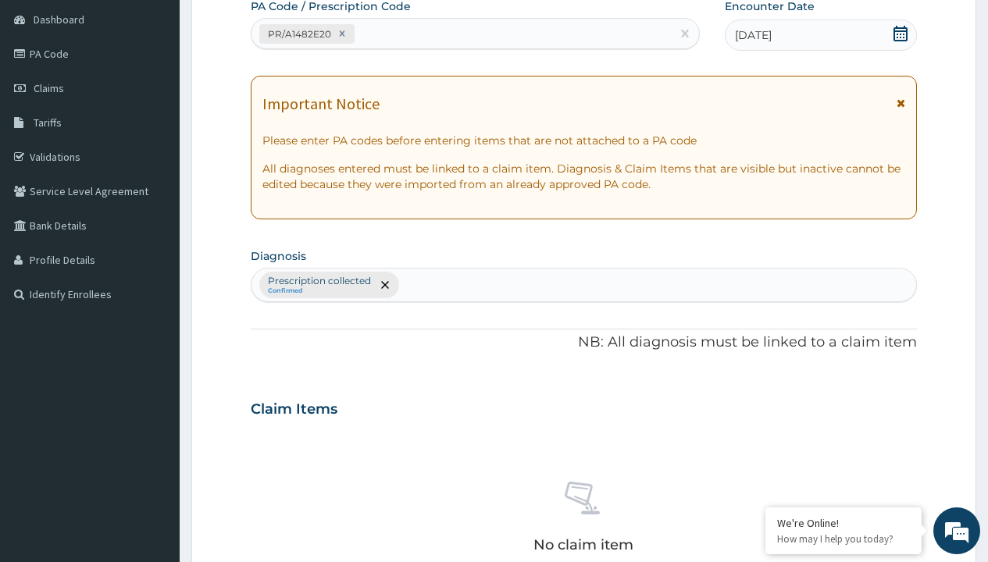
type input "prescription collected"
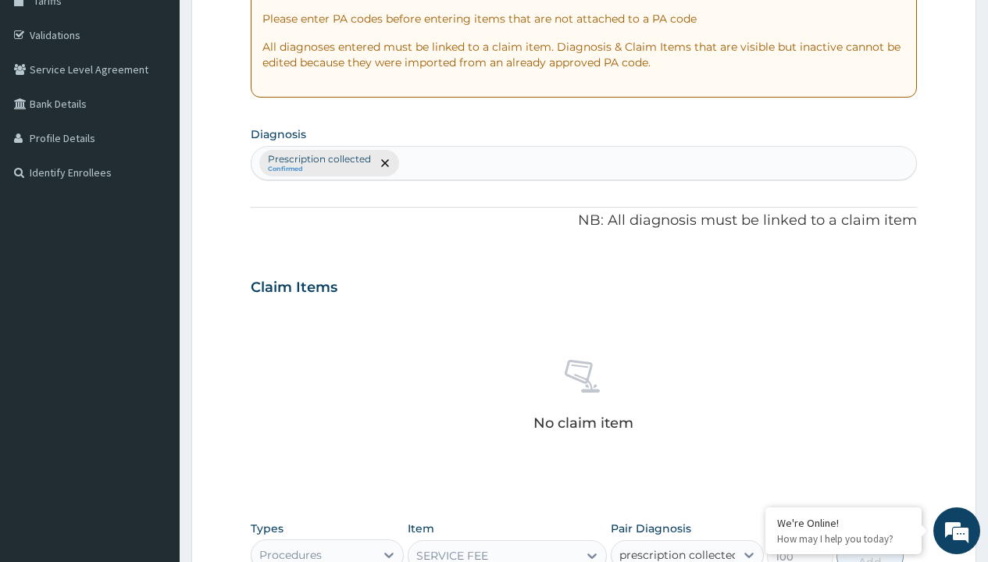
checkbox input "true"
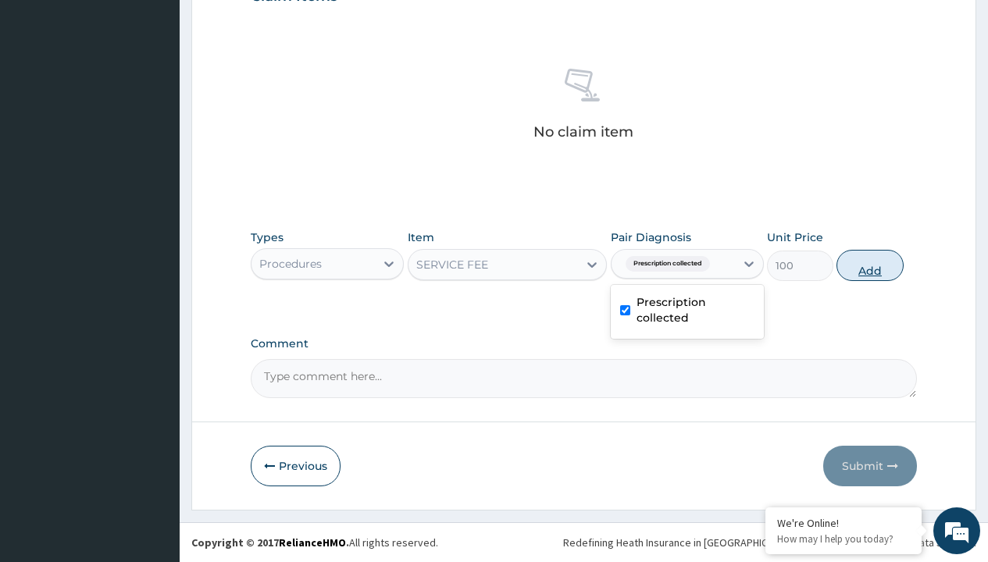
click at [870, 265] on button "Add" at bounding box center [869, 265] width 66 height 31
type input "0"
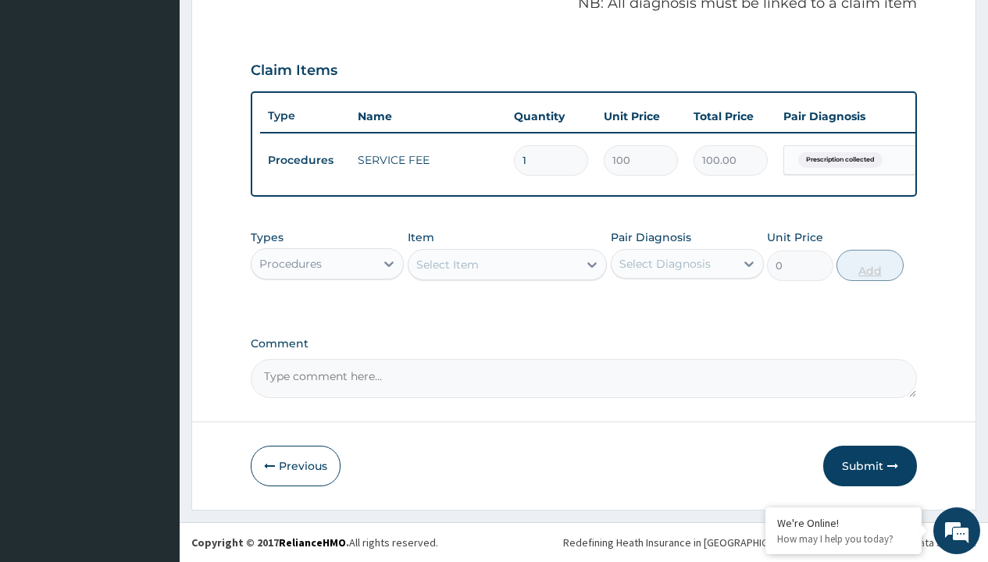
scroll to position [501, 0]
click at [290, 263] on div "Procedures" at bounding box center [290, 264] width 62 height 16
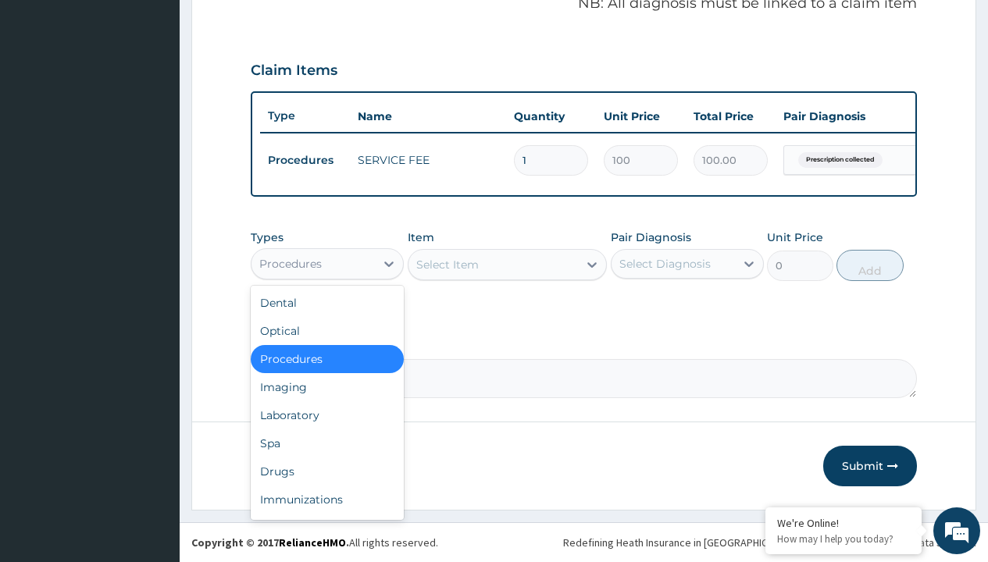
type input "drugs"
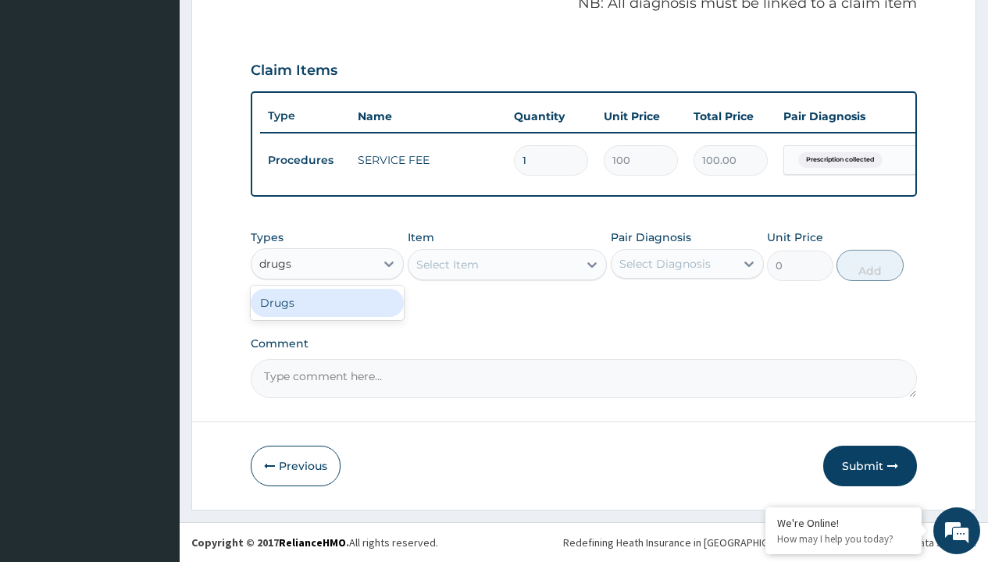
scroll to position [0, 0]
click at [327, 302] on div "Drugs" at bounding box center [327, 303] width 153 height 28
click at [447, 264] on div "Select Item" at bounding box center [508, 264] width 200 height 31
type input "[MEDICAL_DATA] 500mg by 10 ciprogem/pack"
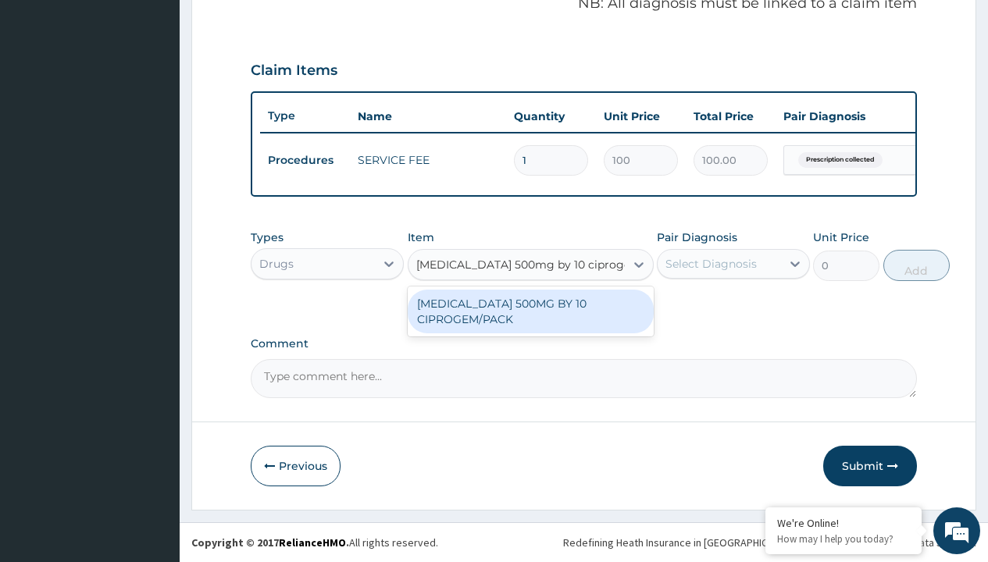
click at [530, 311] on div "[MEDICAL_DATA] 500MG BY 10 CIPROGEM/PACK" at bounding box center [531, 312] width 246 height 44
type input "440"
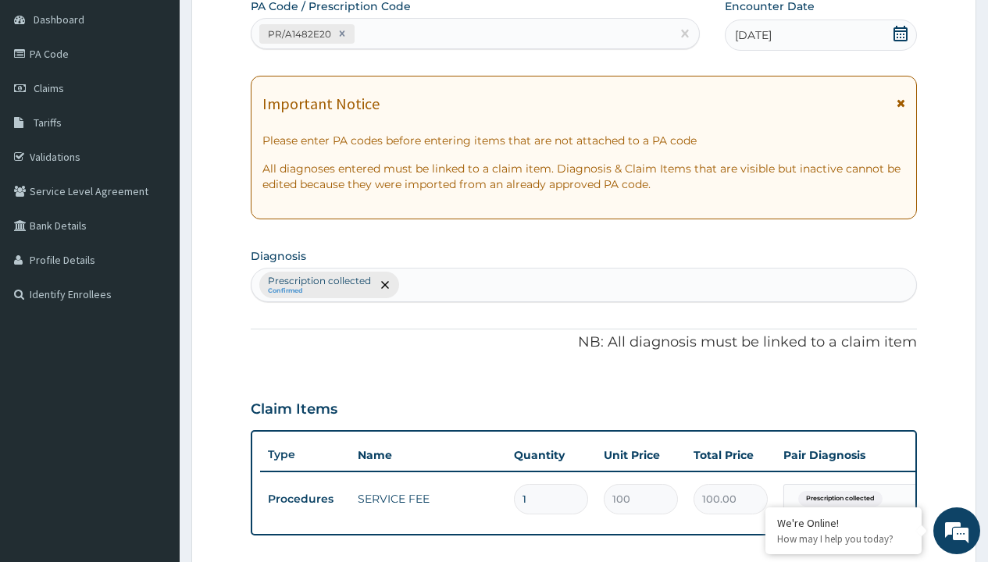
type input "prescription collected"
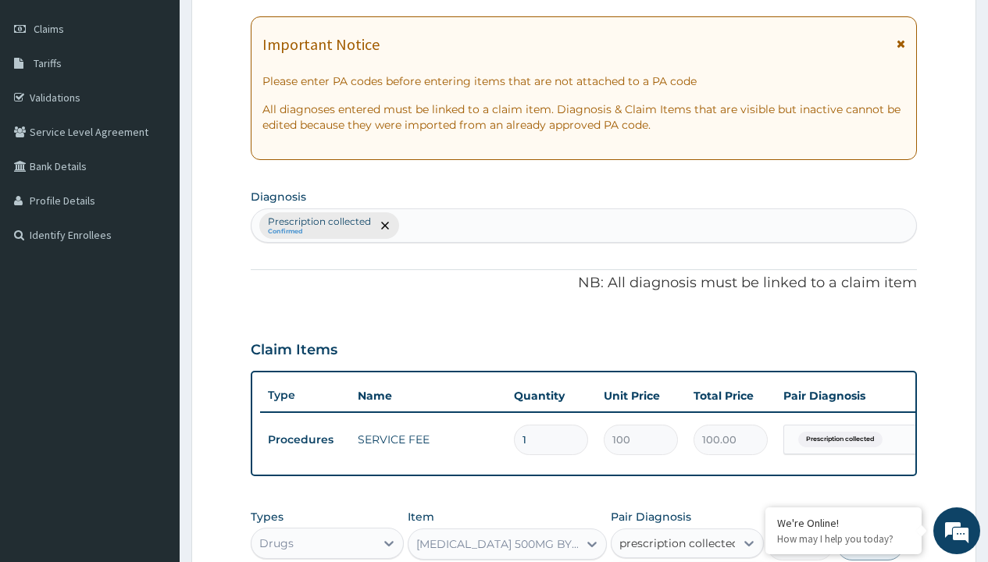
checkbox input "true"
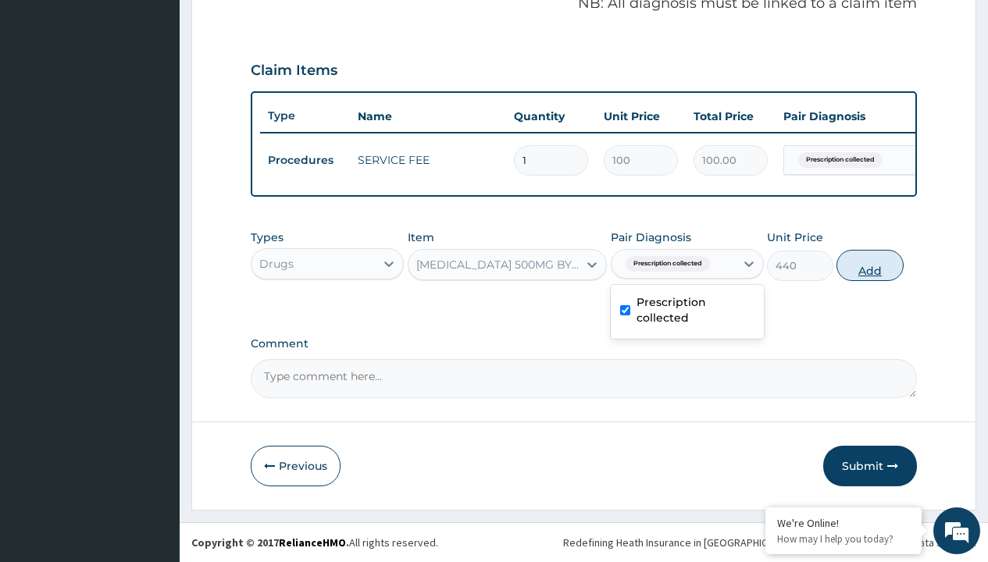
click at [870, 265] on button "Add" at bounding box center [869, 265] width 66 height 31
type input "0"
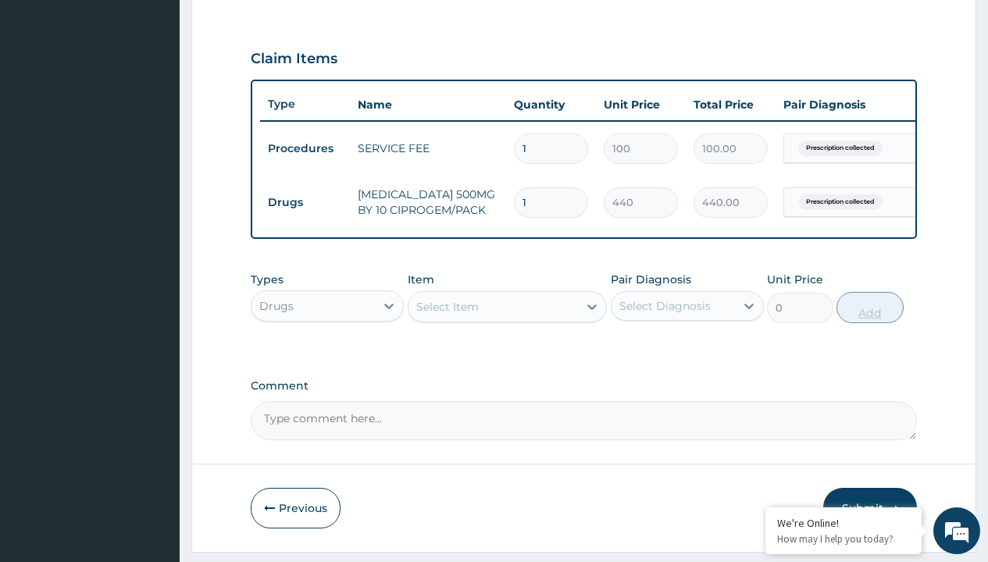
type input "10"
type input "4400.00"
type input "10"
click at [305, 202] on td "Drugs" at bounding box center [305, 202] width 90 height 29
type input "drugs"
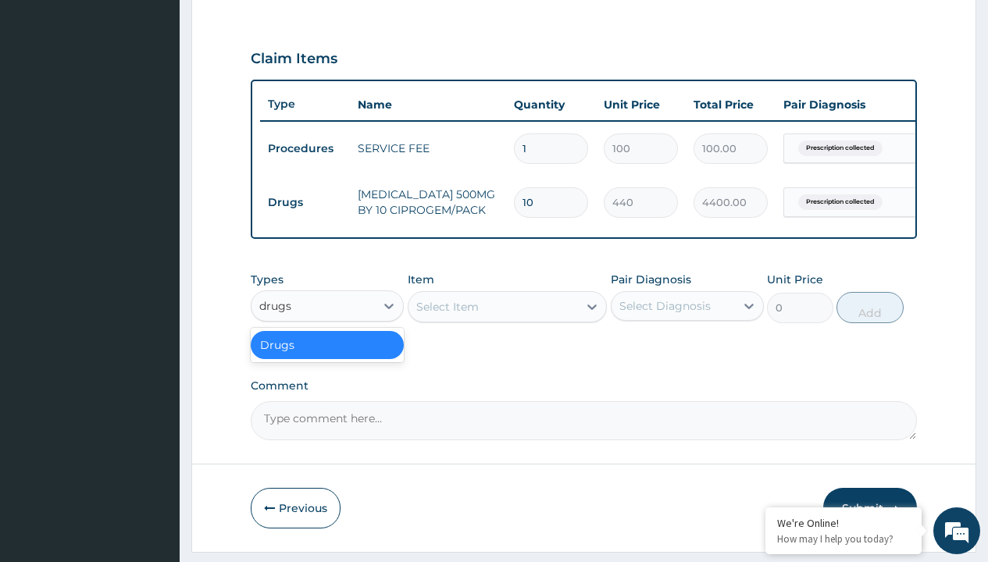
scroll to position [0, 0]
click at [327, 356] on div "Drugs" at bounding box center [327, 345] width 153 height 28
click at [447, 315] on div "Select Item" at bounding box center [447, 307] width 62 height 16
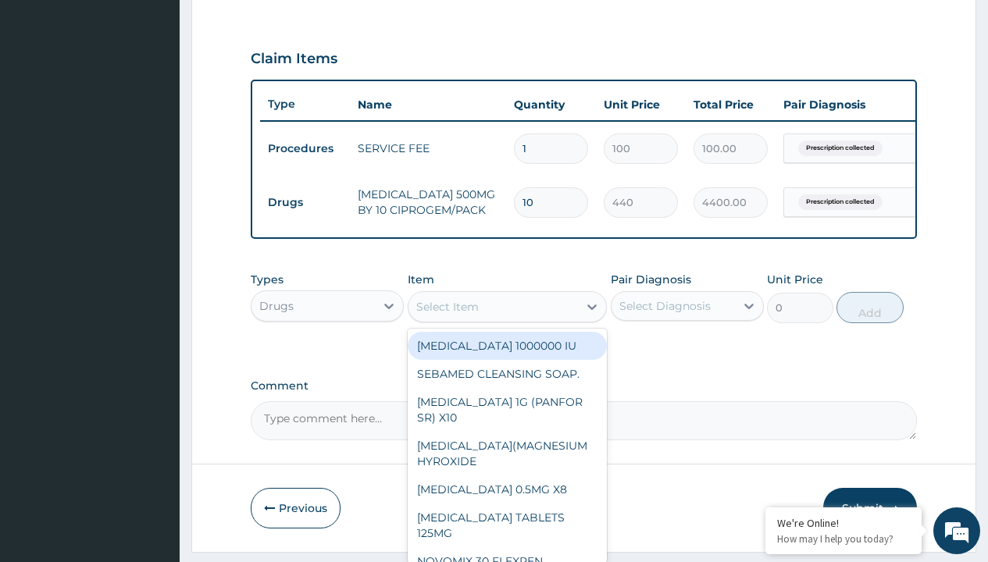
type input "[MEDICAL_DATA] + [MEDICAL_DATA] 80/480 lonart ds/pack"
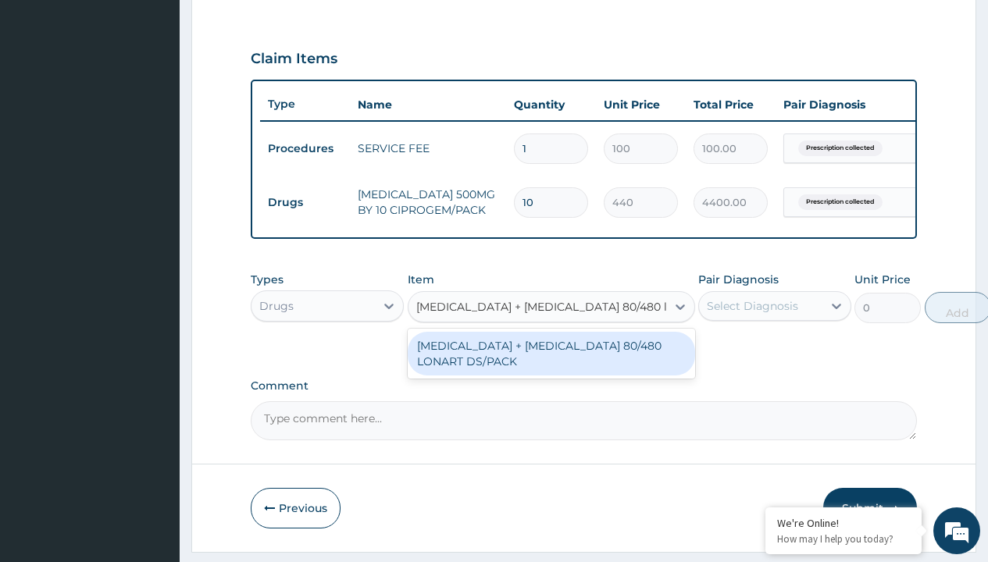
click at [550, 365] on div "[MEDICAL_DATA] + [MEDICAL_DATA] 80/480 LONART DS/PACK" at bounding box center [551, 354] width 287 height 44
type input "665"
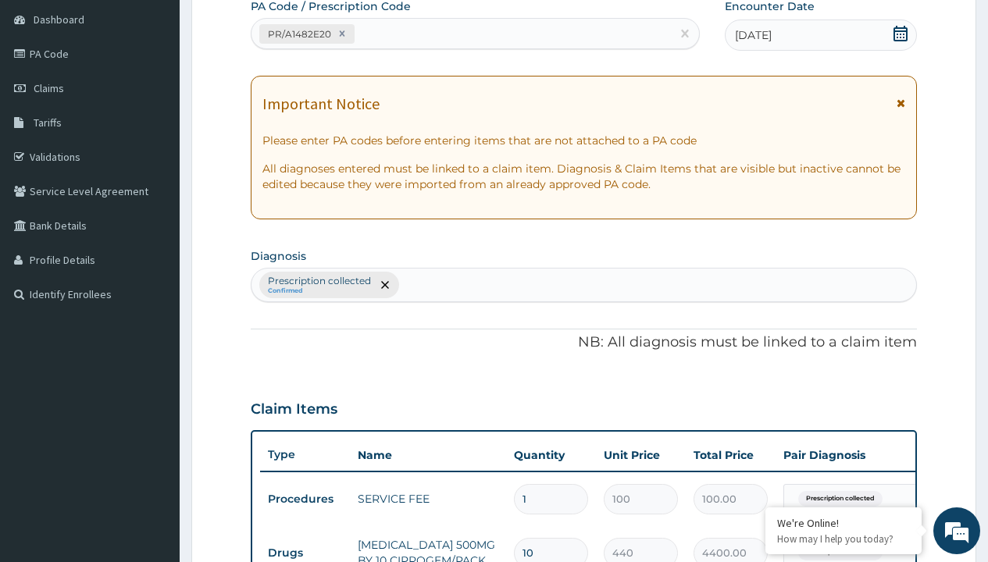
type input "prescription collected"
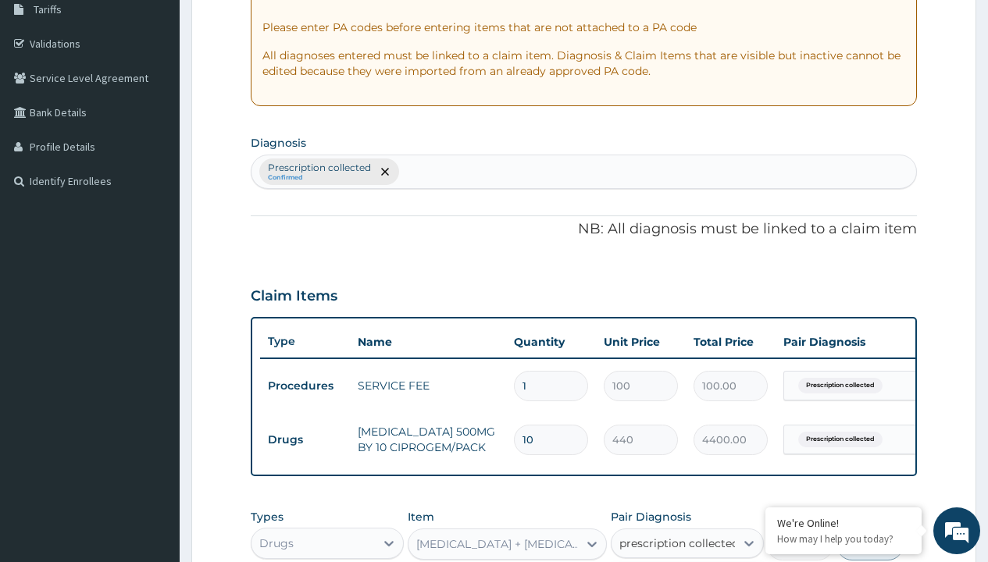
checkbox input "true"
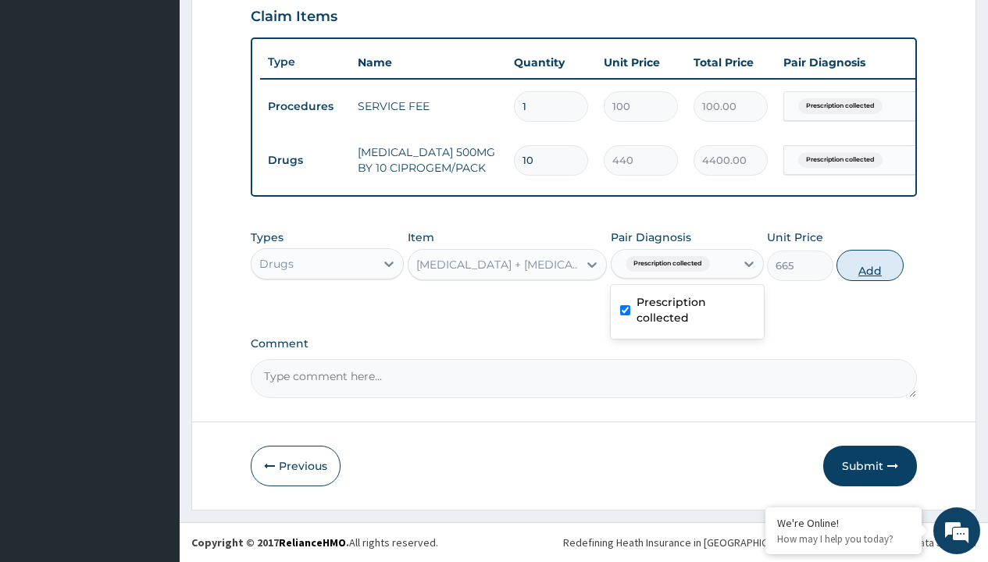
click at [870, 265] on button "Add" at bounding box center [869, 265] width 66 height 31
type input "0"
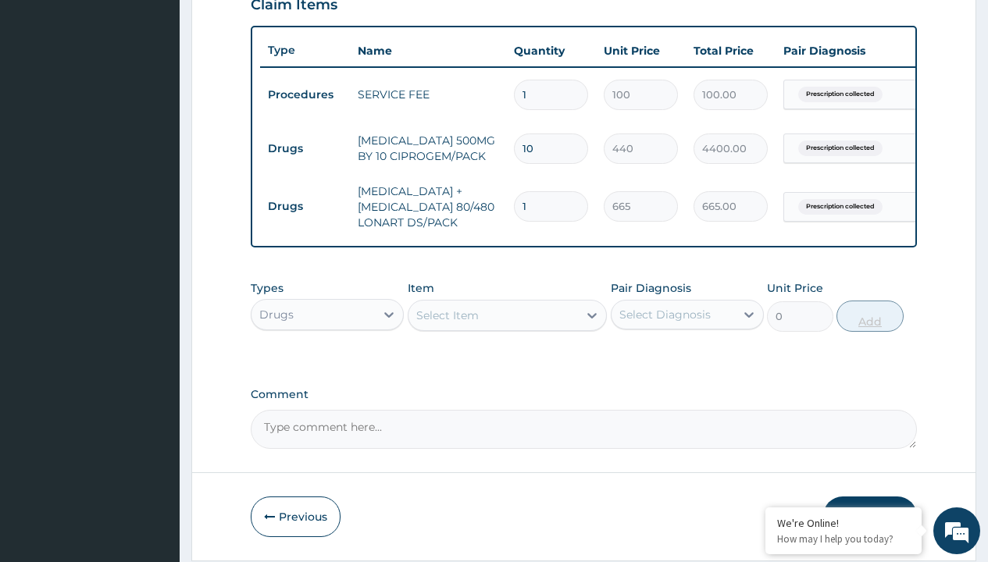
type input "6"
type input "3990.00"
type input "6"
click at [305, 148] on td "Drugs" at bounding box center [305, 148] width 90 height 29
type input "drugs"
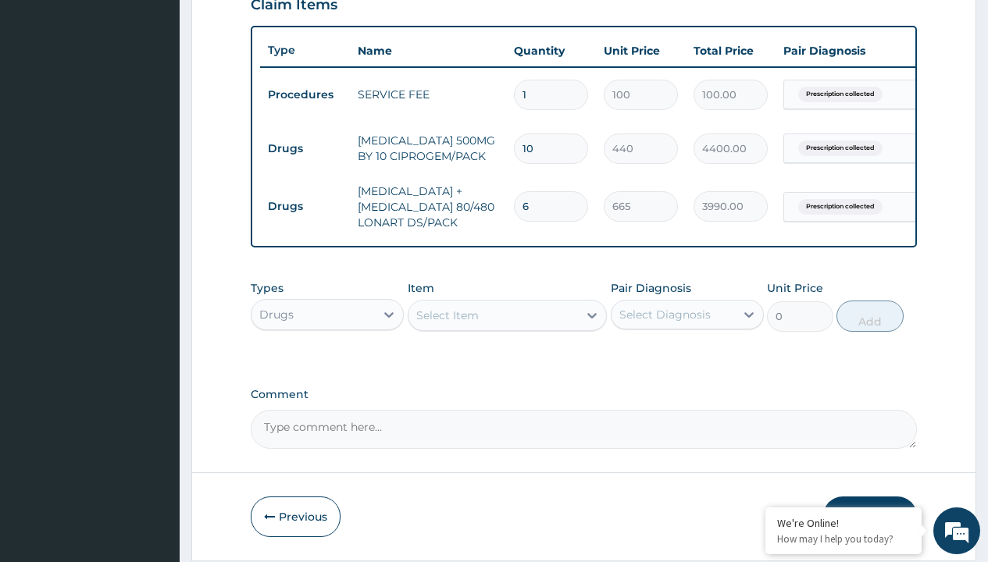
scroll to position [0, 0]
click at [327, 365] on div "Drugs" at bounding box center [327, 354] width 153 height 28
click at [447, 323] on div "Select Item" at bounding box center [447, 316] width 62 height 16
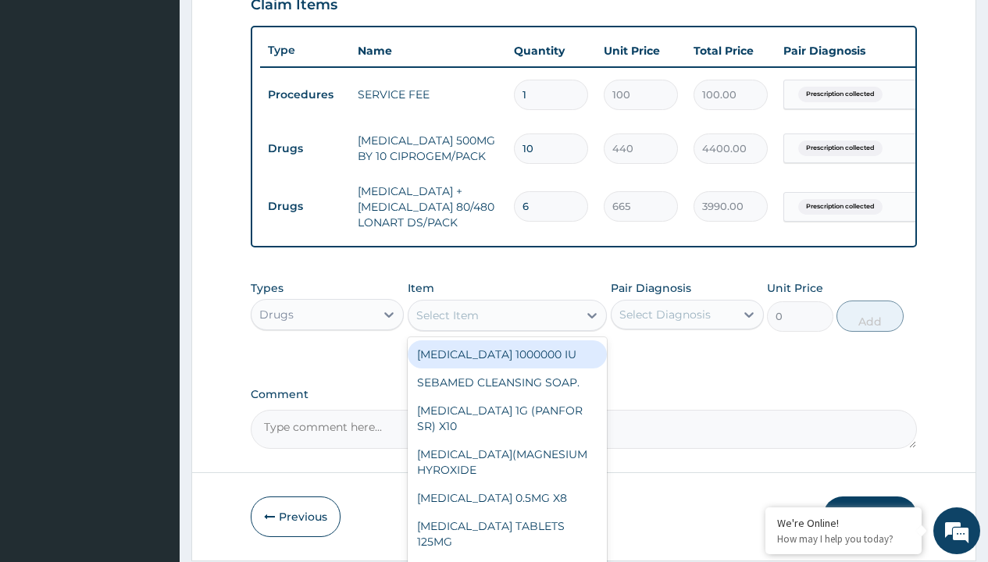
type input "[MEDICAL_DATA] caps 2mg/sach"
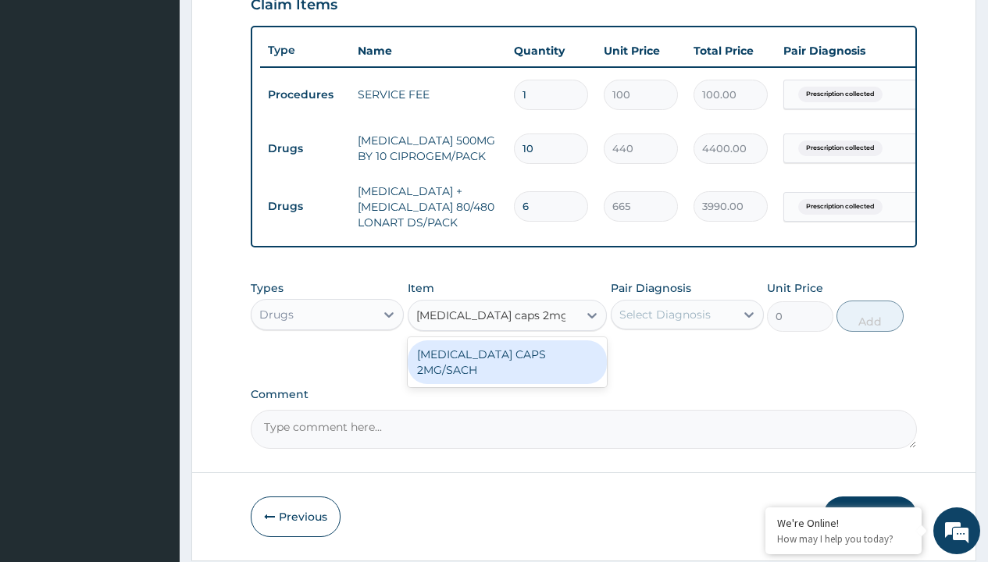
click at [507, 365] on div "[MEDICAL_DATA] CAPS 2MG/SACH" at bounding box center [508, 362] width 200 height 44
type input "420"
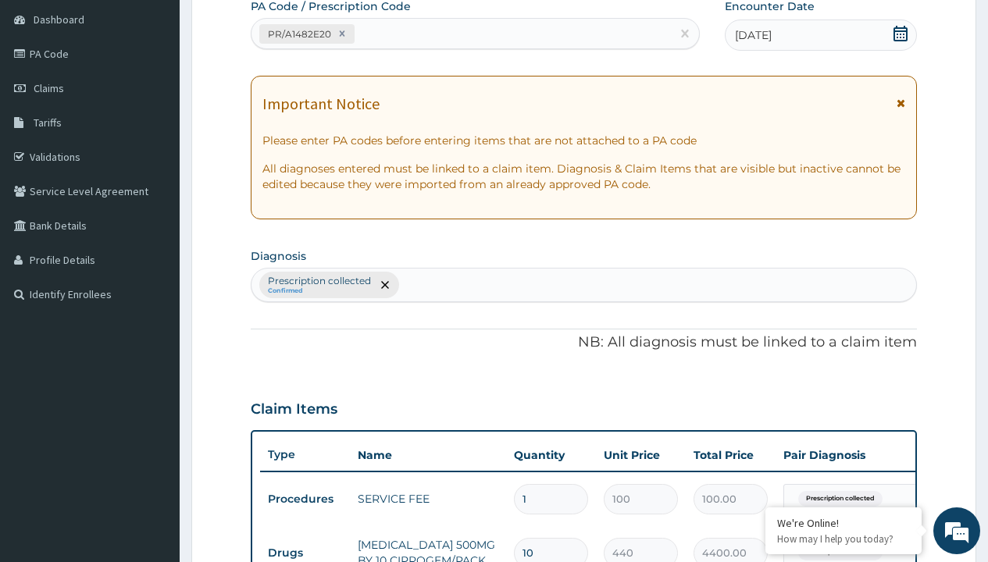
type input "prescription collected"
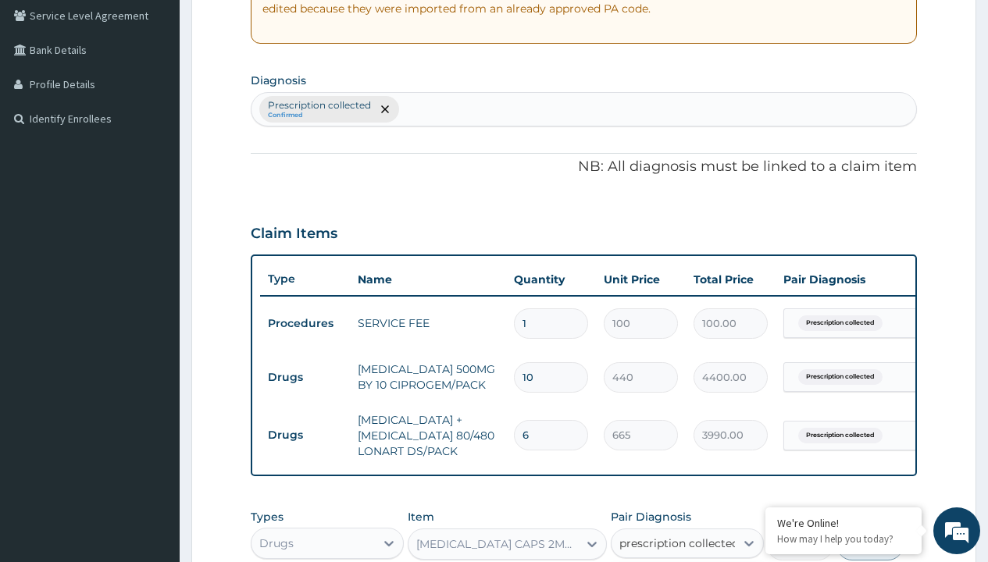
checkbox input "true"
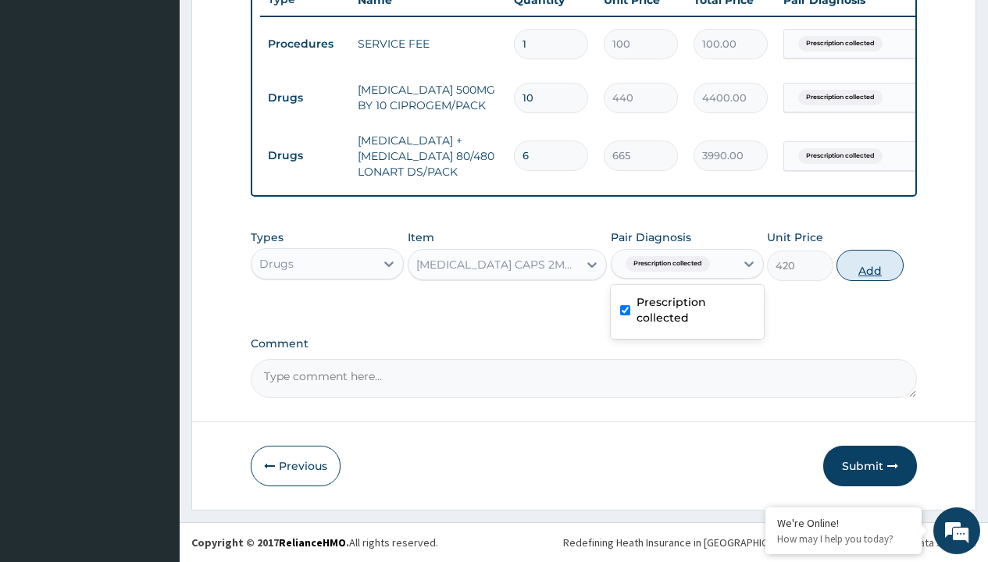
click at [870, 265] on button "Add" at bounding box center [869, 265] width 66 height 31
type input "0"
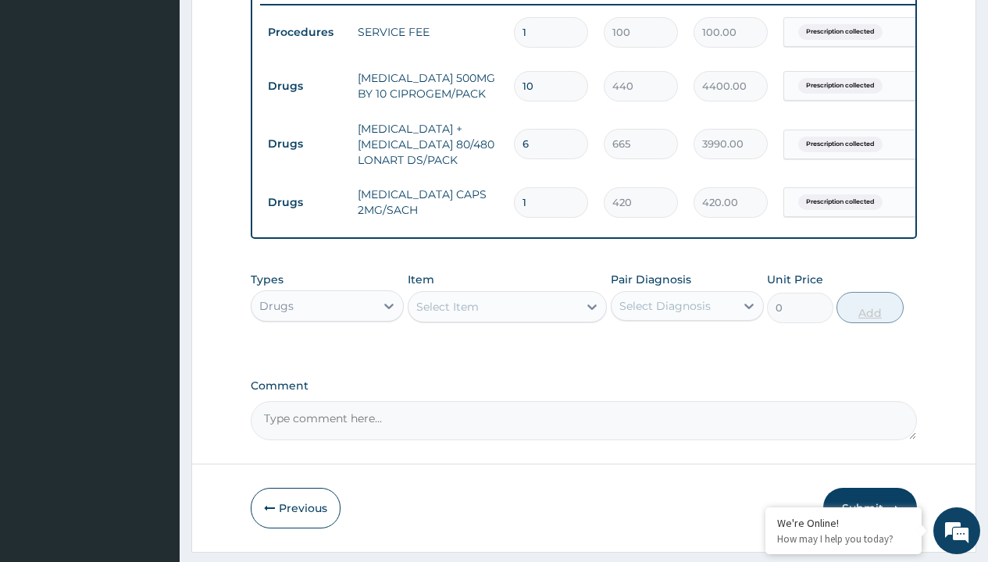
type input "10"
type input "4200.00"
type input "10"
click at [305, 86] on td "Drugs" at bounding box center [305, 86] width 90 height 29
type input "drugs"
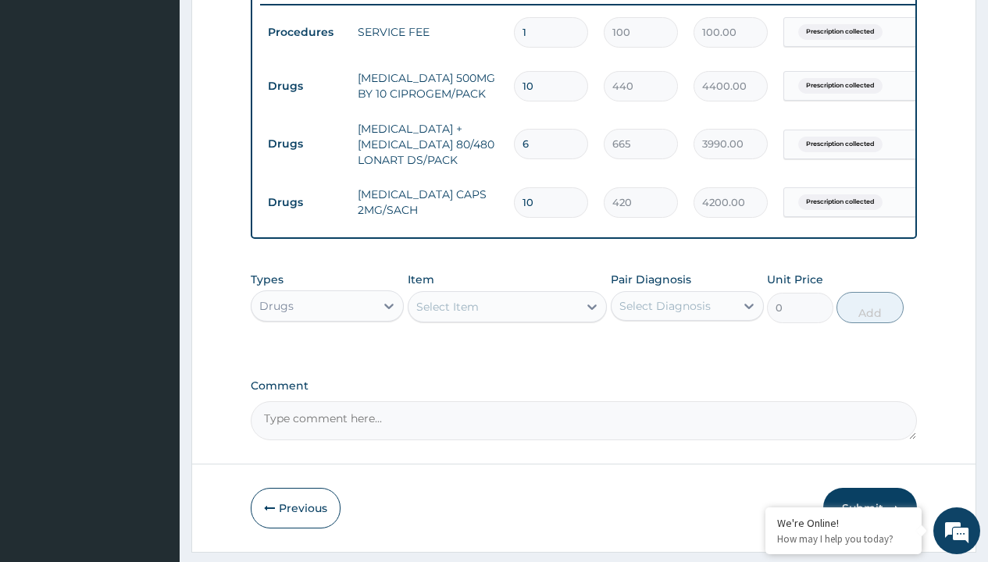
scroll to position [0, 0]
click at [327, 356] on div "Drugs" at bounding box center [327, 345] width 153 height 28
click at [447, 315] on div "Select Item" at bounding box center [447, 307] width 62 height 16
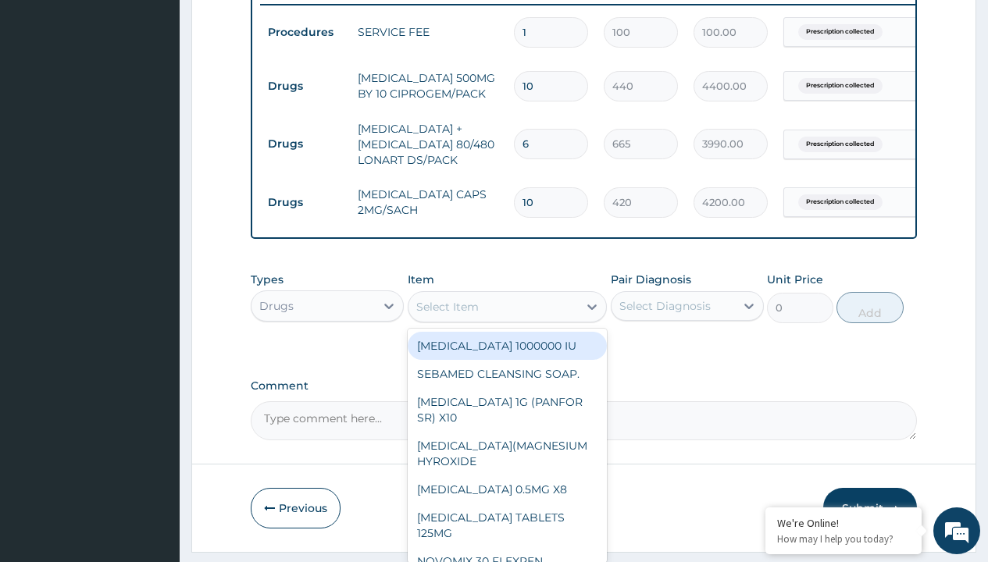
type input "[MEDICAL_DATA] 500mg tablet emzor/sach"
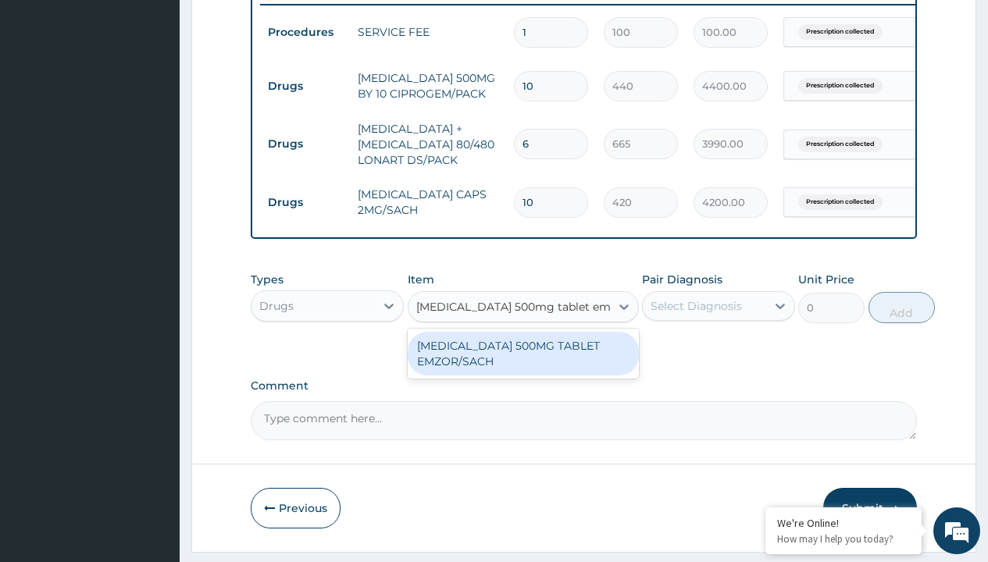
click at [522, 365] on div "[MEDICAL_DATA] 500MG TABLET EMZOR/SACH" at bounding box center [523, 354] width 231 height 44
type input "24"
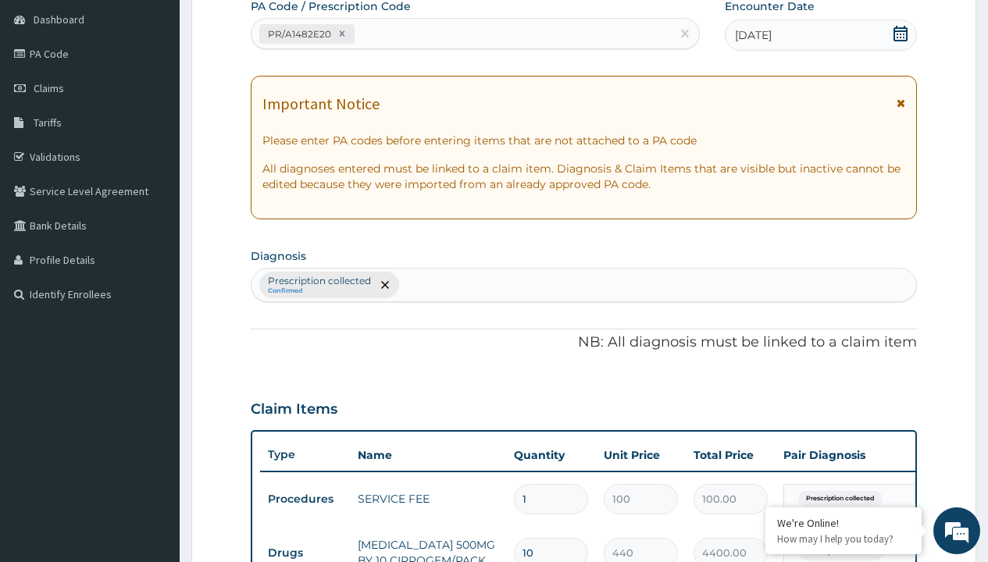
type input "prescription collected"
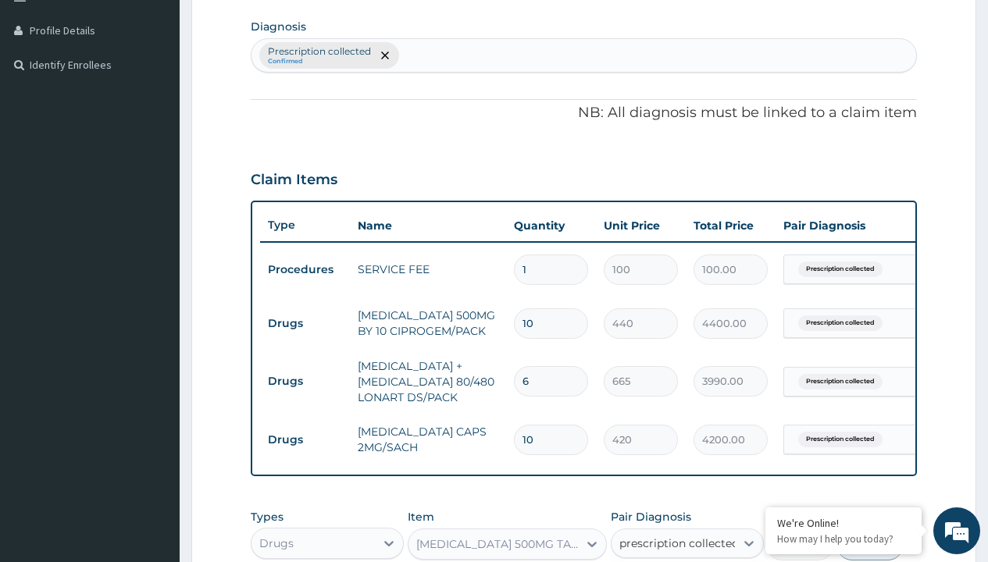
checkbox input "true"
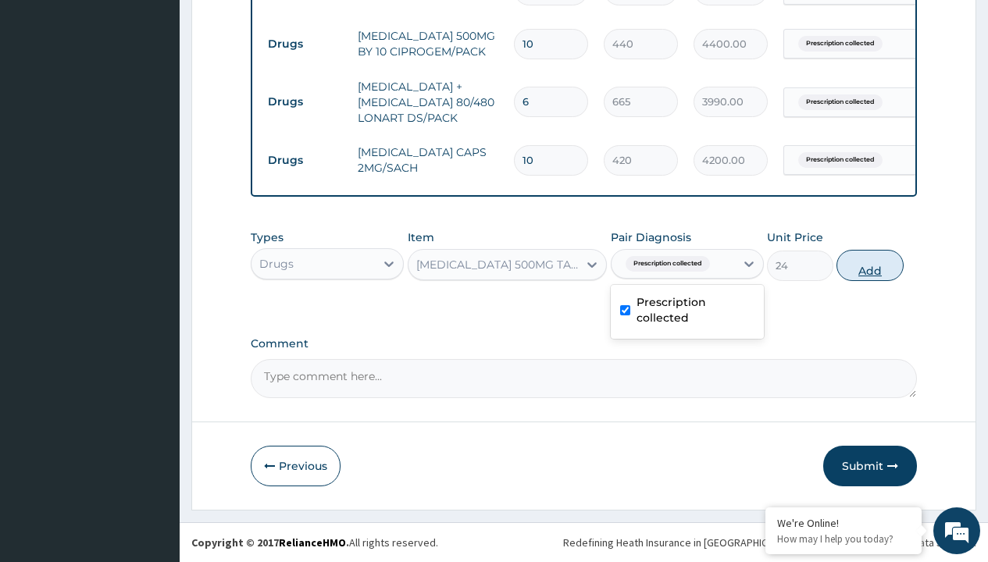
click at [870, 265] on button "Add" at bounding box center [869, 265] width 66 height 31
type input "0"
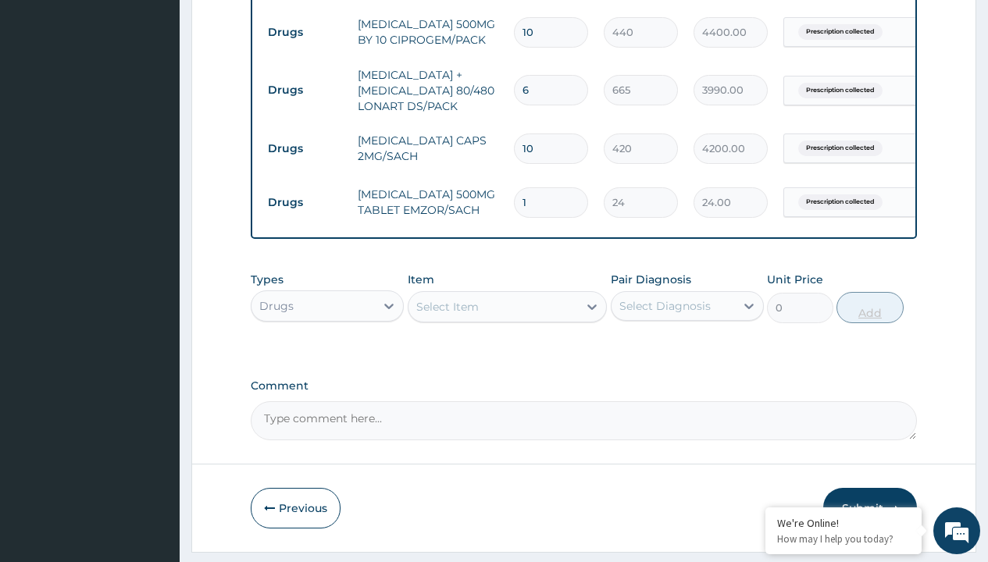
type input "24"
type input "576.00"
type input "24"
click at [305, 32] on td "Drugs" at bounding box center [305, 32] width 90 height 29
type input "drugs"
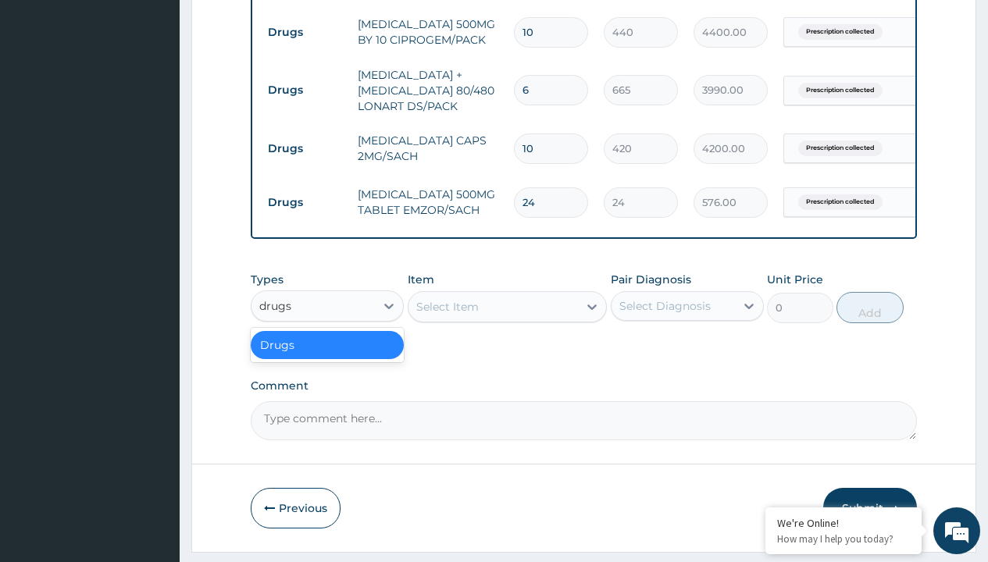
click at [327, 356] on div "Drugs" at bounding box center [327, 345] width 153 height 28
click at [447, 315] on div "Select Item" at bounding box center [447, 307] width 62 height 16
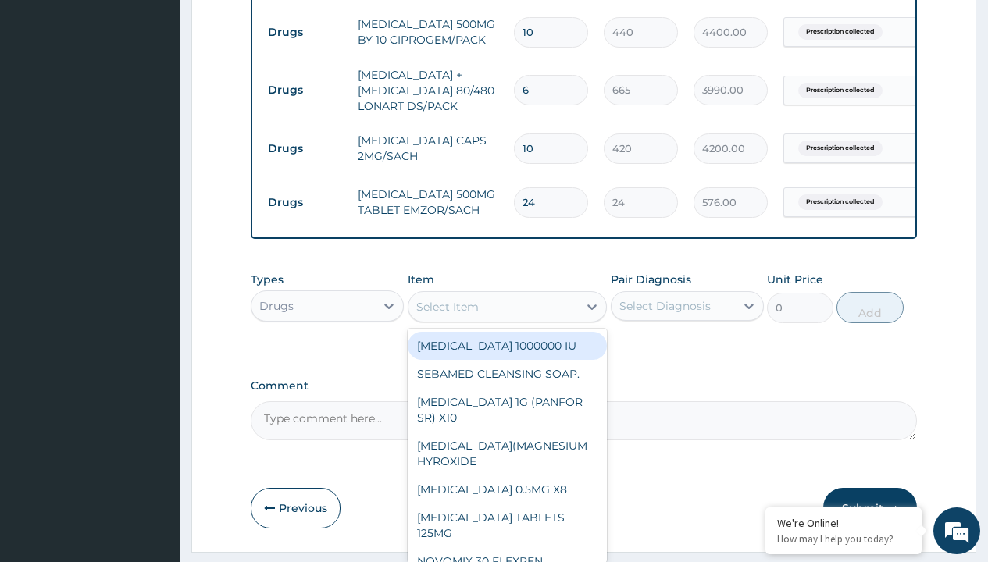
type input "zinc 20mg by 10"
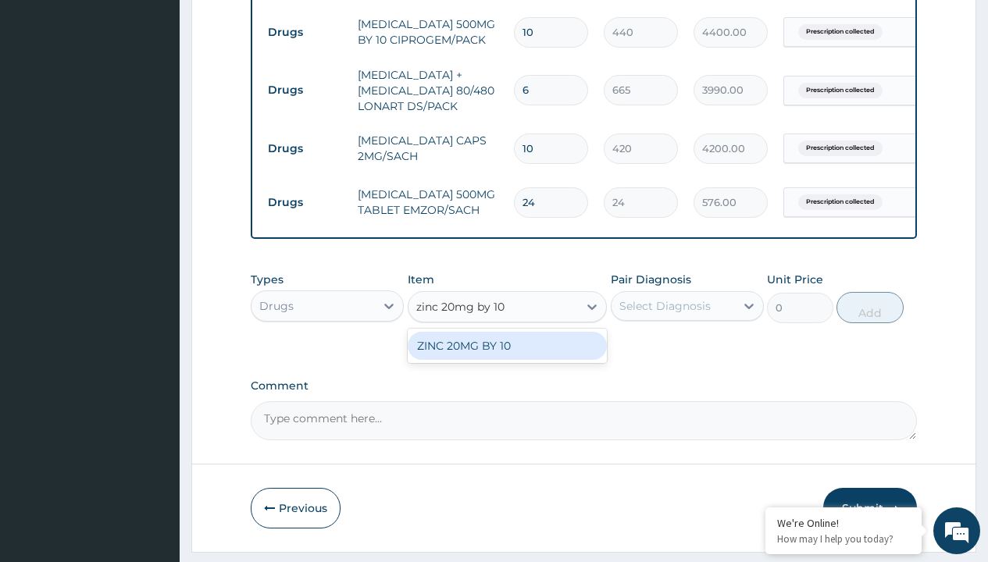
click at [507, 357] on div "ZINC 20MG BY 10" at bounding box center [508, 346] width 200 height 28
type input "15"
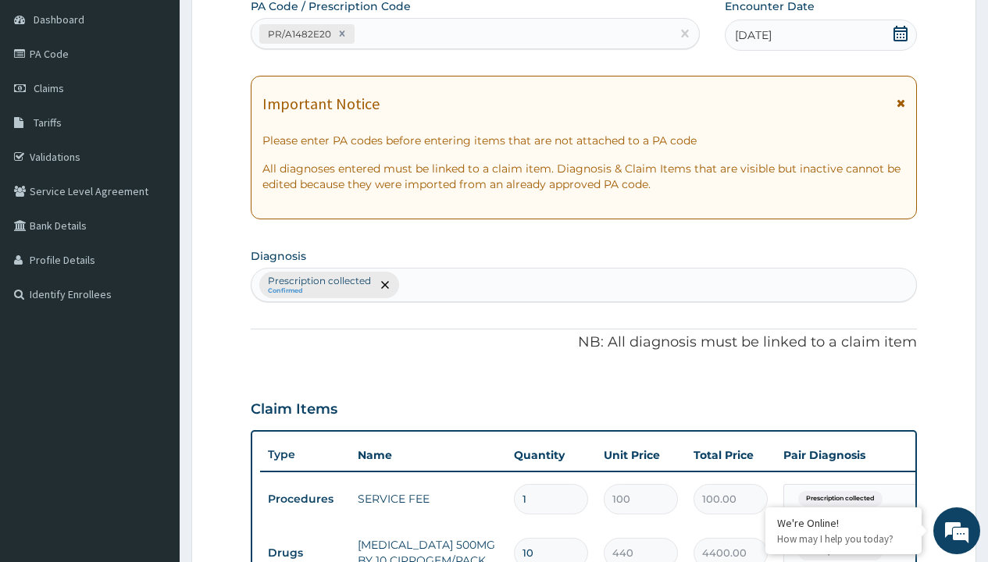
type input "prescription collected"
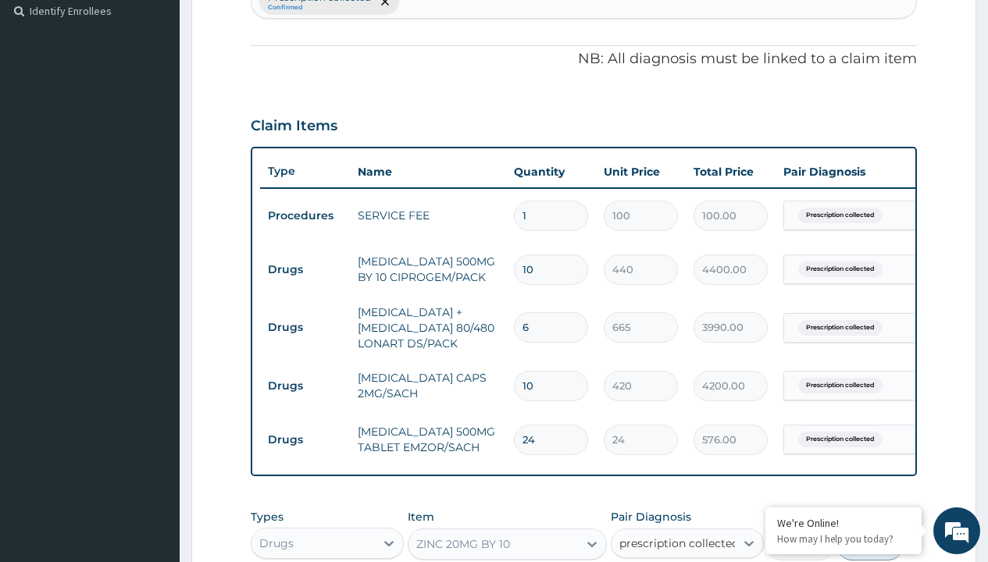
checkbox input "true"
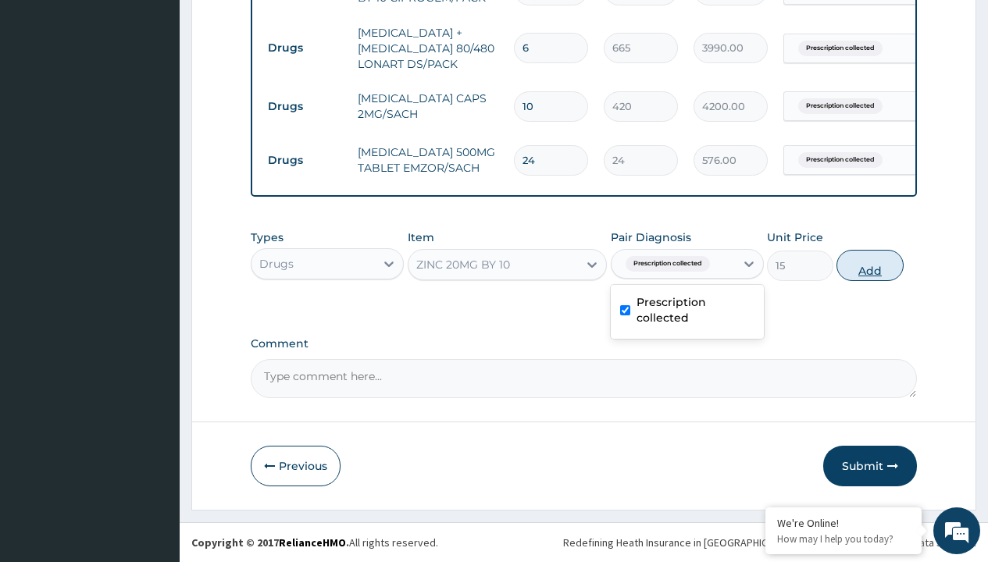
click at [870, 265] on button "Add" at bounding box center [869, 265] width 66 height 31
type input "0"
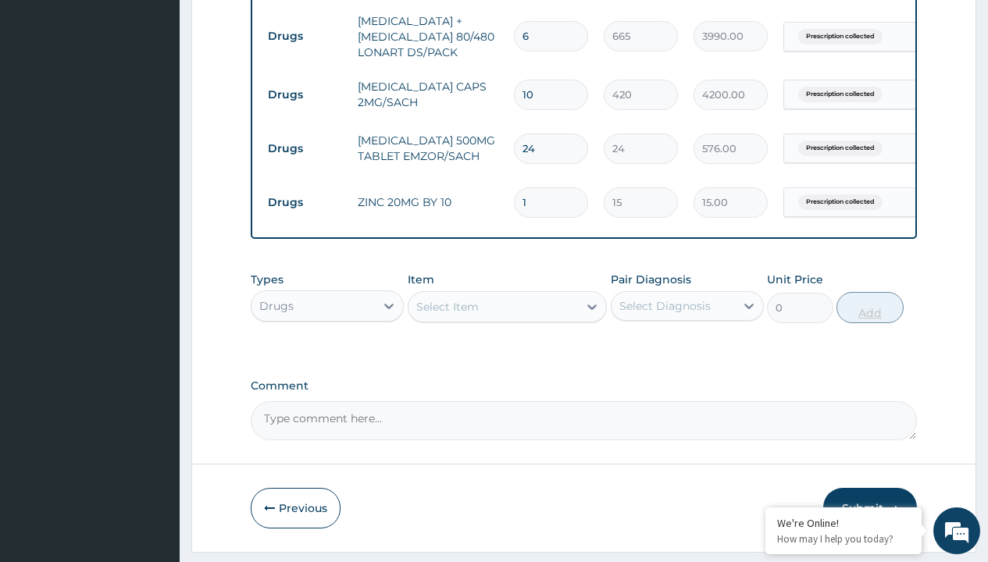
type input "10"
type input "150.00"
type input "10"
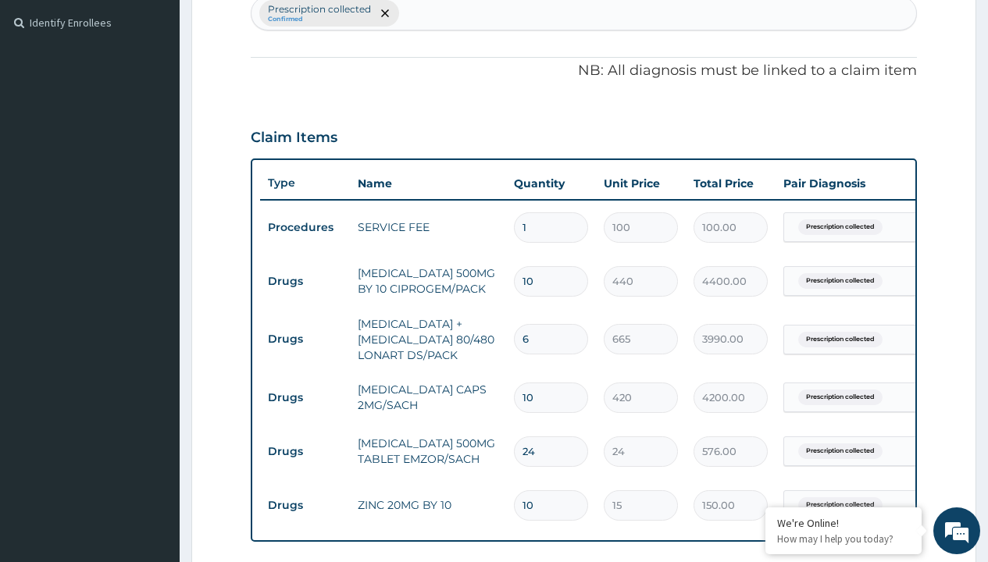
type input "drugs"
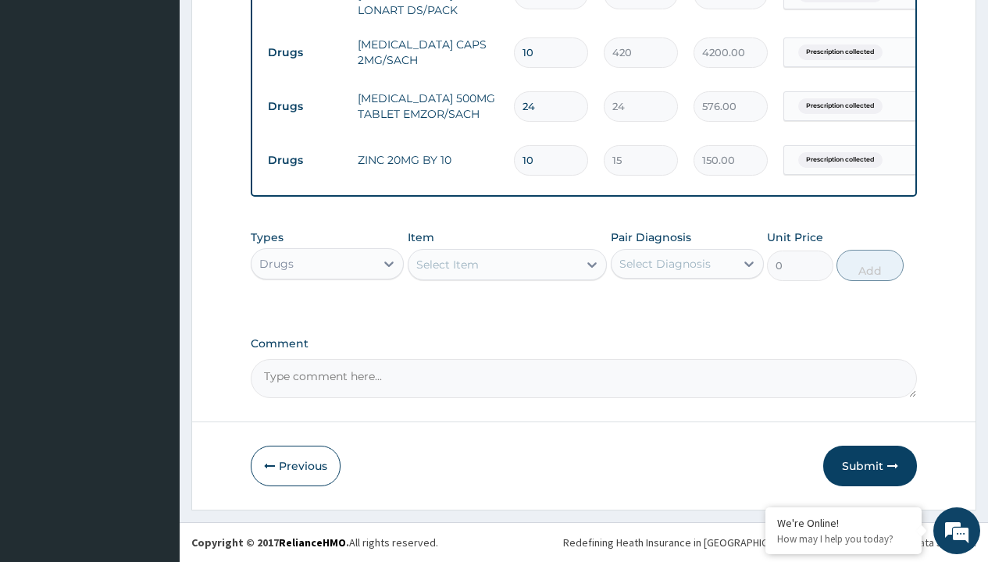
click at [447, 264] on div "Select Item" at bounding box center [447, 265] width 62 height 16
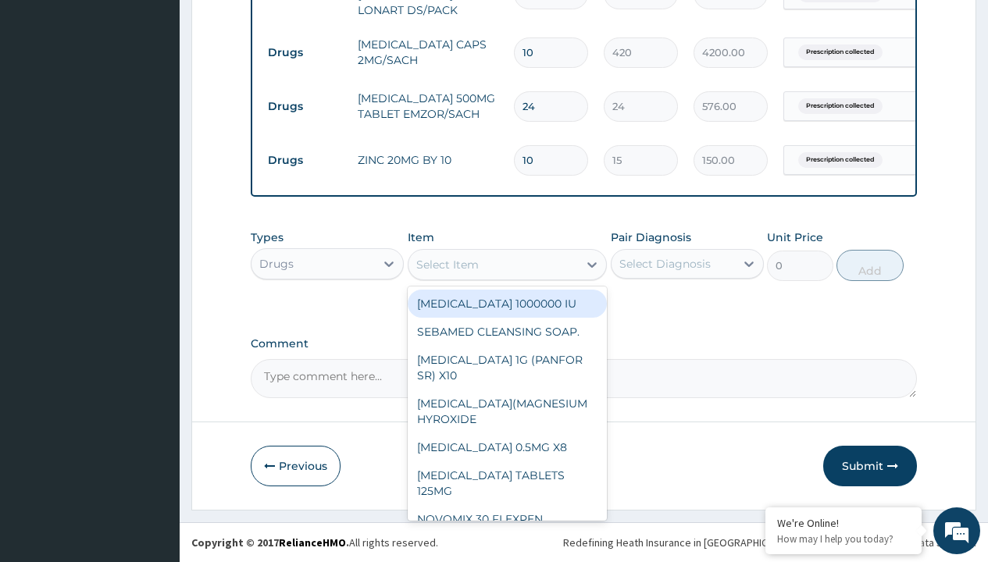
type input "zolat tablet 200mg ([MEDICAL_DATA])/pack"
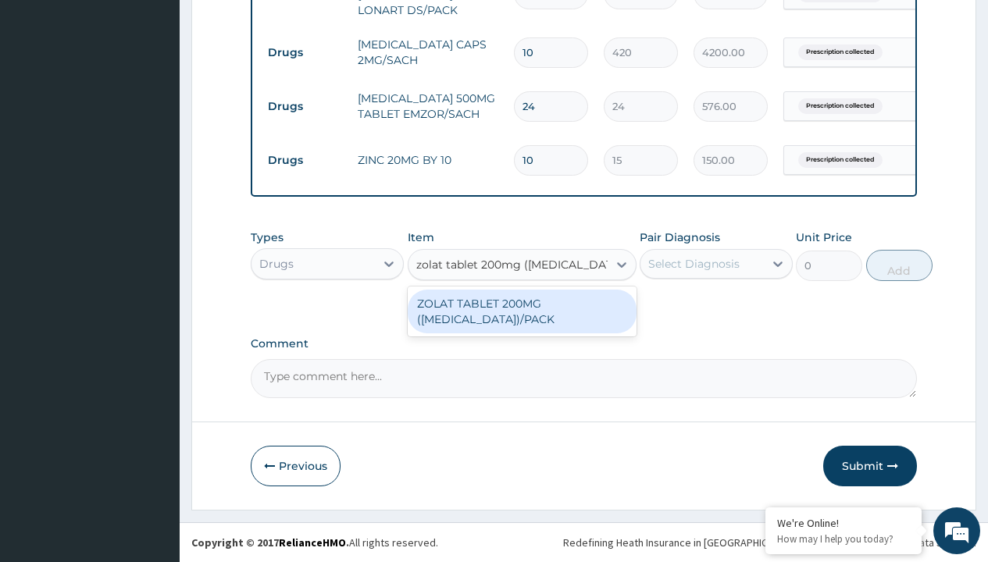
click at [522, 311] on div "ZOLAT TABLET 200MG ([MEDICAL_DATA])/PACK" at bounding box center [522, 312] width 229 height 44
type input "439"
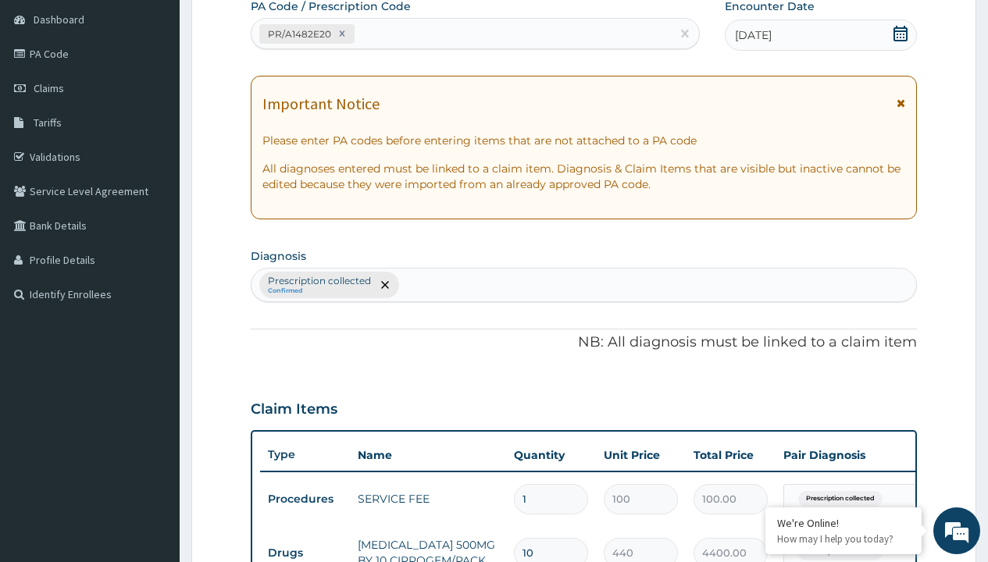
type input "prescription collected"
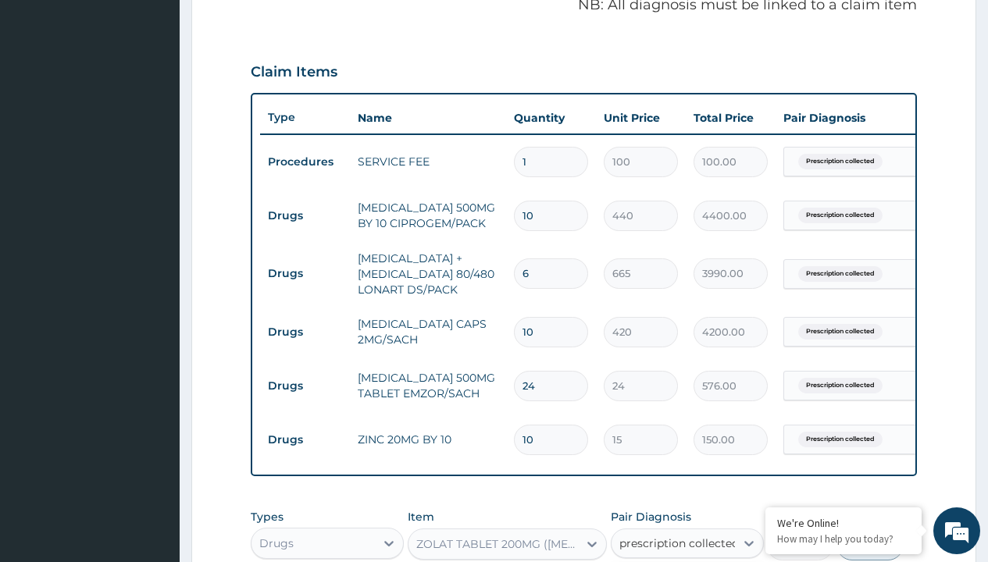
checkbox input "true"
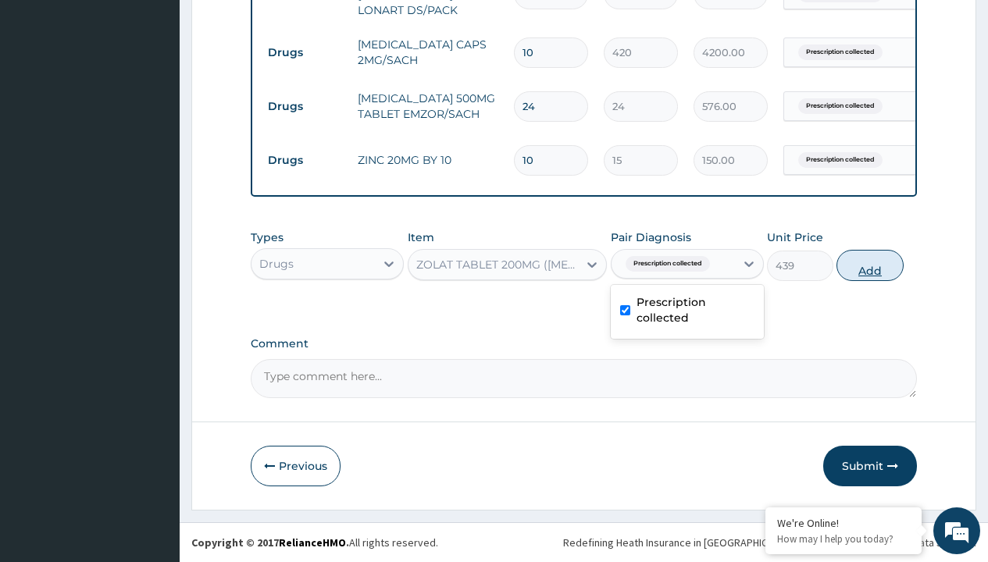
click at [870, 265] on button "Add" at bounding box center [869, 265] width 66 height 31
type input "0"
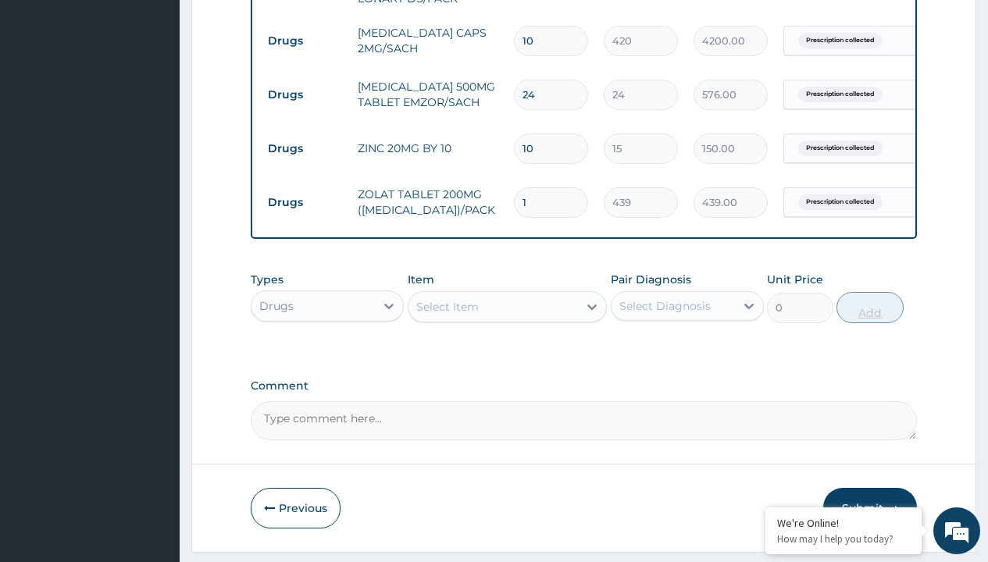
type input "2"
type input "878.00"
